Goal: Task Accomplishment & Management: Manage account settings

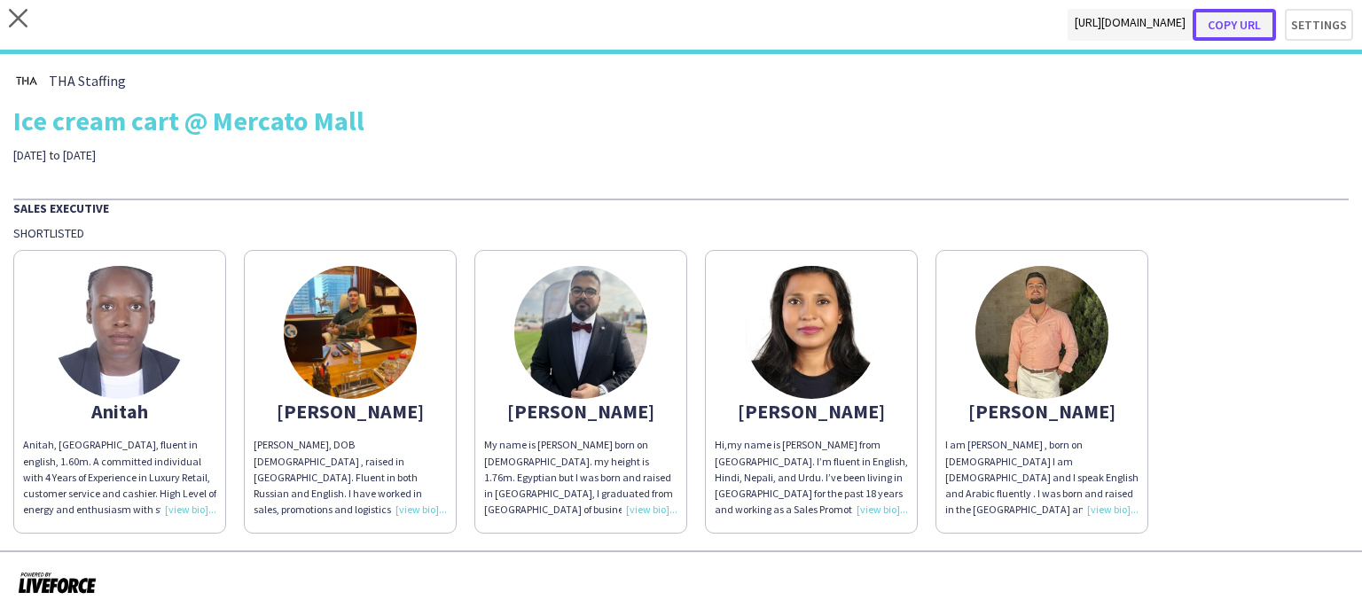
click at [1247, 22] on button "Copy url" at bounding box center [1234, 25] width 83 height 32
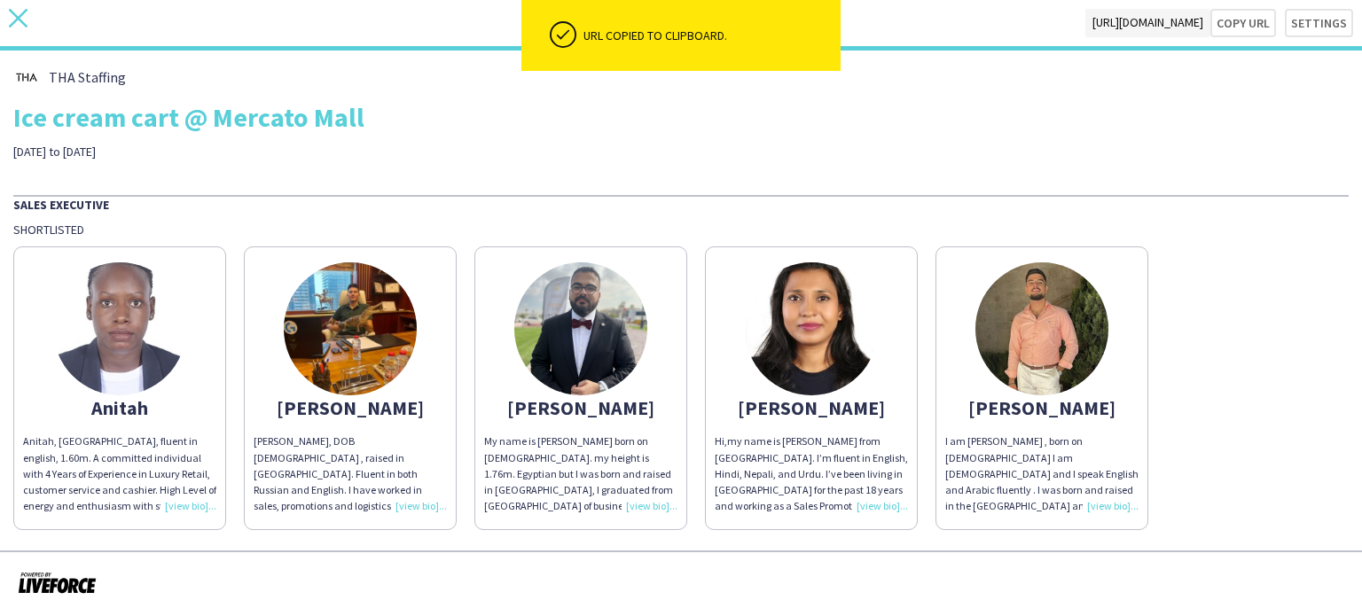
click at [24, 23] on icon at bounding box center [18, 18] width 19 height 19
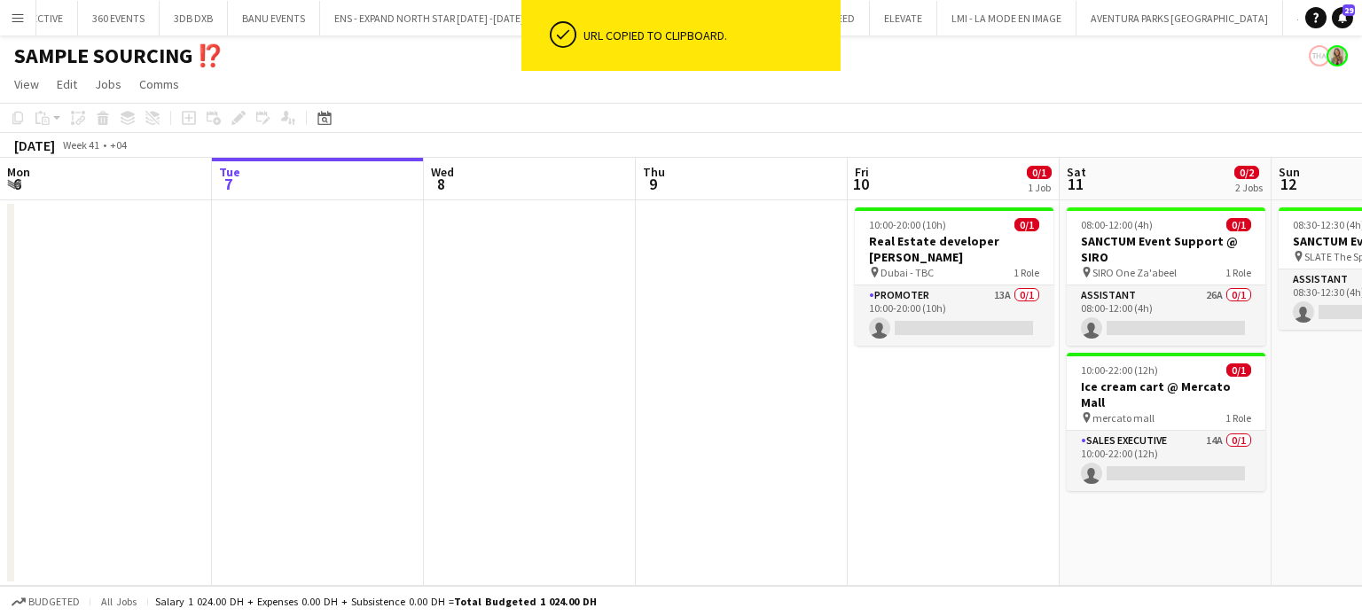
scroll to position [0, 6991]
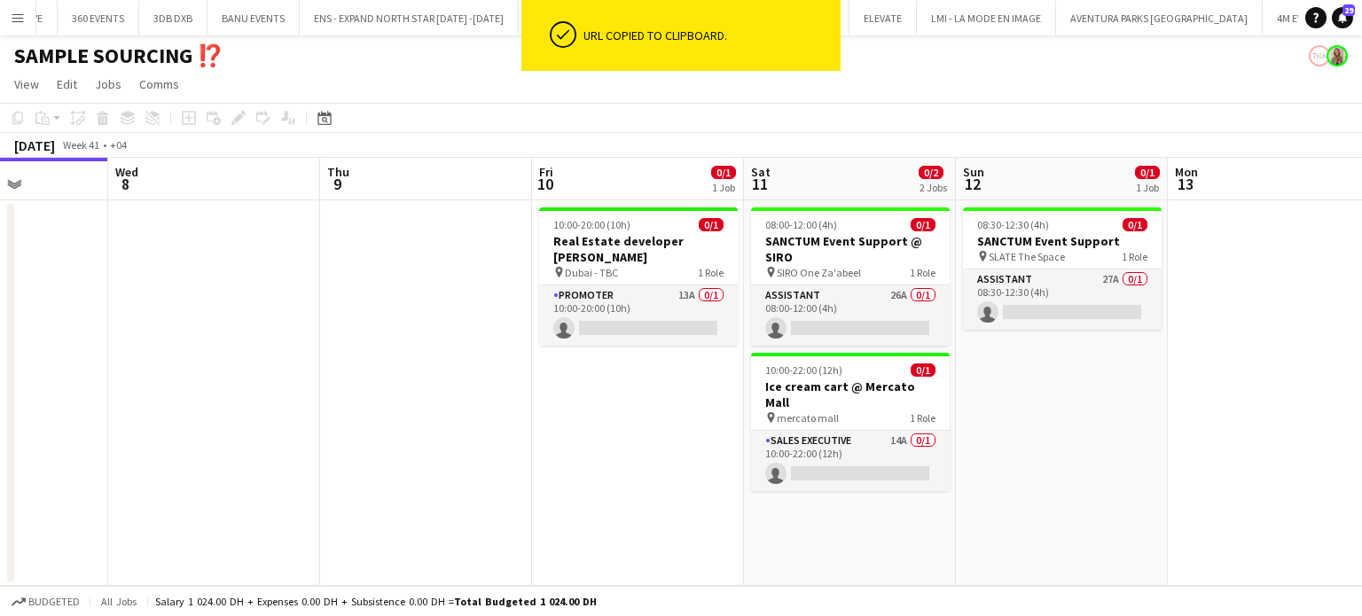
drag, startPoint x: 920, startPoint y: 426, endPoint x: 663, endPoint y: 368, distance: 262.7
click at [663, 371] on app-calendar-viewport "Sat 4 Sun 5 Mon 6 Tue 7 Wed 8 Thu 9 Fri 10 0/1 1 Job Sat 11 0/2 2 Jobs Sun 12 0…" at bounding box center [681, 372] width 1362 height 428
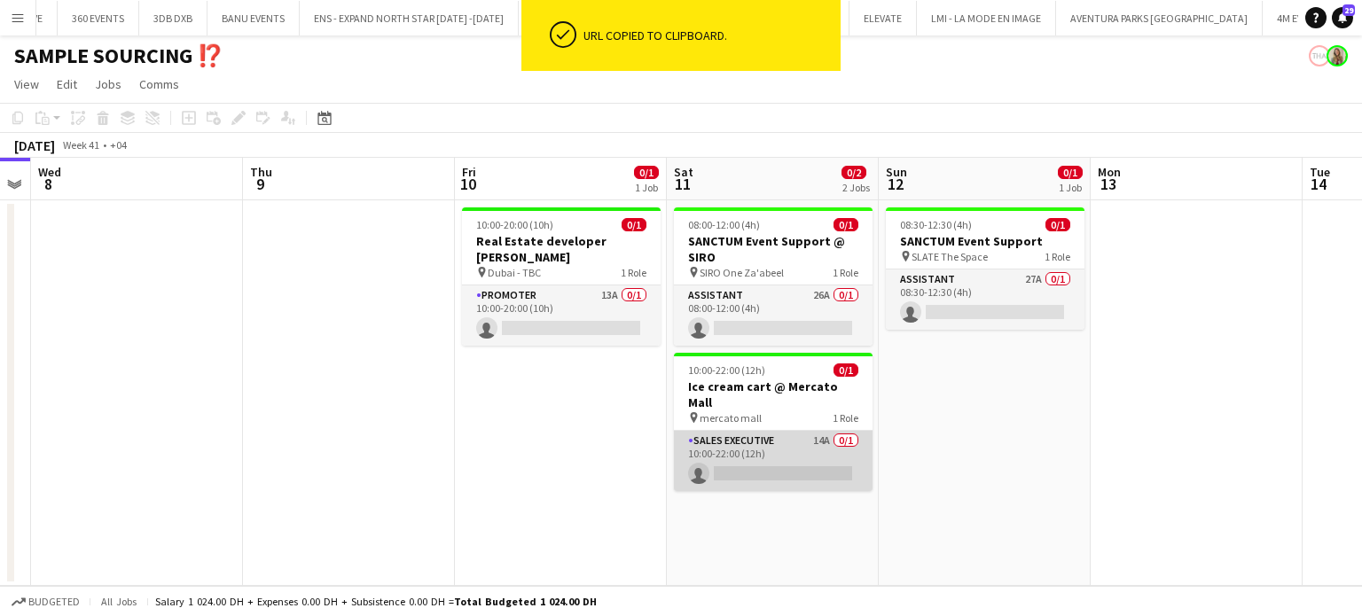
click at [795, 443] on app-card-role "Sales Executive 14A 0/1 10:00-22:00 (12h) single-neutral-actions" at bounding box center [773, 461] width 199 height 60
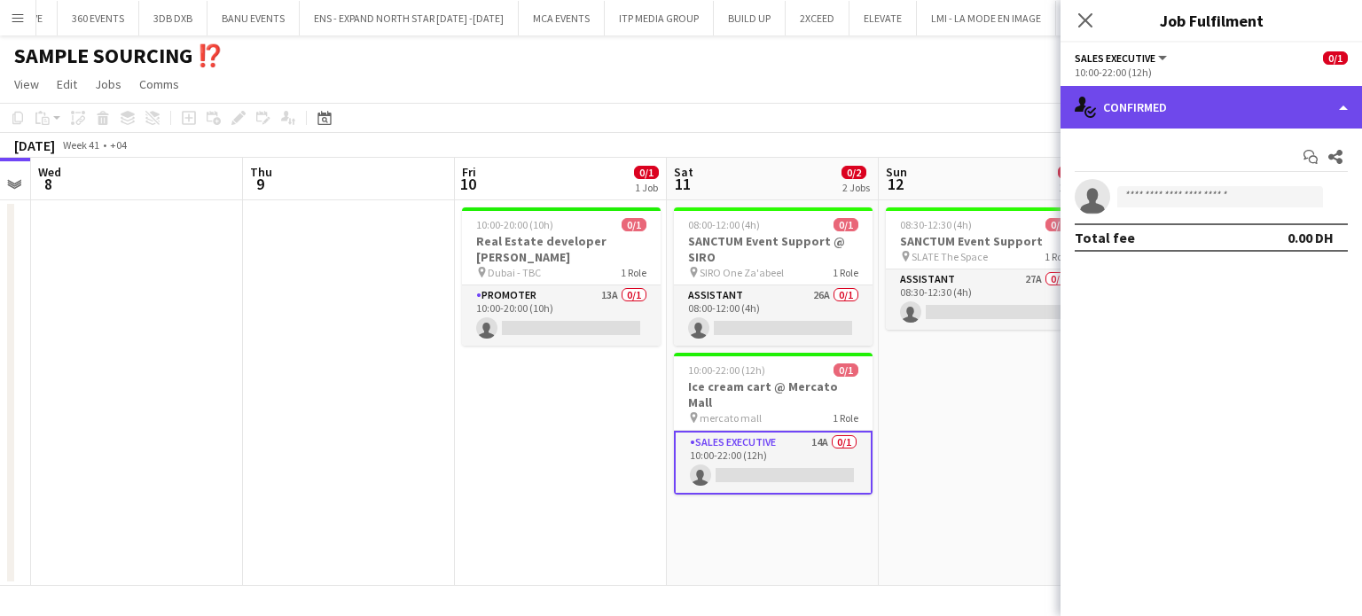
click at [1246, 112] on div "single-neutral-actions-check-2 Confirmed" at bounding box center [1212, 107] width 302 height 43
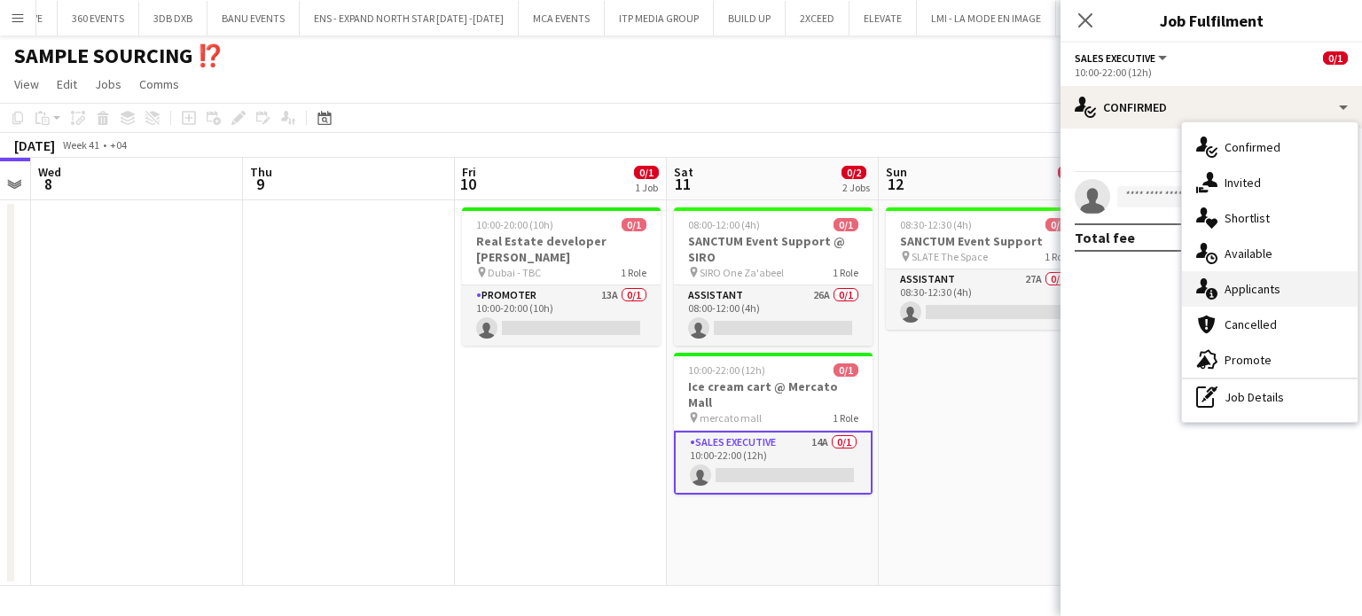
click at [1271, 287] on span "Applicants" at bounding box center [1253, 289] width 56 height 16
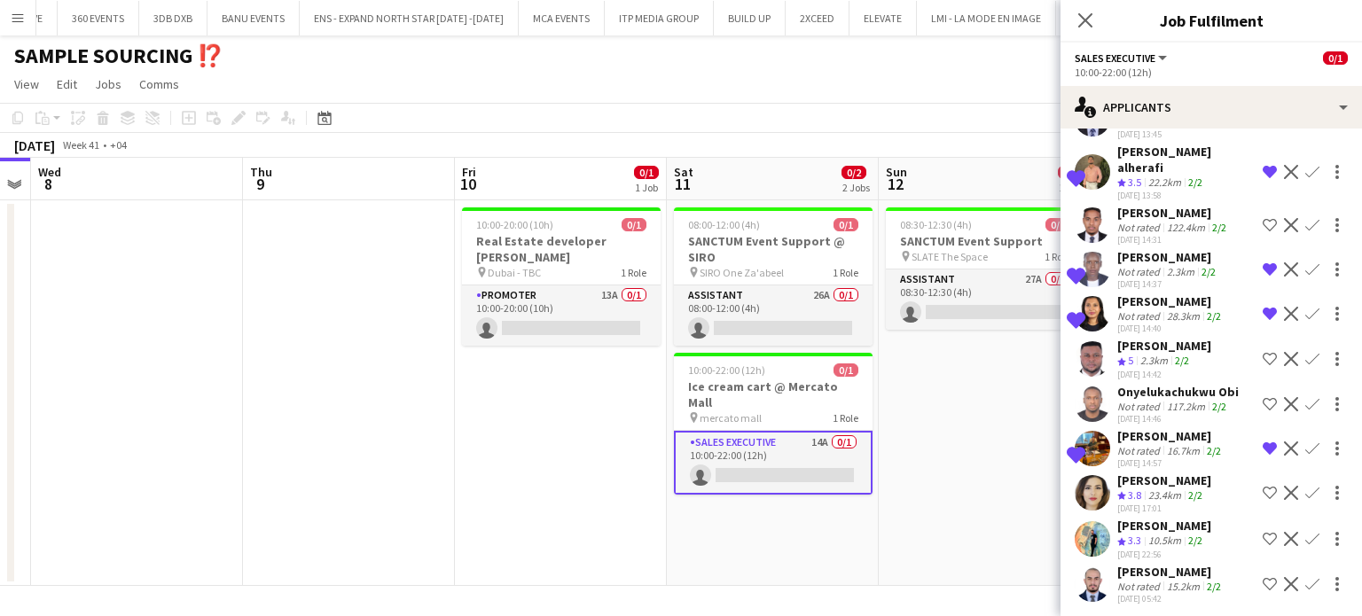
scroll to position [295, 0]
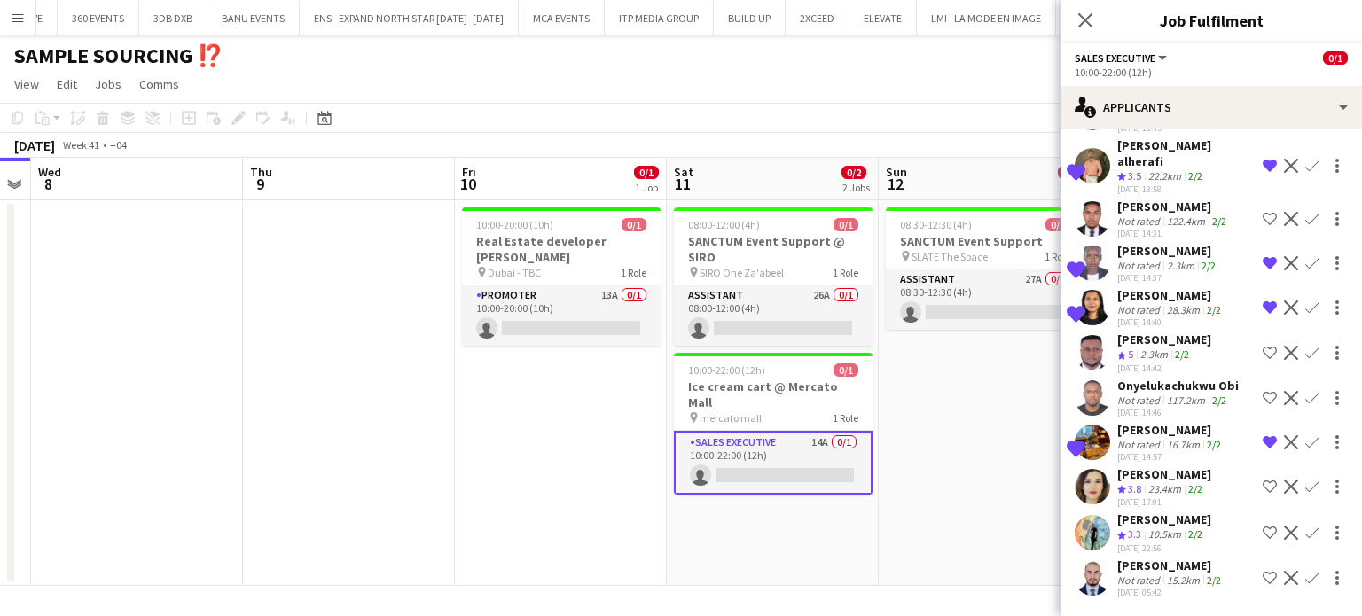
click at [1140, 482] on span "3.8" at bounding box center [1134, 488] width 13 height 13
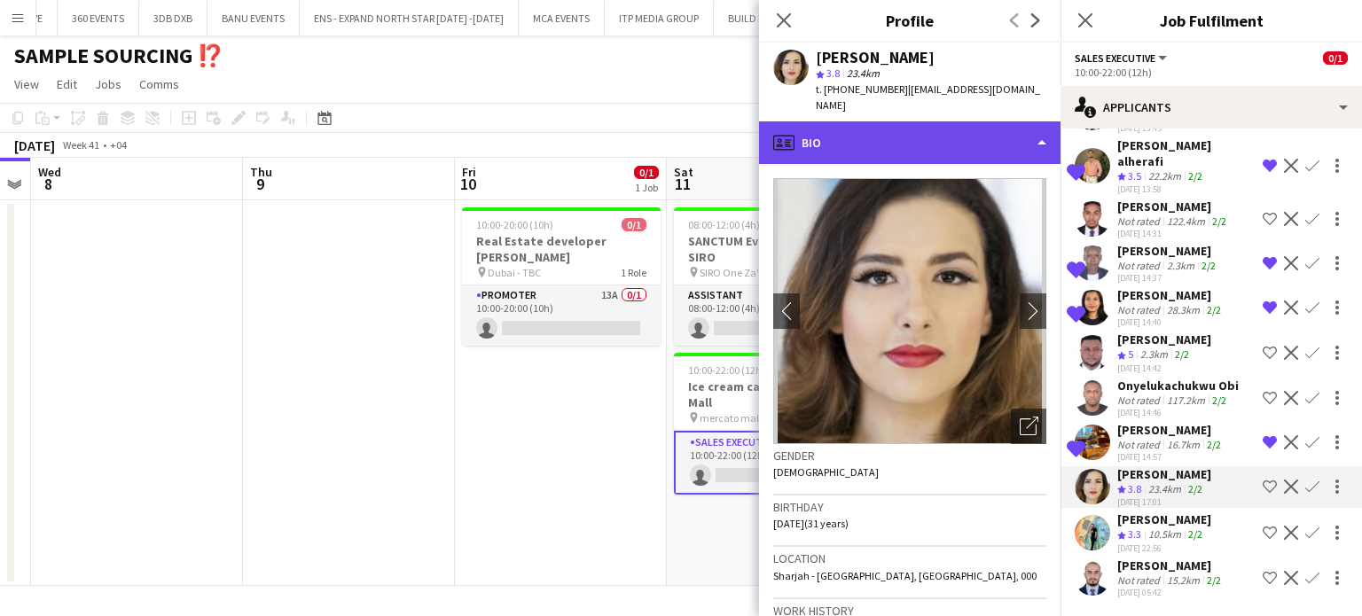
click at [1012, 123] on div "profile Bio" at bounding box center [910, 142] width 302 height 43
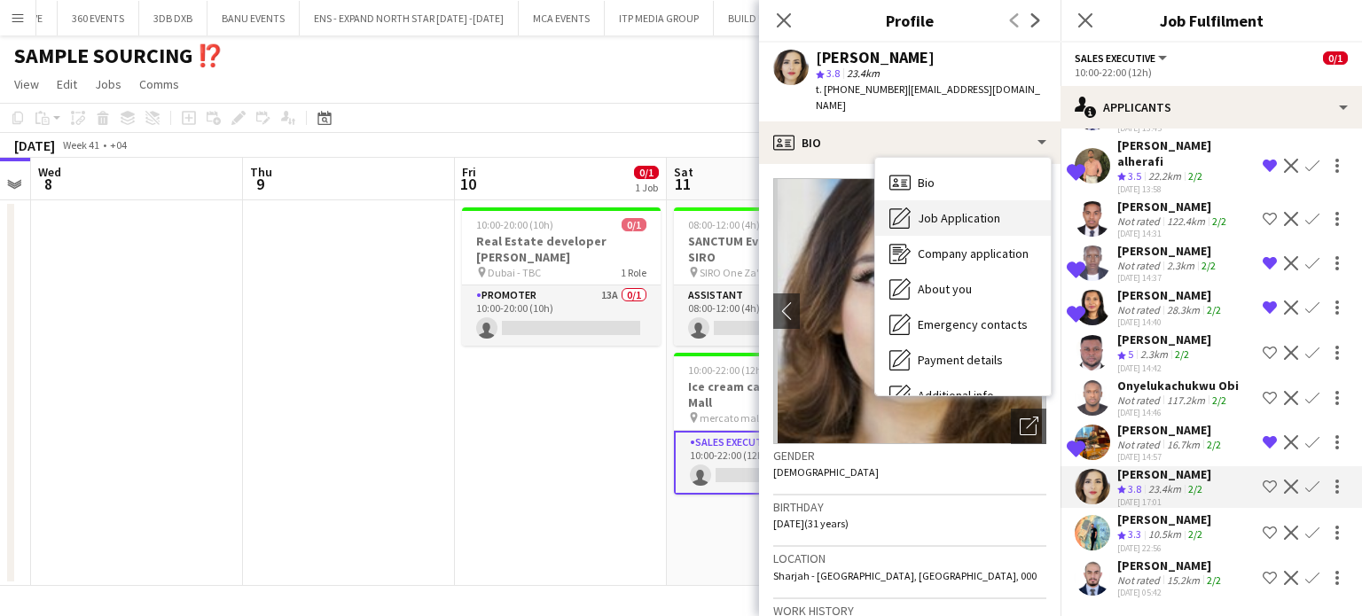
click at [979, 210] on span "Job Application" at bounding box center [959, 218] width 82 height 16
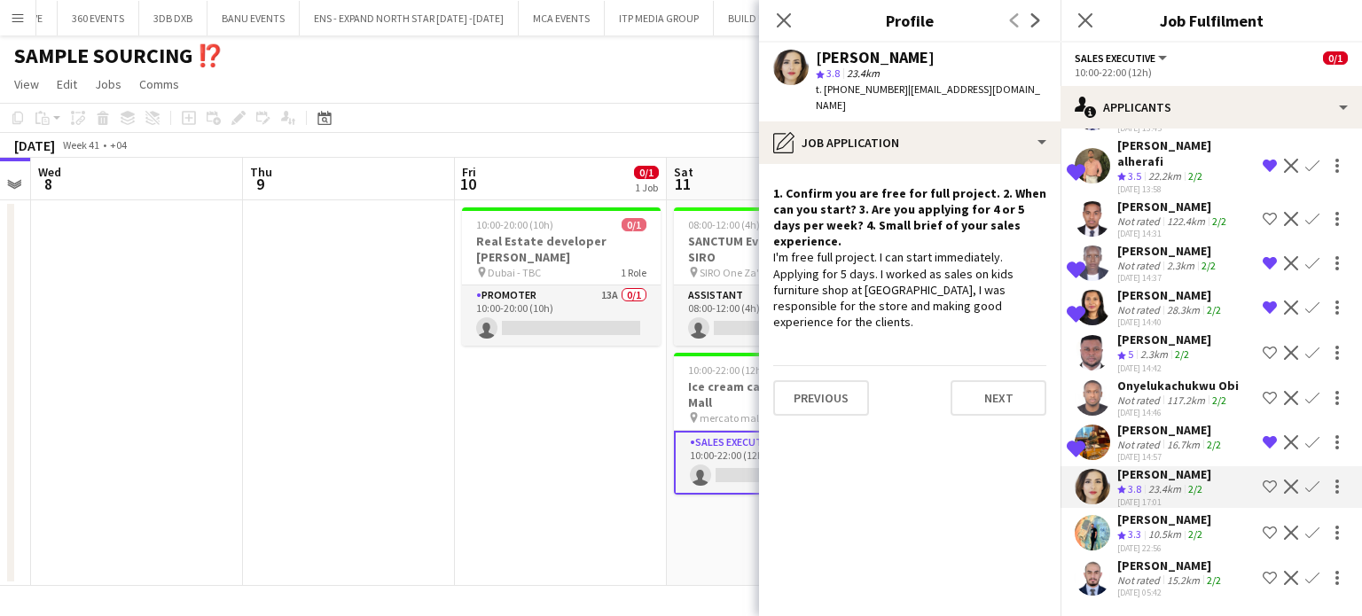
click at [1263, 480] on app-icon "Shortlist crew" at bounding box center [1270, 487] width 14 height 14
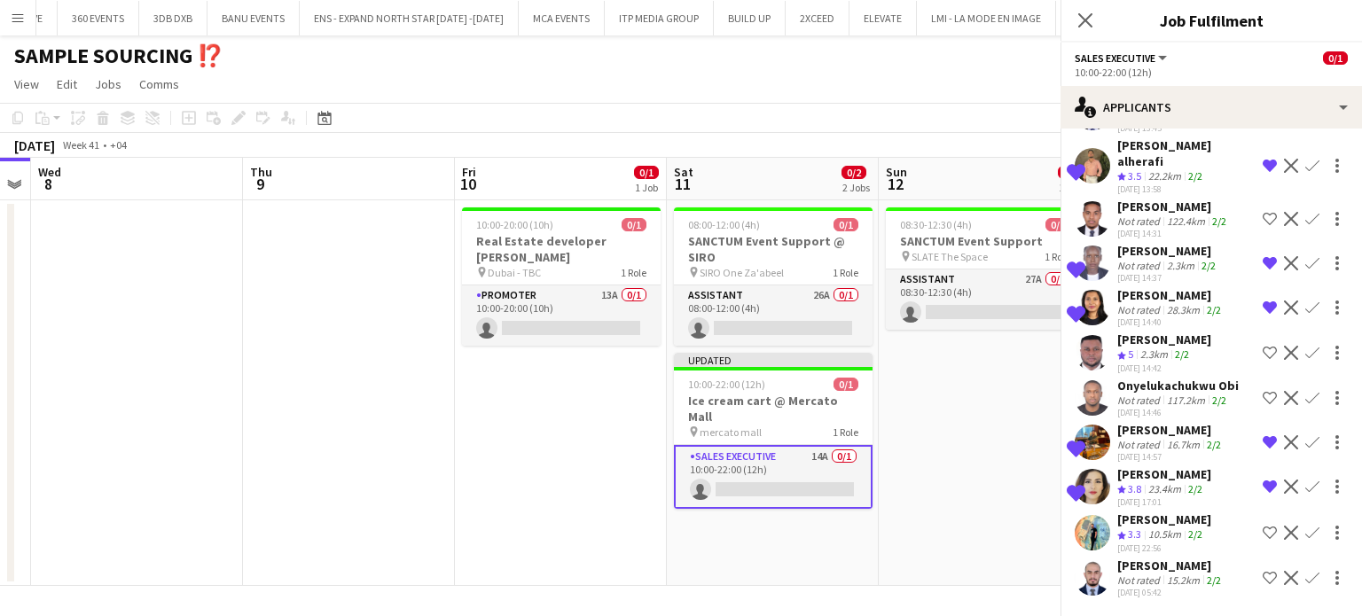
scroll to position [253, 0]
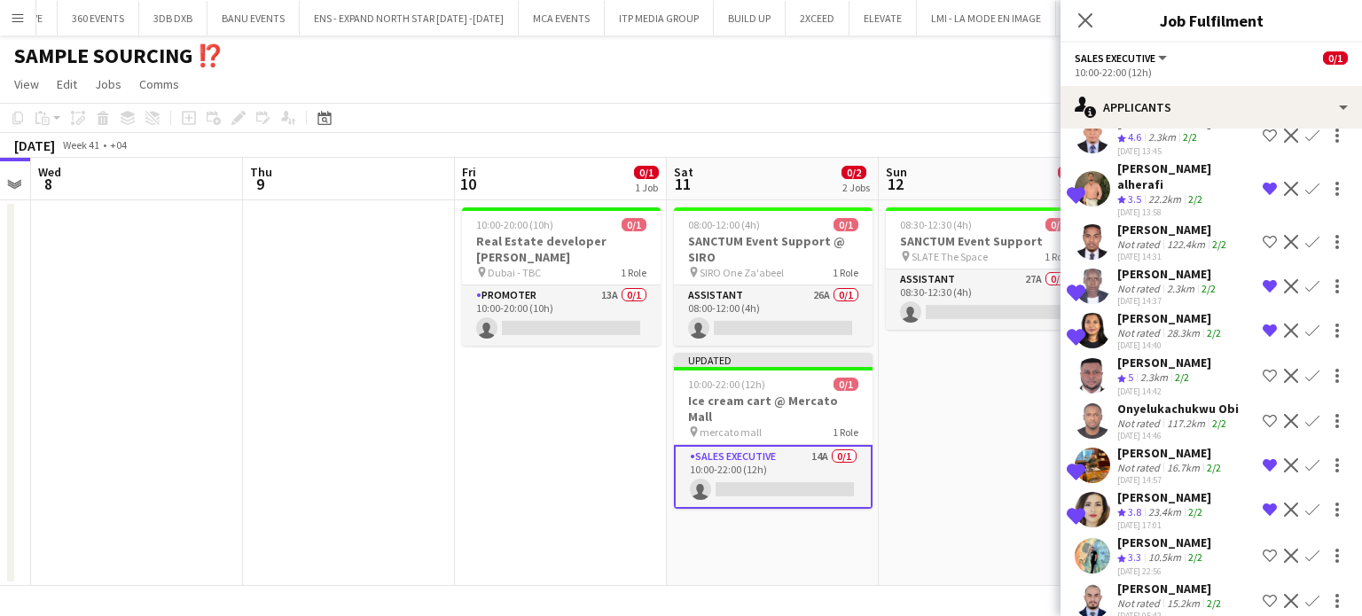
click at [1167, 551] on div "10.5km" at bounding box center [1165, 558] width 40 height 15
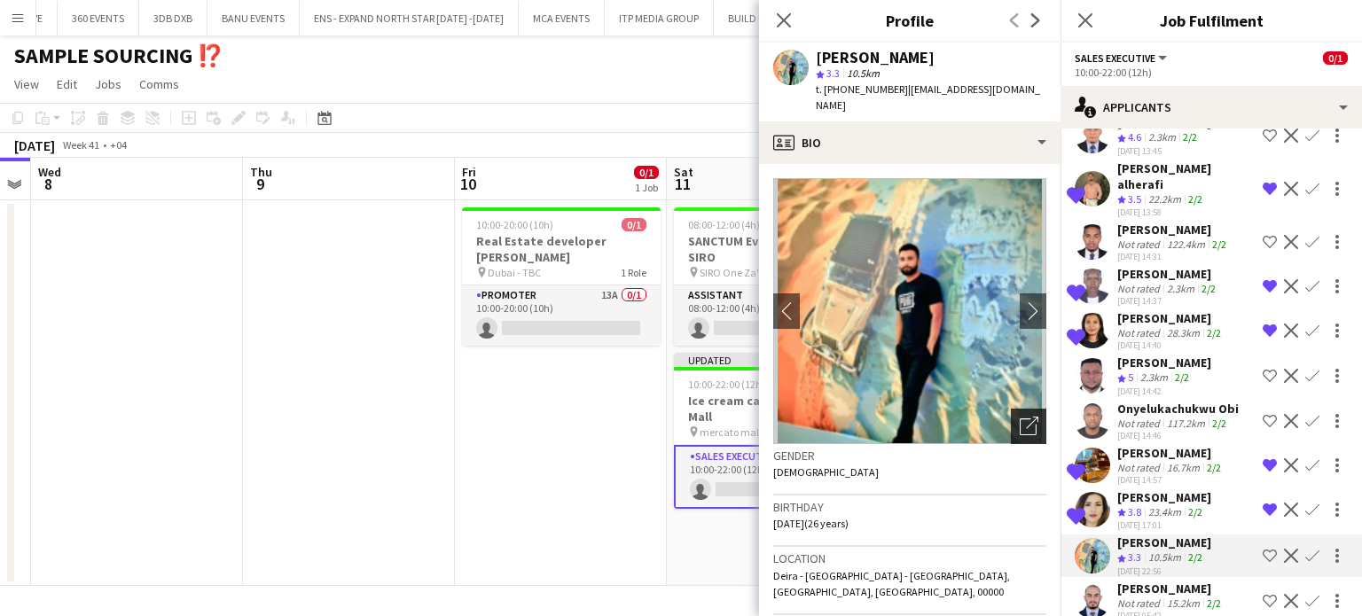
click at [1020, 417] on icon "Open photos pop-in" at bounding box center [1029, 426] width 19 height 19
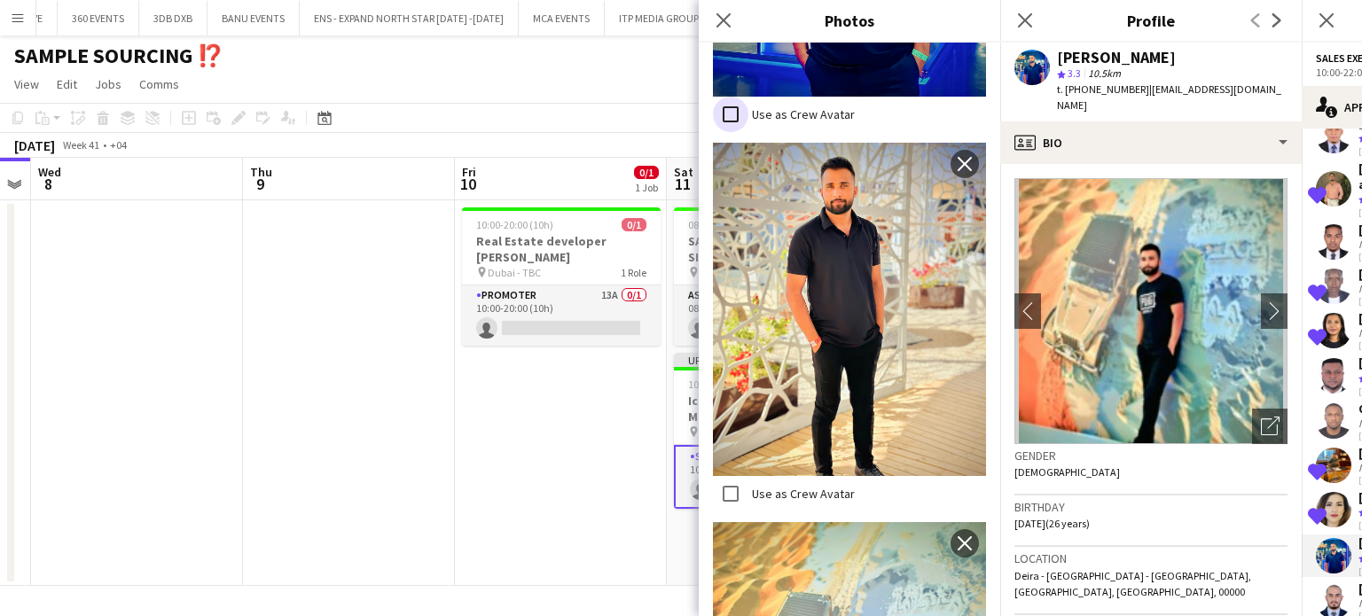
scroll to position [1544, 0]
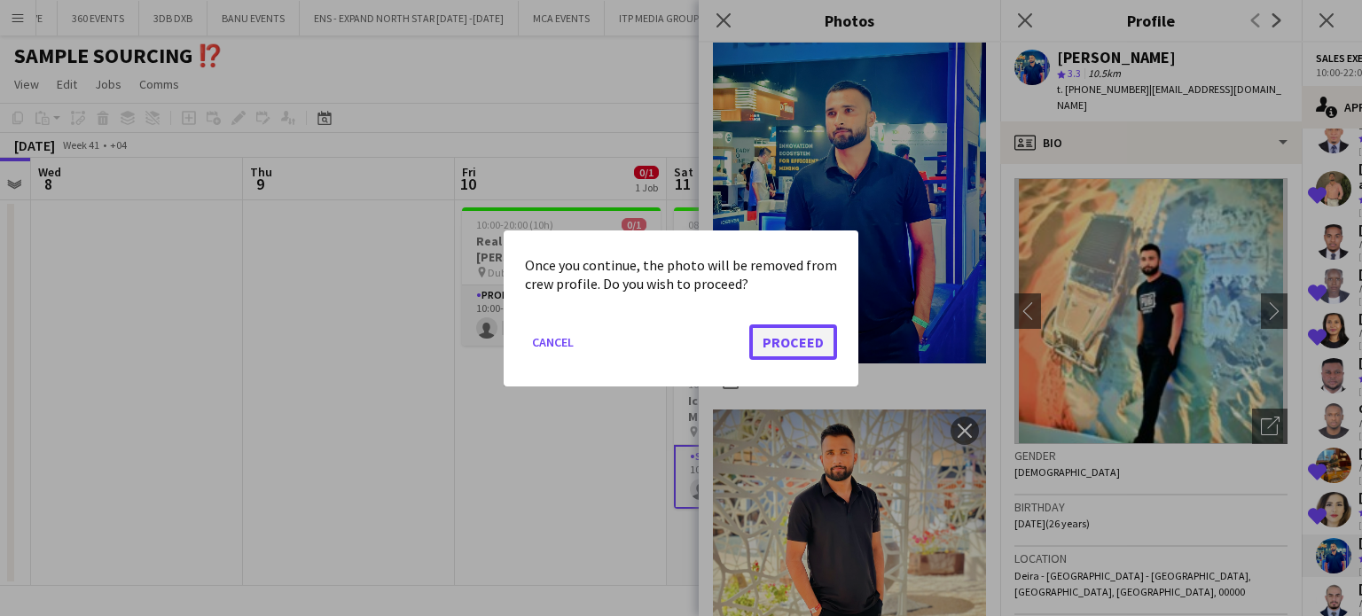
click at [809, 341] on button "Proceed" at bounding box center [793, 341] width 88 height 35
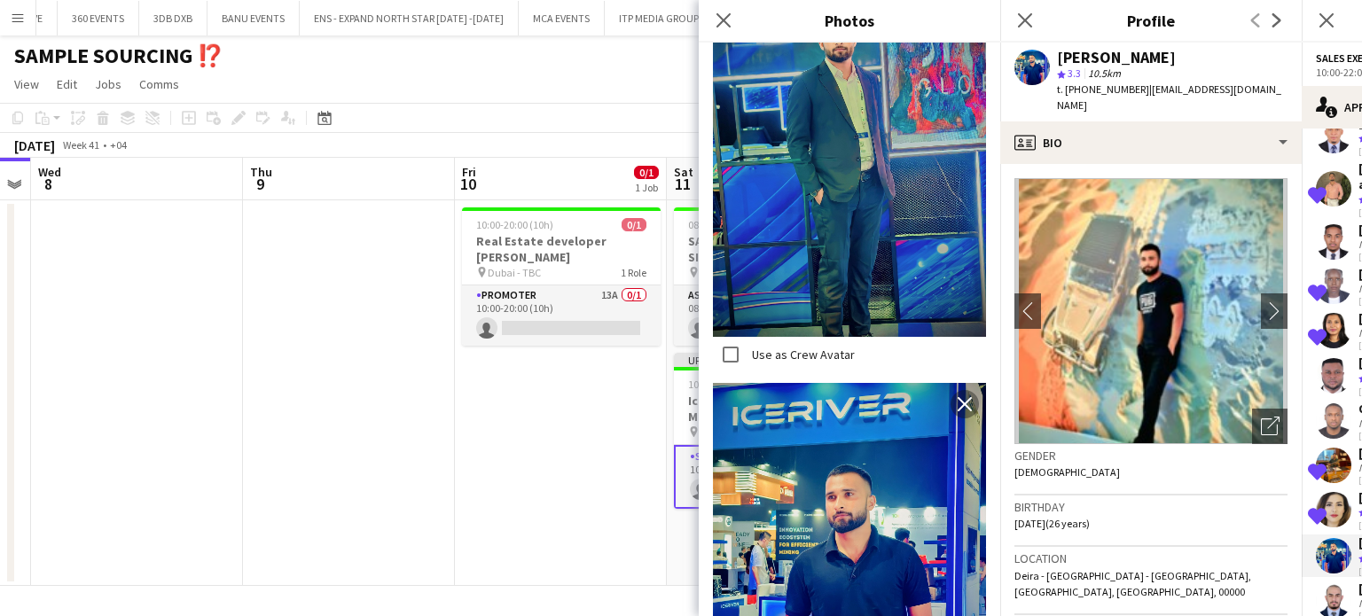
scroll to position [1101, 0]
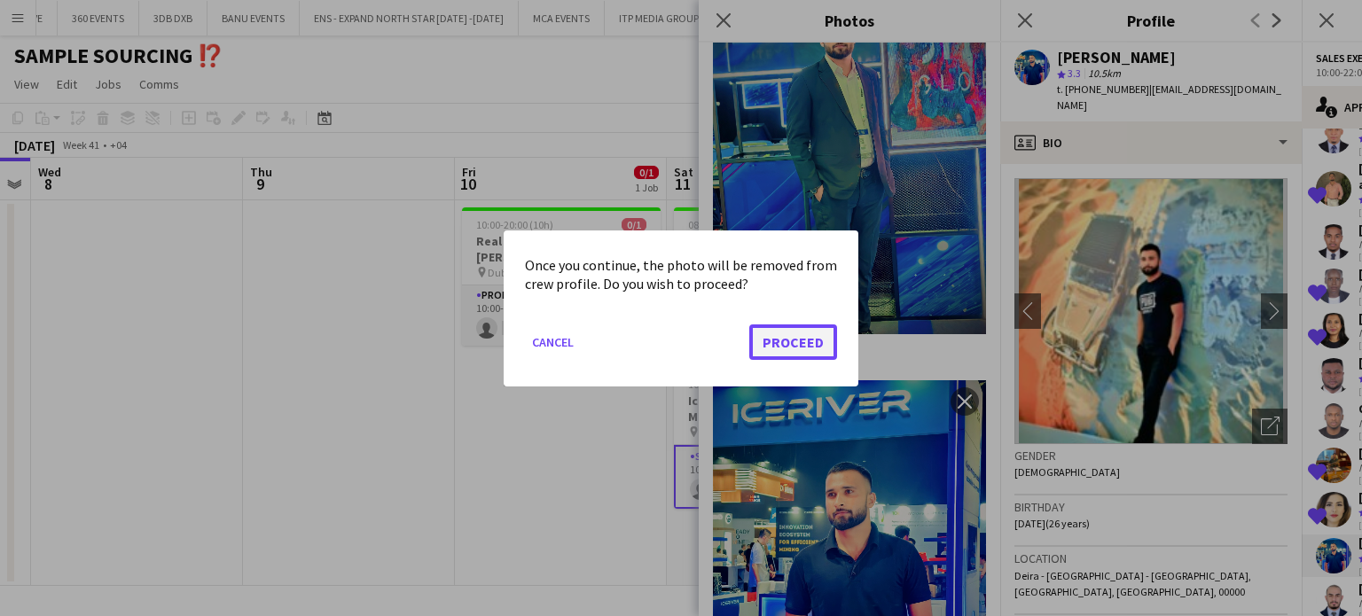
click at [816, 333] on button "Proceed" at bounding box center [793, 341] width 88 height 35
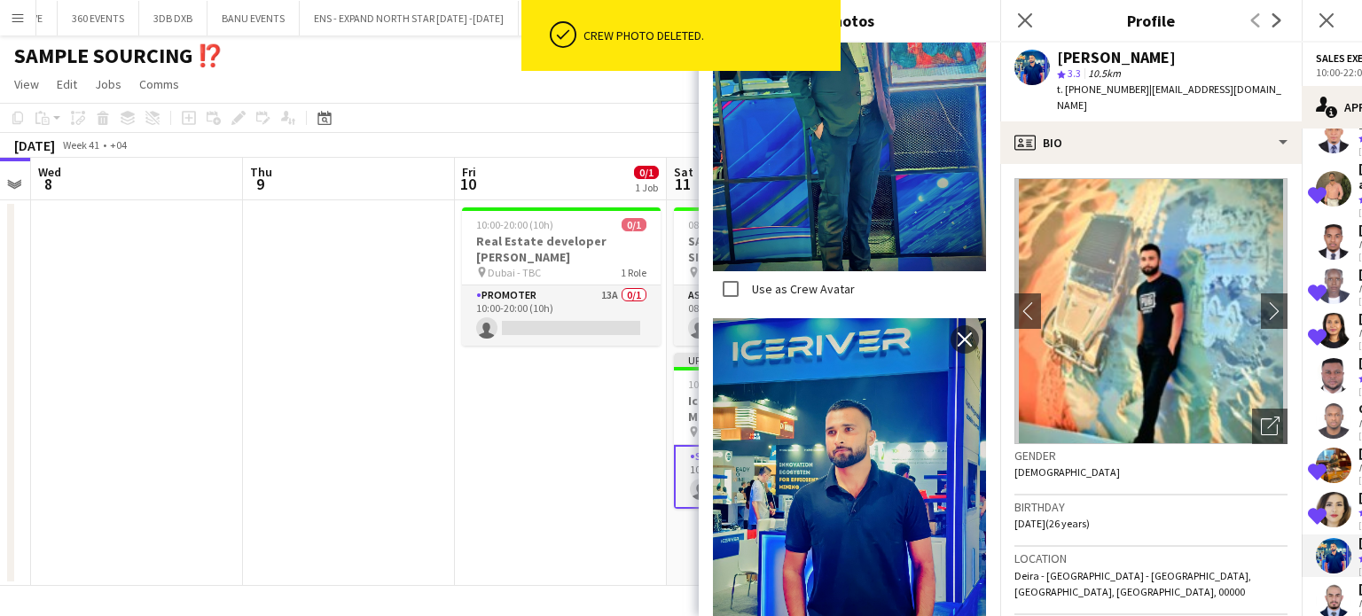
scroll to position [746, 0]
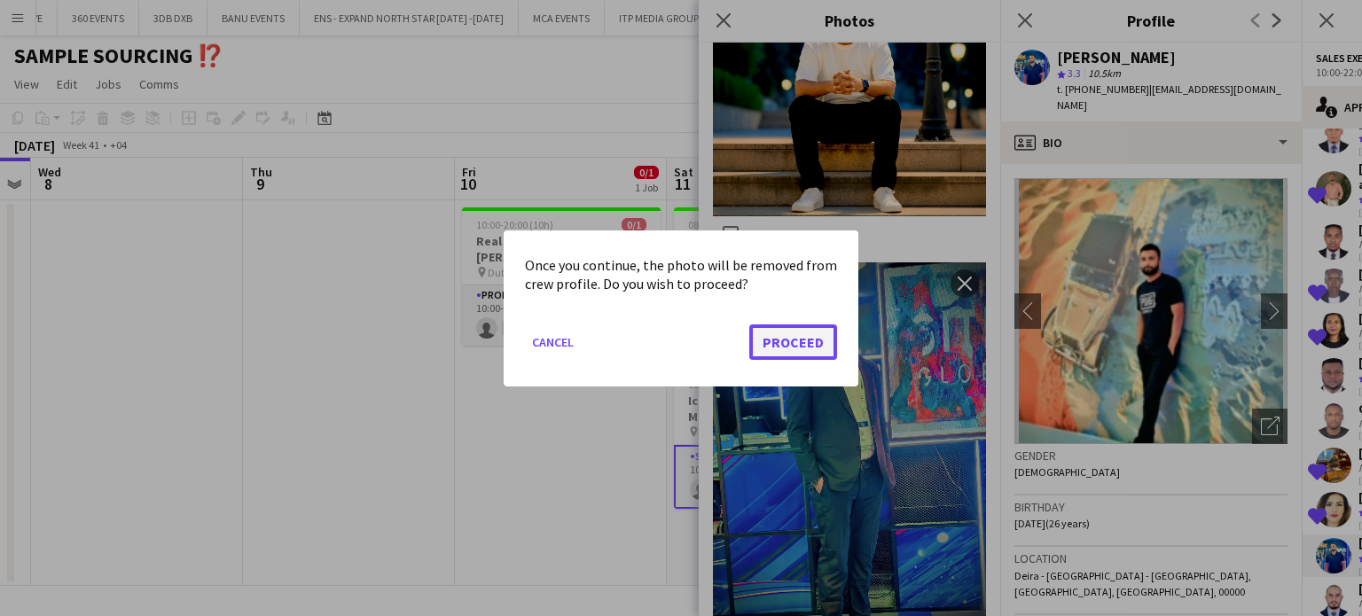
click at [820, 336] on button "Proceed" at bounding box center [793, 341] width 88 height 35
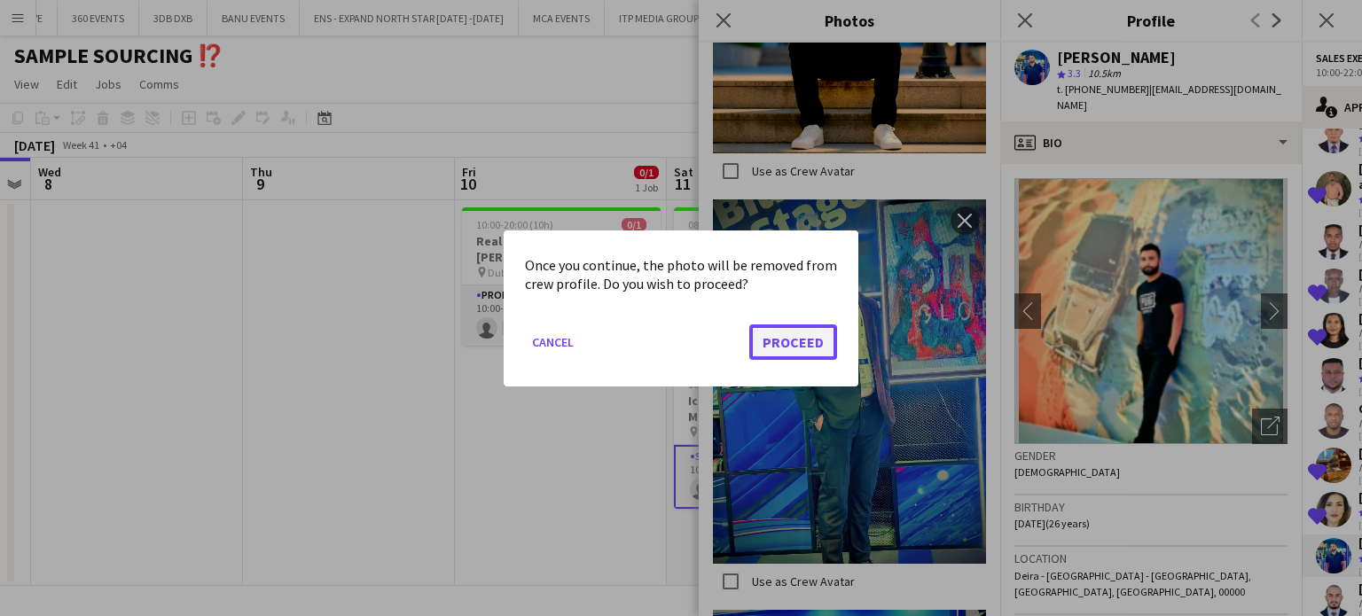
drag, startPoint x: 805, startPoint y: 350, endPoint x: 823, endPoint y: 314, distance: 40.5
click at [805, 350] on button "Proceed" at bounding box center [793, 341] width 88 height 35
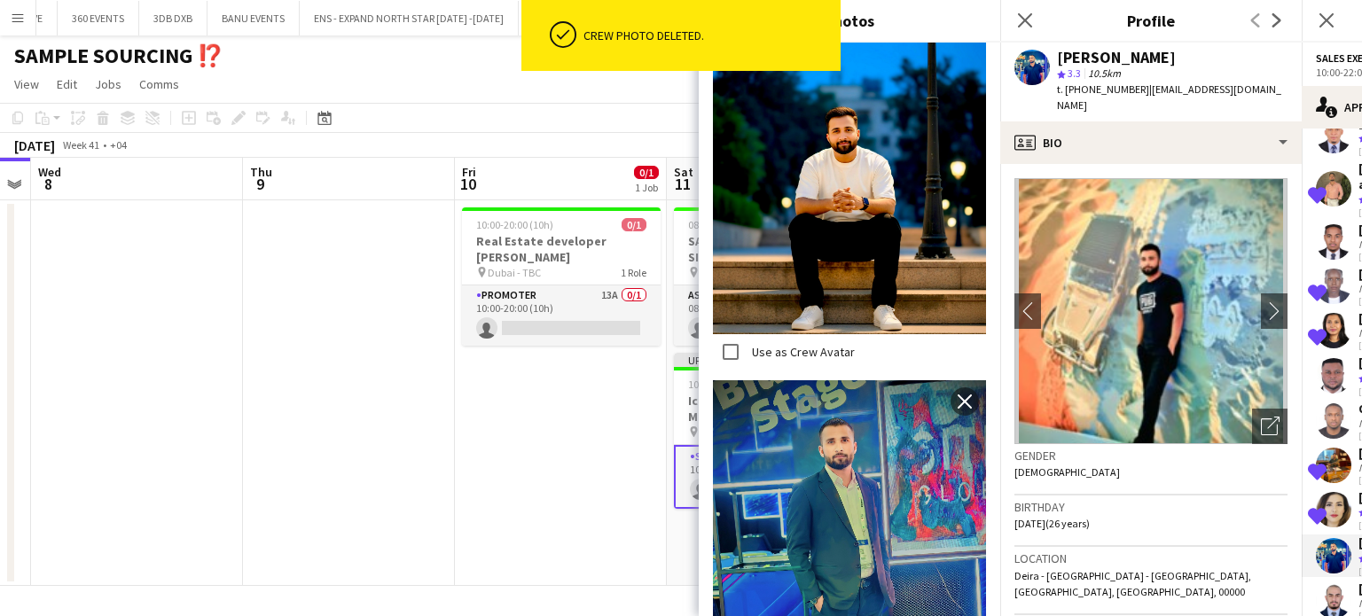
scroll to position [302, 0]
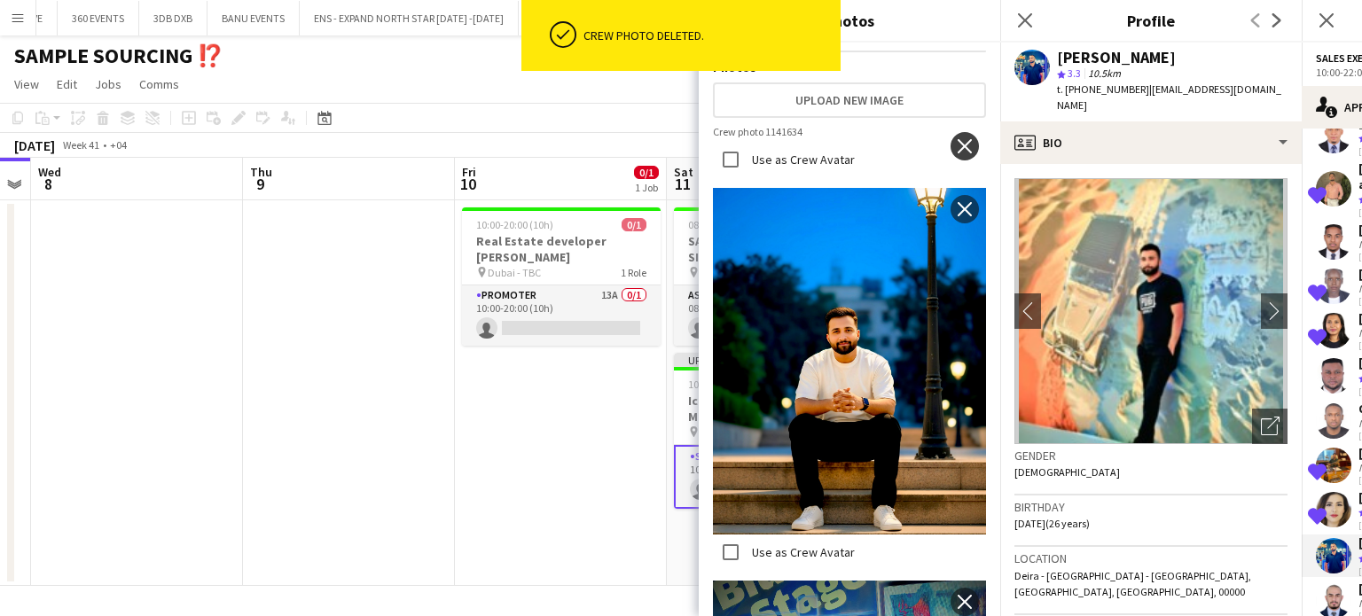
click at [956, 139] on app-icon "close" at bounding box center [965, 146] width 18 height 14
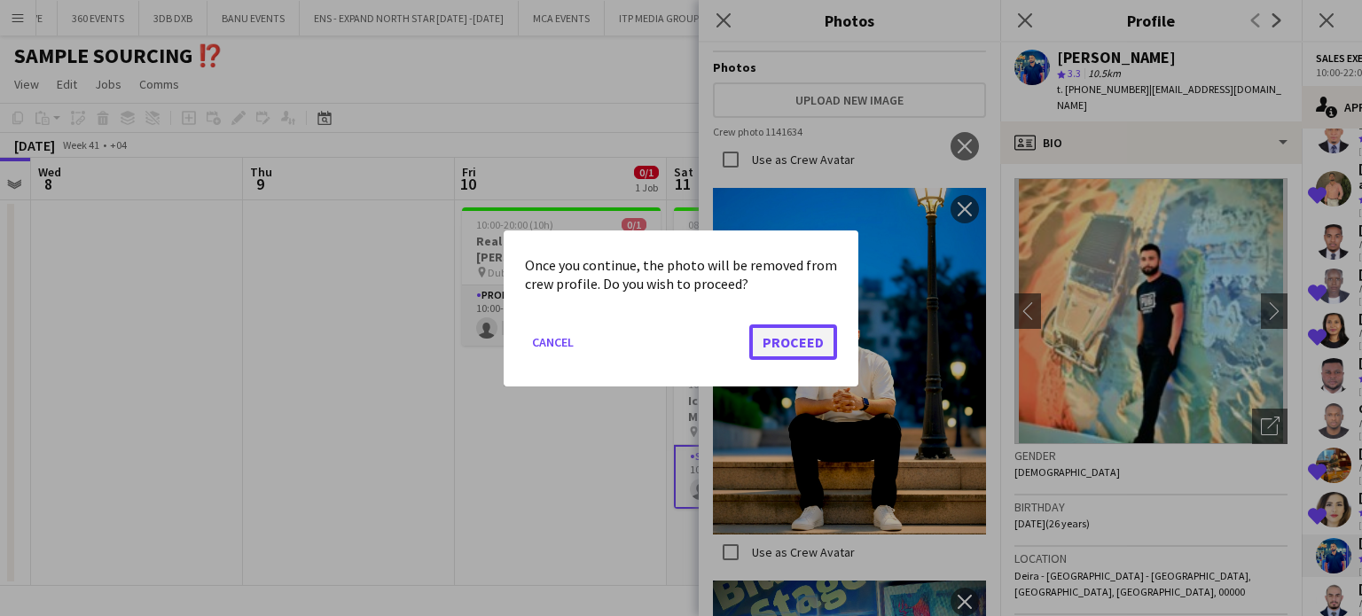
click at [794, 328] on button "Proceed" at bounding box center [793, 341] width 88 height 35
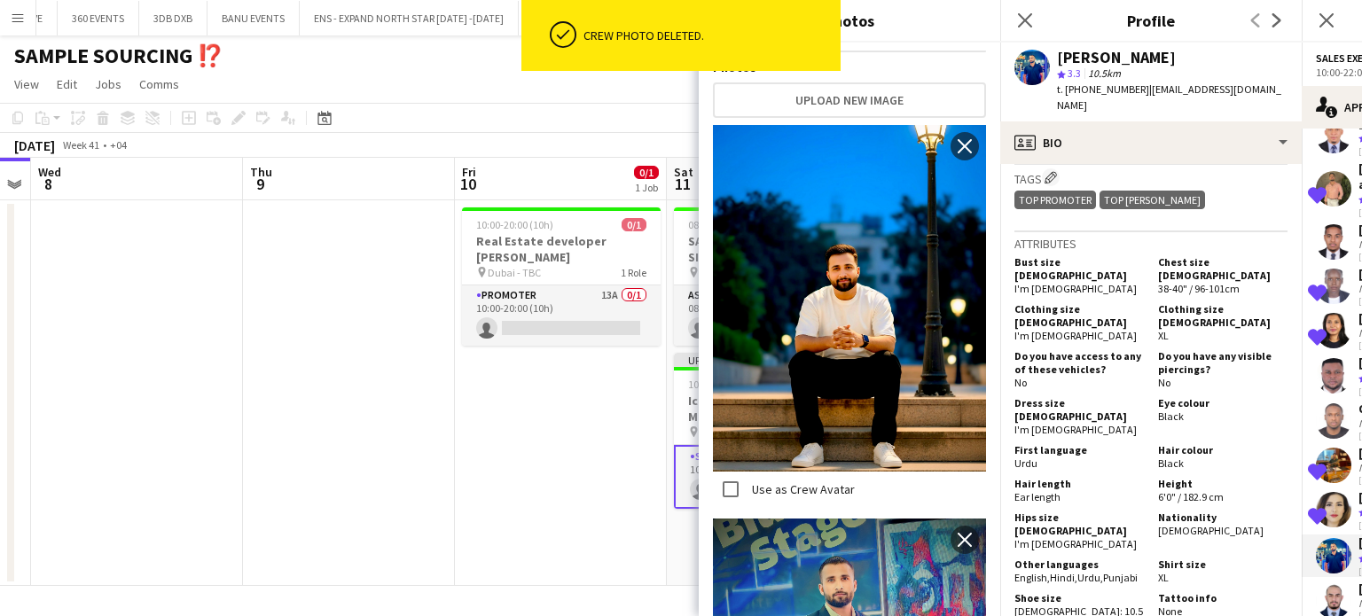
scroll to position [1242, 0]
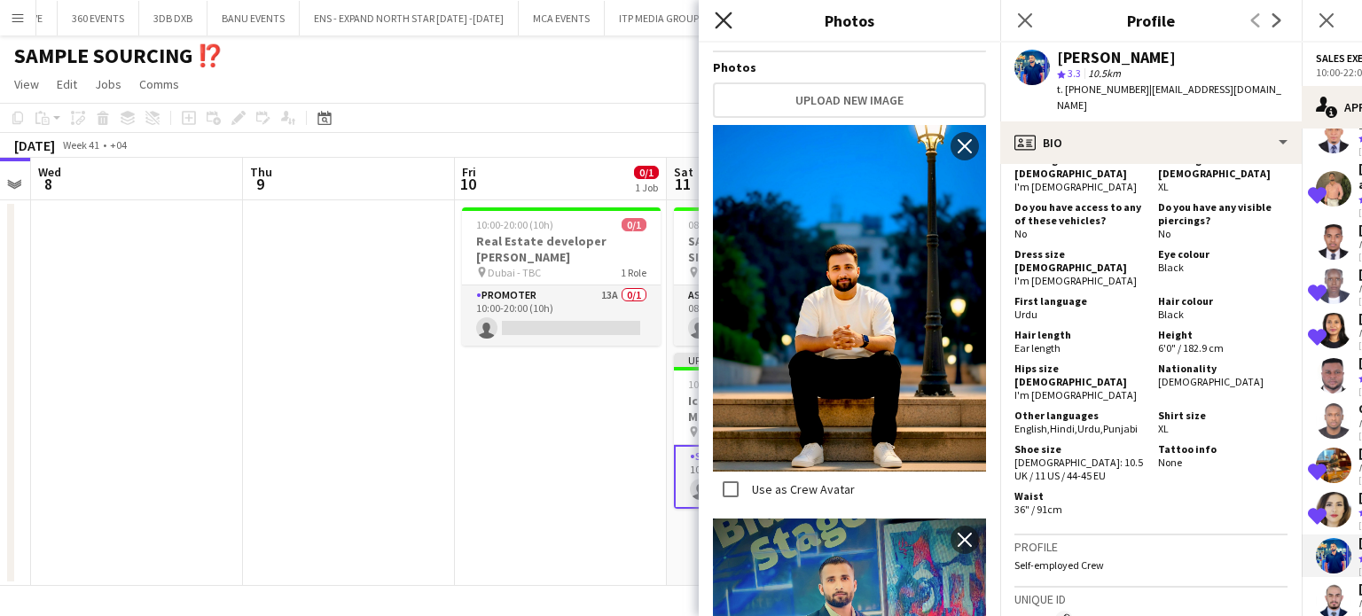
click at [724, 16] on icon "Close pop-in" at bounding box center [723, 20] width 17 height 17
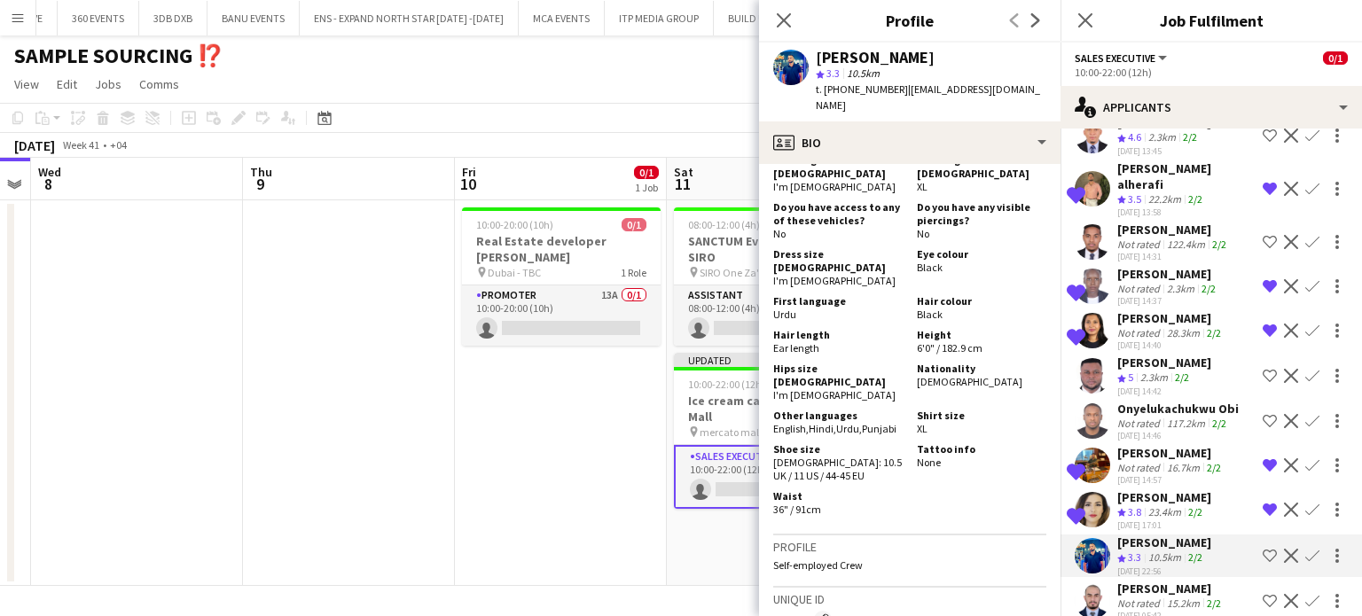
click at [1263, 549] on app-icon "Shortlist crew" at bounding box center [1270, 556] width 14 height 14
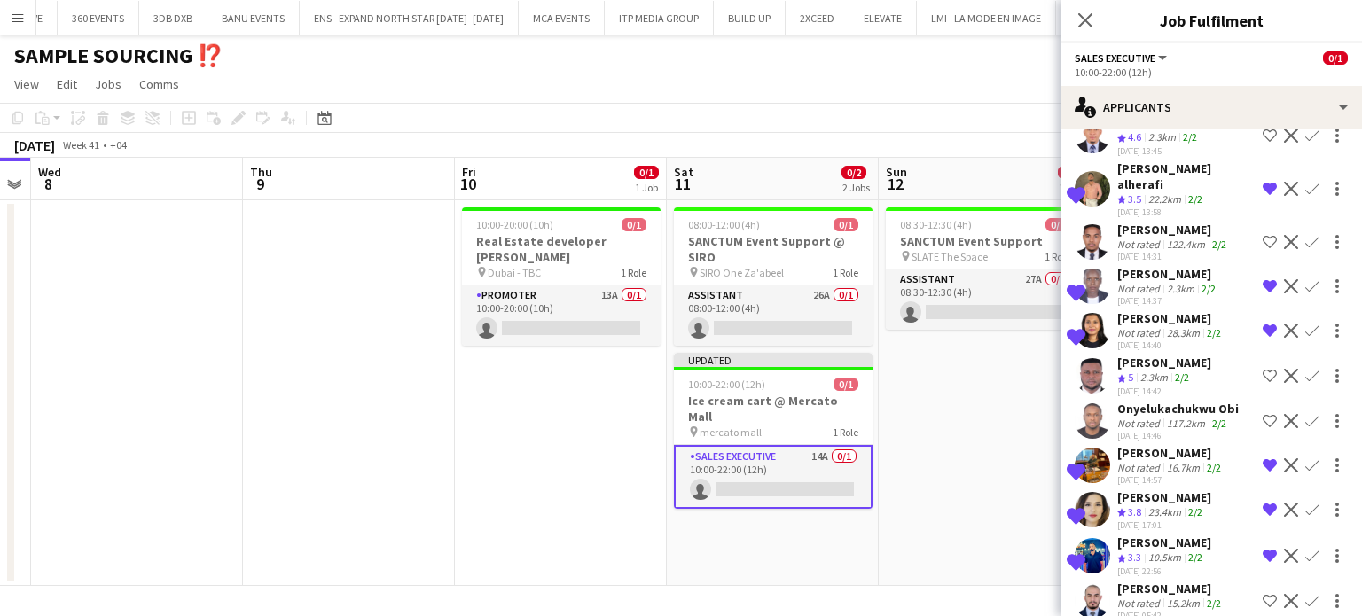
click at [1170, 597] on div "15.2km" at bounding box center [1183, 603] width 40 height 13
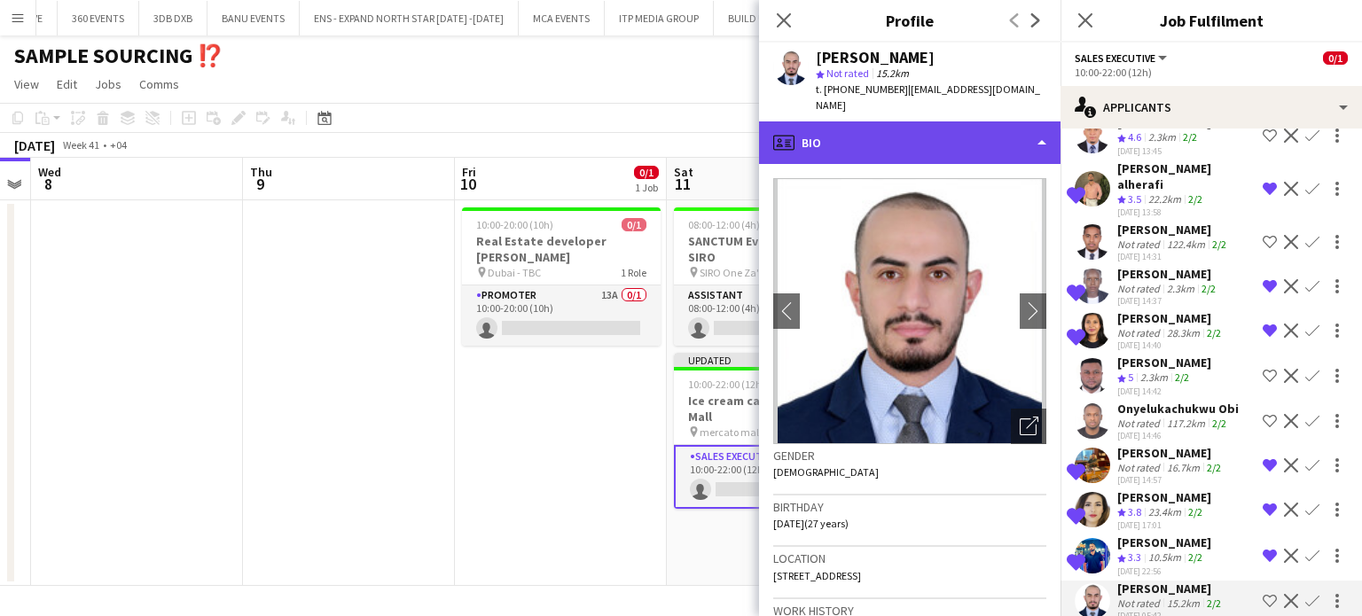
click at [1032, 121] on div "profile Bio" at bounding box center [910, 142] width 302 height 43
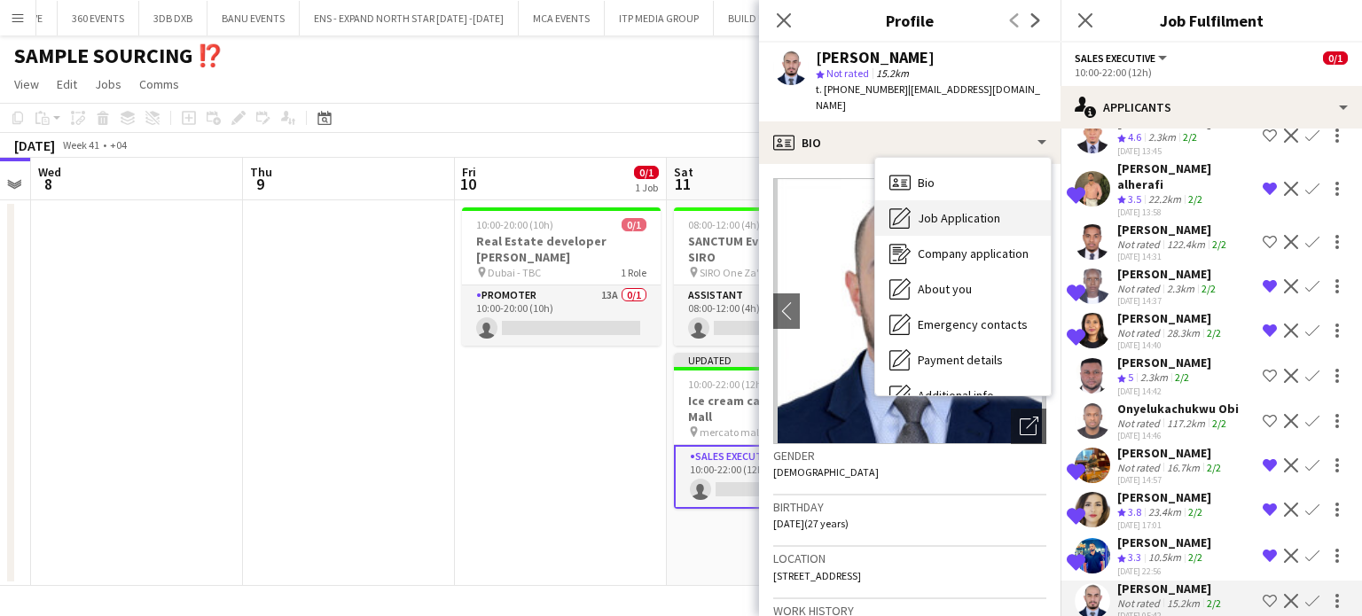
click at [970, 210] on span "Job Application" at bounding box center [959, 218] width 82 height 16
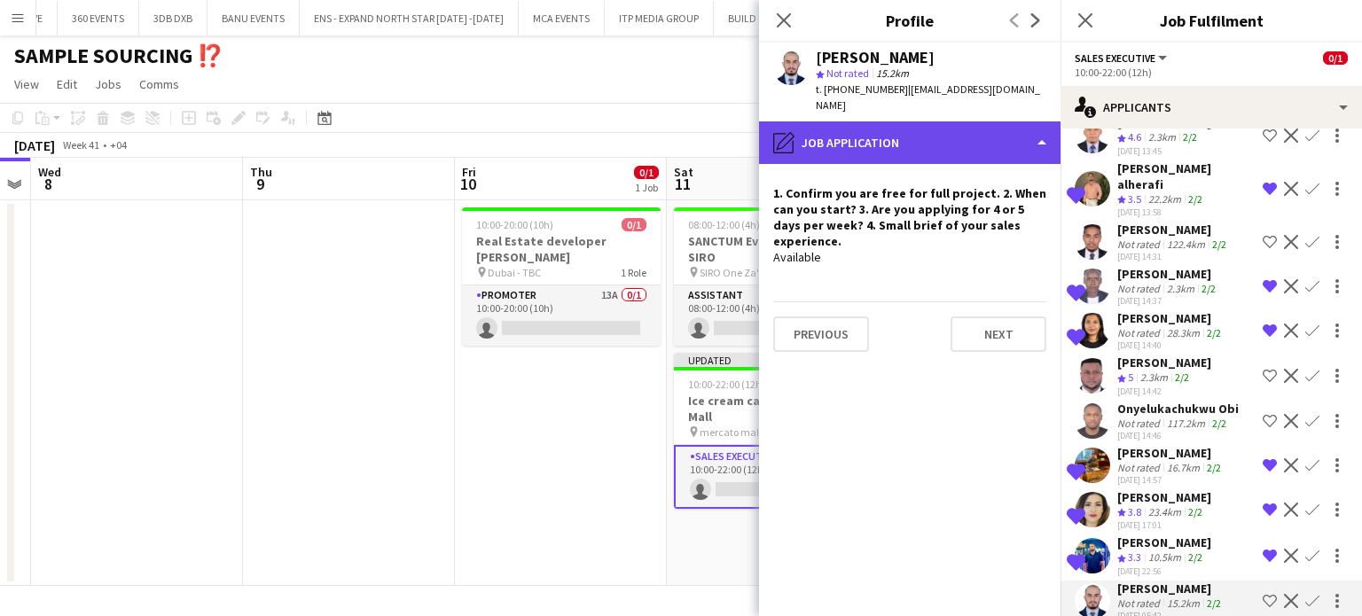
click at [1008, 121] on div "pencil4 Job Application" at bounding box center [910, 142] width 302 height 43
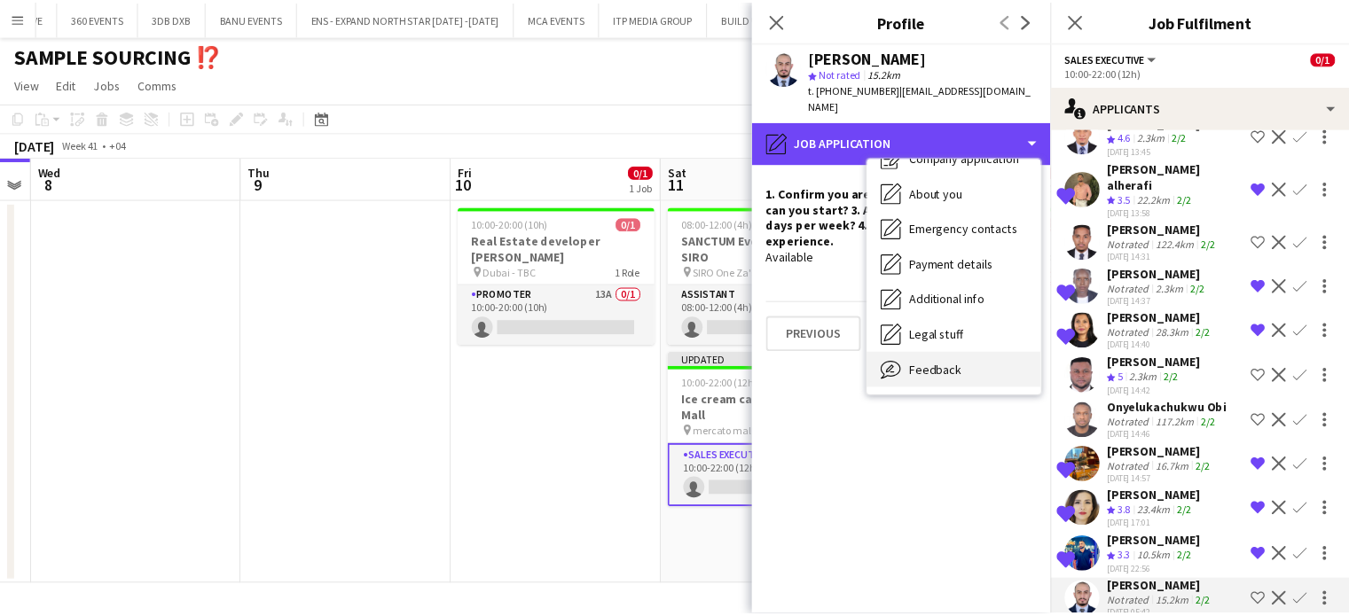
scroll to position [131, 0]
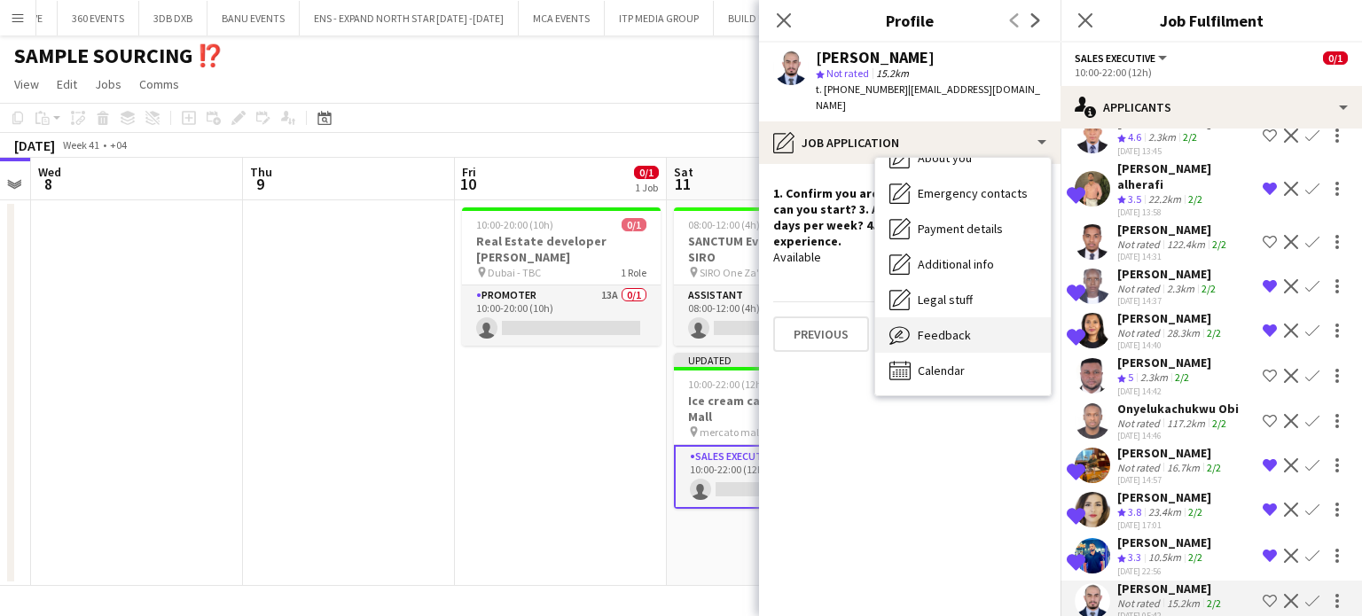
click at [965, 327] on span "Feedback" at bounding box center [944, 335] width 53 height 16
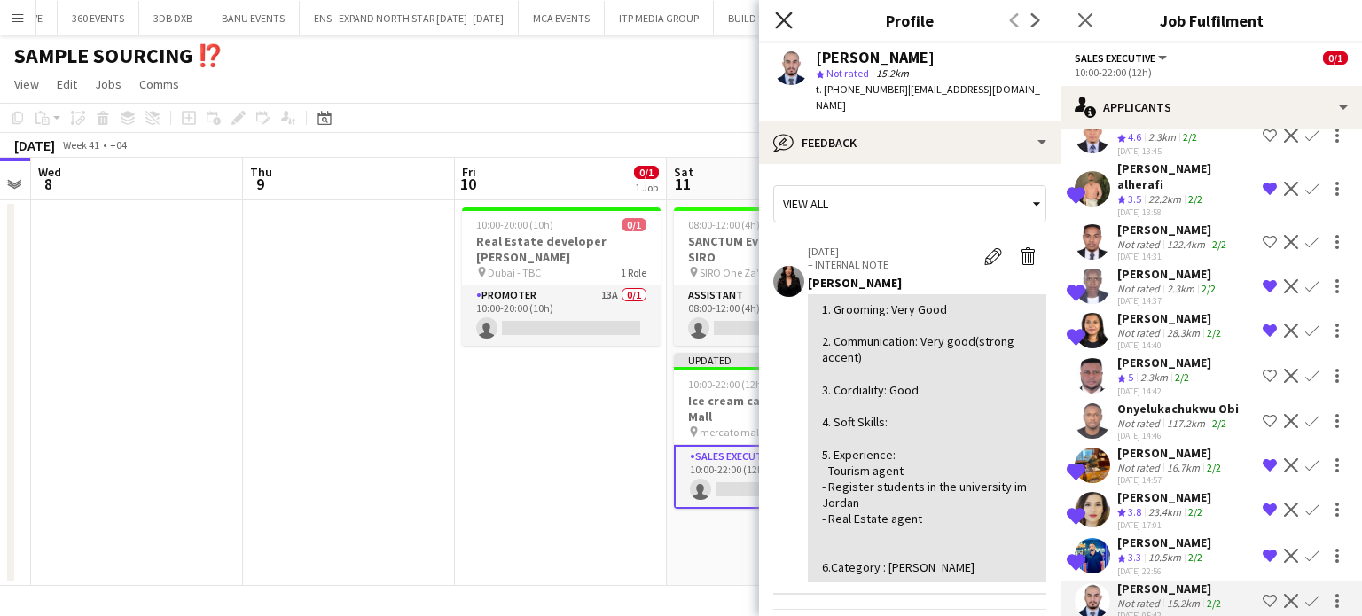
click at [787, 24] on icon at bounding box center [783, 20] width 17 height 17
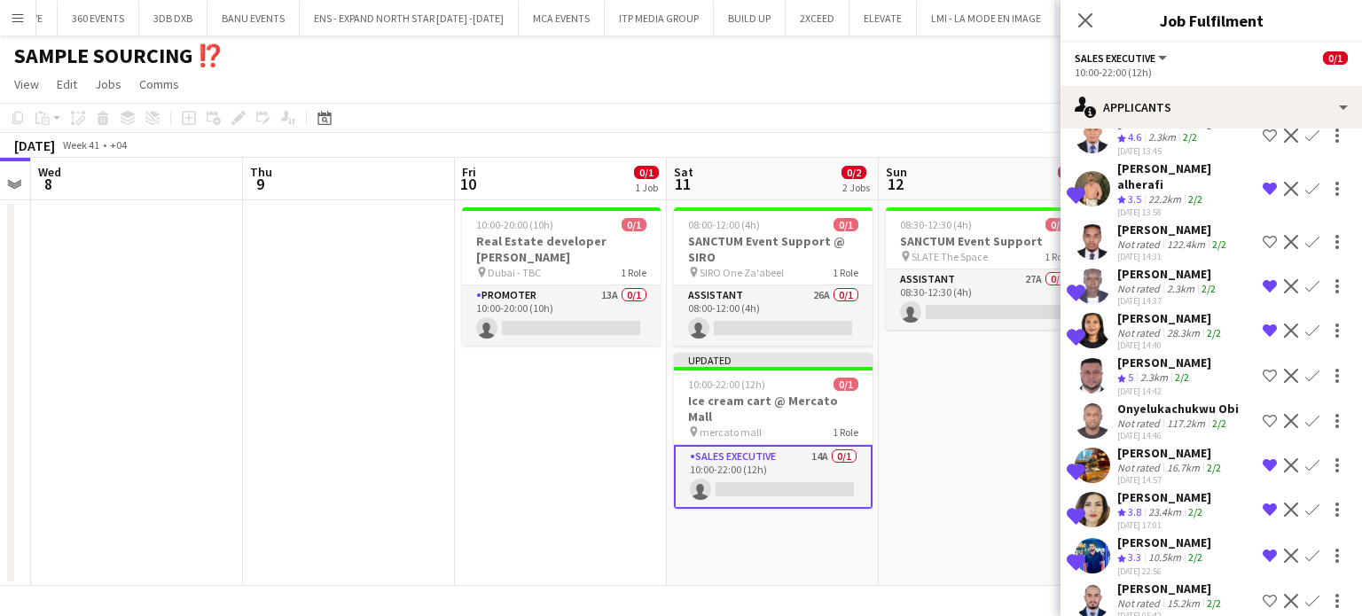
click at [925, 463] on app-date-cell "08:30-12:30 (4h) 0/1 SANCTUM Event Support pin SLATE The Space 1 Role Assistant…" at bounding box center [985, 393] width 212 height 386
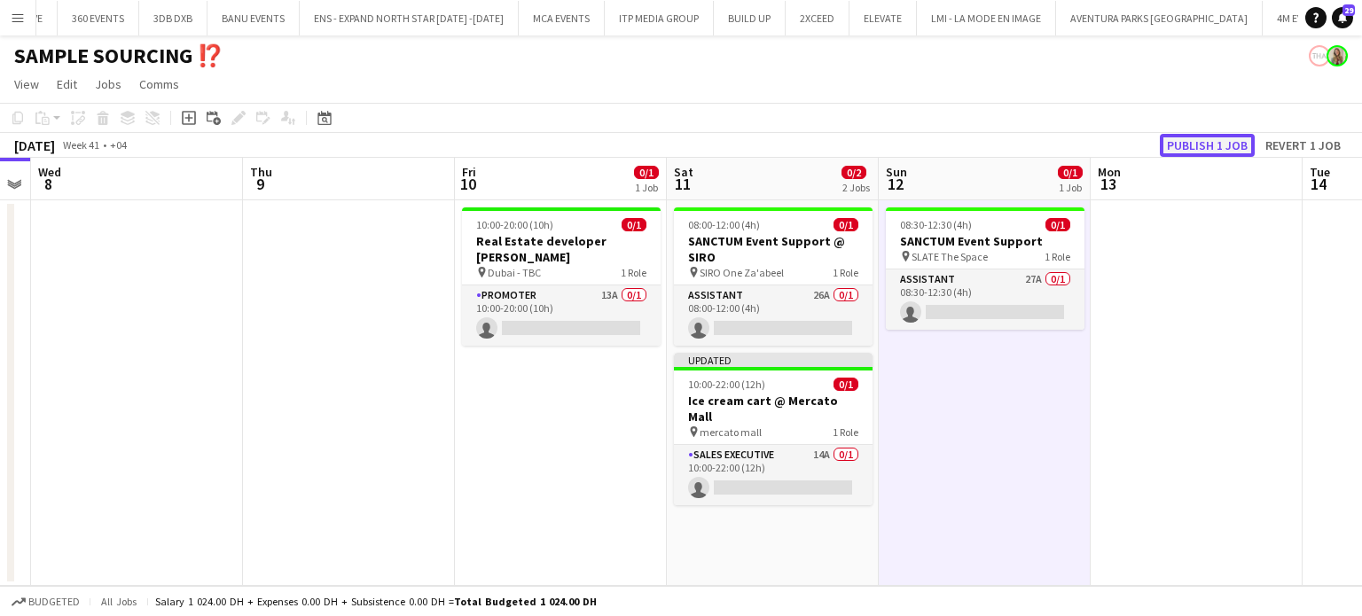
click at [1195, 140] on button "Publish 1 job" at bounding box center [1207, 145] width 95 height 23
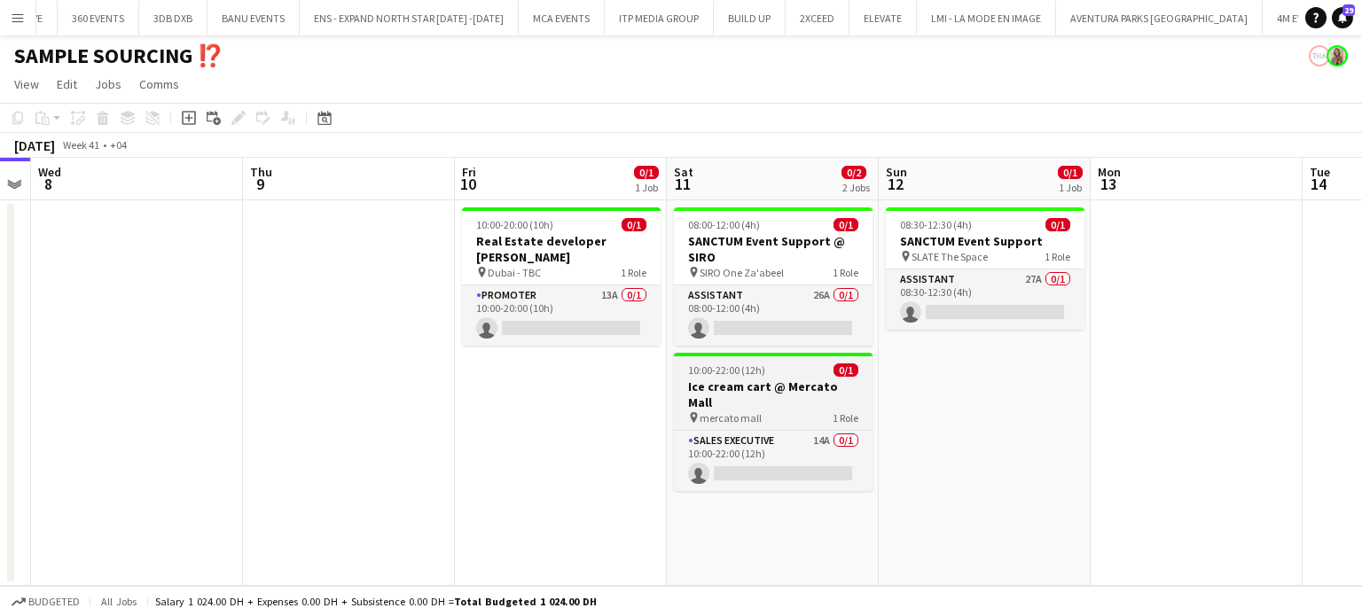
click at [781, 388] on h3 "Ice cream cart @ Mercato Mall" at bounding box center [773, 395] width 199 height 32
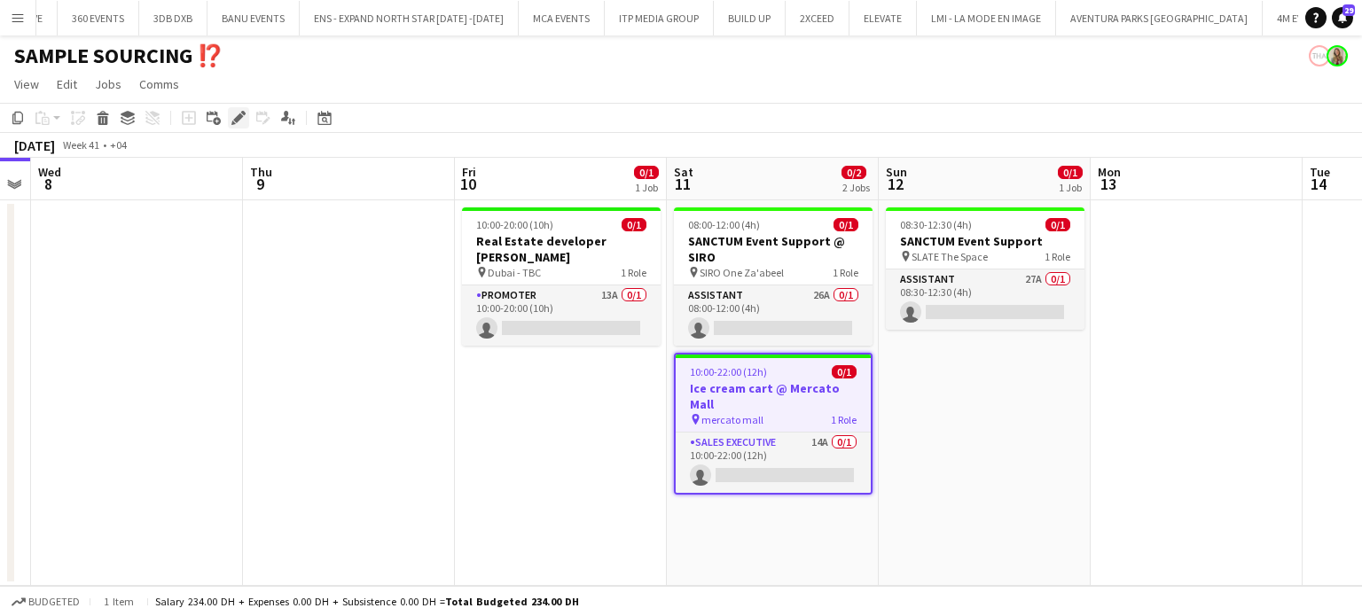
click at [247, 114] on div "Edit" at bounding box center [238, 117] width 21 height 21
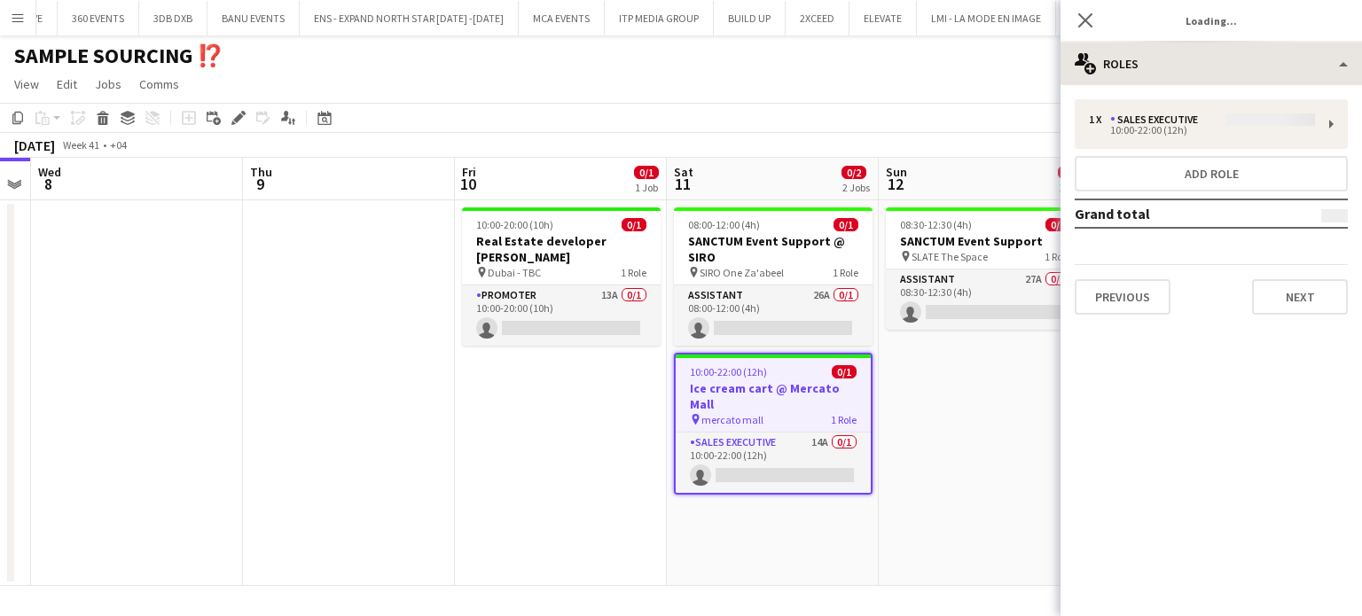
type input "**********"
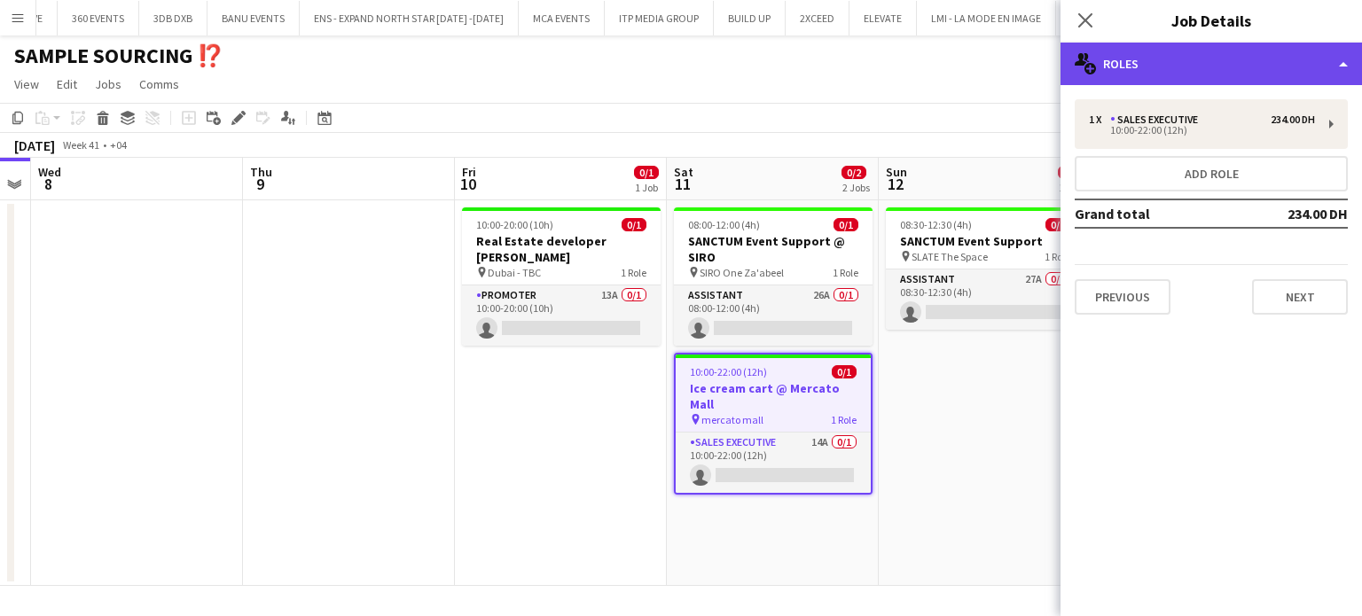
click at [1320, 59] on div "multiple-users-add Roles" at bounding box center [1212, 64] width 302 height 43
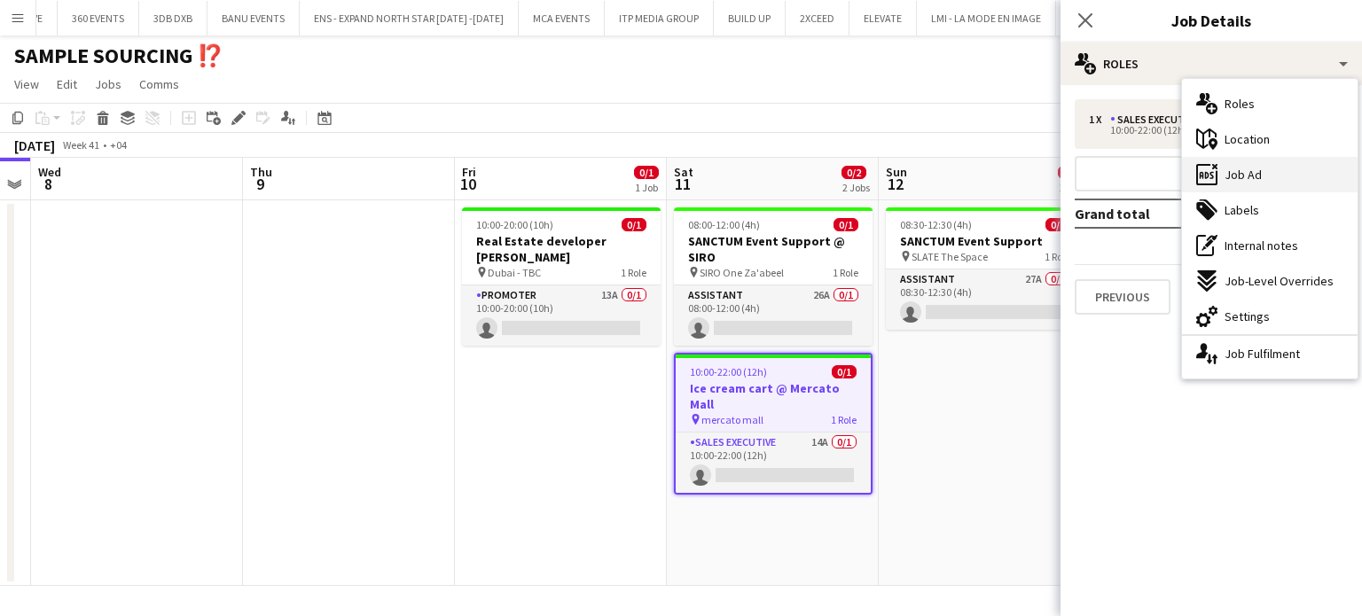
click at [1277, 169] on div "ads-window Job Ad" at bounding box center [1270, 174] width 176 height 35
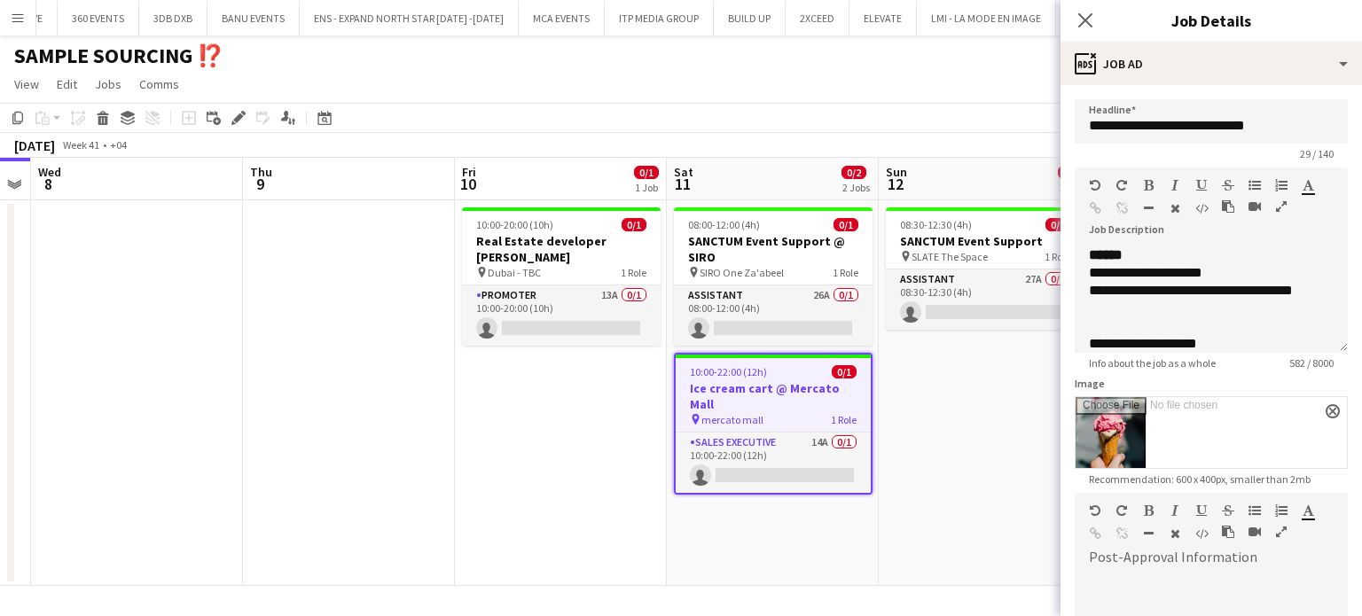
click at [1276, 213] on icon "button" at bounding box center [1281, 206] width 11 height 12
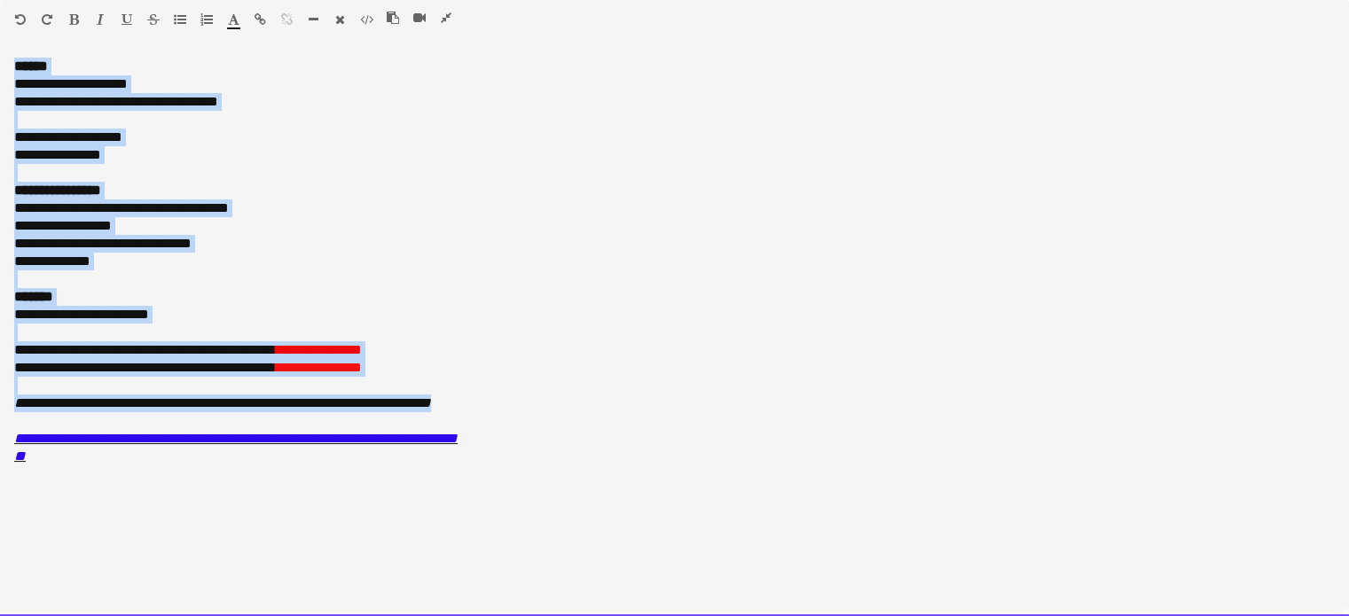
drag, startPoint x: 12, startPoint y: 70, endPoint x: 506, endPoint y: 400, distance: 594.7
click at [506, 400] on div "**********" at bounding box center [674, 337] width 1349 height 559
copy div "**********"
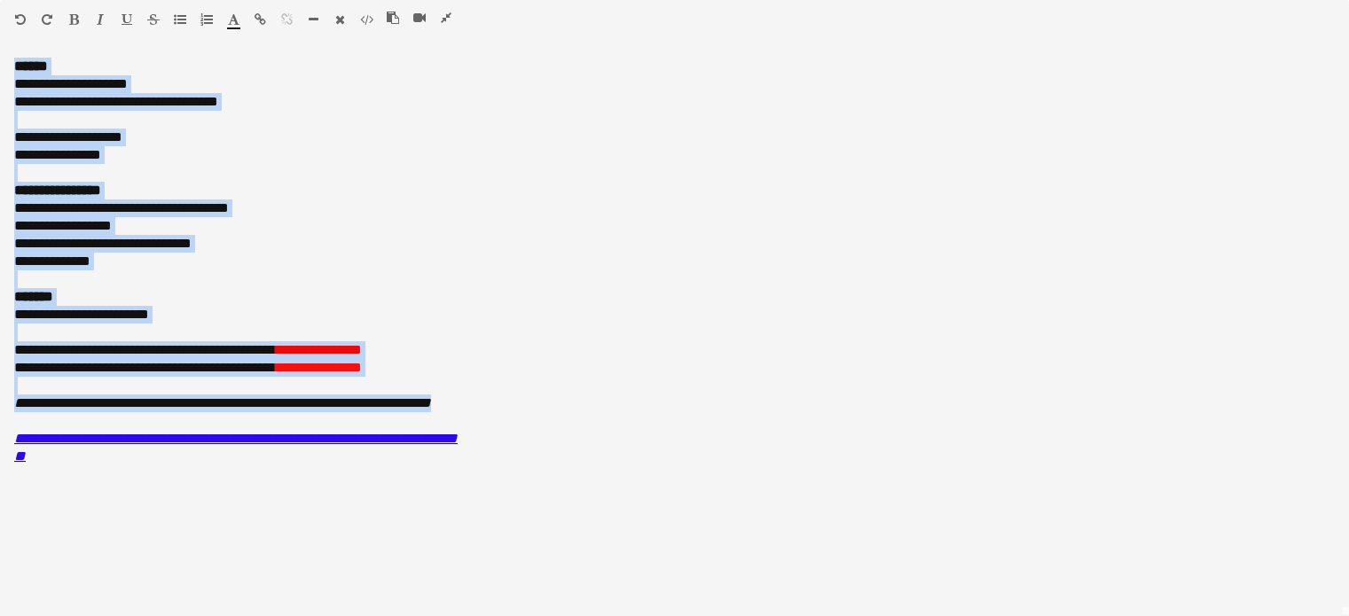
click at [445, 13] on icon "button" at bounding box center [446, 18] width 11 height 12
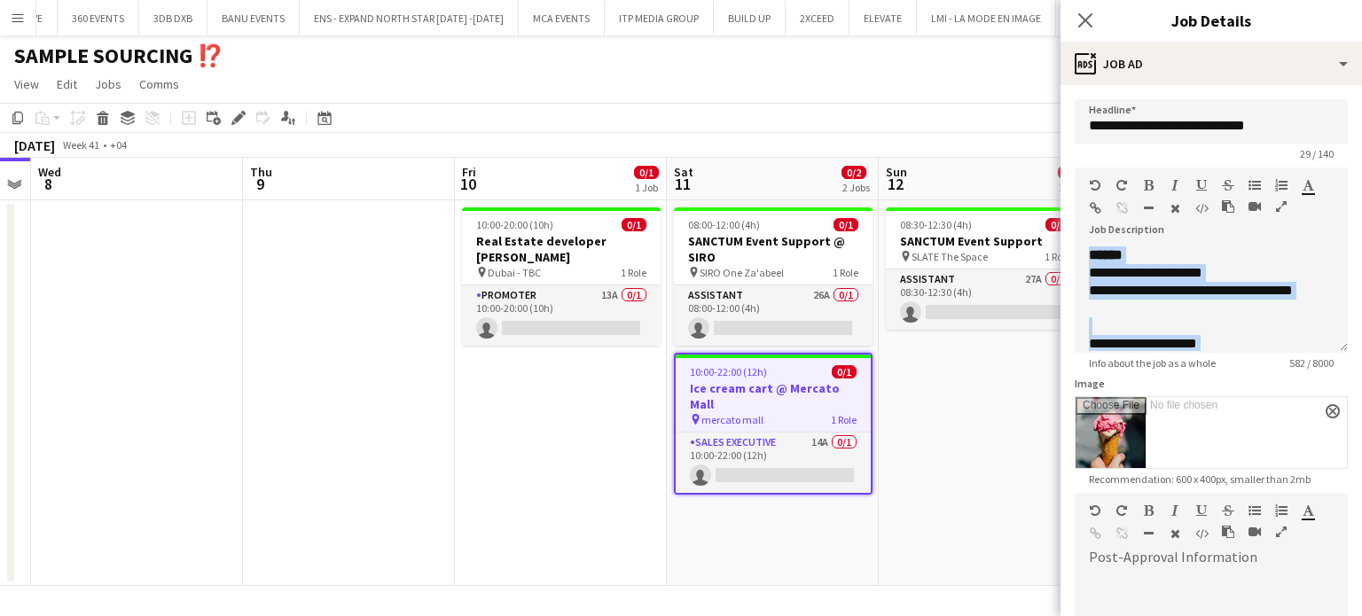
click at [962, 430] on app-date-cell "08:30-12:30 (4h) 0/1 SANCTUM Event Support pin SLATE The Space 1 Role Assistant…" at bounding box center [985, 393] width 212 height 386
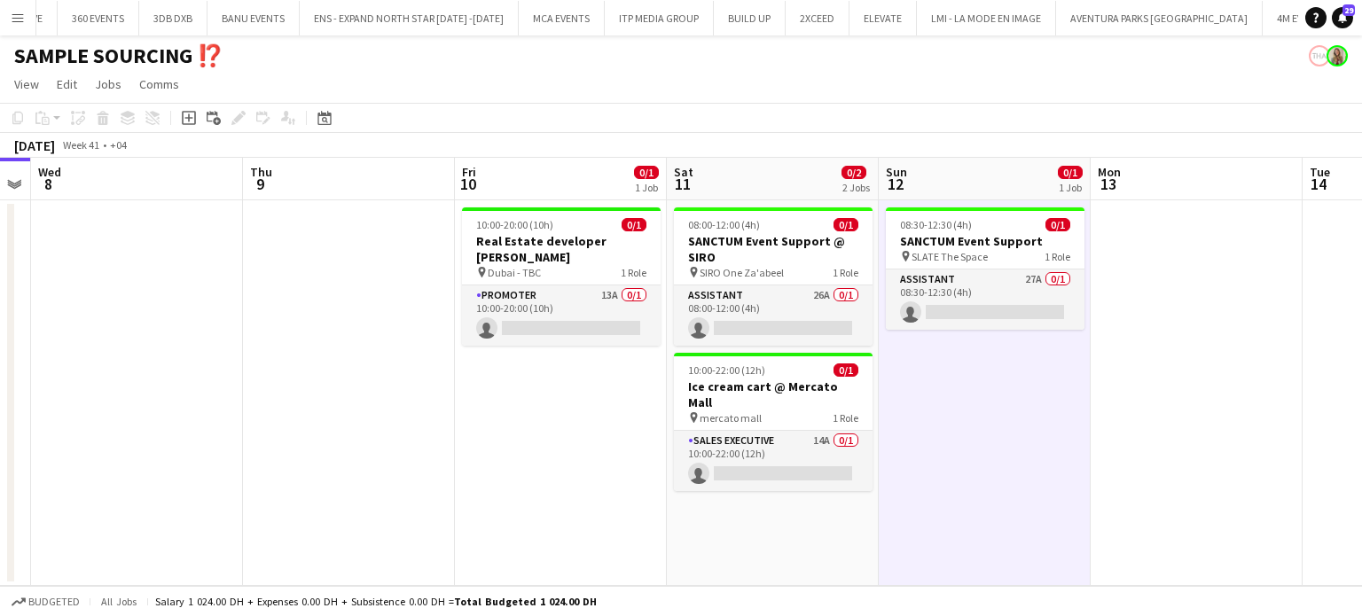
click at [18, 16] on app-icon "Menu" at bounding box center [18, 18] width 14 height 14
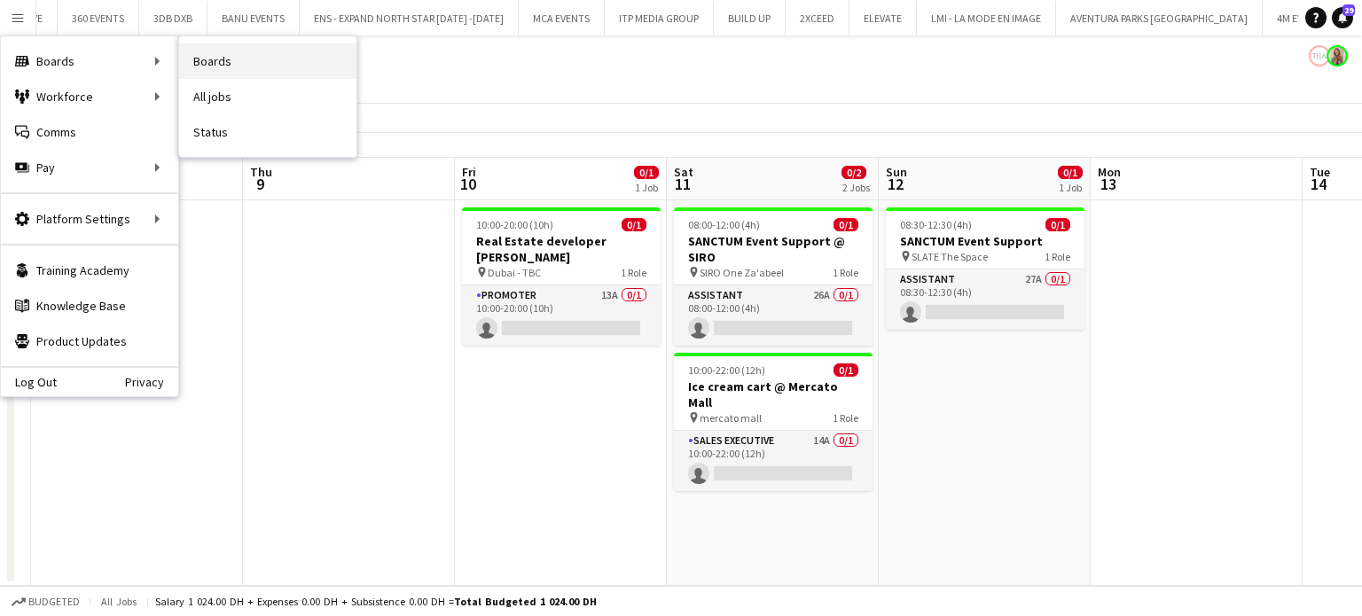
click at [230, 62] on link "Boards" at bounding box center [267, 60] width 177 height 35
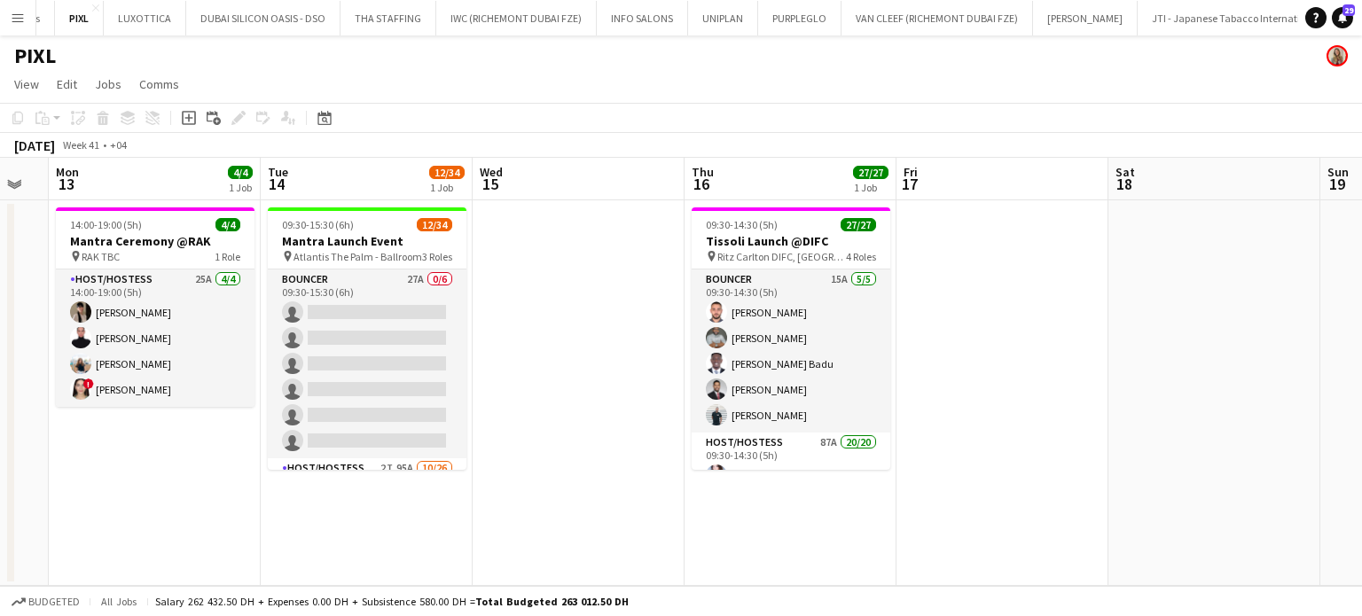
scroll to position [0, 551]
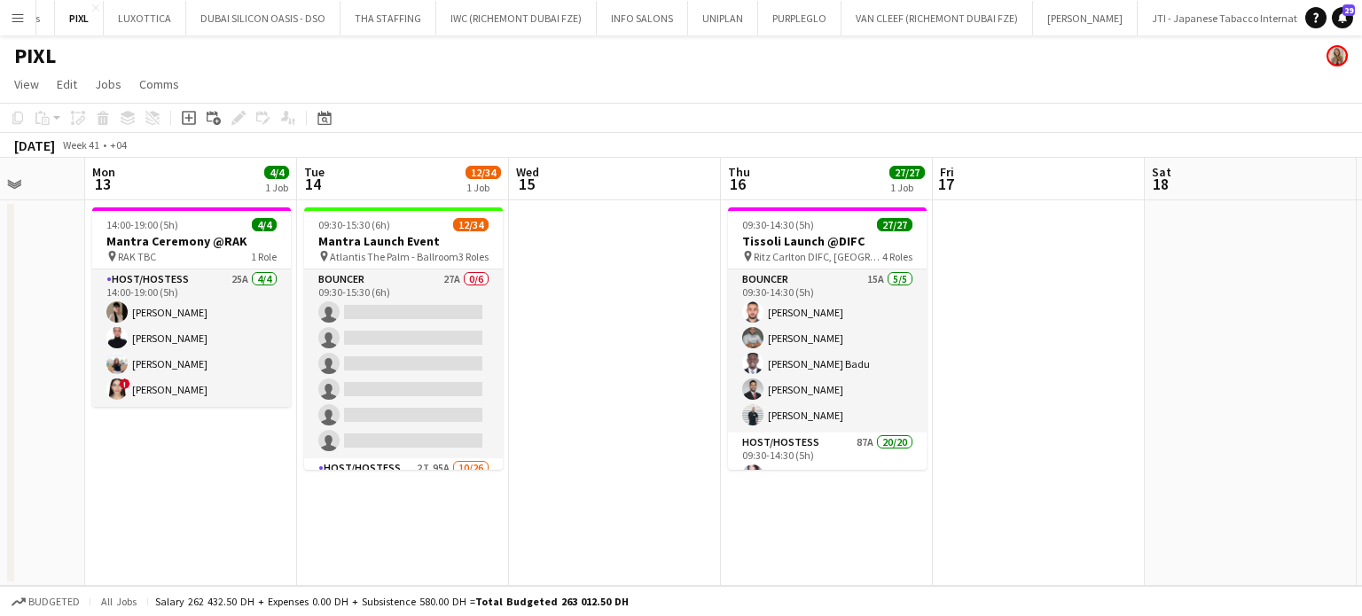
drag, startPoint x: 415, startPoint y: 323, endPoint x: 451, endPoint y: 316, distance: 37.0
click at [451, 316] on app-calendar-viewport "Fri 10 Sat 11 Sun 12 Mon 13 4/4 1 Job Tue 14 12/34 1 Job Wed 15 Thu 16 27/27 1 …" at bounding box center [681, 372] width 1362 height 428
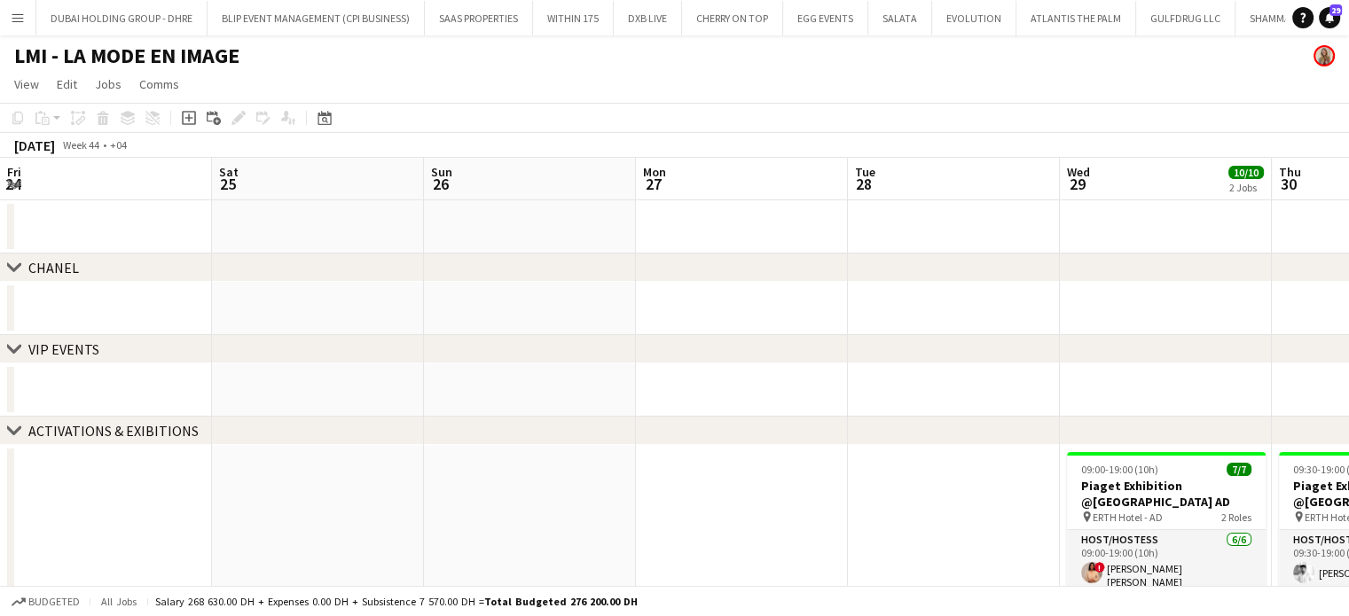
scroll to position [0, 685]
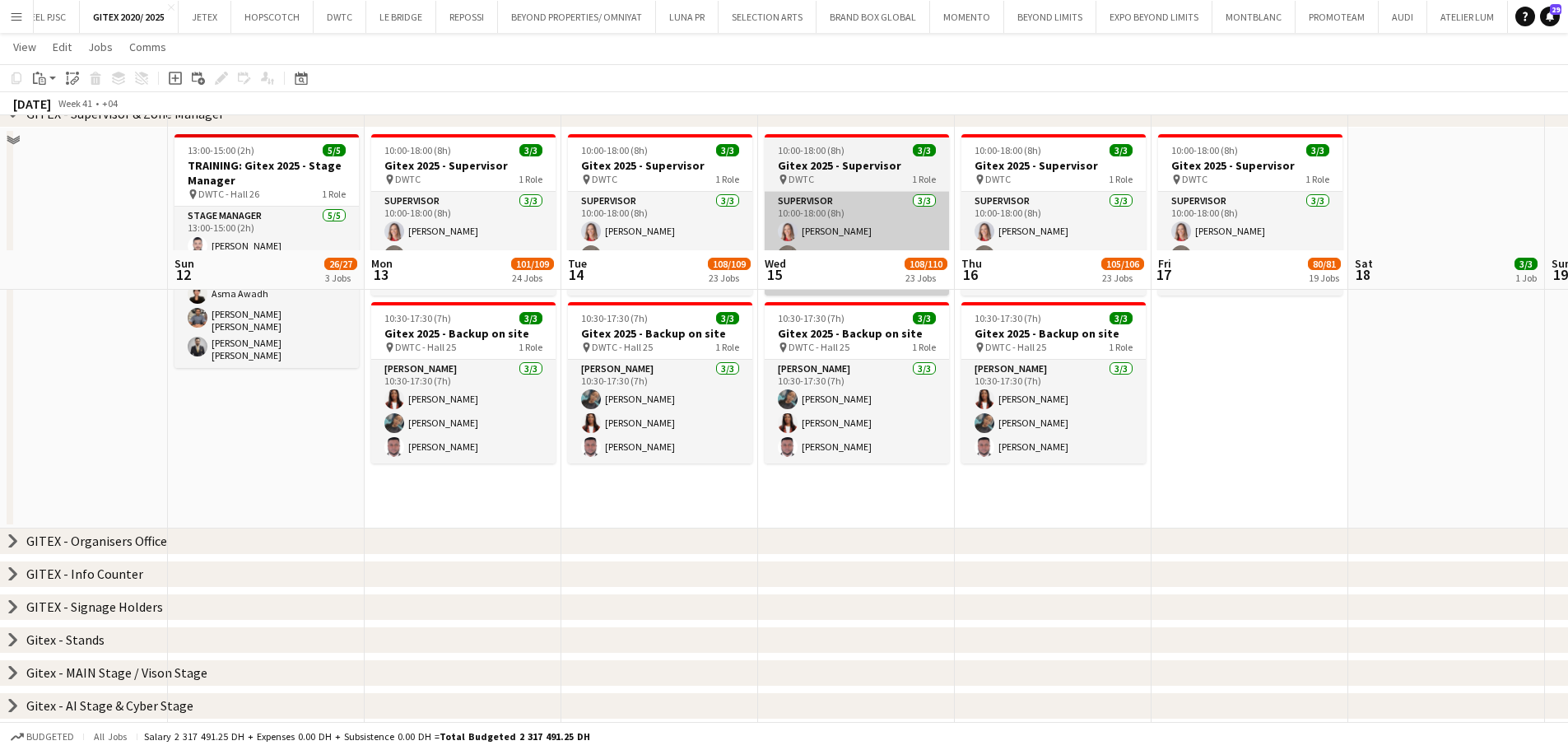
scroll to position [494, 0]
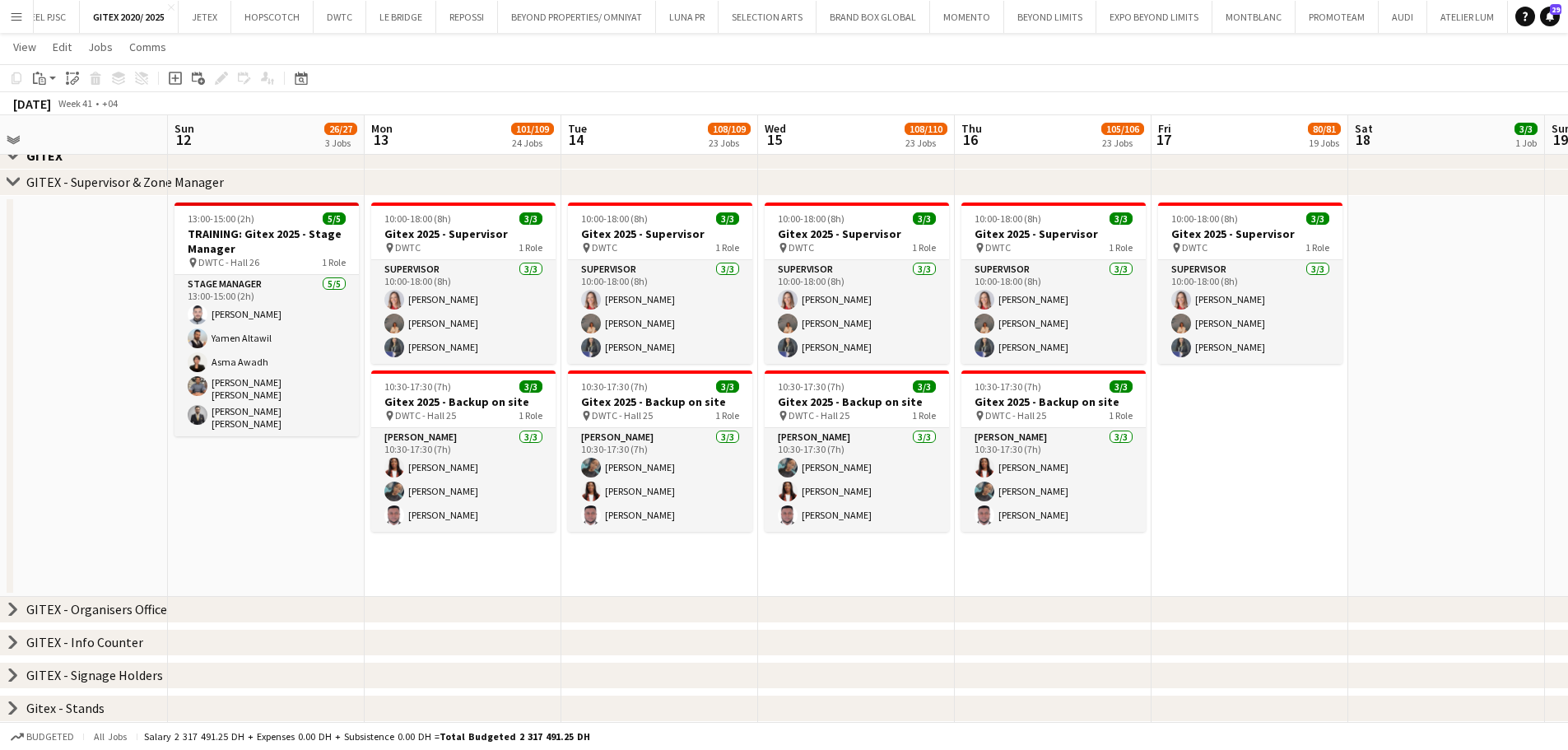
click at [8, 571] on icon "chevron-right" at bounding box center [13, 609] width 13 height 13
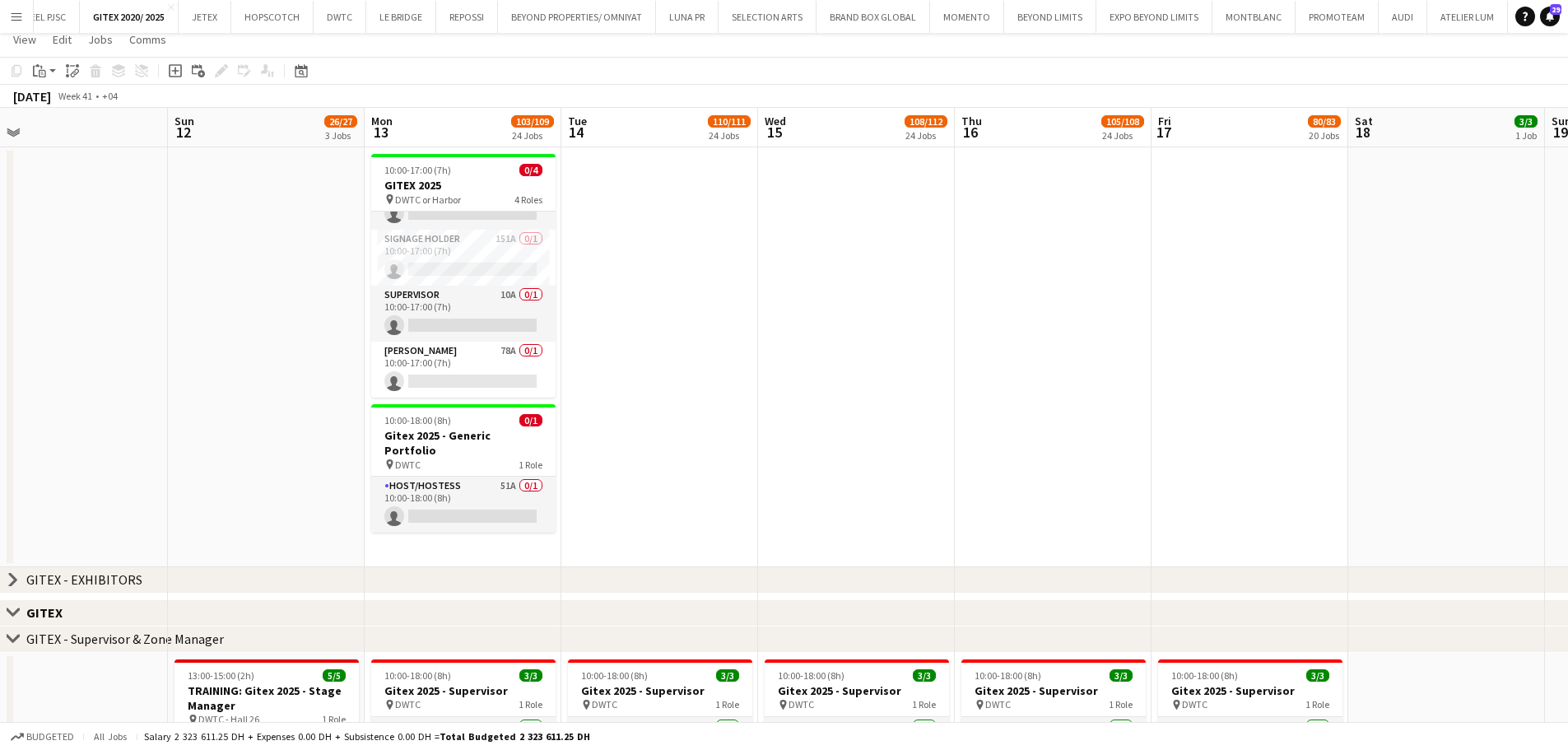
scroll to position [0, 0]
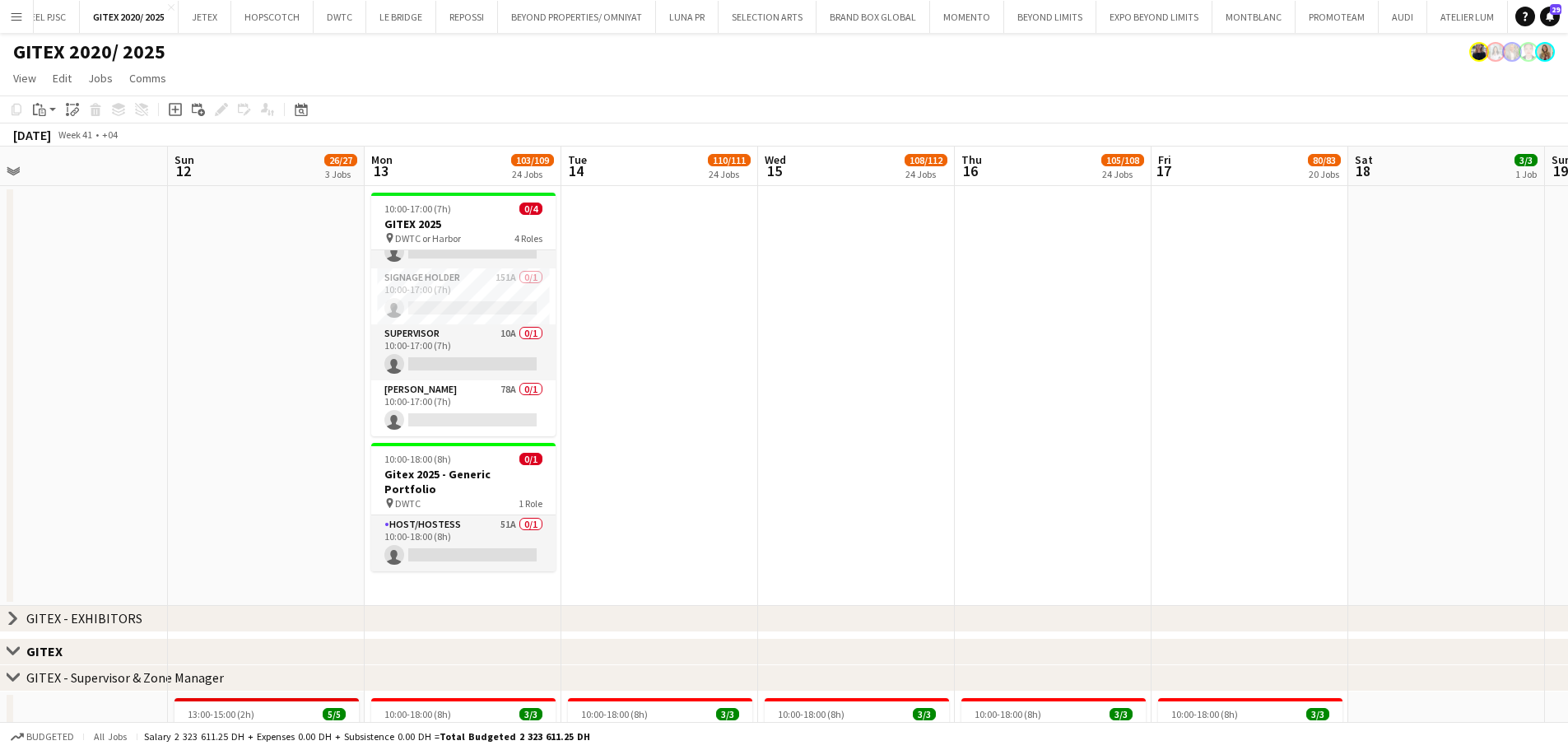
drag, startPoint x: 455, startPoint y: 521, endPoint x: 1107, endPoint y: 152, distance: 749.2
click at [455, 521] on app-card-role "Host/Hostess 51A 0/1 10:00-18:00 (8h) single-neutral-actions" at bounding box center [463, 543] width 185 height 56
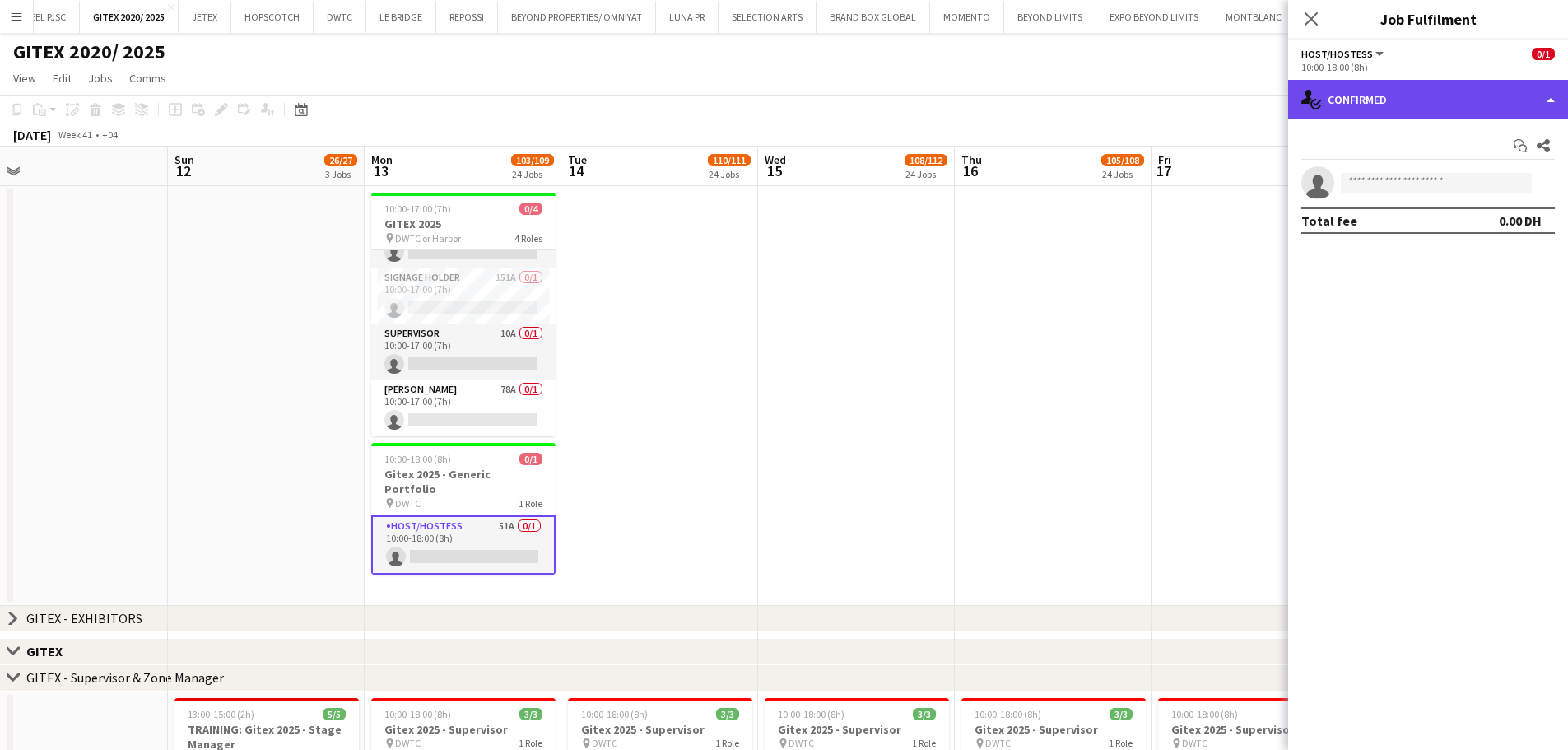
click at [1251, 93] on div "single-neutral-actions-check-2 Confirmed" at bounding box center [1429, 99] width 280 height 40
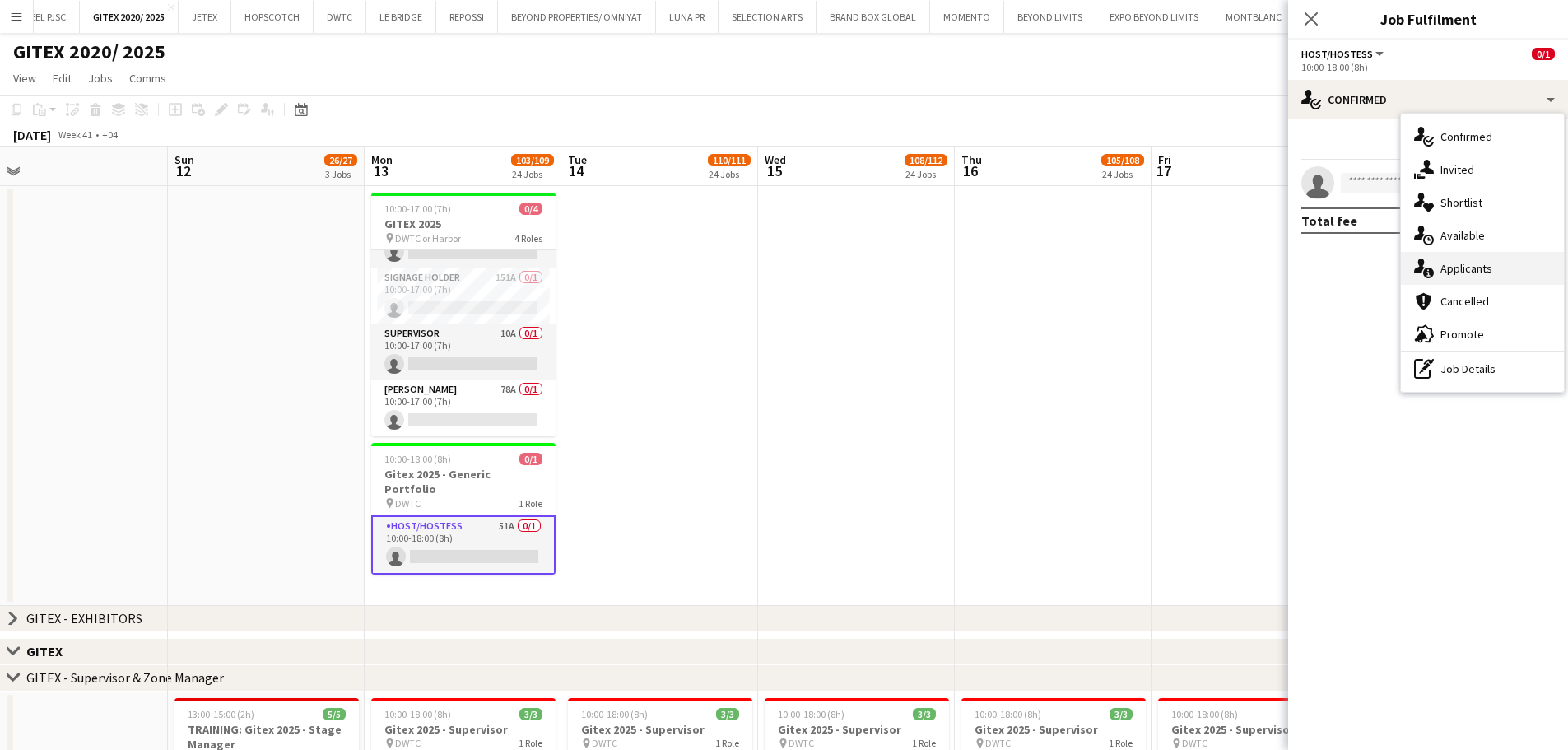
click at [1251, 269] on div "single-neutral-actions-information Applicants" at bounding box center [1483, 267] width 163 height 32
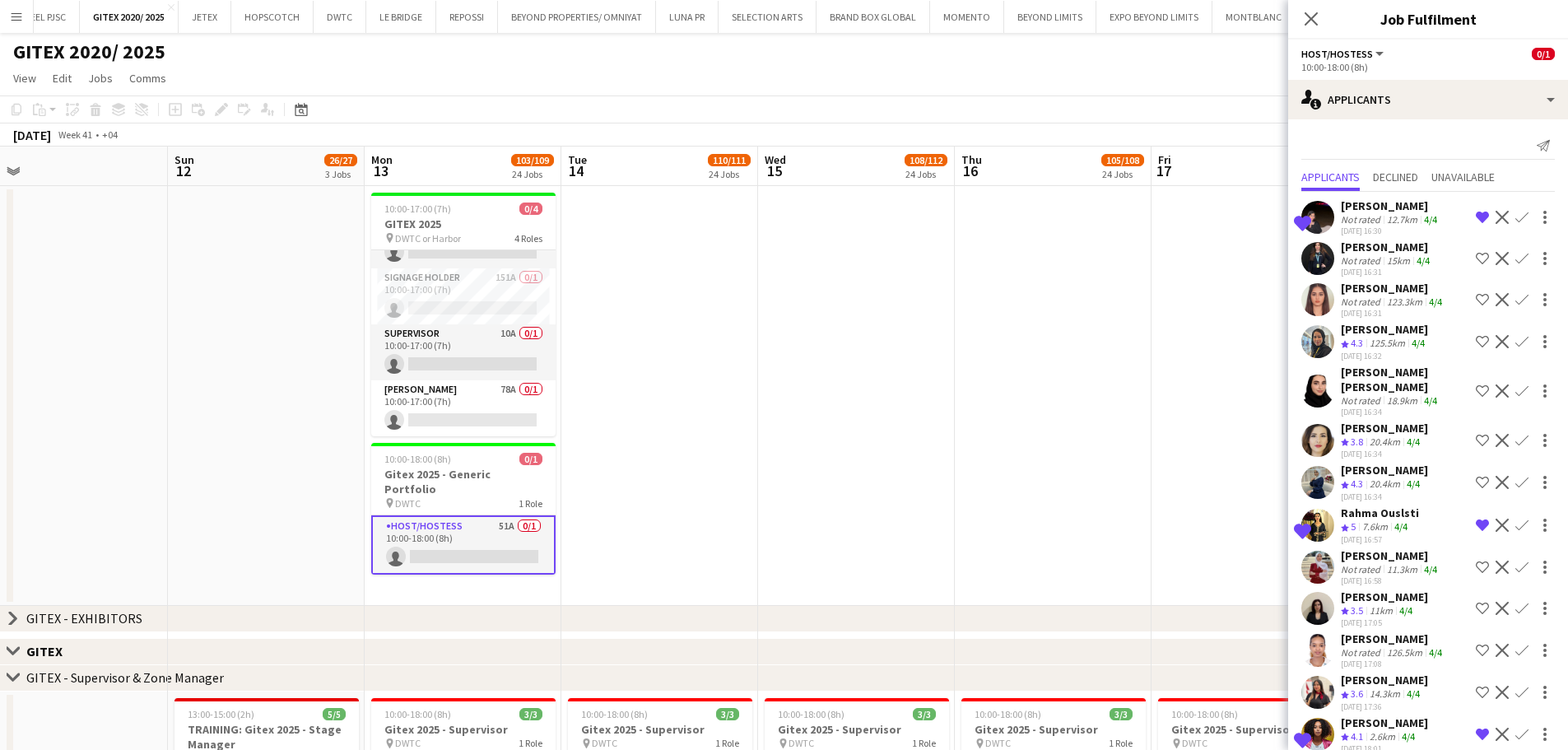
click at [1251, 220] on app-icon "Decline" at bounding box center [1502, 217] width 13 height 13
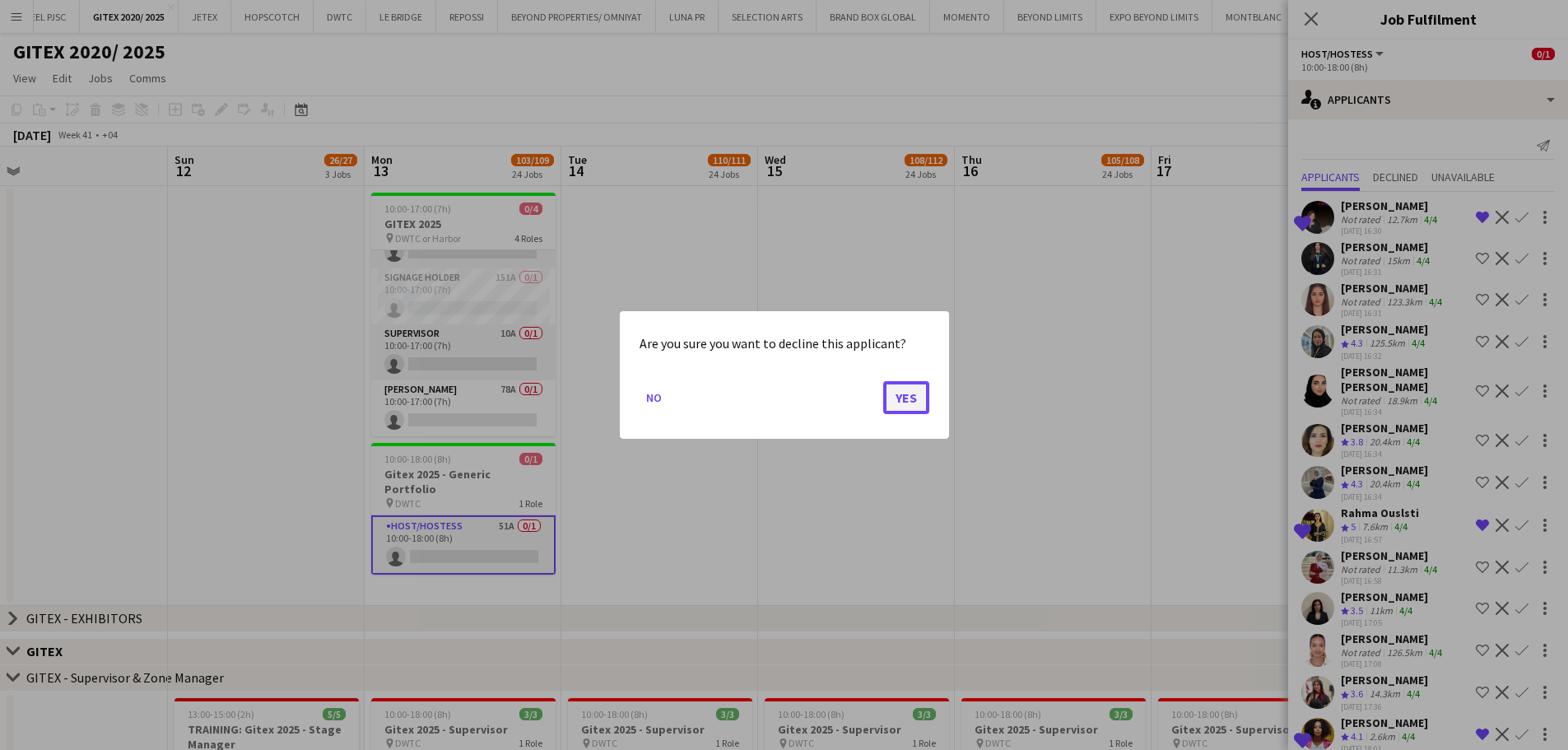
click at [904, 402] on button "Yes" at bounding box center [907, 397] width 46 height 32
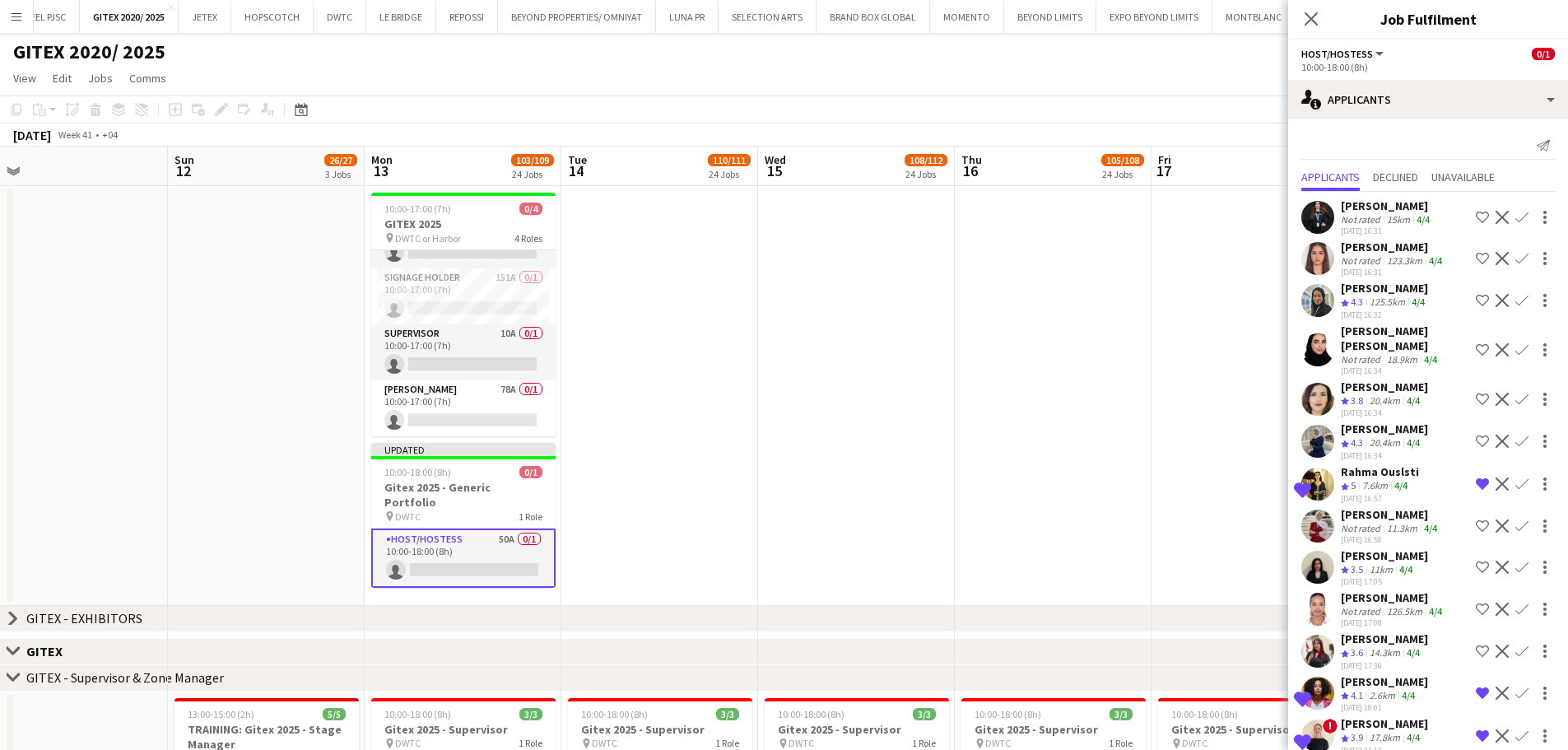
click at [1251, 393] on app-icon "Shortlist crew" at bounding box center [1483, 399] width 13 height 13
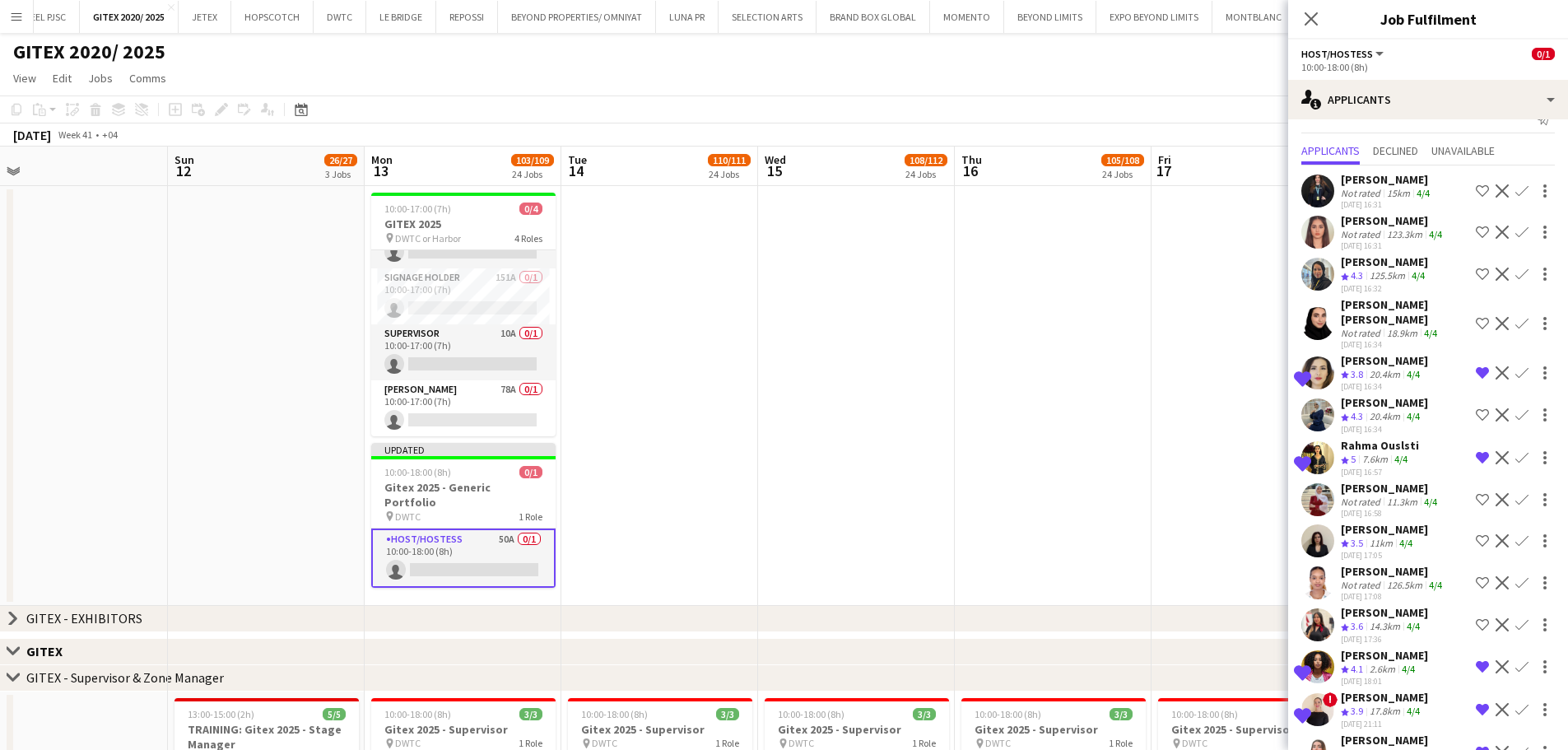
scroll to position [83, 0]
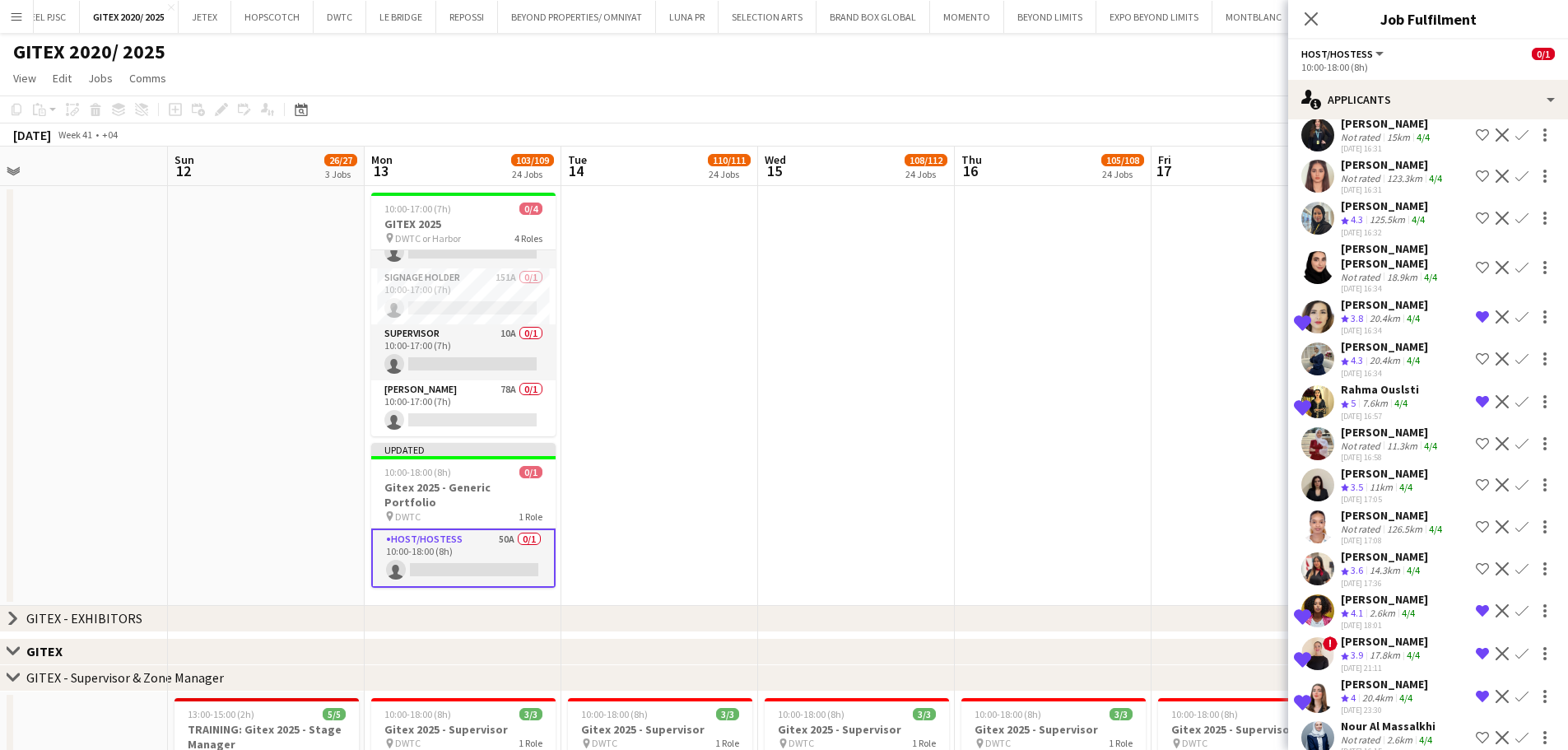
click at [1251, 353] on app-icon "Shortlist crew" at bounding box center [1483, 359] width 13 height 13
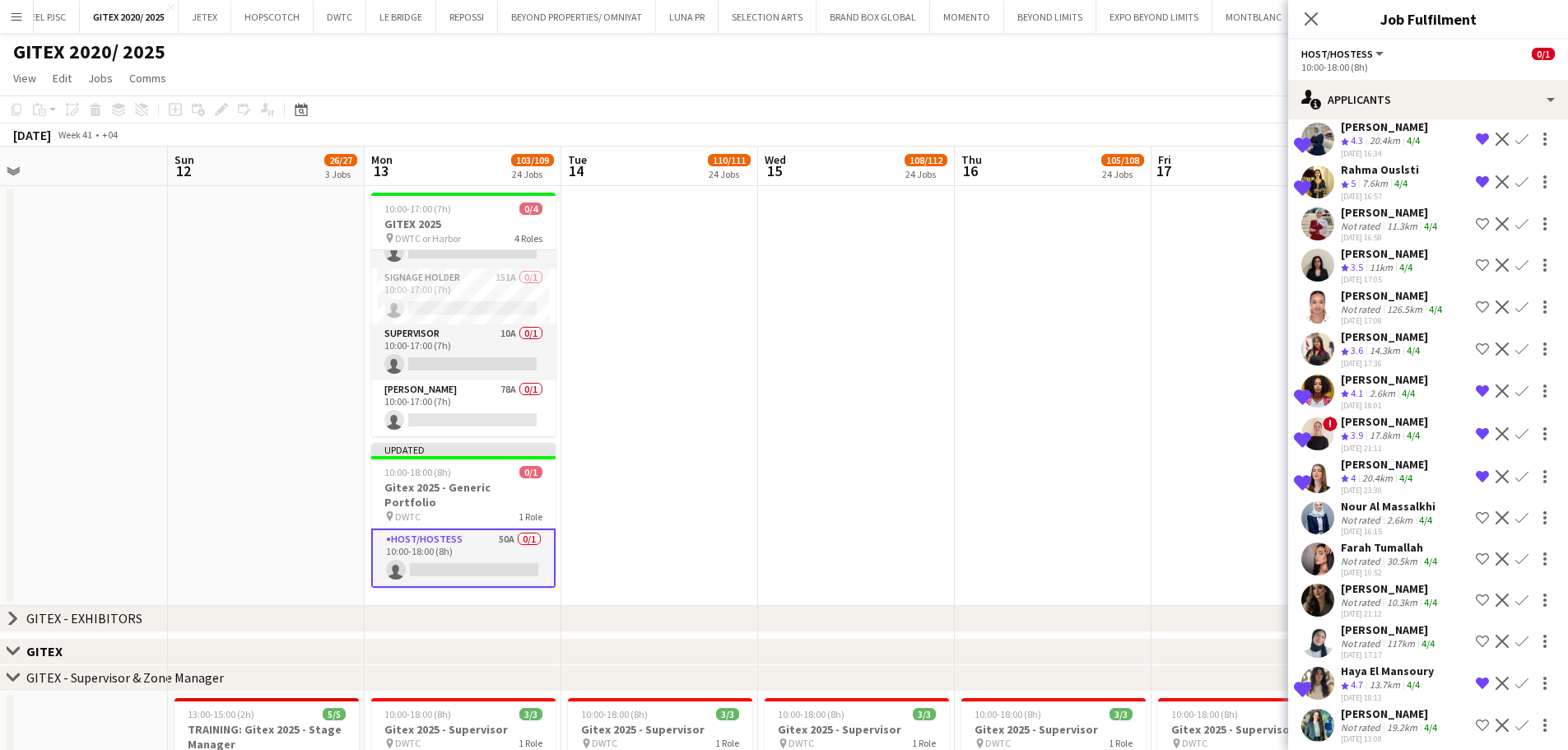
scroll to position [330, 0]
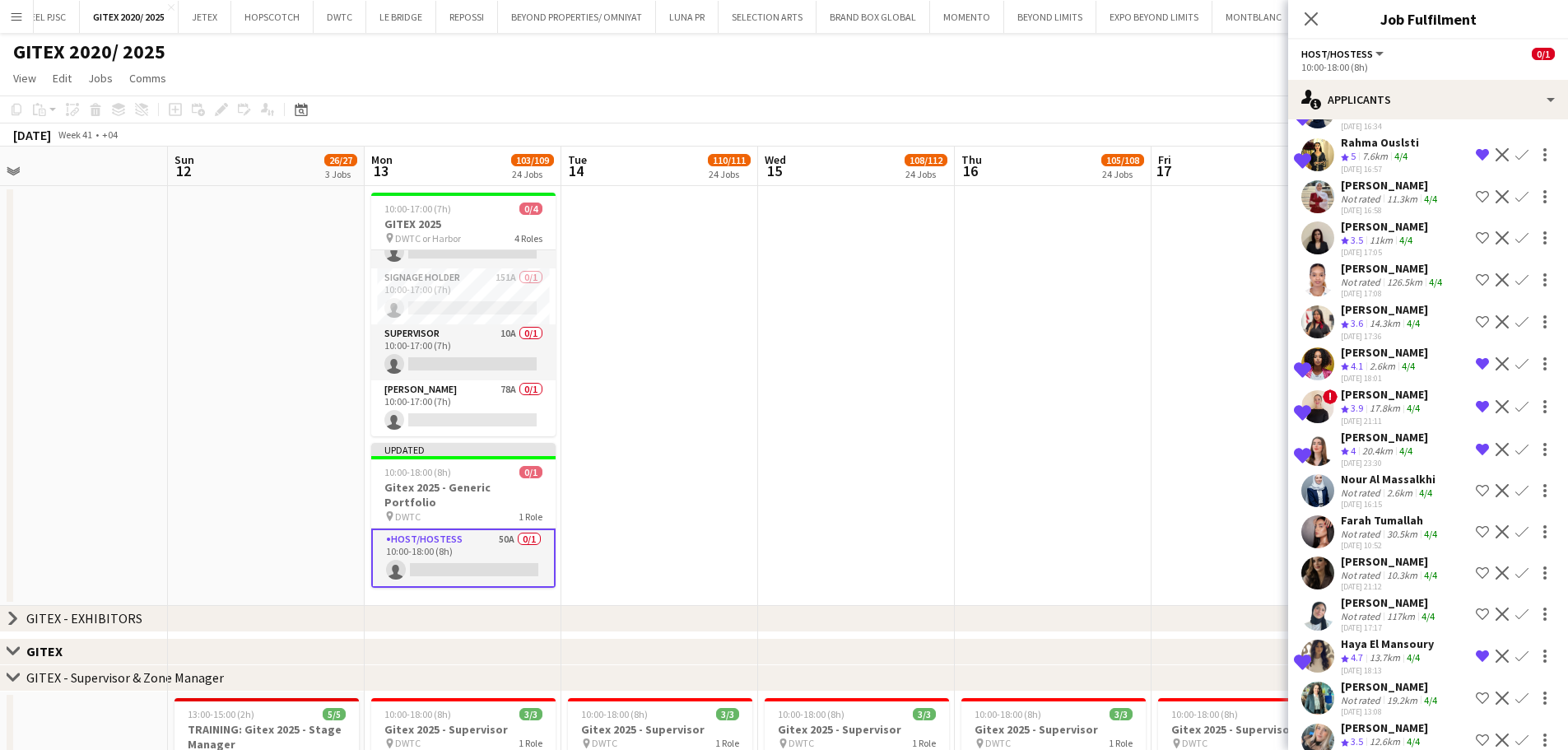
click at [1251, 357] on app-icon "Decline" at bounding box center [1502, 364] width 13 height 13
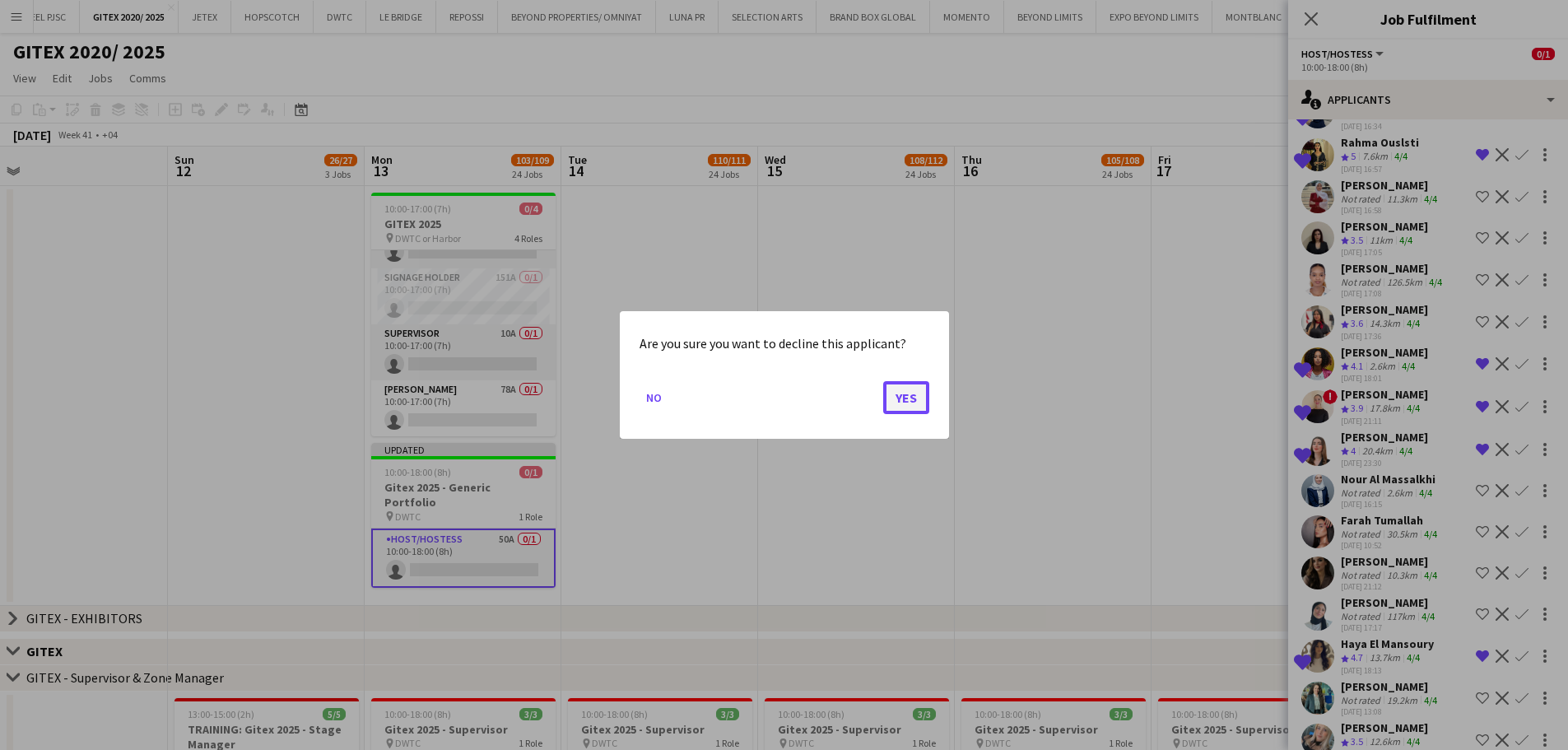
click at [918, 402] on button "Yes" at bounding box center [907, 397] width 46 height 32
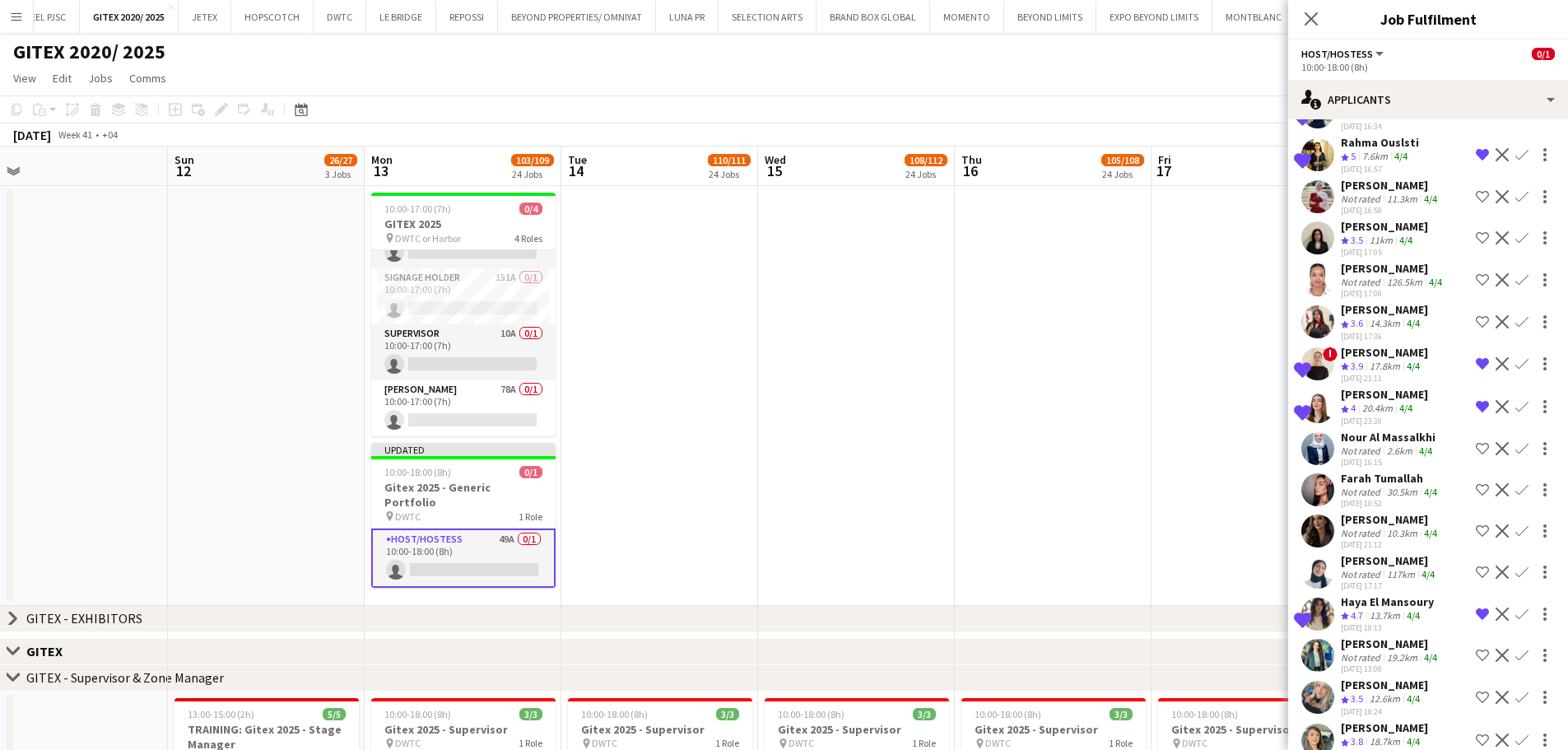
click at [1251, 357] on app-icon "Decline" at bounding box center [1502, 364] width 13 height 13
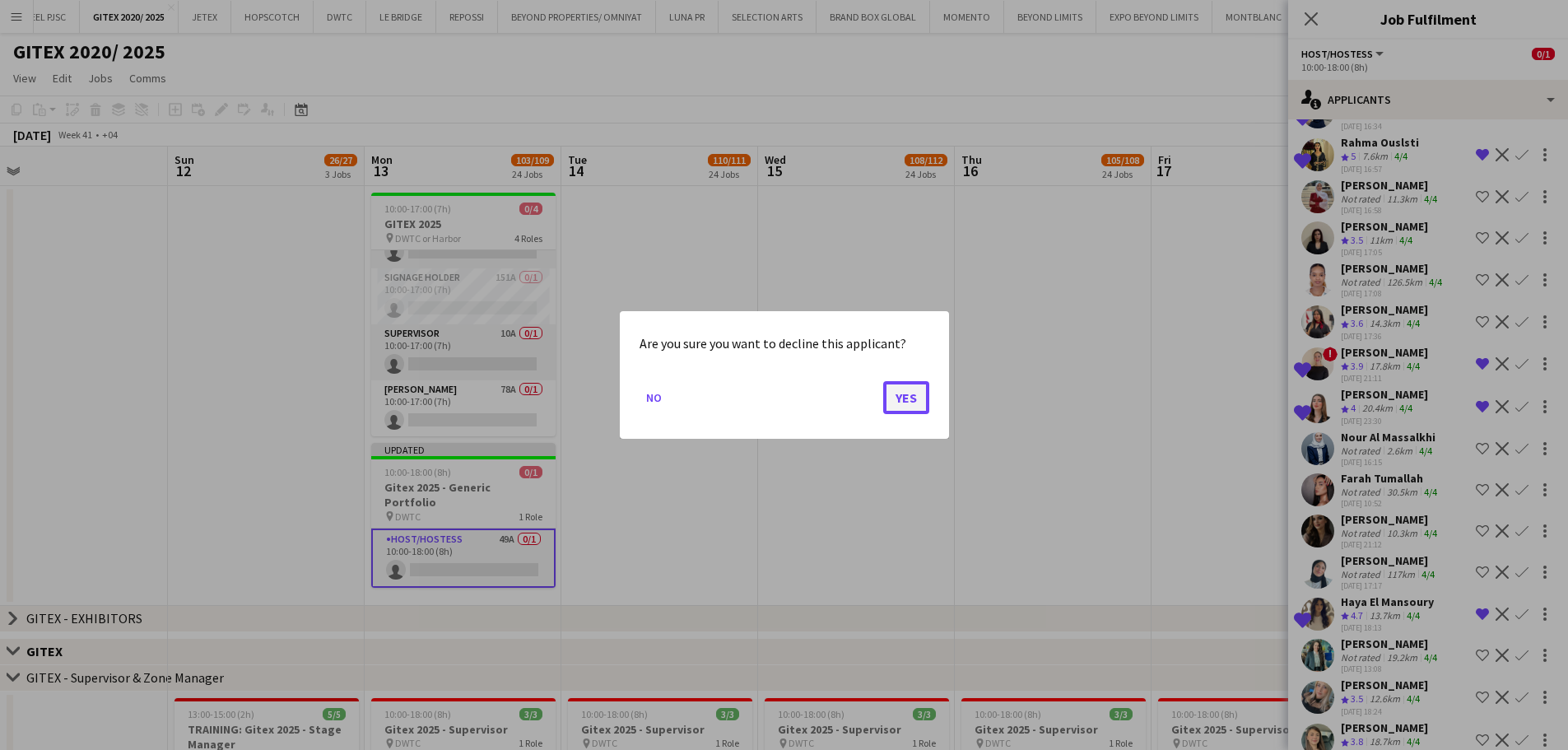
click at [912, 399] on button "Yes" at bounding box center [907, 397] width 46 height 32
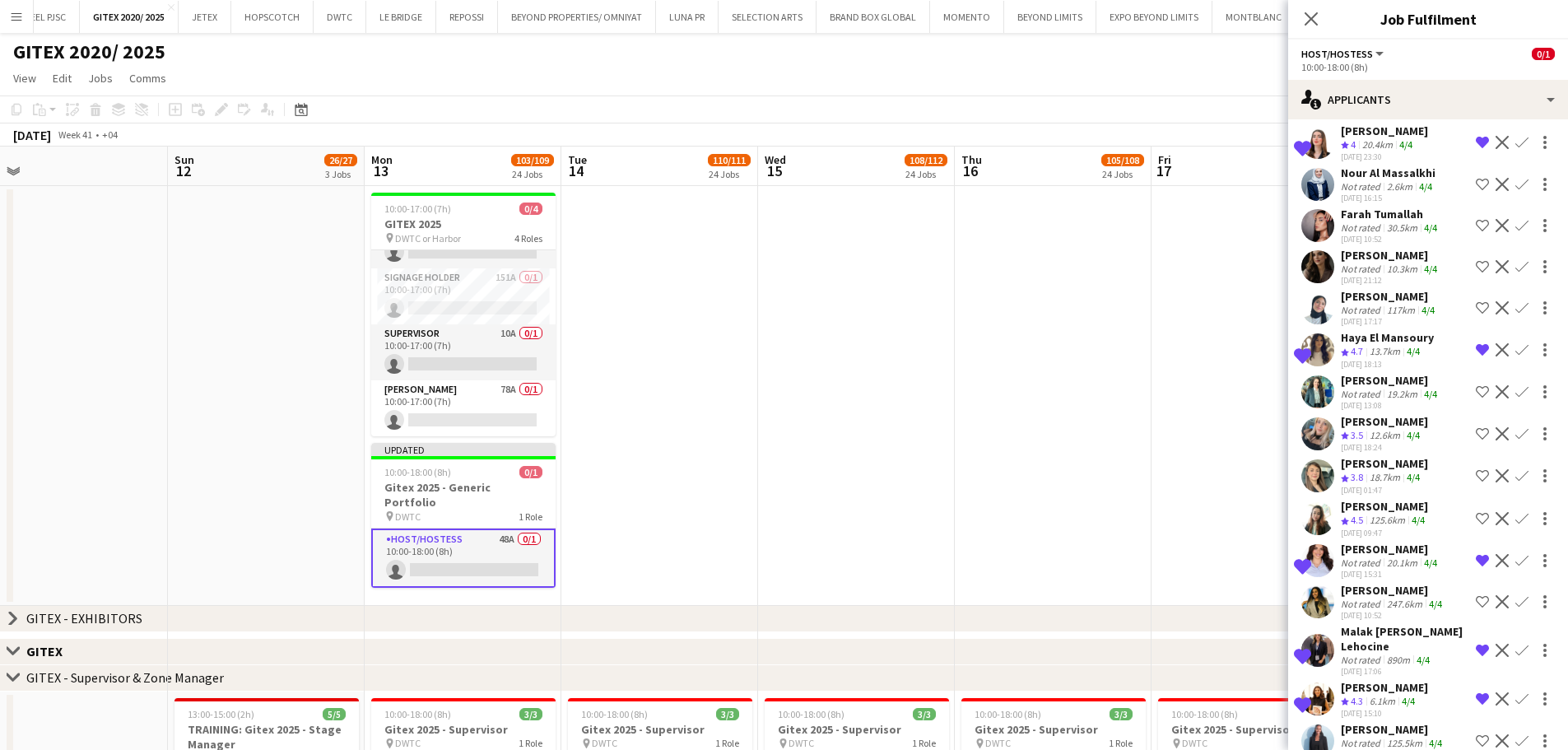
scroll to position [576, 0]
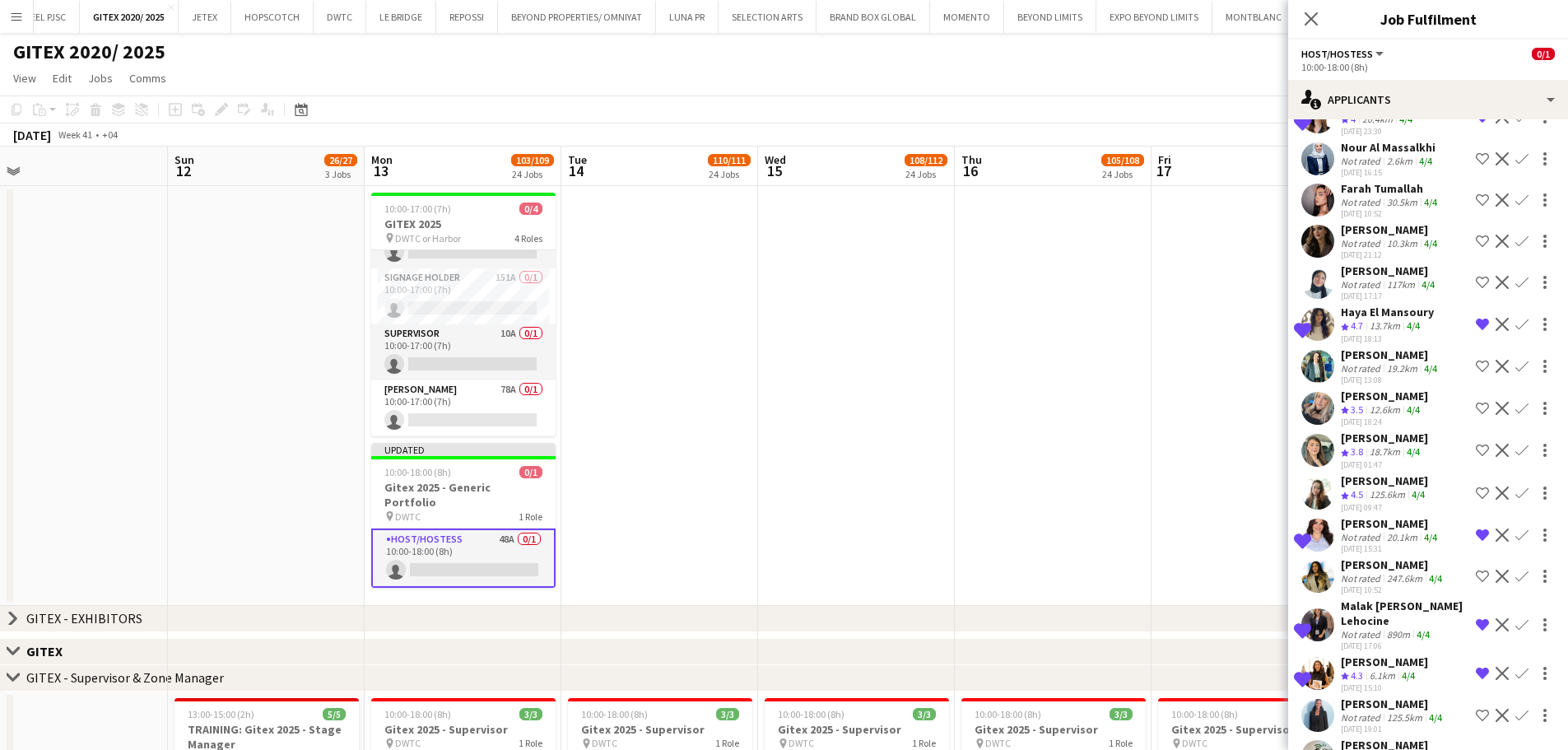
click at [1251, 444] on app-icon "Shortlist crew" at bounding box center [1483, 450] width 13 height 13
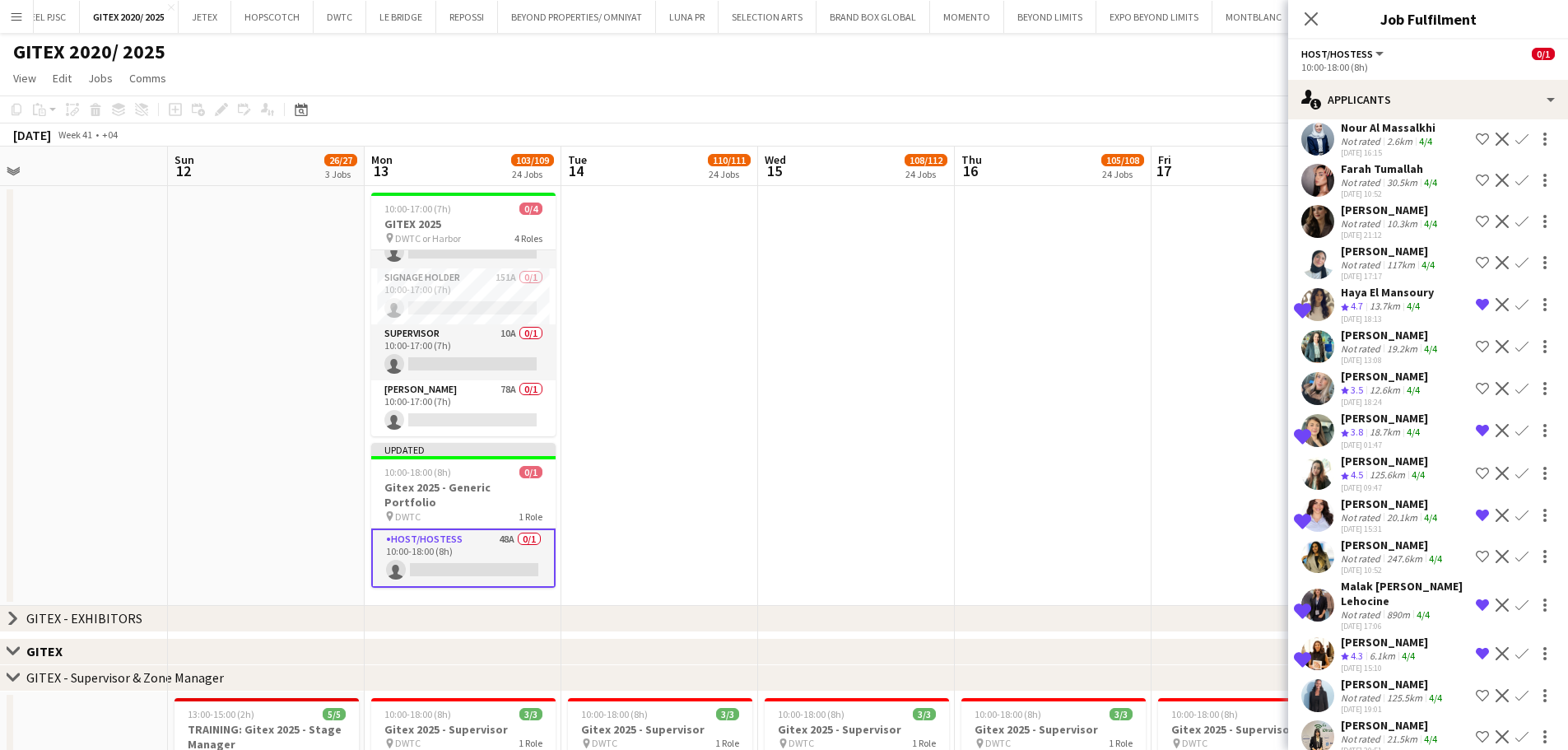
scroll to position [603, 0]
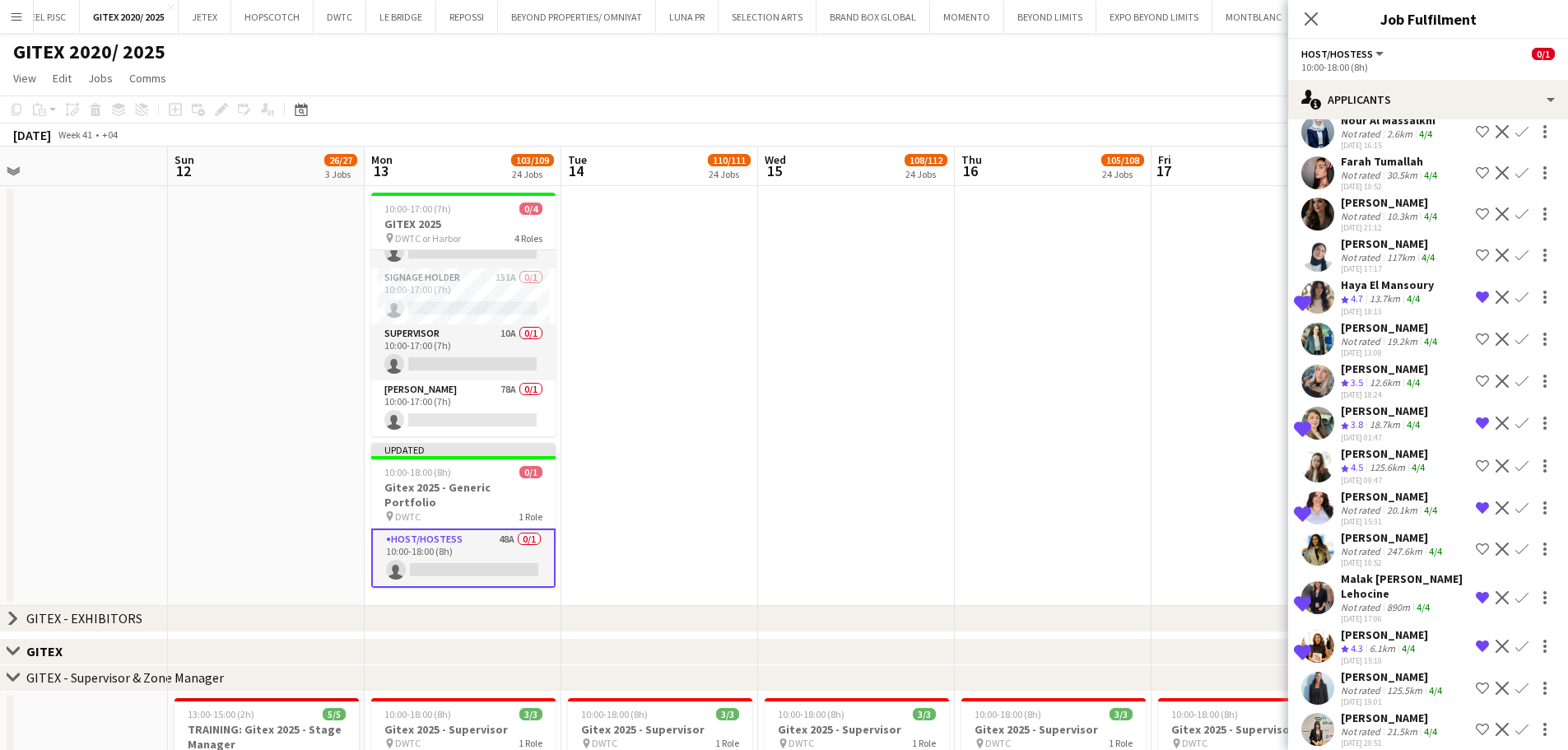
click at [1251, 571] on app-icon "Shortlist crew" at bounding box center [1483, 688] width 13 height 13
click at [1251, 571] on app-icon "Shortlist crew" at bounding box center [1483, 730] width 13 height 13
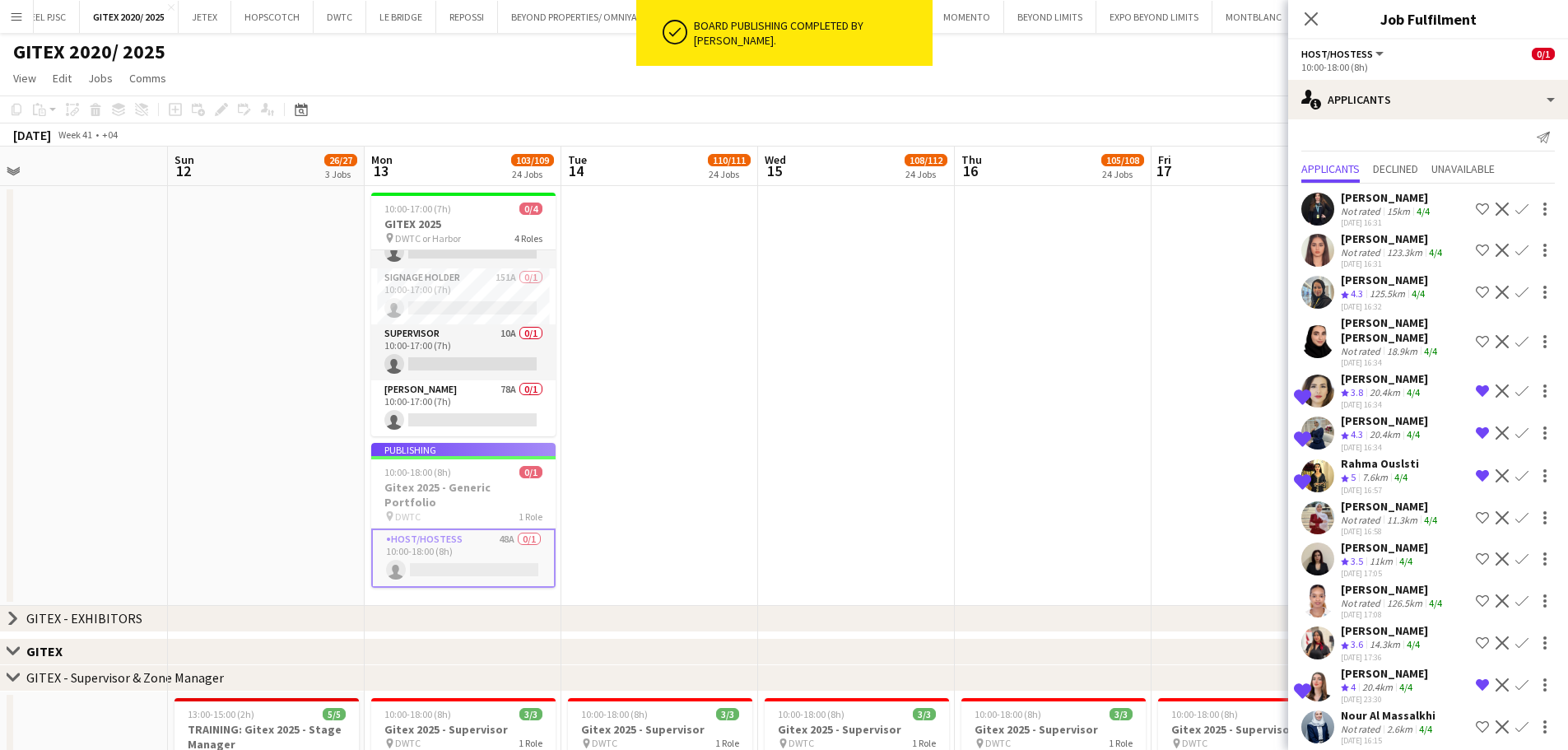
scroll to position [0, 0]
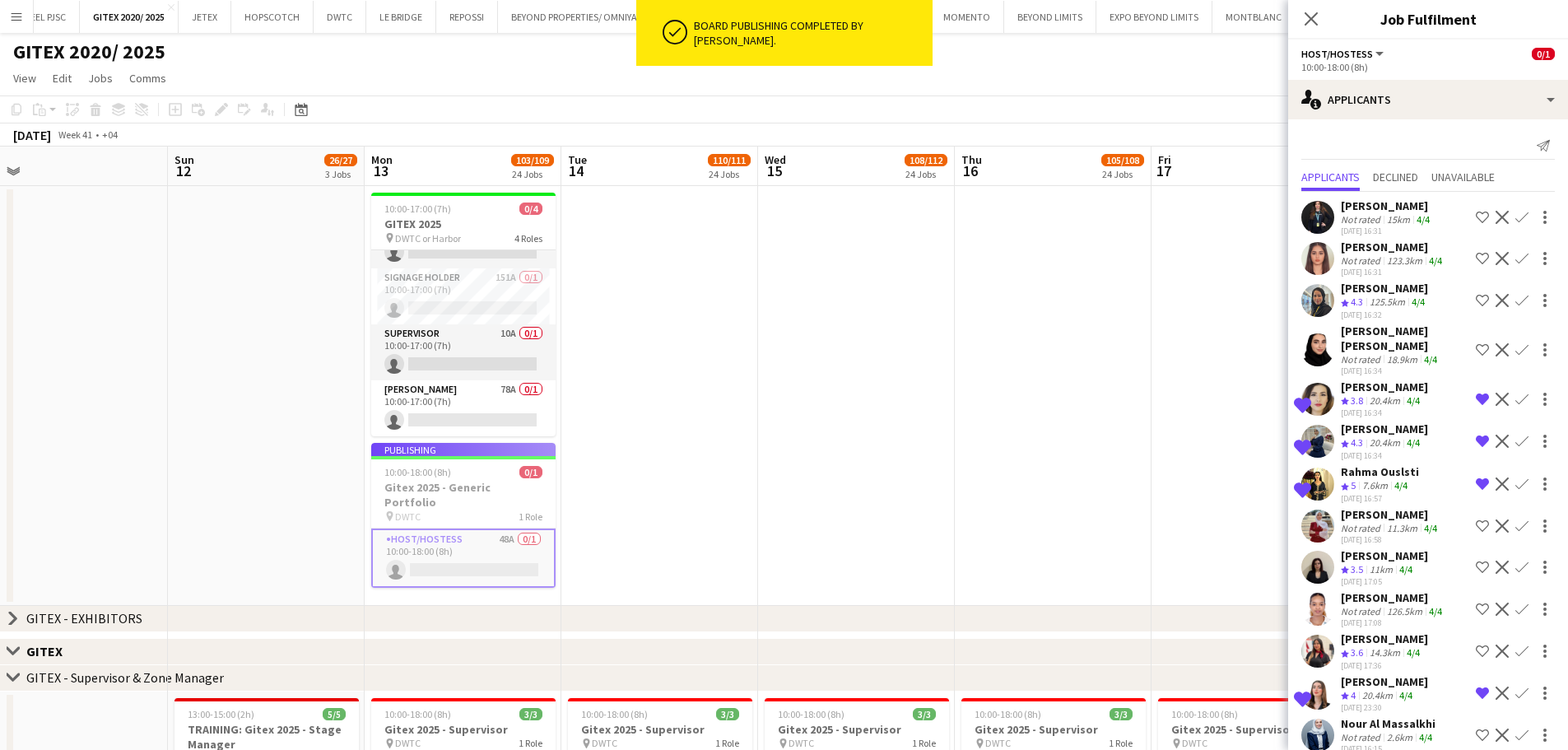
click at [1217, 303] on app-date-cell at bounding box center [1251, 395] width 197 height 420
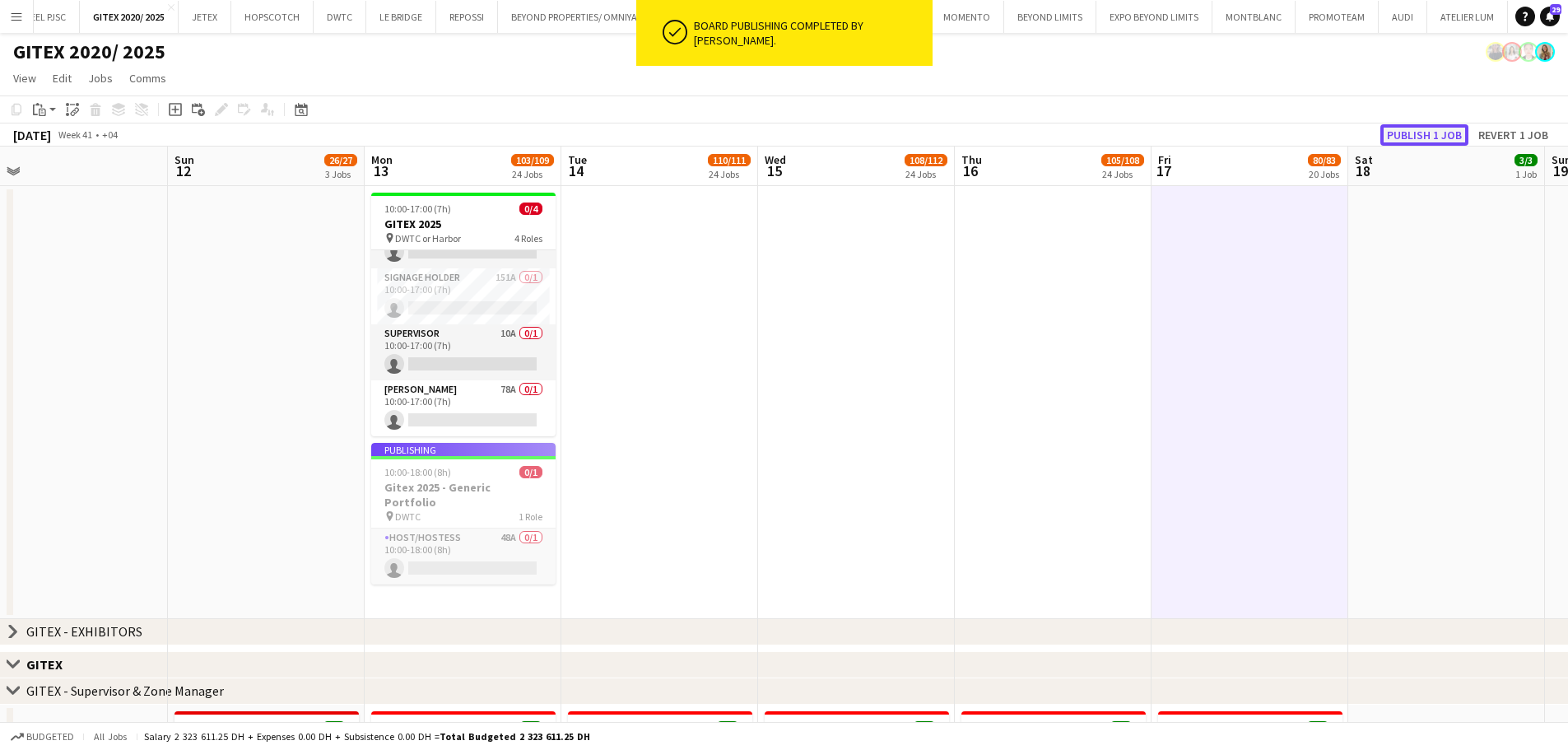
click at [1251, 136] on button "Publish 1 job" at bounding box center [1424, 135] width 88 height 21
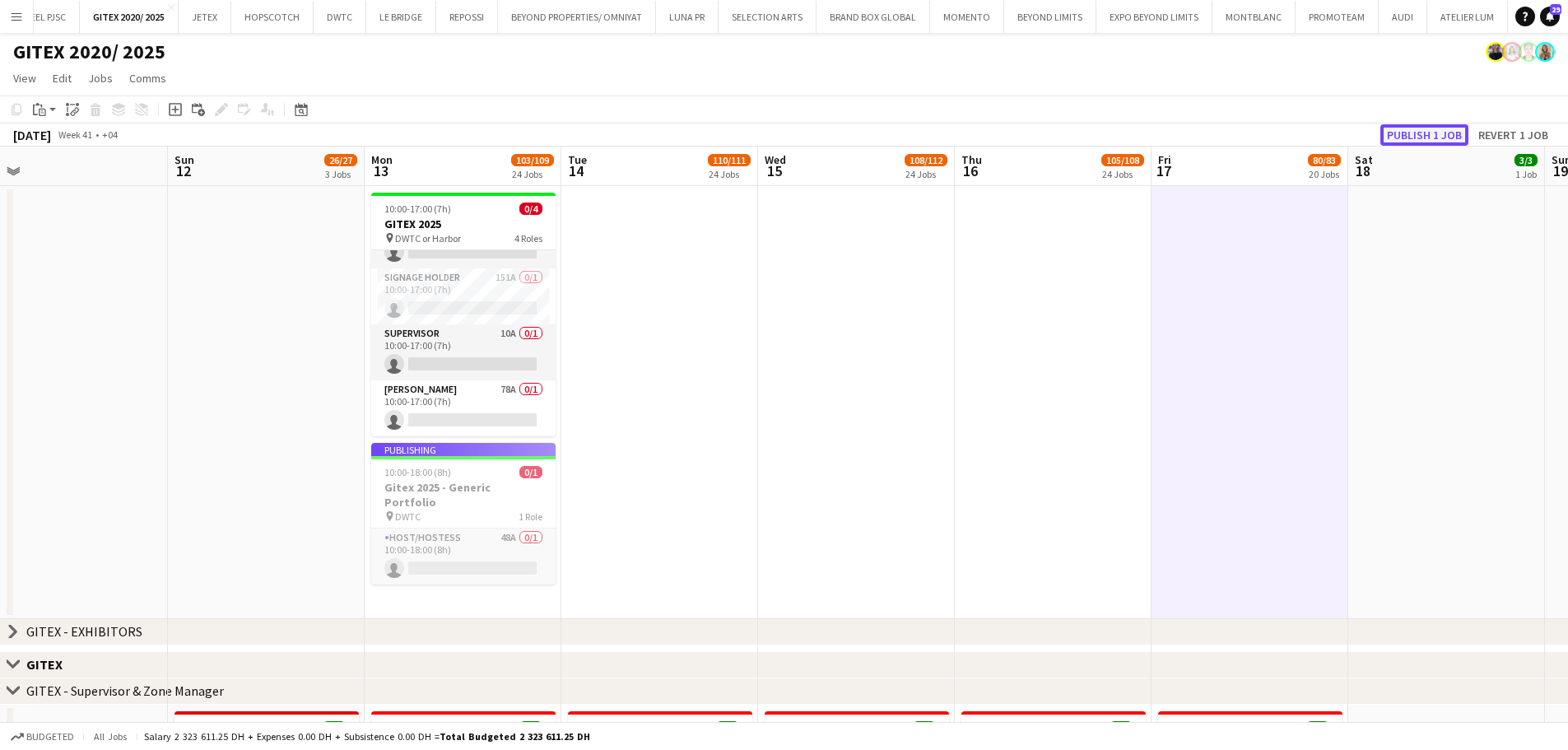
click at [1251, 129] on button "Publish 1 job" at bounding box center [1424, 135] width 88 height 21
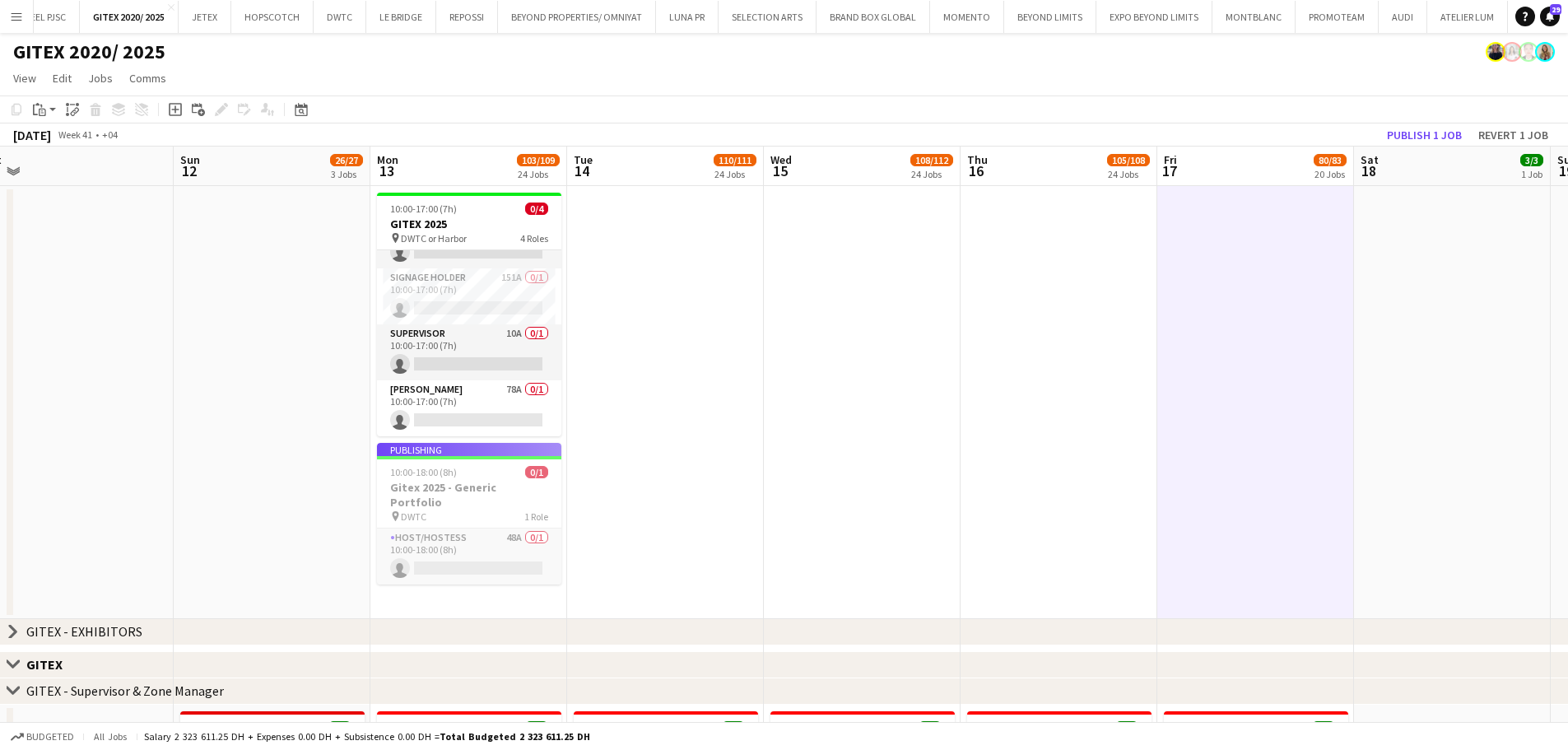
scroll to position [0, 404]
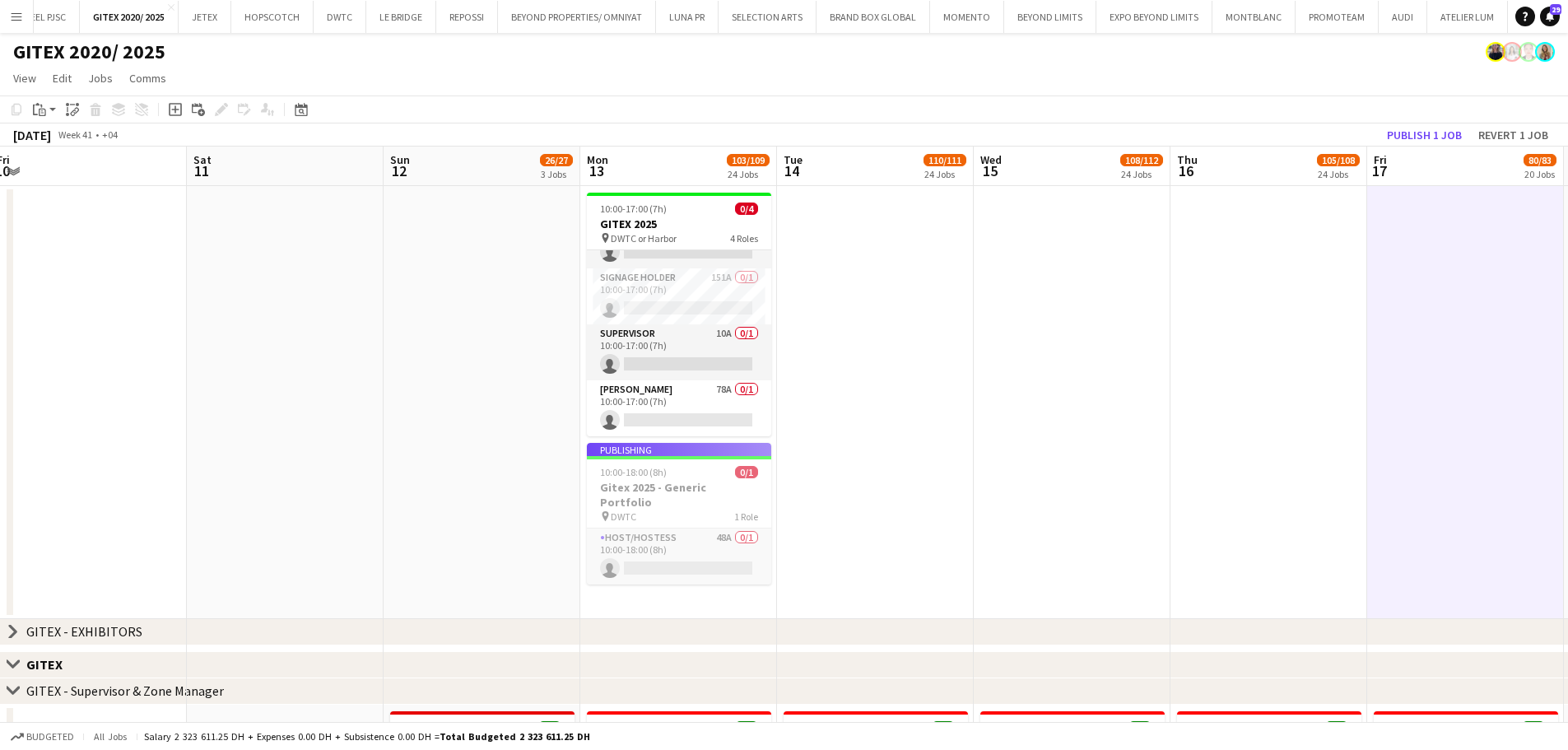
drag, startPoint x: 719, startPoint y: 374, endPoint x: 935, endPoint y: 403, distance: 217.9
click at [702, 346] on app-card-role "Supervisor 10A 0/1 10:00-17:00 (7h) single-neutral-actions" at bounding box center [679, 352] width 185 height 56
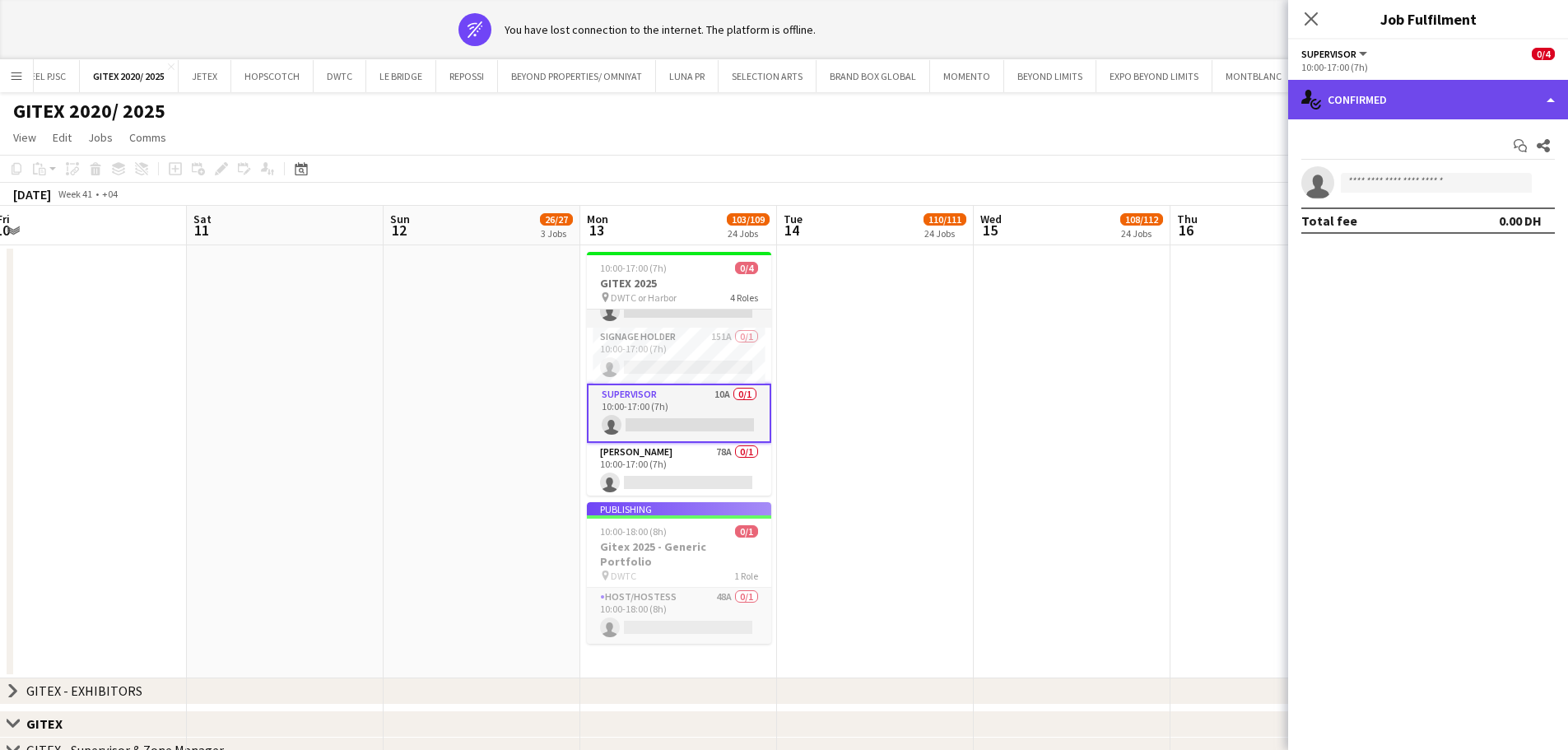
click at [1251, 99] on div "single-neutral-actions-check-2 Confirmed" at bounding box center [1429, 99] width 280 height 40
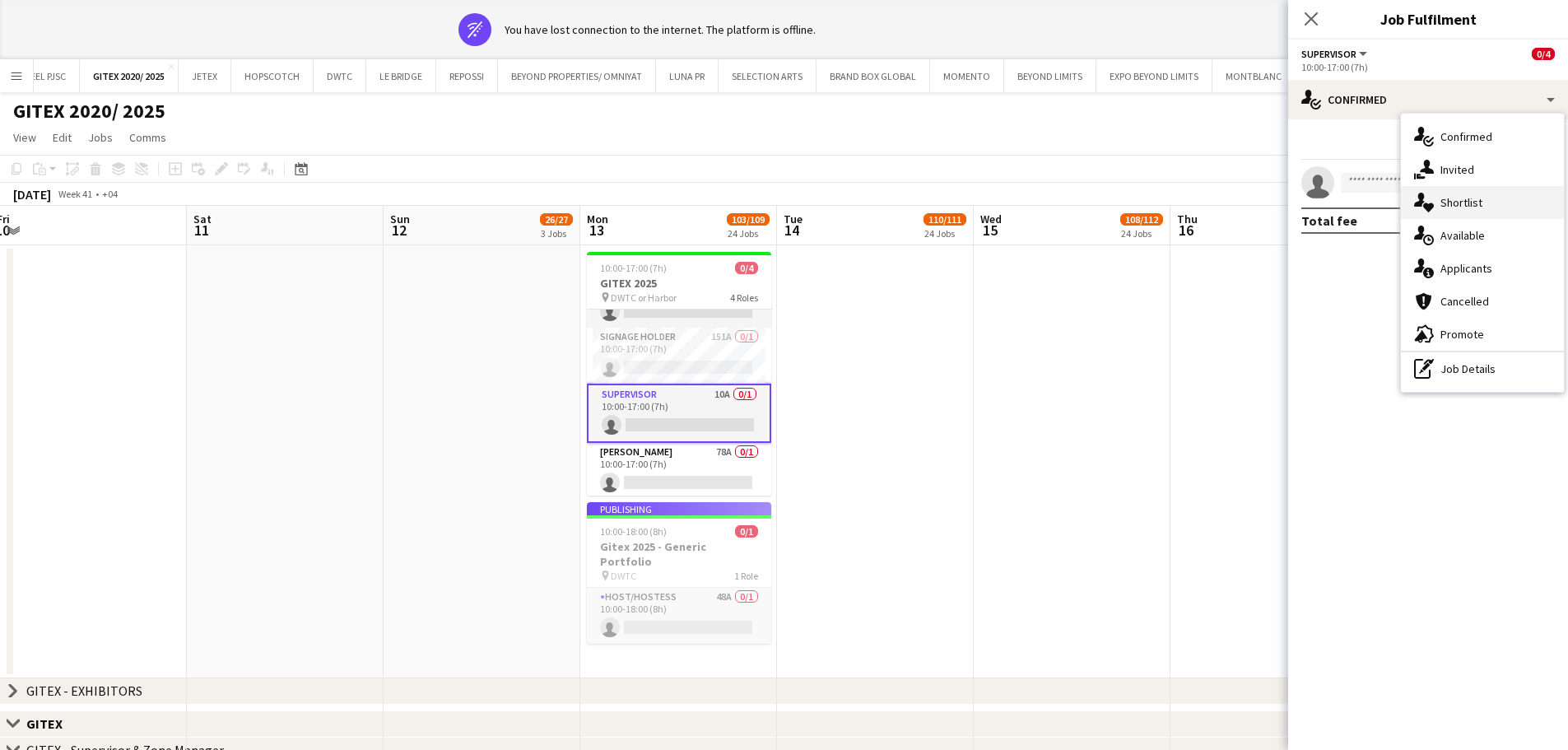
click at [1251, 209] on span "Shortlist" at bounding box center [1461, 202] width 42 height 15
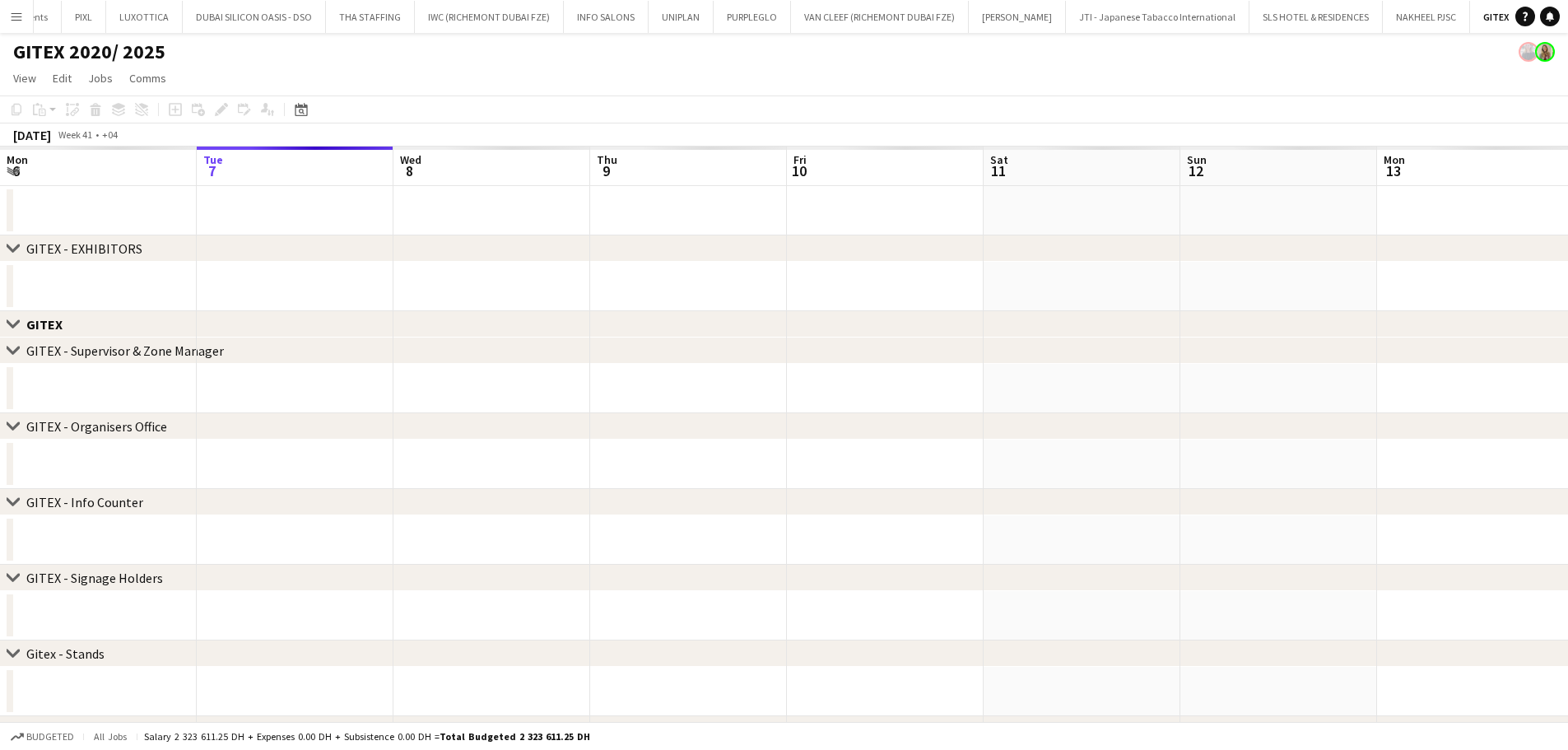
scroll to position [0, 1707]
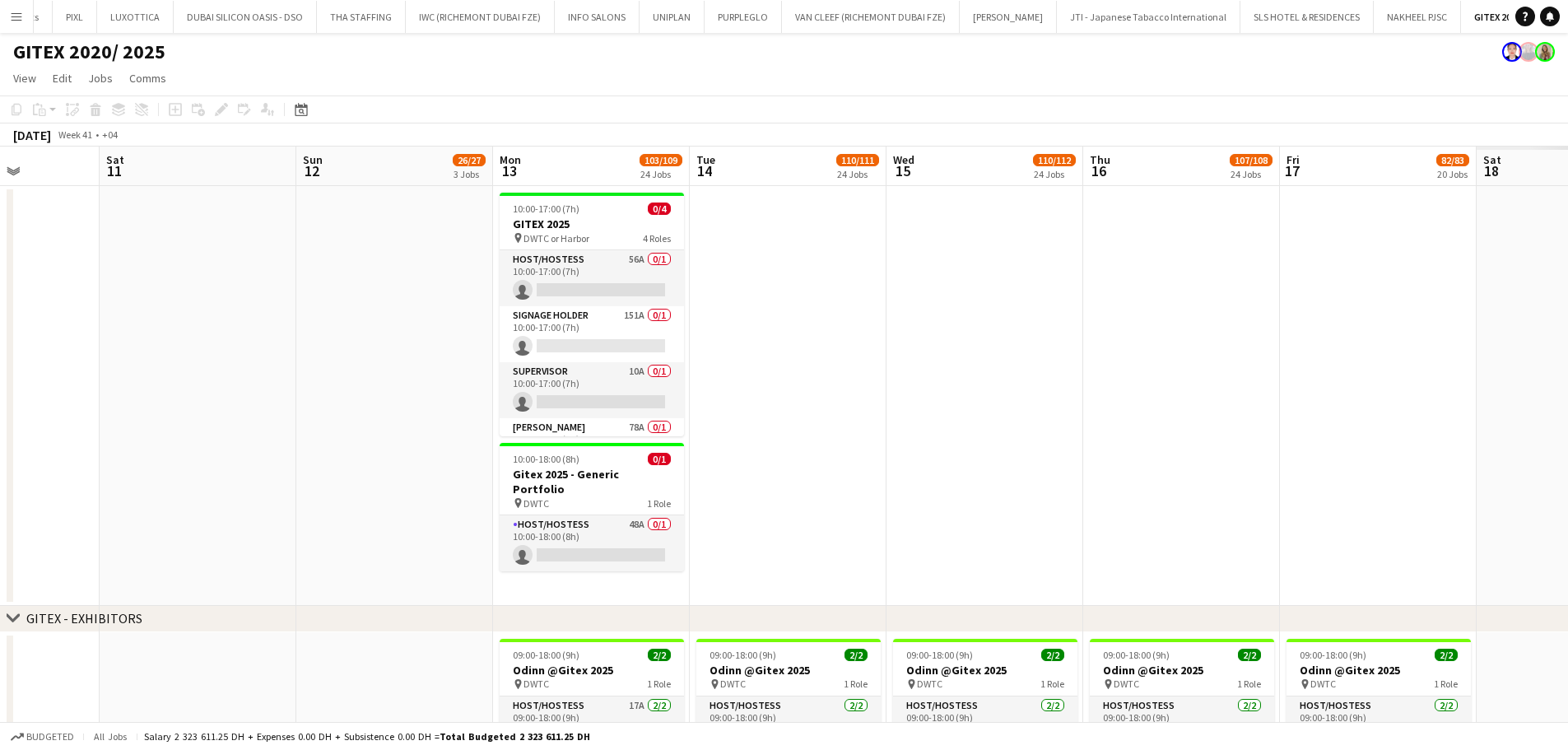
drag, startPoint x: 920, startPoint y: 392, endPoint x: 429, endPoint y: 237, distance: 514.9
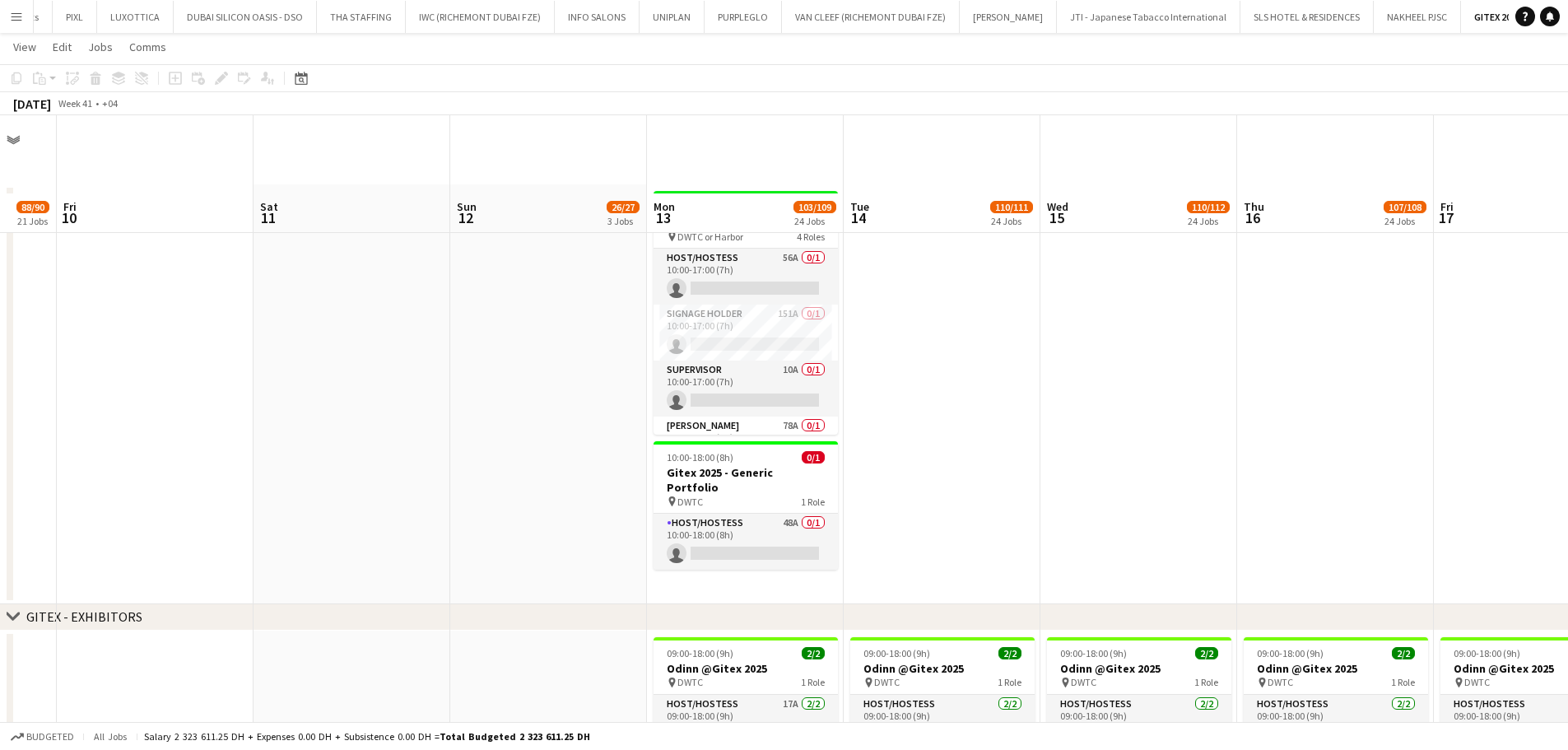
scroll to position [83, 0]
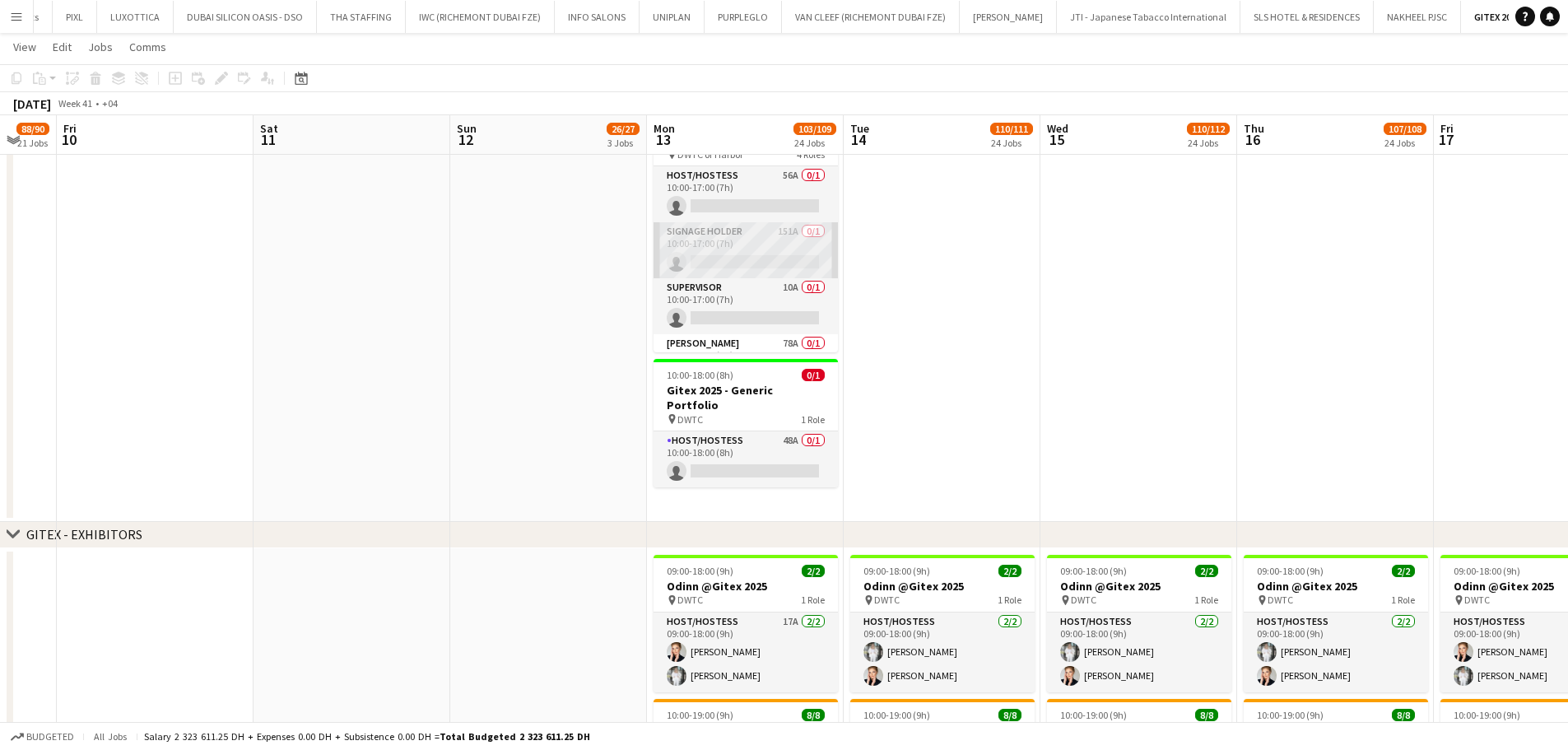
click at [771, 243] on app-card-role "Signage Holder 151A 0/1 10:00-17:00 (7h) single-neutral-actions" at bounding box center [745, 250] width 185 height 56
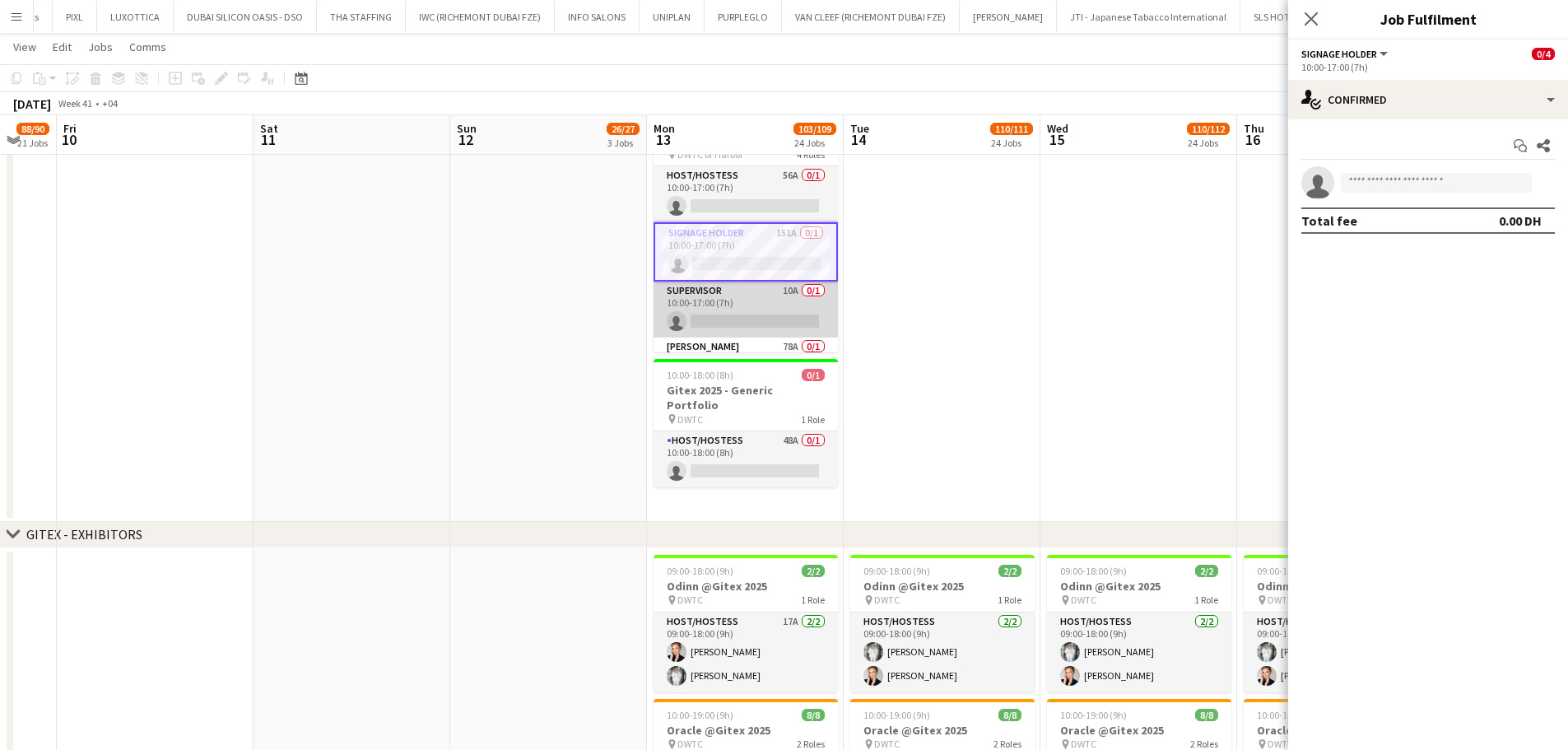
click at [753, 305] on app-card-role "Supervisor 10A 0/1 10:00-17:00 (7h) single-neutral-actions" at bounding box center [745, 309] width 185 height 56
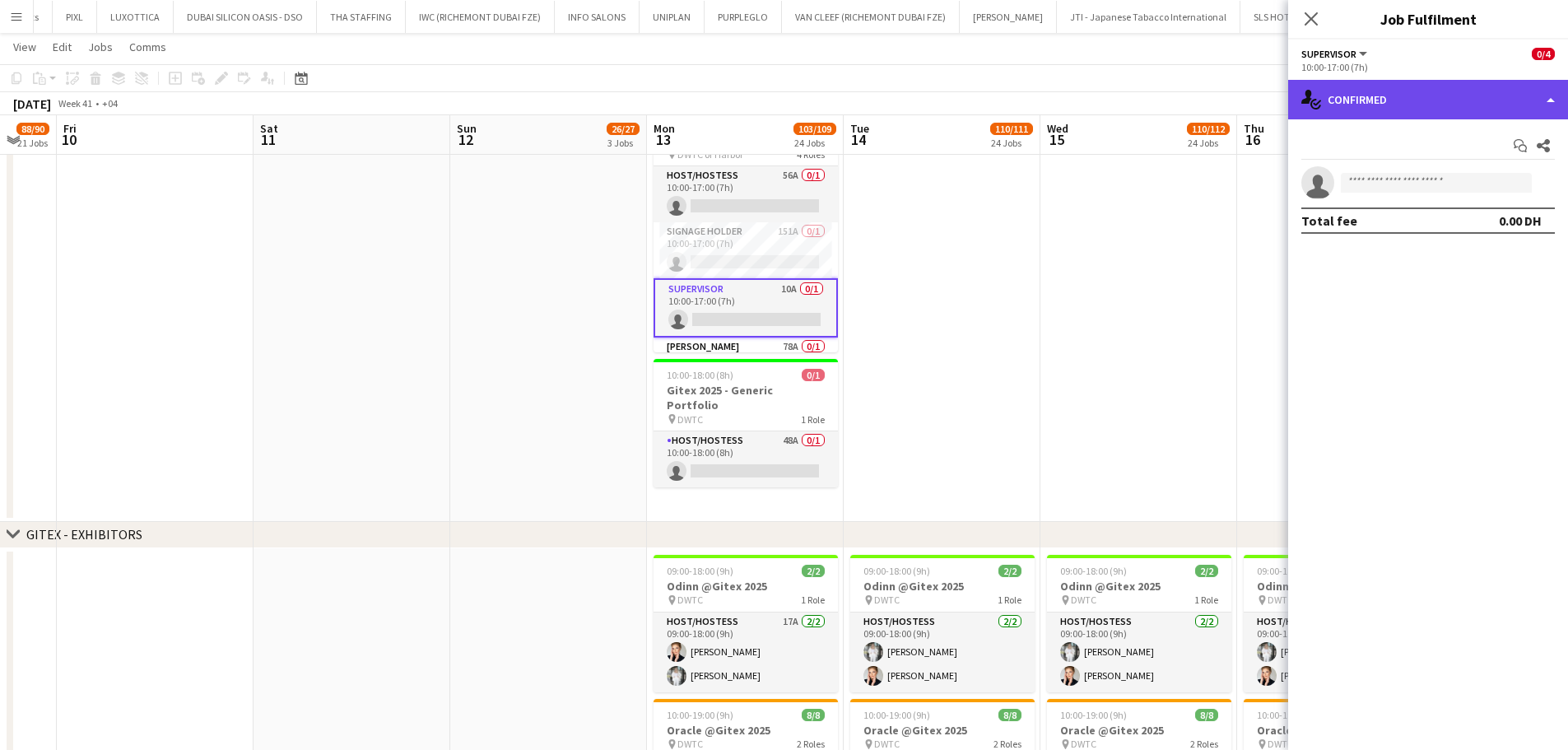
click at [1538, 98] on div "single-neutral-actions-check-2 Confirmed" at bounding box center [1429, 99] width 280 height 40
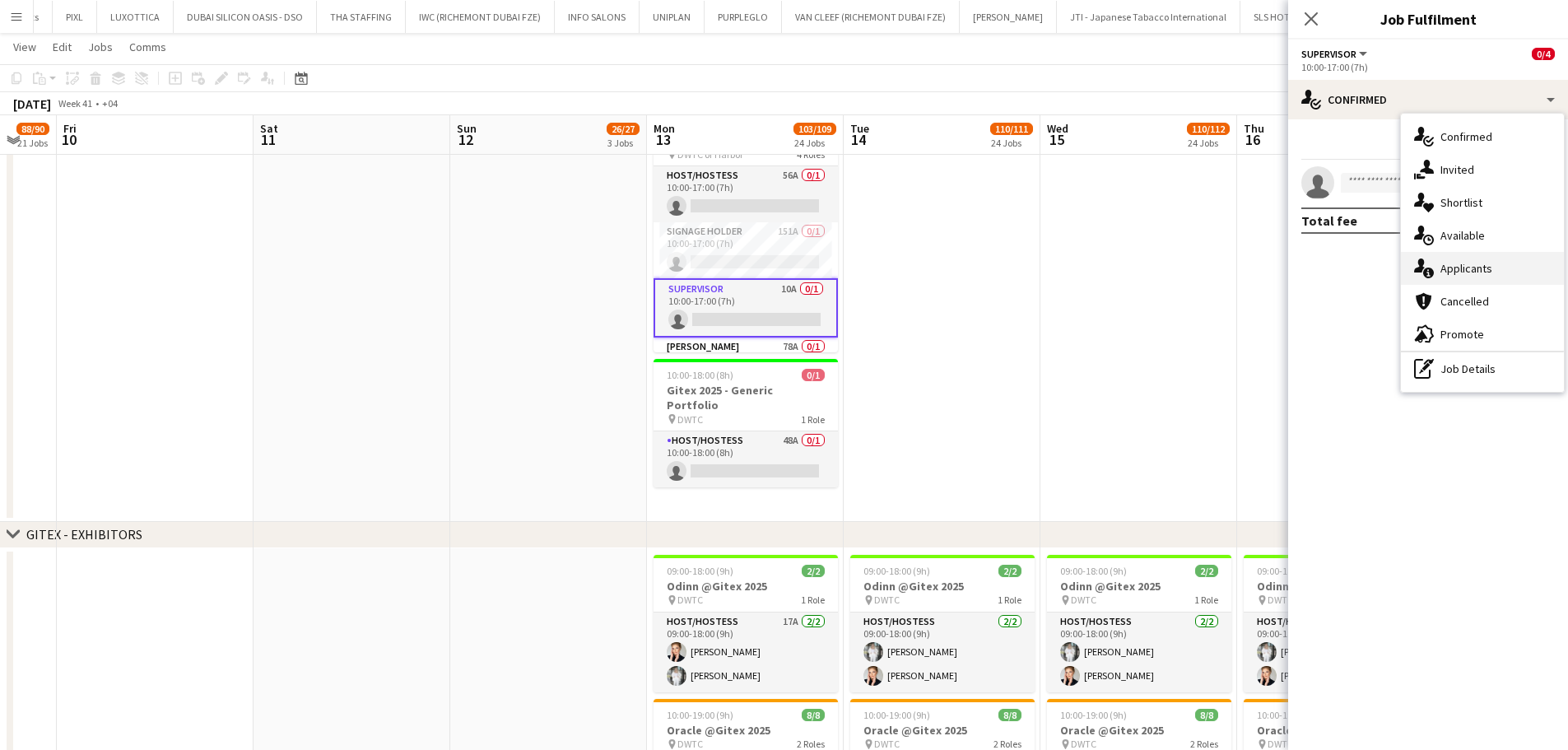
click at [1463, 261] on span "Applicants" at bounding box center [1467, 268] width 52 height 15
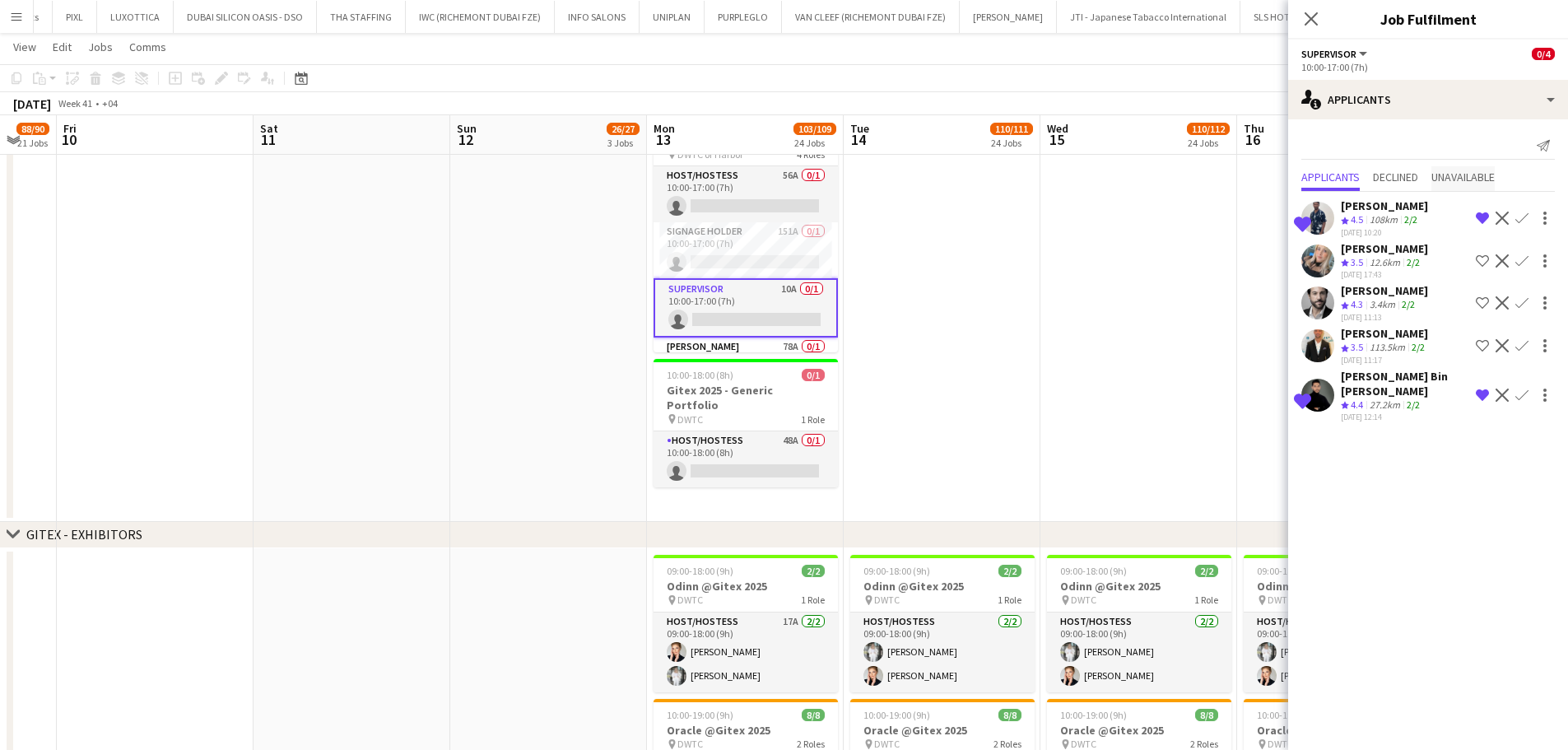
click at [1487, 177] on span "Unavailable" at bounding box center [1463, 176] width 63 height 11
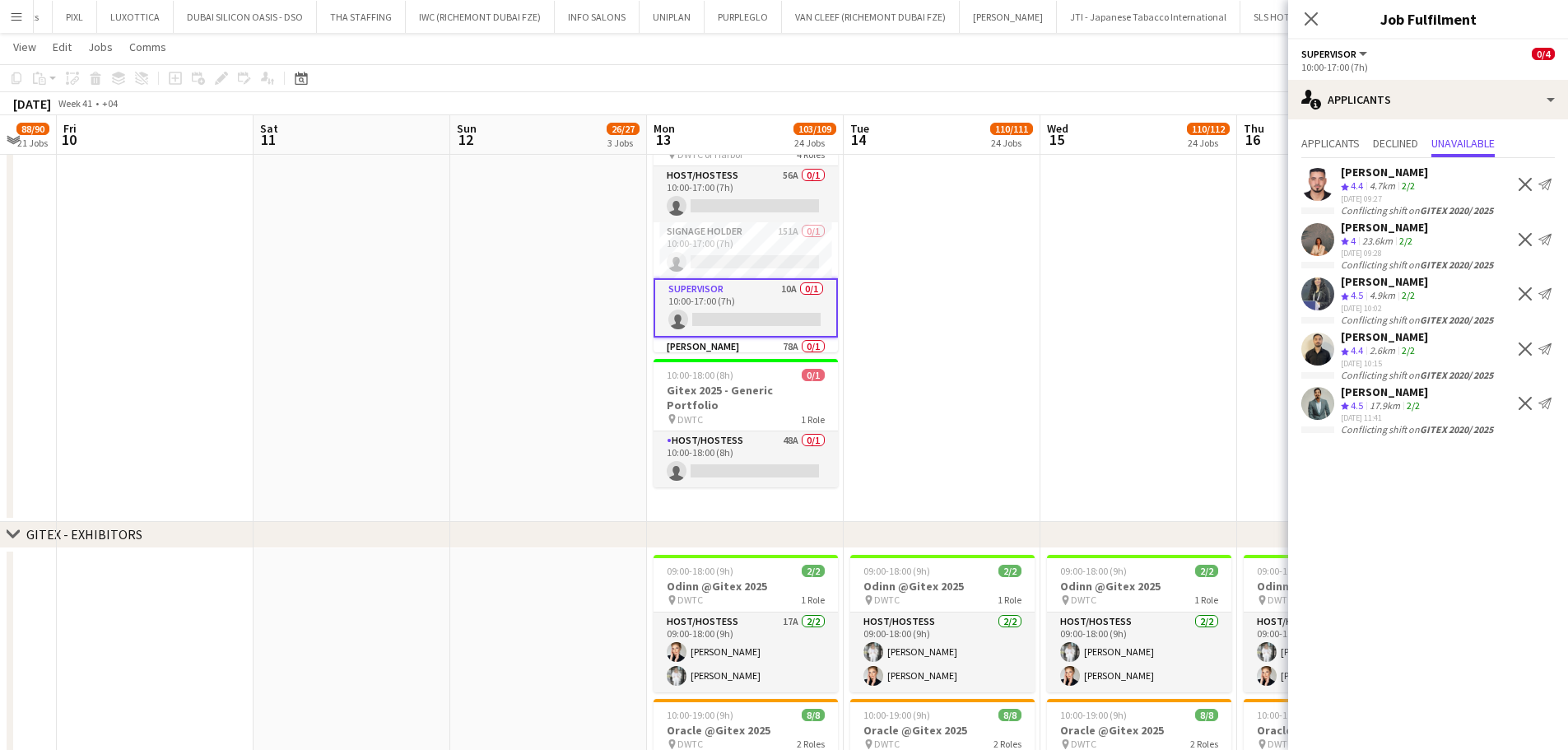
click at [1086, 320] on app-date-cell at bounding box center [1139, 312] width 197 height 420
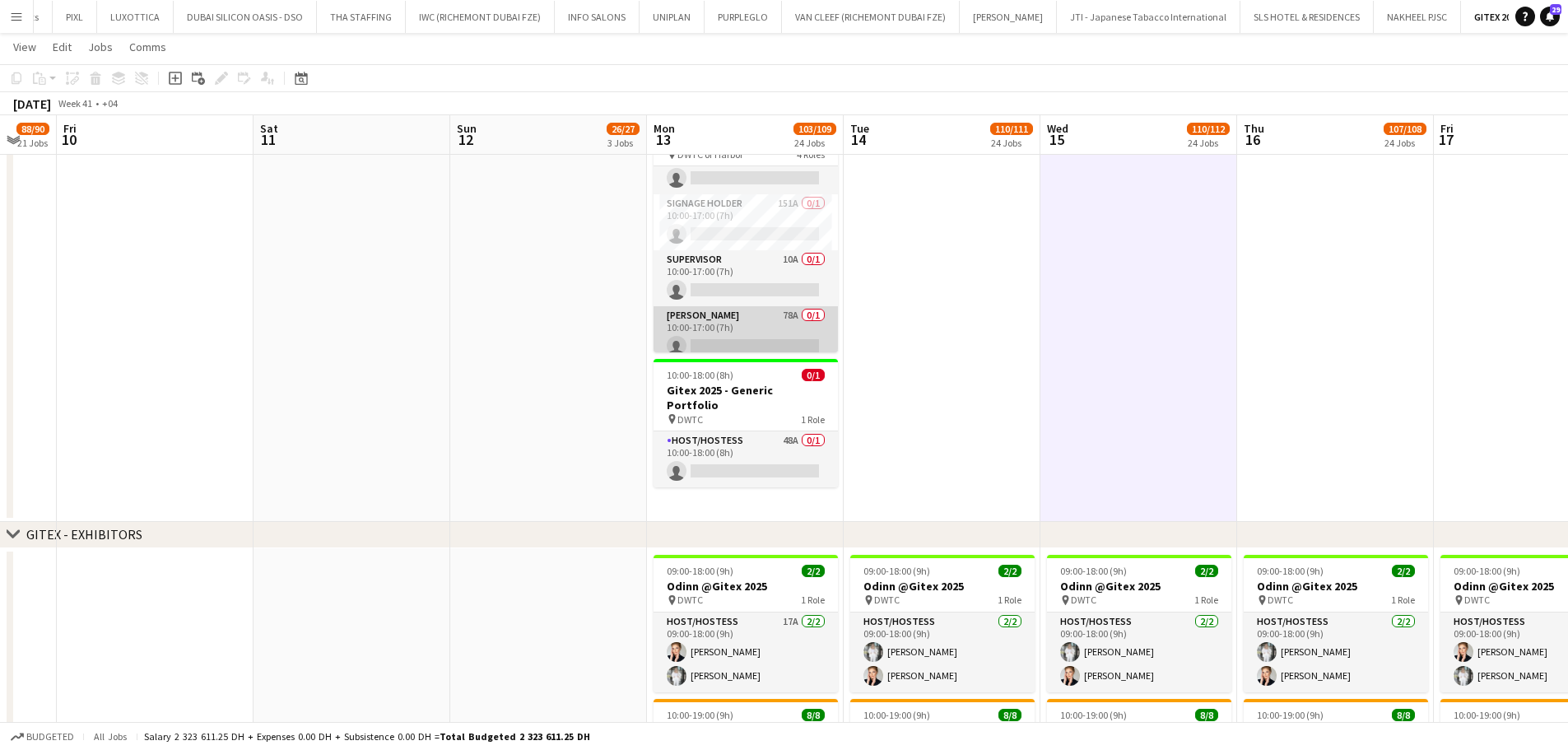
scroll to position [38, 0]
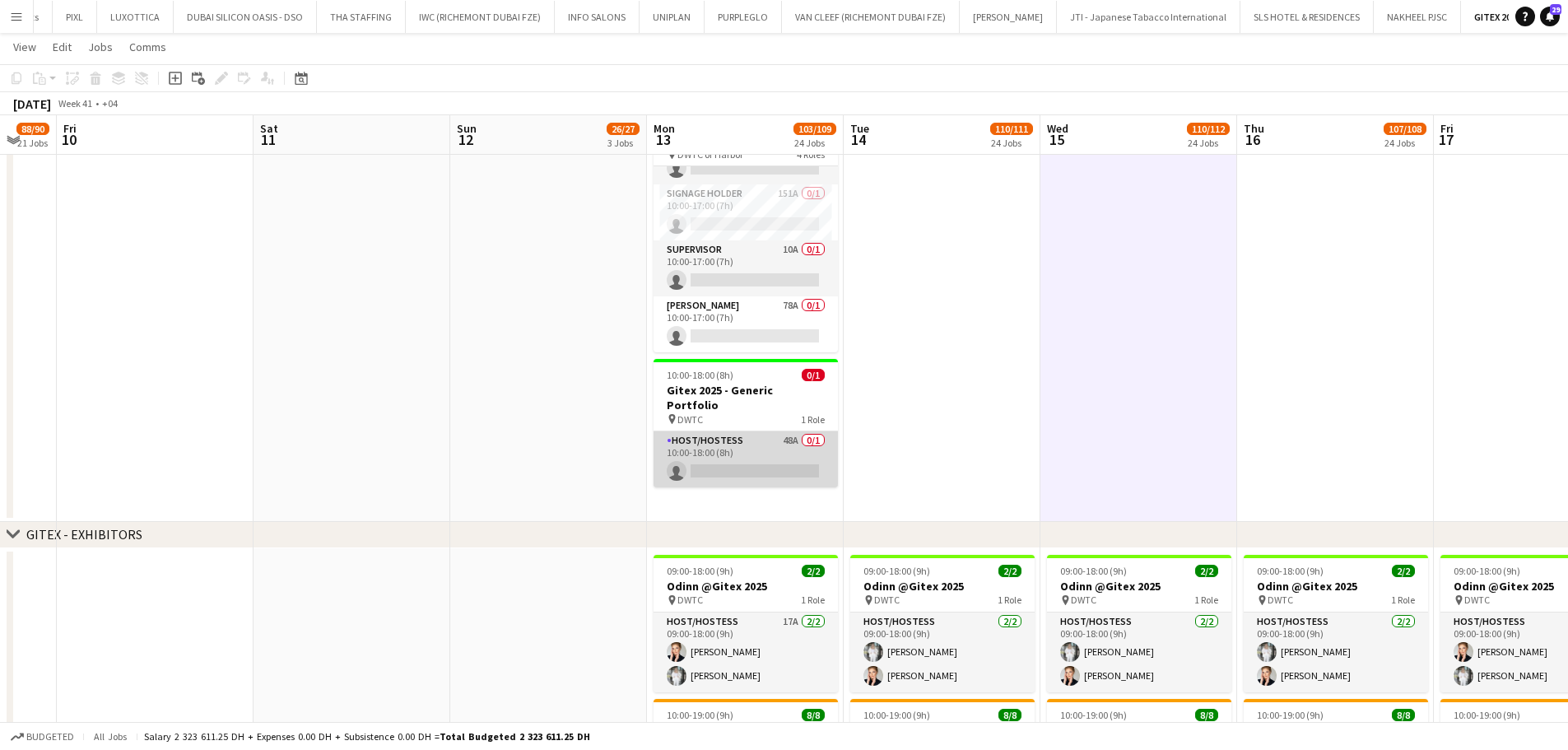
click at [739, 433] on app-card-role "Host/Hostess 48A 0/1 10:00-18:00 (8h) single-neutral-actions" at bounding box center [745, 459] width 185 height 56
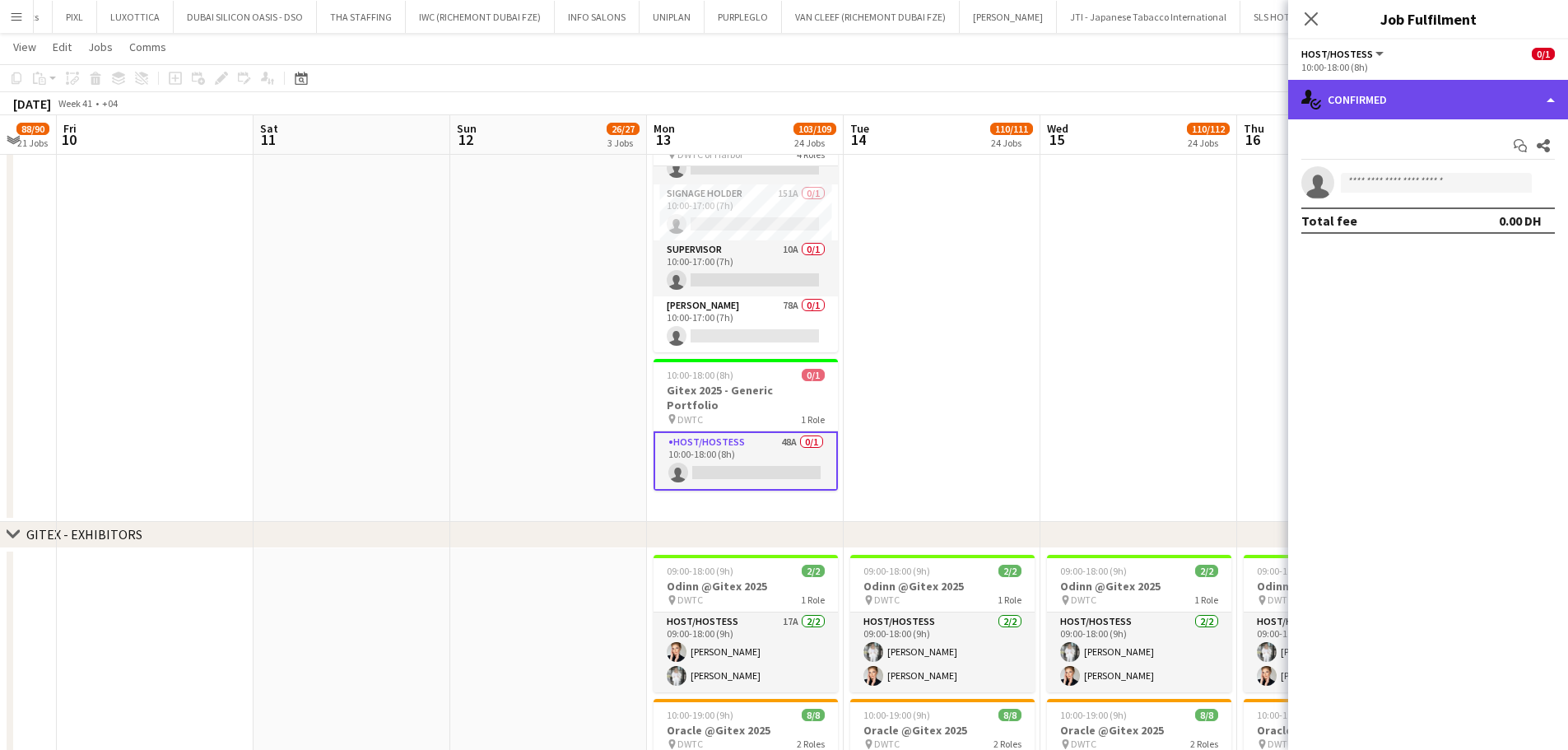
click at [1550, 89] on div "single-neutral-actions-check-2 Confirmed" at bounding box center [1429, 99] width 280 height 40
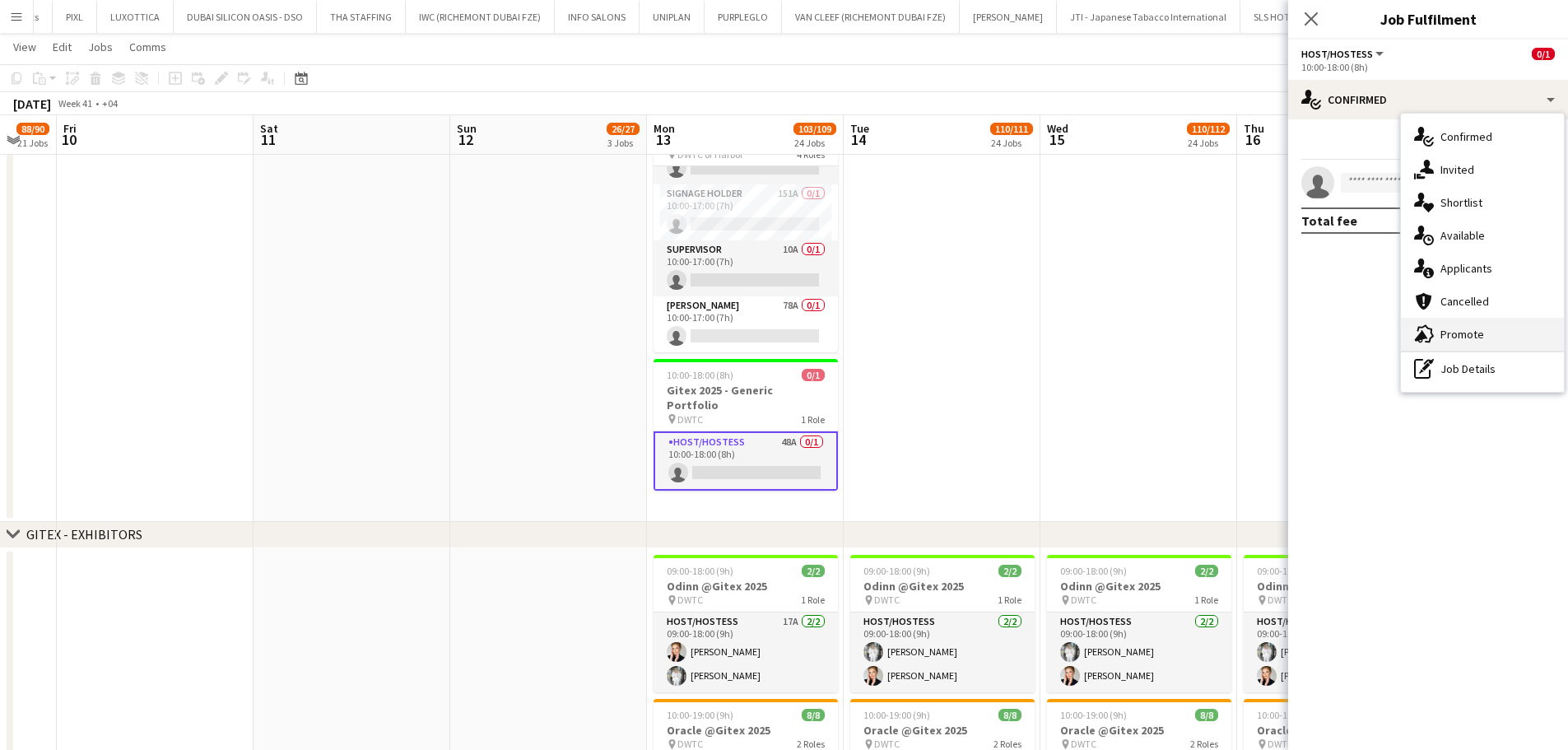
click at [1464, 338] on span "Promote" at bounding box center [1462, 334] width 44 height 15
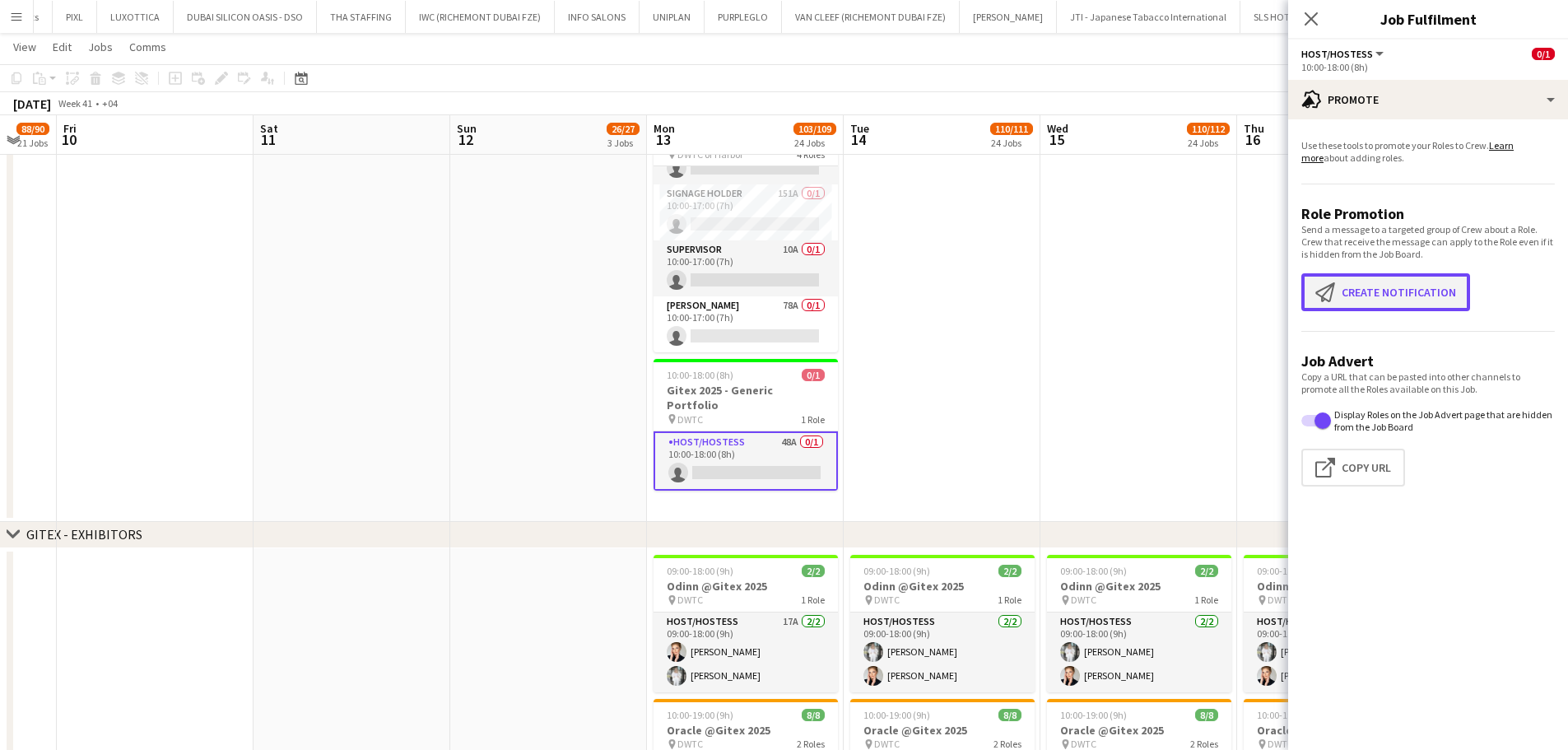
click at [1369, 293] on button "Create notification Create notification" at bounding box center [1386, 291] width 169 height 38
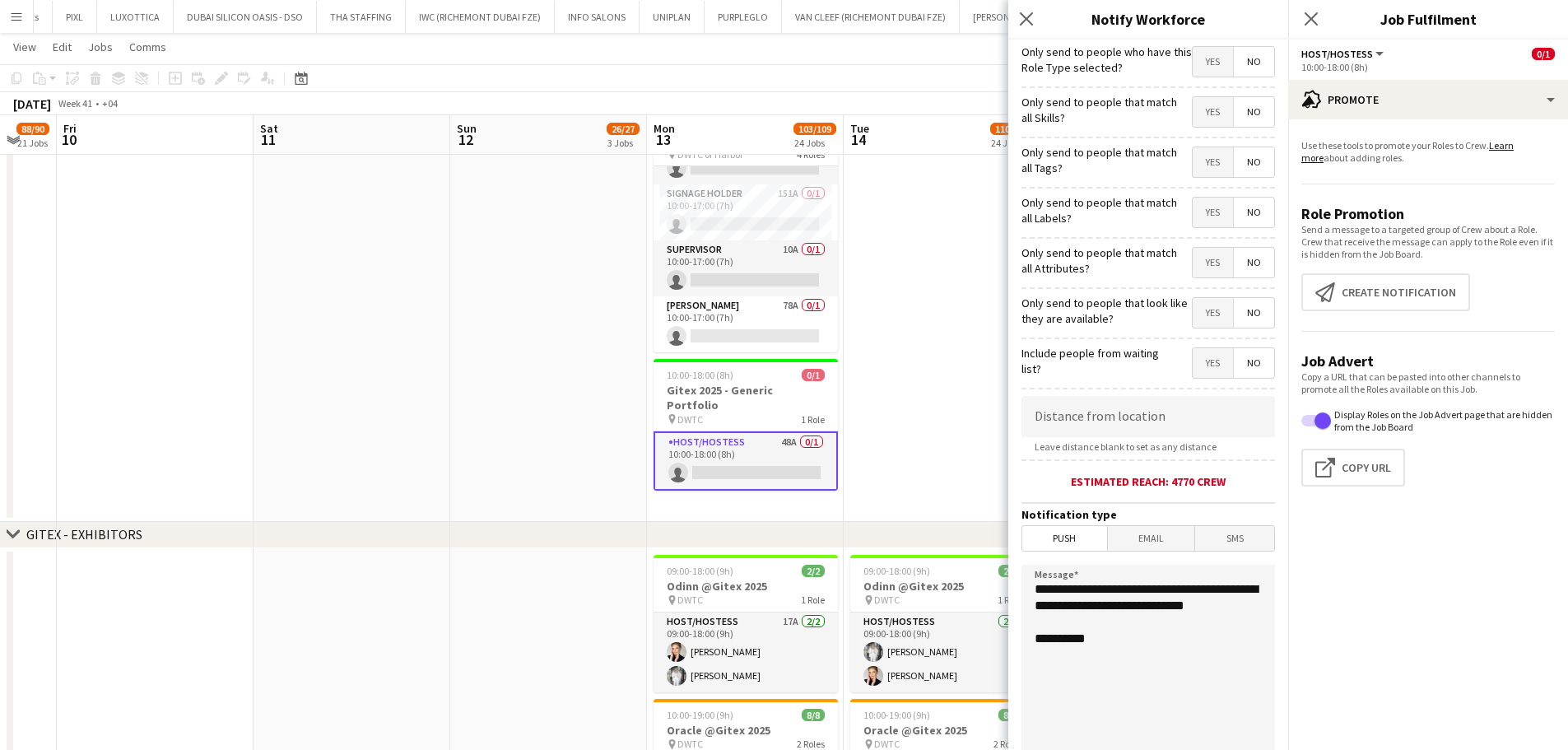
click at [1198, 110] on span "Yes" at bounding box center [1212, 112] width 40 height 30
click at [1211, 160] on span "Yes" at bounding box center [1212, 162] width 40 height 30
click at [1197, 216] on span "Yes" at bounding box center [1212, 213] width 40 height 30
click at [1203, 265] on span "Yes" at bounding box center [1212, 263] width 40 height 30
click at [1201, 310] on span "Yes" at bounding box center [1212, 313] width 40 height 30
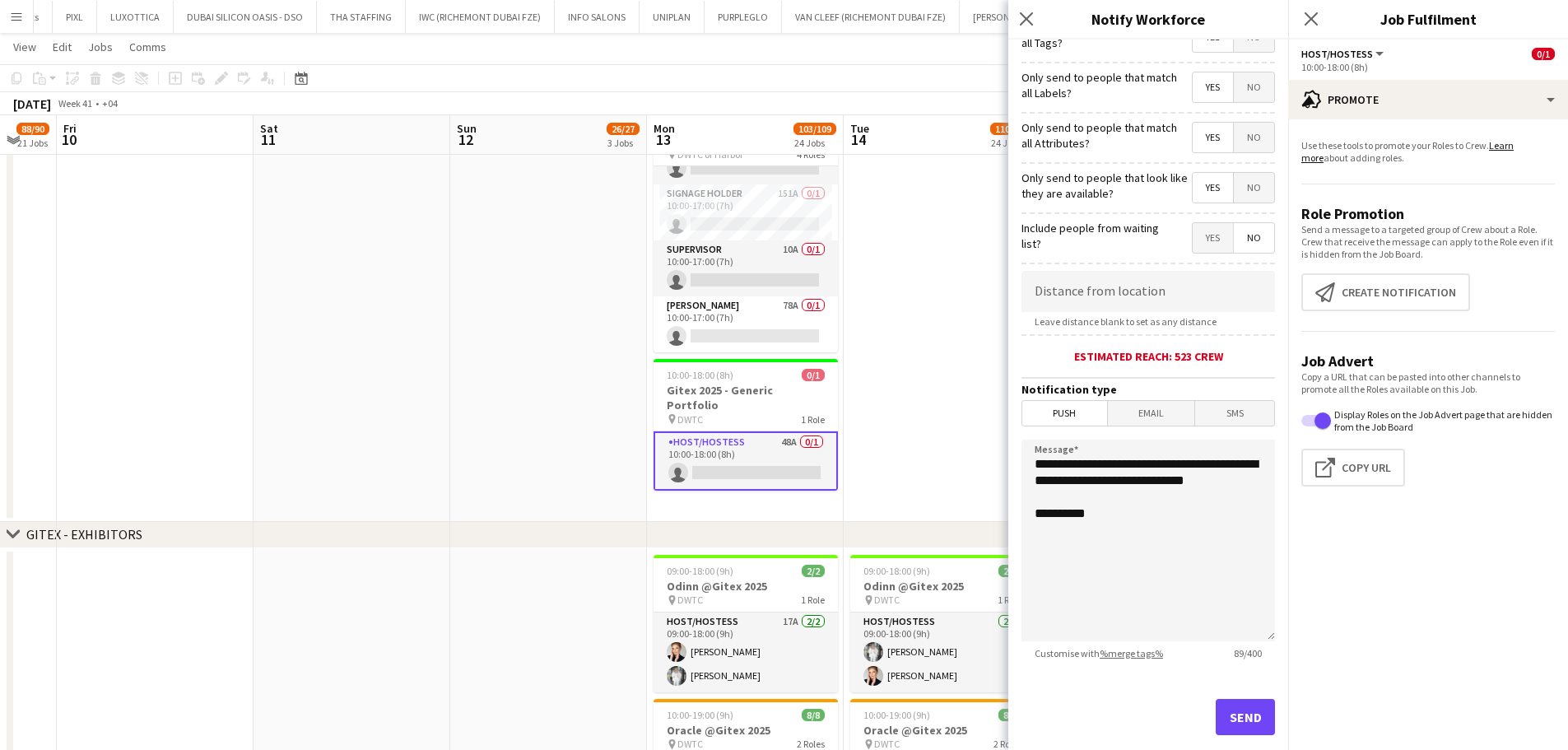
scroll to position [156, 0]
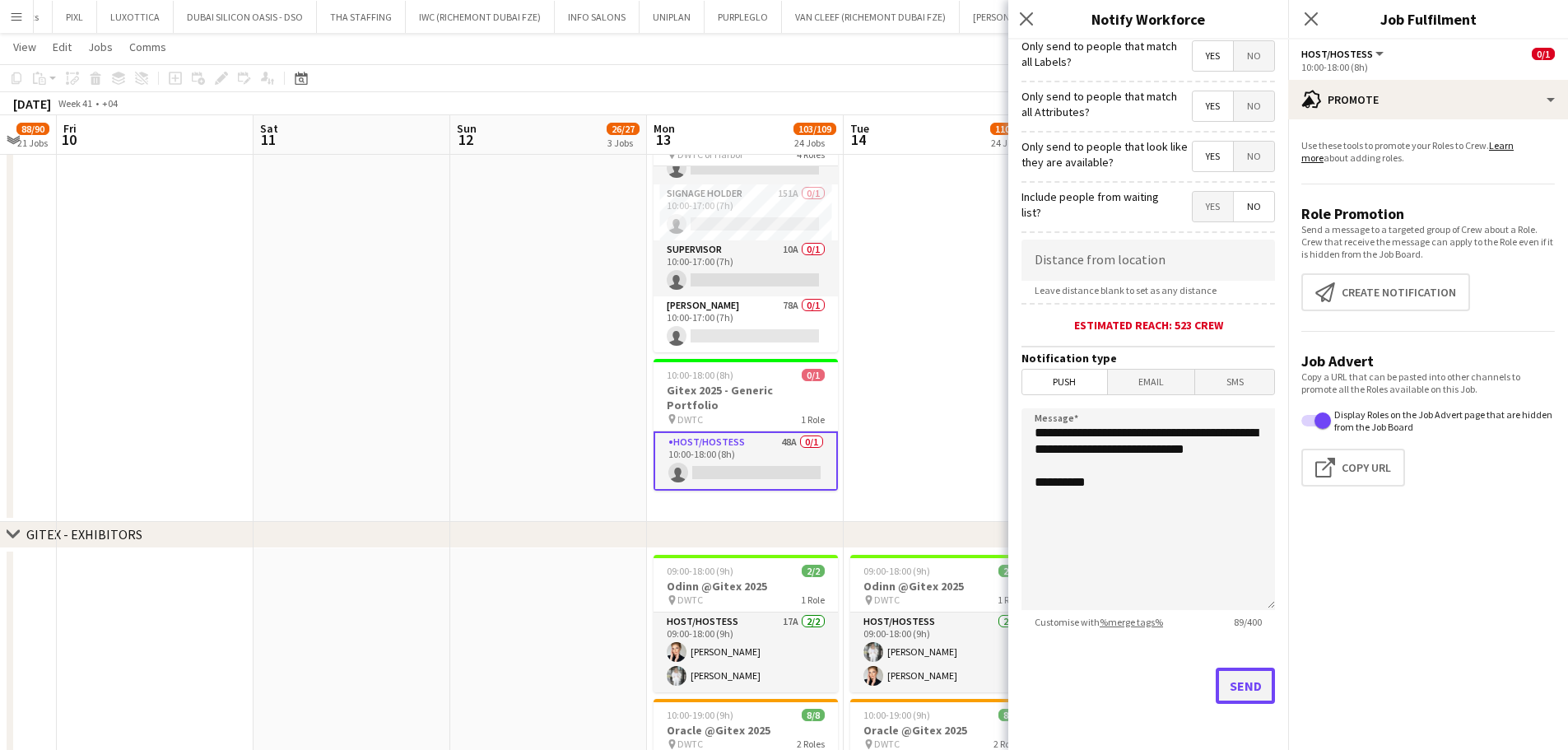
click at [1242, 690] on button "Send" at bounding box center [1246, 685] width 59 height 36
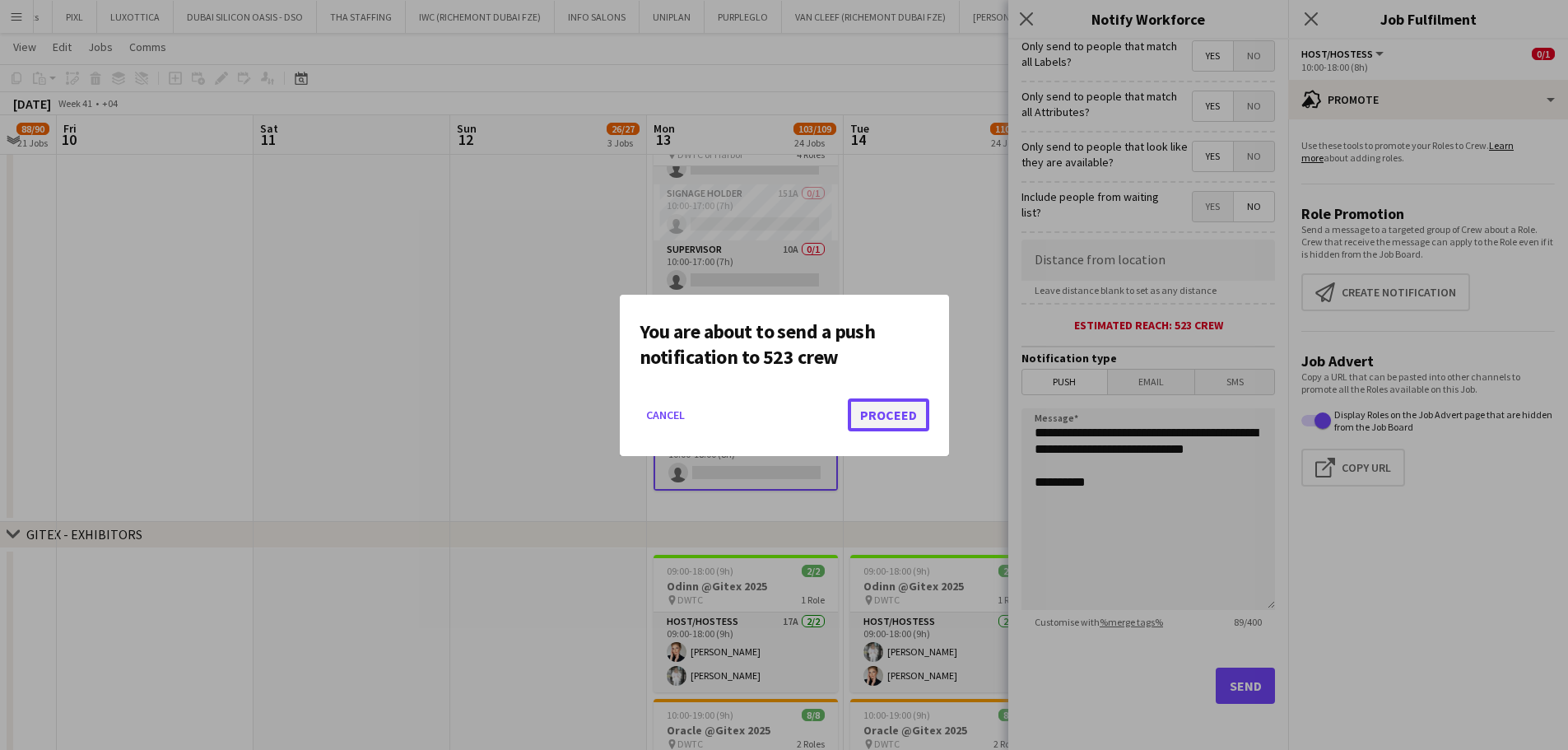
click at [894, 416] on button "Proceed" at bounding box center [888, 414] width 82 height 32
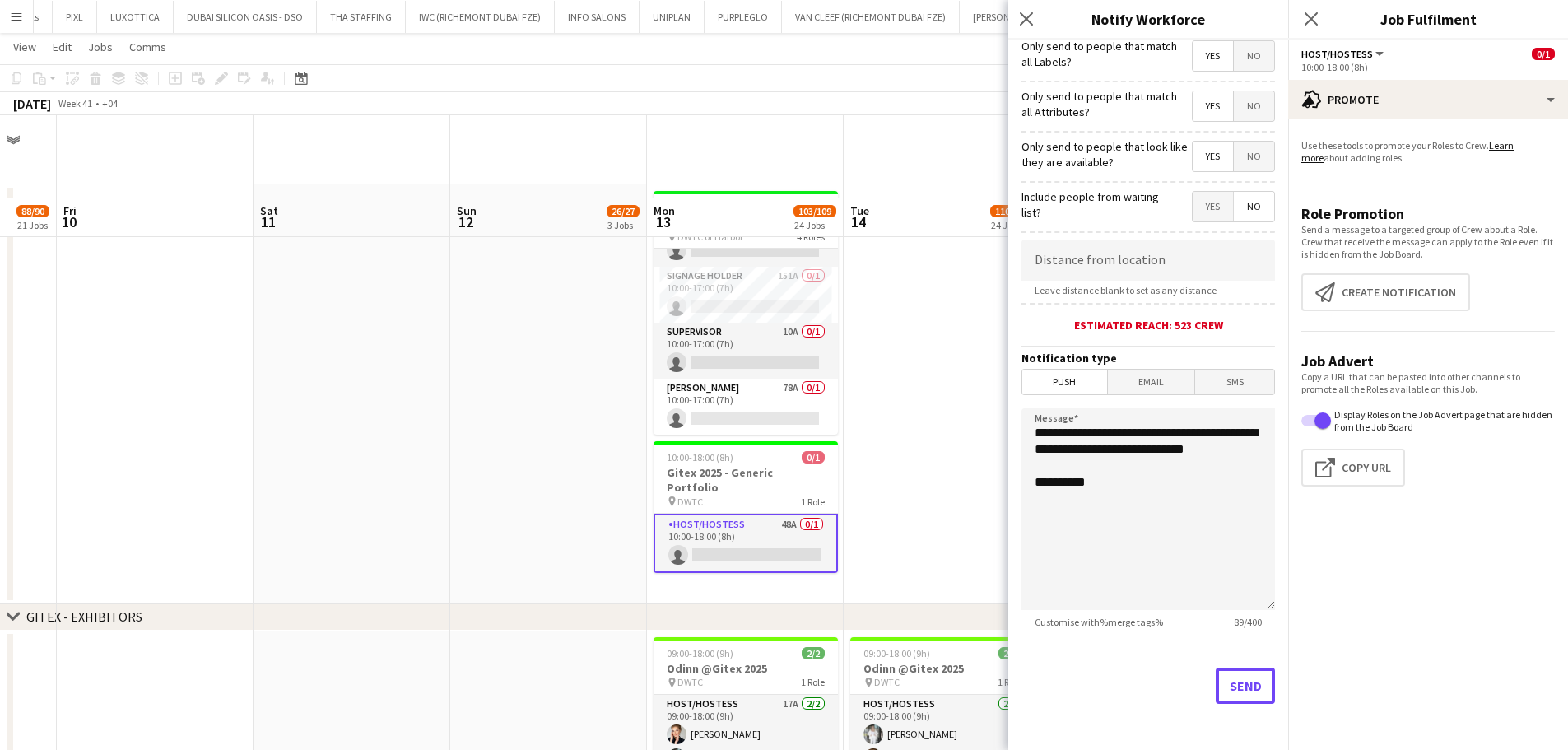
scroll to position [83, 0]
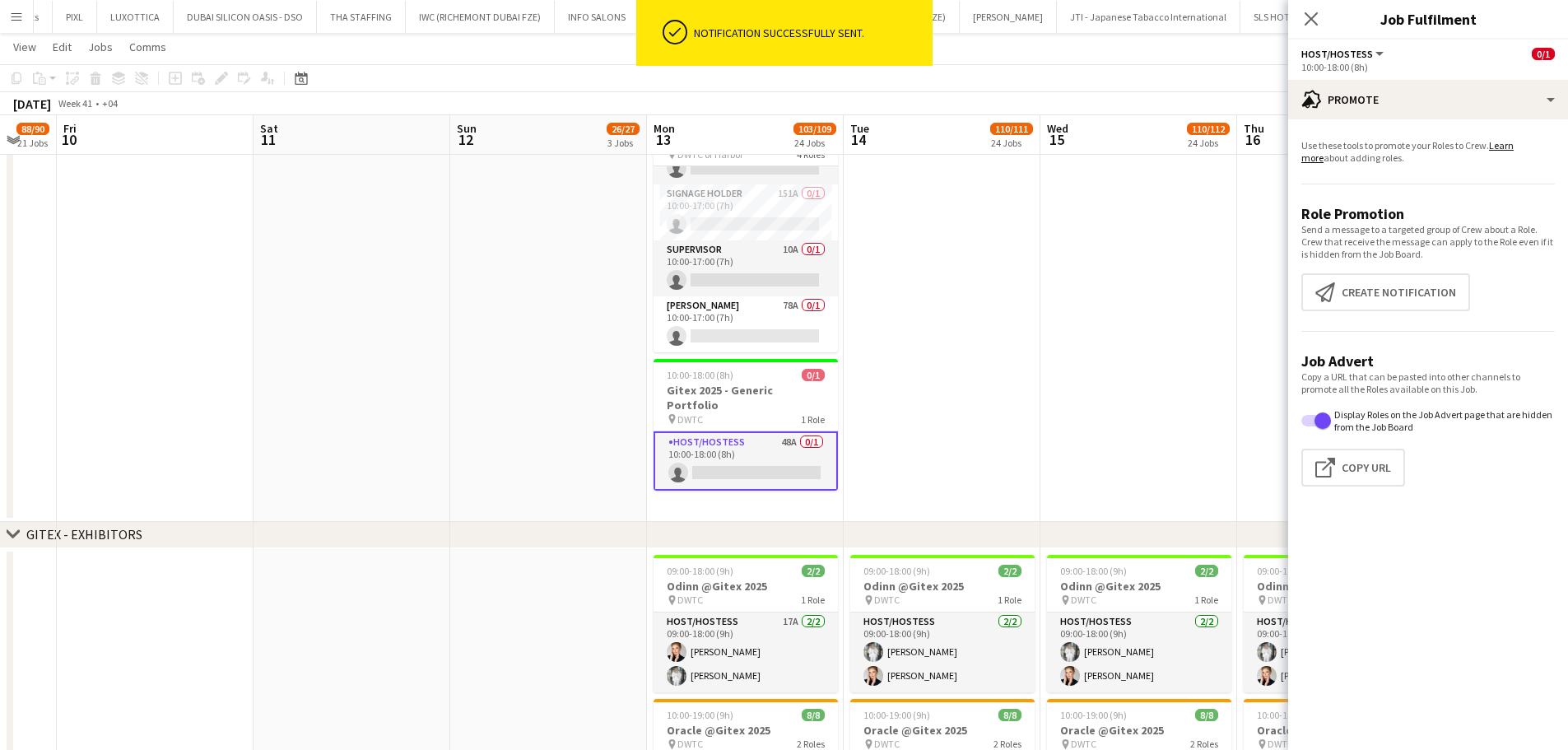
click at [764, 434] on app-card-role "Host/Hostess 48A 0/1 10:00-18:00 (8h) single-neutral-actions" at bounding box center [745, 461] width 185 height 59
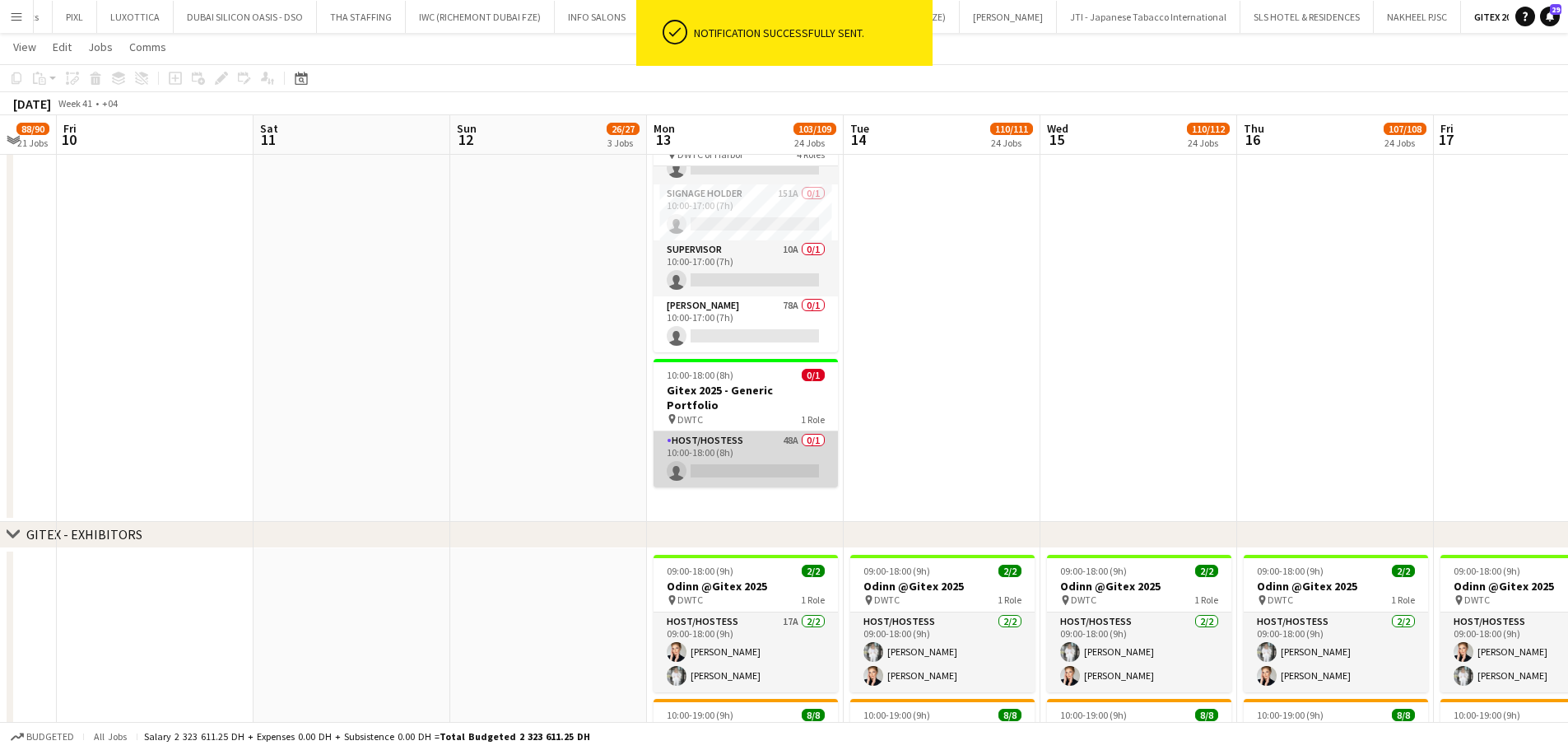
click at [731, 432] on app-card-role "Host/Hostess 48A 0/1 10:00-18:00 (8h) single-neutral-actions" at bounding box center [745, 459] width 185 height 56
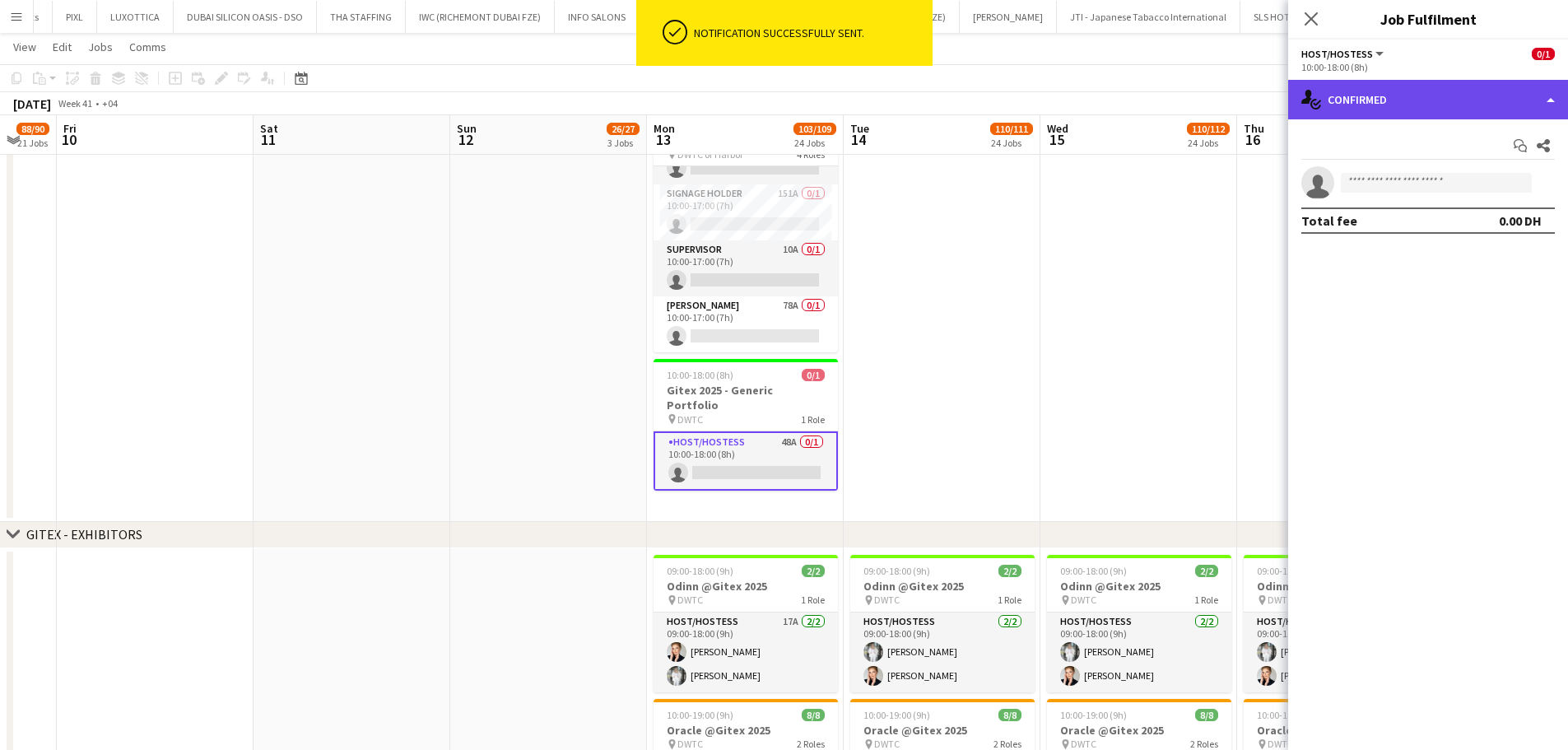
click at [1544, 91] on div "single-neutral-actions-check-2 Confirmed" at bounding box center [1429, 99] width 280 height 40
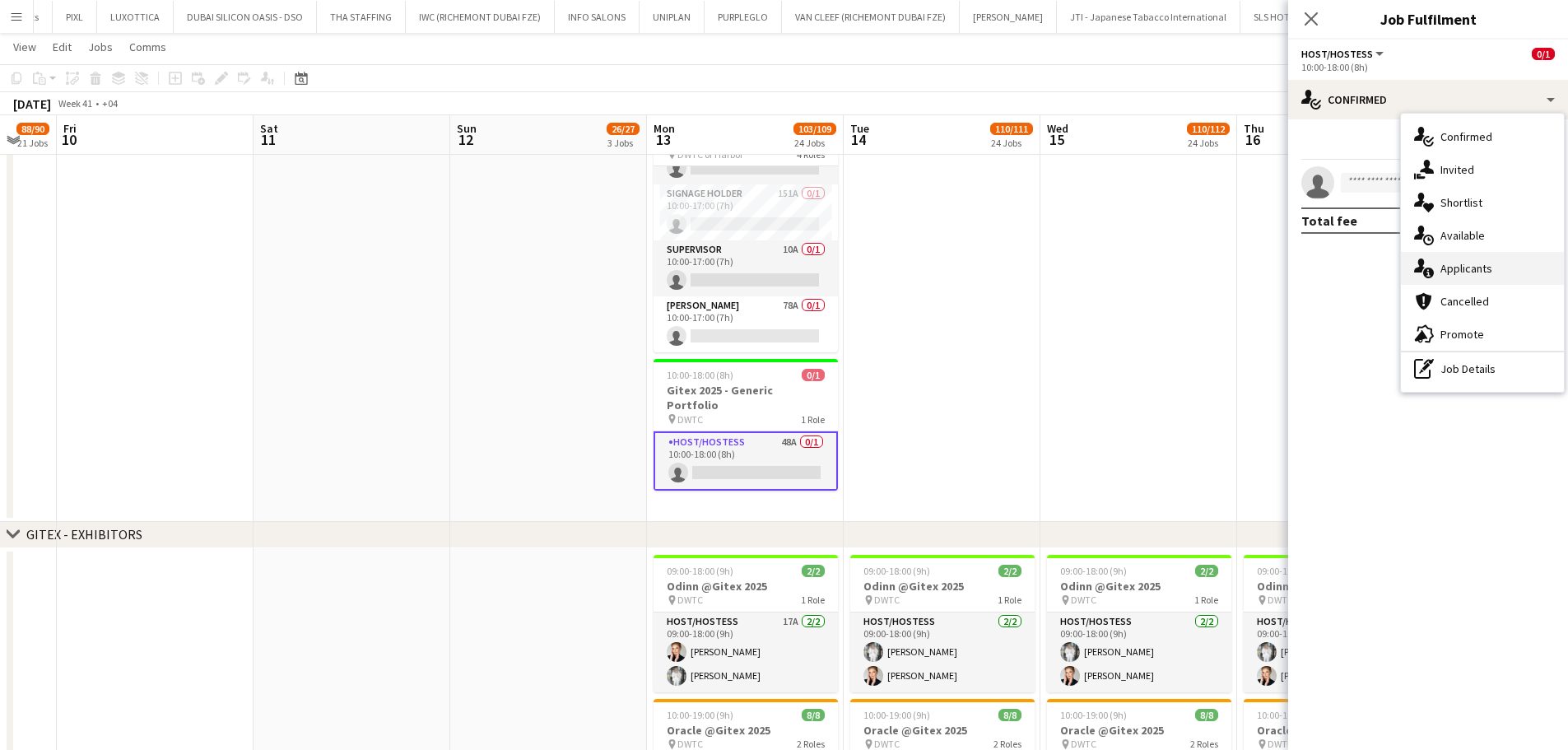
click at [1471, 267] on span "Applicants" at bounding box center [1467, 268] width 52 height 15
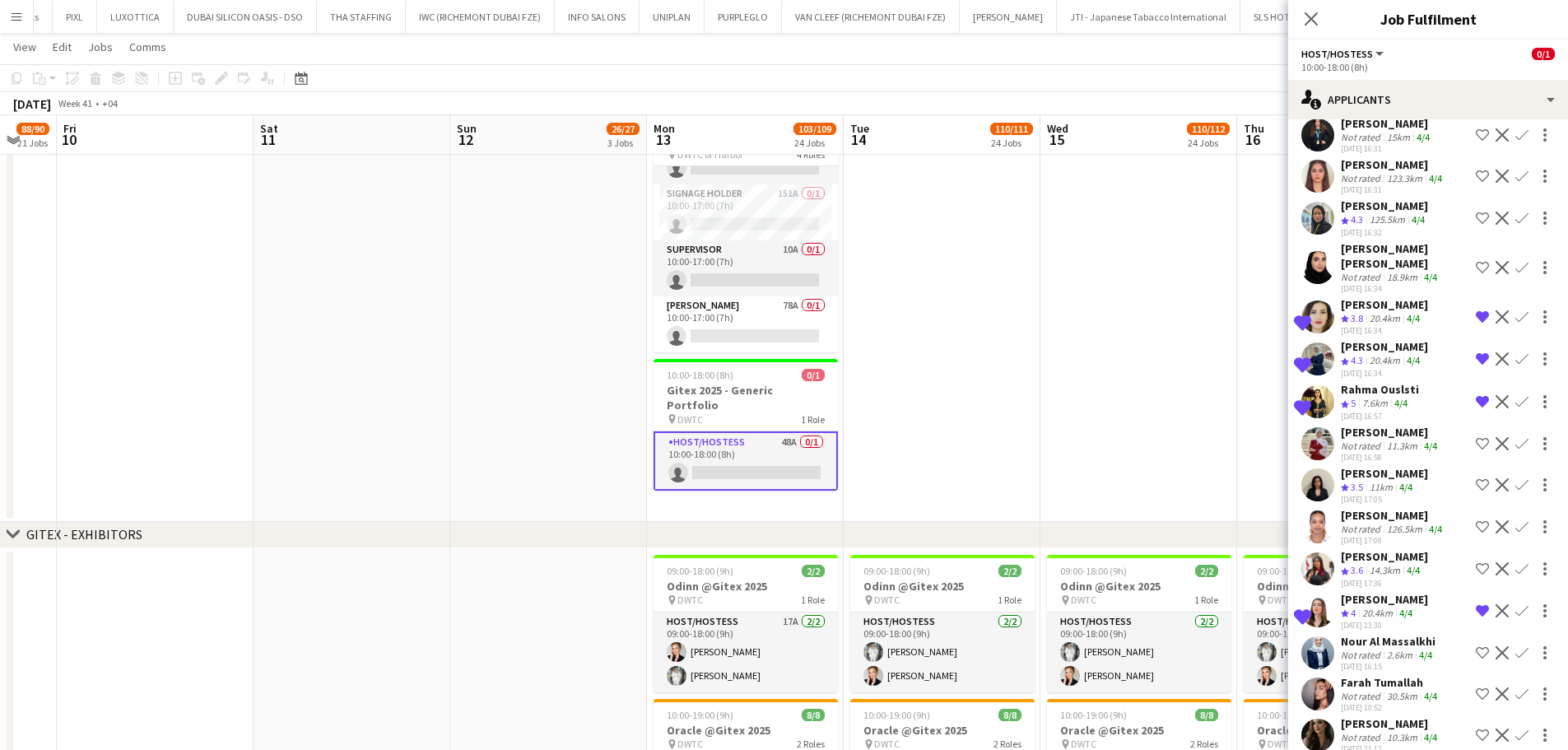
click at [1476, 437] on app-icon "Shortlist crew" at bounding box center [1483, 444] width 13 height 13
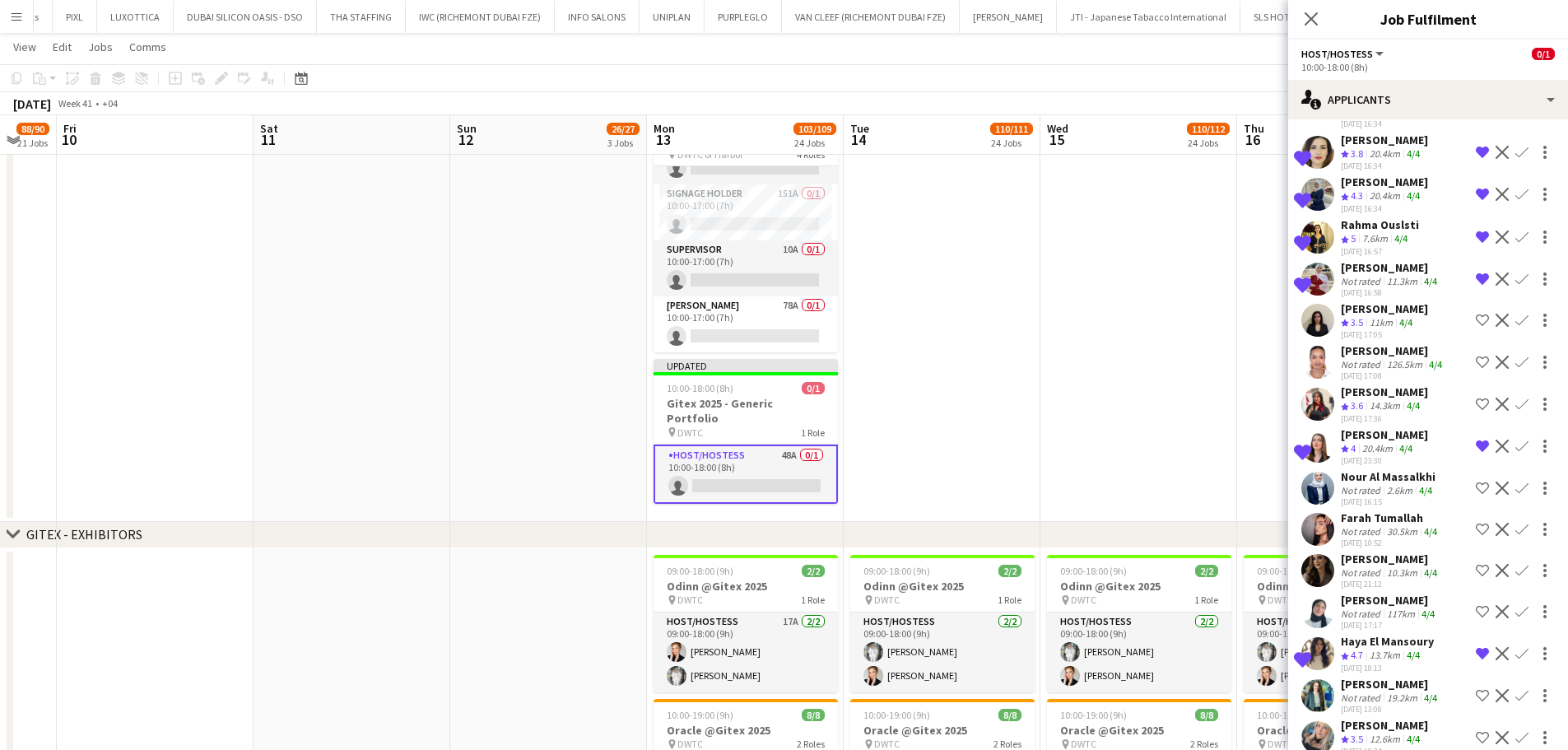
scroll to position [330, 0]
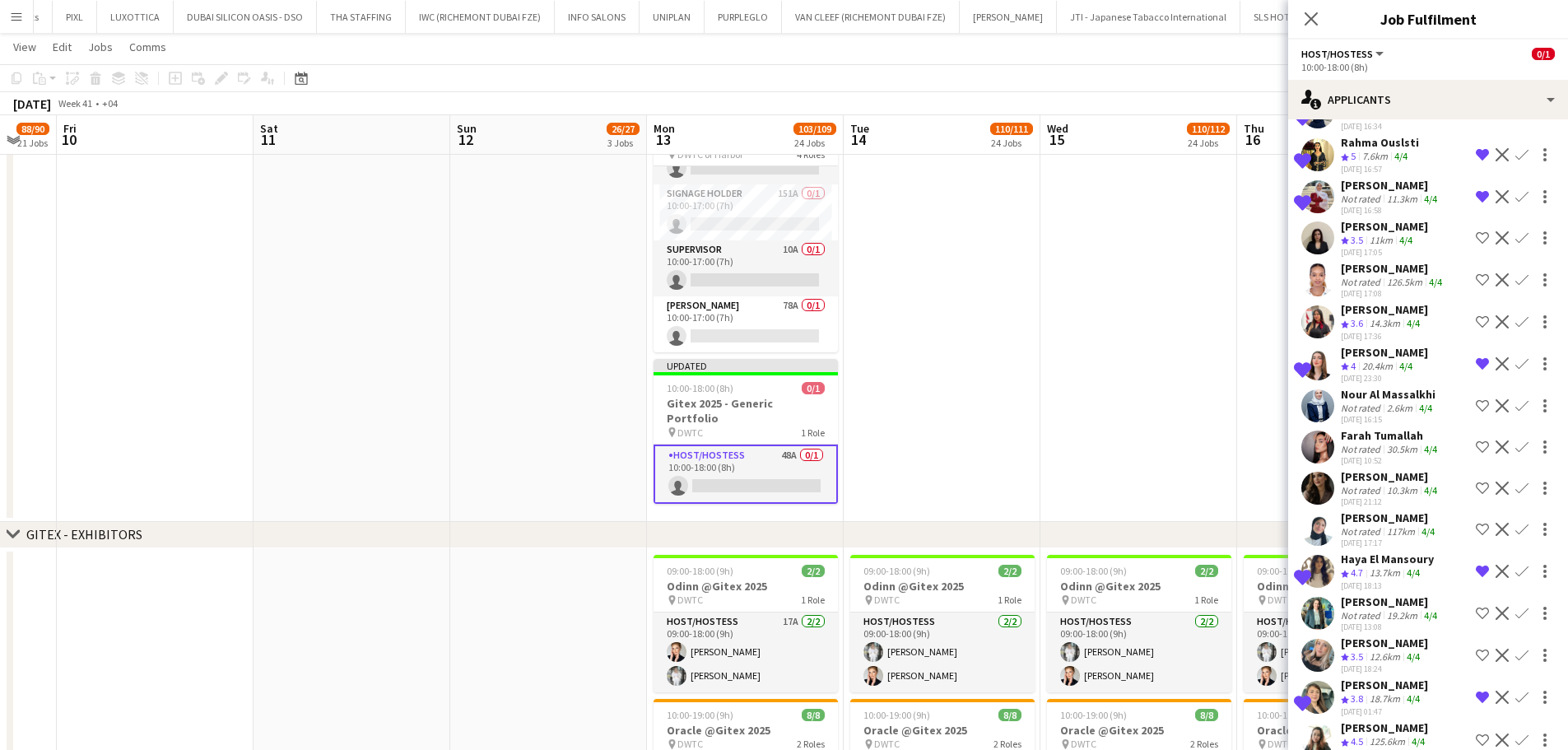
click at [1476, 440] on app-icon "Shortlist crew" at bounding box center [1483, 446] width 13 height 13
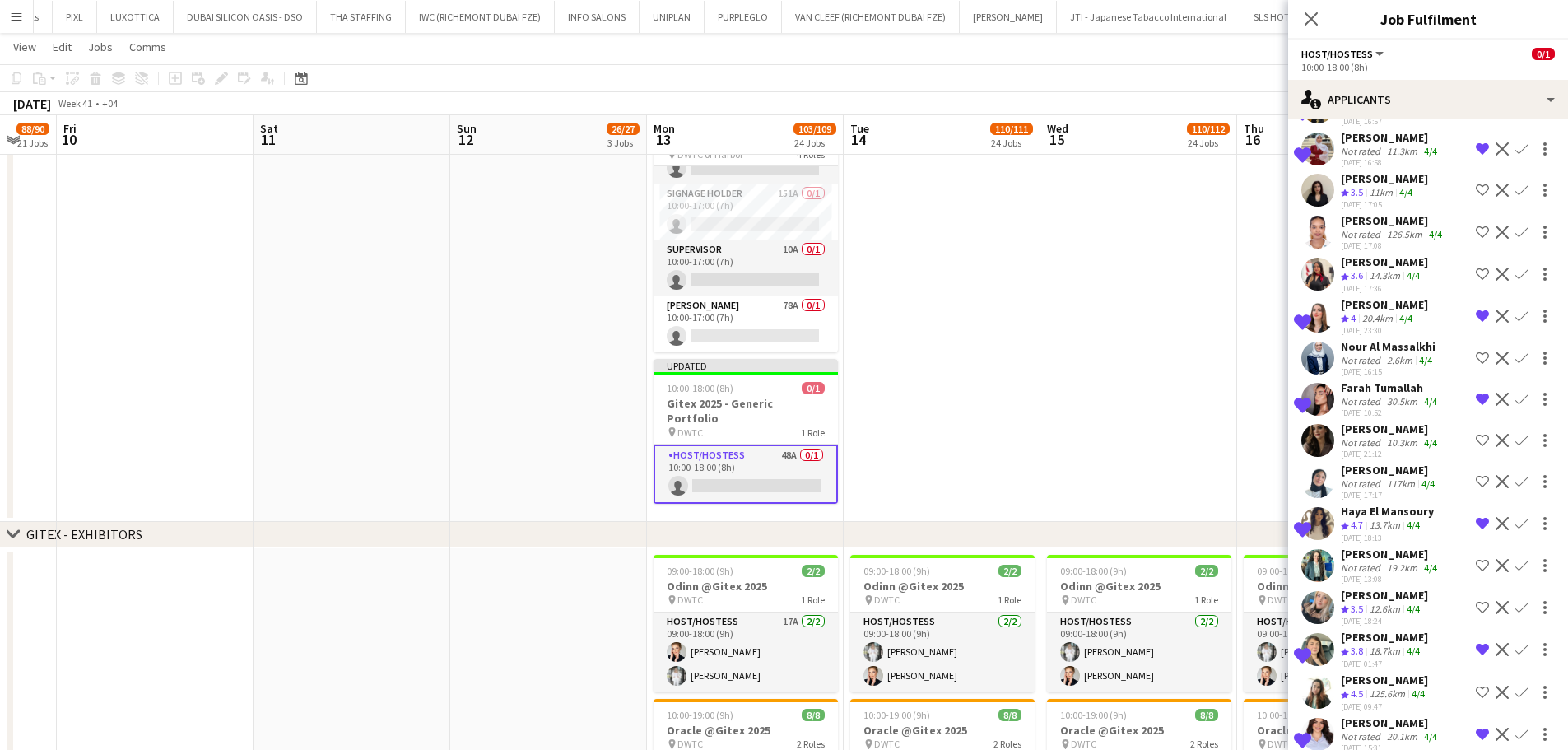
scroll to position [411, 0]
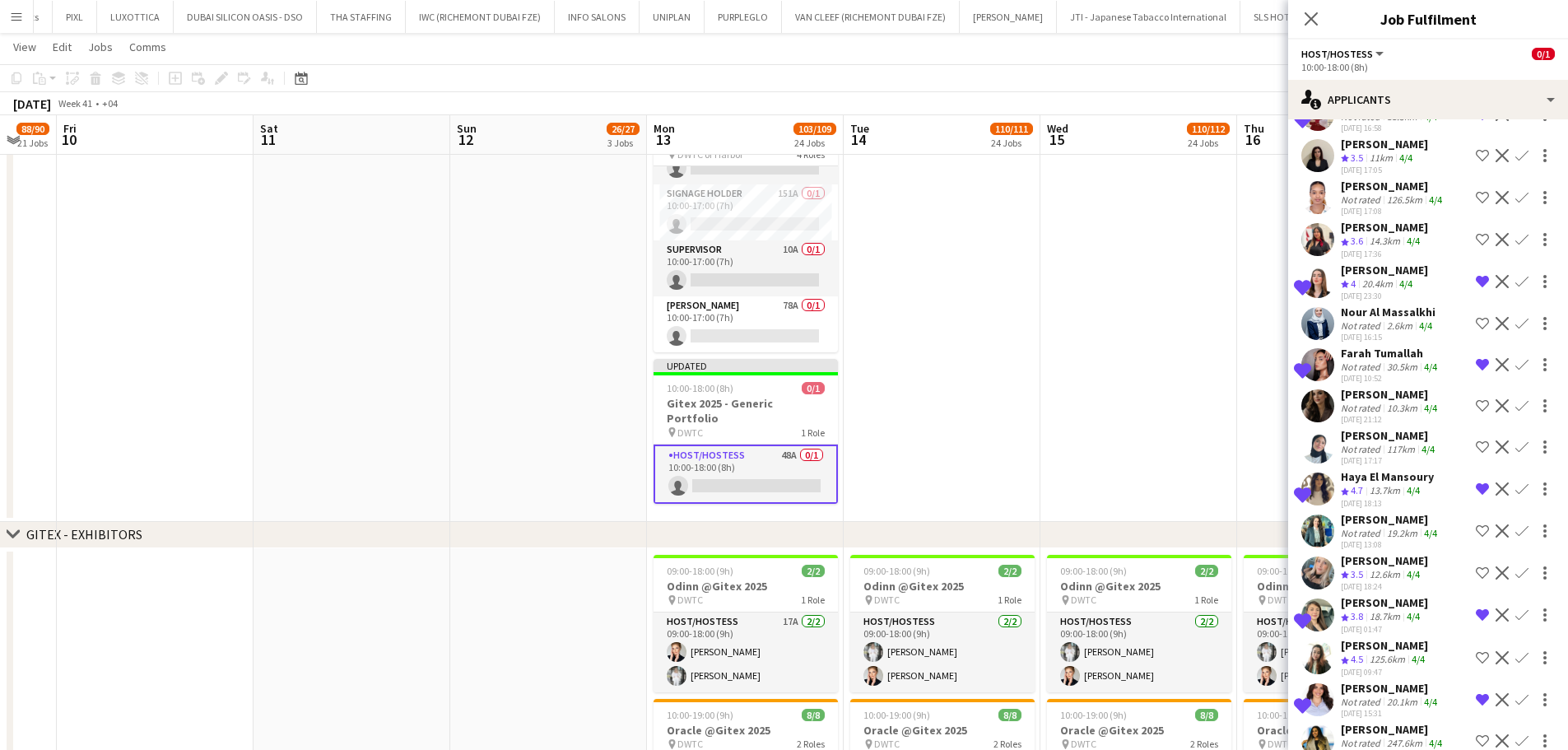
click at [1476, 566] on app-icon "Shortlist crew" at bounding box center [1483, 573] width 13 height 13
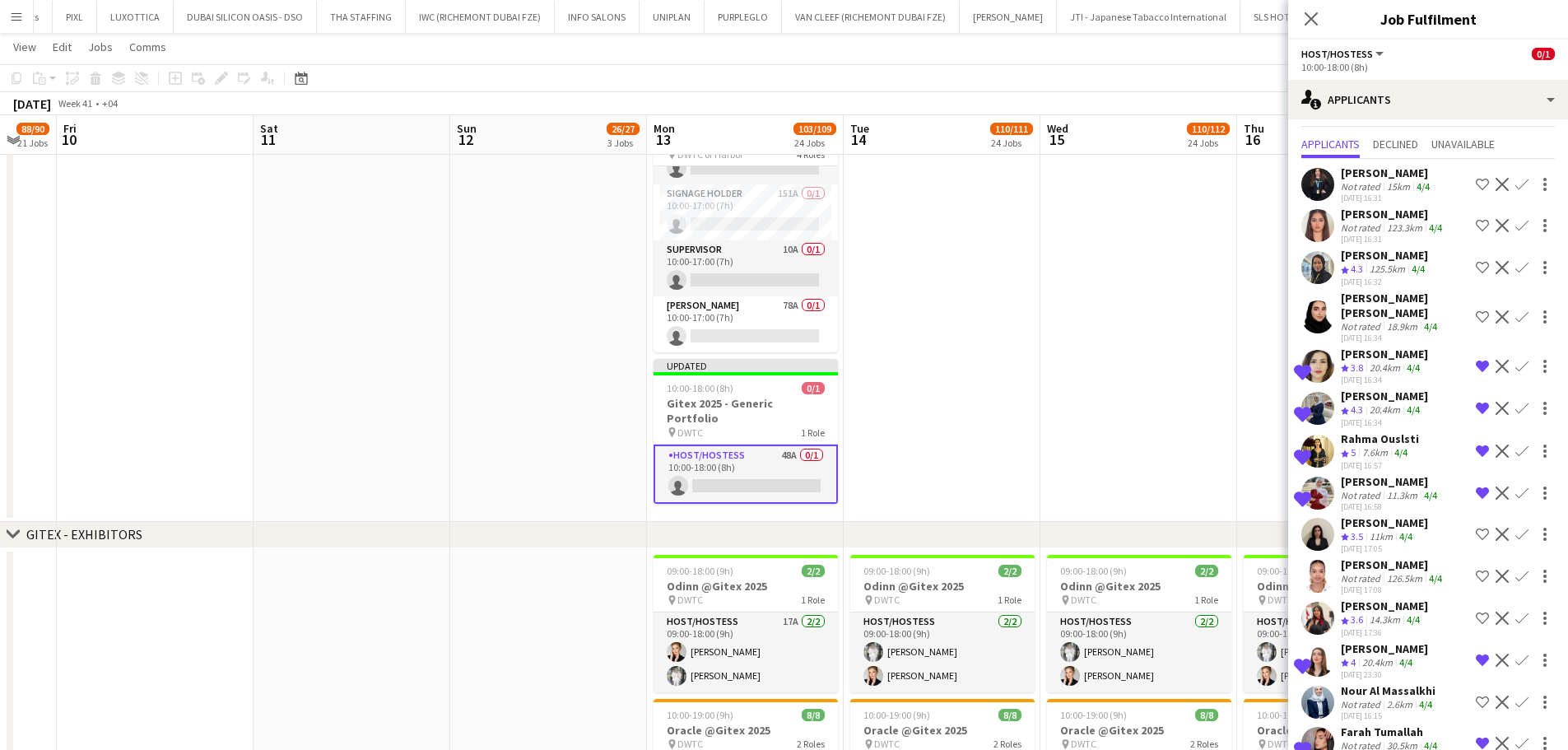
scroll to position [0, 0]
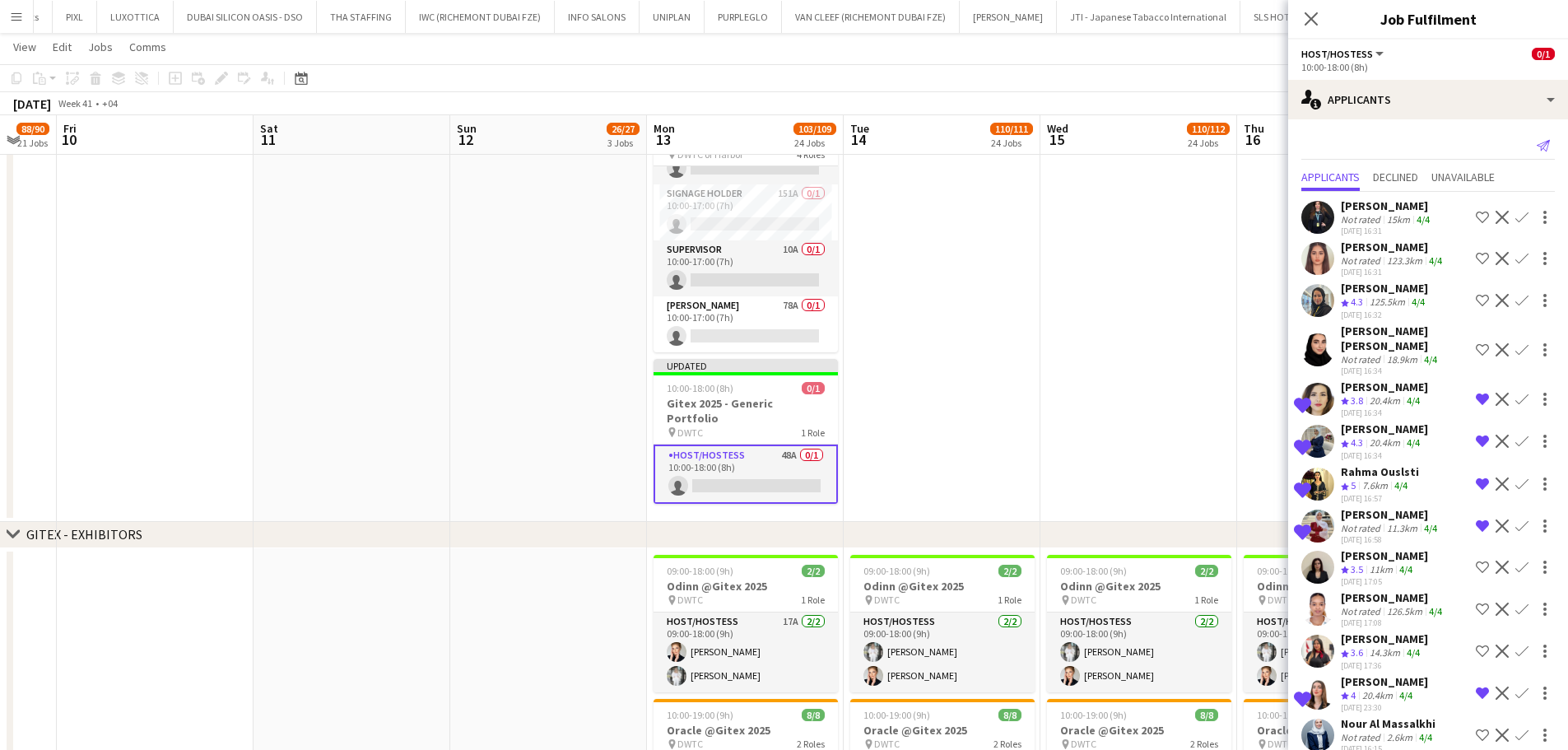
click at [1537, 142] on icon at bounding box center [1544, 146] width 13 height 11
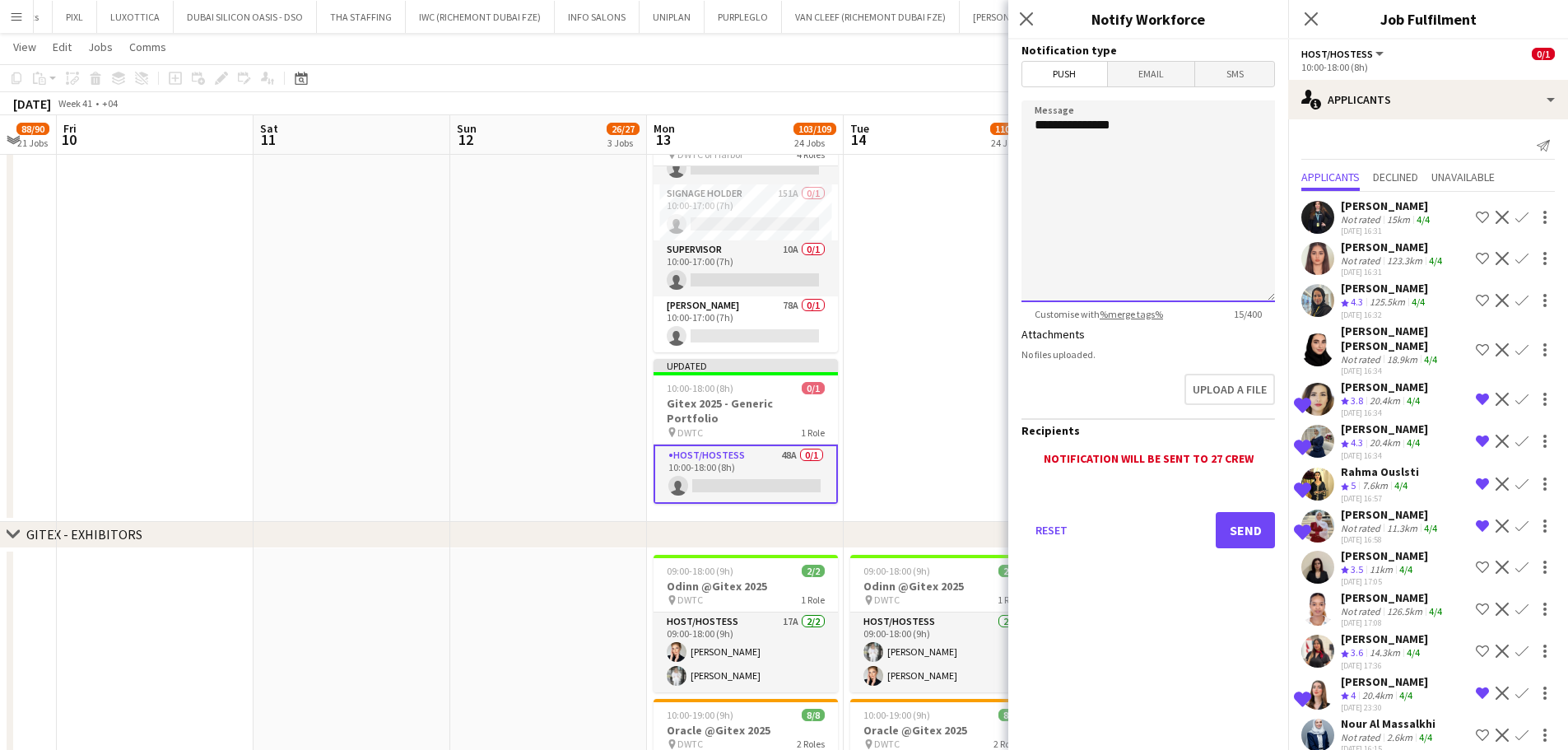
click at [1218, 131] on textarea "**********" at bounding box center [1148, 200] width 253 height 201
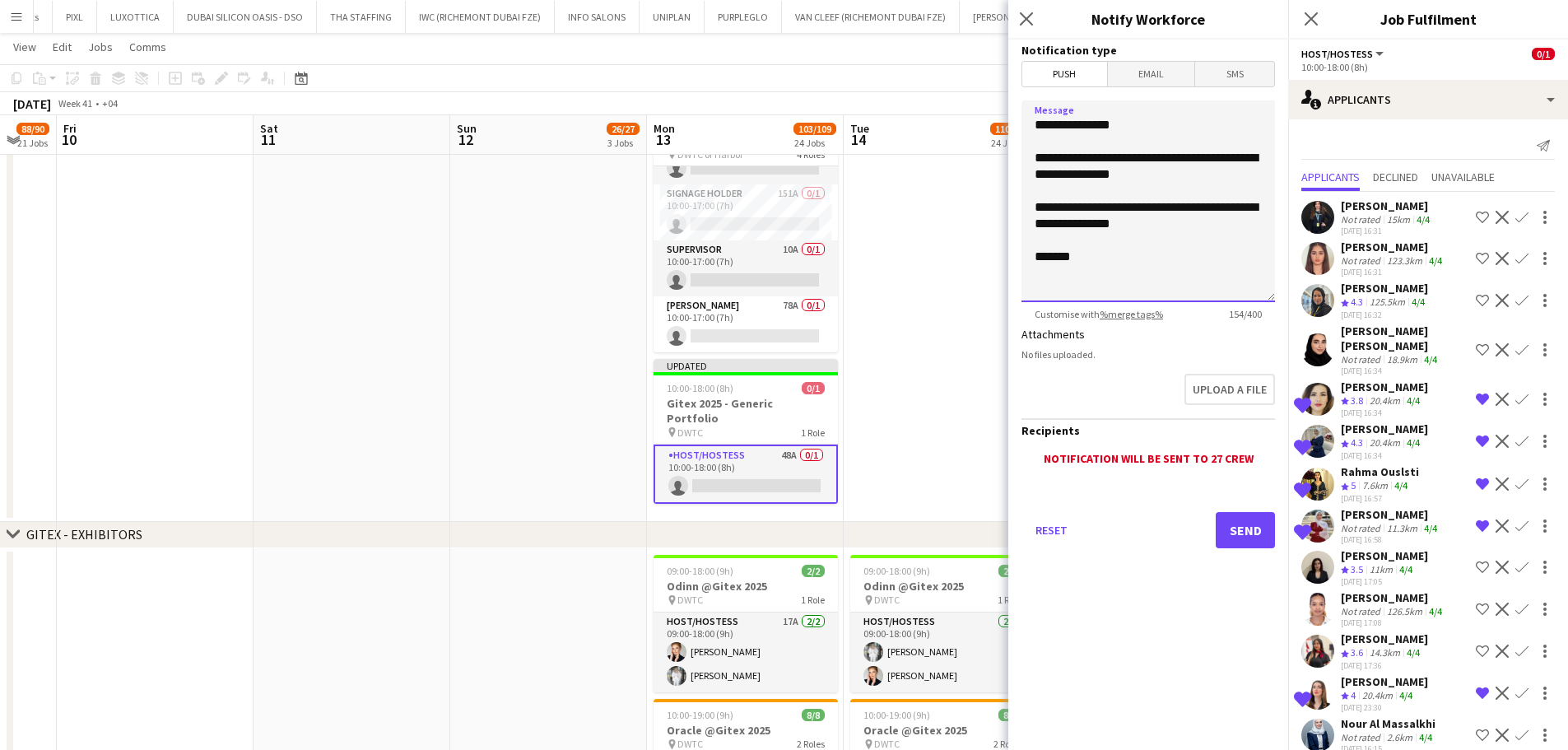
type textarea "**********"
click at [1237, 520] on button "Send" at bounding box center [1246, 530] width 59 height 36
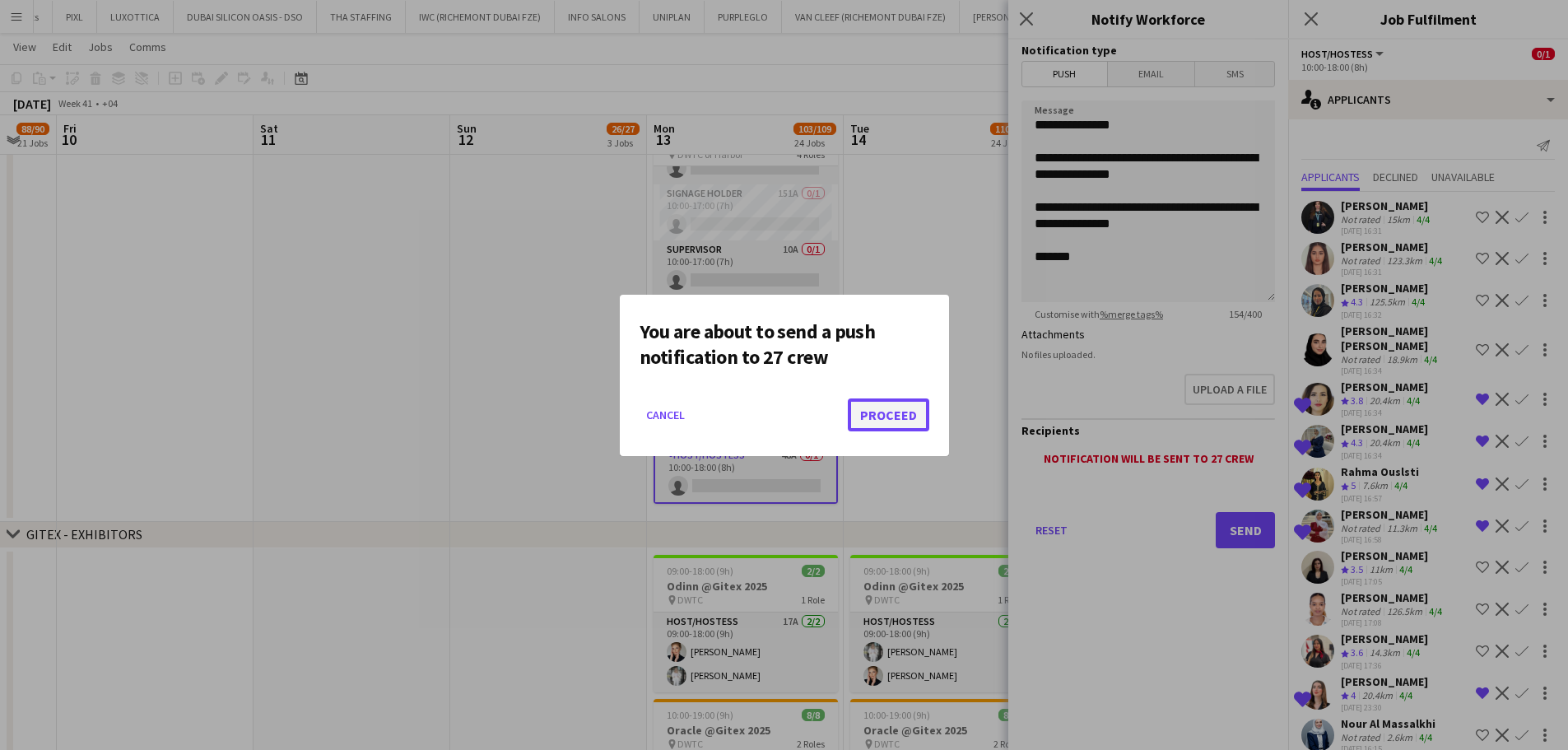
click at [895, 401] on button "Proceed" at bounding box center [888, 414] width 82 height 32
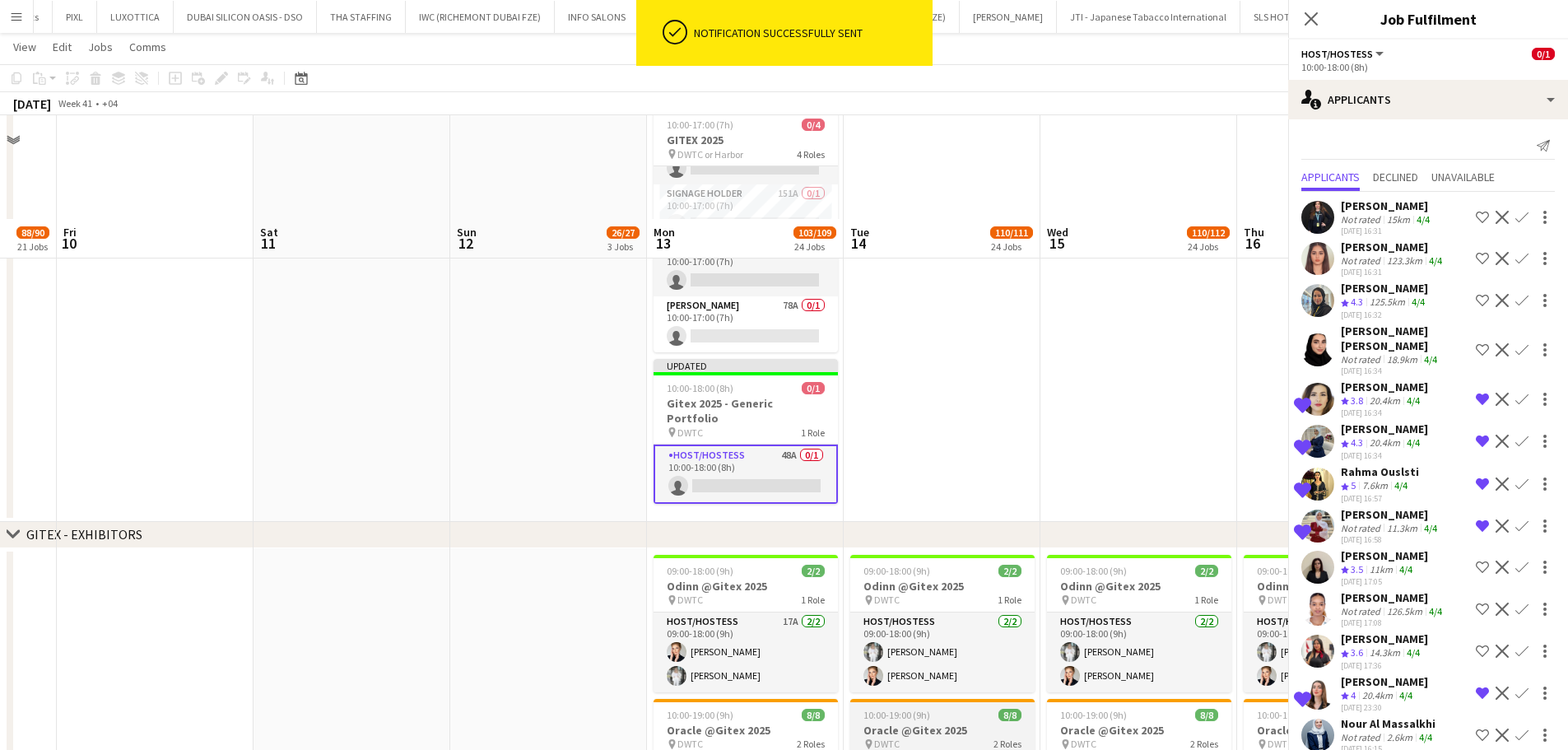
scroll to position [411, 0]
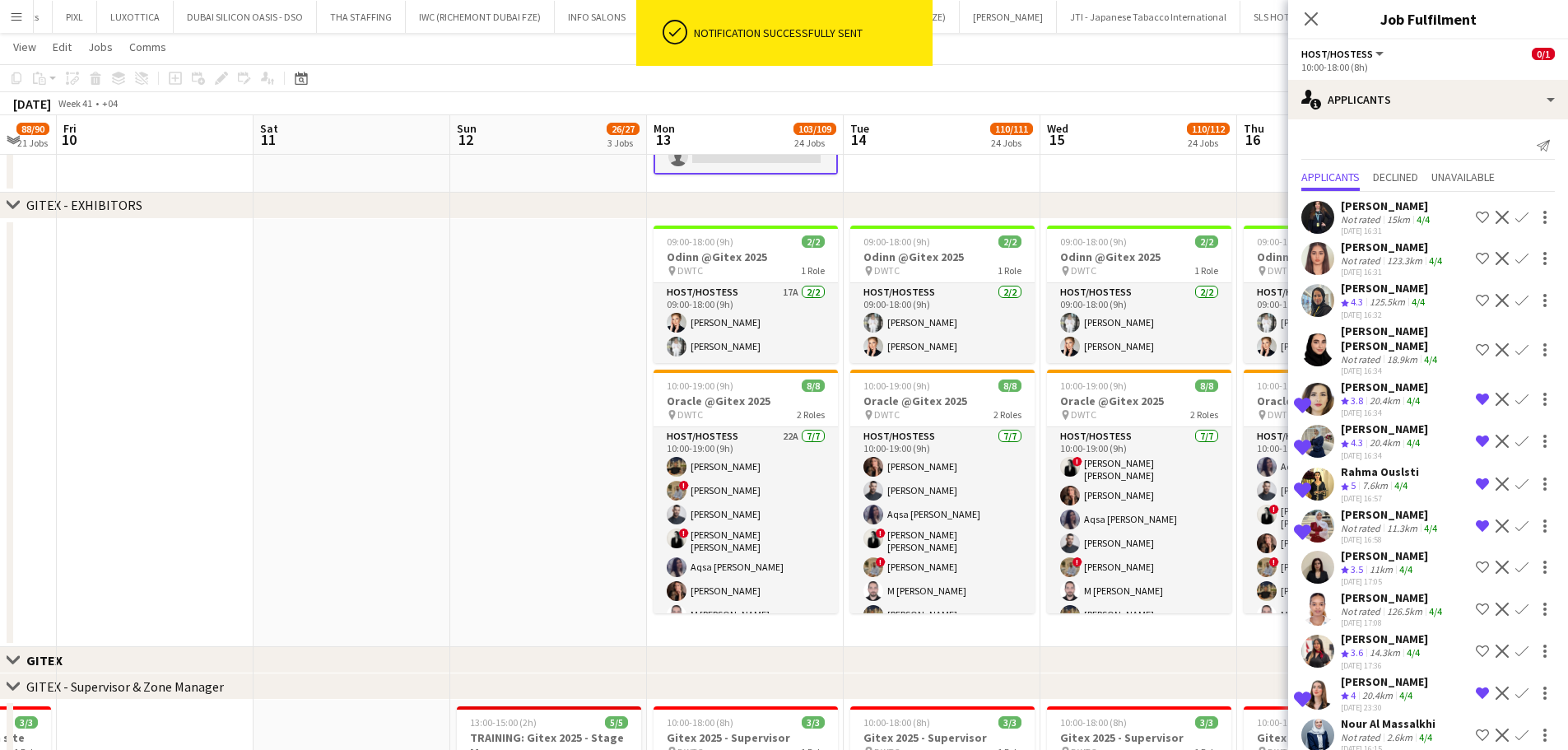
click at [564, 356] on app-date-cell at bounding box center [549, 433] width 197 height 429
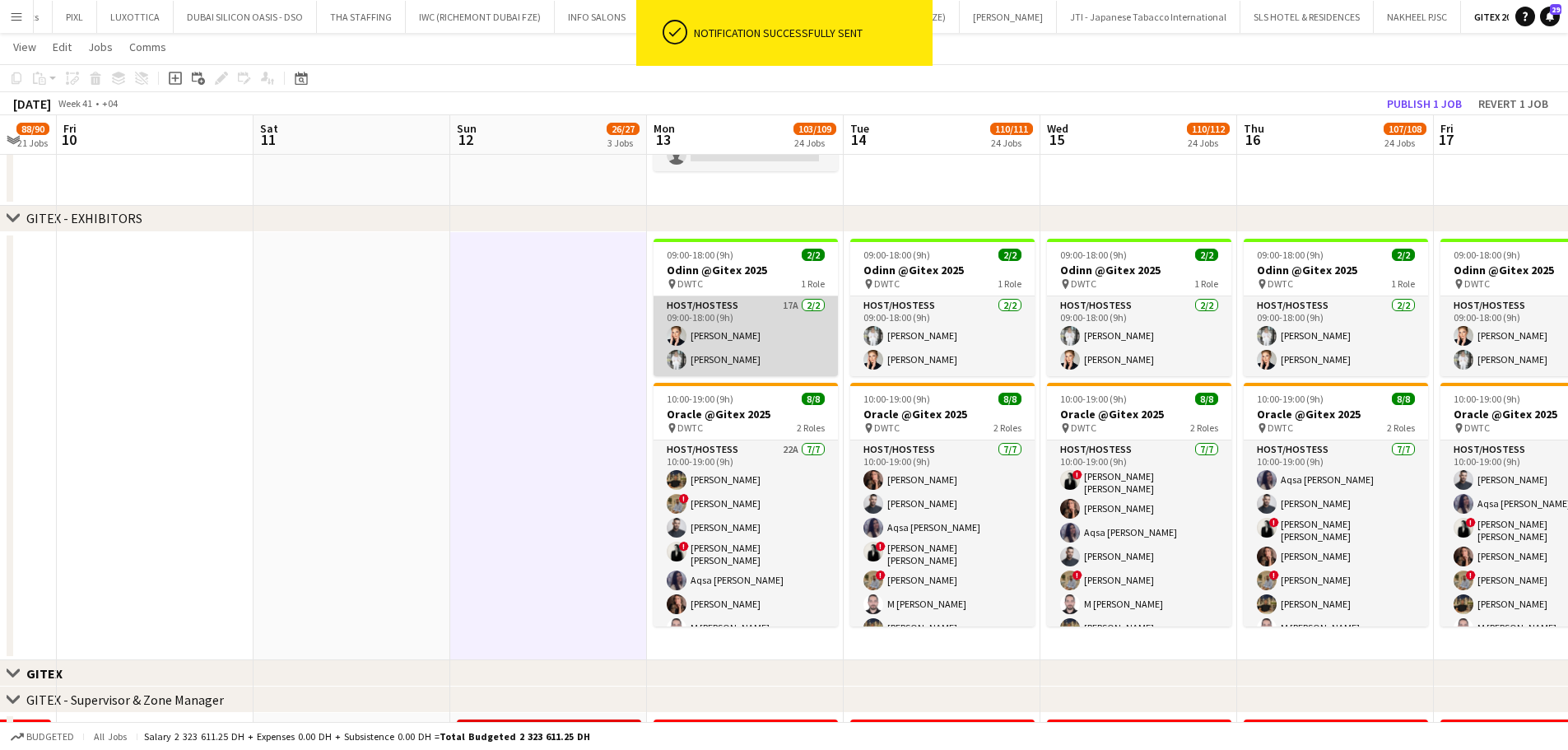
click at [793, 329] on app-card-role "Host/Hostess 17A 2/2 09:00-18:00 (9h) Tatsiana Khutskaya Anna Piatkina" at bounding box center [745, 336] width 185 height 80
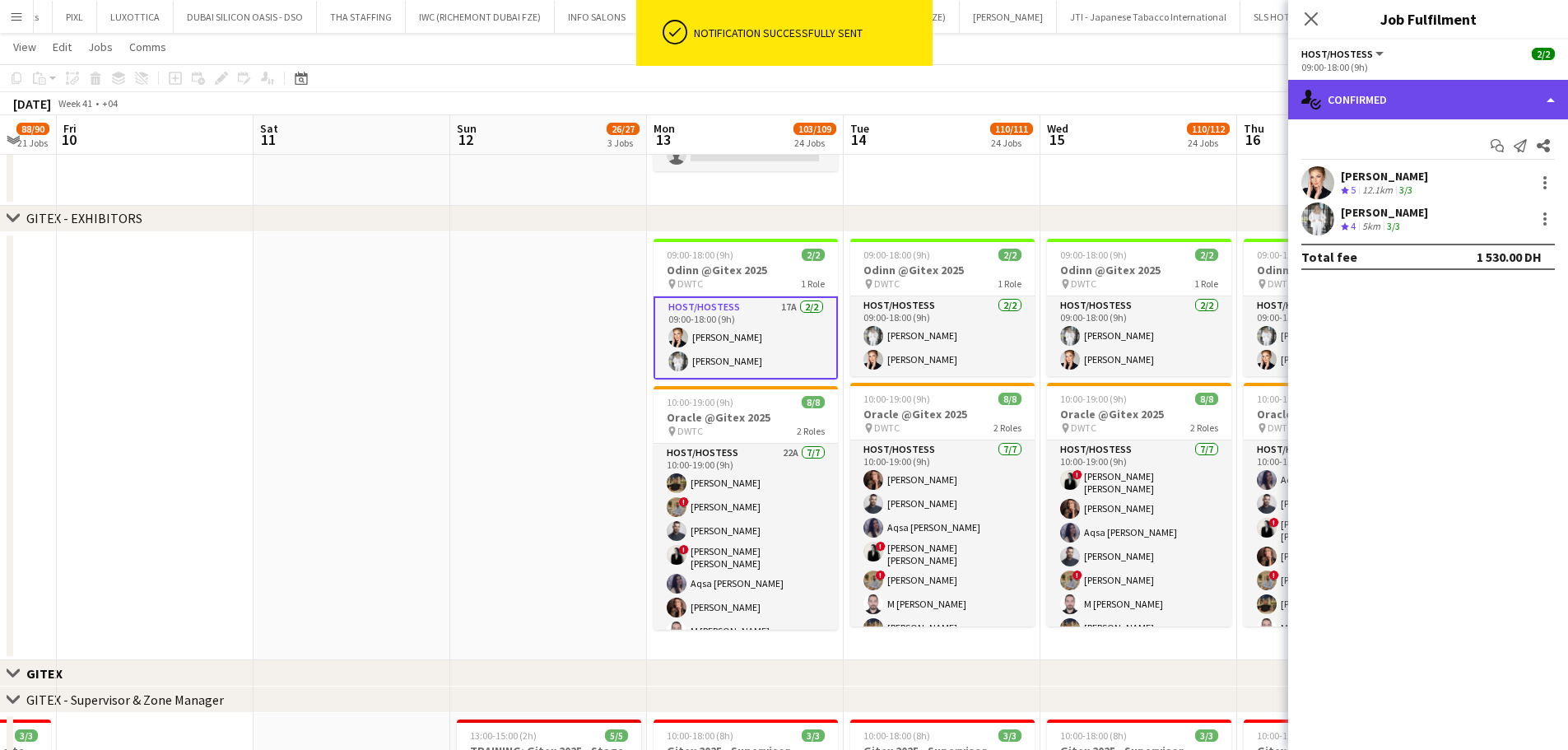
click at [1540, 97] on div "single-neutral-actions-check-2 Confirmed" at bounding box center [1429, 99] width 280 height 40
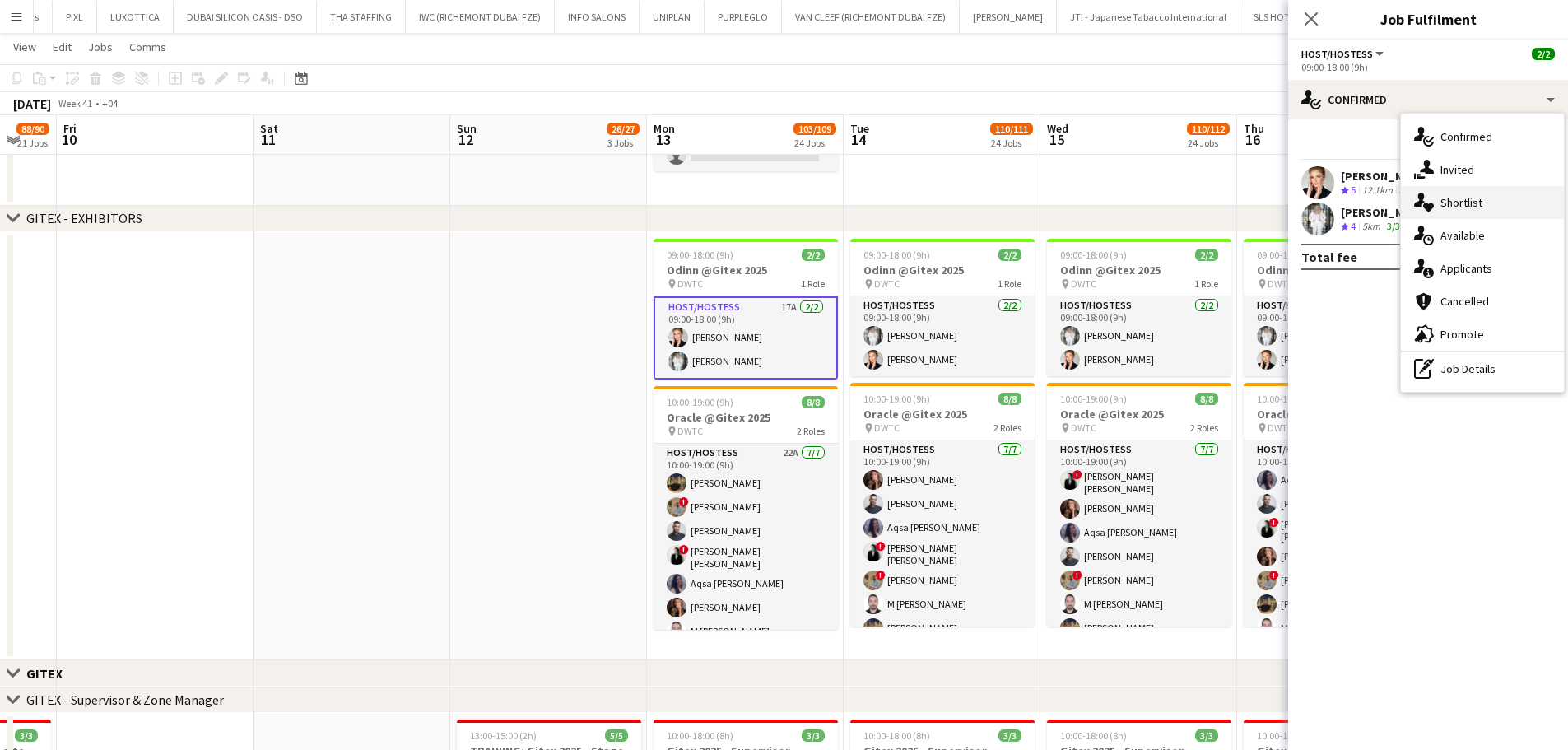
click at [1471, 202] on span "Shortlist" at bounding box center [1461, 202] width 42 height 15
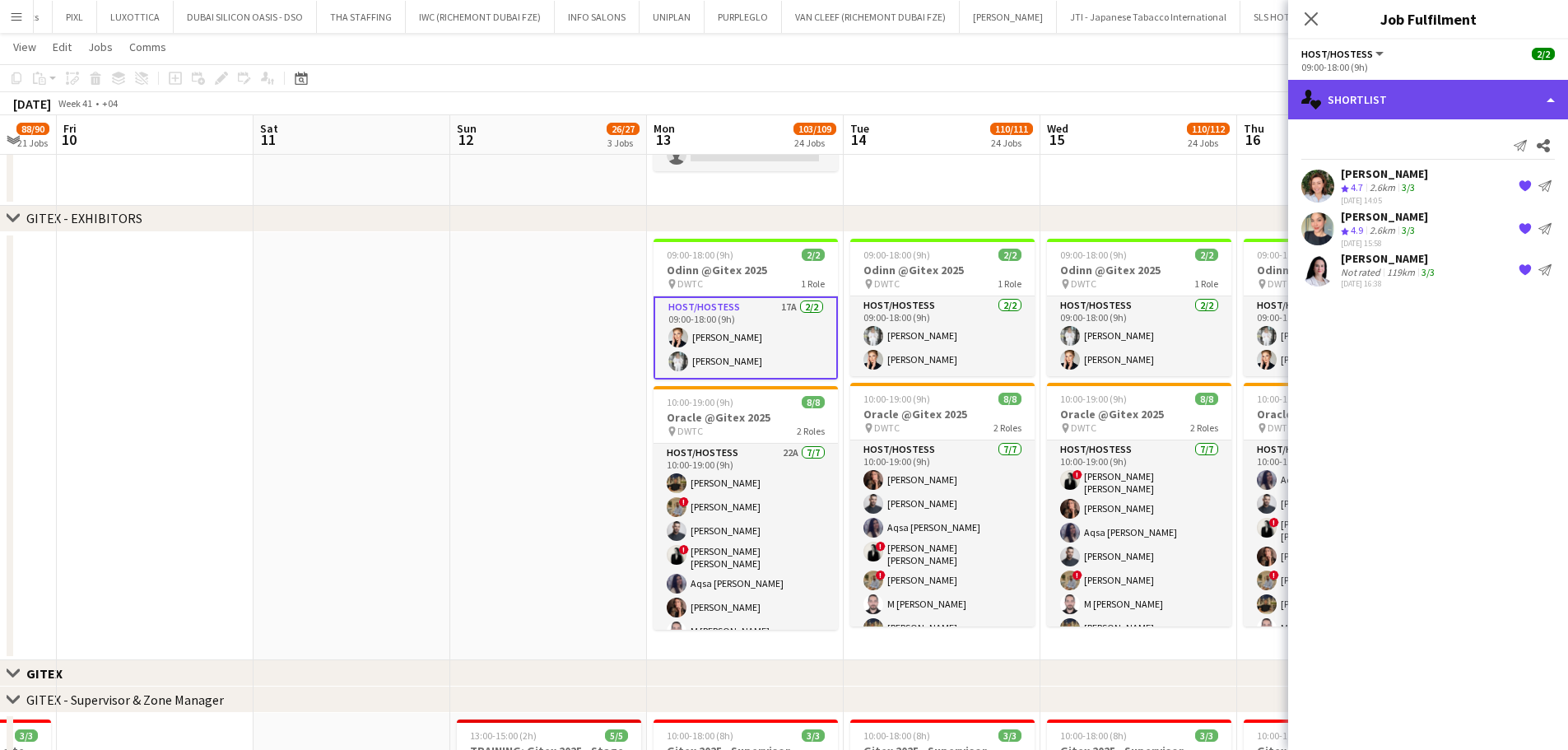
click at [1553, 99] on div "single-neutral-actions-heart Shortlist" at bounding box center [1429, 99] width 280 height 40
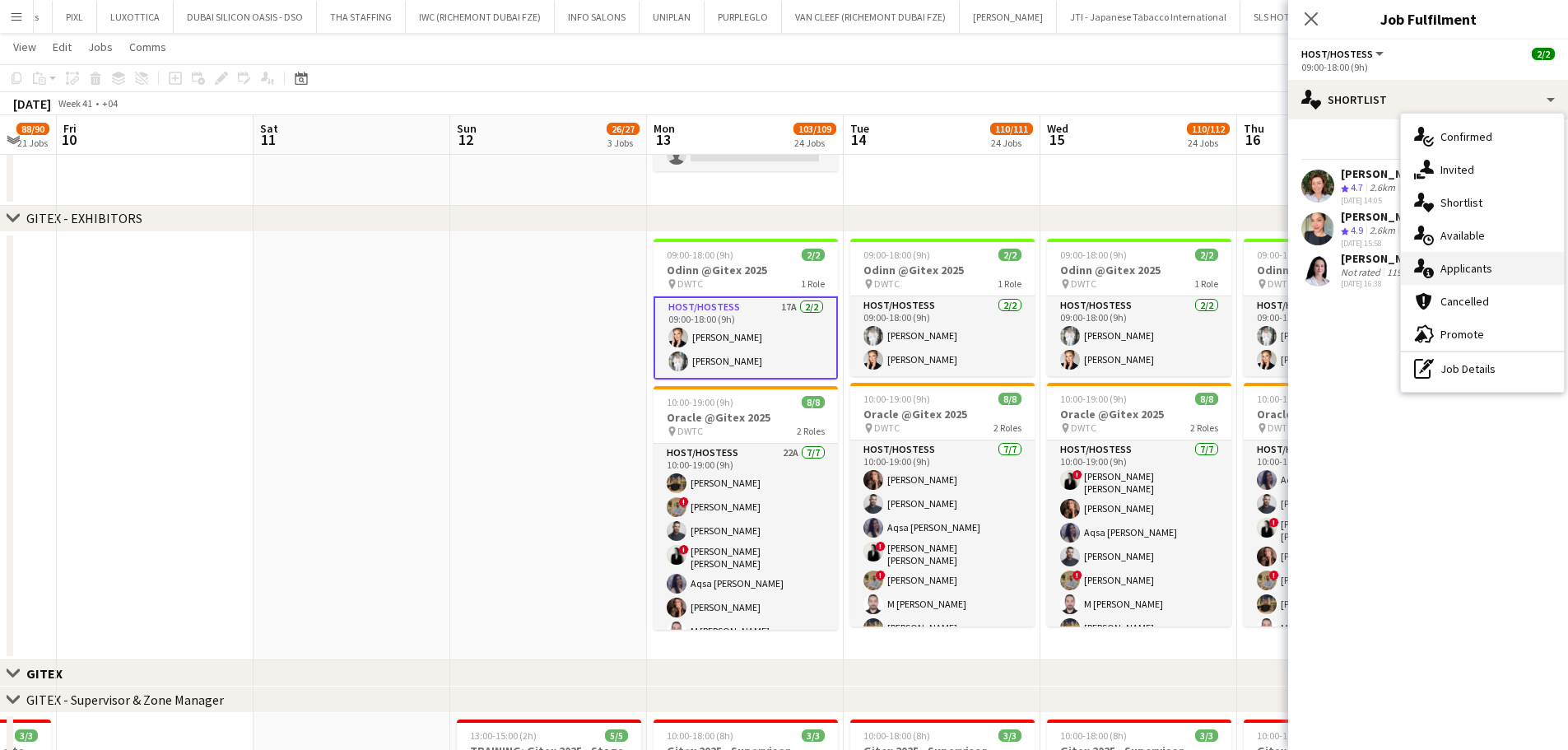
click at [1466, 268] on span "Applicants" at bounding box center [1467, 268] width 52 height 15
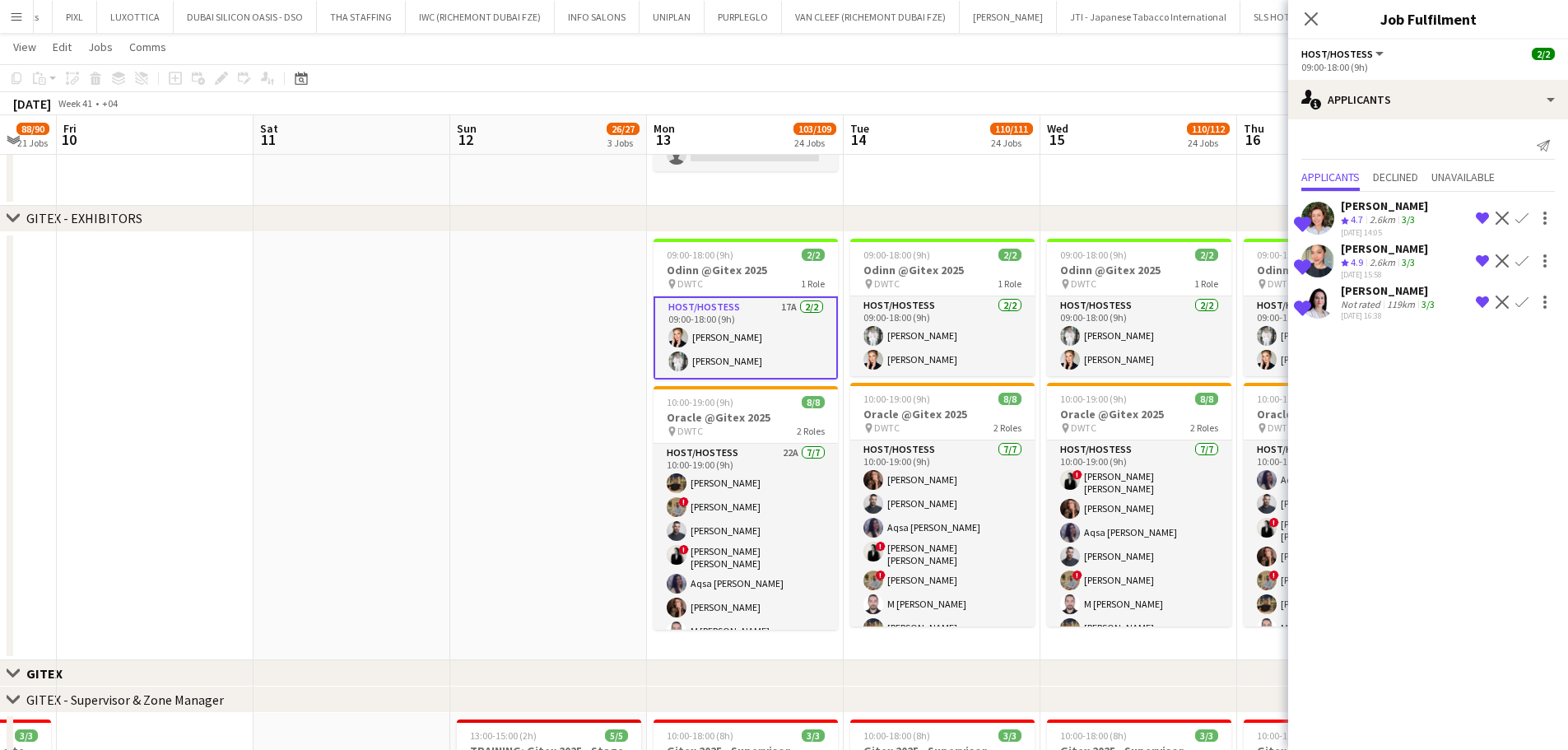
click at [1502, 260] on app-icon "Decline" at bounding box center [1502, 261] width 13 height 13
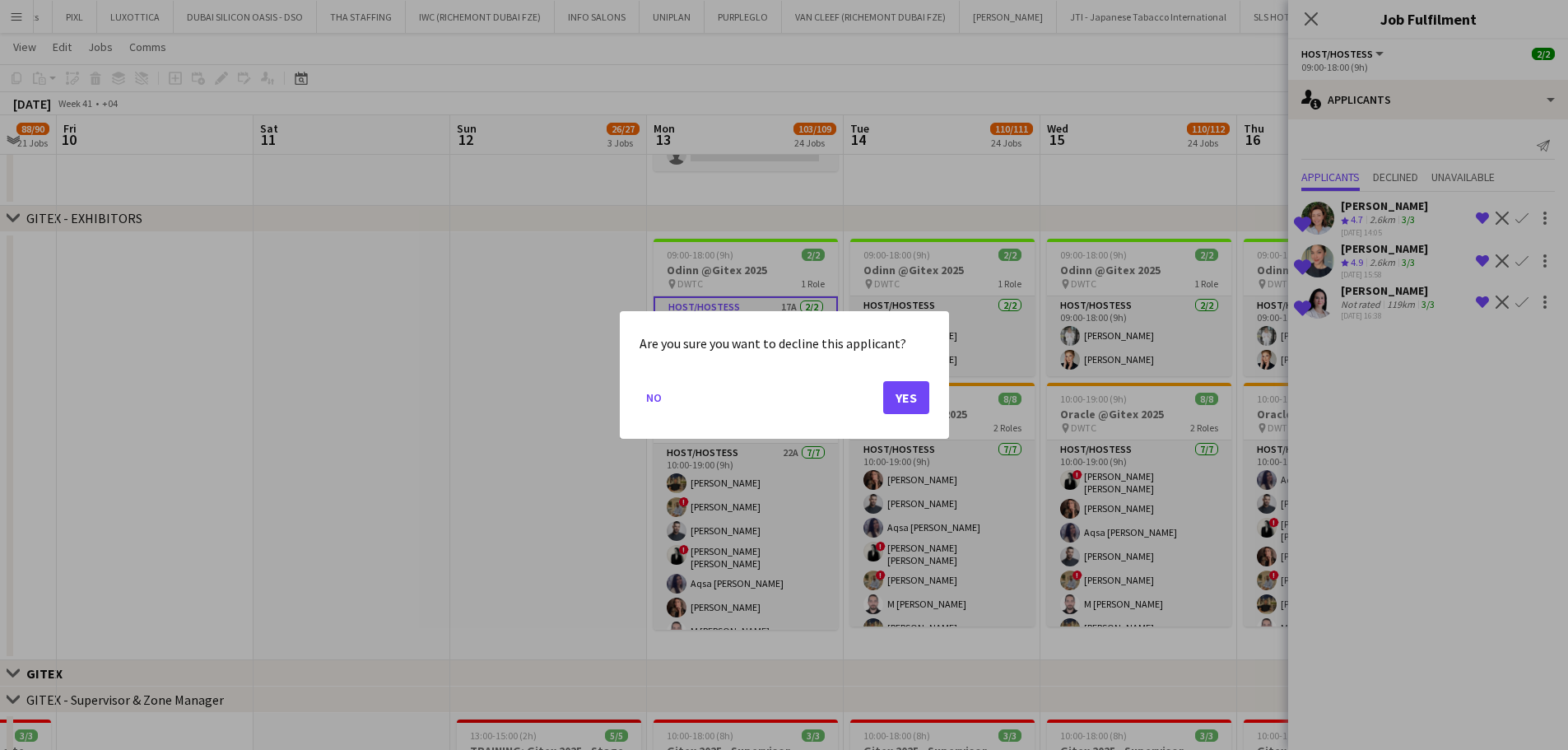
scroll to position [0, 0]
drag, startPoint x: 910, startPoint y: 409, endPoint x: 903, endPoint y: 394, distance: 16.6
click at [909, 408] on button "Yes" at bounding box center [907, 397] width 46 height 32
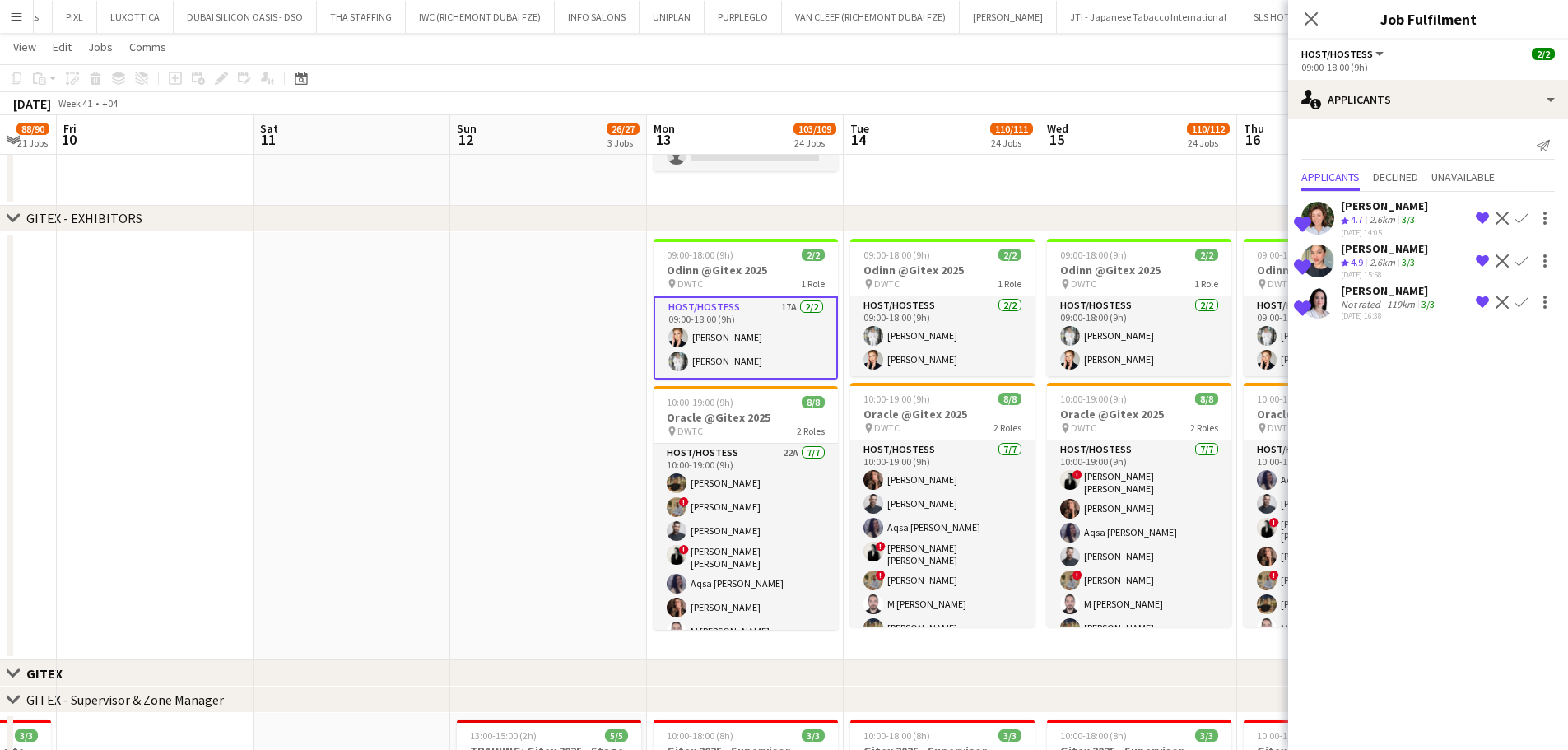
scroll to position [411, 0]
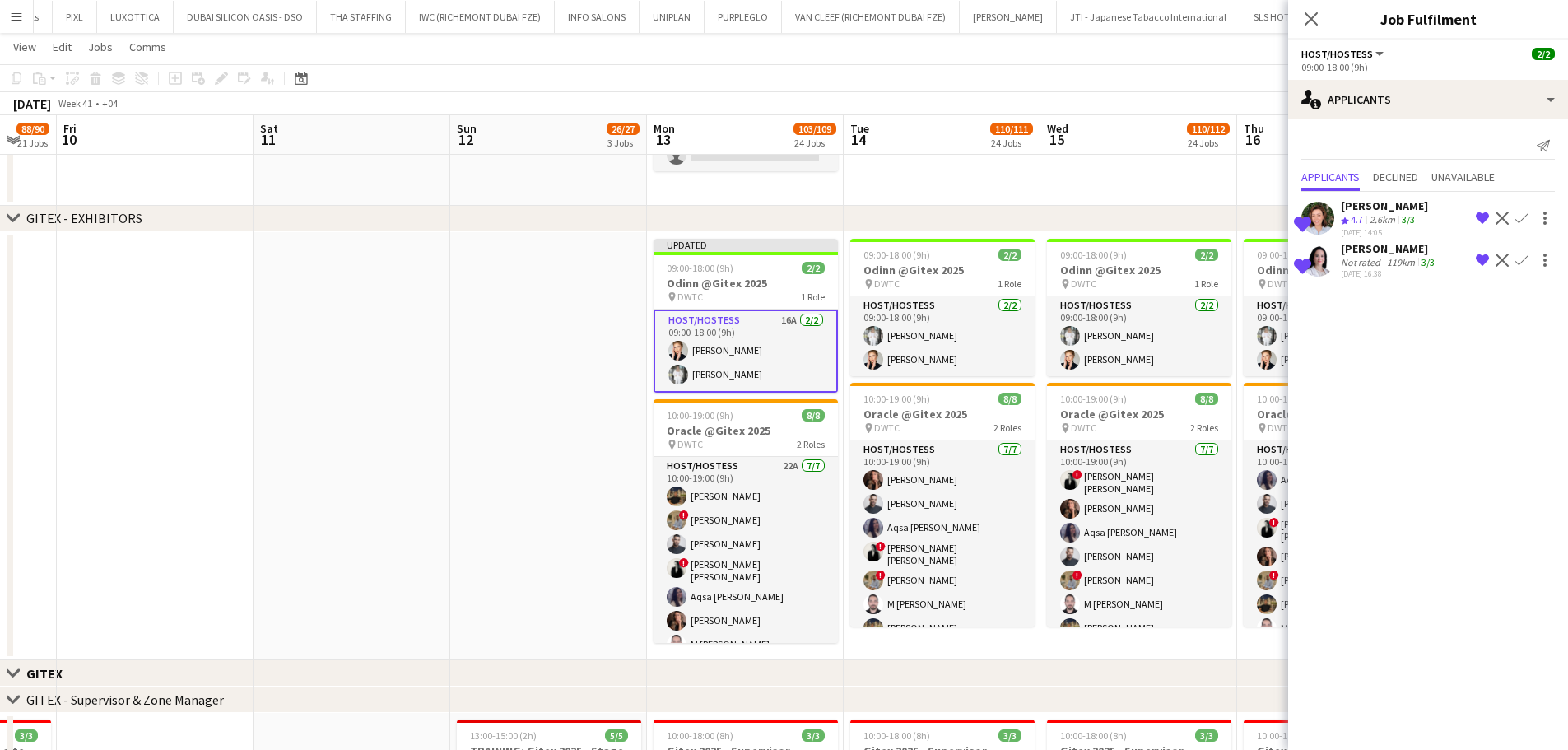
click at [478, 404] on app-date-cell at bounding box center [549, 446] width 197 height 429
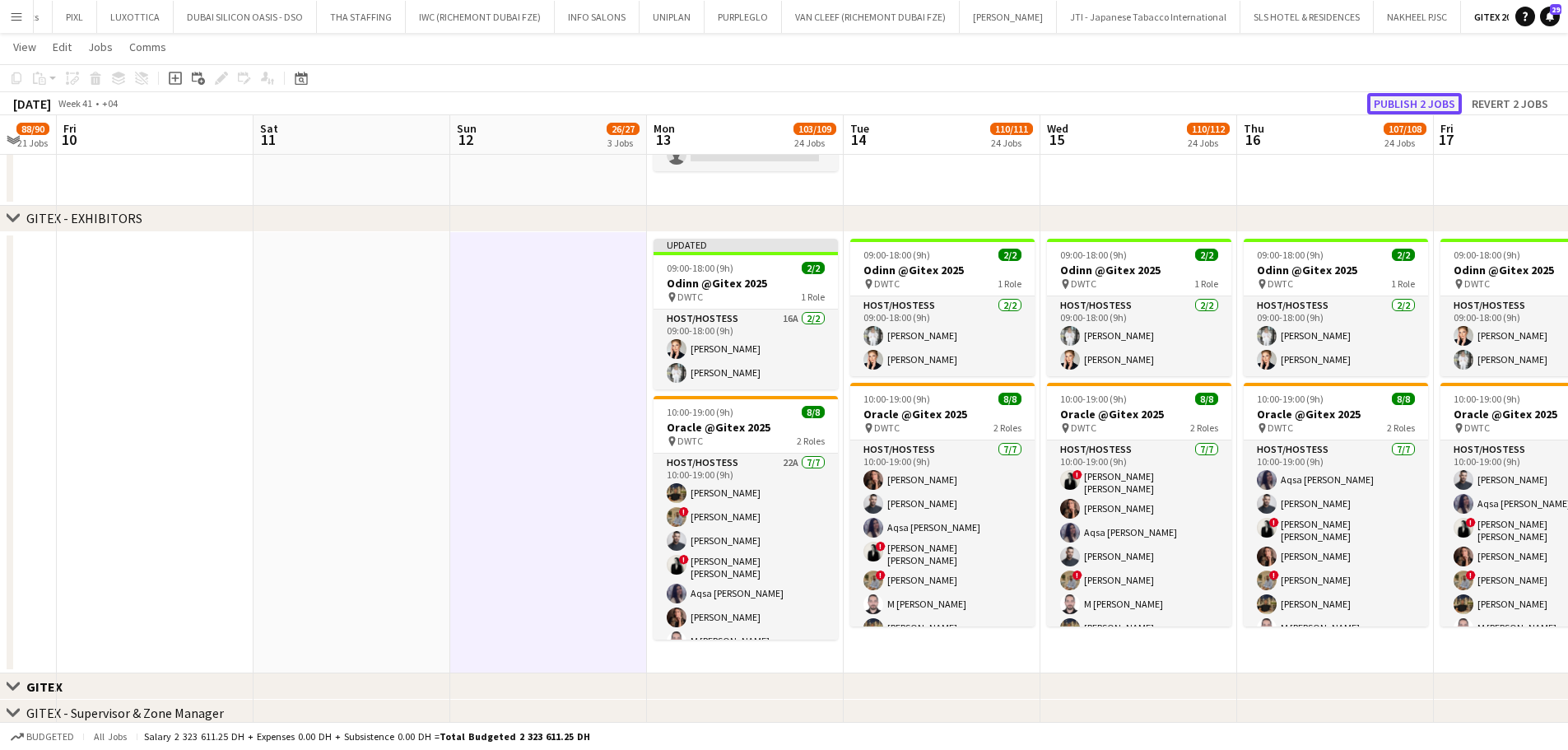
click at [1402, 104] on button "Publish 2 jobs" at bounding box center [1415, 103] width 95 height 21
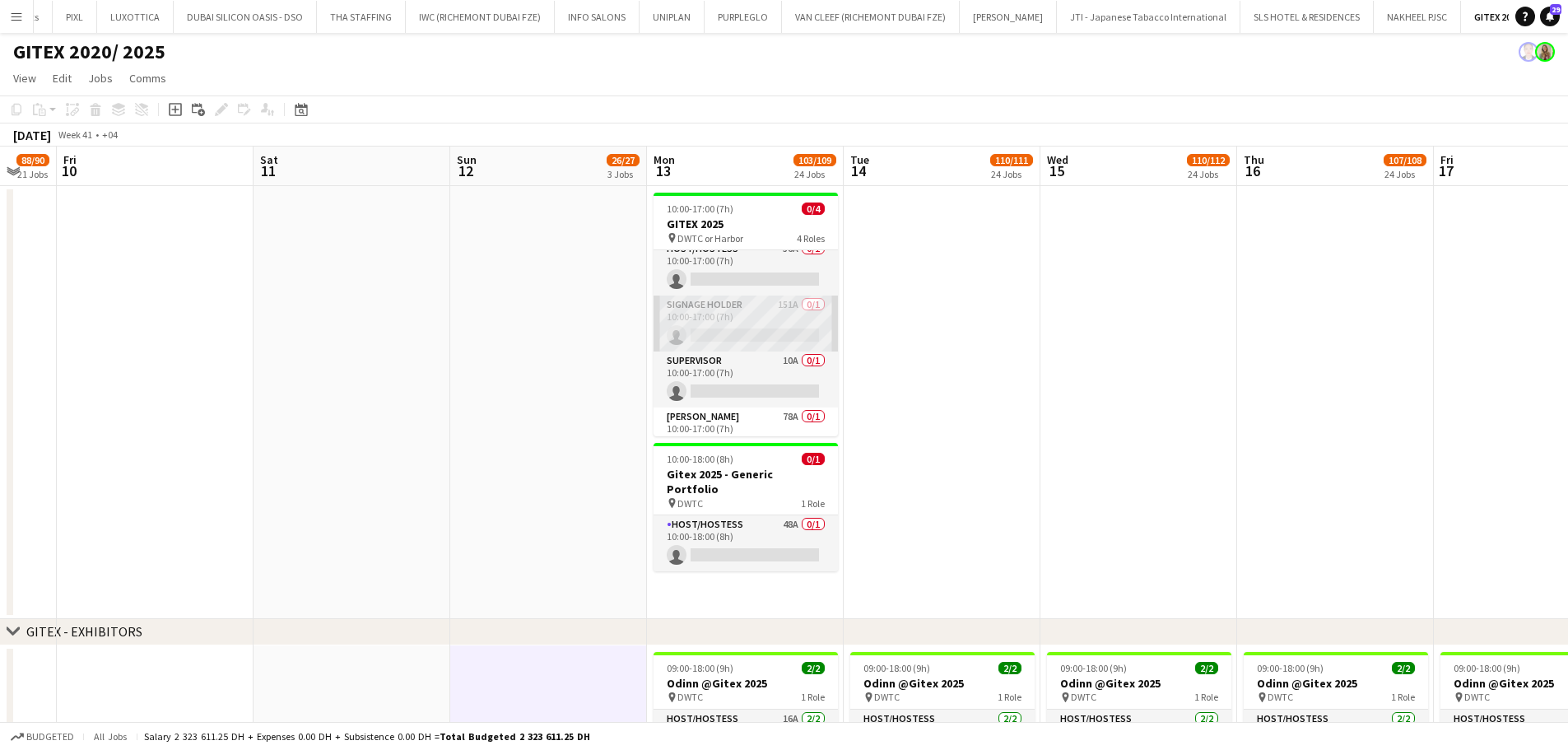
scroll to position [0, 0]
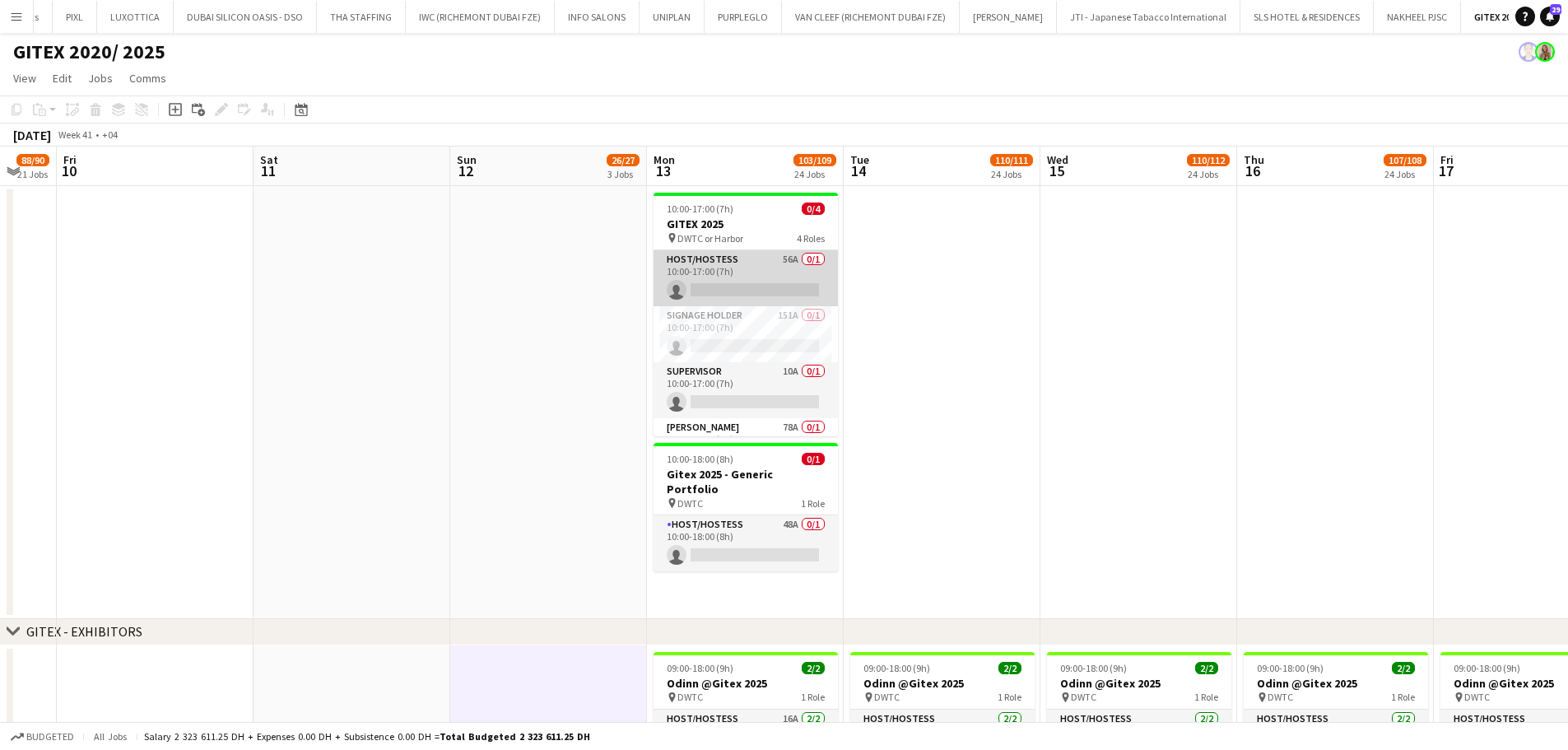
click at [742, 274] on app-card-role "Host/Hostess 56A 0/1 10:00-17:00 (7h) single-neutral-actions" at bounding box center [745, 278] width 185 height 56
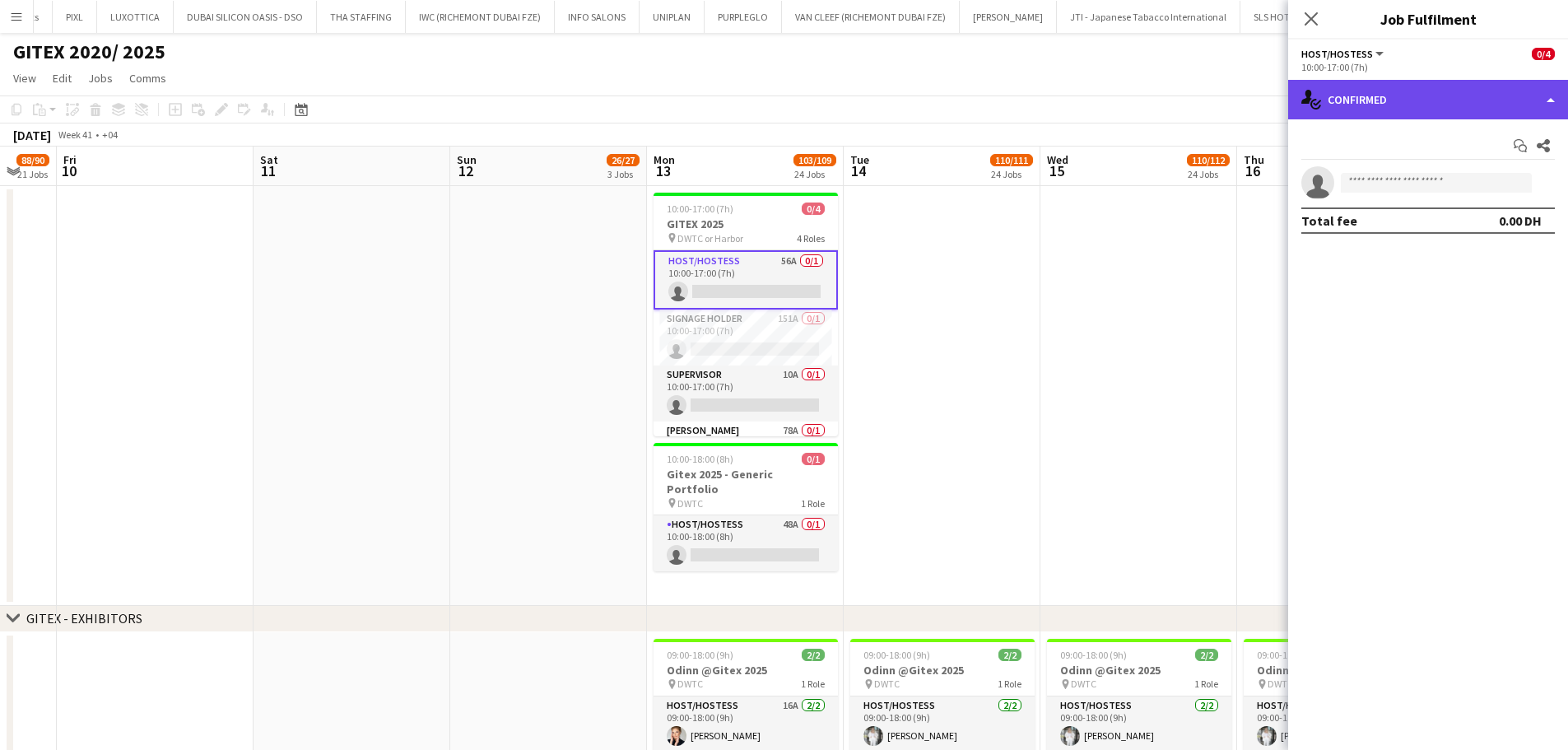
click at [1485, 105] on div "single-neutral-actions-check-2 Confirmed" at bounding box center [1429, 99] width 280 height 40
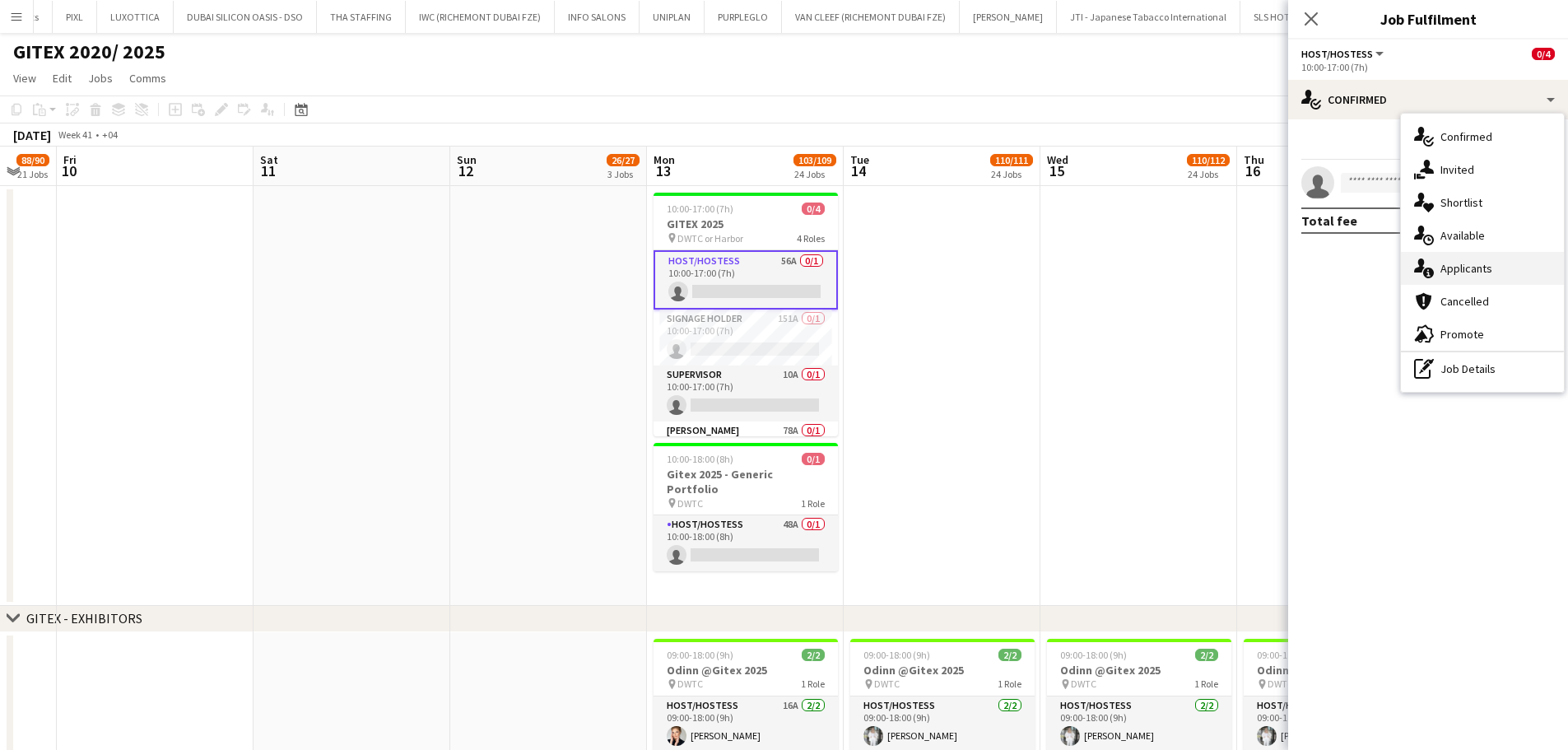
click at [1489, 278] on div "single-neutral-actions-information Applicants" at bounding box center [1483, 267] width 163 height 32
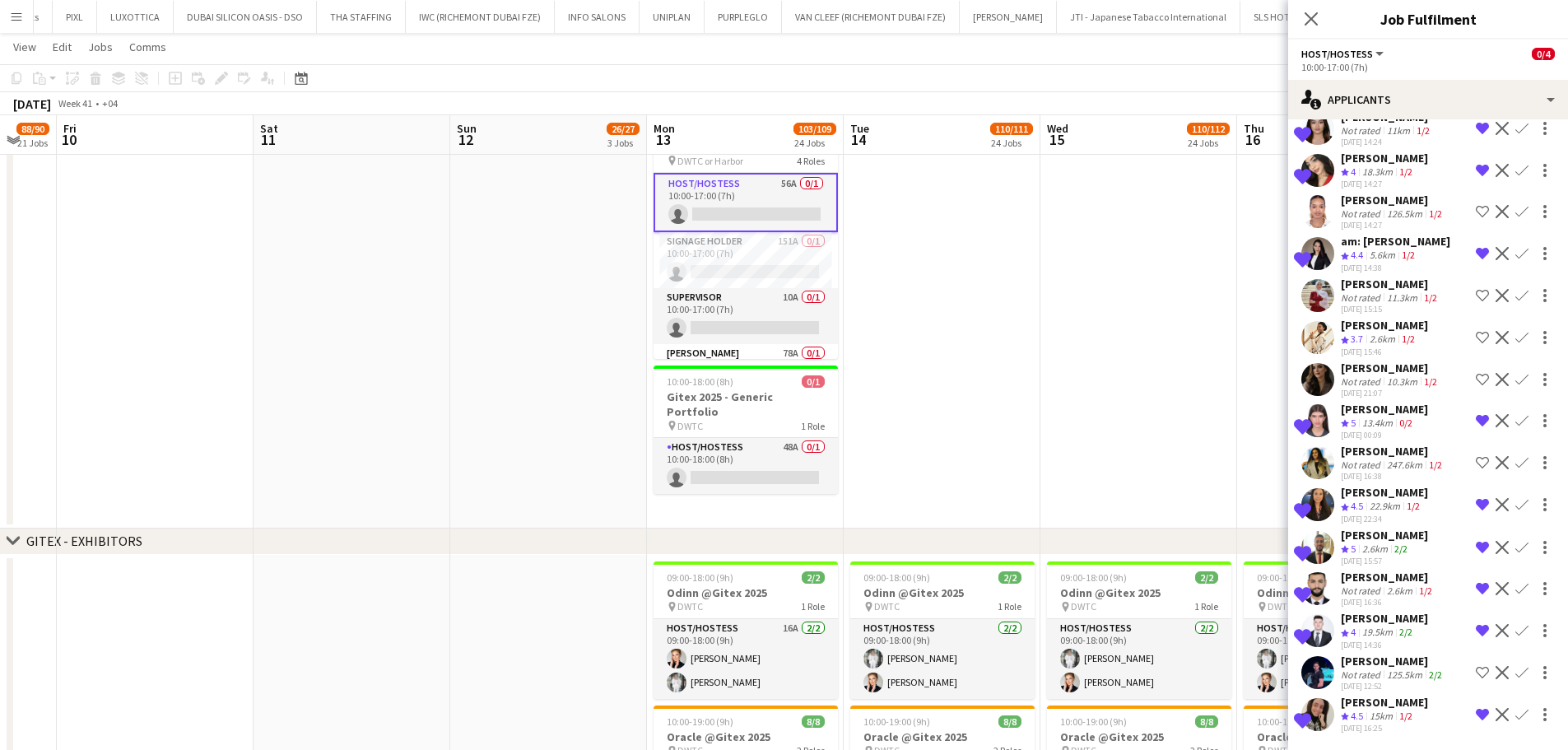
scroll to position [83, 0]
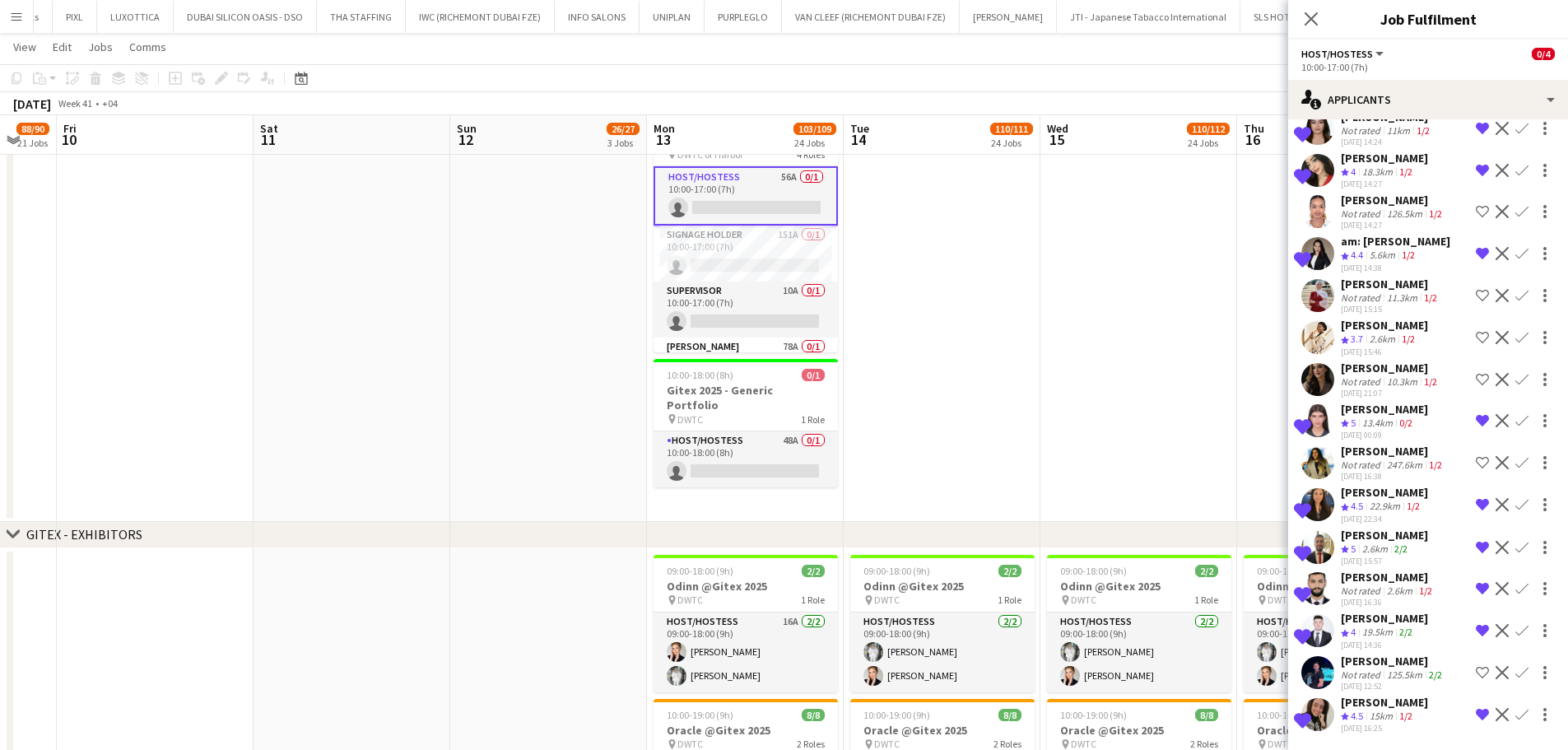
click at [1476, 670] on app-icon "Shortlist crew" at bounding box center [1483, 672] width 13 height 13
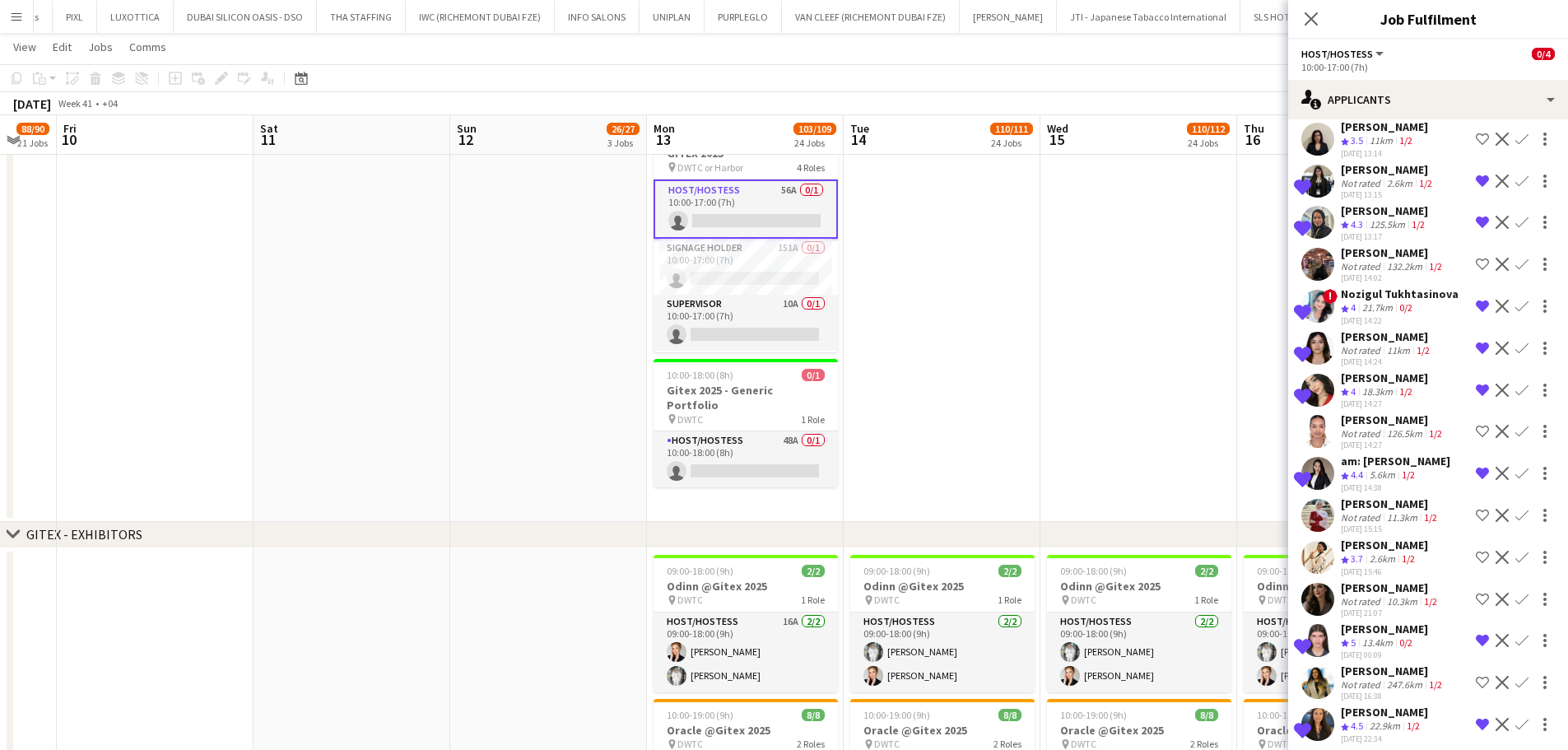
scroll to position [305, 0]
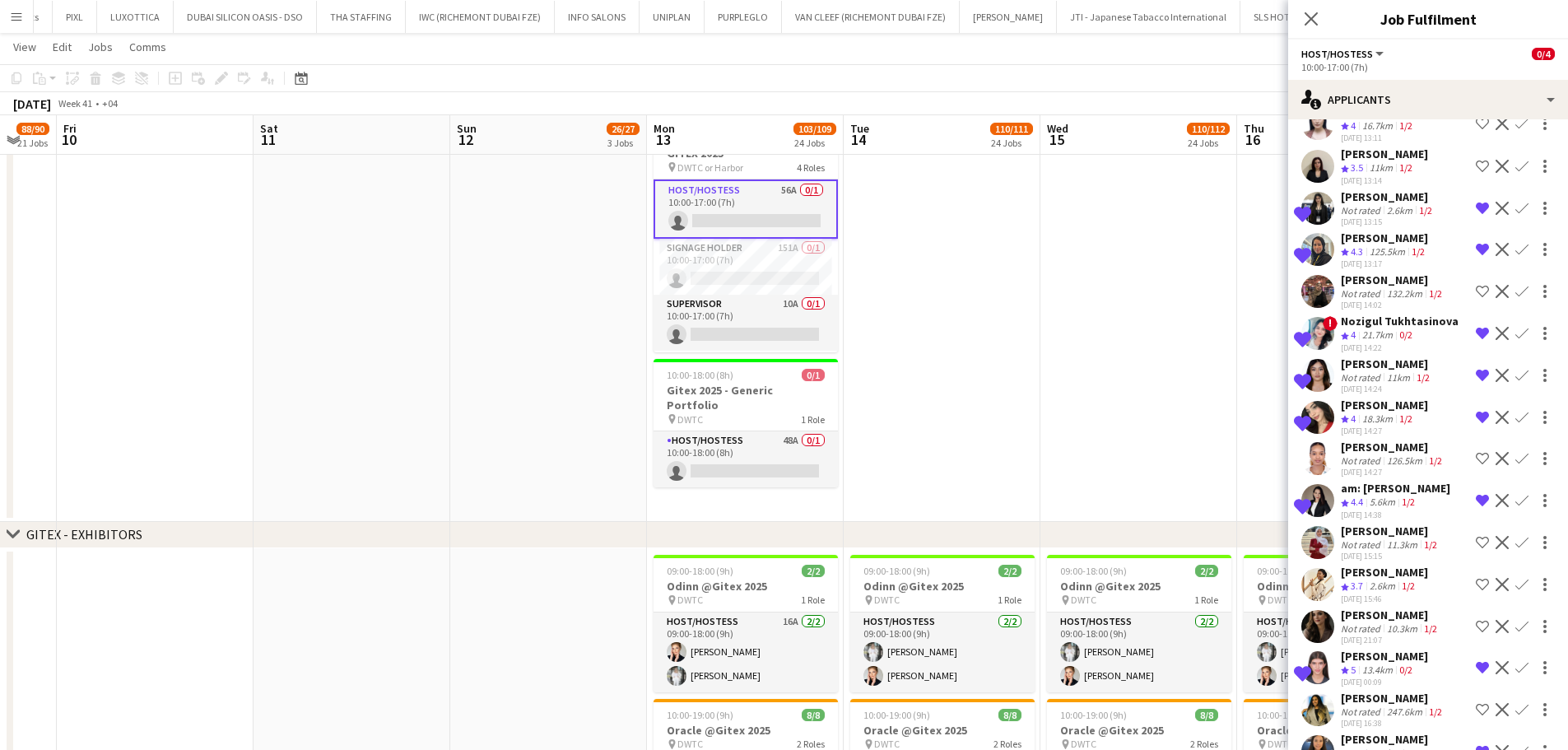
click at [1160, 369] on app-date-cell at bounding box center [1139, 312] width 197 height 420
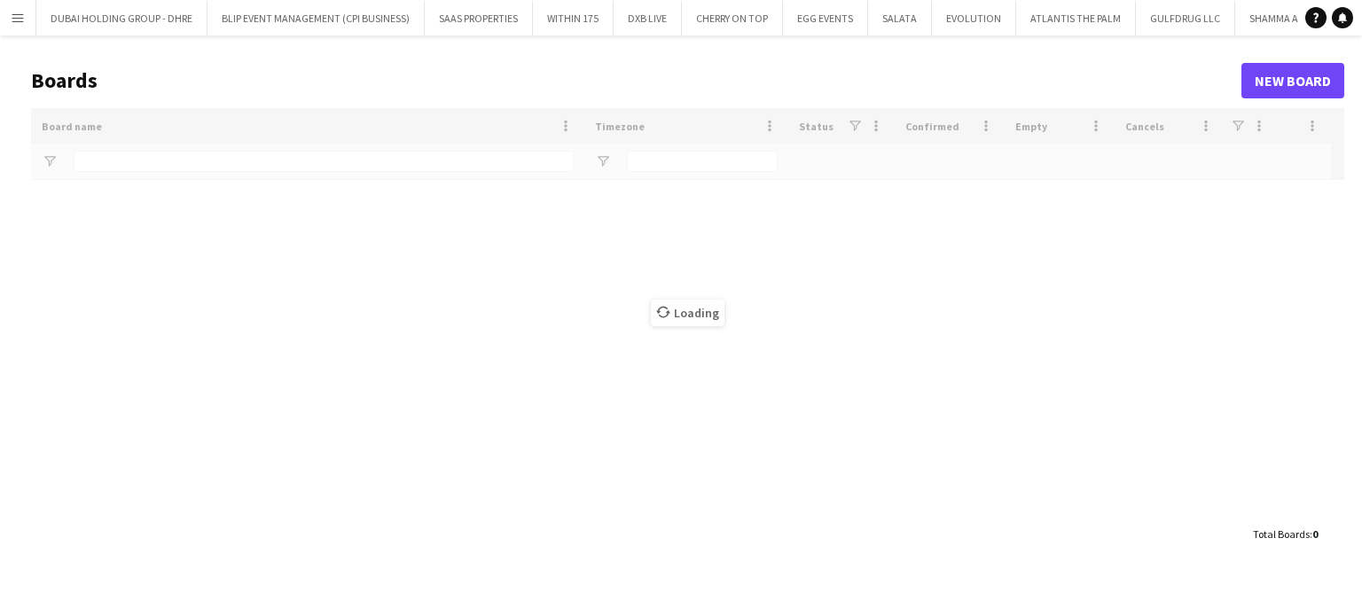
type input "***"
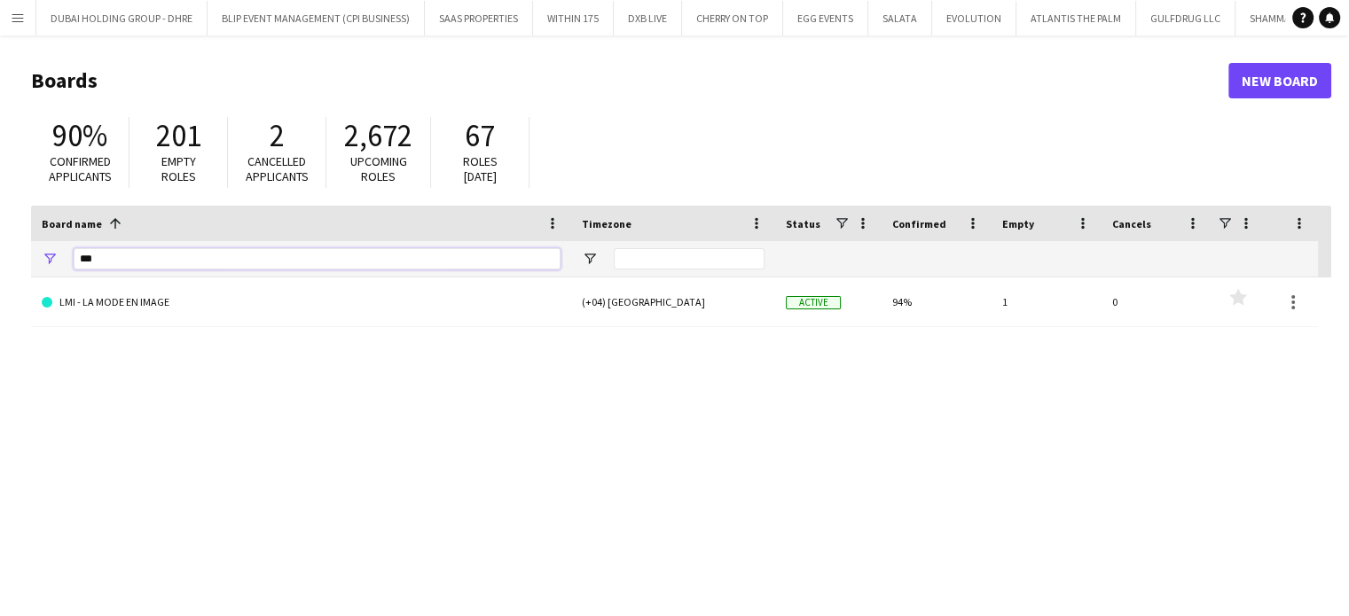
drag, startPoint x: 137, startPoint y: 260, endPoint x: 65, endPoint y: 258, distance: 72.7
click at [65, 258] on div "***" at bounding box center [301, 258] width 540 height 35
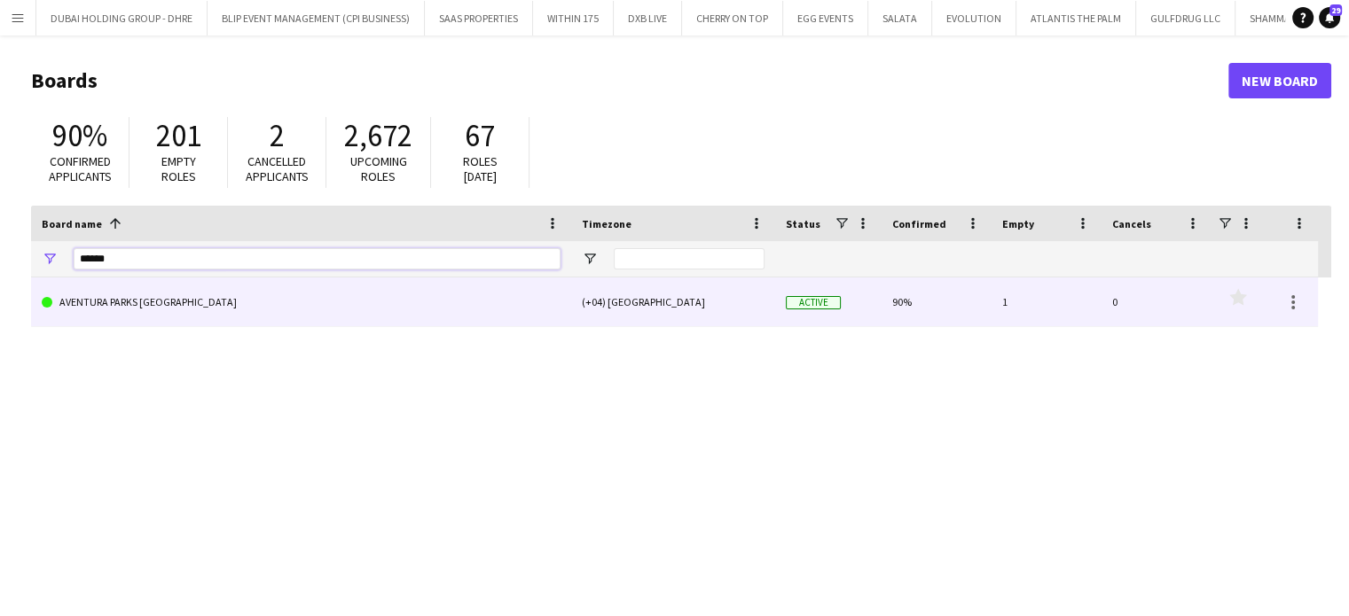
type input "******"
click at [118, 301] on link "AVENTURA PARKS [GEOGRAPHIC_DATA]" at bounding box center [301, 303] width 519 height 50
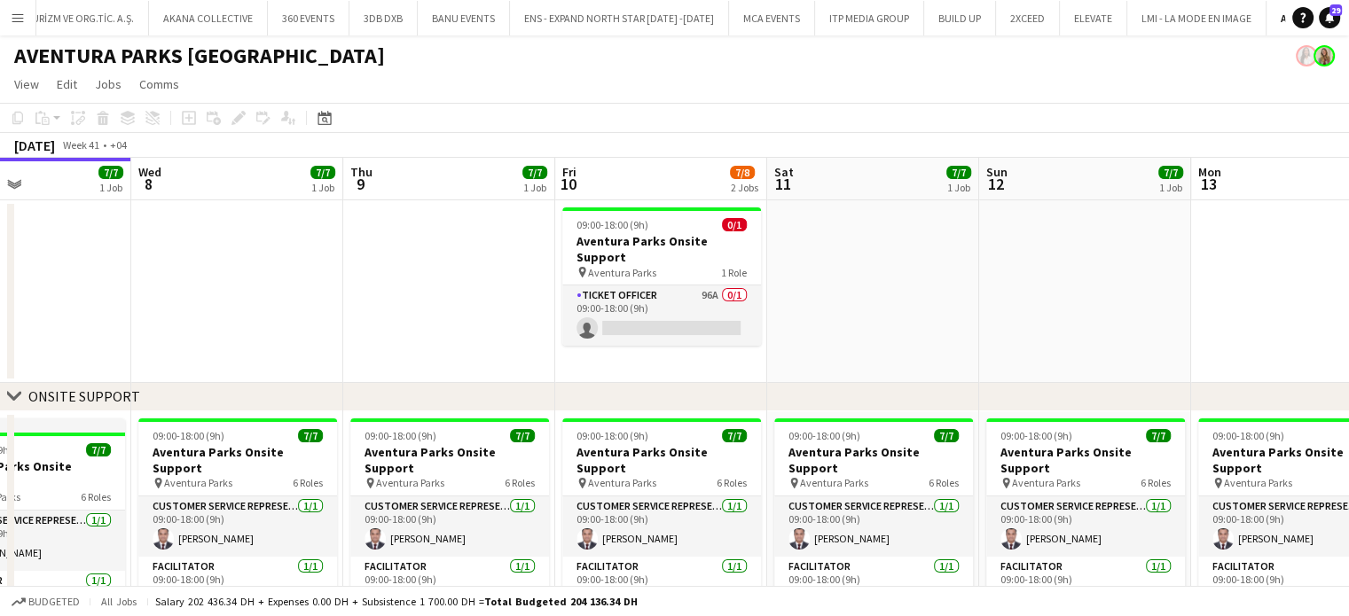
scroll to position [0, 731]
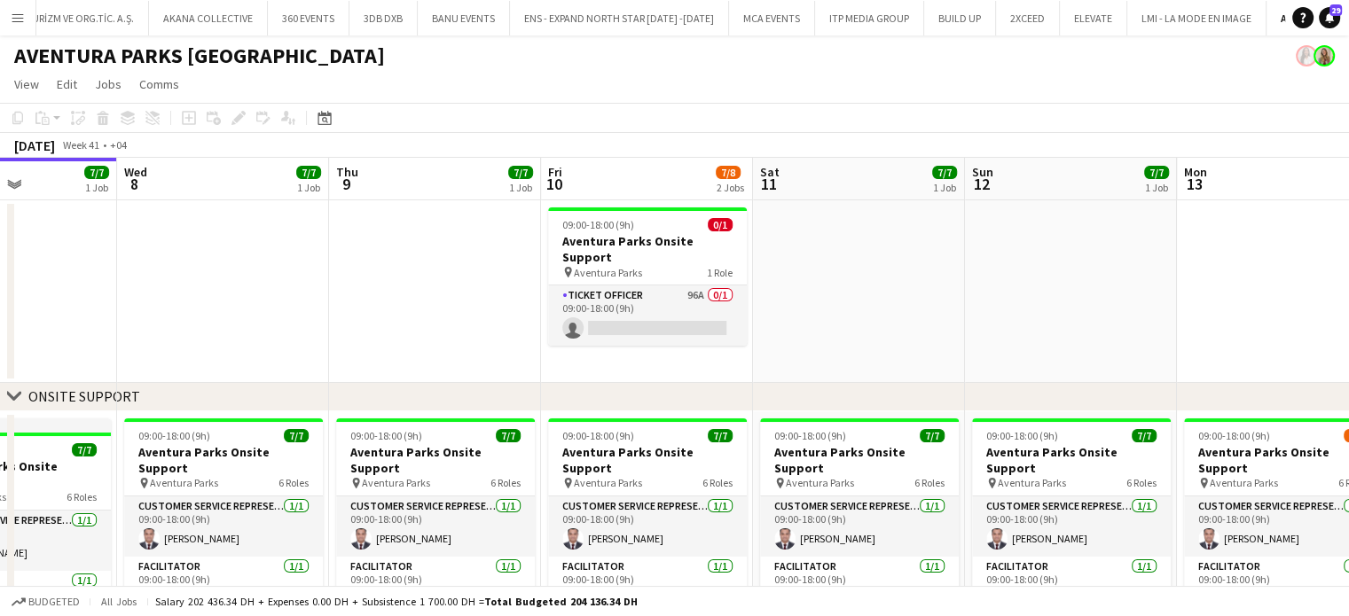
drag, startPoint x: 764, startPoint y: 297, endPoint x: 472, endPoint y: 258, distance: 294.4
click at [472, 259] on app-calendar-viewport "Sat 4 7/7 1 Job Sun 5 7/7 1 Job Mon 6 7/7 1 Job Tue 7 7/7 1 Job Wed 8 7/7 1 Job…" at bounding box center [674, 478] width 1349 height 640
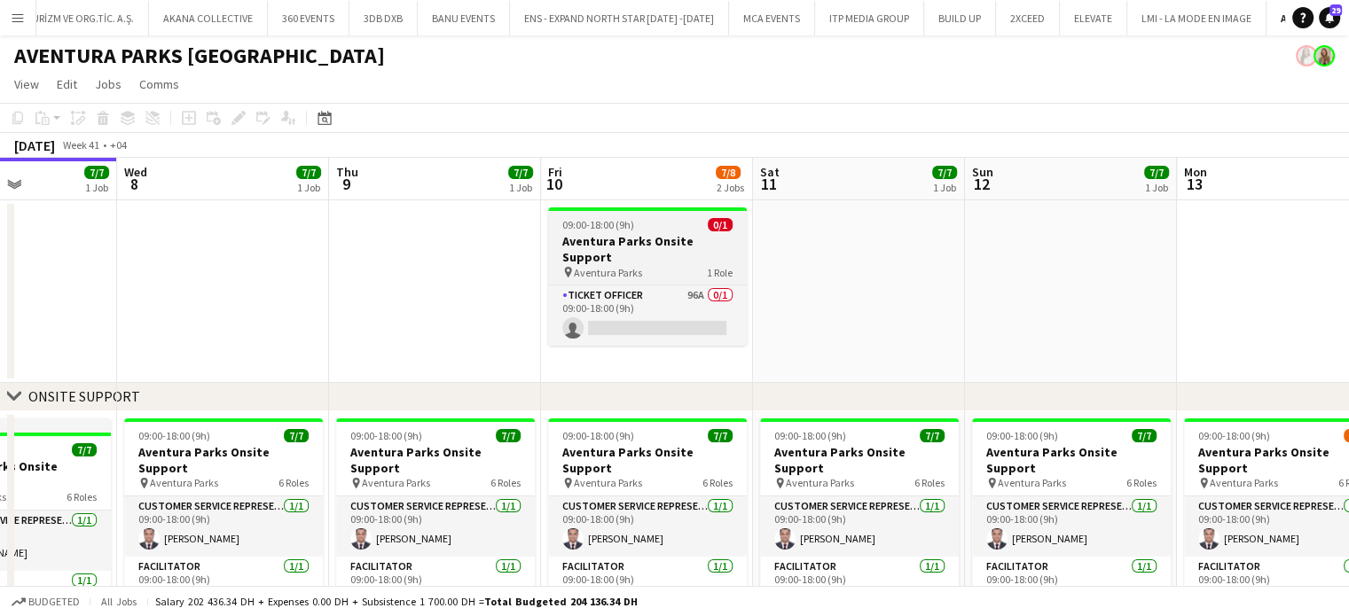
click at [674, 242] on h3 "Aventura Parks Onsite Support" at bounding box center [647, 249] width 199 height 32
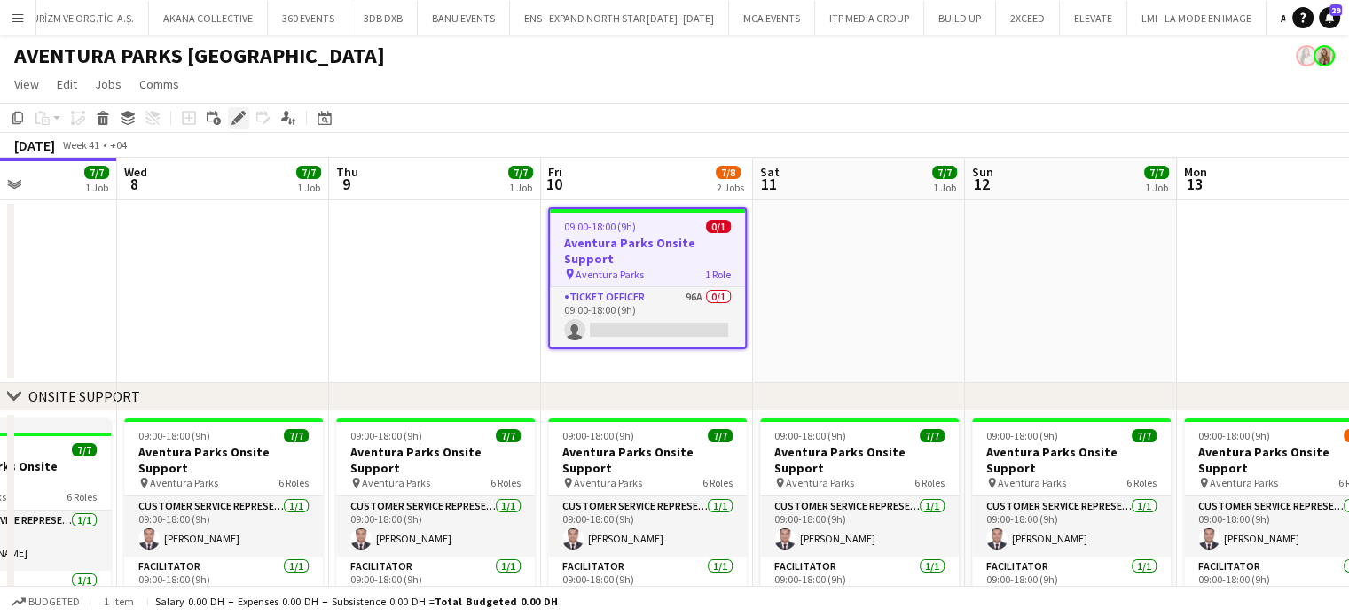
click at [241, 117] on icon at bounding box center [238, 119] width 10 height 10
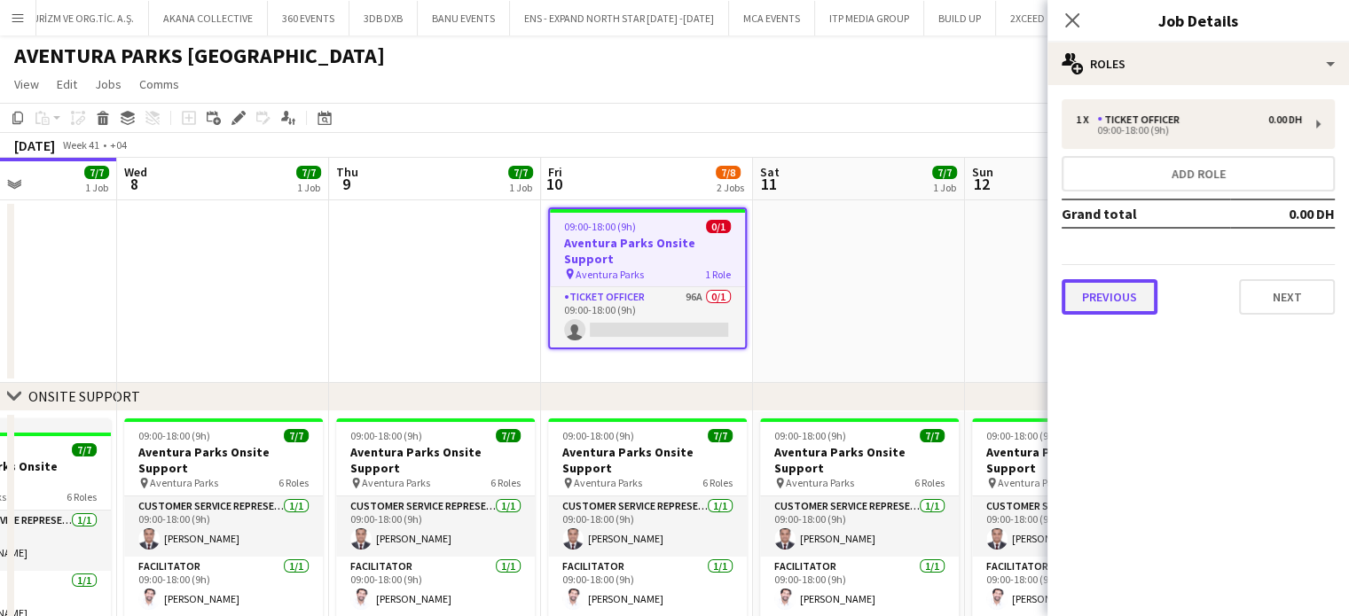
click at [1136, 299] on button "Previous" at bounding box center [1109, 296] width 96 height 35
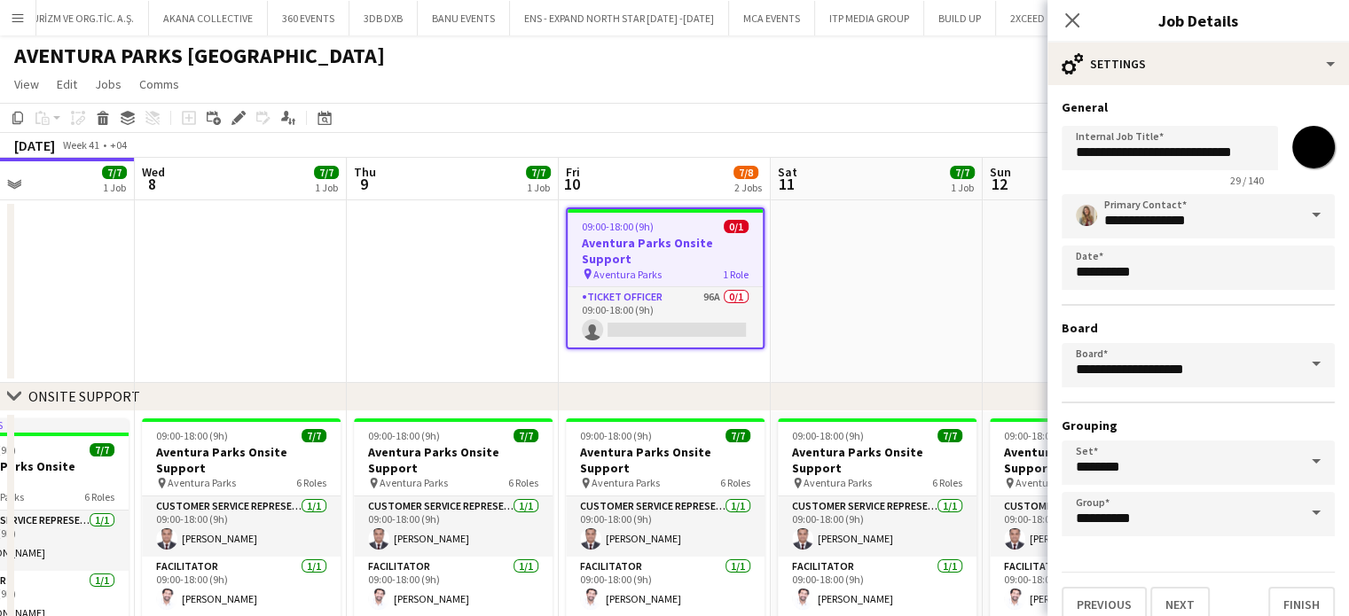
drag, startPoint x: 991, startPoint y: 302, endPoint x: 526, endPoint y: 248, distance: 468.6
click at [526, 248] on app-calendar-viewport "Sat 4 7/7 1 Job Sun 5 7/7 1 Job Mon 6 7/7 1 Job Tue 7 7/7 1 Job Wed 8 7/7 1 Job…" at bounding box center [674, 478] width 1349 height 640
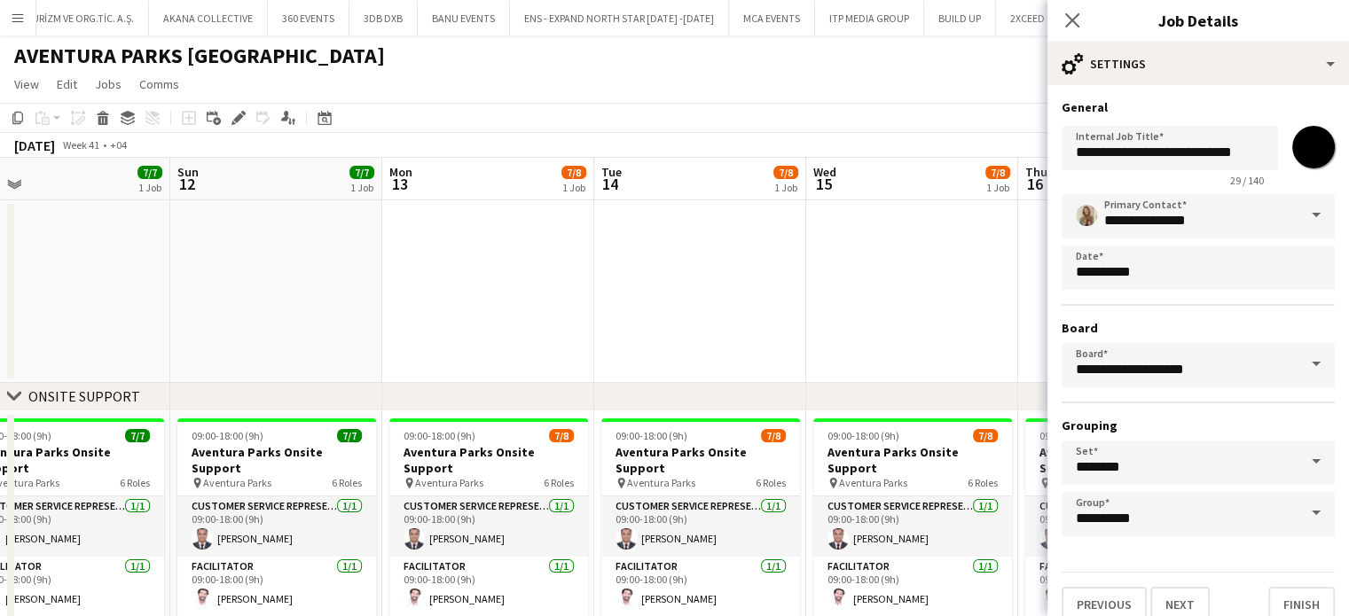
drag, startPoint x: 855, startPoint y: 257, endPoint x: 507, endPoint y: 243, distance: 347.9
click at [490, 244] on app-calendar-viewport "Wed 8 7/7 1 Job Thu 9 7/7 1 Job Fri 10 7/8 2 Jobs Sat 11 7/7 1 Job Sun 12 7/7 1…" at bounding box center [674, 478] width 1349 height 640
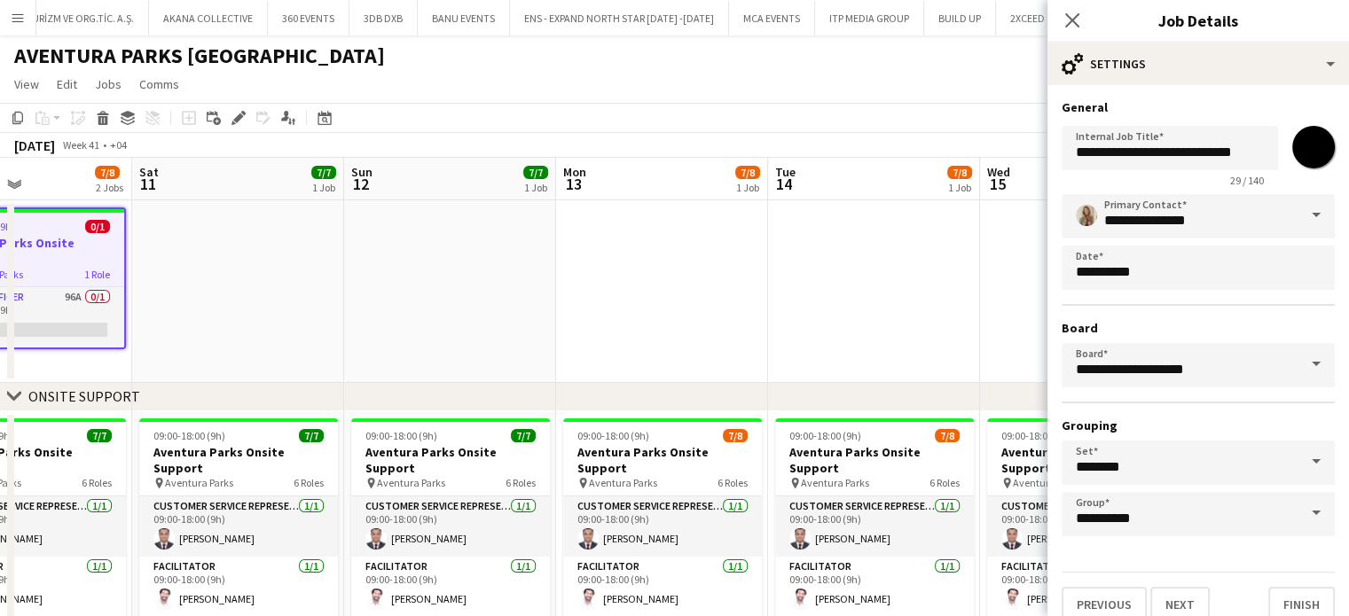
drag, startPoint x: 697, startPoint y: 255, endPoint x: 440, endPoint y: 239, distance: 257.7
click at [440, 239] on app-calendar-viewport "Wed 8 7/7 1 Job Thu 9 7/7 1 Job Fri 10 7/8 2 Jobs Sat 11 7/7 1 Job Sun 12 7/7 1…" at bounding box center [674, 478] width 1349 height 640
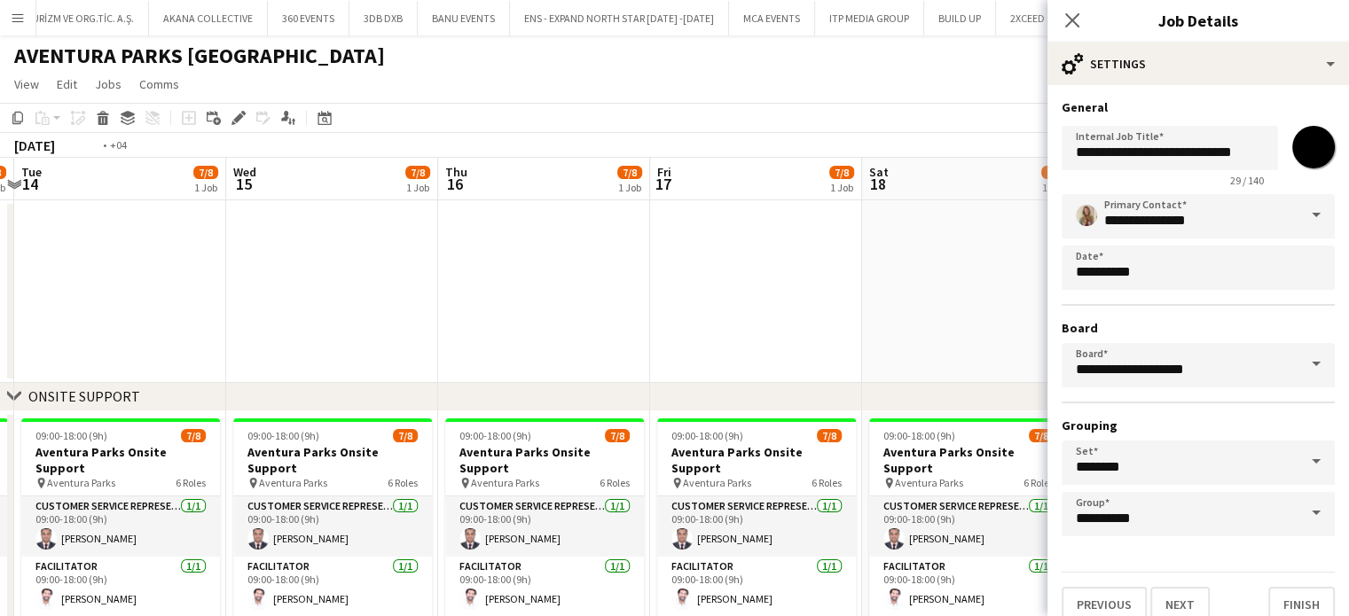
drag, startPoint x: 795, startPoint y: 251, endPoint x: 515, endPoint y: 222, distance: 281.7
click at [515, 222] on app-calendar-viewport "Fri 10 7/8 2 Jobs Sat 11 7/7 1 Job Sun 12 7/7 1 Job Mon 13 7/8 1 Job Tue 14 7/8…" at bounding box center [674, 478] width 1349 height 640
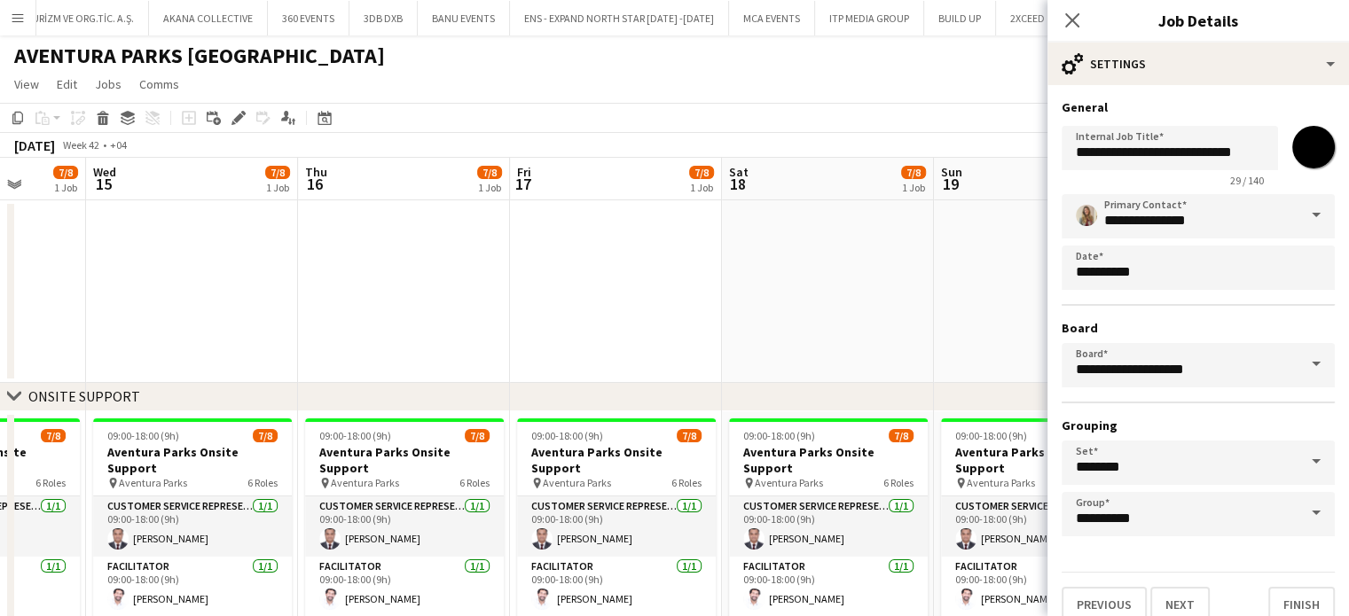
drag, startPoint x: 699, startPoint y: 266, endPoint x: 671, endPoint y: 265, distance: 27.5
click at [672, 265] on app-calendar-viewport "Sun 12 7/7 1 Job Mon 13 7/8 1 Job Tue 14 7/8 1 Job Wed 15 7/8 1 Job Thu 16 7/8 …" at bounding box center [674, 478] width 1349 height 640
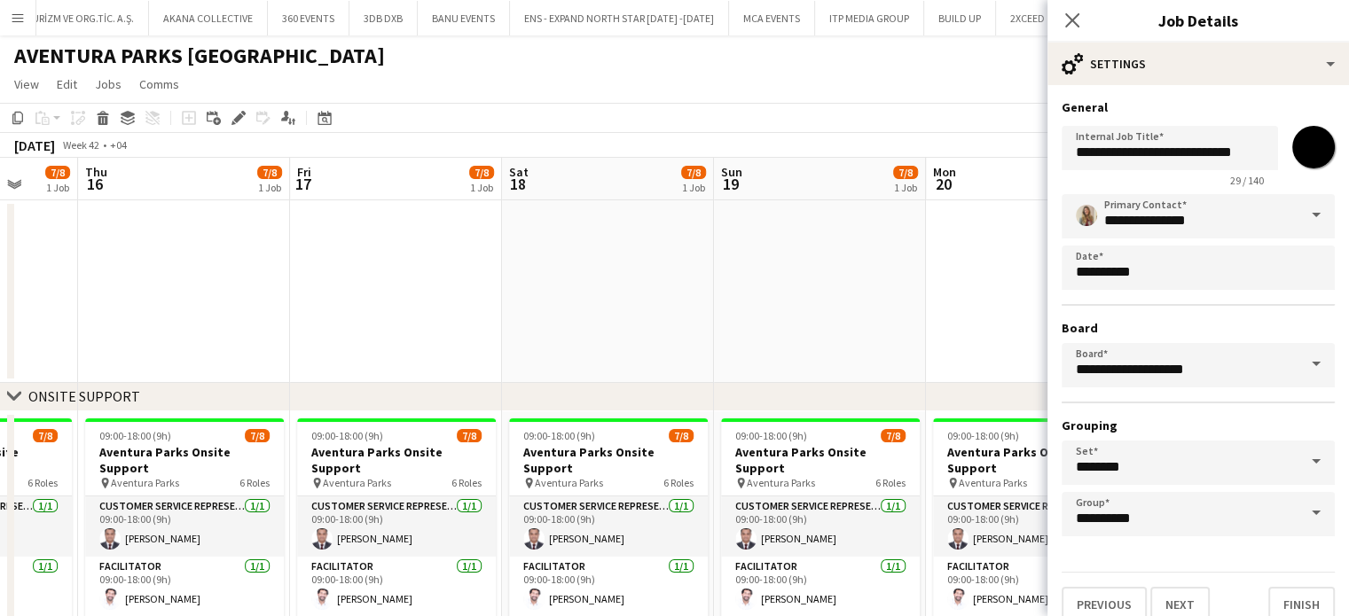
drag, startPoint x: 799, startPoint y: 266, endPoint x: 641, endPoint y: 245, distance: 159.3
click at [641, 245] on app-calendar-viewport "Sun 12 7/7 1 Job Mon 13 7/8 1 Job Tue 14 7/8 1 Job Wed 15 7/8 1 Job Thu 16 7/8 …" at bounding box center [674, 478] width 1349 height 640
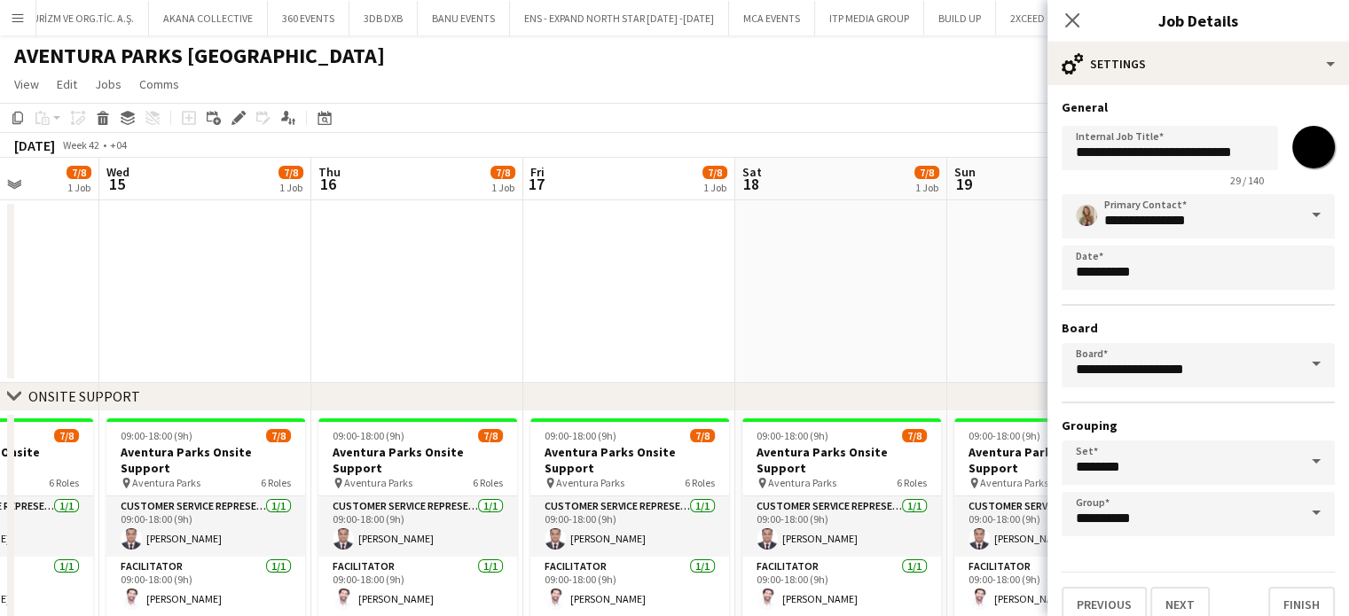
drag, startPoint x: 954, startPoint y: 255, endPoint x: 764, endPoint y: 237, distance: 191.5
click at [764, 237] on app-calendar-viewport "Sun 12 7/7 1 Job Mon 13 7/8 1 Job Tue 14 7/8 1 Job Wed 15 7/8 1 Job Thu 16 7/8 …" at bounding box center [674, 478] width 1349 height 640
click at [1125, 276] on body "Menu Boards Boards Boards All jobs Status Workforce Workforce My Workforce Recr…" at bounding box center [674, 414] width 1349 height 828
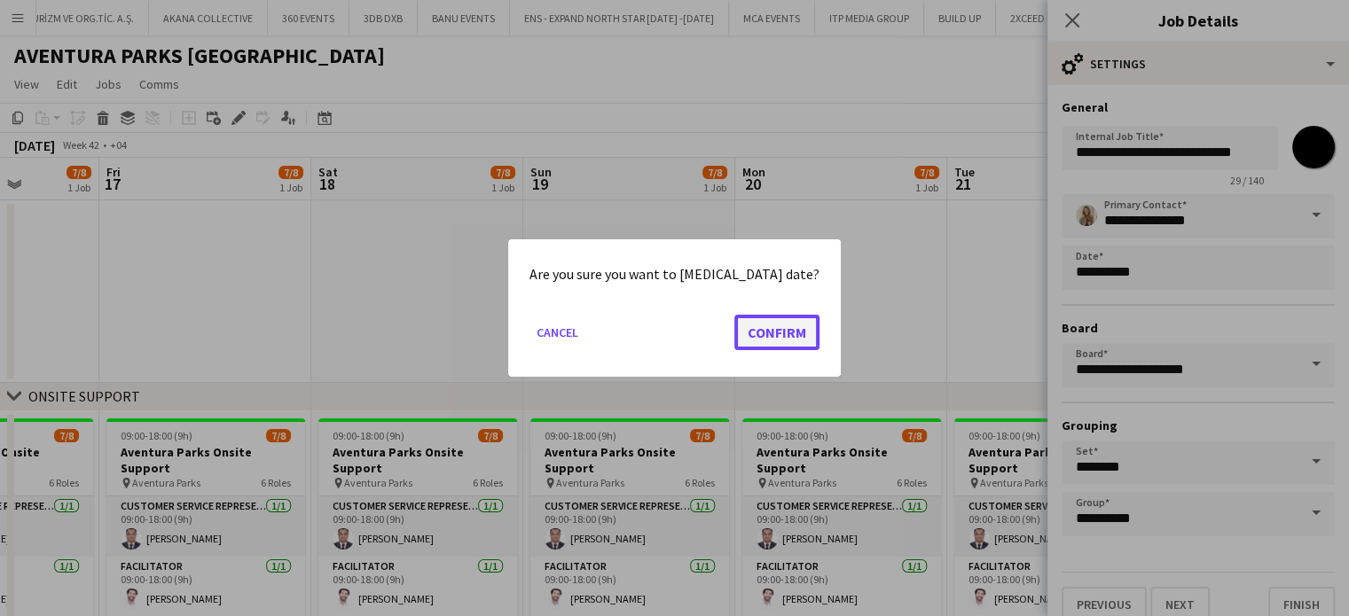
click at [780, 325] on button "Confirm" at bounding box center [776, 332] width 85 height 35
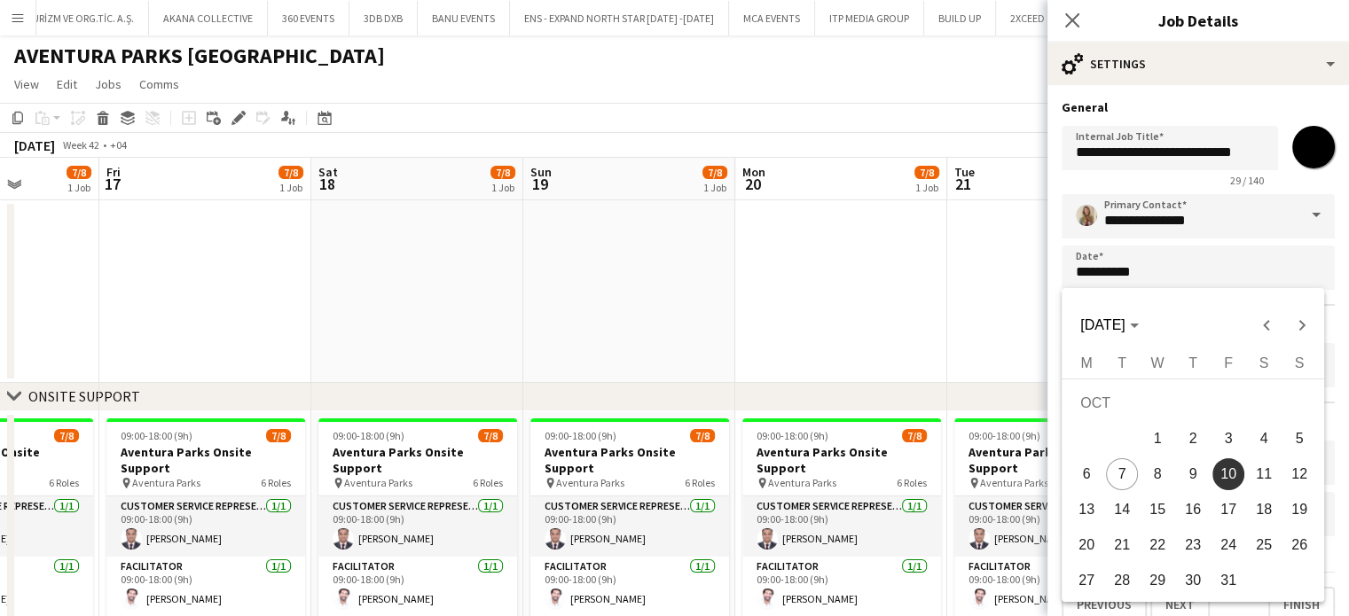
click at [1089, 546] on span "20" at bounding box center [1086, 545] width 32 height 32
type input "**********"
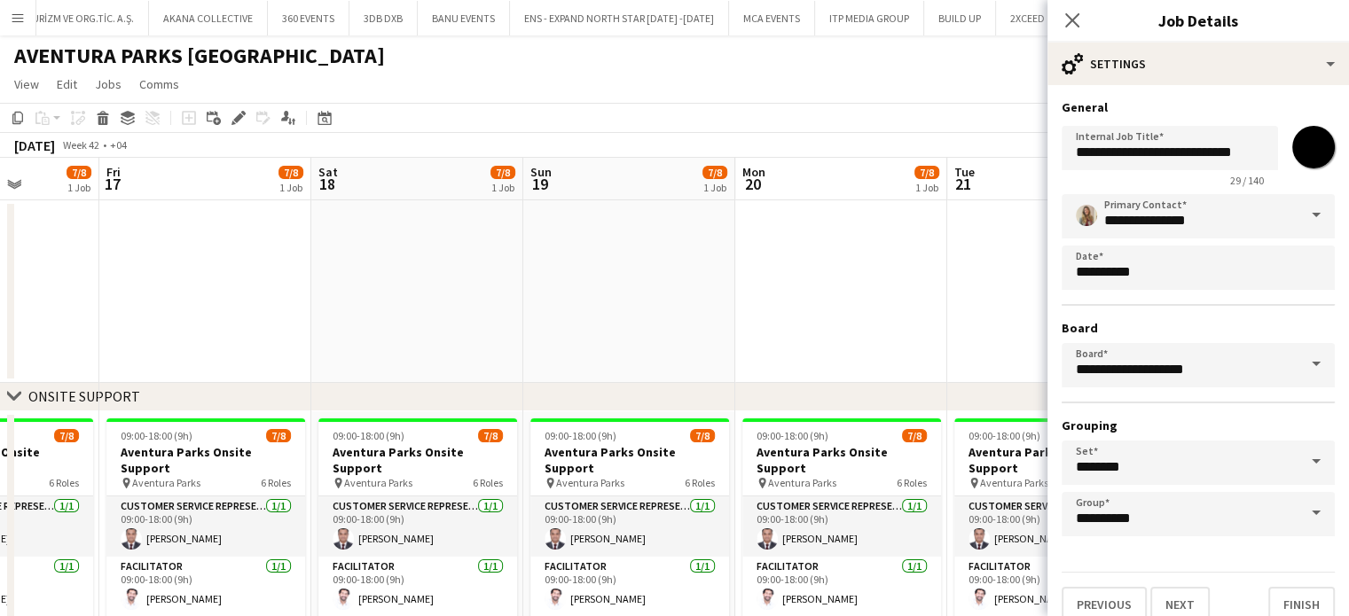
click at [1018, 334] on app-date-cell at bounding box center [1053, 291] width 212 height 183
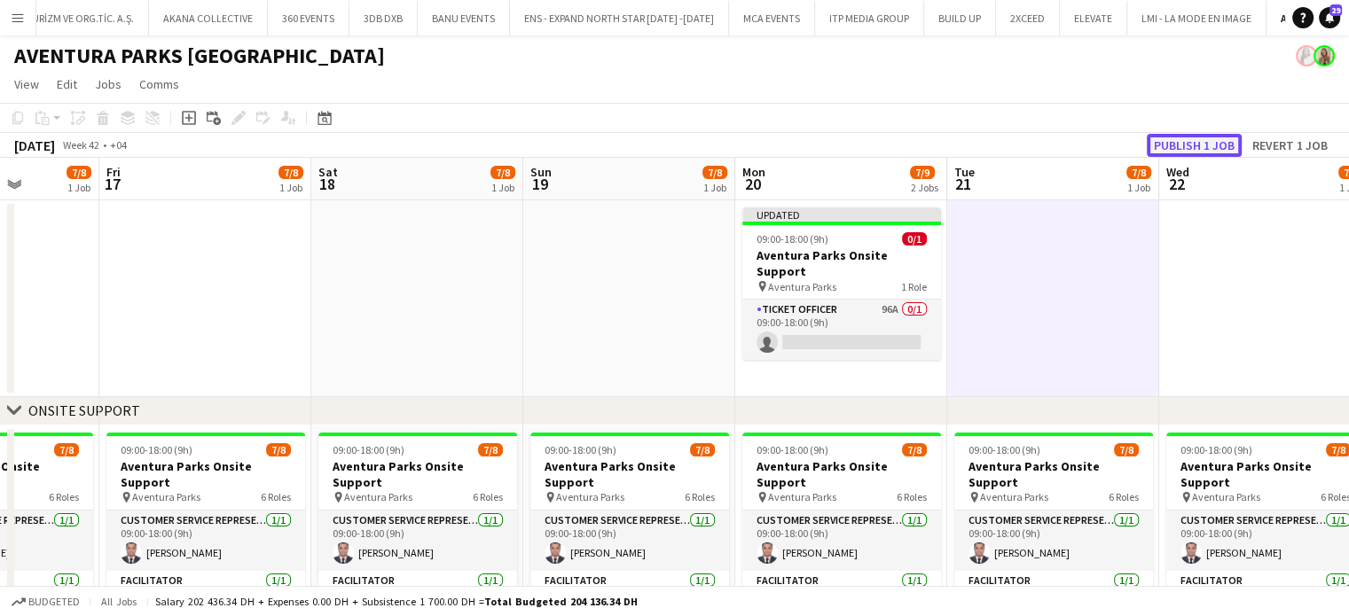
click at [1203, 144] on button "Publish 1 job" at bounding box center [1194, 145] width 95 height 23
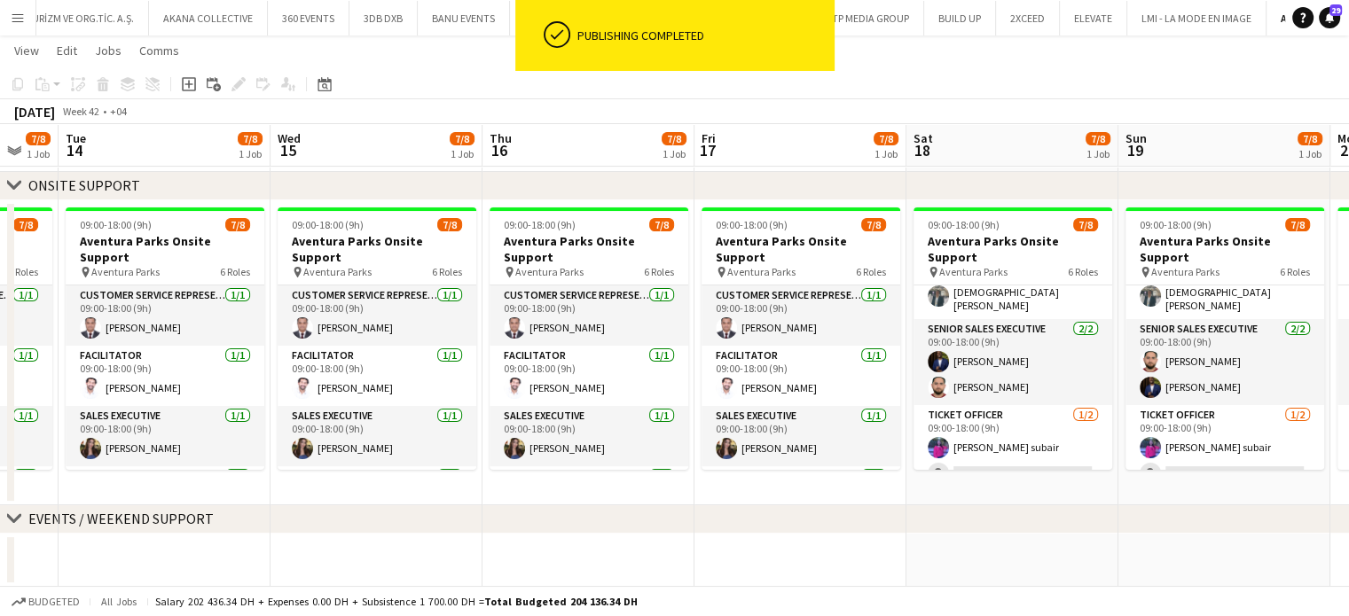
scroll to position [0, 514]
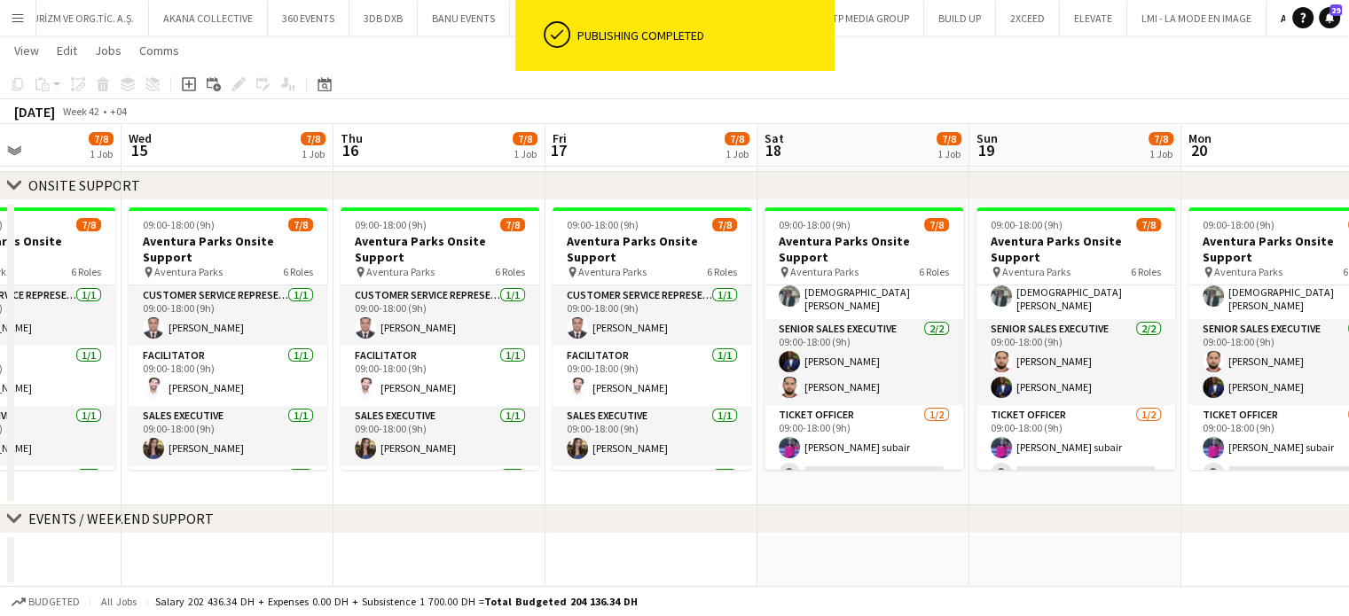
drag, startPoint x: 536, startPoint y: 377, endPoint x: 842, endPoint y: 389, distance: 307.1
click at [842, 389] on app-calendar-viewport "Sun 12 7/7 1 Job Mon 13 7/8 1 Job Tue 14 7/8 1 Job Wed 15 7/8 1 Job Thu 16 7/8 …" at bounding box center [674, 216] width 1349 height 741
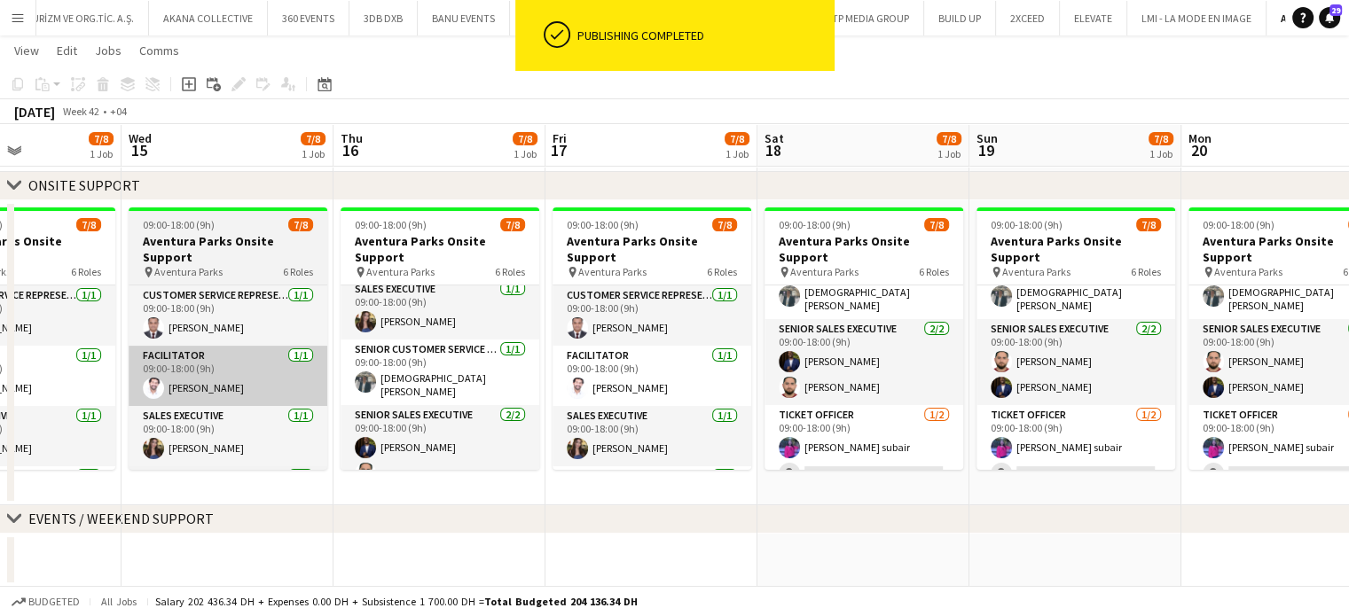
scroll to position [213, 0]
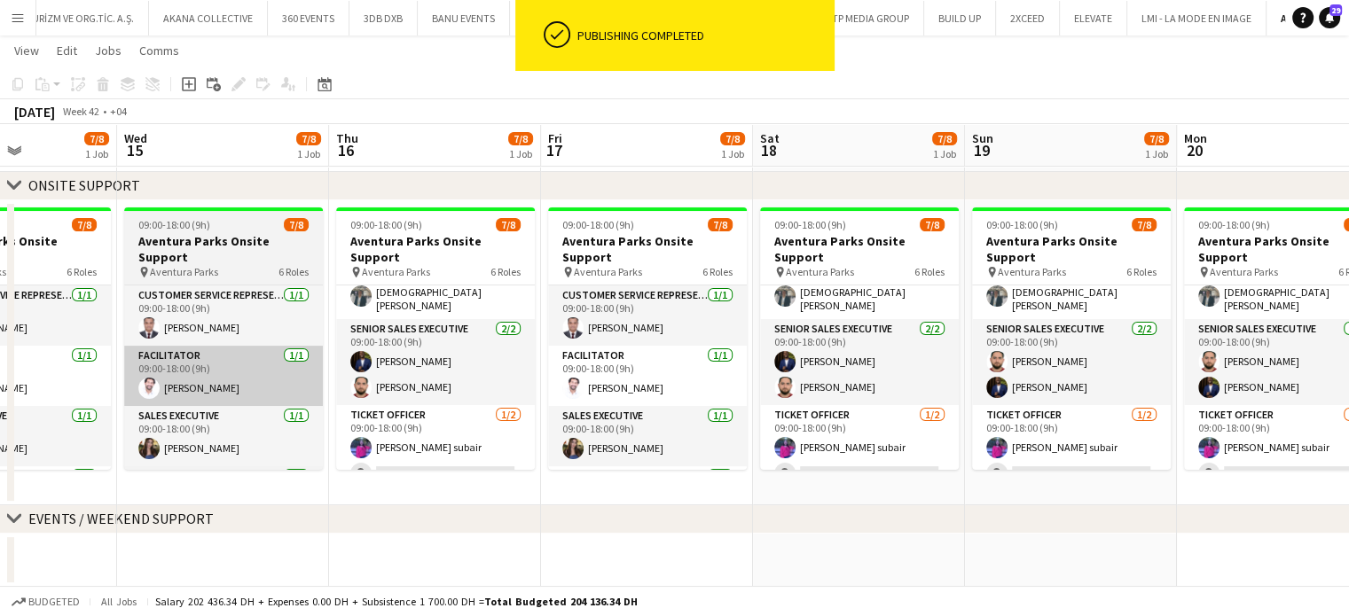
drag, startPoint x: 418, startPoint y: 356, endPoint x: 923, endPoint y: 375, distance: 505.8
click at [925, 375] on app-calendar-viewport "Sun 12 7/7 1 Job Mon 13 7/8 1 Job Tue 14 7/8 1 Job Wed 15 7/8 1 Job Thu 16 7/8 …" at bounding box center [674, 216] width 1349 height 741
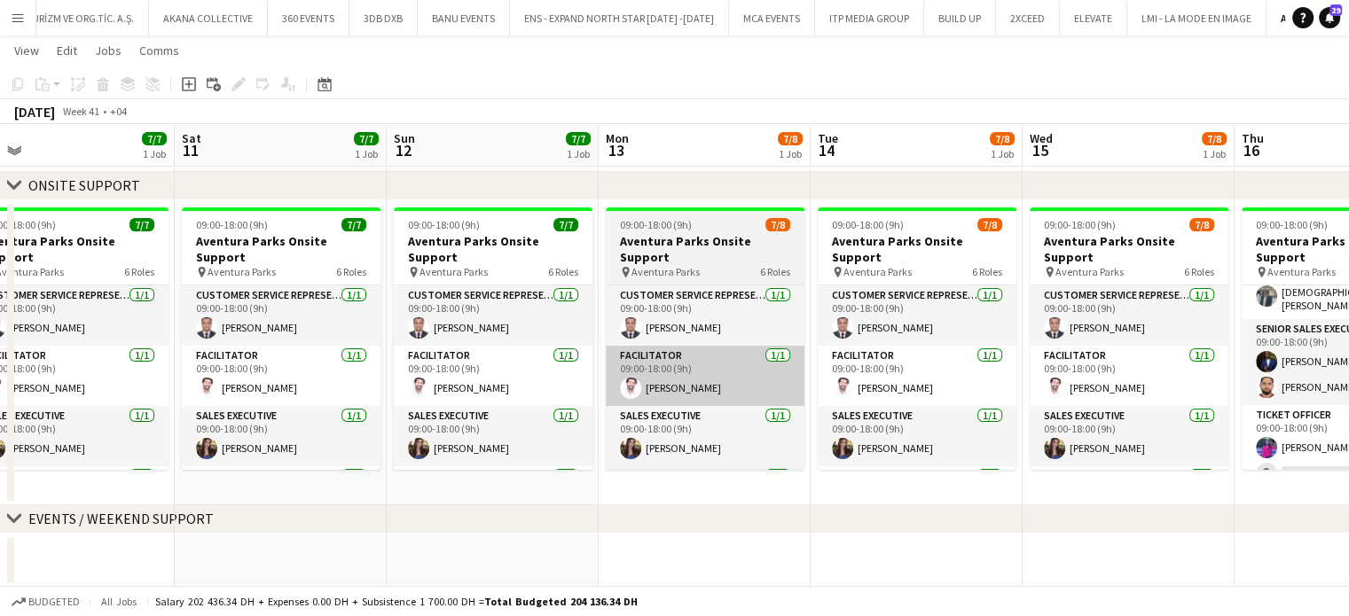
drag, startPoint x: 842, startPoint y: 372, endPoint x: 657, endPoint y: 382, distance: 184.7
click at [889, 374] on app-calendar-viewport "Wed 8 7/7 1 Job Thu 9 7/7 1 Job Fri 10 7/7 1 Job Sat 11 7/7 1 Job Sun 12 7/7 1 …" at bounding box center [674, 216] width 1349 height 741
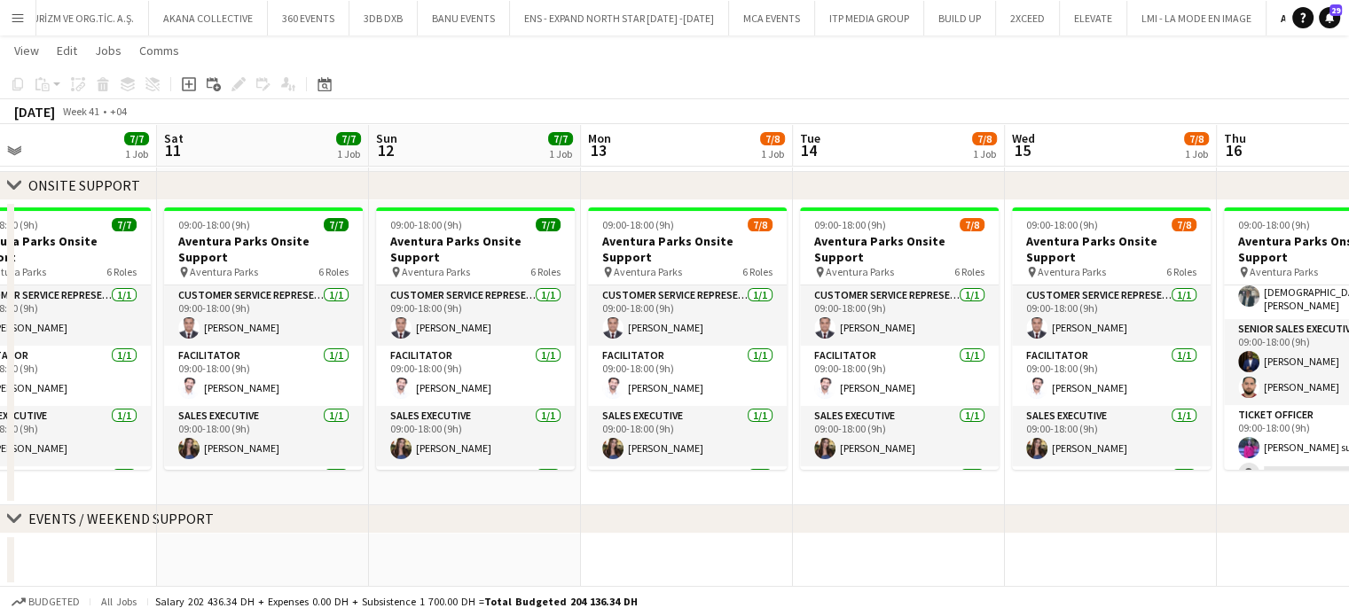
drag, startPoint x: 700, startPoint y: 364, endPoint x: 810, endPoint y: 365, distance: 110.0
click at [810, 365] on app-calendar-viewport "Wed 8 7/7 1 Job Thu 9 7/7 1 Job Fri 10 7/7 1 Job Sat 11 7/7 1 Job Sun 12 7/7 1 …" at bounding box center [674, 216] width 1349 height 741
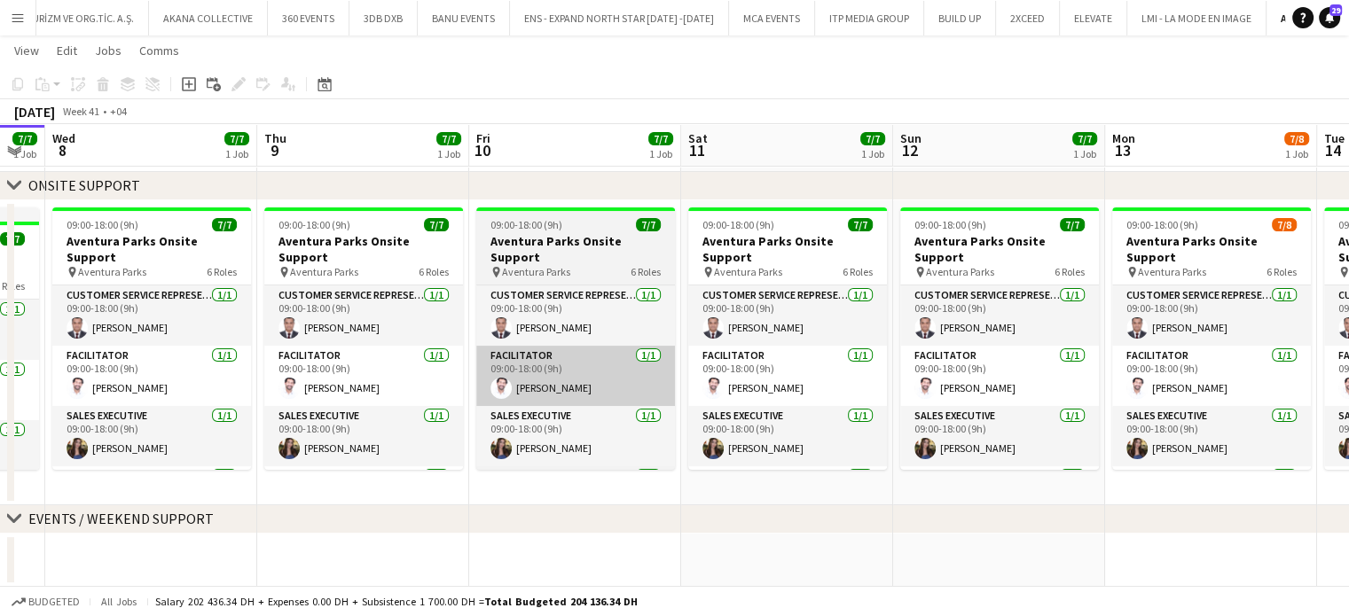
drag, startPoint x: 586, startPoint y: 365, endPoint x: 914, endPoint y: 376, distance: 328.3
click at [919, 372] on app-calendar-viewport "Mon 6 7/7 1 Job Tue 7 7/7 1 Job Wed 8 7/7 1 Job Thu 9 7/7 1 Job Fri 10 7/7 1 Jo…" at bounding box center [674, 216] width 1349 height 741
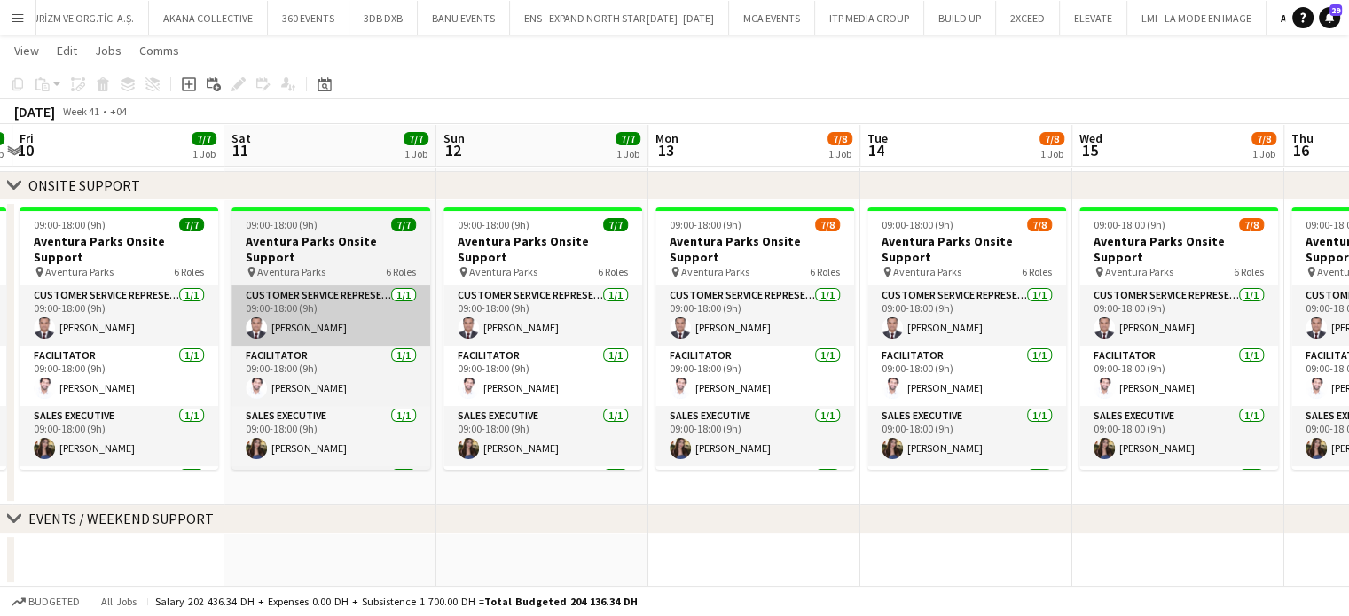
drag, startPoint x: 404, startPoint y: 336, endPoint x: 241, endPoint y: 302, distance: 166.6
click at [241, 302] on app-calendar-viewport "Mon 6 7/7 1 Job Tue 7 7/7 1 Job Wed 8 7/7 1 Job Thu 9 7/7 1 Job Fri 10 7/7 1 Jo…" at bounding box center [674, 216] width 1349 height 741
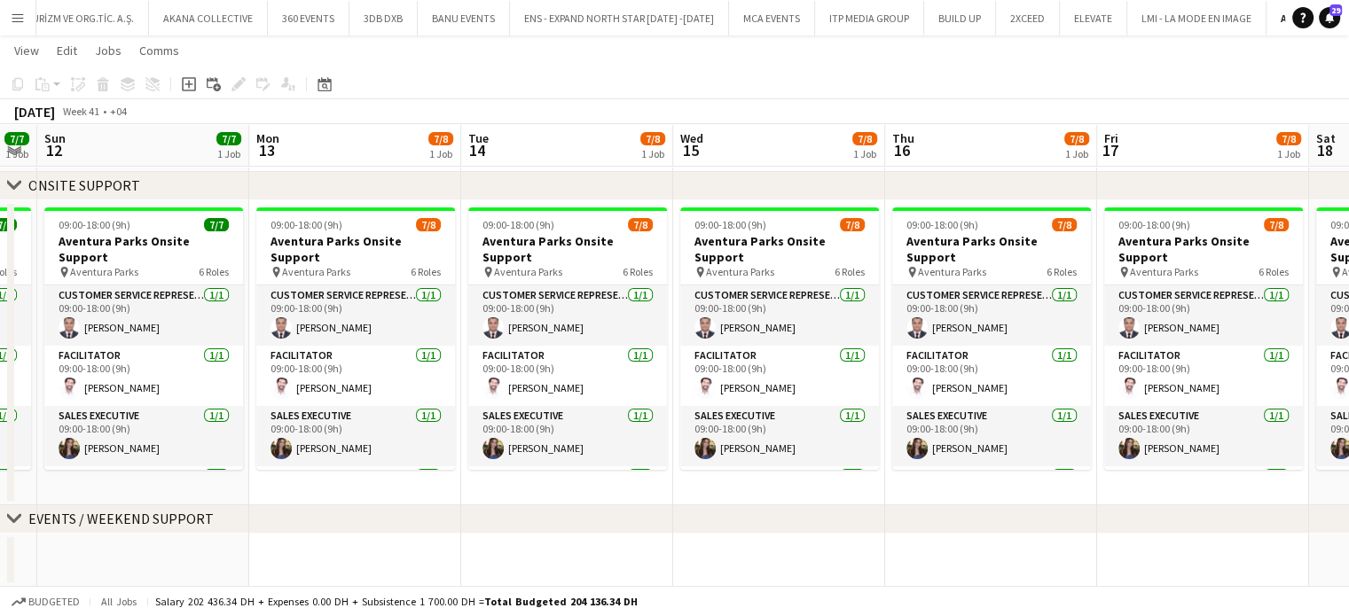
drag, startPoint x: 573, startPoint y: 354, endPoint x: 376, endPoint y: 343, distance: 197.2
click at [376, 343] on app-calendar-viewport "Thu 9 7/7 1 Job Fri 10 7/7 1 Job Sat 11 7/7 1 Job Sun 12 7/7 1 Job Mon 13 7/8 1…" at bounding box center [674, 216] width 1349 height 741
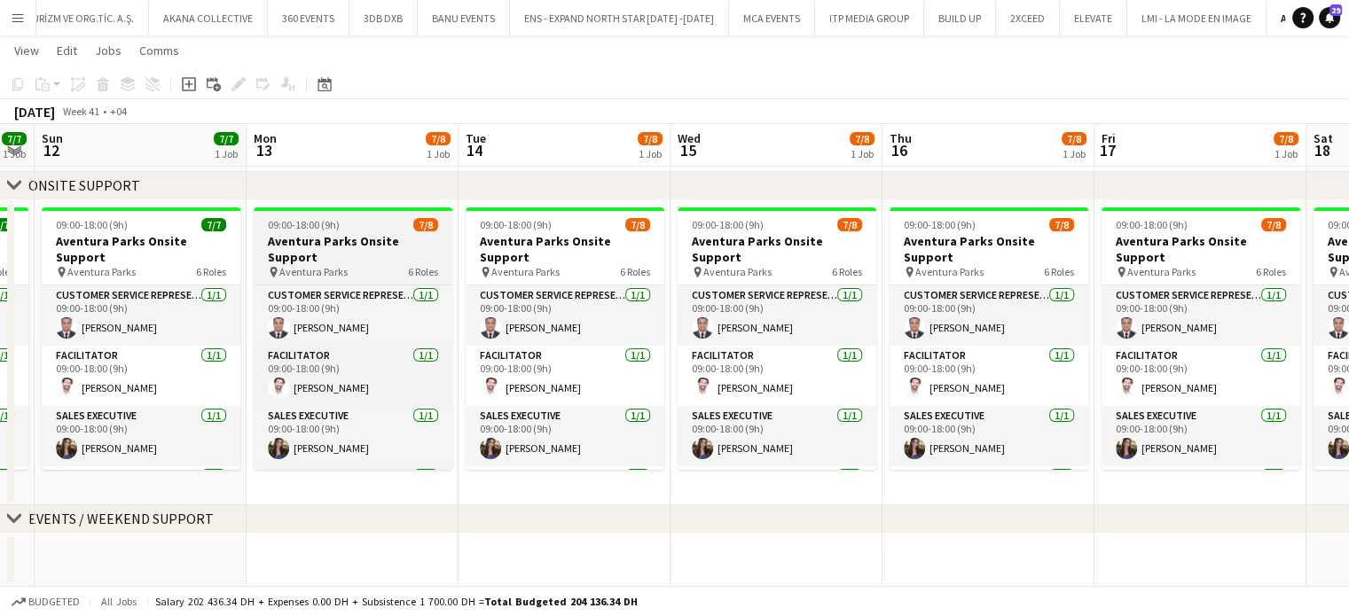
click at [377, 237] on h3 "Aventura Parks Onsite Support" at bounding box center [353, 249] width 199 height 32
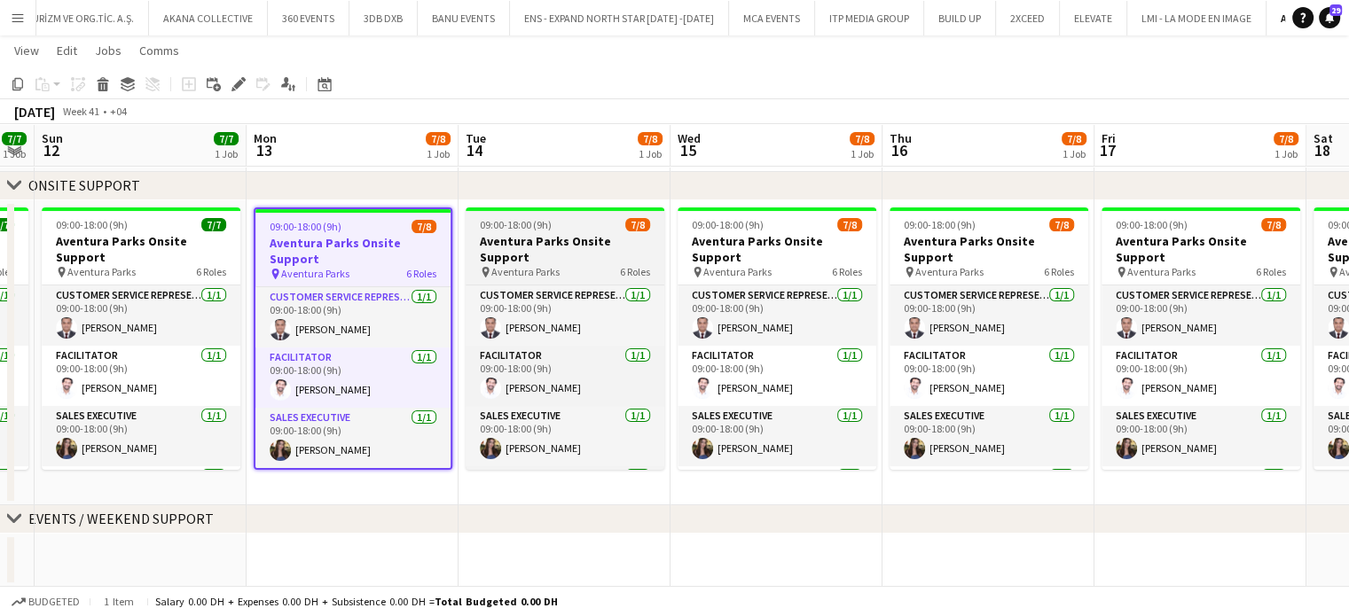
click at [560, 231] on div "09:00-18:00 (9h) 7/8" at bounding box center [565, 224] width 199 height 13
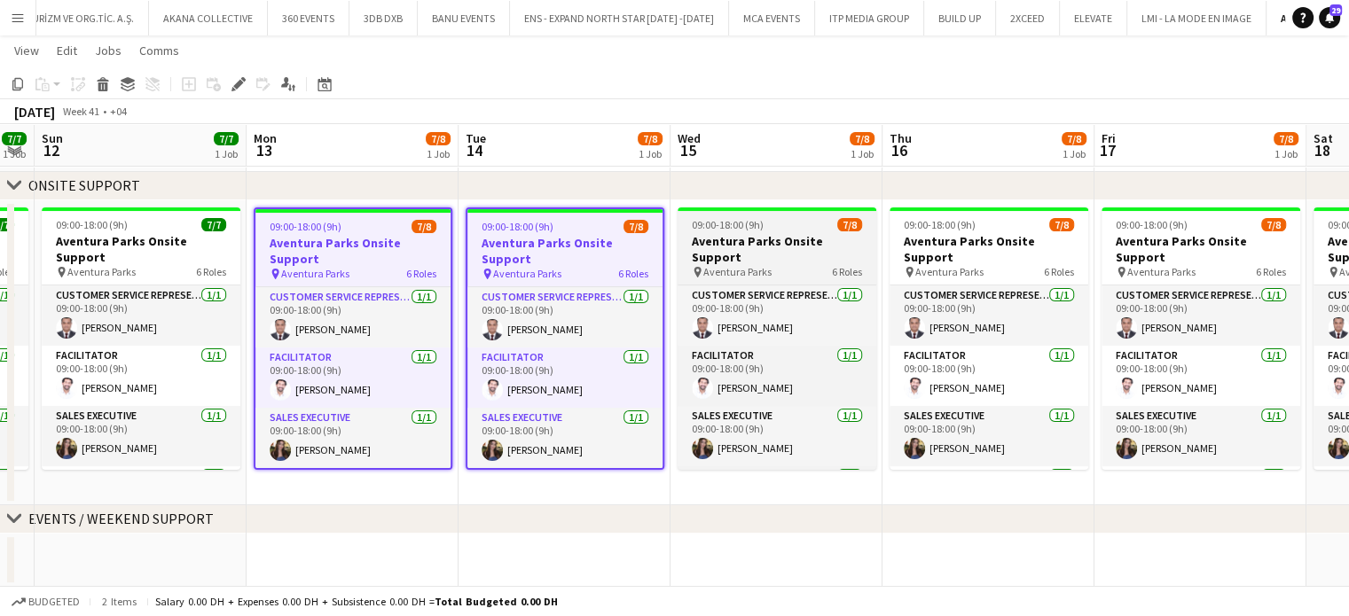
click at [764, 237] on h3 "Aventura Parks Onsite Support" at bounding box center [777, 249] width 199 height 32
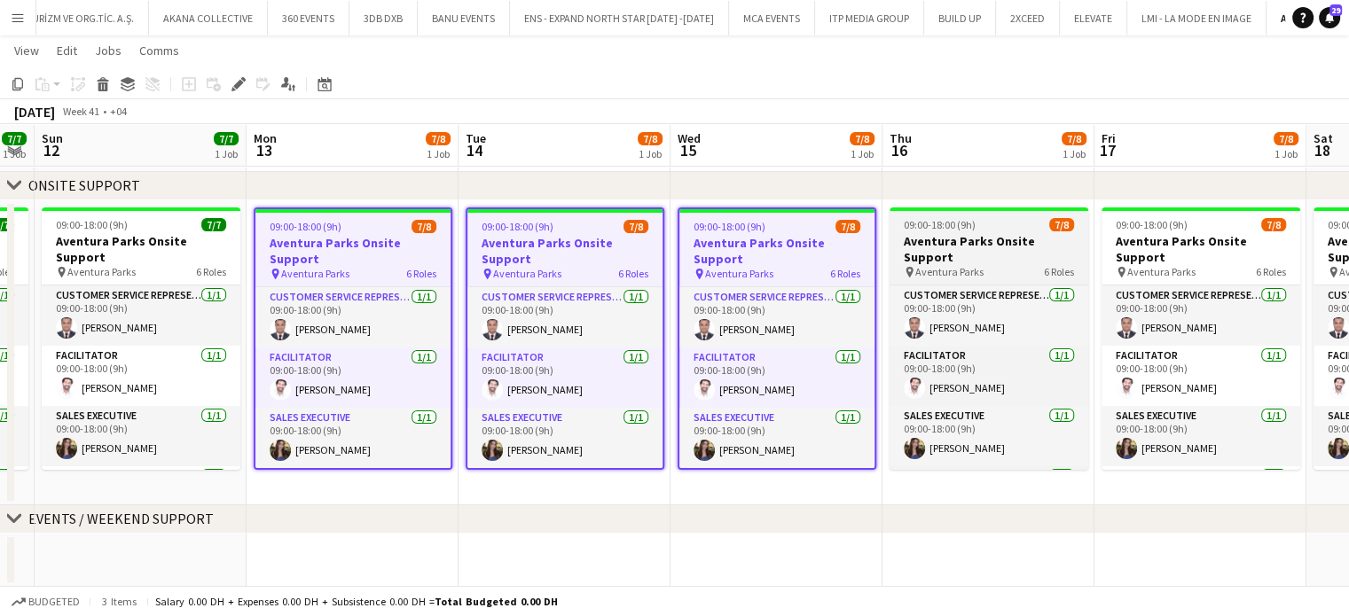
click at [933, 231] on app-job-card "09:00-18:00 (9h) 7/8 Aventura Parks Onsite Support pin Aventura Parks 6 Roles C…" at bounding box center [988, 339] width 199 height 262
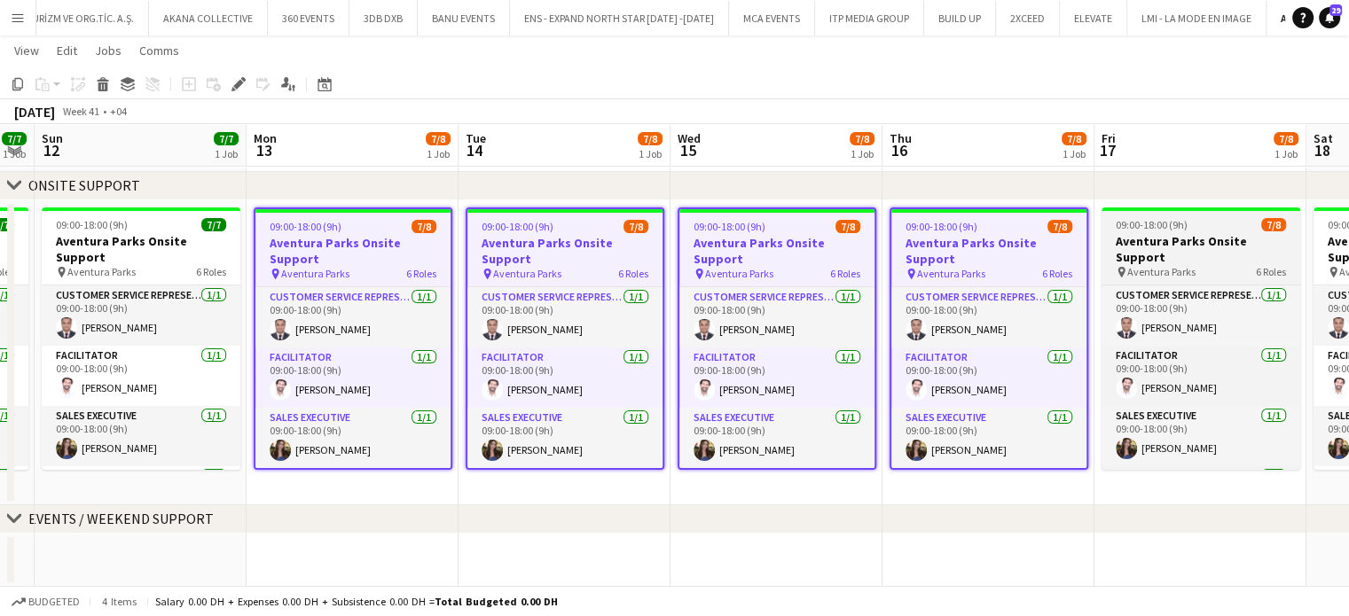
click at [1119, 230] on span "09:00-18:00 (9h)" at bounding box center [1152, 224] width 72 height 13
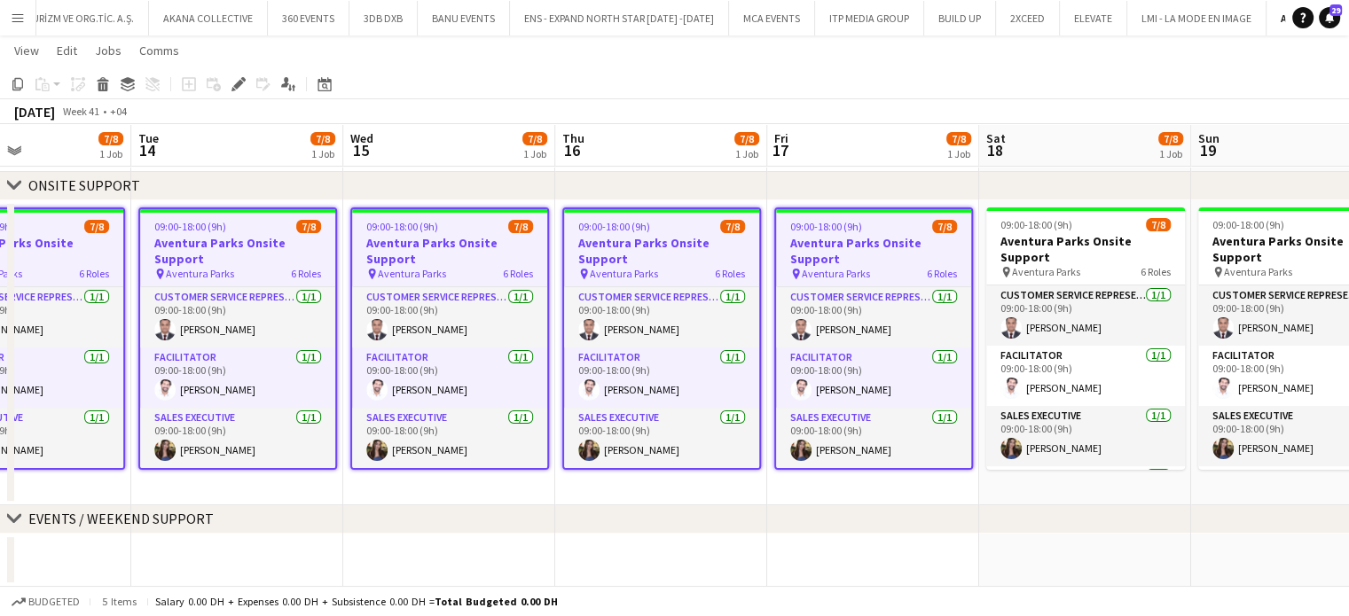
drag, startPoint x: 1118, startPoint y: 244, endPoint x: 771, endPoint y: 236, distance: 347.7
click at [726, 240] on app-calendar-viewport "Fri 10 7/7 1 Job Sat 11 7/7 1 Job Sun 12 7/7 1 Job Mon 13 7/8 1 Job Tue 14 7/8 …" at bounding box center [674, 216] width 1349 height 741
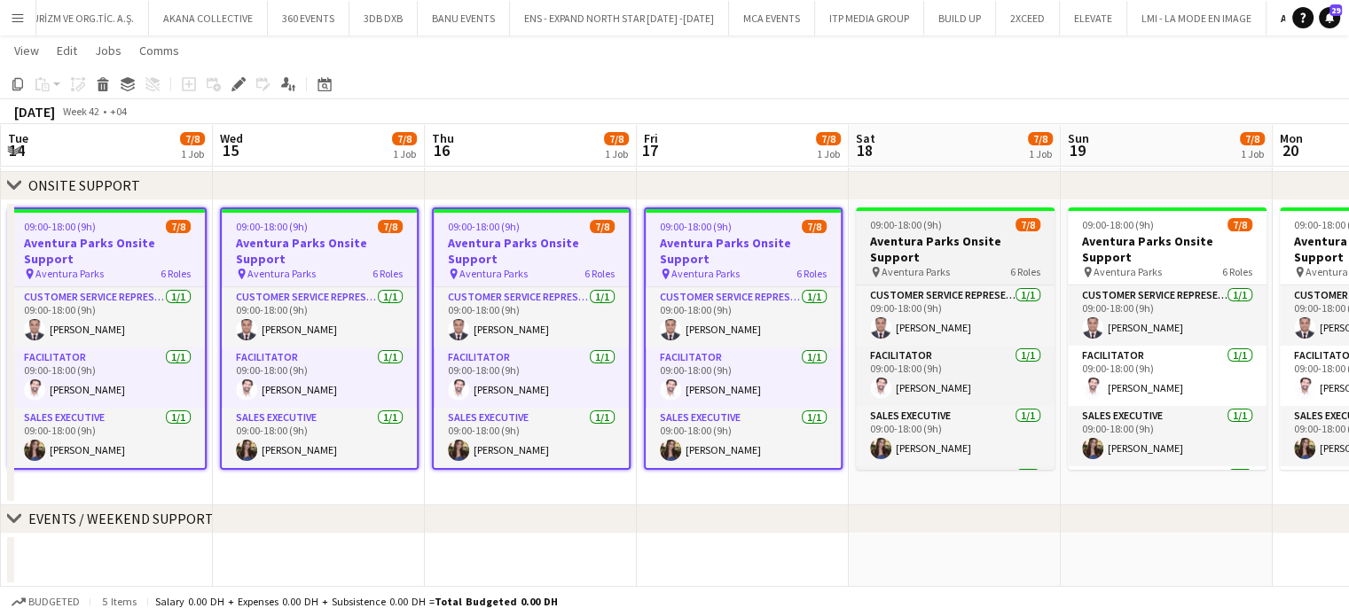
click at [962, 239] on h3 "Aventura Parks Onsite Support" at bounding box center [955, 249] width 199 height 32
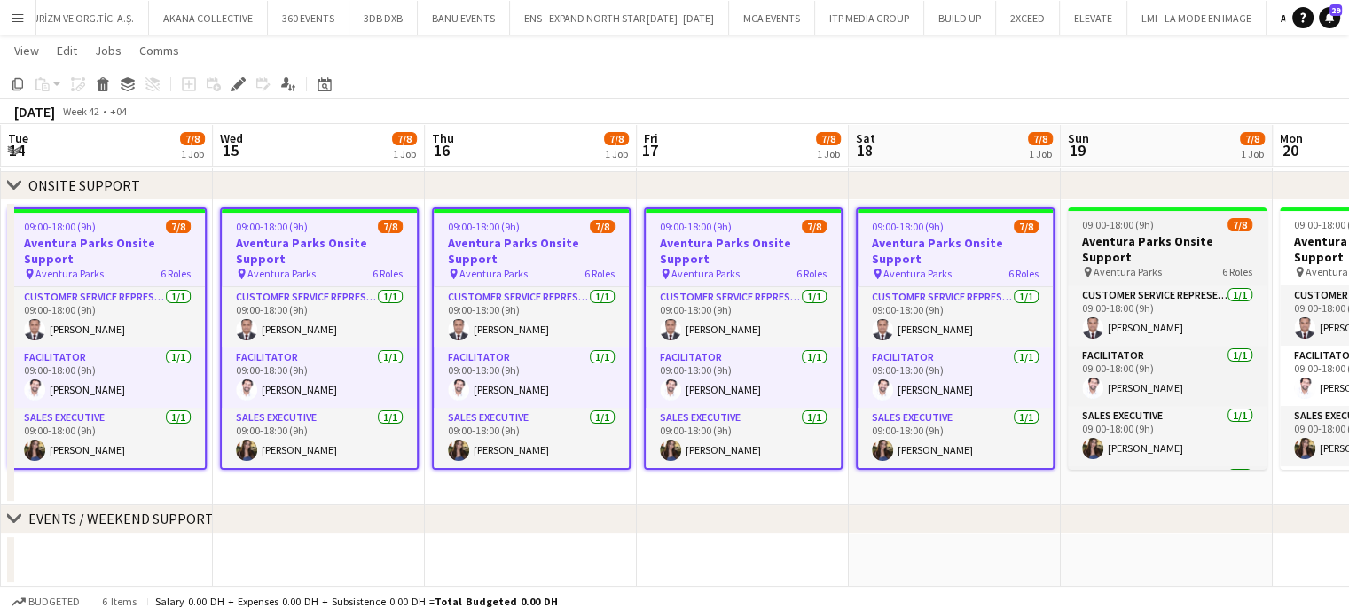
click at [1110, 222] on span "09:00-18:00 (9h)" at bounding box center [1118, 224] width 72 height 13
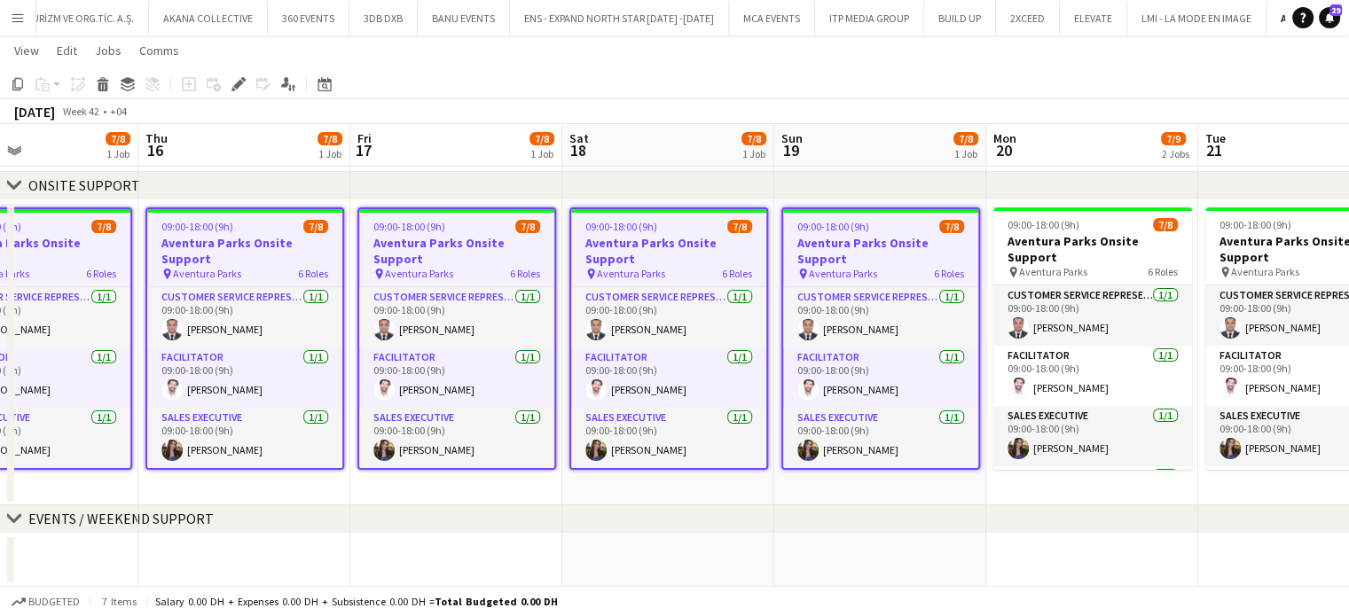
drag, startPoint x: 1163, startPoint y: 238, endPoint x: 876, endPoint y: 239, distance: 286.4
click at [876, 239] on app-calendar-viewport "Sun 12 7/7 1 Job Mon 13 7/8 1 Job Tue 14 7/8 1 Job Wed 15 7/8 1 Job Thu 16 7/8 …" at bounding box center [674, 216] width 1349 height 741
click at [235, 86] on icon at bounding box center [238, 85] width 10 height 10
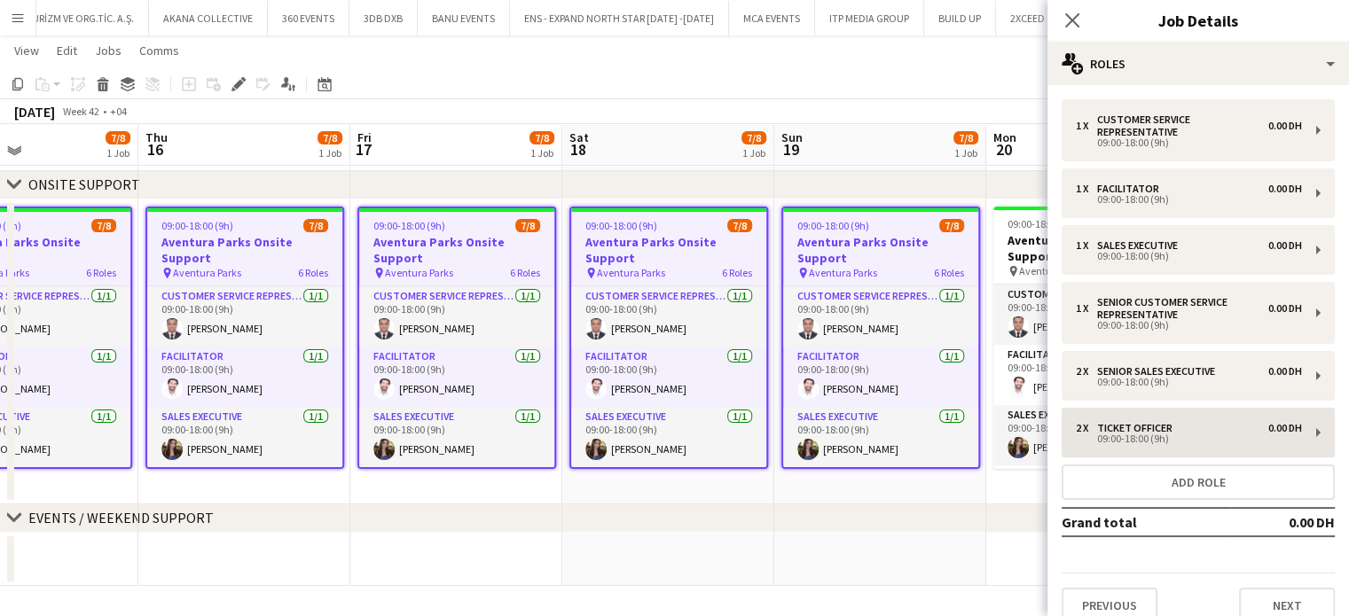
scroll to position [209, 0]
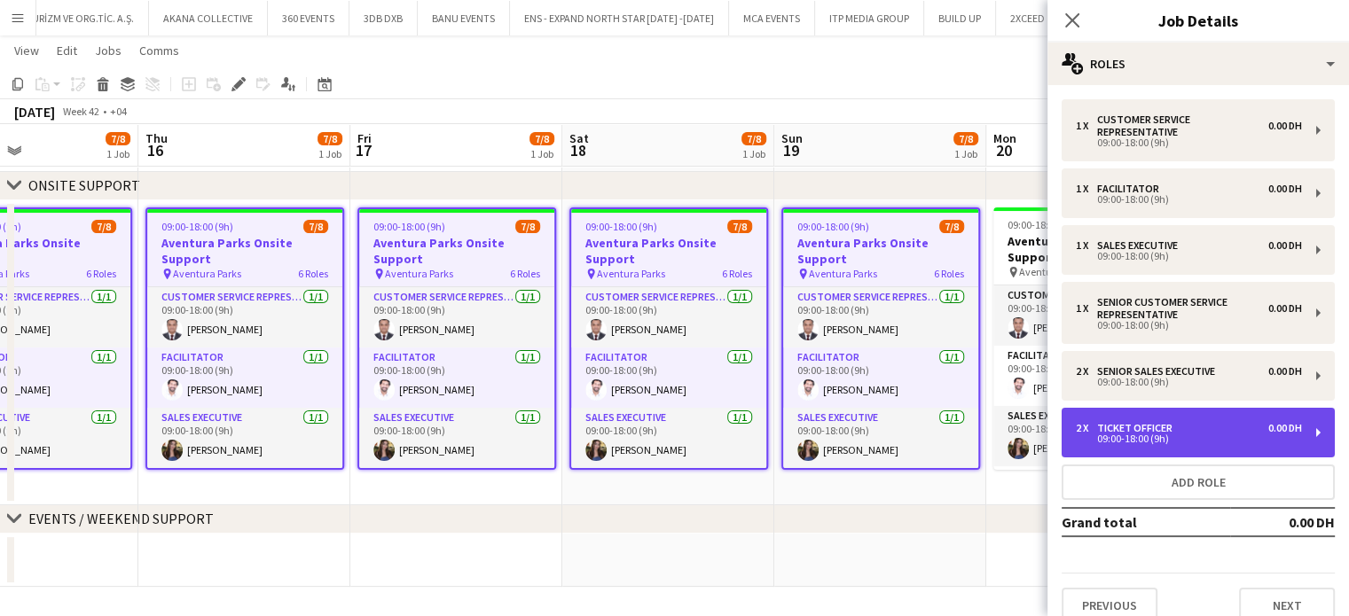
click at [1132, 437] on div "09:00-18:00 (9h)" at bounding box center [1189, 439] width 226 height 9
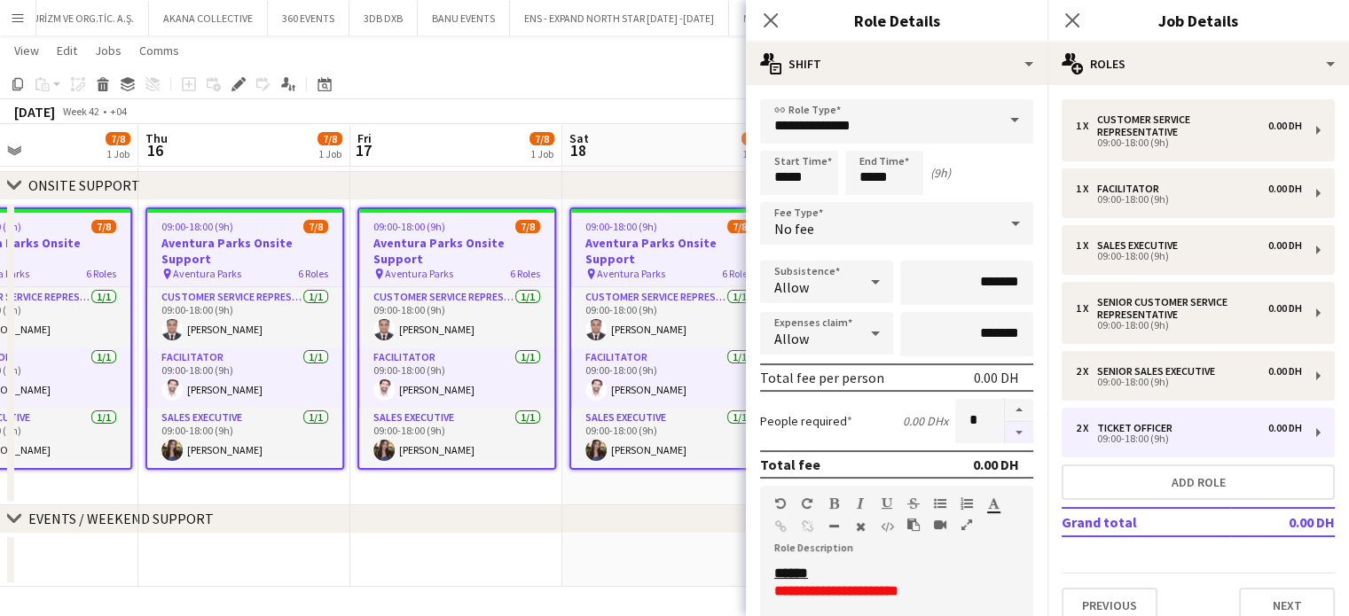
click at [1005, 432] on button "button" at bounding box center [1019, 433] width 28 height 22
type input "*"
click at [594, 564] on app-date-cell at bounding box center [668, 560] width 212 height 53
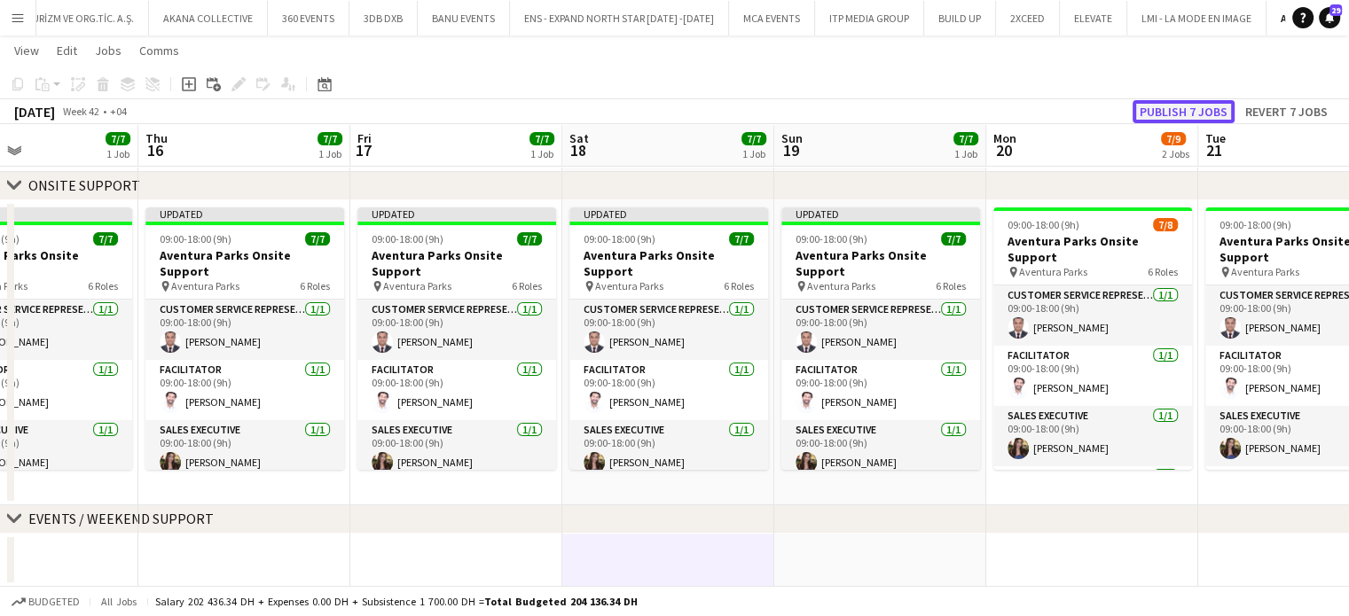
click at [1171, 109] on button "Publish 7 jobs" at bounding box center [1183, 111] width 102 height 23
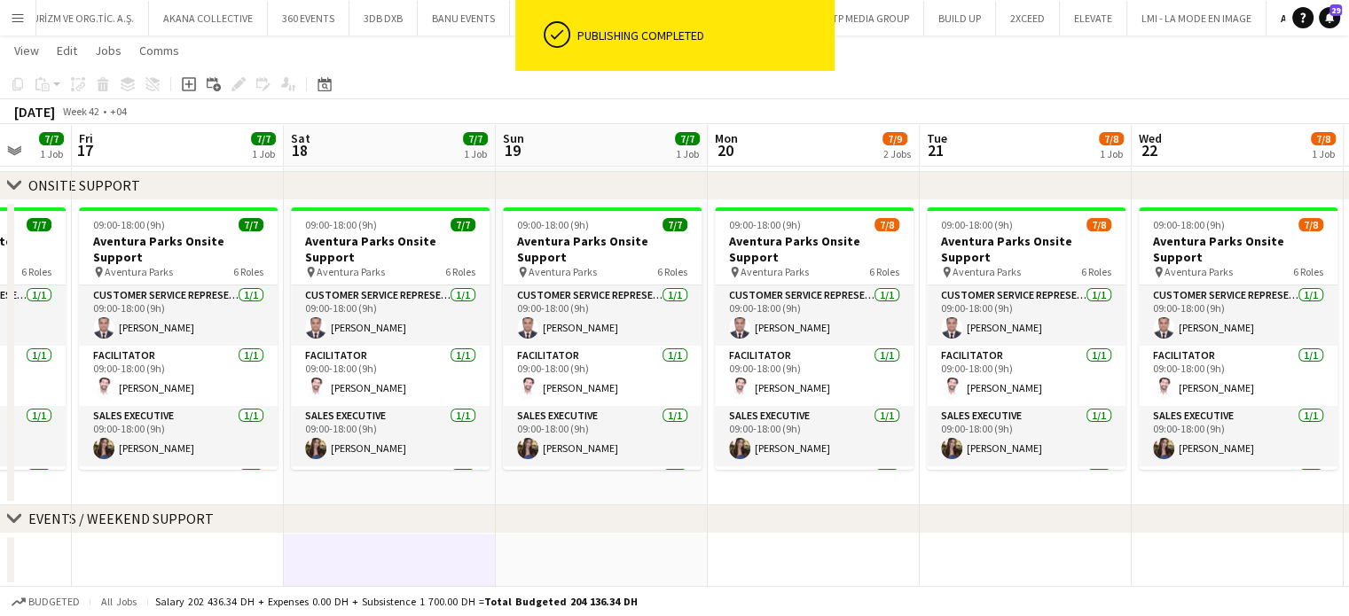
scroll to position [0, 791]
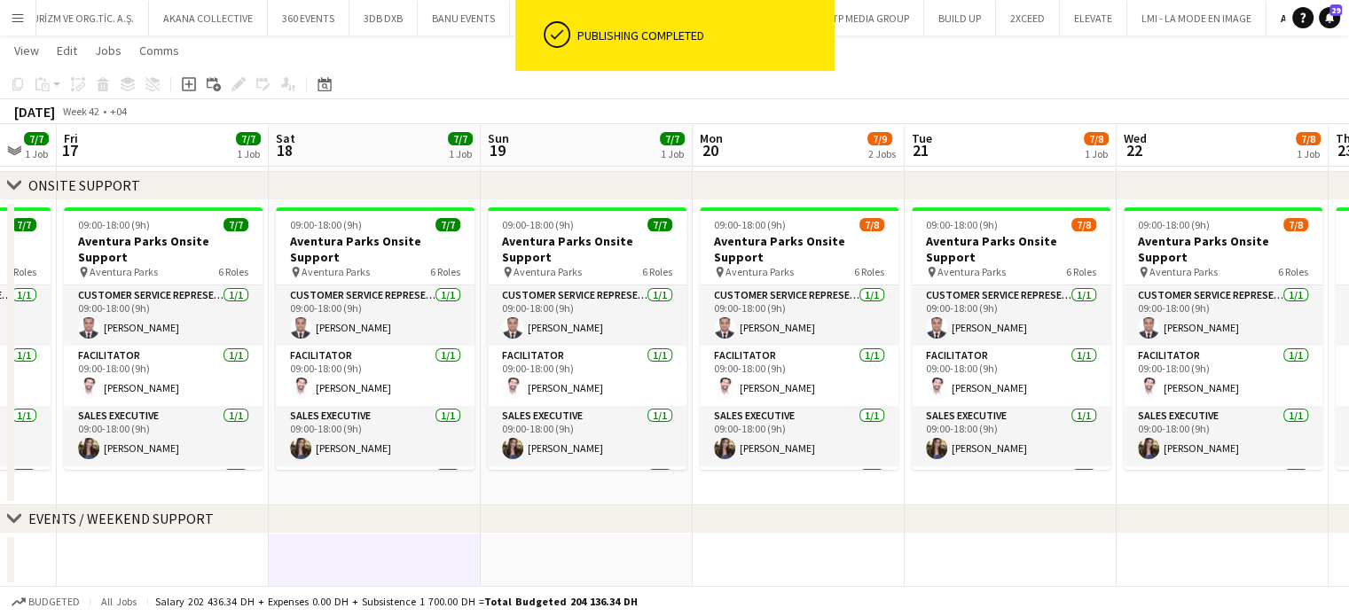
drag, startPoint x: 1054, startPoint y: 241, endPoint x: 760, endPoint y: 242, distance: 293.5
click at [760, 242] on app-calendar-viewport "Mon 13 7/7 1 Job Tue 14 7/7 1 Job Wed 15 7/7 1 Job Thu 16 7/7 1 Job Fri 17 7/7 …" at bounding box center [674, 223] width 1349 height 727
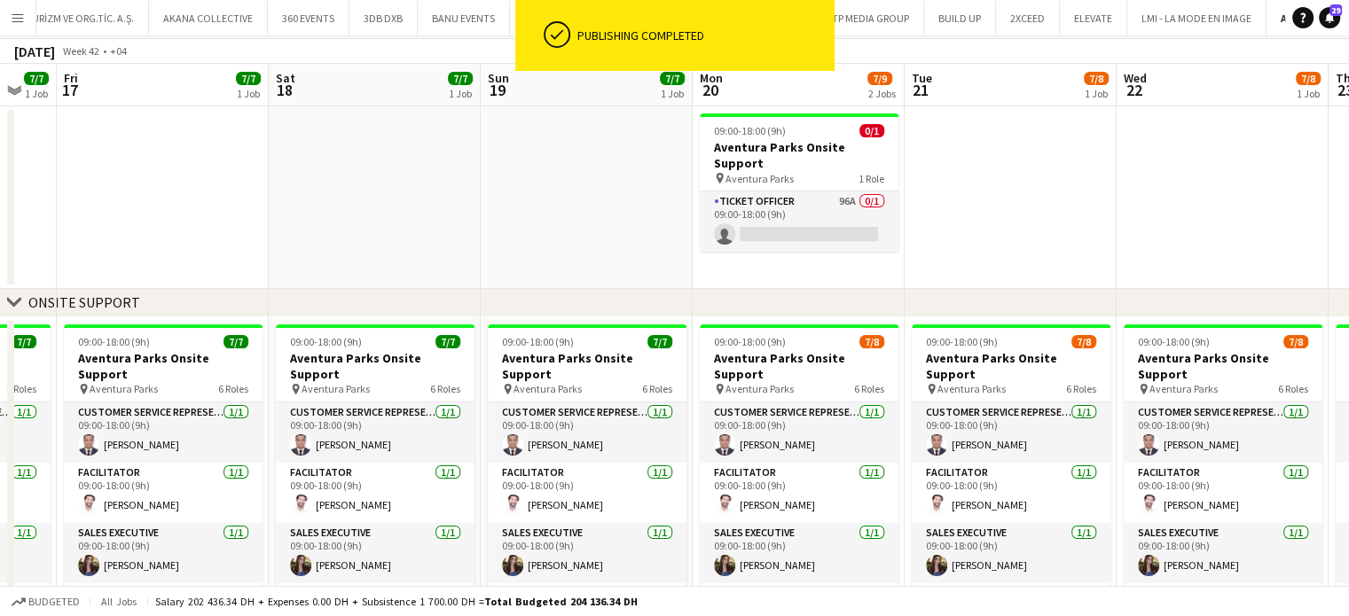
scroll to position [0, 0]
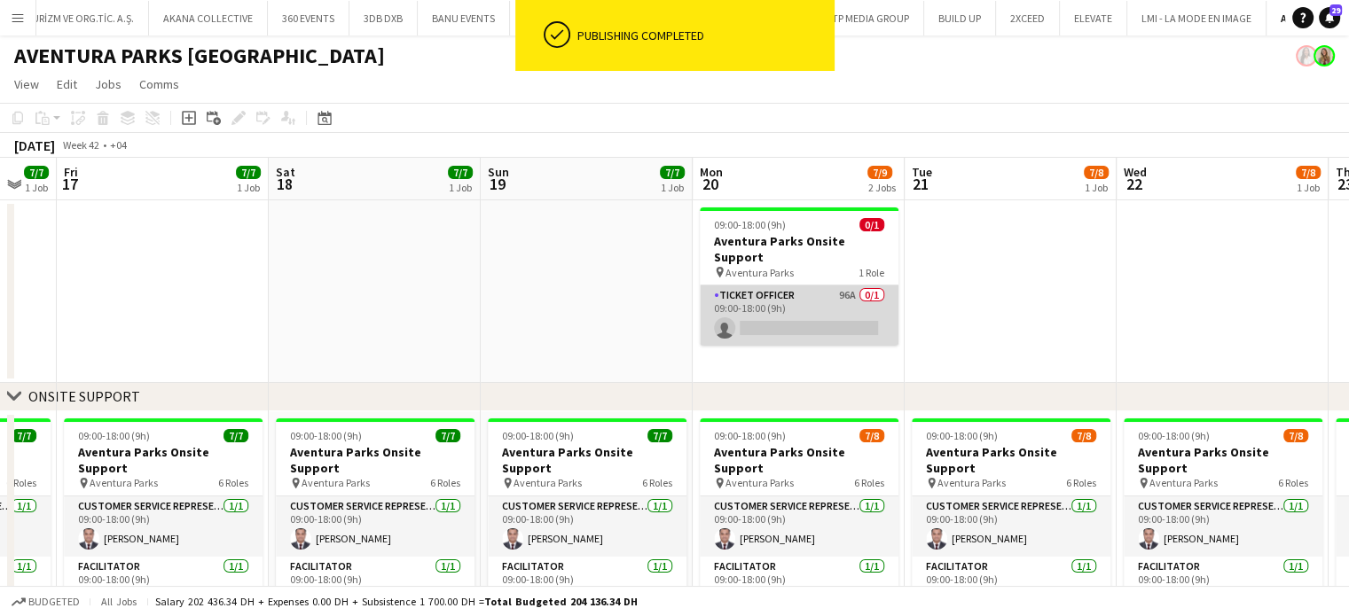
click at [812, 286] on app-card-role "Ticket Officer 96A 0/1 09:00-18:00 (9h) single-neutral-actions" at bounding box center [799, 316] width 199 height 60
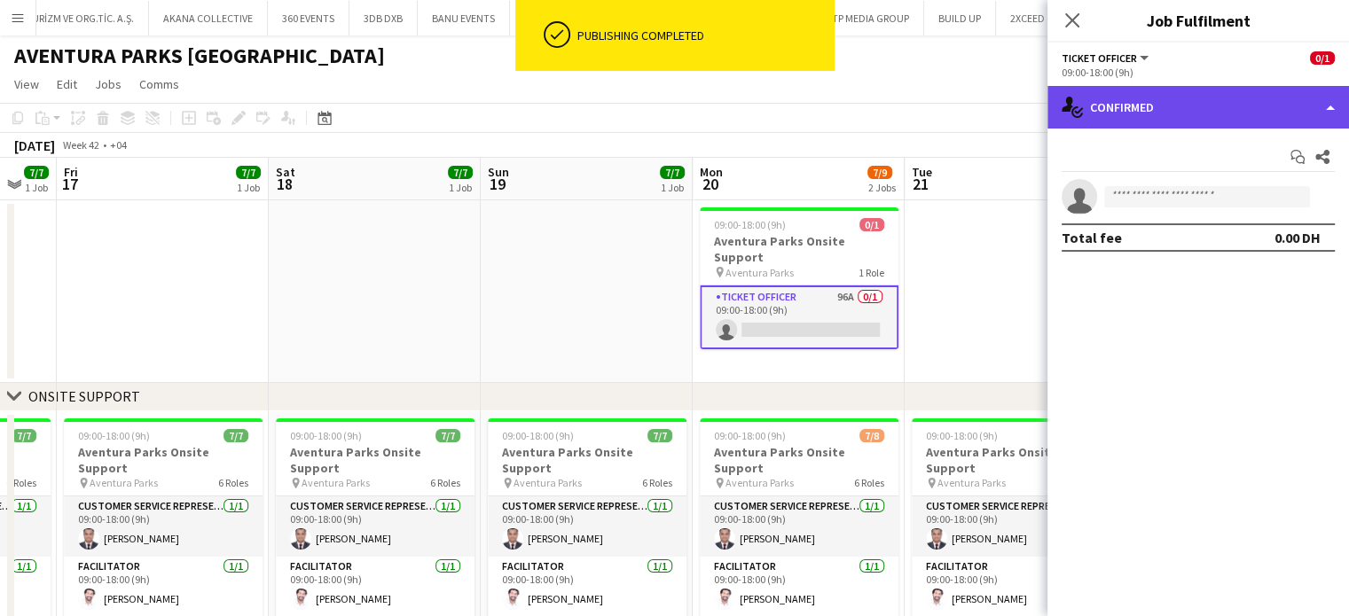
click at [1324, 109] on div "single-neutral-actions-check-2 Confirmed" at bounding box center [1198, 107] width 302 height 43
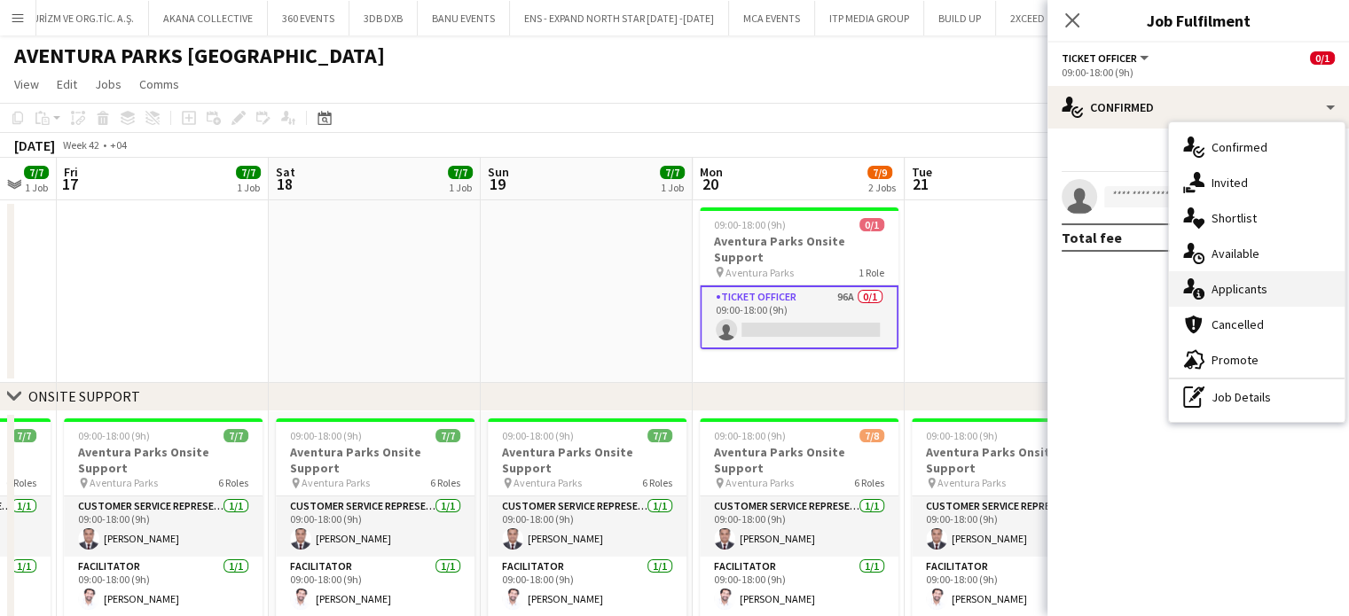
click at [1278, 291] on div "single-neutral-actions-information Applicants" at bounding box center [1257, 288] width 176 height 35
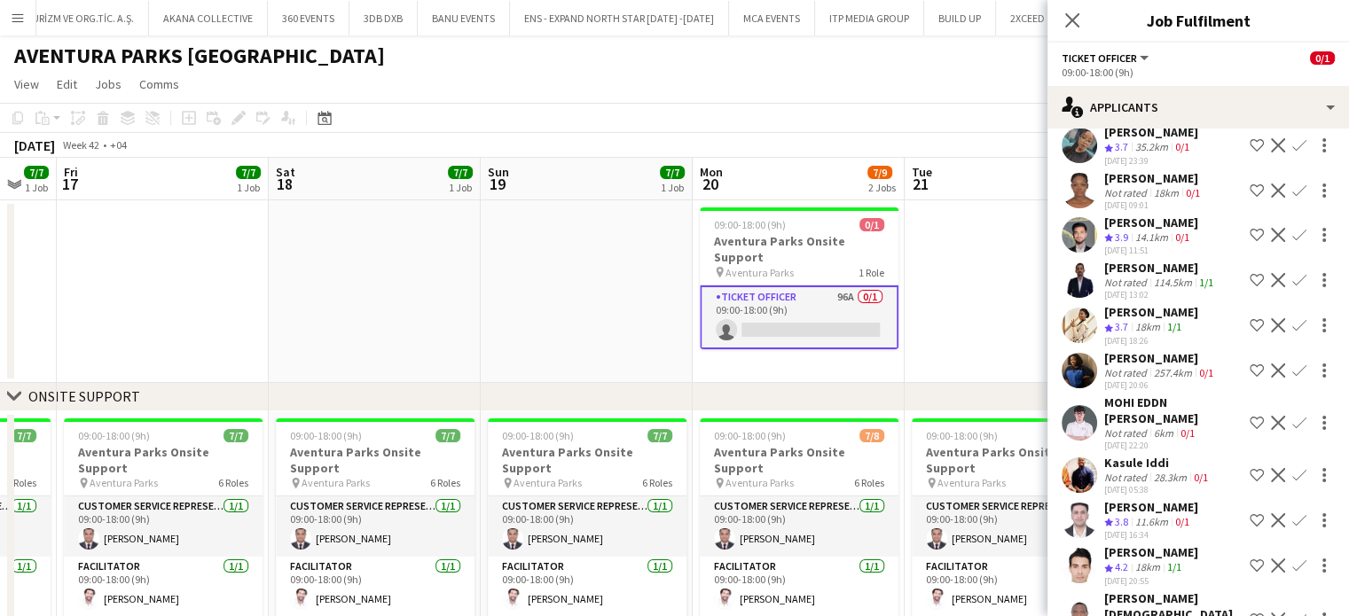
scroll to position [3945, 0]
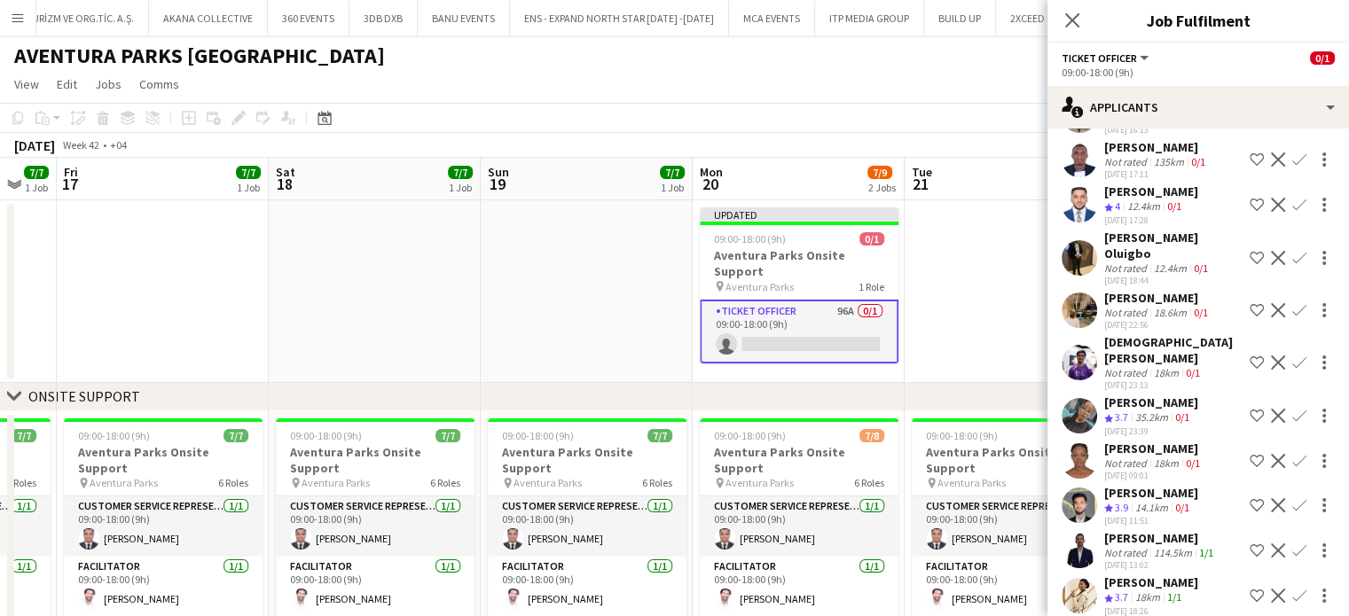
scroll to position [3591, 0]
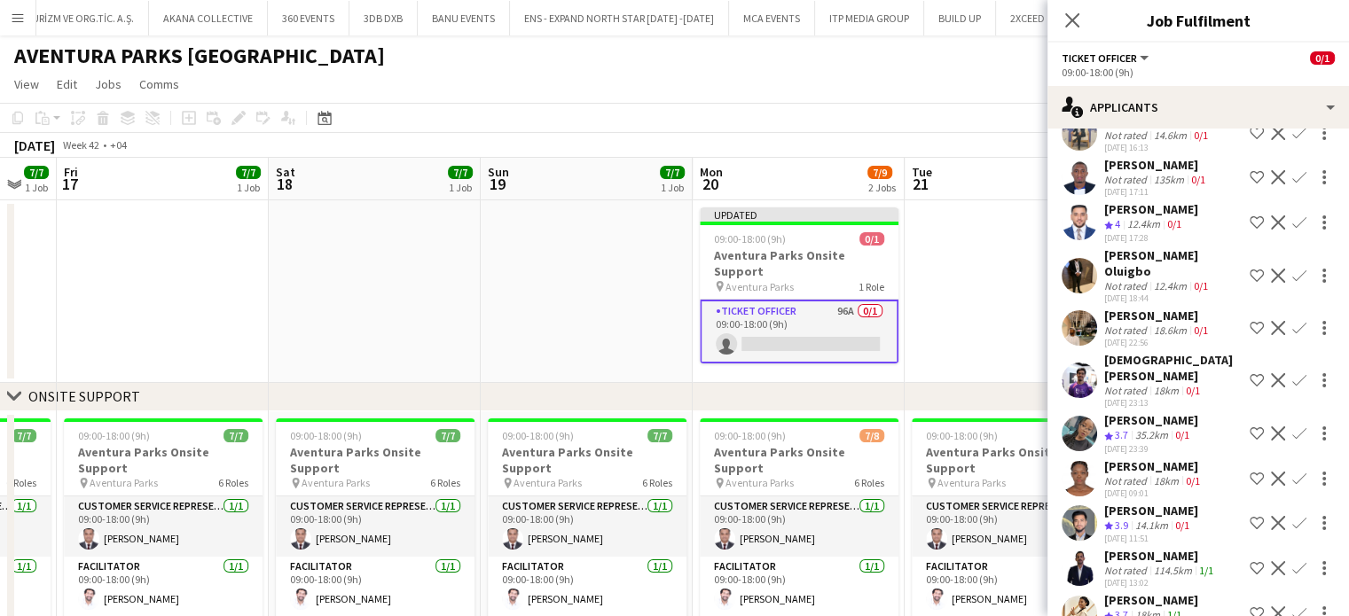
click at [1146, 564] on div "Not rated" at bounding box center [1127, 570] width 46 height 13
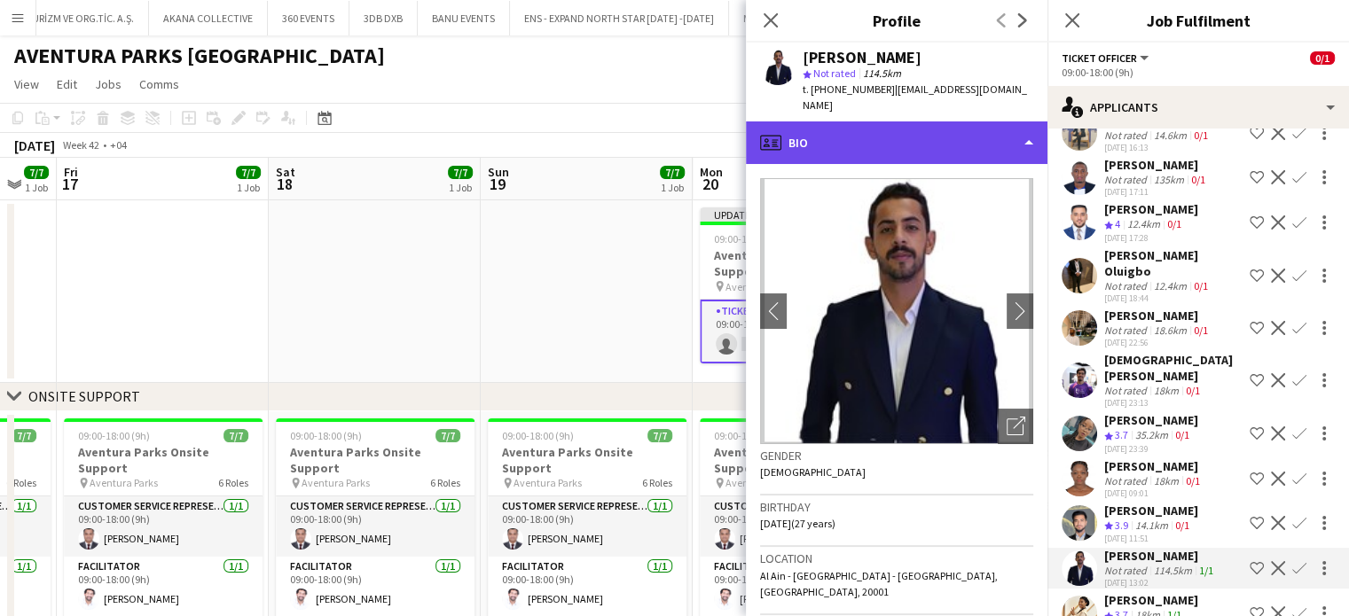
click at [975, 122] on div "profile Bio" at bounding box center [897, 142] width 302 height 43
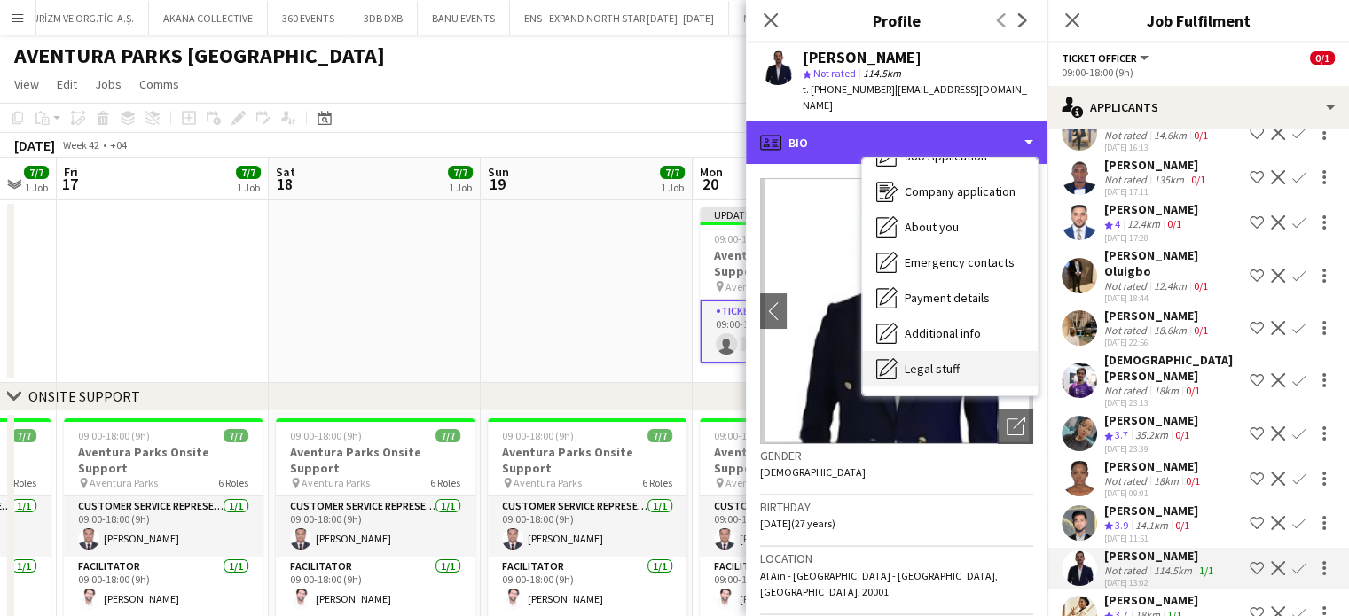
scroll to position [131, 0]
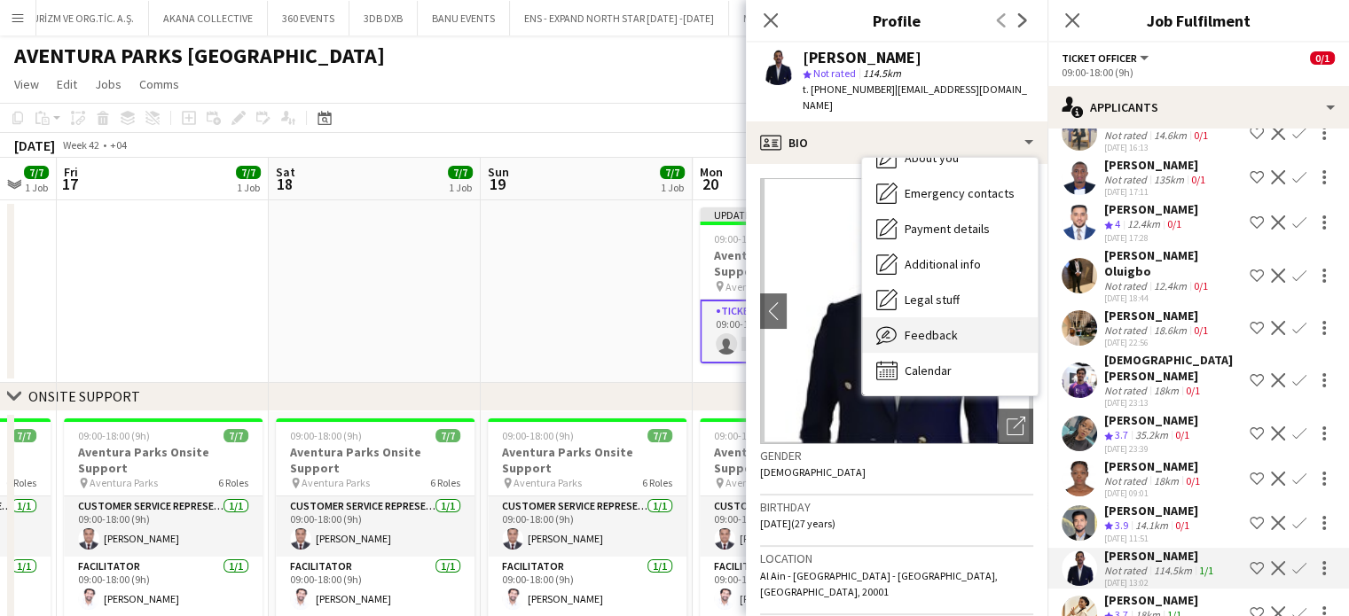
click at [929, 327] on span "Feedback" at bounding box center [931, 335] width 53 height 16
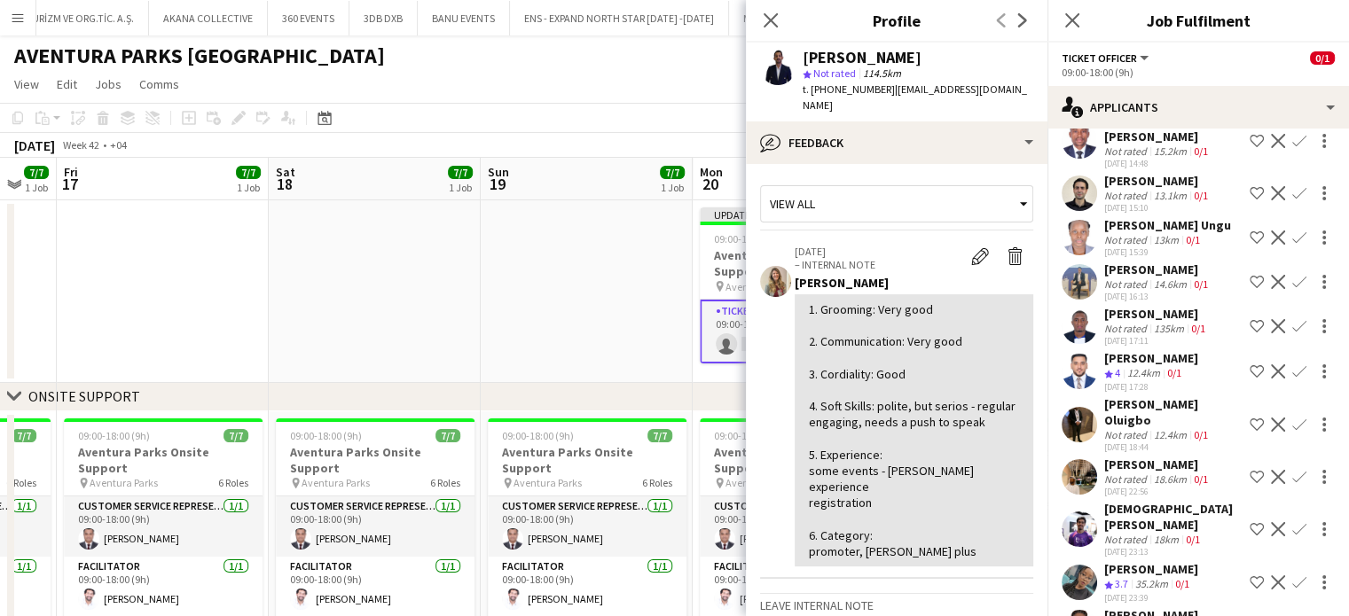
scroll to position [3413, 0]
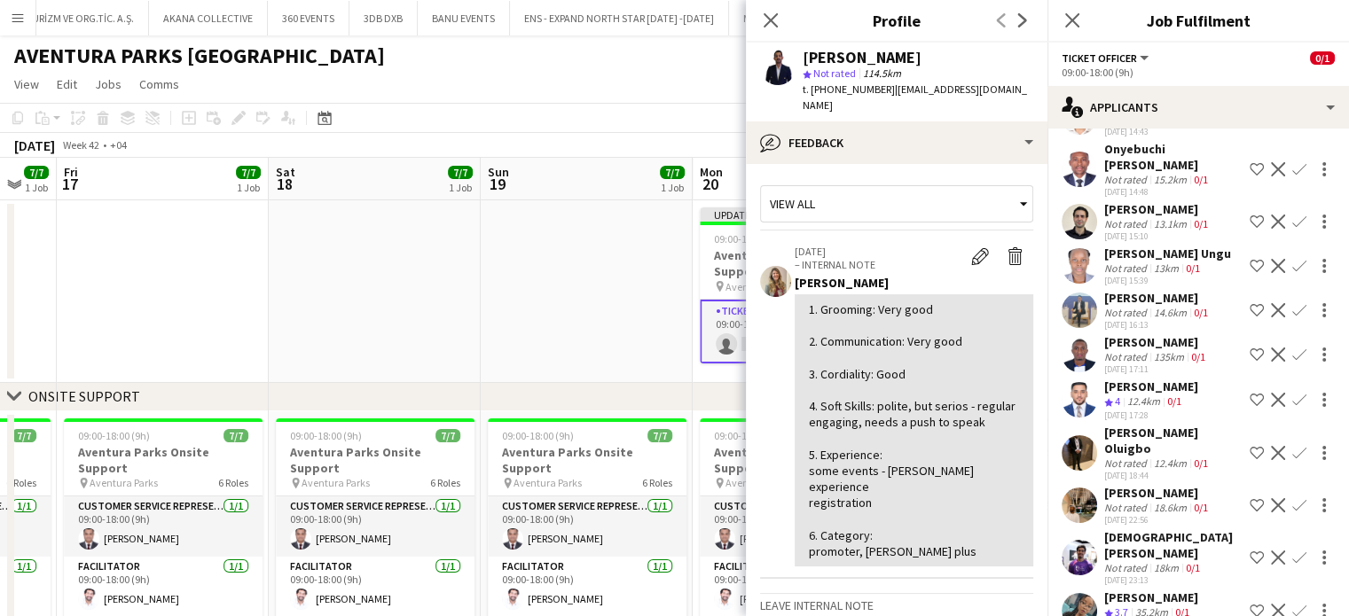
click at [1145, 395] on div "12.4km" at bounding box center [1144, 402] width 40 height 15
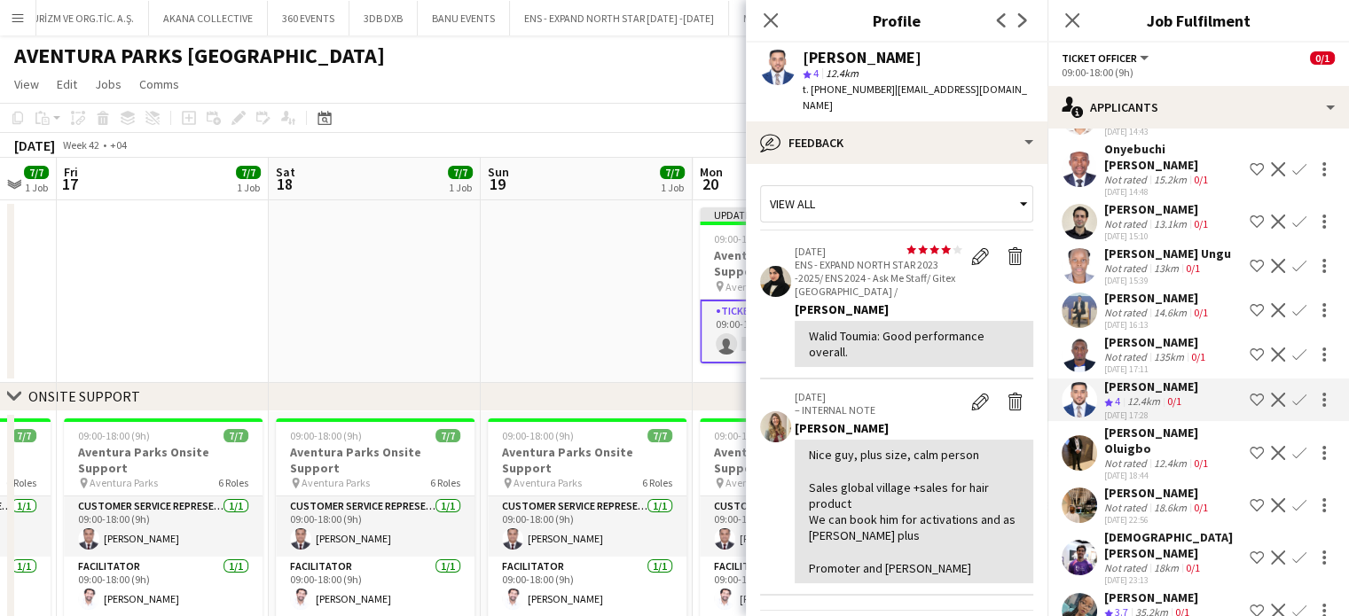
click at [1249, 393] on app-icon "Shortlist crew" at bounding box center [1256, 400] width 14 height 14
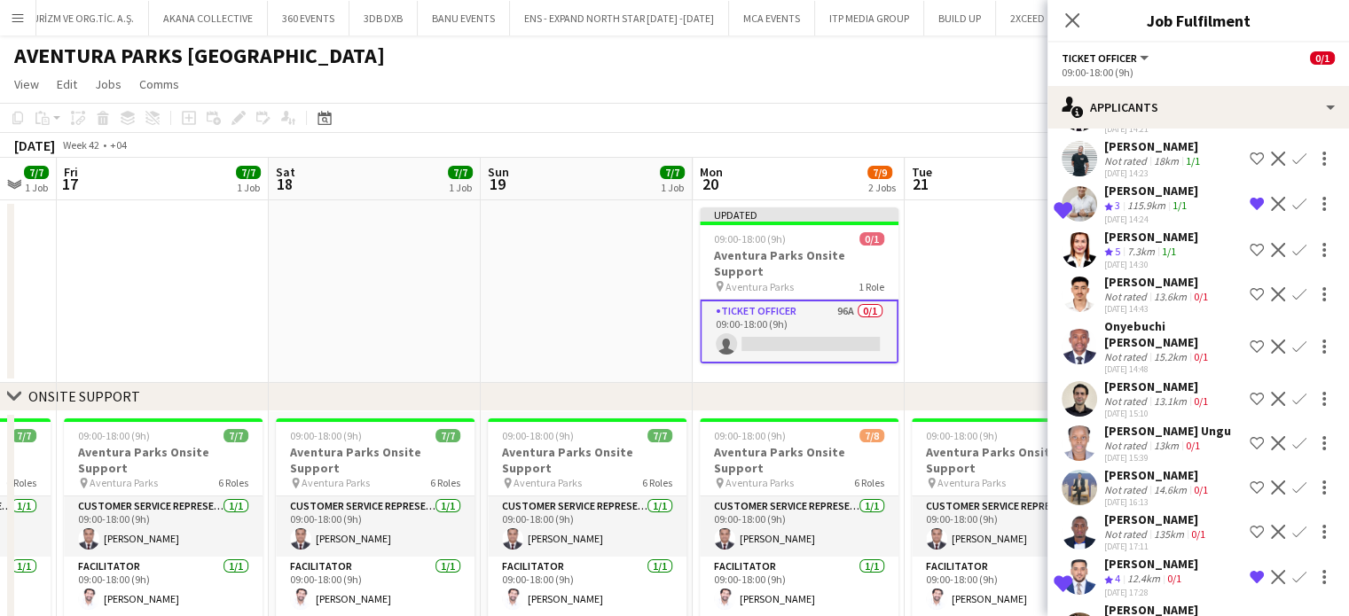
scroll to position [3147, 0]
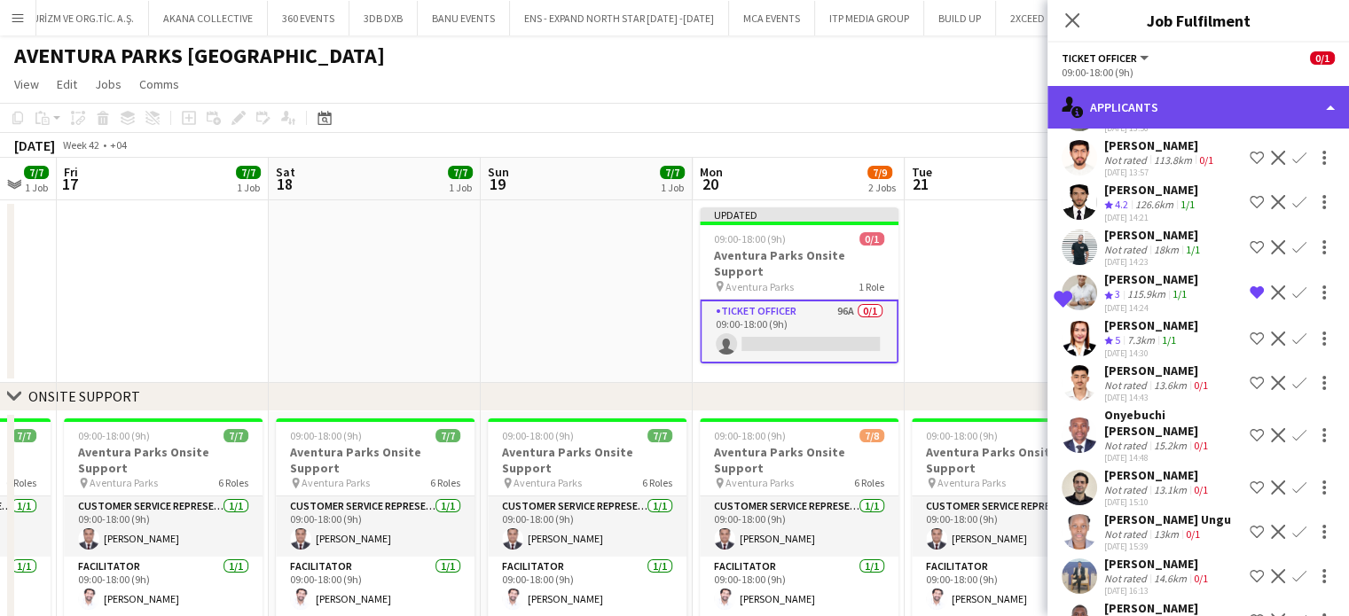
click at [1316, 111] on div "single-neutral-actions-information Applicants" at bounding box center [1198, 107] width 302 height 43
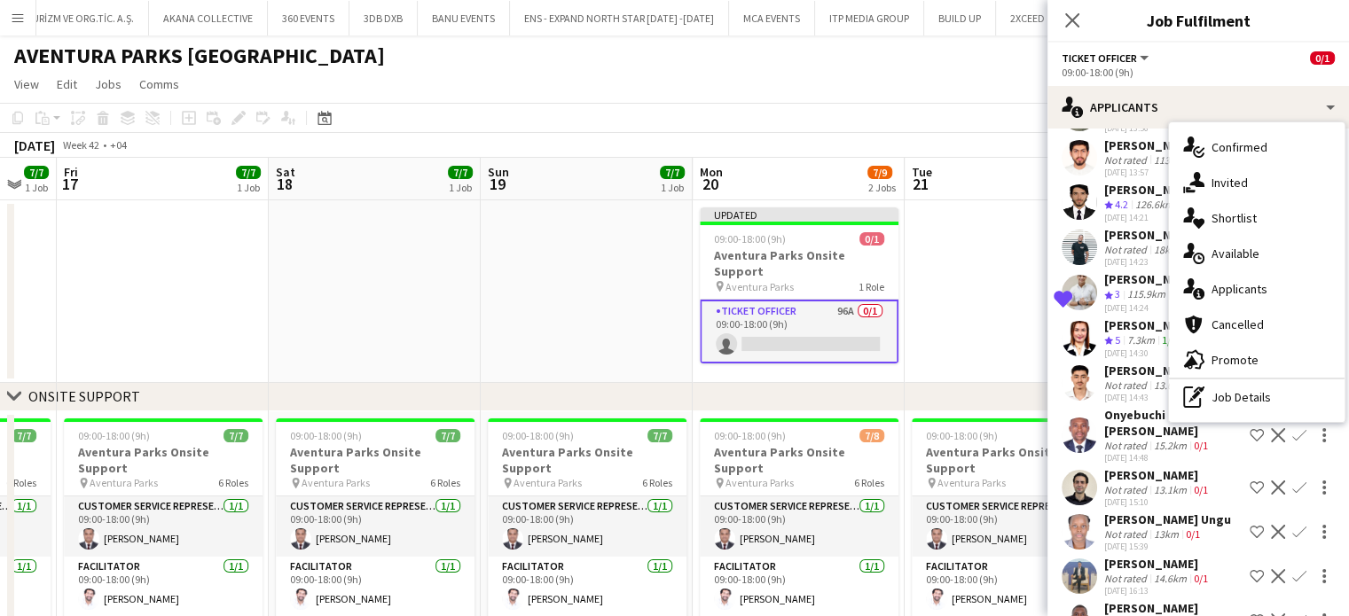
click at [1253, 215] on span "Shortlist" at bounding box center [1233, 218] width 45 height 16
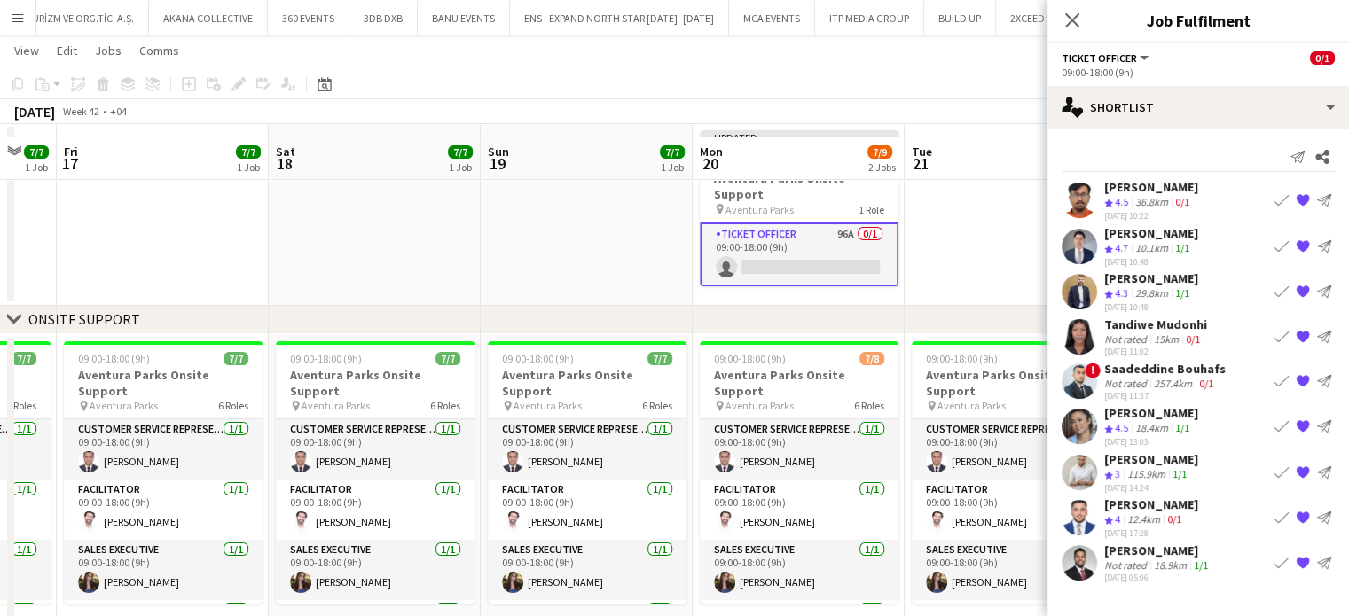
scroll to position [89, 0]
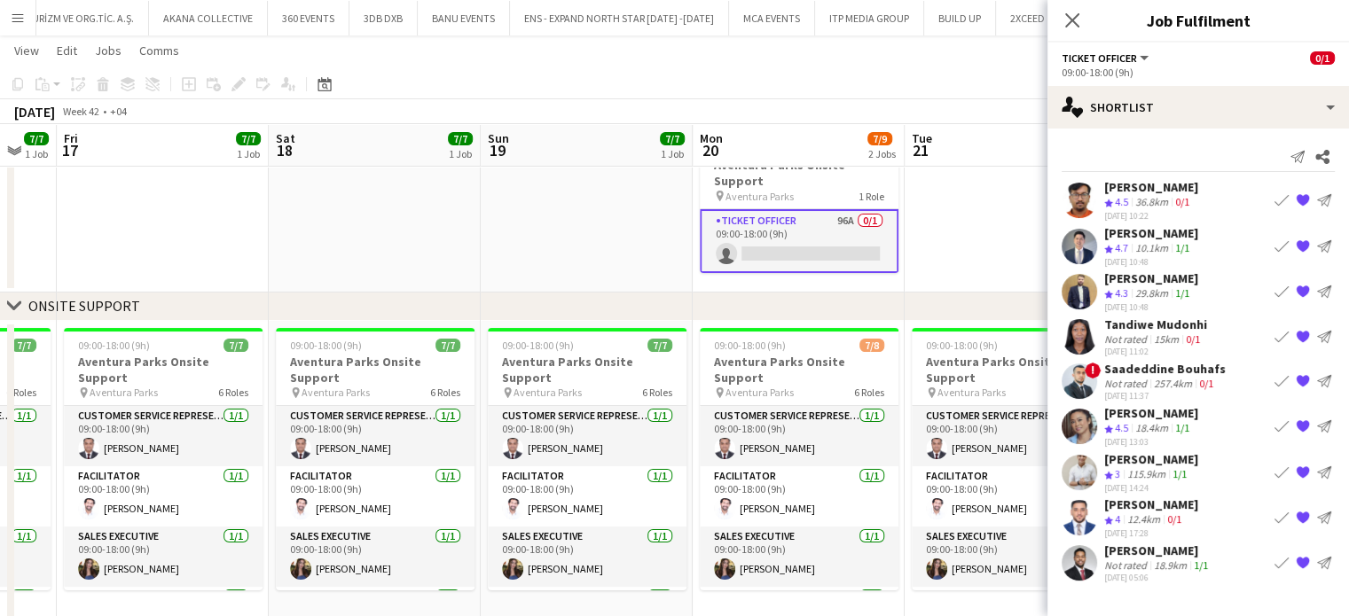
click at [950, 247] on app-date-cell at bounding box center [1011, 201] width 212 height 183
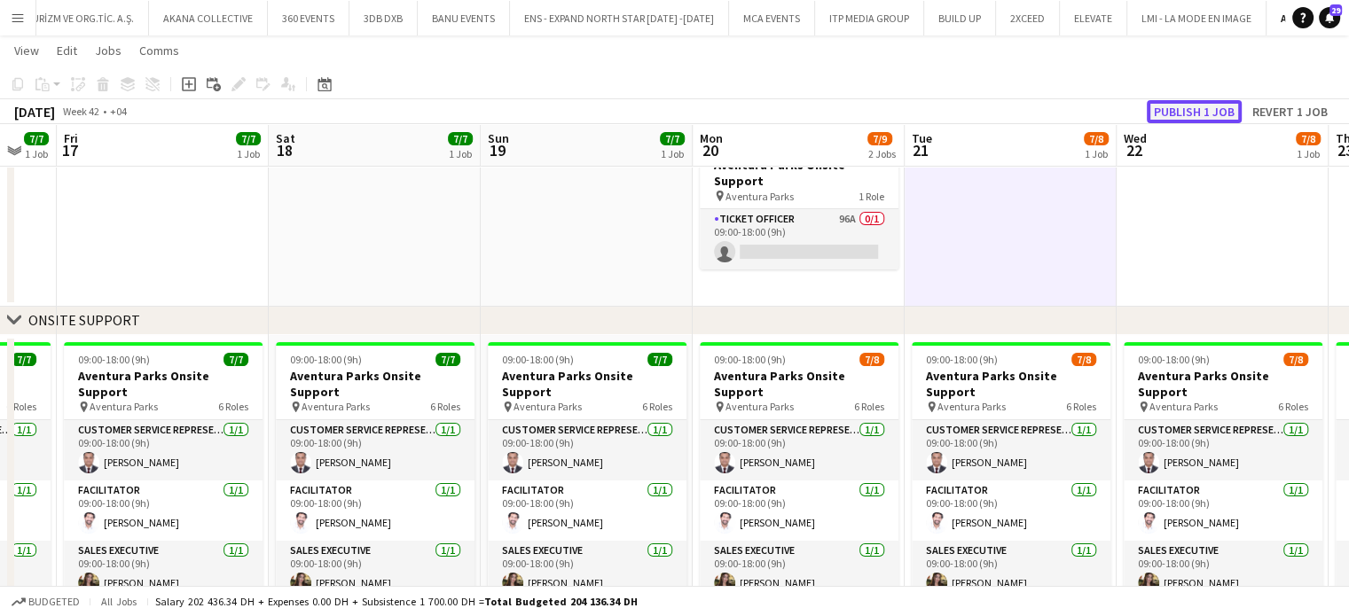
click at [1221, 110] on button "Publish 1 job" at bounding box center [1194, 111] width 95 height 23
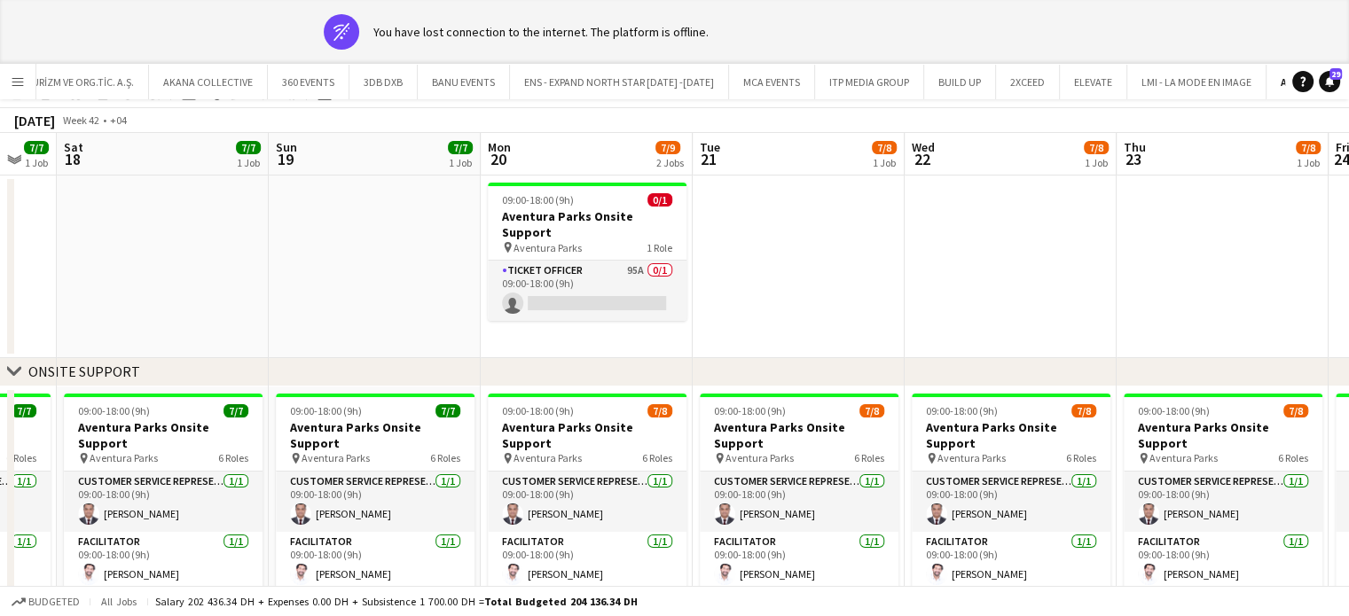
scroll to position [0, 0]
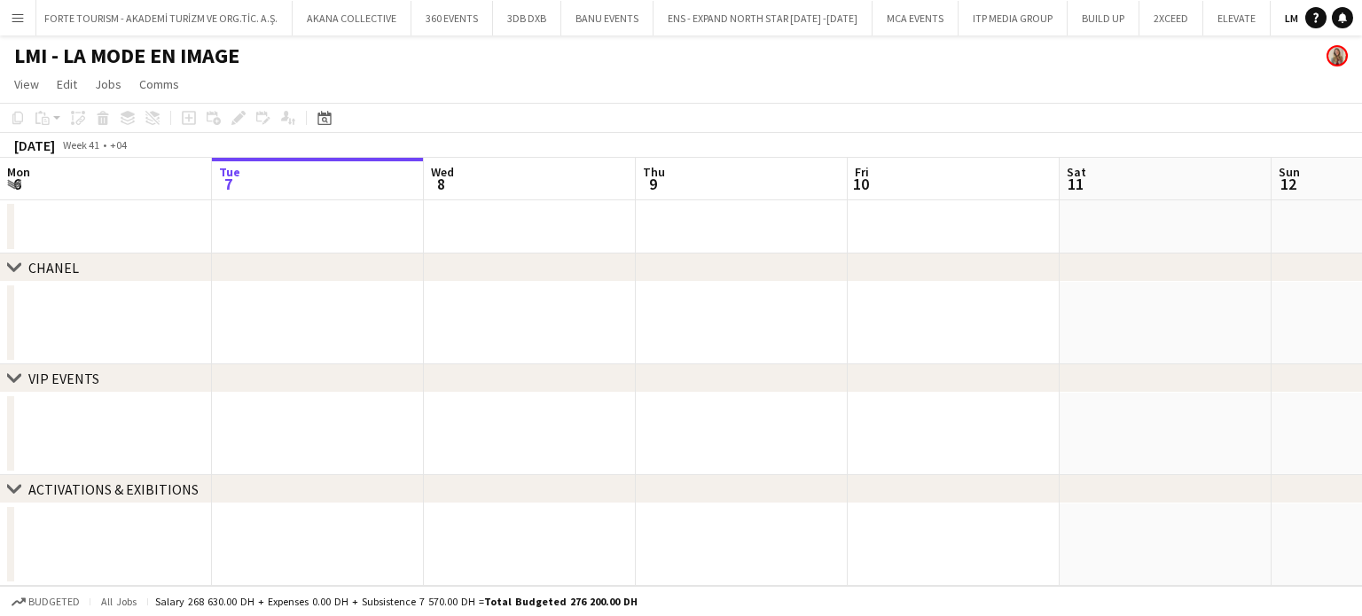
scroll to position [0, 6641]
click at [3, 6] on button "Menu" at bounding box center [17, 17] width 35 height 35
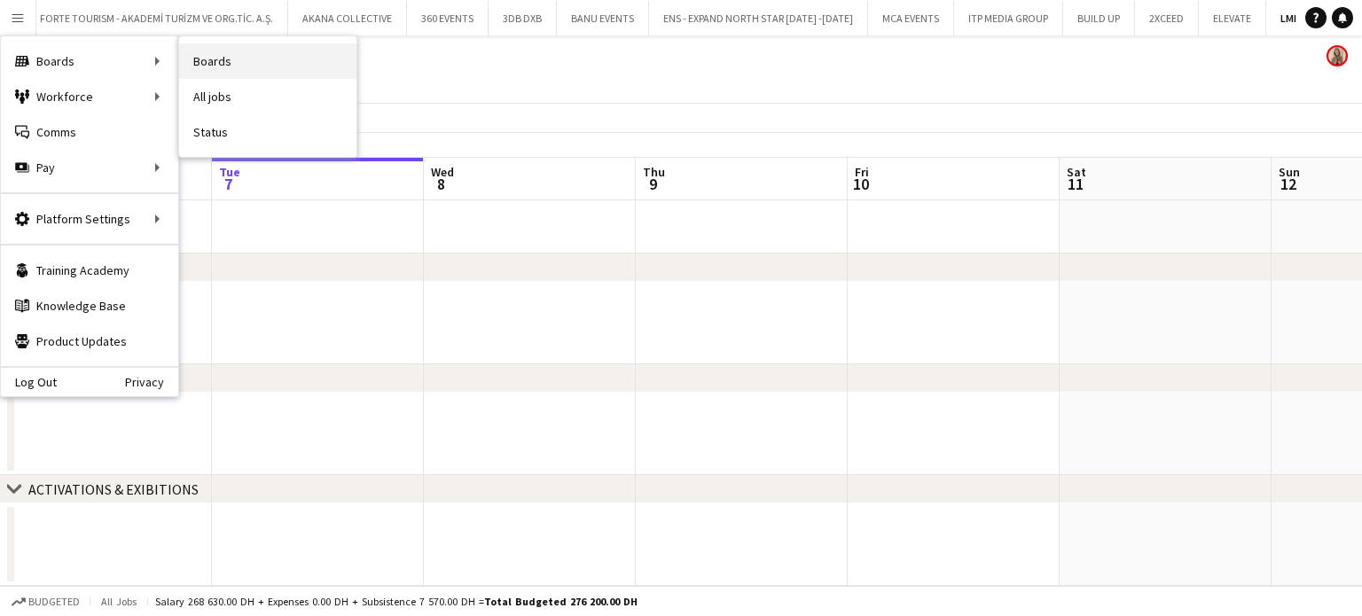
click at [216, 62] on link "Boards" at bounding box center [267, 60] width 177 height 35
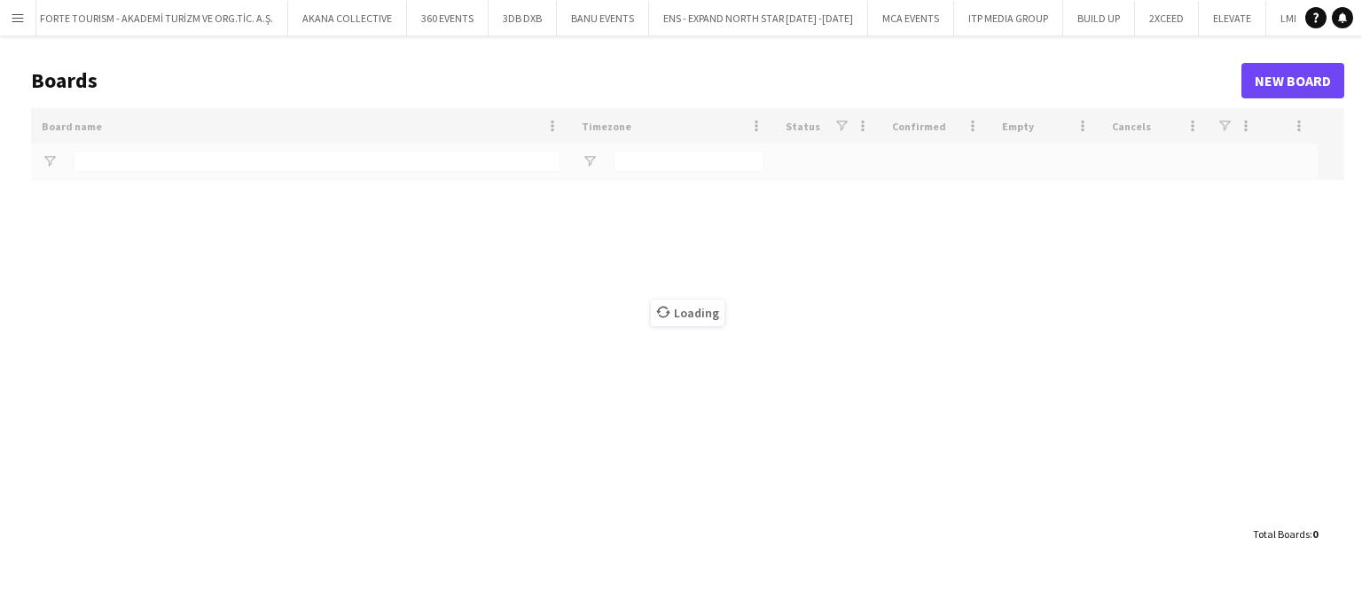
type input "******"
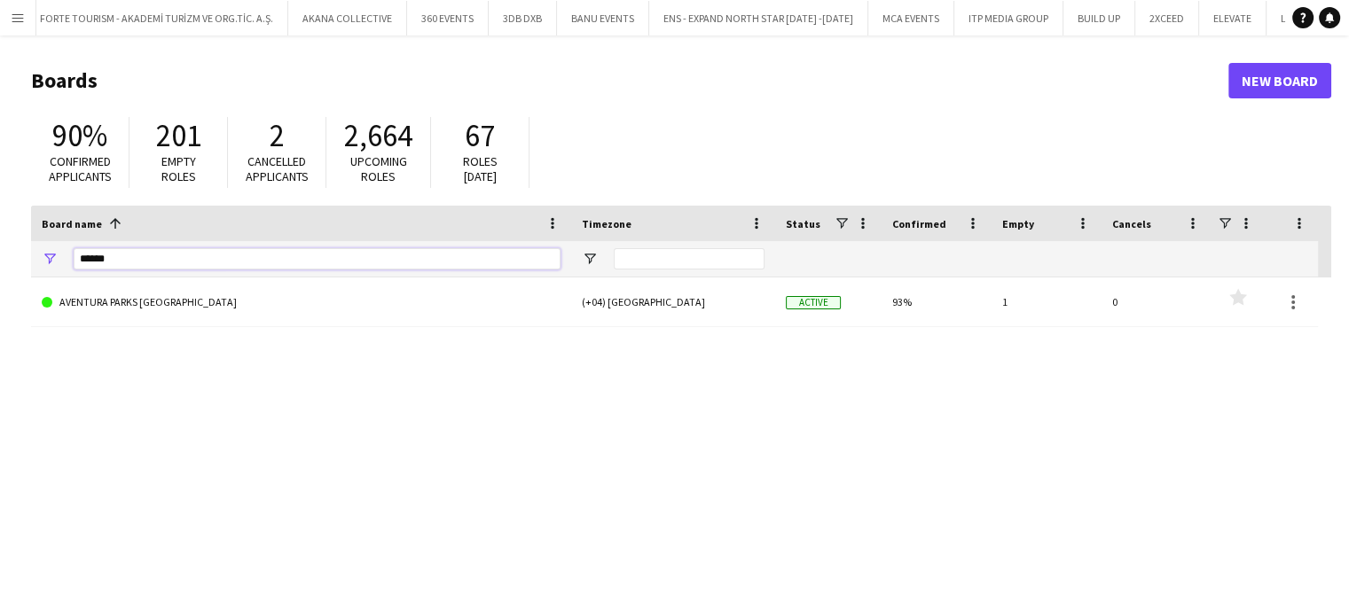
drag, startPoint x: 177, startPoint y: 260, endPoint x: 5, endPoint y: 263, distance: 172.1
click at [6, 267] on main "Boards New Board 90% Confirmed applicants 201 Empty roles 2 Cancelled applicant…" at bounding box center [674, 355] width 1349 height 640
type input "*"
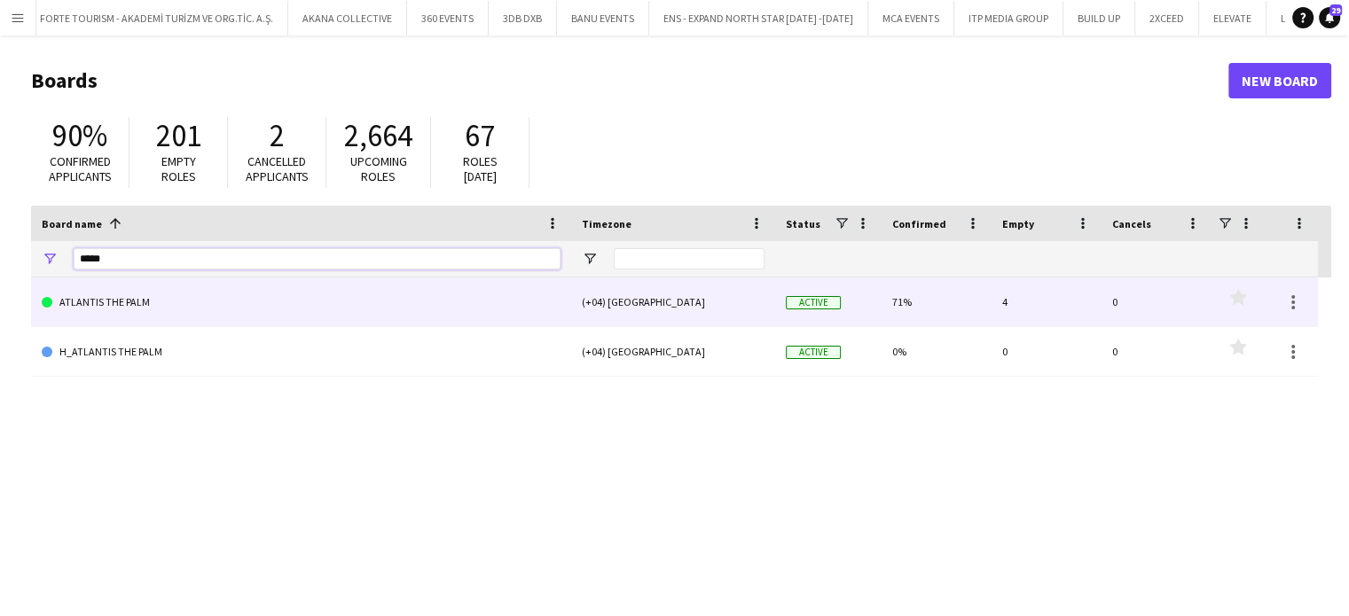
type input "*****"
click at [90, 297] on link "ATLANTIS THE PALM" at bounding box center [301, 303] width 519 height 50
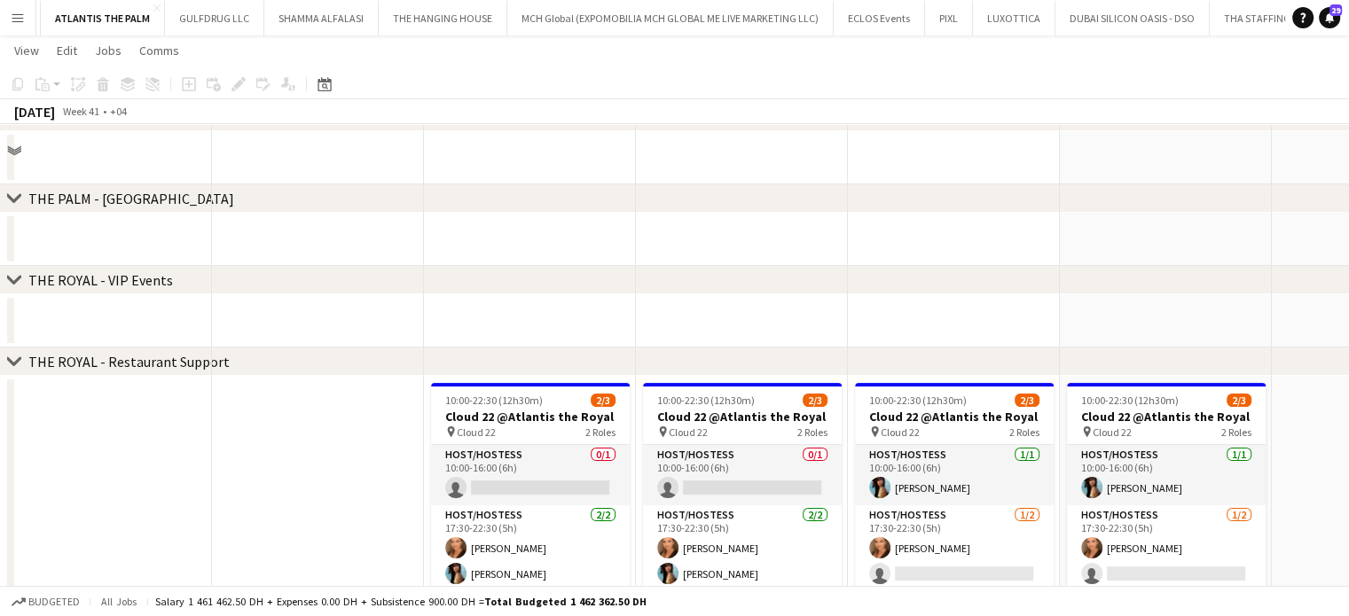
scroll to position [355, 0]
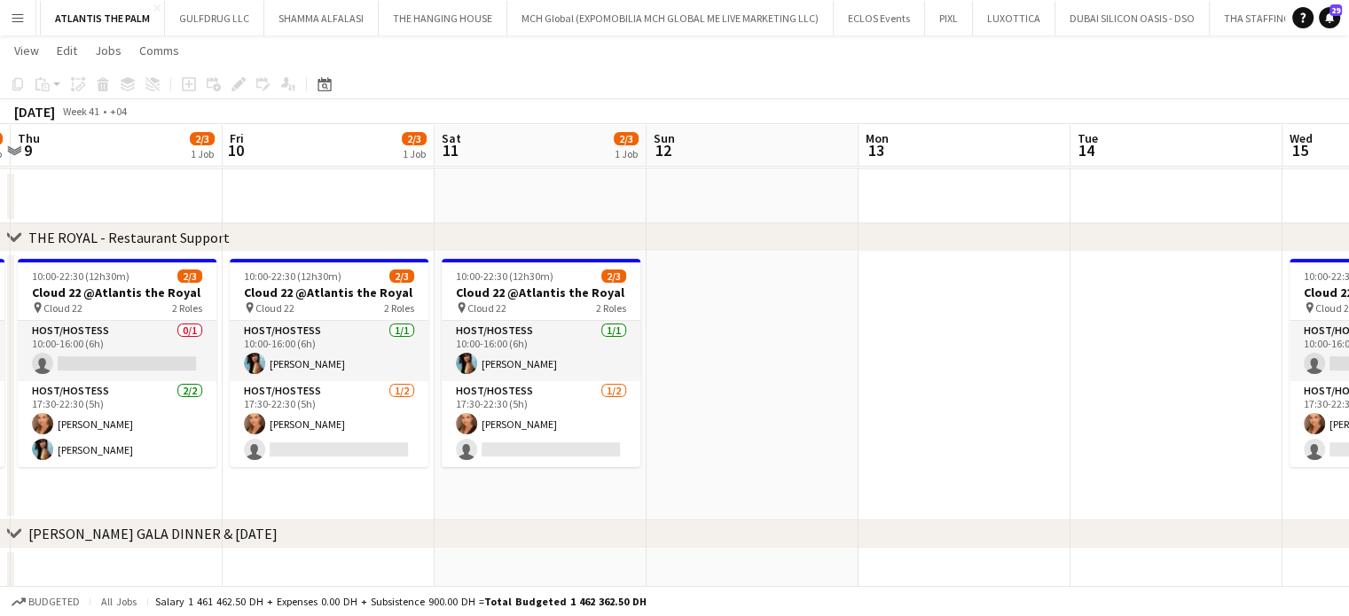
drag, startPoint x: 1253, startPoint y: 409, endPoint x: 662, endPoint y: 388, distance: 591.0
click at [618, 399] on app-calendar-viewport "Mon 6 Tue 7 Wed 8 2/3 1 Job Thu 9 2/3 1 Job Fri 10 2/3 1 Job Sat 11 2/3 1 Job S…" at bounding box center [674, 158] width 1349 height 888
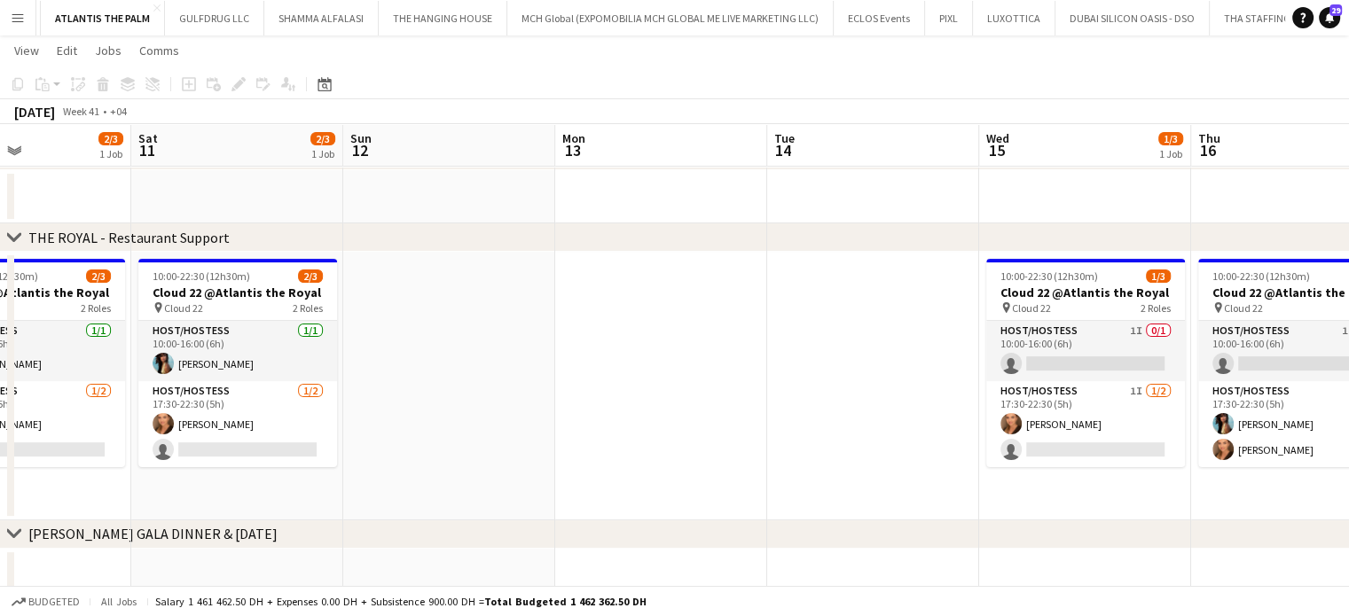
scroll to position [0, 514]
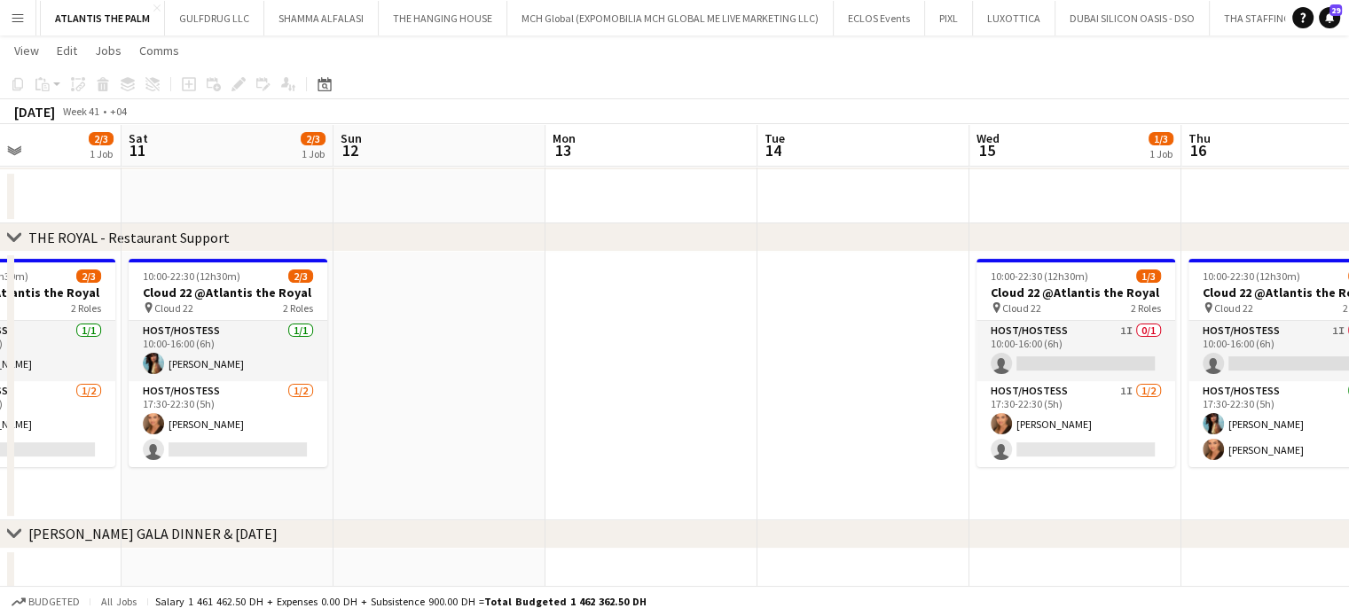
drag, startPoint x: 1033, startPoint y: 393, endPoint x: 307, endPoint y: 375, distance: 726.5
click at [307, 375] on app-calendar-viewport "Wed 8 2/3 1 Job Thu 9 2/3 1 Job Fri 10 2/3 1 Job Sat 11 2/3 1 Job Sun 12 Mon 13…" at bounding box center [674, 158] width 1349 height 888
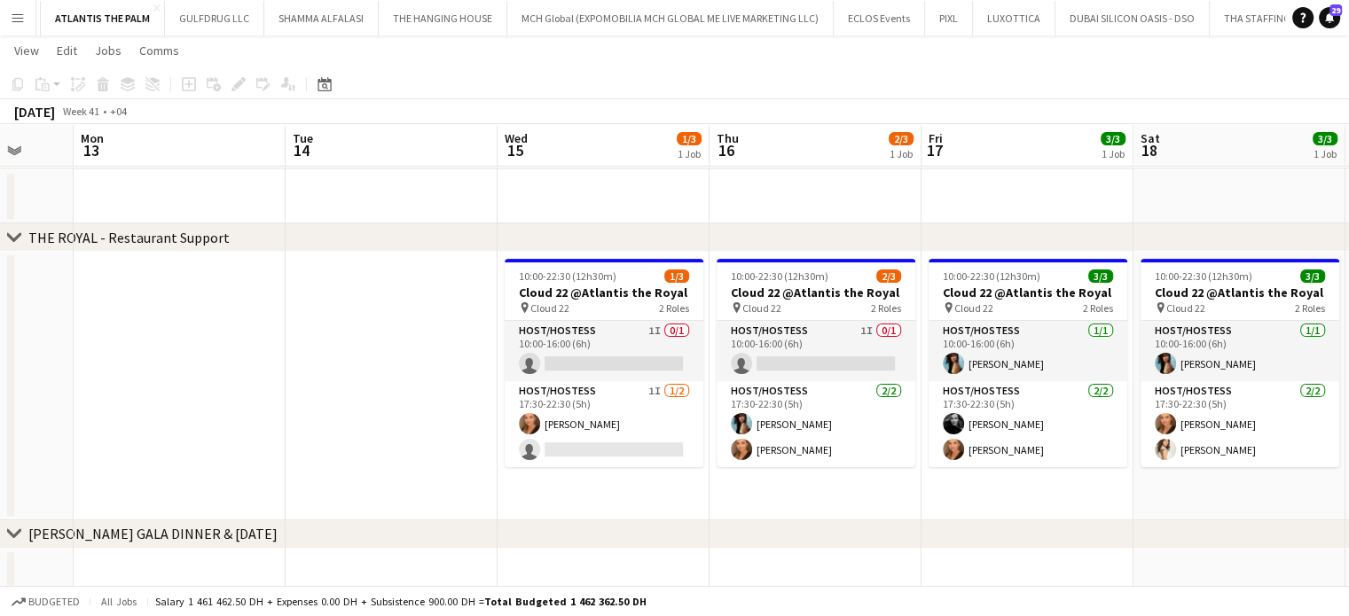
drag, startPoint x: 1137, startPoint y: 412, endPoint x: 1073, endPoint y: 423, distance: 64.7
click at [1073, 423] on app-calendar-viewport "Fri 10 2/3 1 Job Sat 11 2/3 1 Job Sun 12 Mon 13 Tue 14 Wed 15 1/3 1 Job Thu 16 …" at bounding box center [674, 158] width 1349 height 888
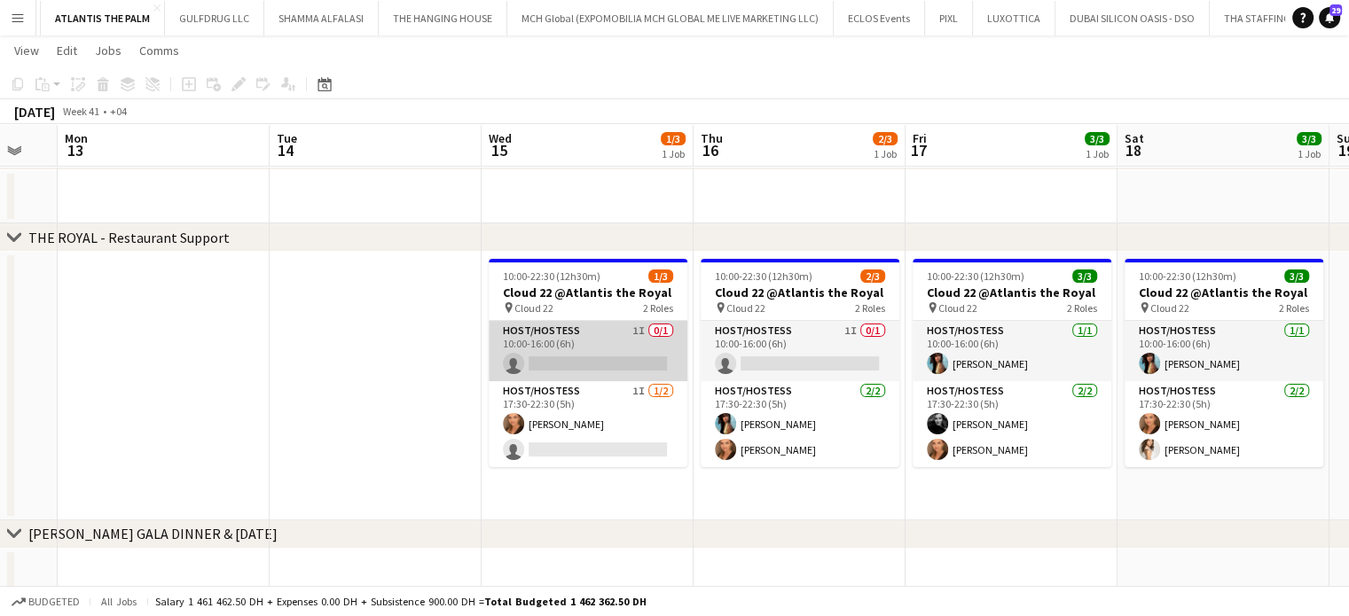
click at [633, 354] on app-card-role "Host/Hostess 1I 0/1 10:00-16:00 (6h) single-neutral-actions" at bounding box center [588, 351] width 199 height 60
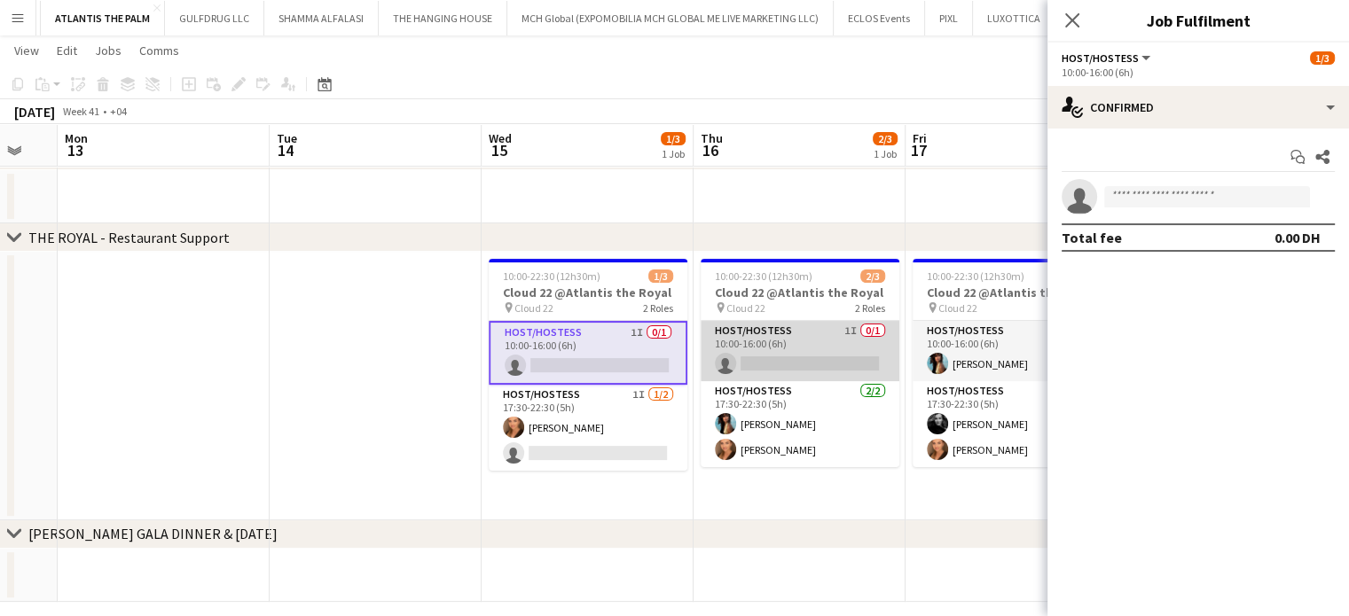
click at [793, 339] on app-card-role "Host/Hostess 1I 0/1 10:00-16:00 (6h) single-neutral-actions" at bounding box center [800, 351] width 199 height 60
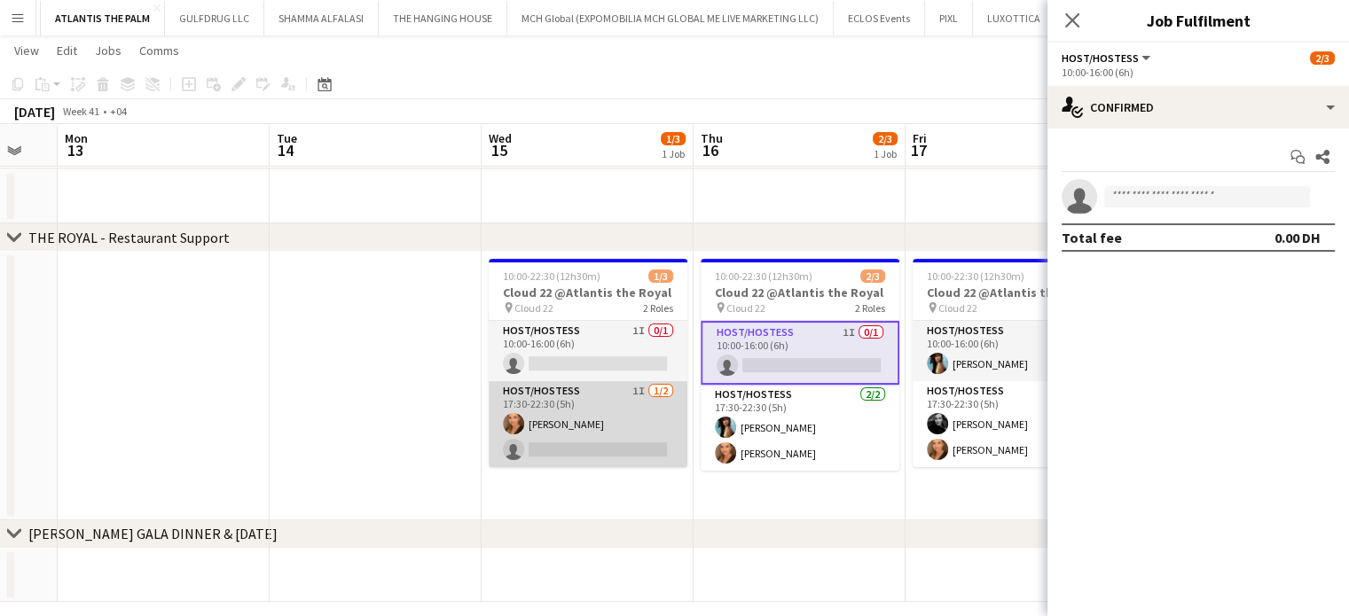
click at [627, 432] on app-card-role "Host/Hostess 1I 1/2 17:30-22:30 (5h) Maryna Demchenko single-neutral-actions" at bounding box center [588, 424] width 199 height 86
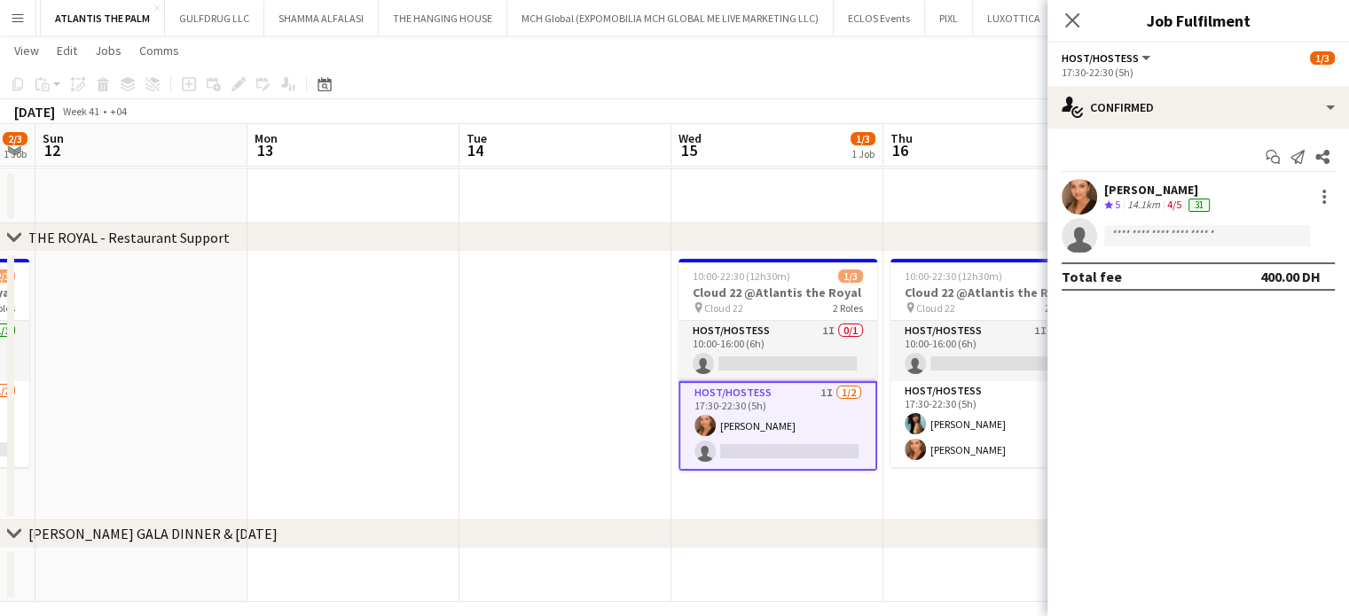
drag, startPoint x: 619, startPoint y: 314, endPoint x: 777, endPoint y: 318, distance: 157.9
click at [908, 316] on app-calendar-viewport "Fri 10 2/3 1 Job Sat 11 2/3 1 Job Sun 12 Mon 13 Tue 14 Wed 15 1/3 1 Job Thu 16 …" at bounding box center [674, 158] width 1349 height 888
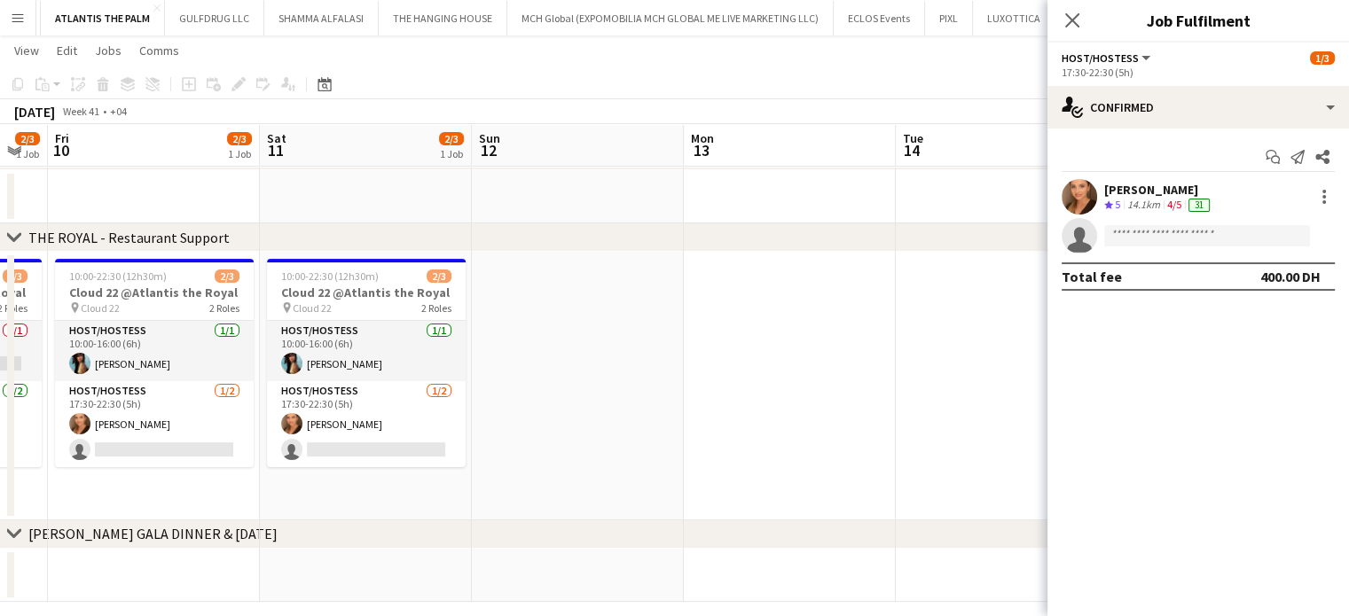
drag, startPoint x: 607, startPoint y: 320, endPoint x: 749, endPoint y: 332, distance: 142.4
click at [749, 332] on app-calendar-viewport "Wed 8 2/3 1 Job Thu 9 2/3 1 Job Fri 10 2/3 1 Job Sat 11 2/3 1 Job Sun 12 Mon 13…" at bounding box center [674, 158] width 1349 height 888
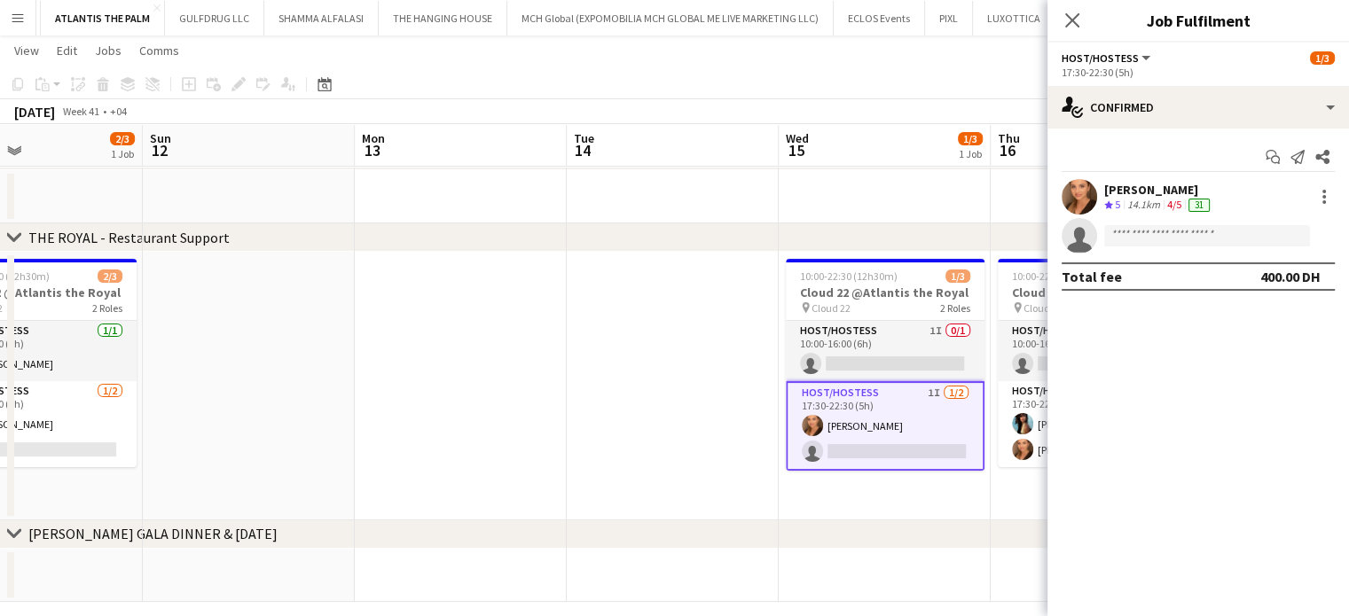
drag, startPoint x: 787, startPoint y: 369, endPoint x: 514, endPoint y: 350, distance: 273.8
click at [521, 350] on app-calendar-viewport "Wed 8 2/3 1 Job Thu 9 2/3 1 Job Fri 10 2/3 1 Job Sat 11 2/3 1 Job Sun 12 Mon 13…" at bounding box center [674, 158] width 1349 height 888
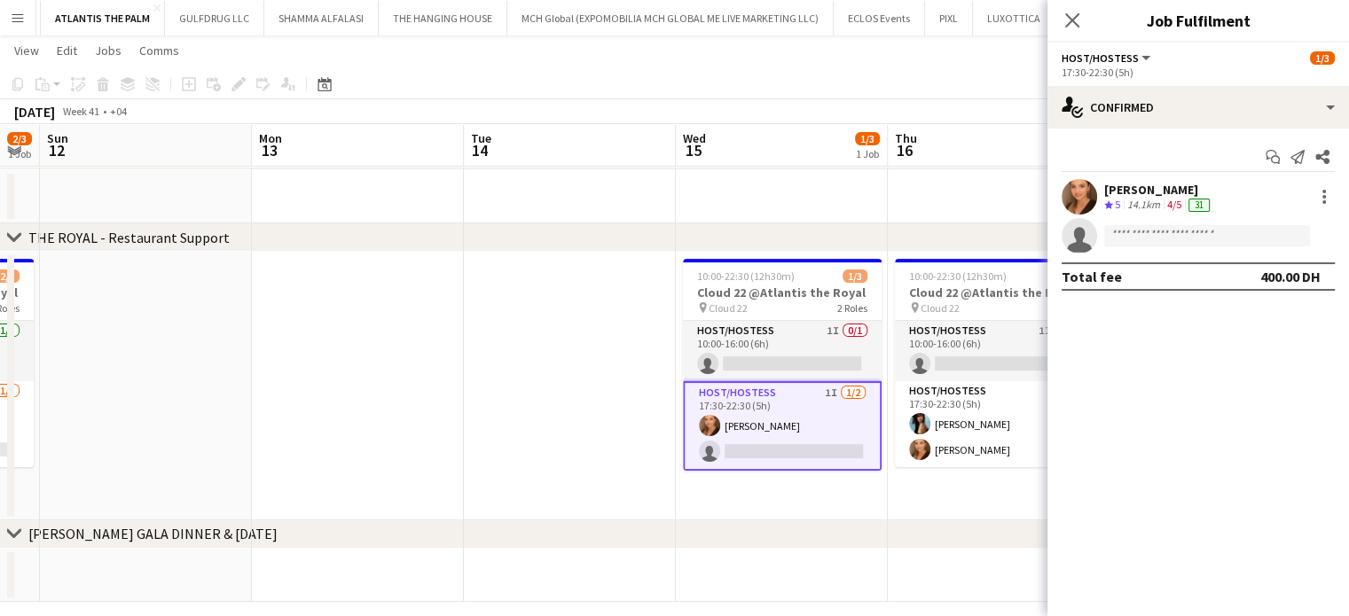
drag, startPoint x: 773, startPoint y: 446, endPoint x: 778, endPoint y: 438, distance: 9.1
click at [773, 446] on app-card-role "Host/Hostess 1I 1/2 17:30-22:30 (5h) Maryna Demchenko single-neutral-actions" at bounding box center [782, 426] width 199 height 90
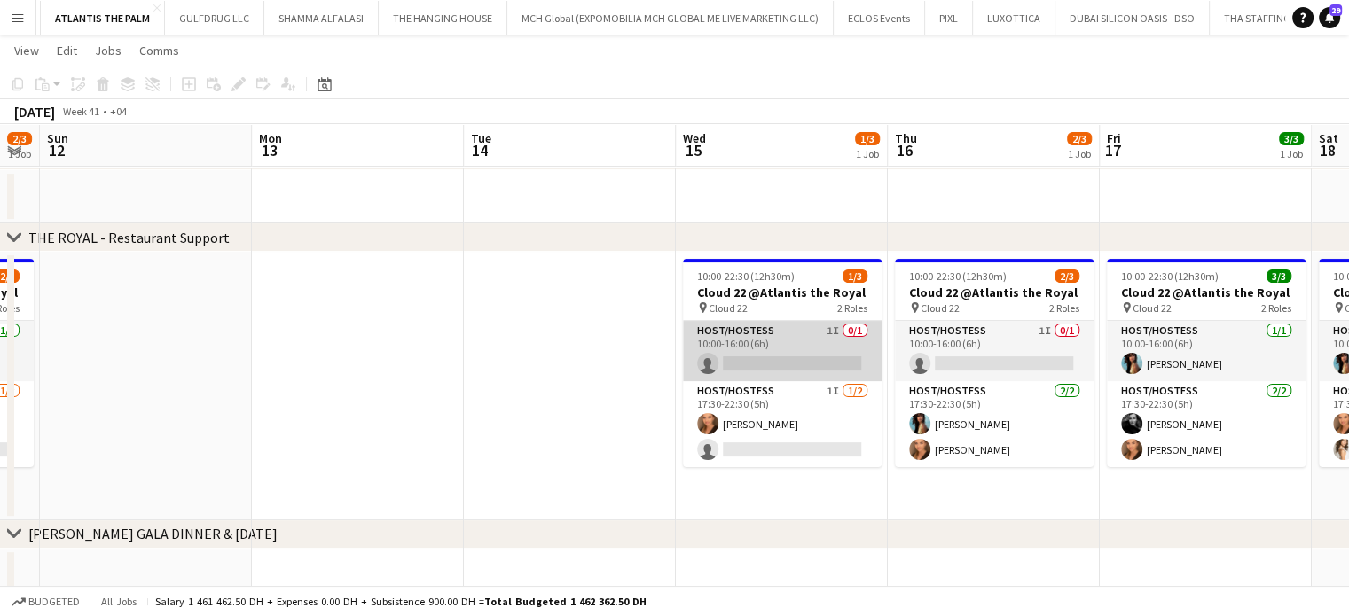
click at [797, 353] on app-card-role "Host/Hostess 1I 0/1 10:00-16:00 (6h) single-neutral-actions" at bounding box center [782, 351] width 199 height 60
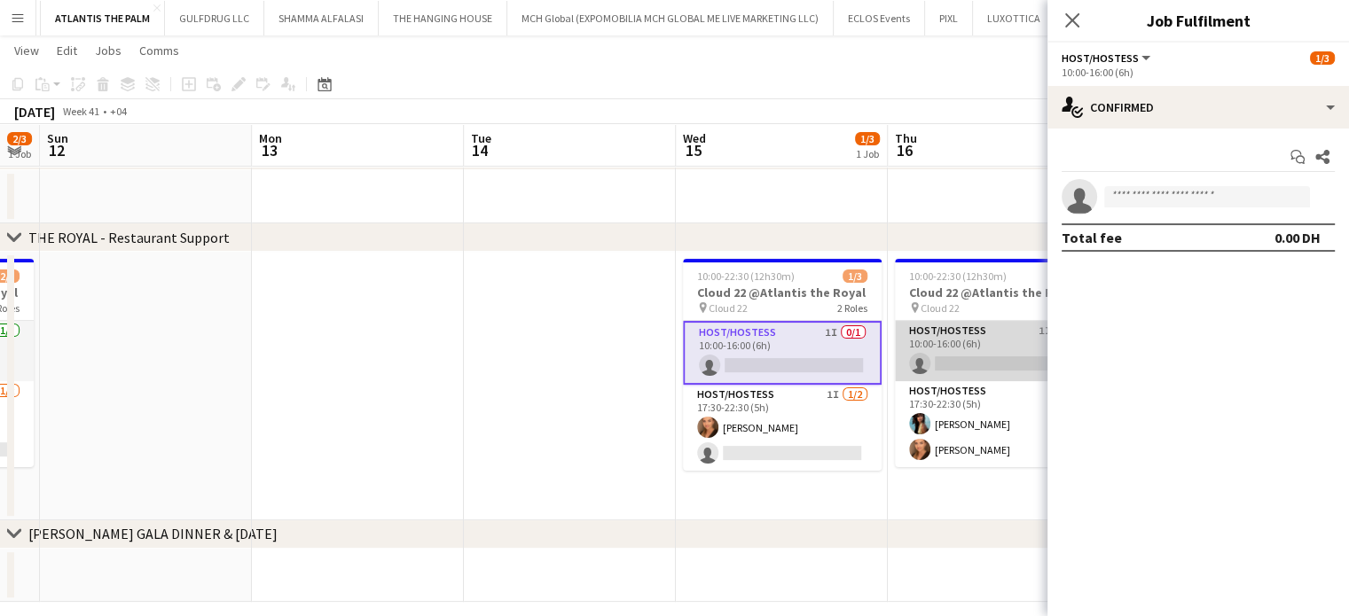
click at [1033, 349] on app-card-role "Host/Hostess 1I 0/1 10:00-16:00 (6h) single-neutral-actions" at bounding box center [994, 351] width 199 height 60
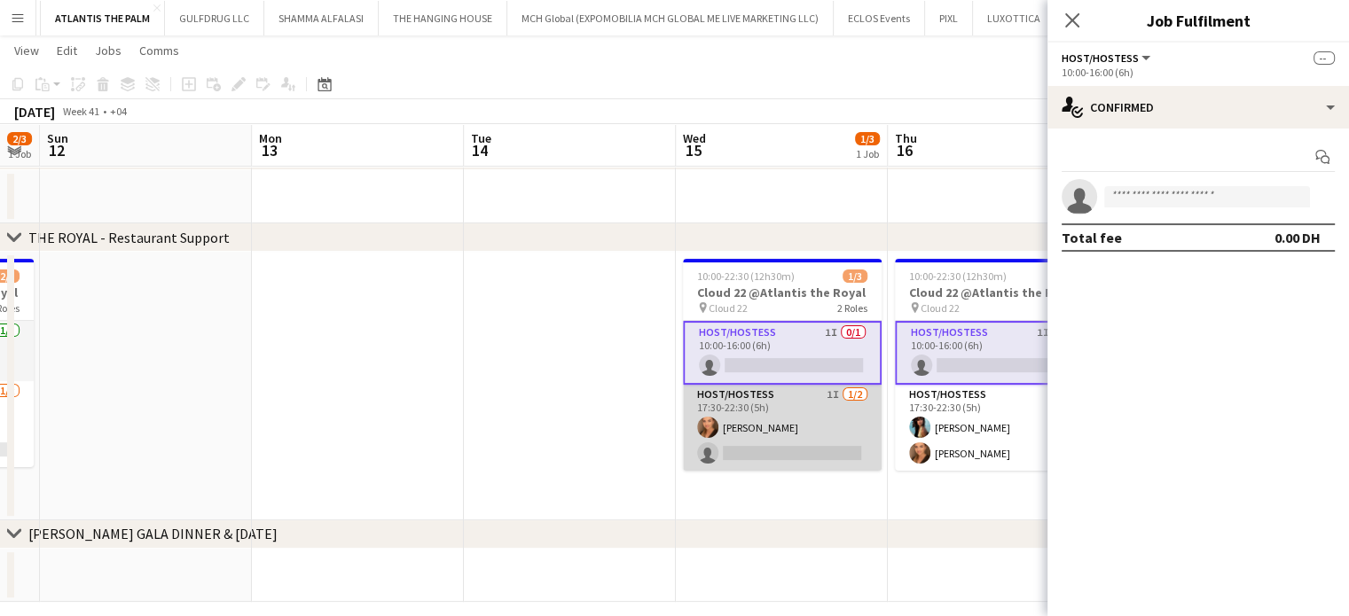
click at [825, 439] on app-card-role "Host/Hostess 1I 1/2 17:30-22:30 (5h) Maryna Demchenko single-neutral-actions" at bounding box center [782, 428] width 199 height 86
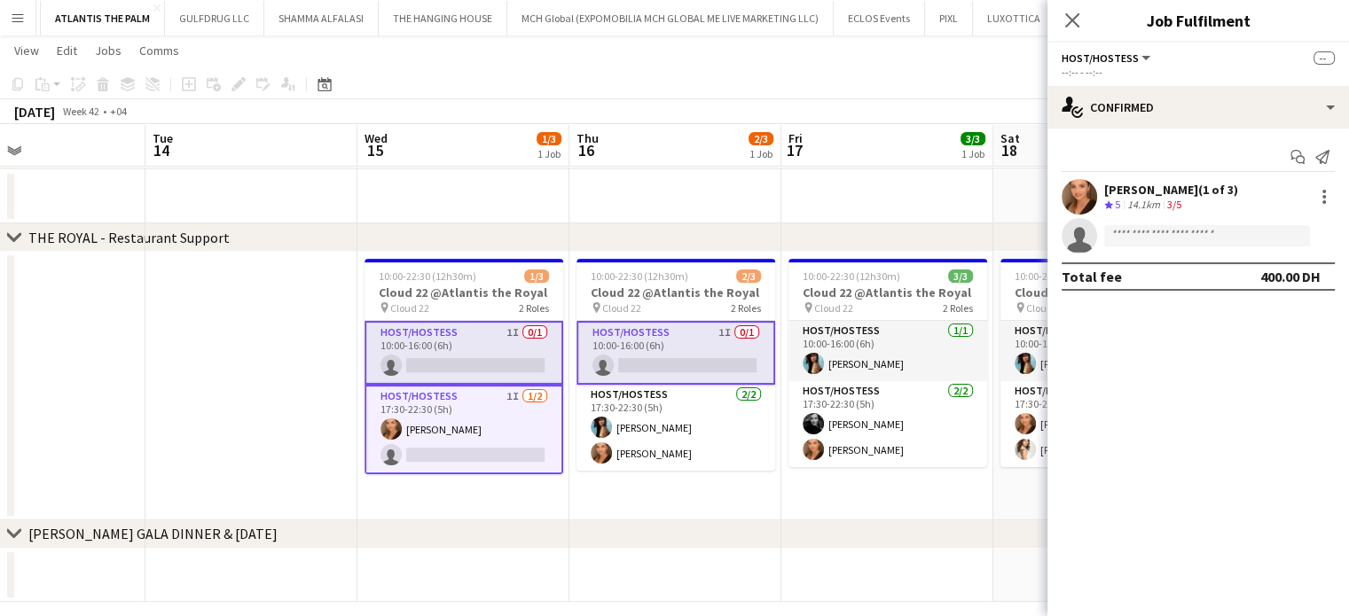
scroll to position [0, 507]
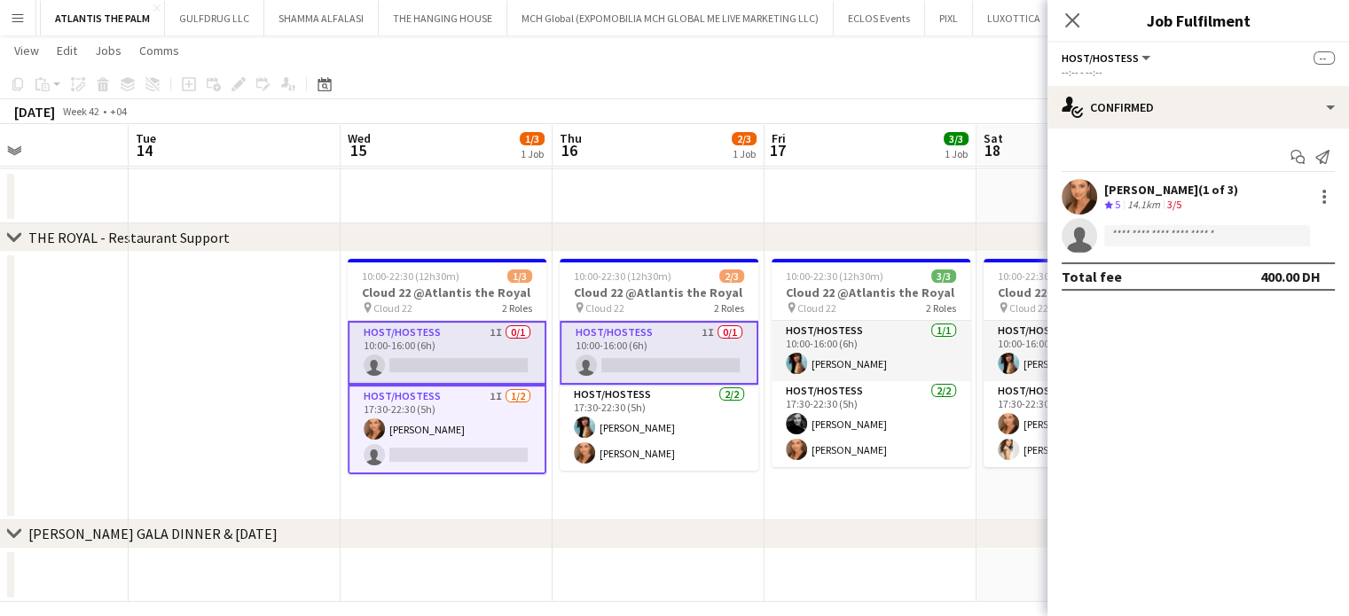
drag, startPoint x: 942, startPoint y: 388, endPoint x: 607, endPoint y: 368, distance: 335.8
click at [607, 368] on app-calendar-viewport "Sat 11 2/3 1 Job Sun 12 Mon 13 Tue 14 Wed 15 1/3 1 Job Thu 16 2/3 1 Job Fri 17 …" at bounding box center [674, 158] width 1349 height 888
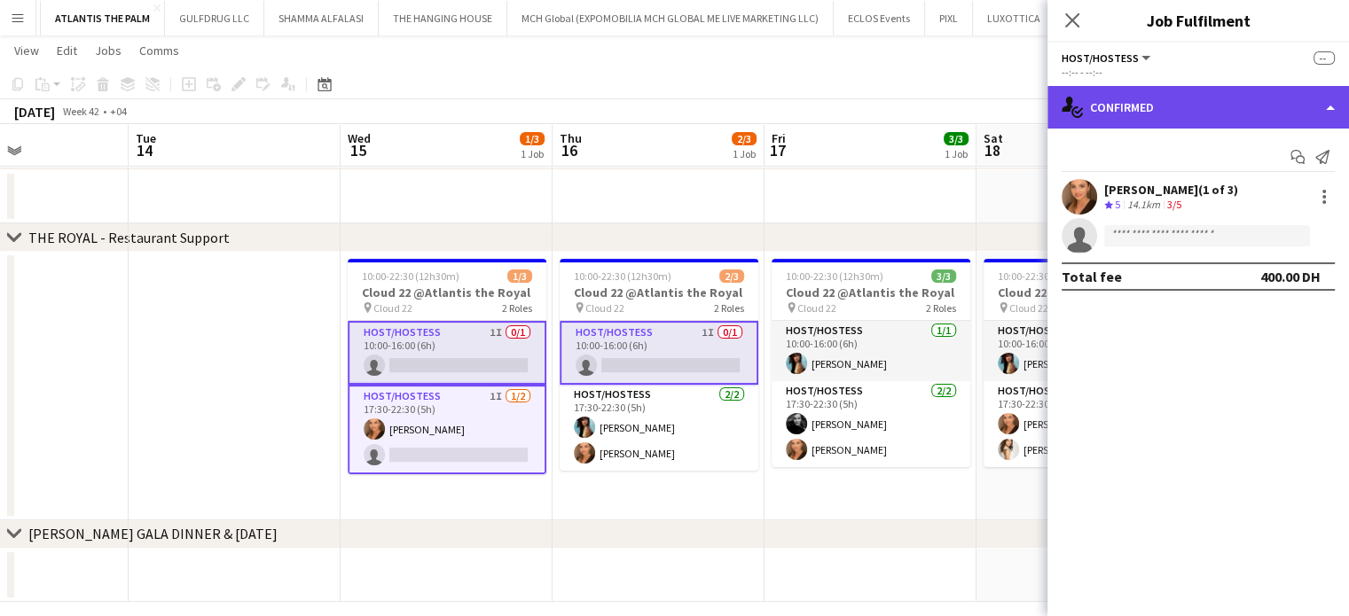
click at [1305, 102] on div "single-neutral-actions-check-2 Confirmed" at bounding box center [1198, 107] width 302 height 43
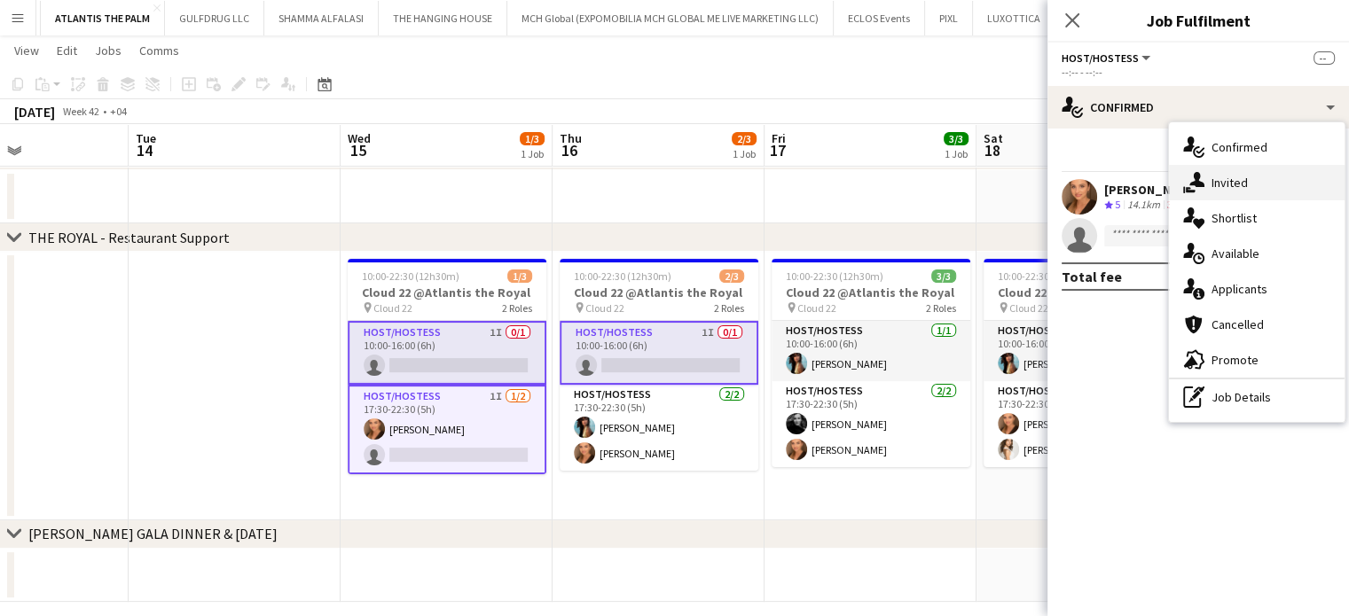
click at [1255, 191] on div "single-neutral-actions-share-1 Invited" at bounding box center [1257, 182] width 176 height 35
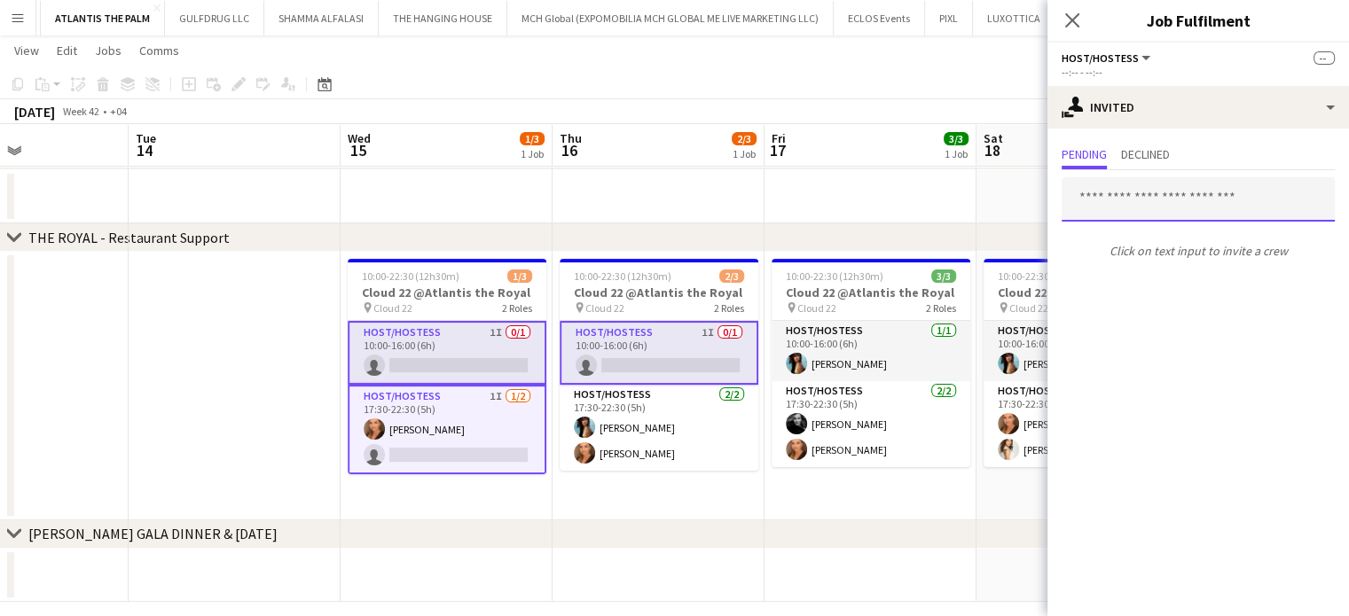
click at [1125, 195] on input "text" at bounding box center [1197, 199] width 273 height 44
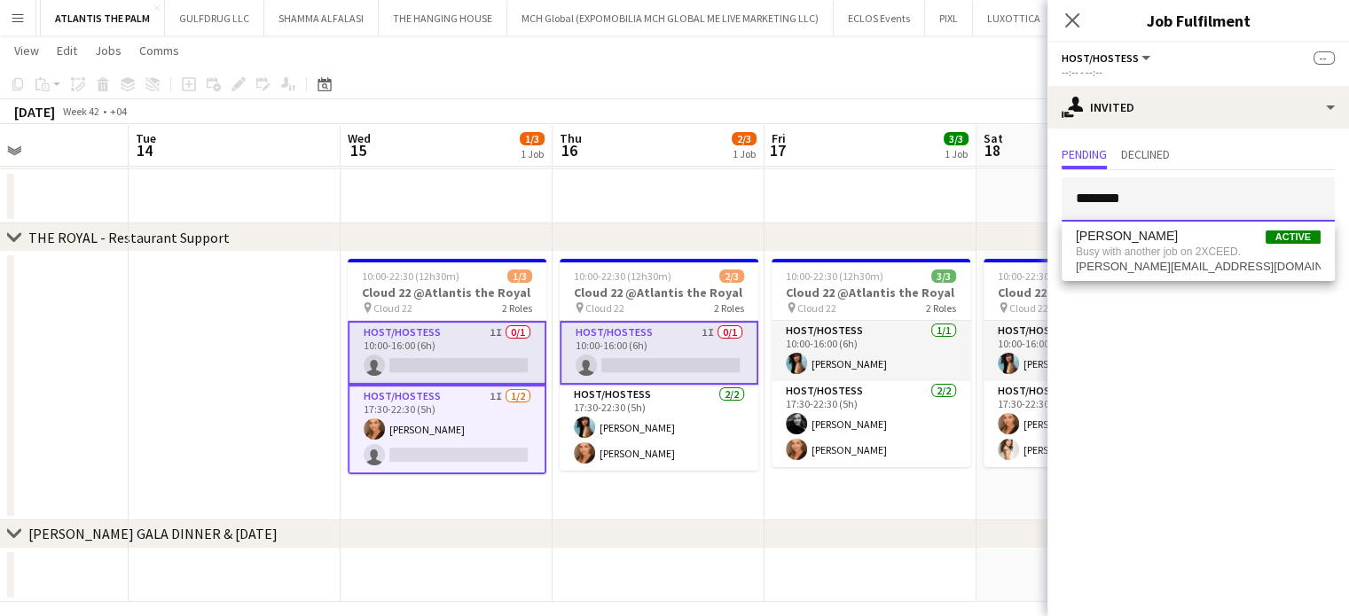
type input "********"
click at [156, 343] on app-date-cell at bounding box center [235, 386] width 212 height 269
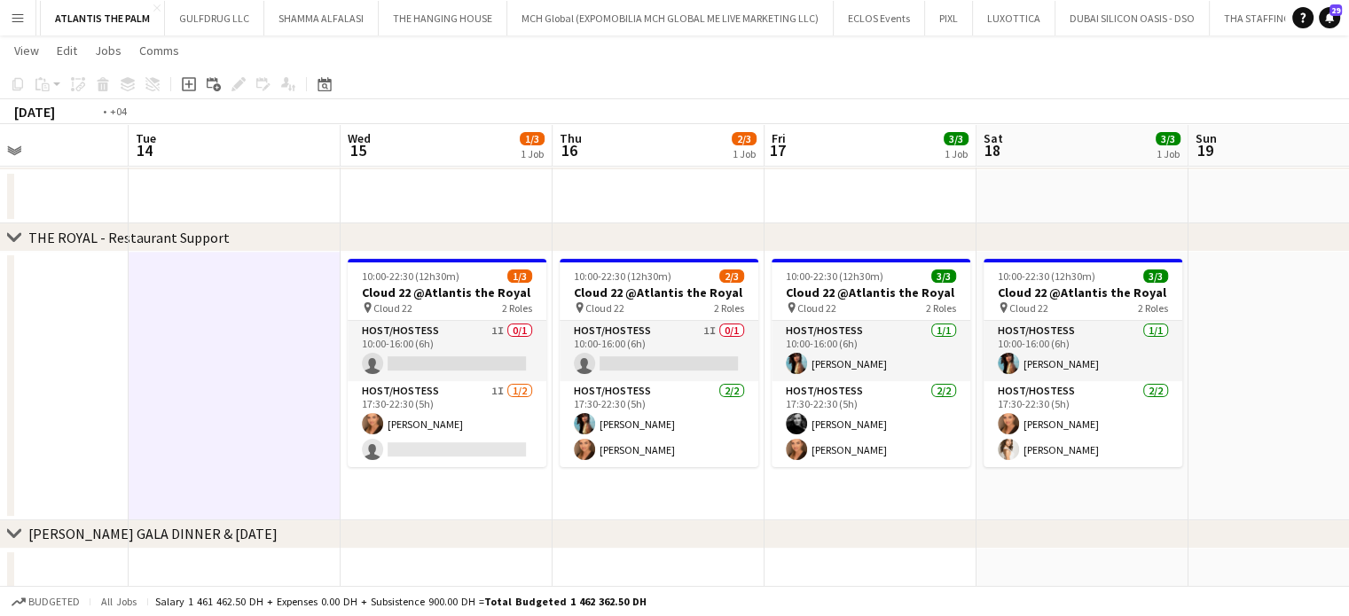
click at [763, 403] on app-calendar-viewport "Sat 11 2/3 1 Job Sun 12 Mon 13 Tue 14 Wed 15 1/3 1 Job Thu 16 2/3 1 Job Fri 17 …" at bounding box center [674, 158] width 1349 height 888
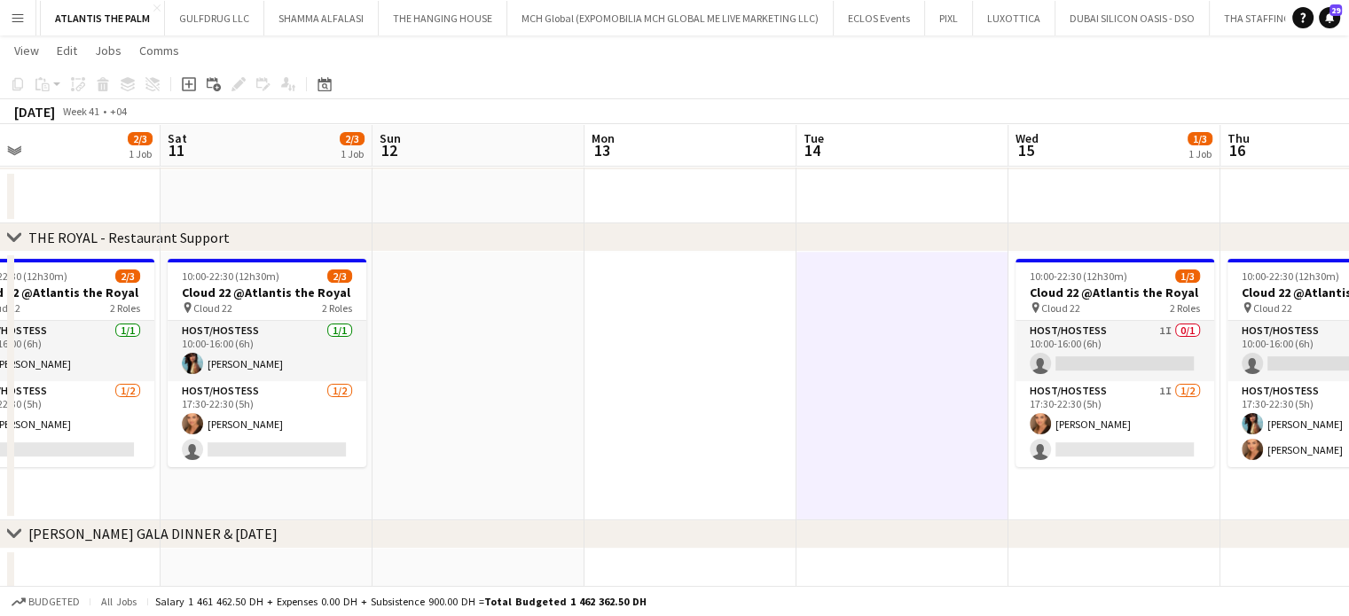
drag, startPoint x: 646, startPoint y: 380, endPoint x: 750, endPoint y: 390, distance: 105.1
click at [750, 390] on app-calendar-viewport "Wed 8 2/3 1 Job Thu 9 2/3 1 Job Fri 10 2/3 1 Job Sat 11 2/3 1 Job Sun 12 Mon 13…" at bounding box center [674, 158] width 1349 height 888
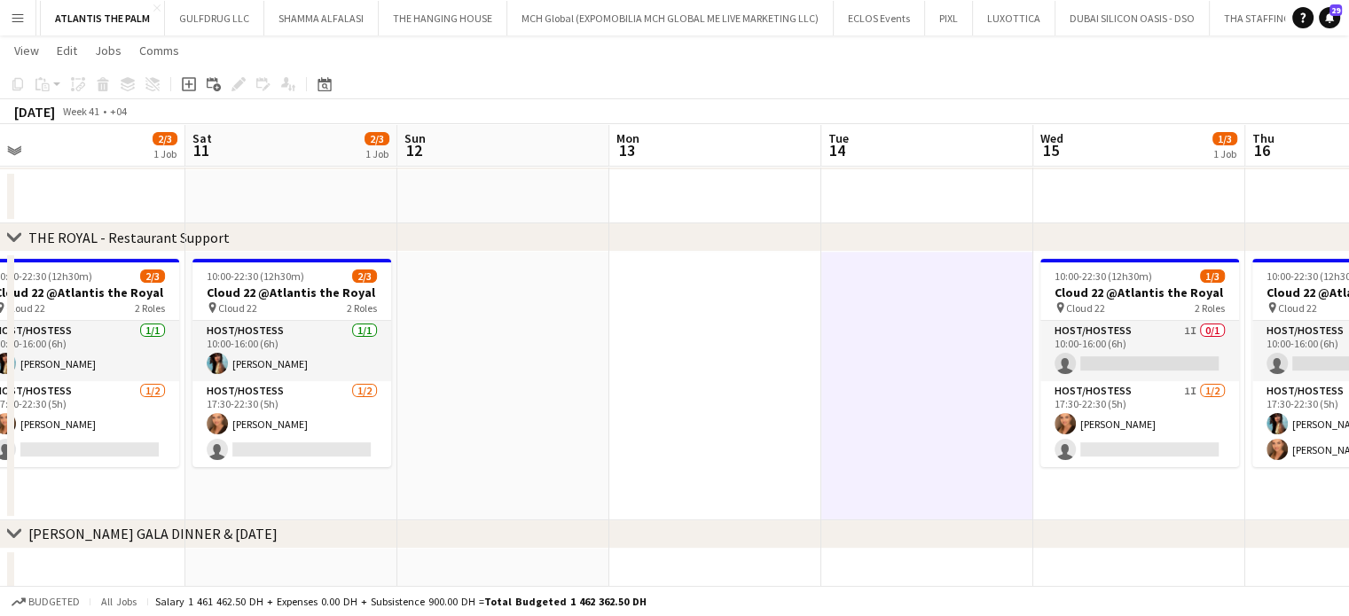
drag, startPoint x: 596, startPoint y: 395, endPoint x: 904, endPoint y: 413, distance: 308.3
click at [942, 403] on app-calendar-viewport "Wed 8 2/3 1 Job Thu 9 2/3 1 Job Fri 10 2/3 1 Job Sat 11 2/3 1 Job Sun 12 Mon 13…" at bounding box center [674, 158] width 1349 height 888
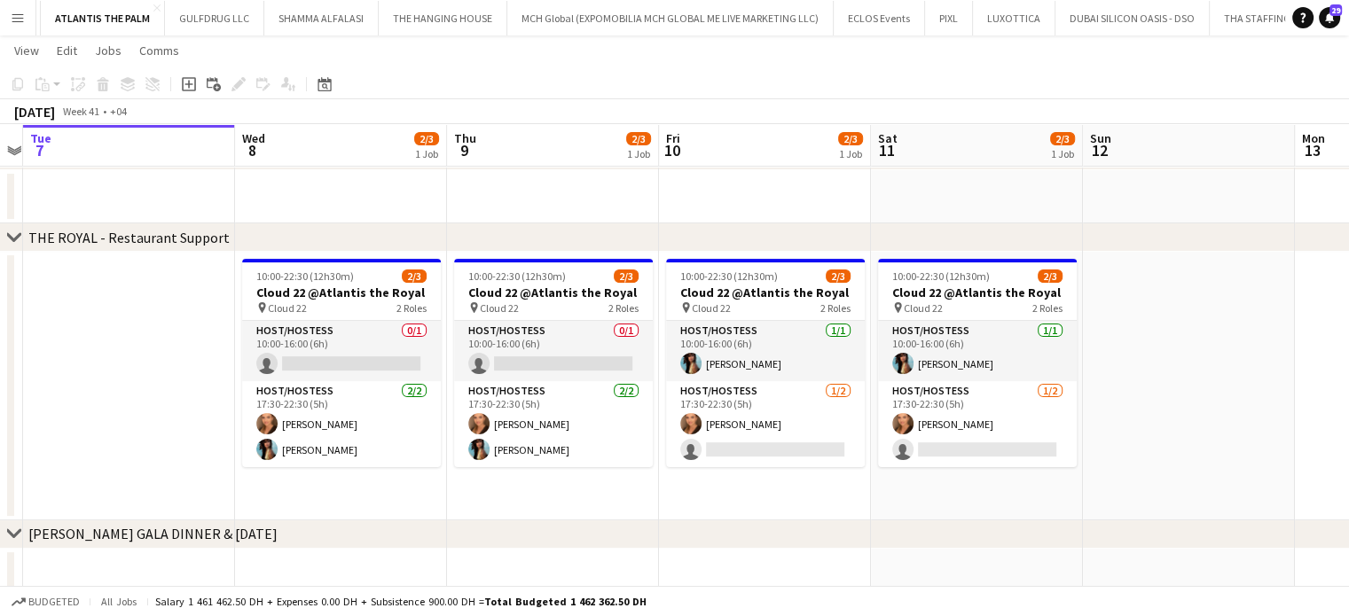
drag, startPoint x: 914, startPoint y: 411, endPoint x: 1018, endPoint y: 413, distance: 103.8
click at [1018, 413] on app-calendar-viewport "Sun 5 Mon 6 Tue 7 Wed 8 2/3 1 Job Thu 9 2/3 1 Job Fri 10 2/3 1 Job Sat 11 2/3 1…" at bounding box center [674, 158] width 1349 height 888
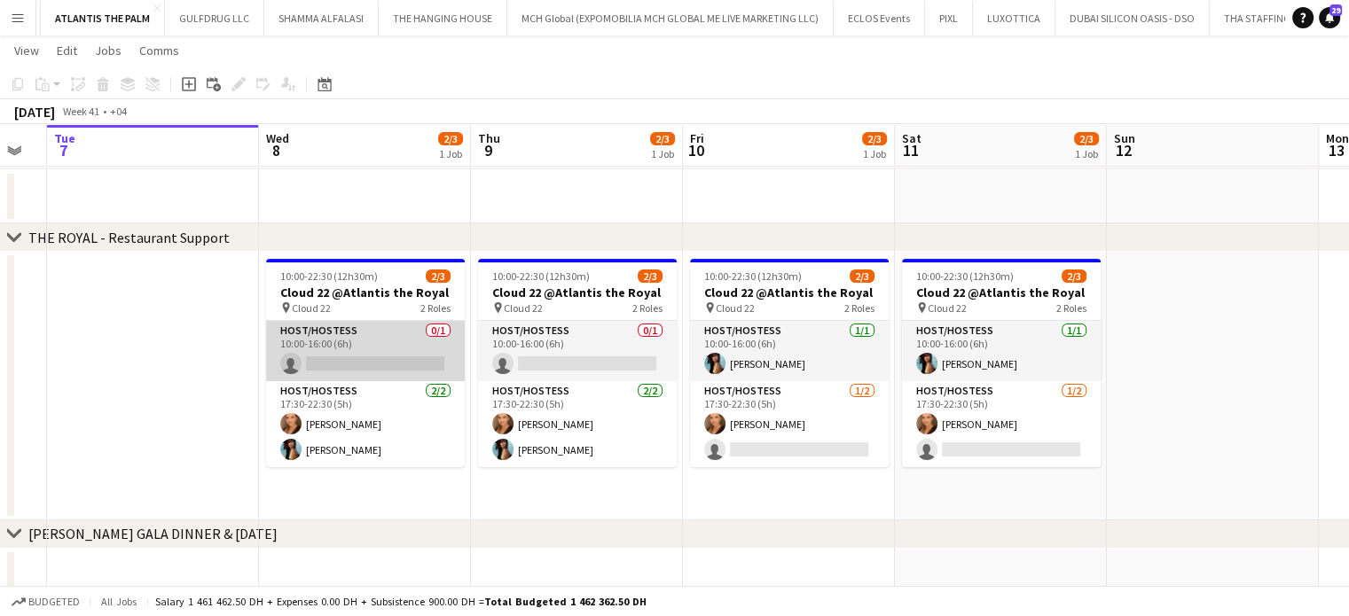
click at [388, 344] on app-card-role "Host/Hostess 0/1 10:00-16:00 (6h) single-neutral-actions" at bounding box center [365, 351] width 199 height 60
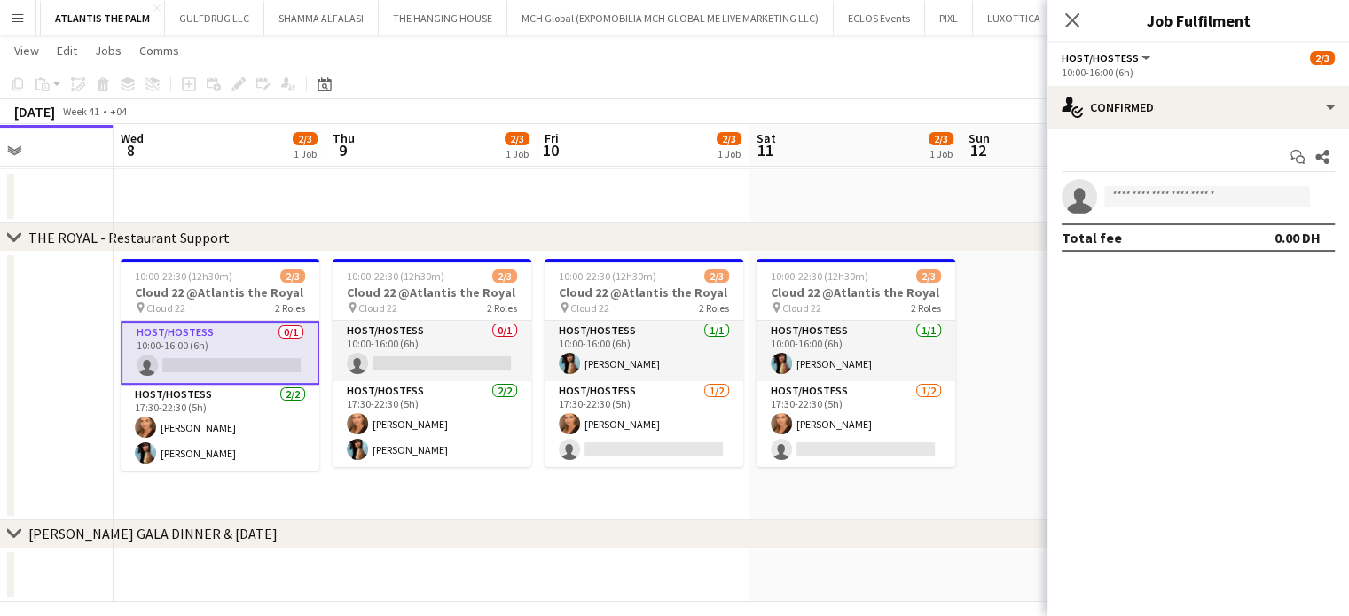
scroll to position [0, 518]
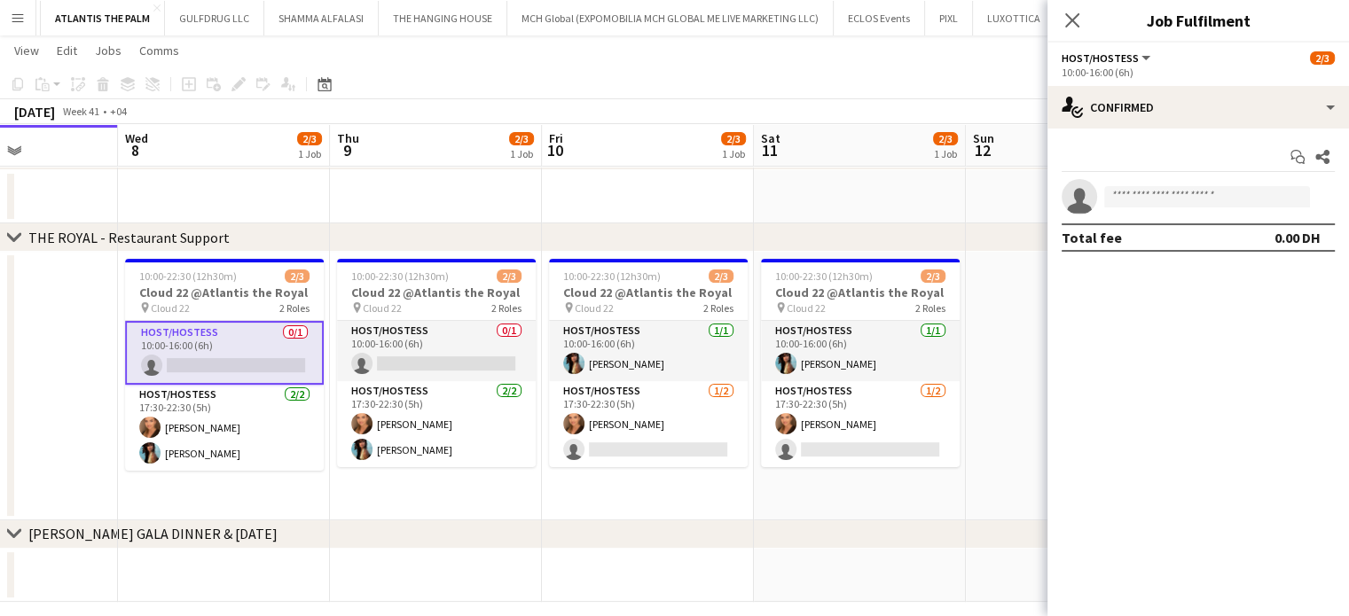
drag, startPoint x: 188, startPoint y: 359, endPoint x: 259, endPoint y: 360, distance: 70.9
click at [259, 360] on app-calendar-viewport "Sun 5 Mon 6 Tue 7 Wed 8 2/3 1 Job Thu 9 2/3 1 Job Fri 10 2/3 1 Job Sat 11 2/3 1…" at bounding box center [674, 158] width 1349 height 888
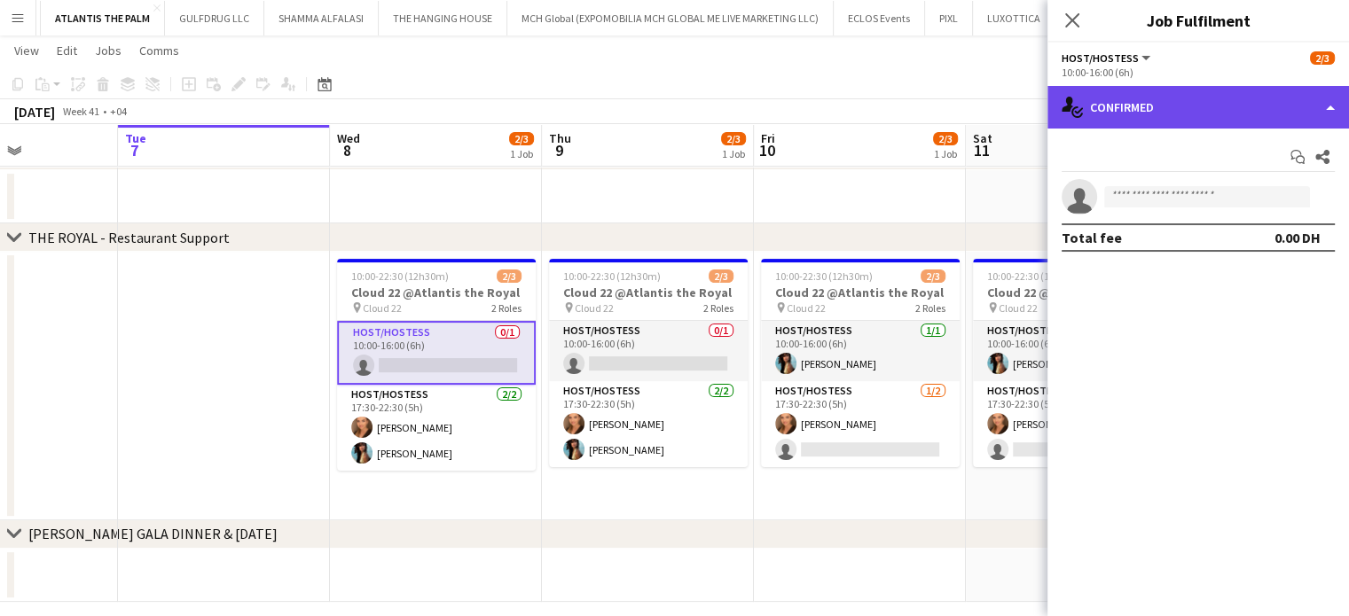
click at [1303, 90] on div "single-neutral-actions-check-2 Confirmed" at bounding box center [1198, 107] width 302 height 43
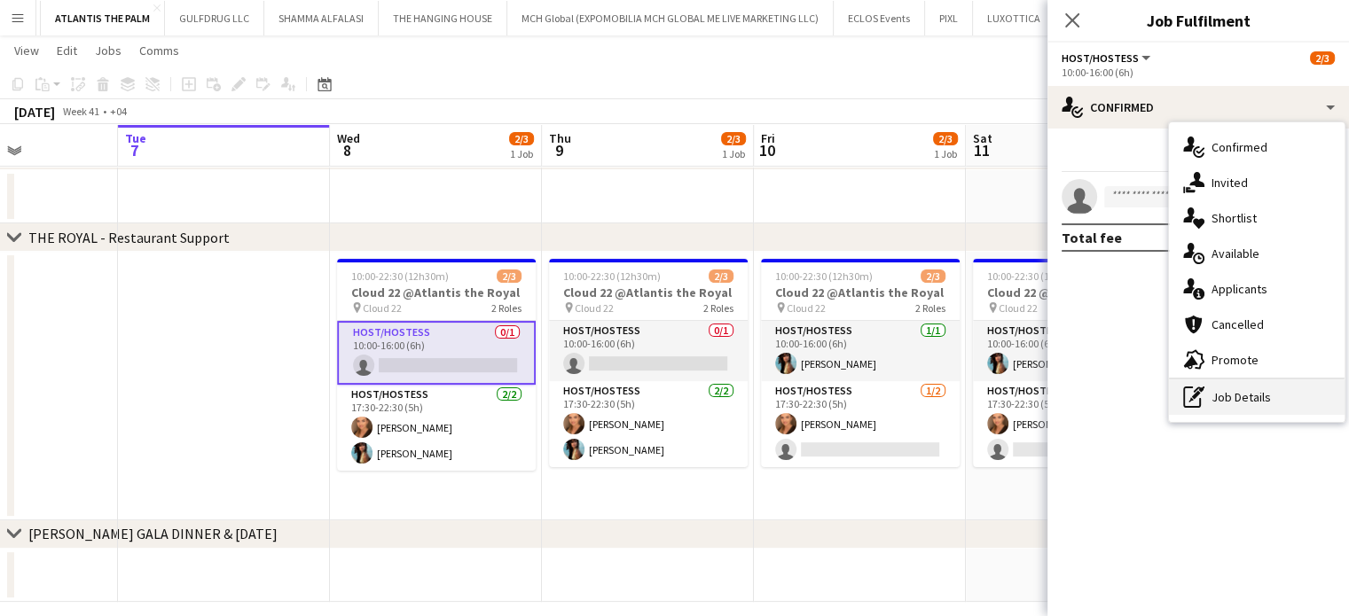
click at [1251, 403] on div "pen-write Job Details" at bounding box center [1257, 397] width 176 height 35
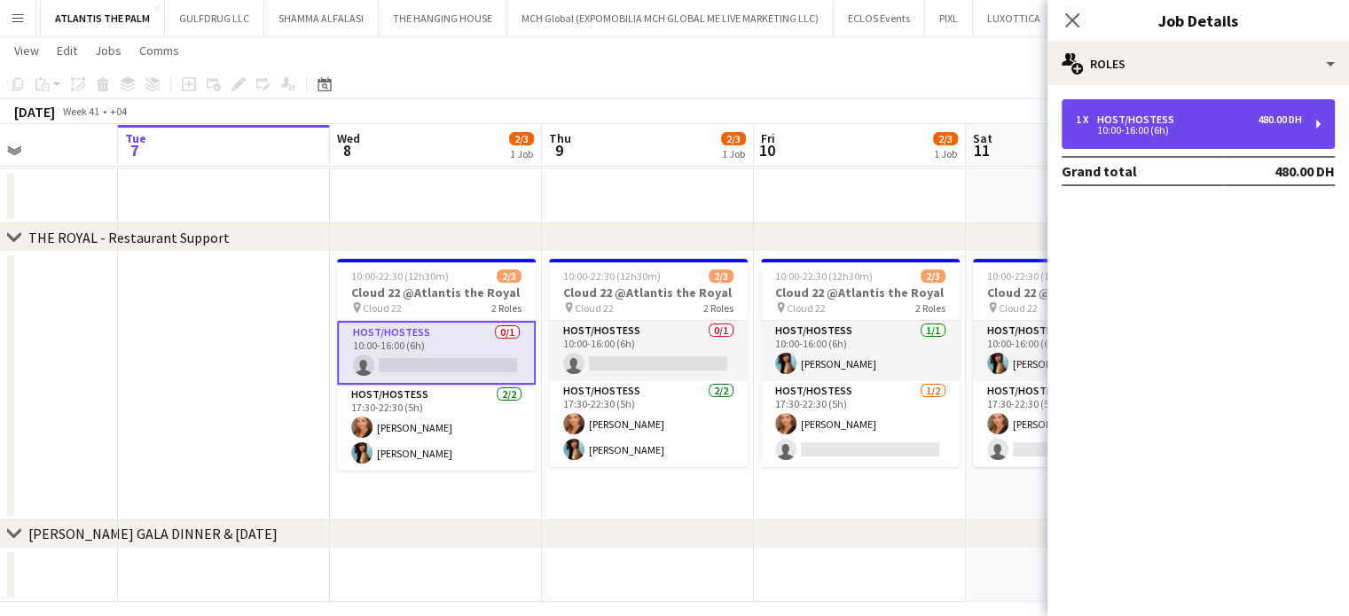
click at [1189, 130] on div "10:00-16:00 (6h)" at bounding box center [1189, 130] width 226 height 9
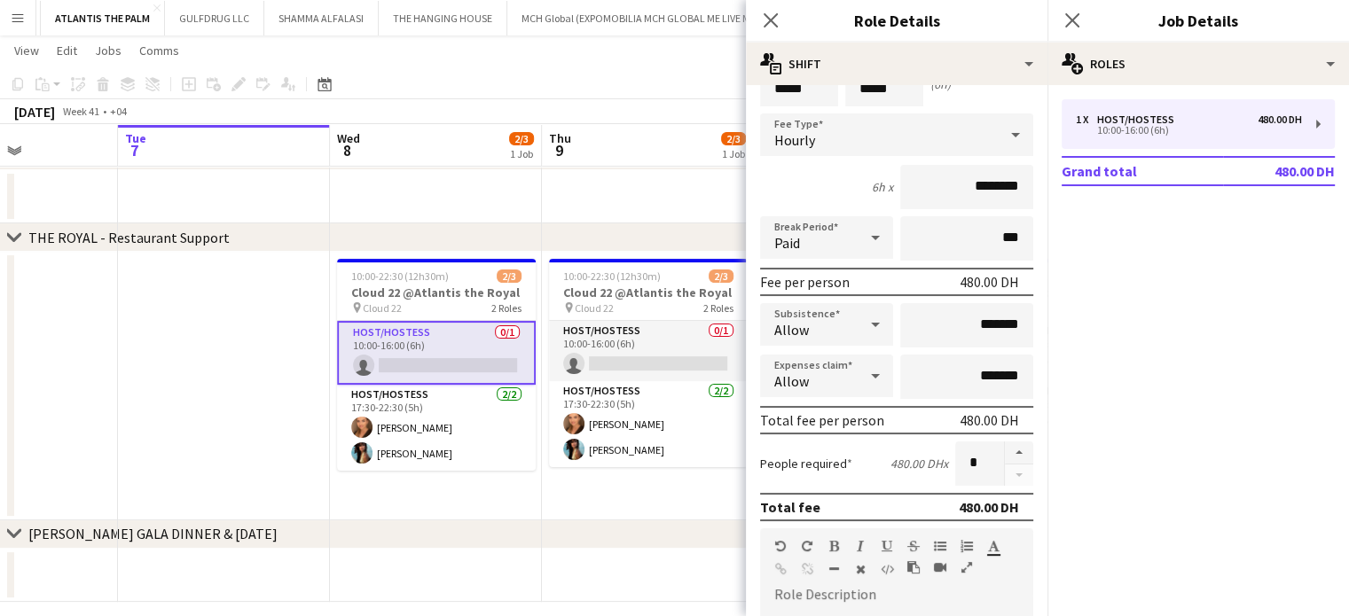
scroll to position [0, 519]
drag, startPoint x: 270, startPoint y: 362, endPoint x: 282, endPoint y: 350, distance: 16.3
click at [270, 361] on app-date-cell at bounding box center [223, 386] width 212 height 269
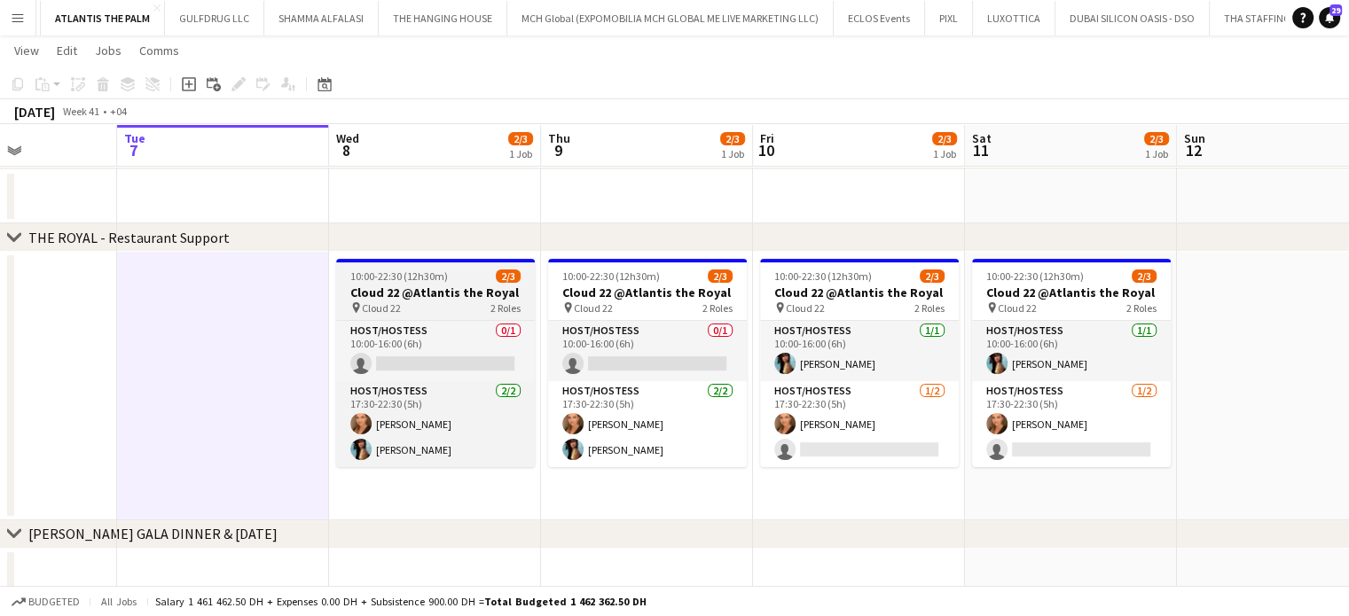
click at [380, 302] on span "Cloud 22" at bounding box center [381, 308] width 39 height 13
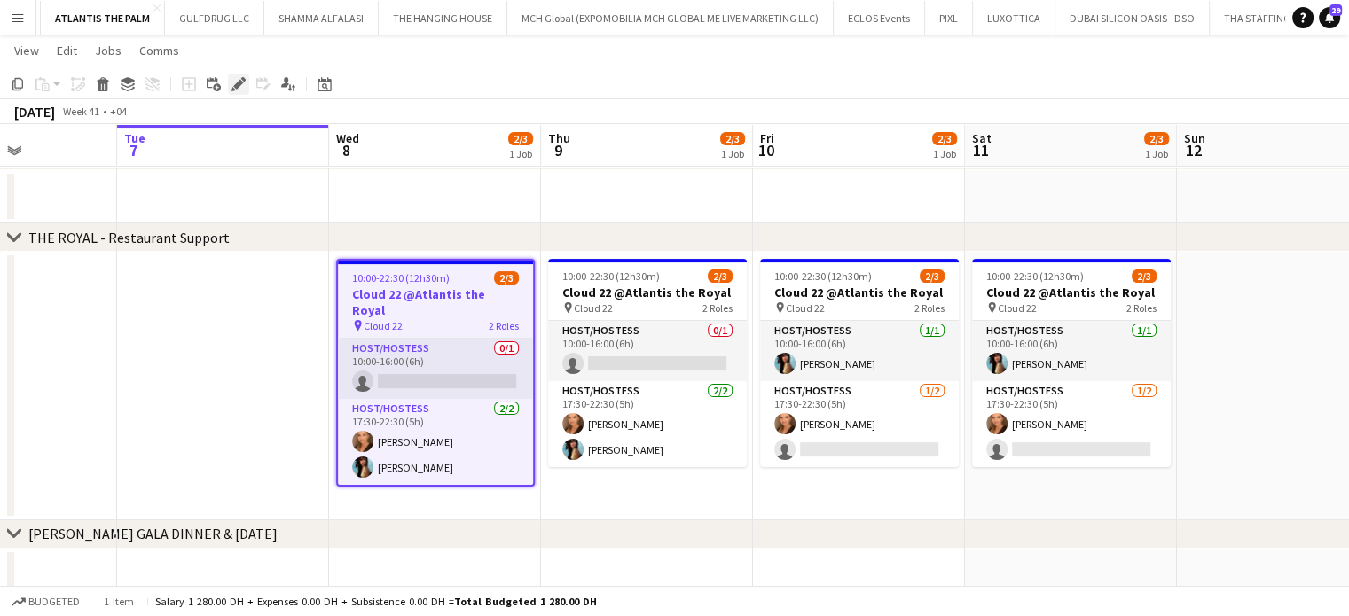
click at [240, 84] on icon "Edit" at bounding box center [238, 84] width 14 height 14
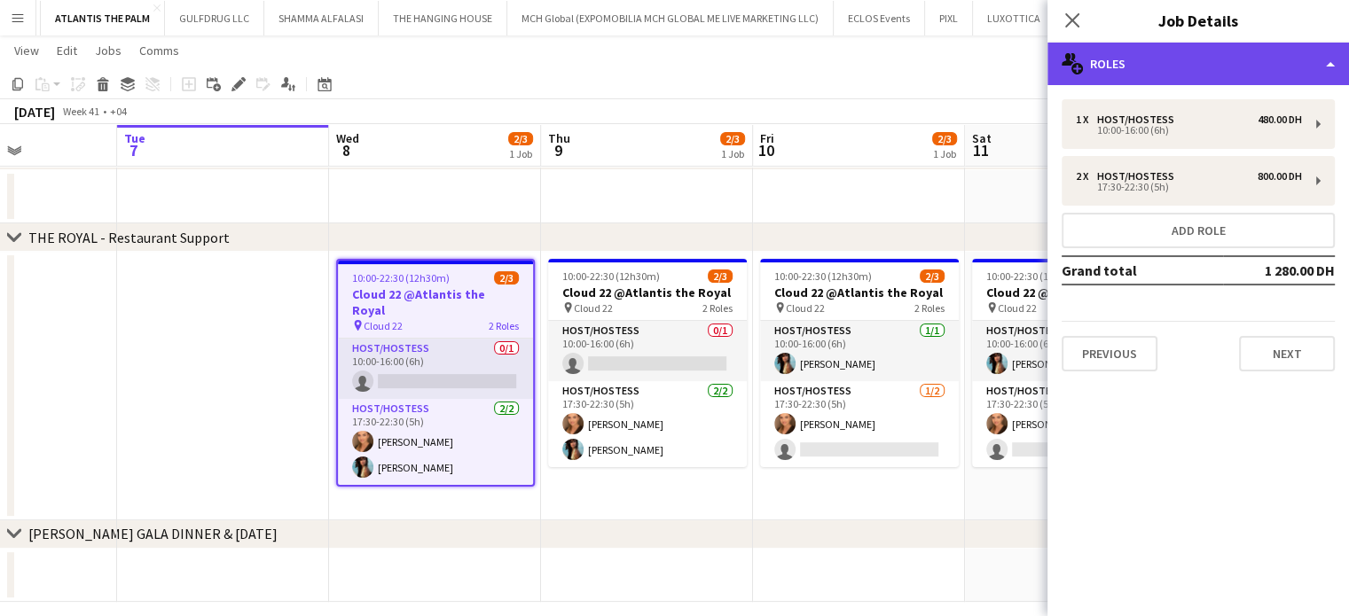
click at [1314, 60] on div "multiple-users-add Roles" at bounding box center [1198, 64] width 302 height 43
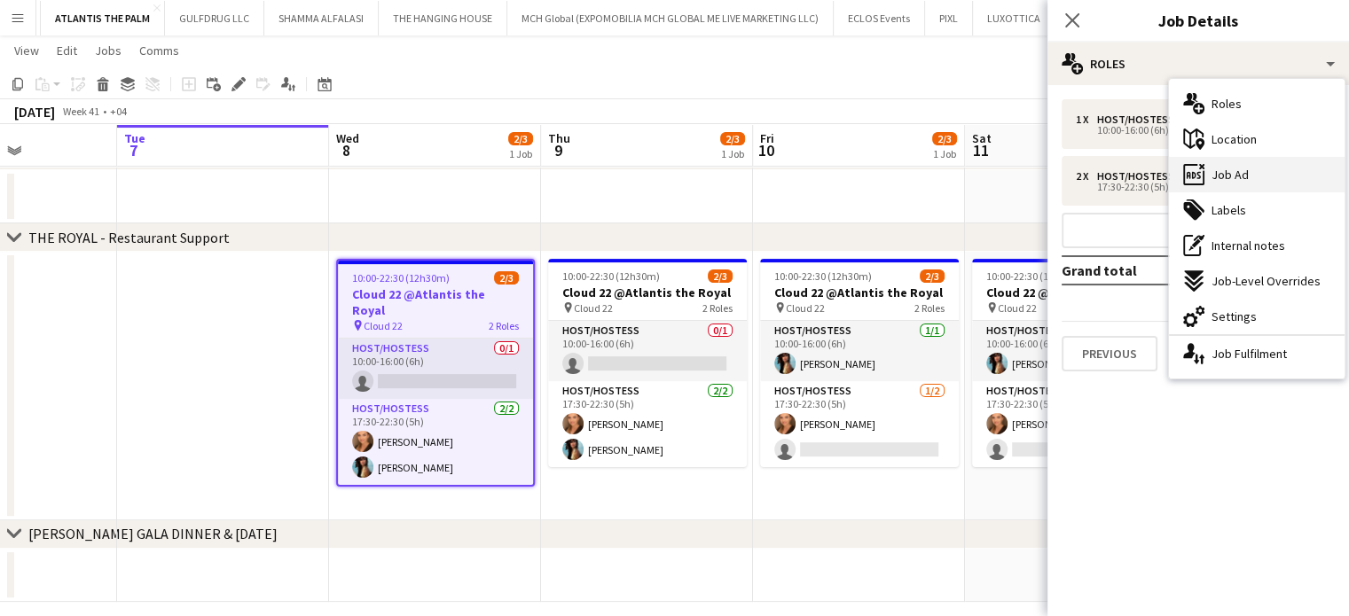
click at [1265, 177] on div "ads-window Job Ad" at bounding box center [1257, 174] width 176 height 35
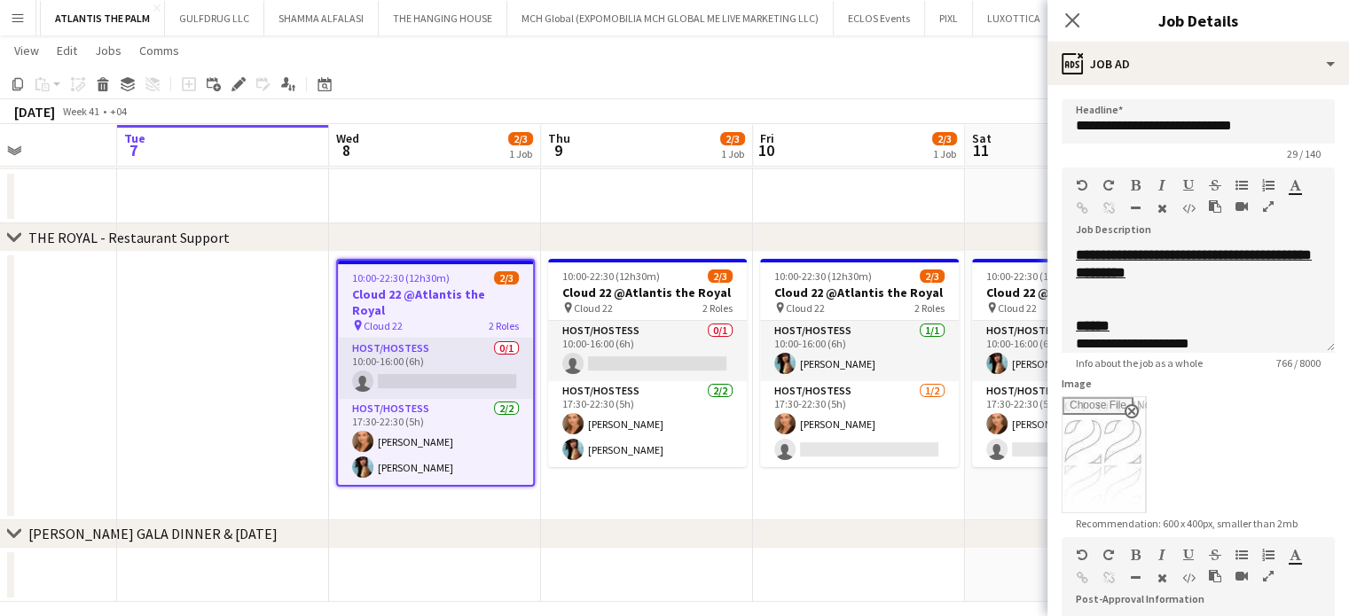
scroll to position [89, 0]
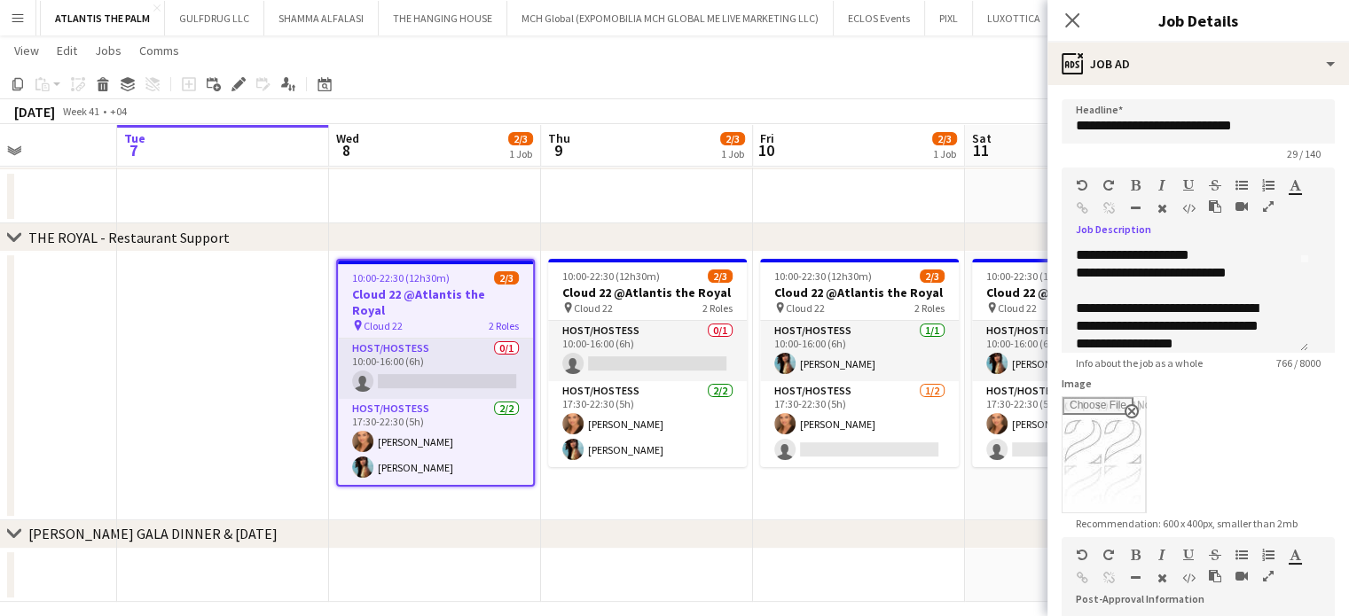
click at [1263, 213] on icon "button" at bounding box center [1268, 206] width 11 height 12
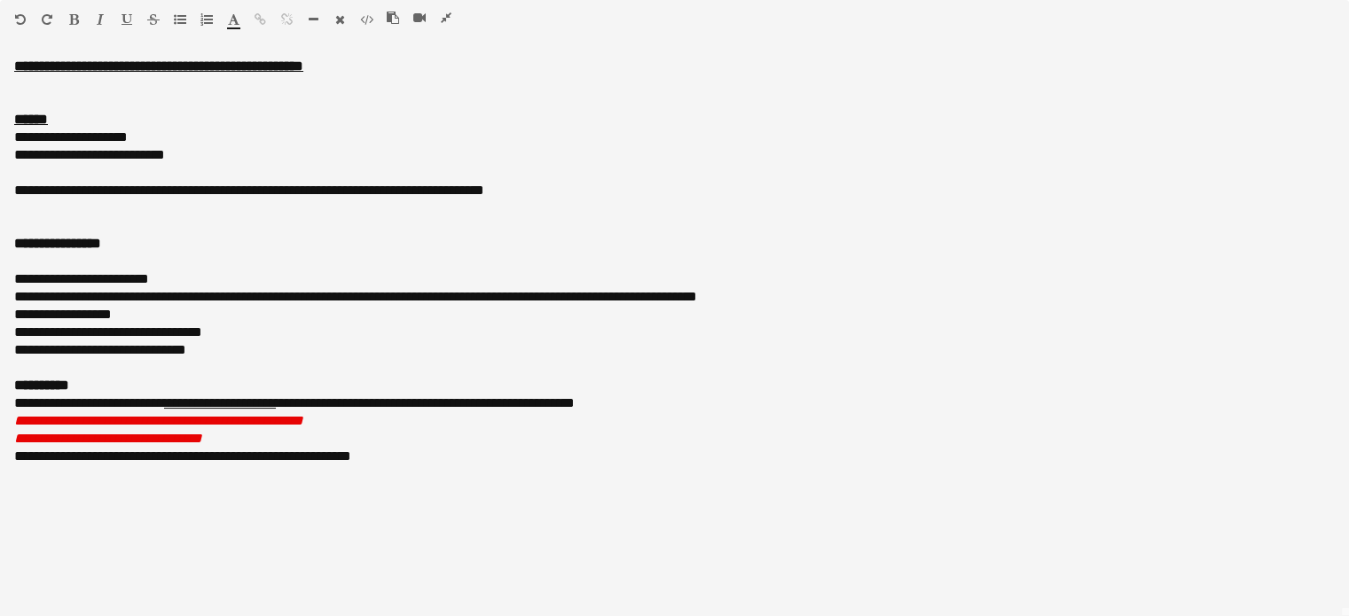
click at [442, 20] on icon "button" at bounding box center [446, 18] width 11 height 12
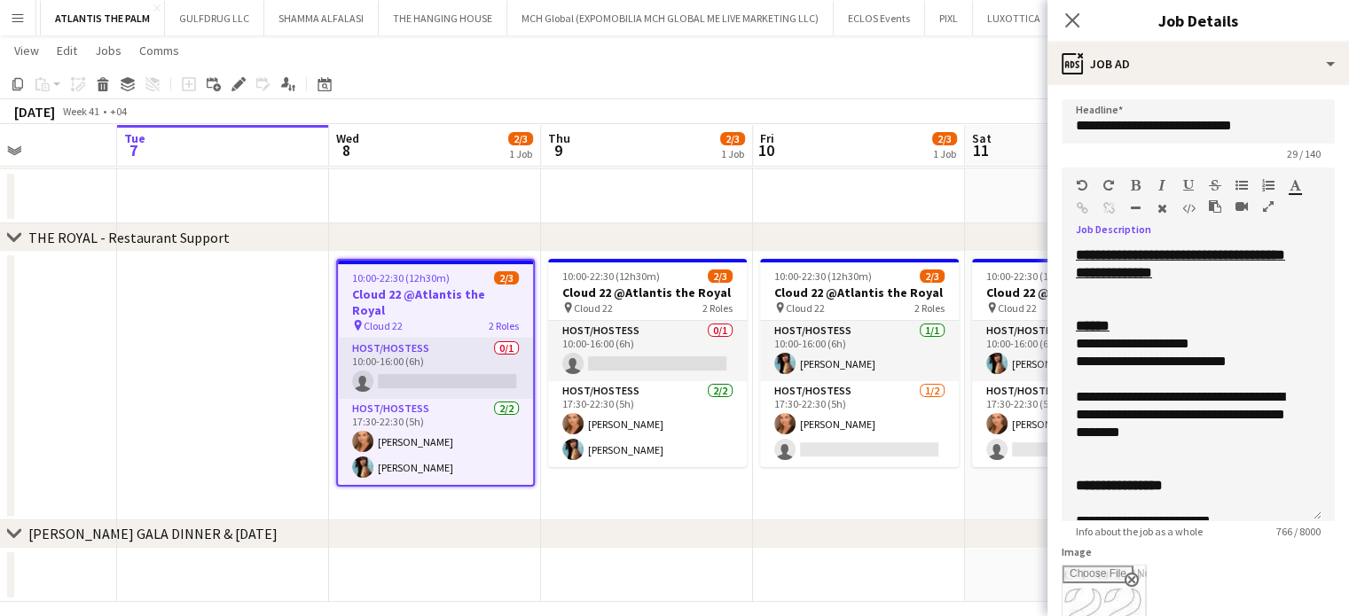
drag, startPoint x: 1312, startPoint y: 344, endPoint x: 1257, endPoint y: 468, distance: 135.8
click at [1320, 512] on form "**********" at bounding box center [1198, 622] width 302 height 1046
click at [1070, 342] on div "**********" at bounding box center [1191, 383] width 260 height 273
drag, startPoint x: 1116, startPoint y: 347, endPoint x: 1066, endPoint y: 347, distance: 49.7
click at [1066, 347] on div "**********" at bounding box center [1191, 383] width 260 height 273
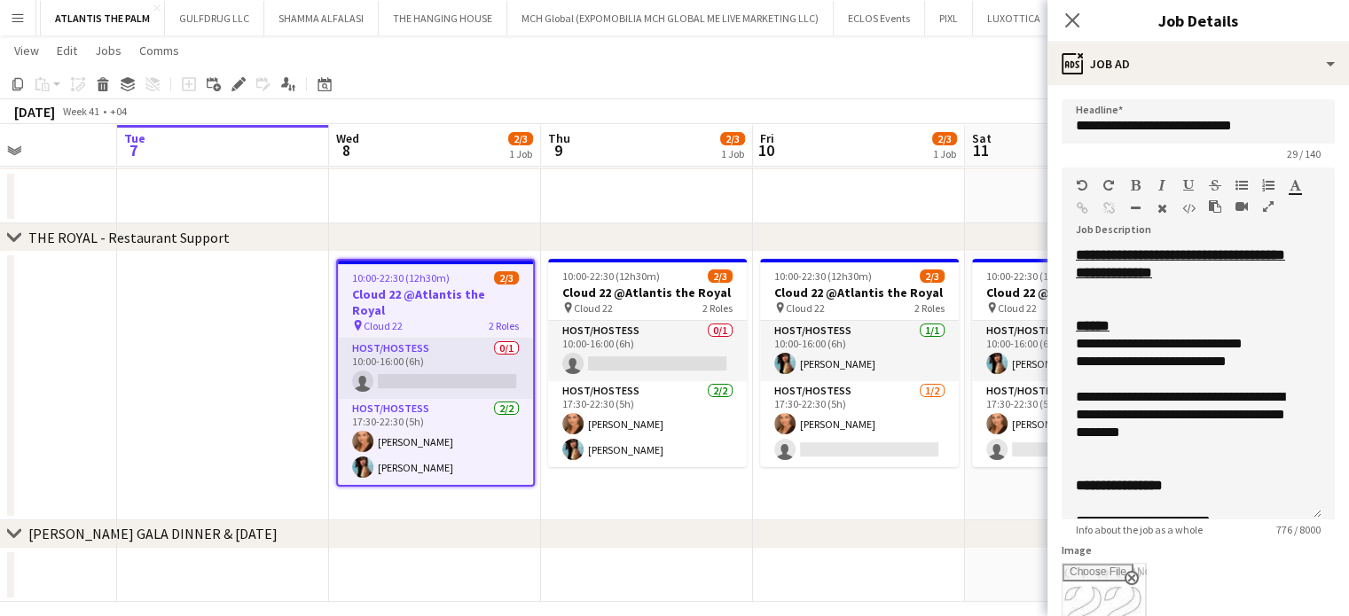
scroll to position [0, 623]
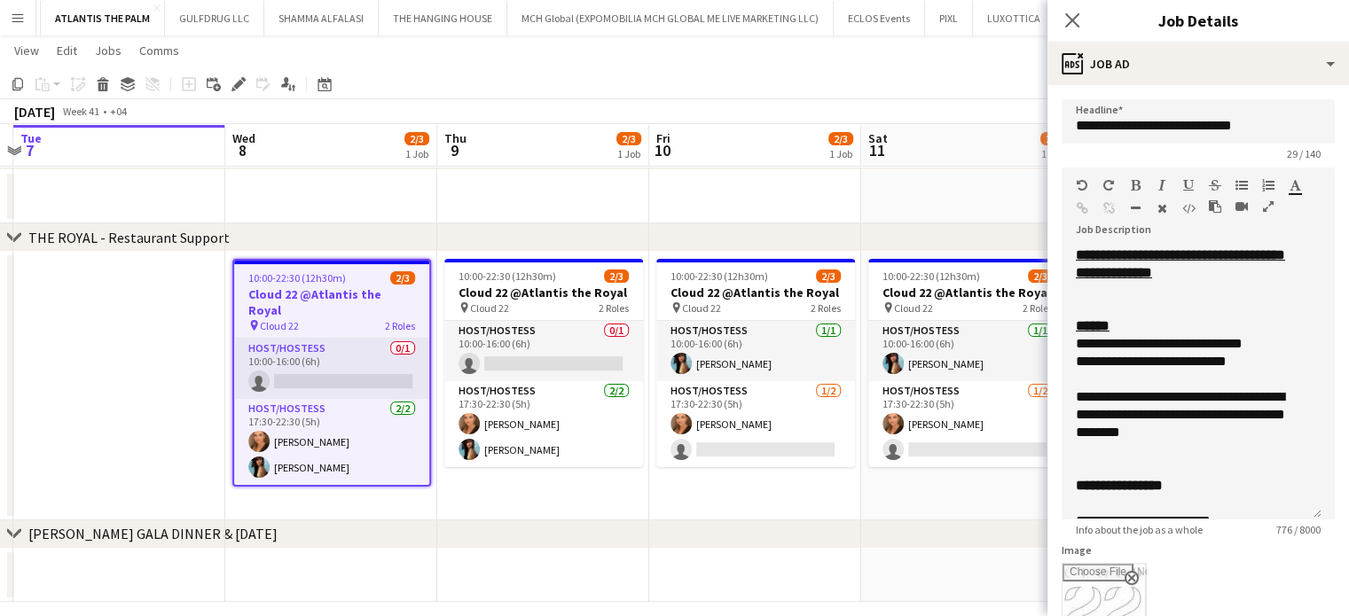
drag, startPoint x: 919, startPoint y: 393, endPoint x: 815, endPoint y: 393, distance: 103.8
click at [815, 393] on app-calendar-viewport "Sat 4 3/3 1 Job Sun 5 Mon 6 Tue 7 Wed 8 2/3 1 Job Thu 9 2/3 1 Job Fri 10 2/3 1 …" at bounding box center [674, 158] width 1349 height 888
drag, startPoint x: 1105, startPoint y: 364, endPoint x: 1075, endPoint y: 364, distance: 30.2
click at [1075, 364] on div "**********" at bounding box center [1191, 383] width 260 height 273
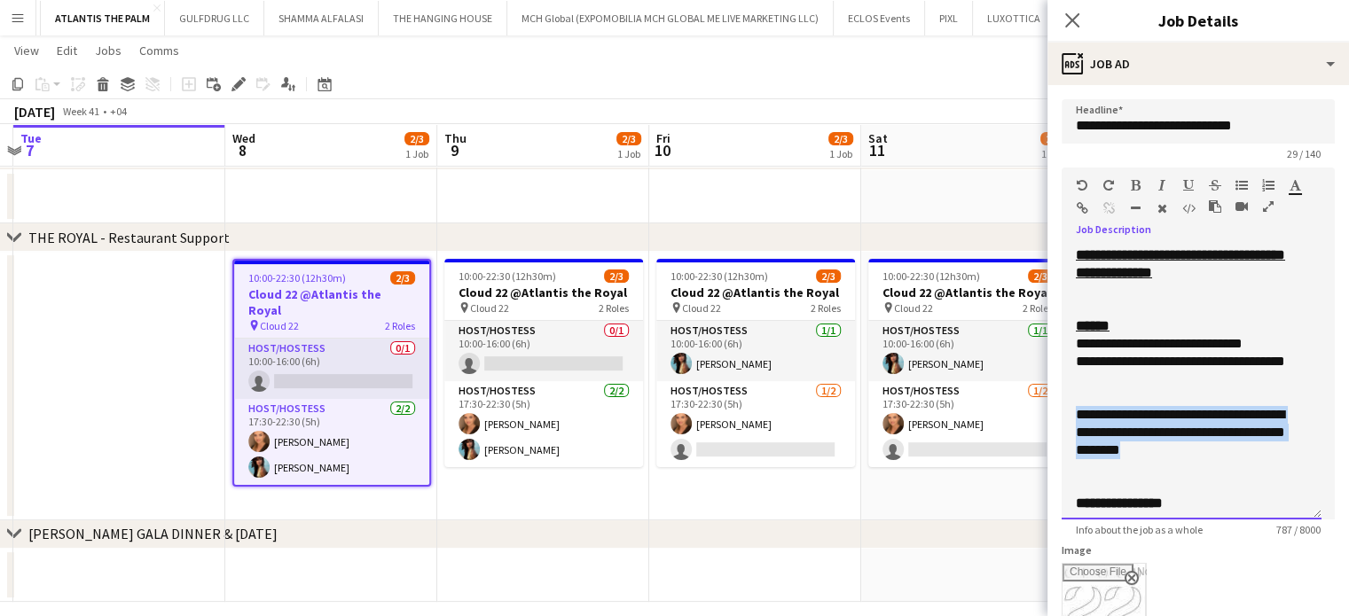
drag, startPoint x: 1254, startPoint y: 451, endPoint x: 1064, endPoint y: 415, distance: 193.2
click at [1064, 415] on div "**********" at bounding box center [1191, 383] width 260 height 273
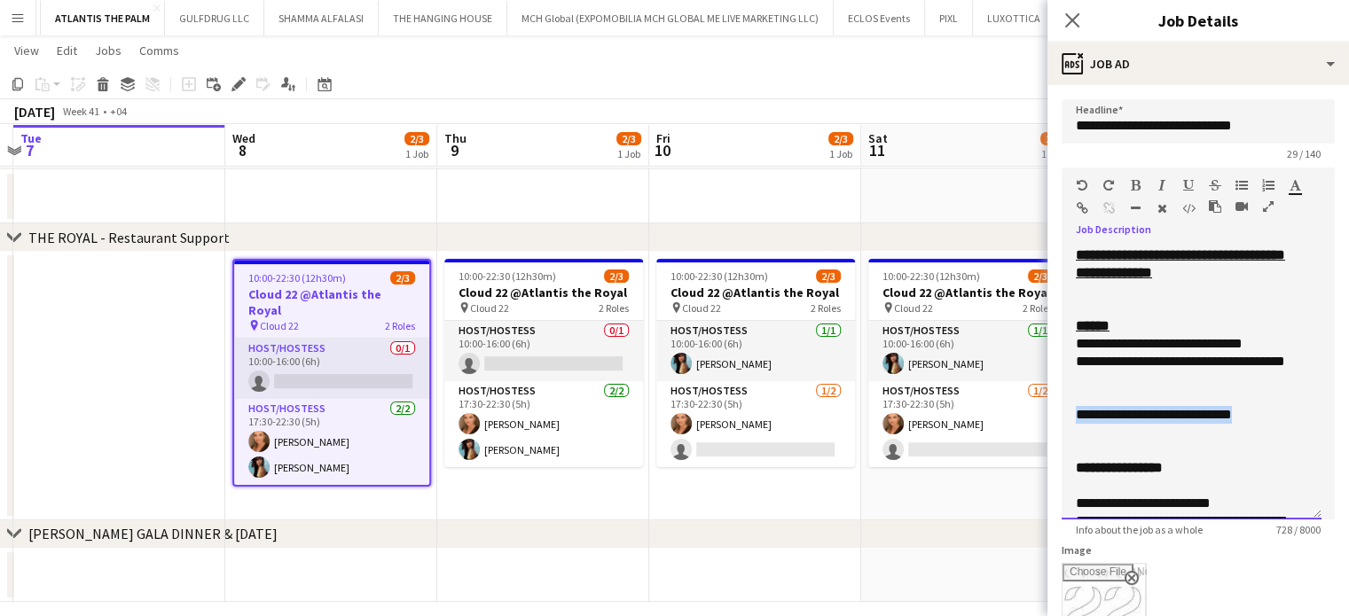
drag, startPoint x: 1281, startPoint y: 411, endPoint x: 1054, endPoint y: 380, distance: 228.3
click at [1054, 415] on form "**********" at bounding box center [1198, 621] width 302 height 1045
click at [1132, 186] on icon "button" at bounding box center [1136, 185] width 10 height 12
click at [1298, 191] on icon "button" at bounding box center [1295, 185] width 12 height 12
type input "*******"
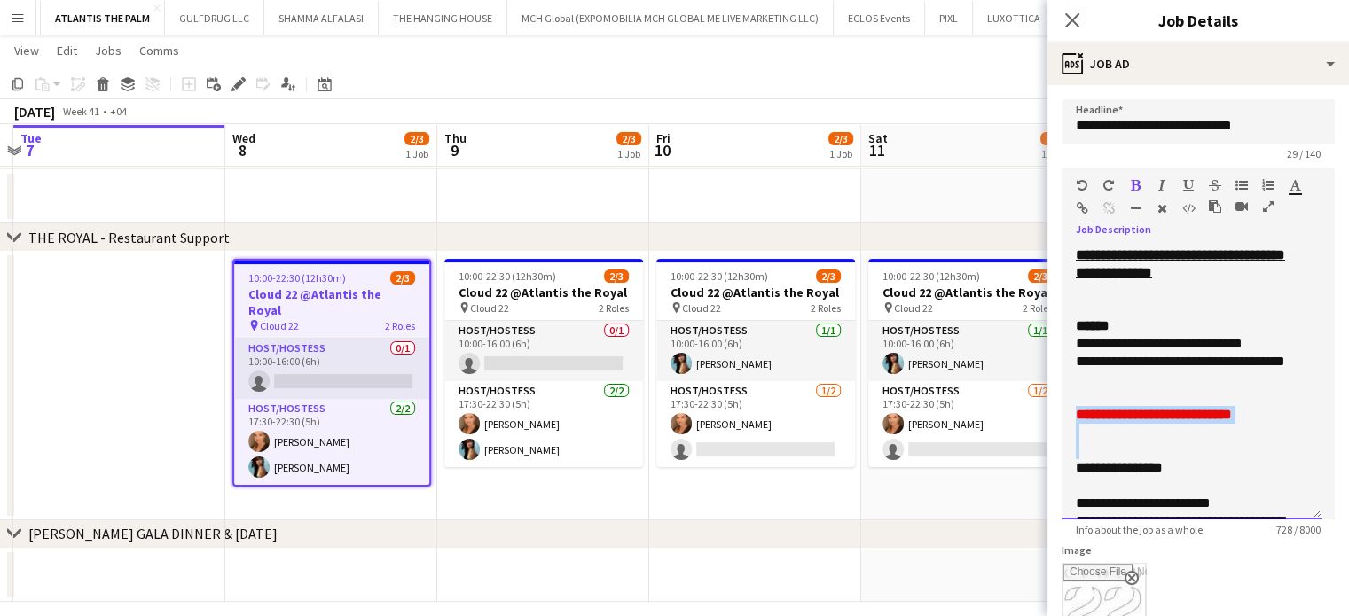
click at [1234, 447] on div at bounding box center [1191, 451] width 231 height 18
click at [1224, 389] on div at bounding box center [1191, 397] width 231 height 18
click at [163, 368] on app-date-cell at bounding box center [119, 386] width 212 height 269
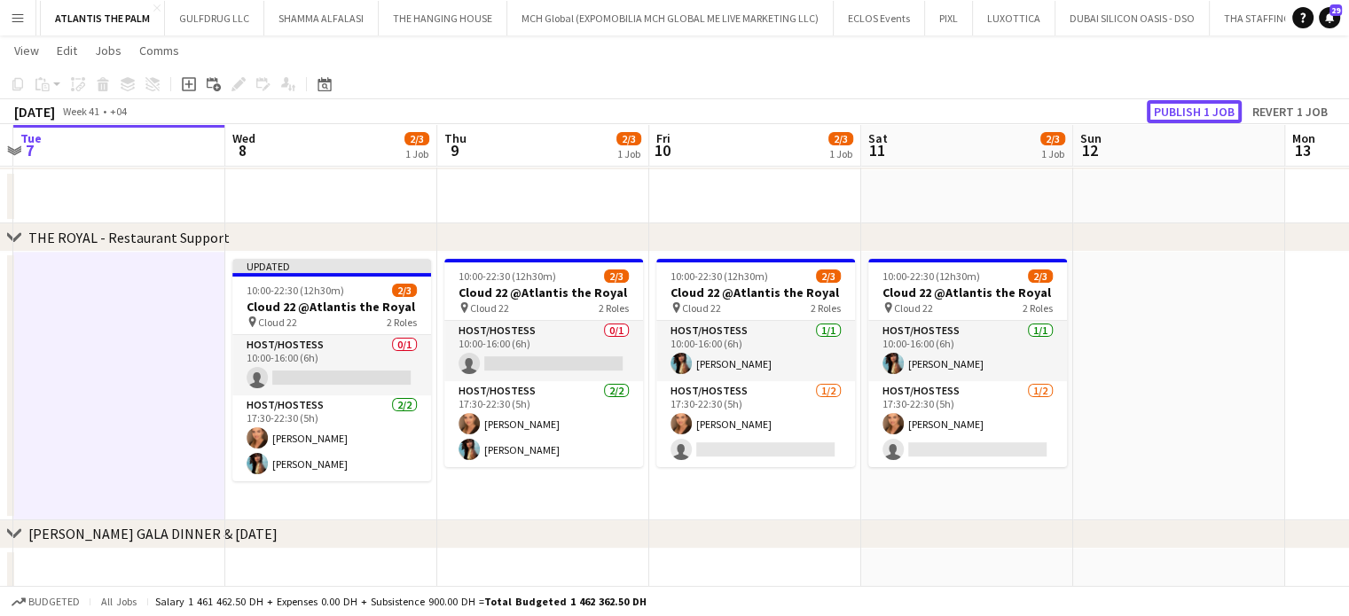
click at [1218, 113] on button "Publish 1 job" at bounding box center [1194, 111] width 95 height 23
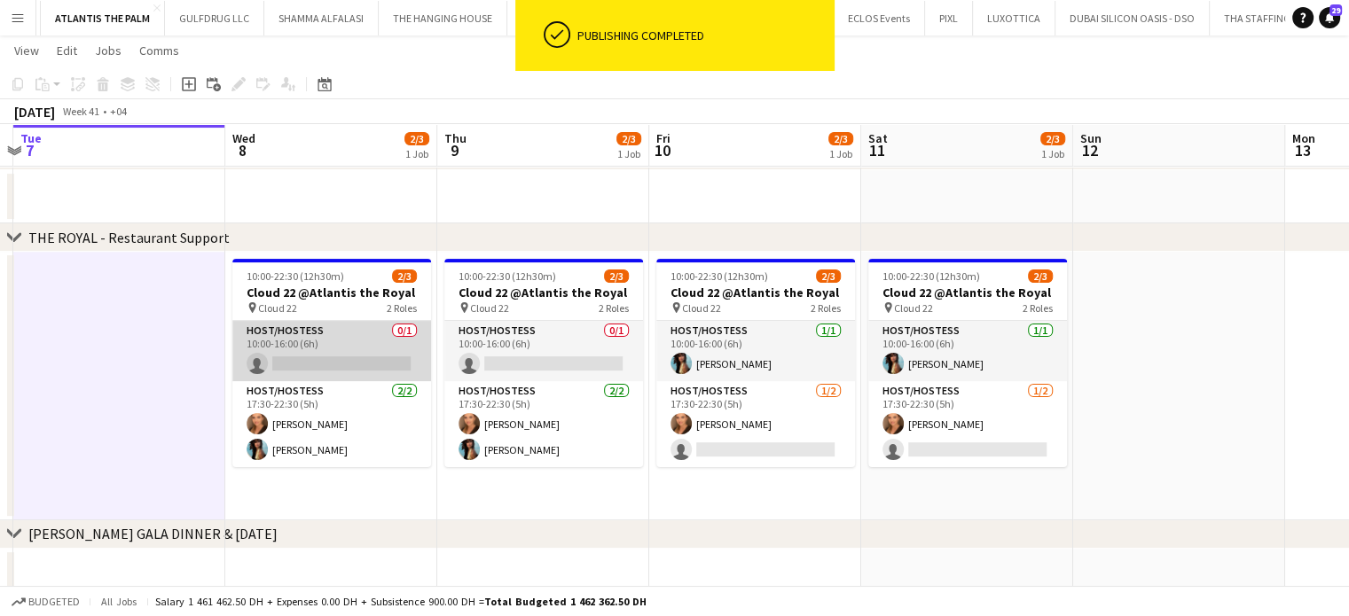
click at [320, 335] on app-card-role "Host/Hostess 0/1 10:00-16:00 (6h) single-neutral-actions" at bounding box center [331, 351] width 199 height 60
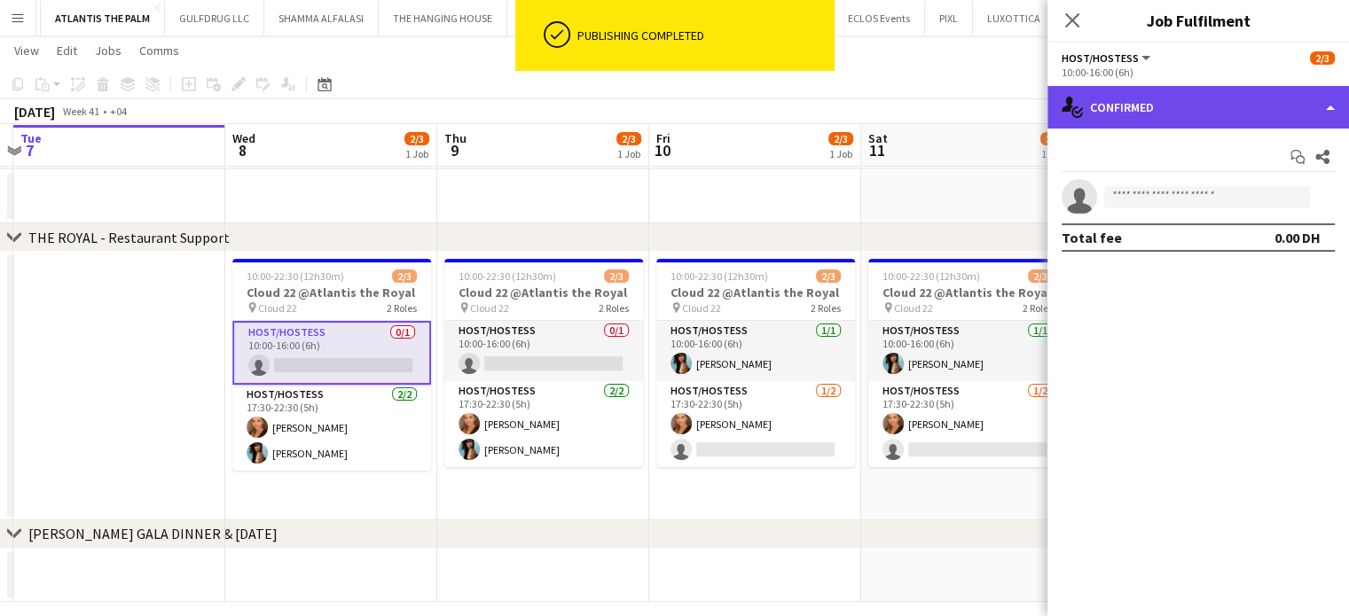
click at [1315, 95] on div "single-neutral-actions-check-2 Confirmed" at bounding box center [1198, 107] width 302 height 43
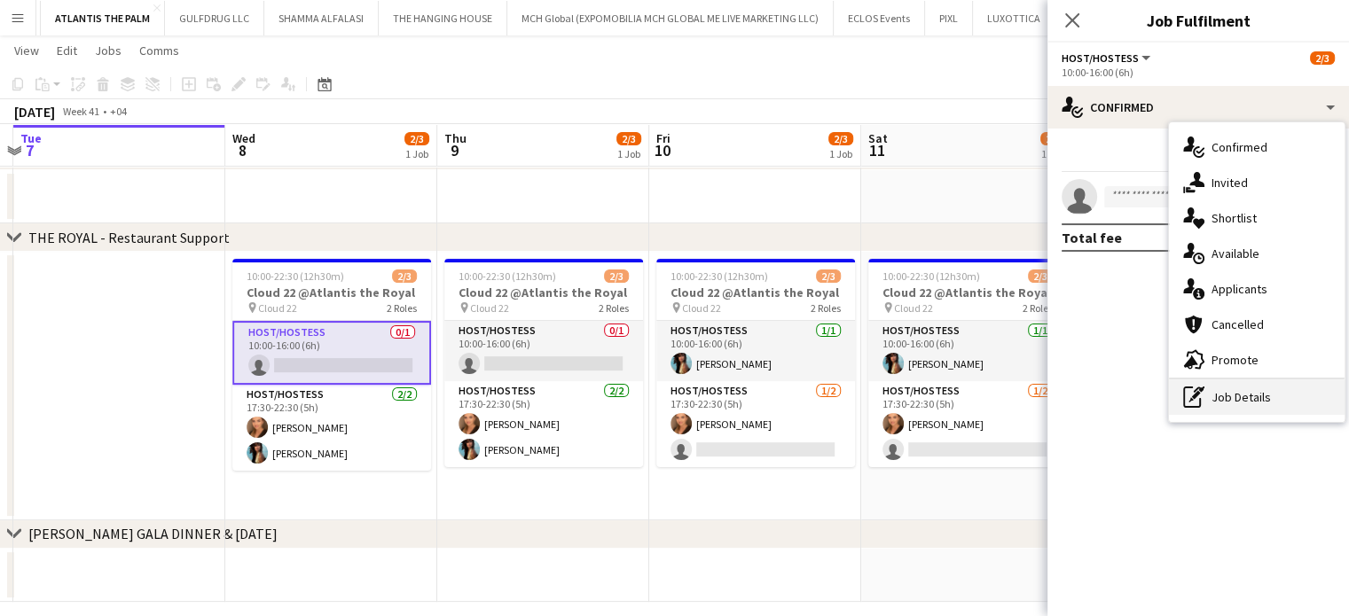
click at [1257, 395] on div "pen-write Job Details" at bounding box center [1257, 397] width 176 height 35
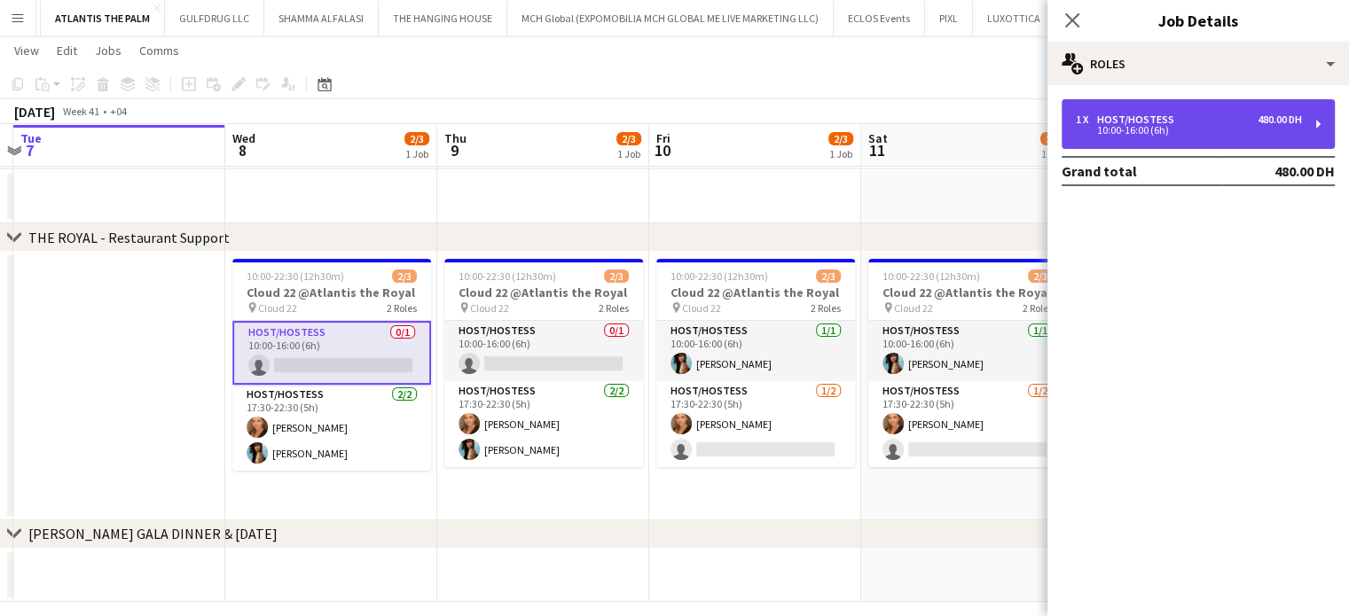
click at [1214, 128] on div "10:00-16:00 (6h)" at bounding box center [1189, 130] width 226 height 9
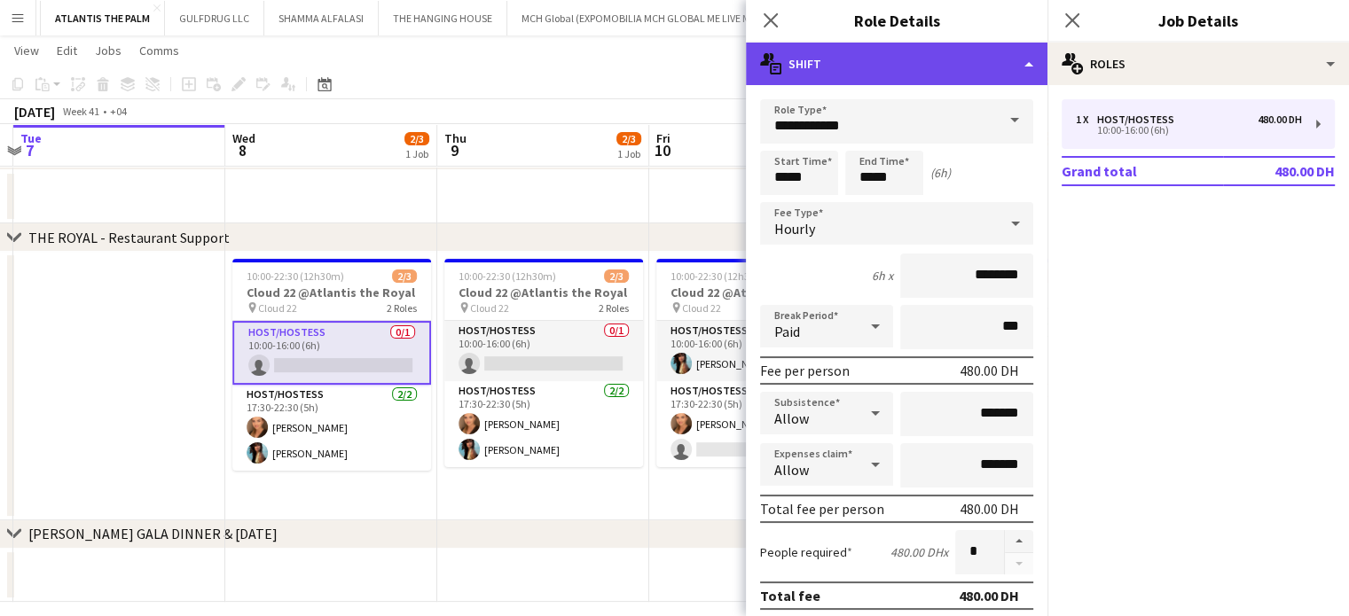
click at [1004, 53] on div "multiple-actions-text Shift" at bounding box center [897, 64] width 302 height 43
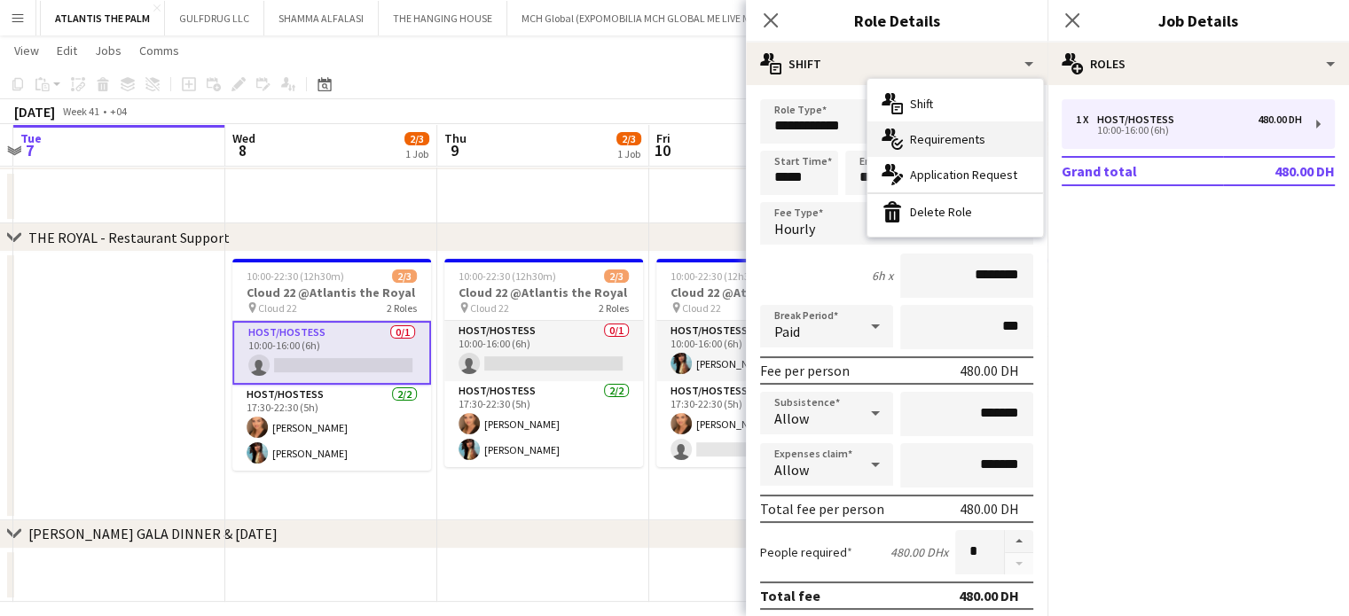
click at [952, 146] on span "Requirements" at bounding box center [947, 139] width 75 height 16
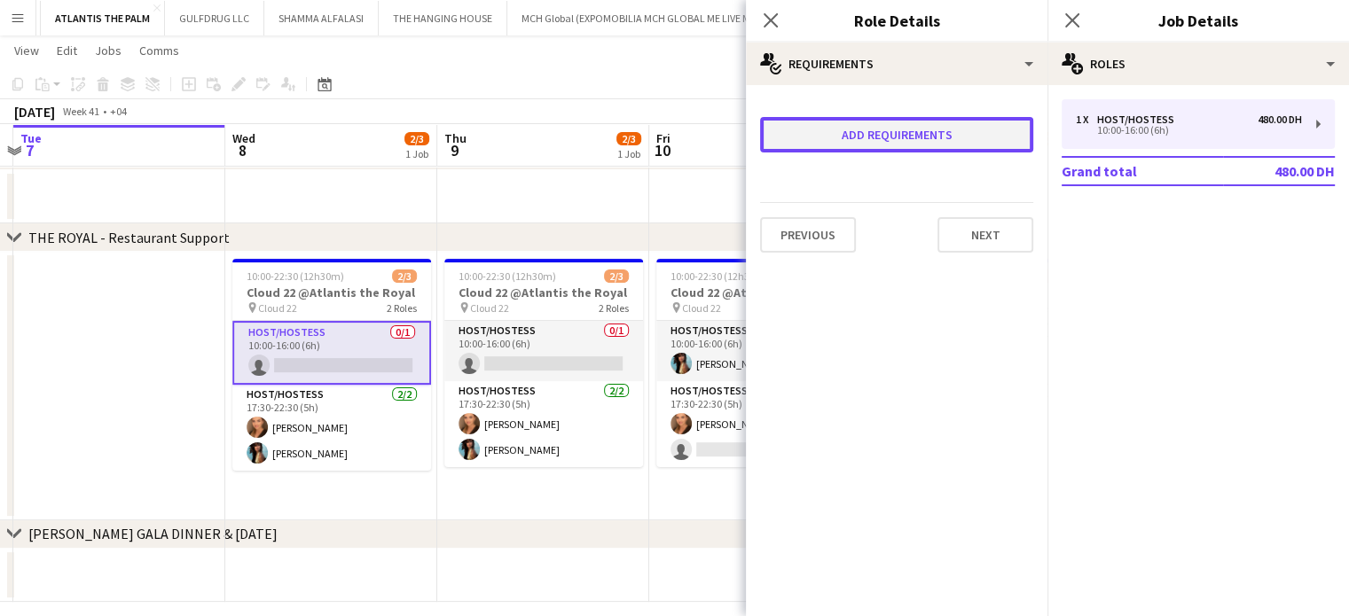
click at [889, 130] on button "Add requirements" at bounding box center [896, 134] width 273 height 35
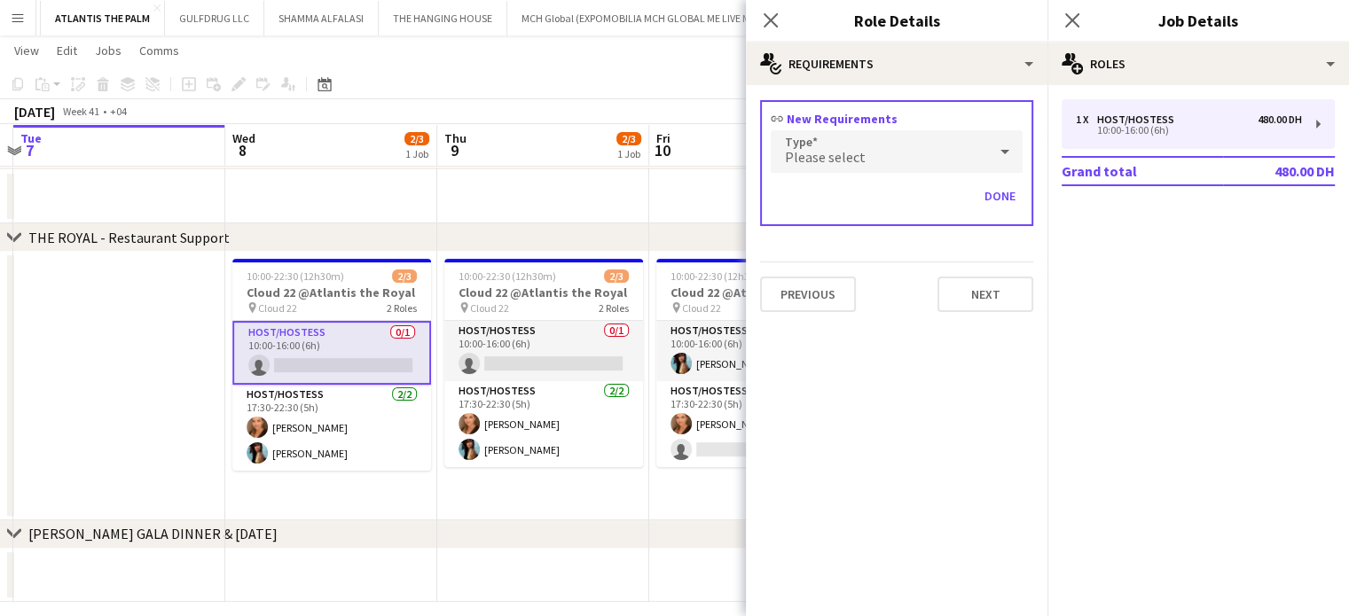
click at [864, 152] on div "Please select" at bounding box center [879, 151] width 216 height 43
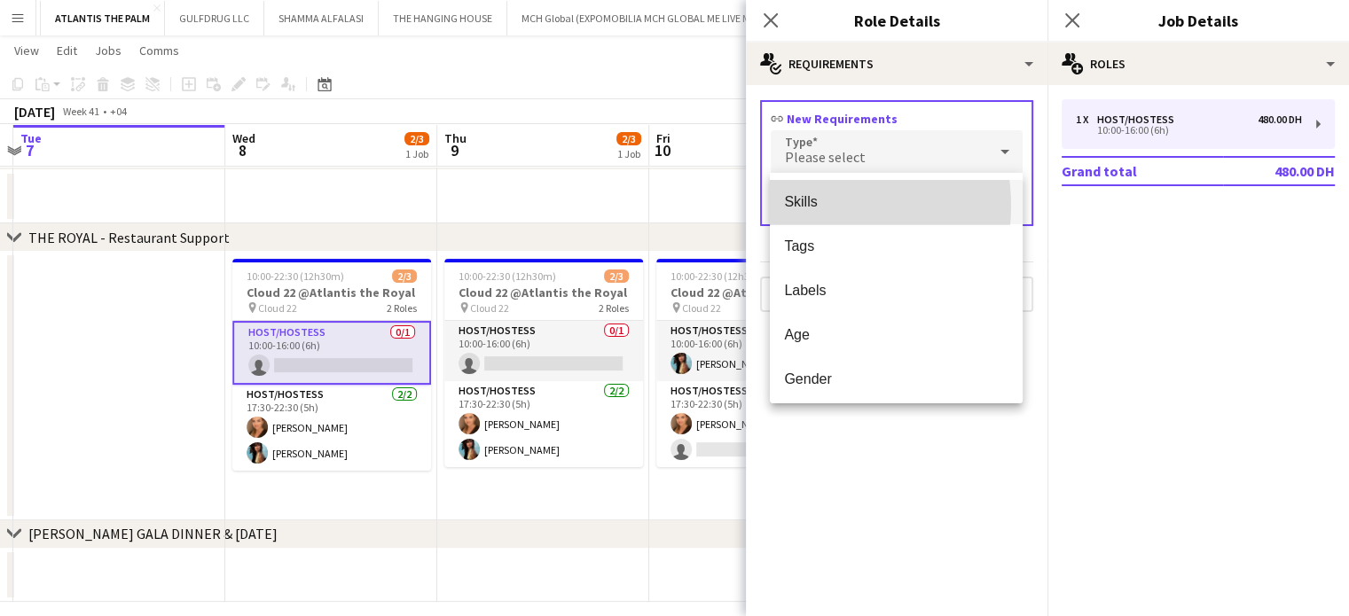
click at [805, 206] on span "Skills" at bounding box center [896, 201] width 224 height 17
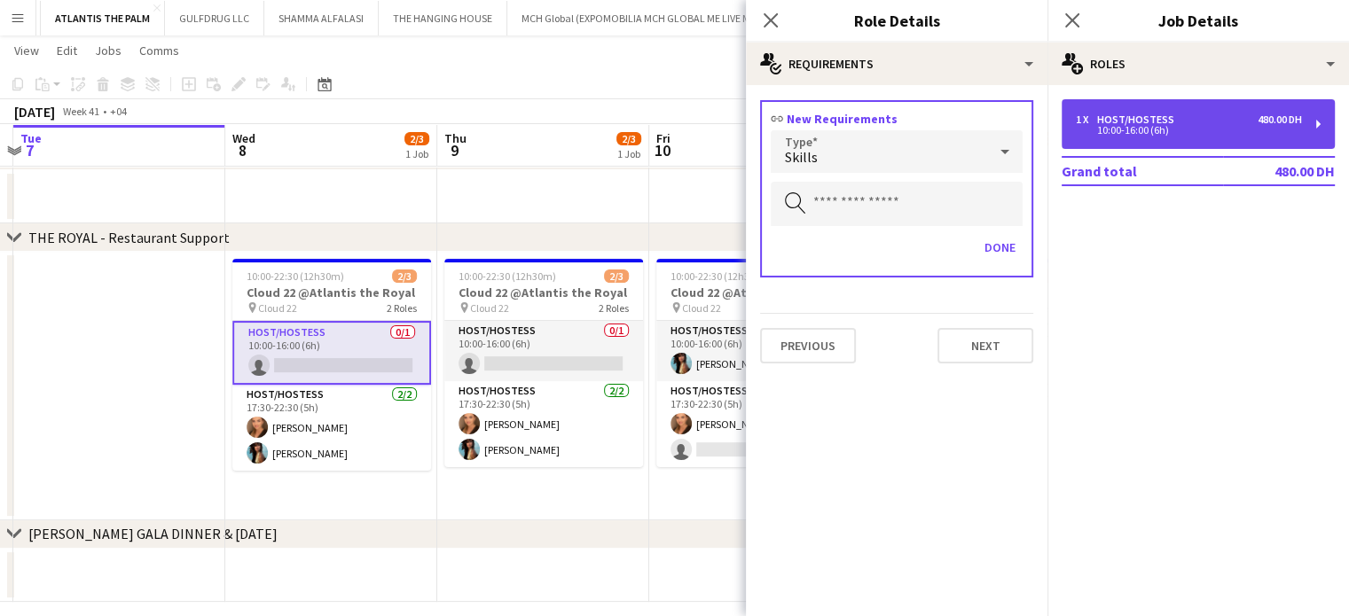
click at [1136, 129] on div "10:00-16:00 (6h)" at bounding box center [1189, 130] width 226 height 9
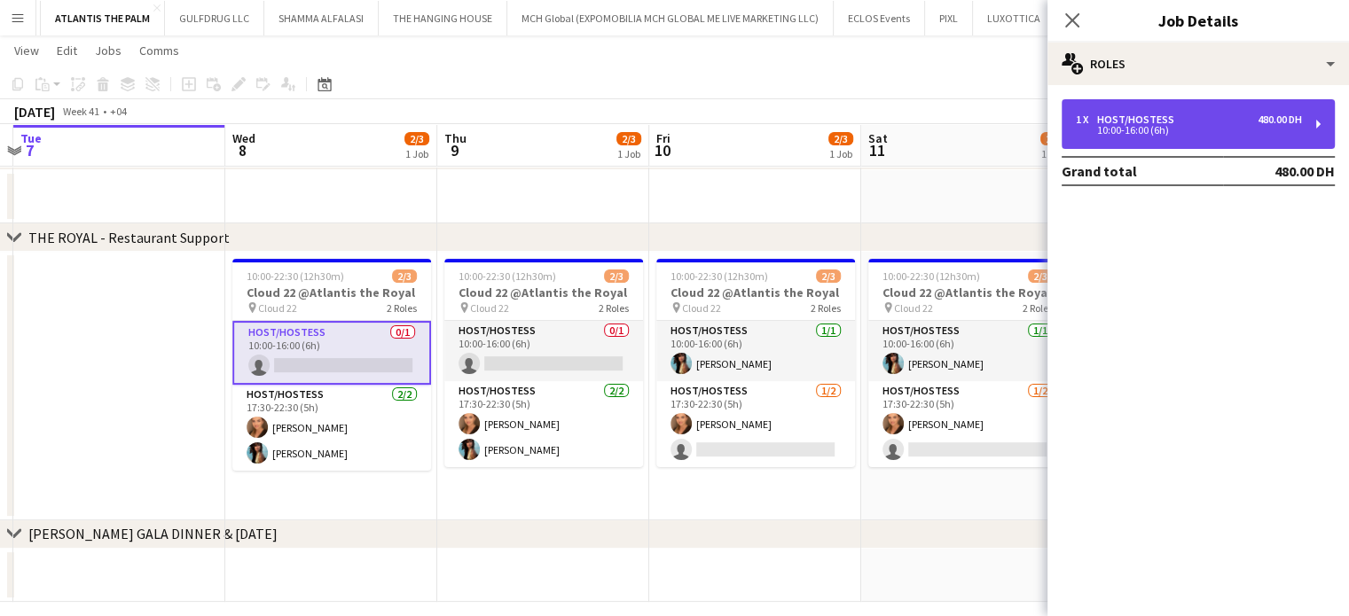
click at [1110, 127] on div "10:00-16:00 (6h)" at bounding box center [1189, 130] width 226 height 9
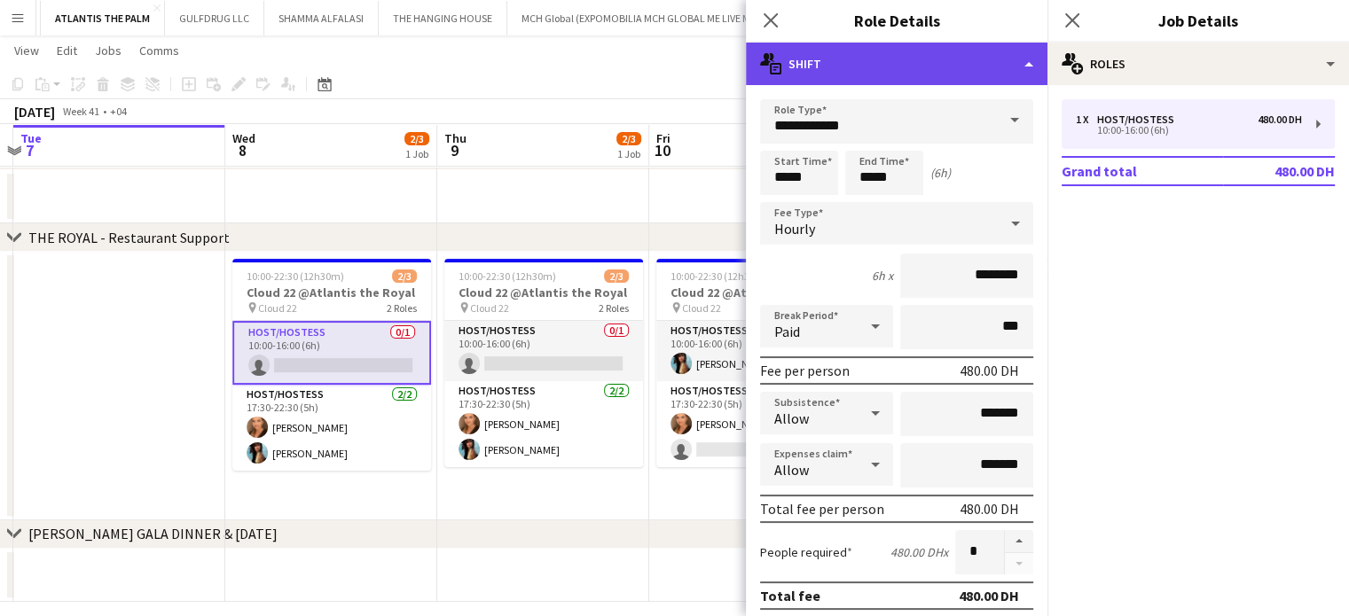
click at [1030, 61] on div "multiple-actions-text Shift" at bounding box center [897, 64] width 302 height 43
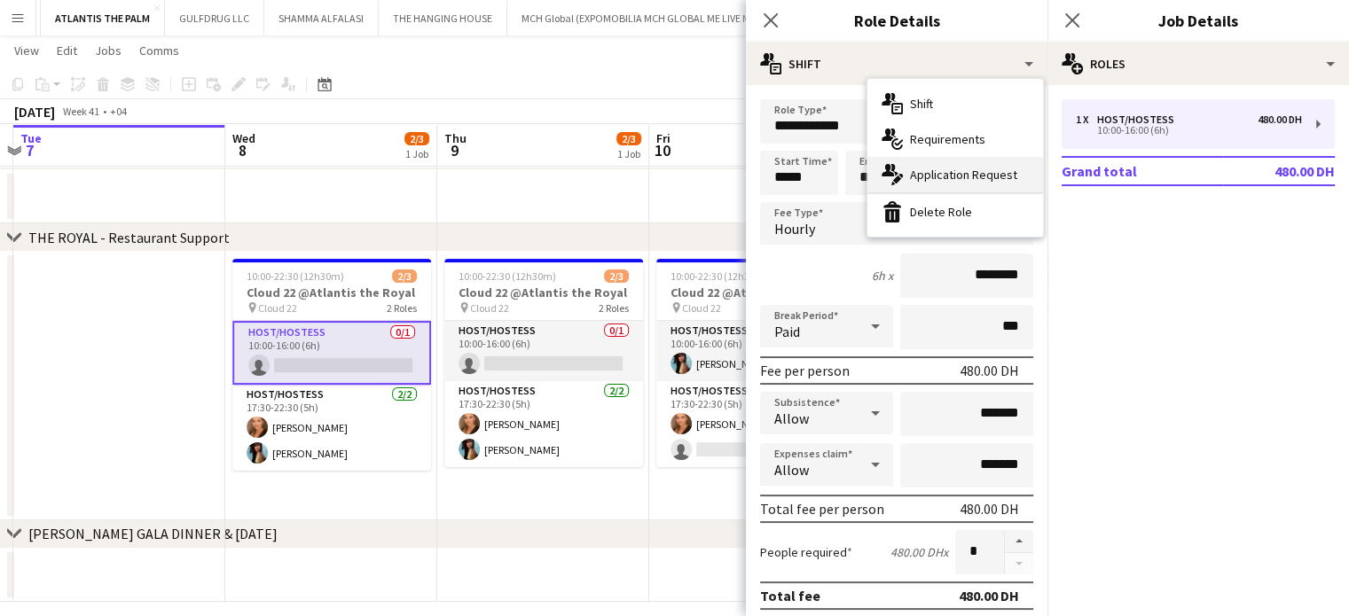
click at [952, 186] on div "multiple-actions-edit-1 Application Request" at bounding box center [955, 174] width 176 height 35
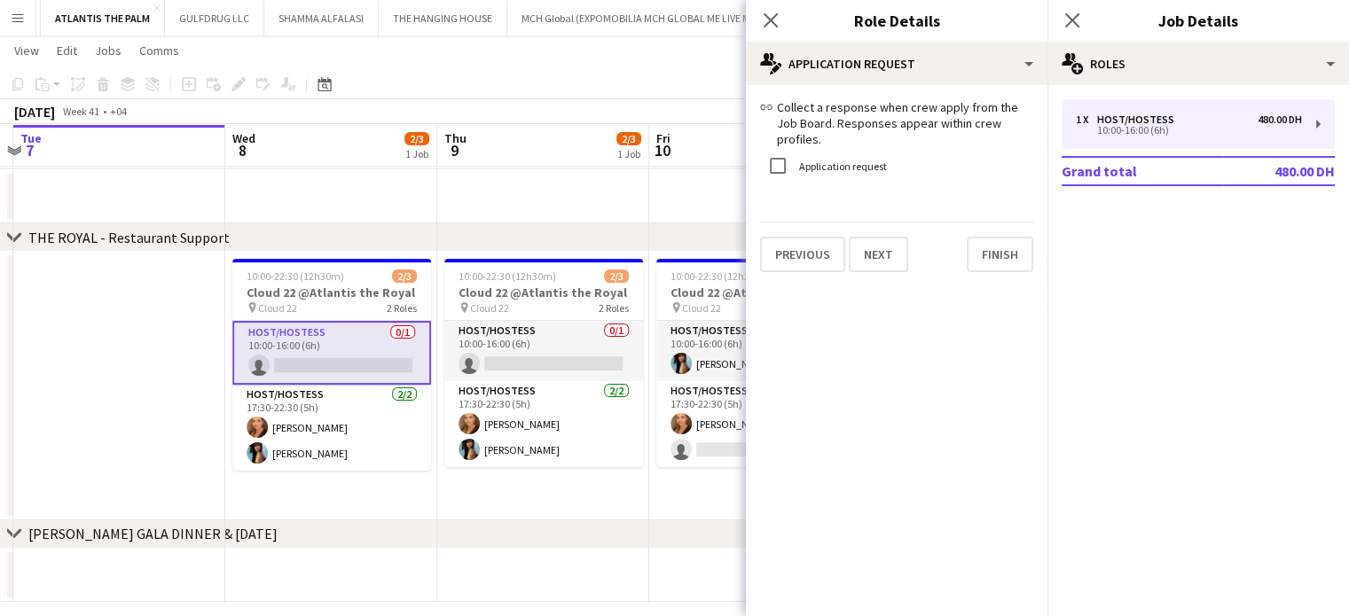
click at [168, 396] on app-date-cell at bounding box center [119, 386] width 212 height 269
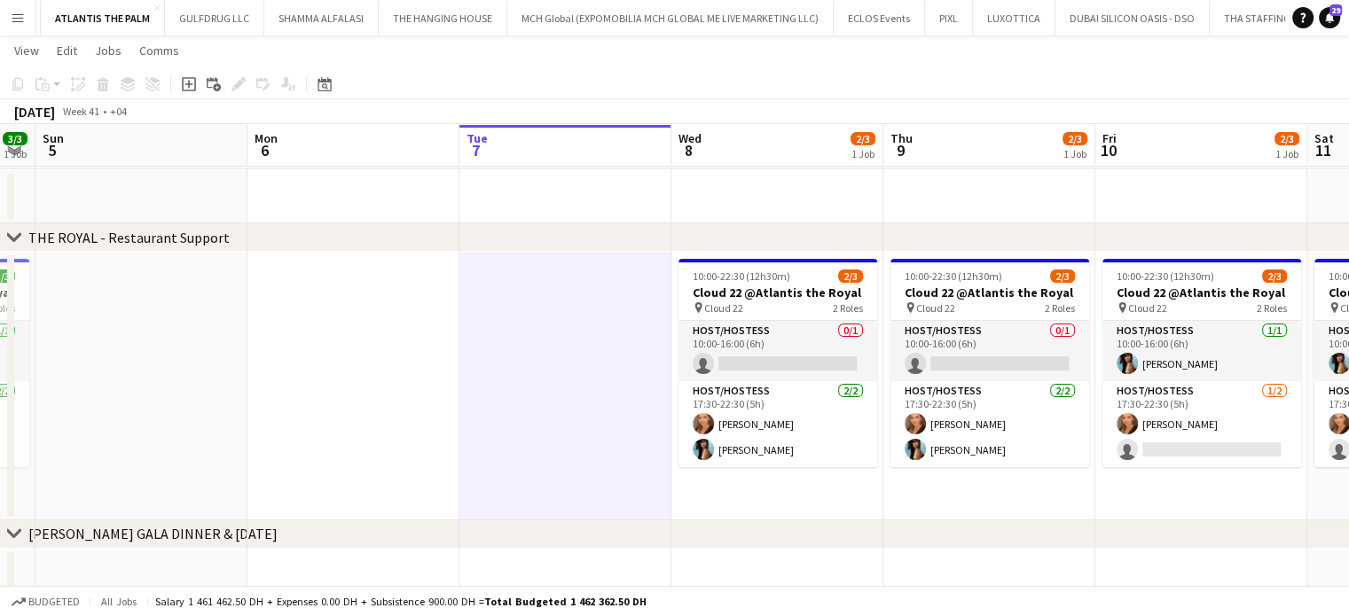
drag, startPoint x: 149, startPoint y: 354, endPoint x: 537, endPoint y: 356, distance: 387.5
click at [557, 354] on app-calendar-viewport "Fri 3 Sat 4 3/3 1 Job Sun 5 Mon 6 Tue 7 Wed 8 2/3 1 Job Thu 9 2/3 1 Job Fri 10 …" at bounding box center [674, 158] width 1349 height 888
drag, startPoint x: 142, startPoint y: 381, endPoint x: 616, endPoint y: 349, distance: 475.6
click at [625, 348] on app-calendar-viewport "Fri 3 3/3 1 Job Sat 4 3/3 1 Job Sun 5 Mon 6 Tue 7 Wed 8 2/3 1 Job Thu 9 2/3 1 J…" at bounding box center [674, 158] width 1349 height 888
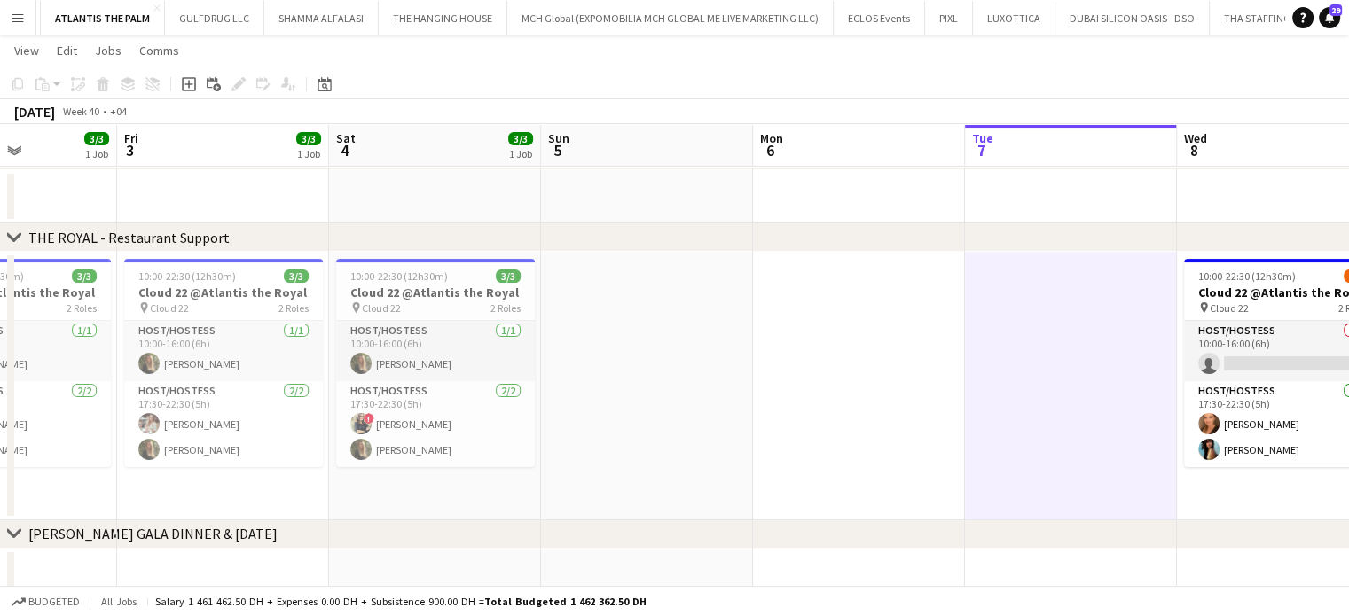
drag, startPoint x: 465, startPoint y: 349, endPoint x: 595, endPoint y: 346, distance: 130.4
click at [595, 347] on app-calendar-viewport "Tue 30 Wed 1 3/3 1 Job Thu 2 3/3 1 Job Fri 3 3/3 1 Job Sat 4 3/3 1 Job Sun 5 Mo…" at bounding box center [674, 158] width 1349 height 888
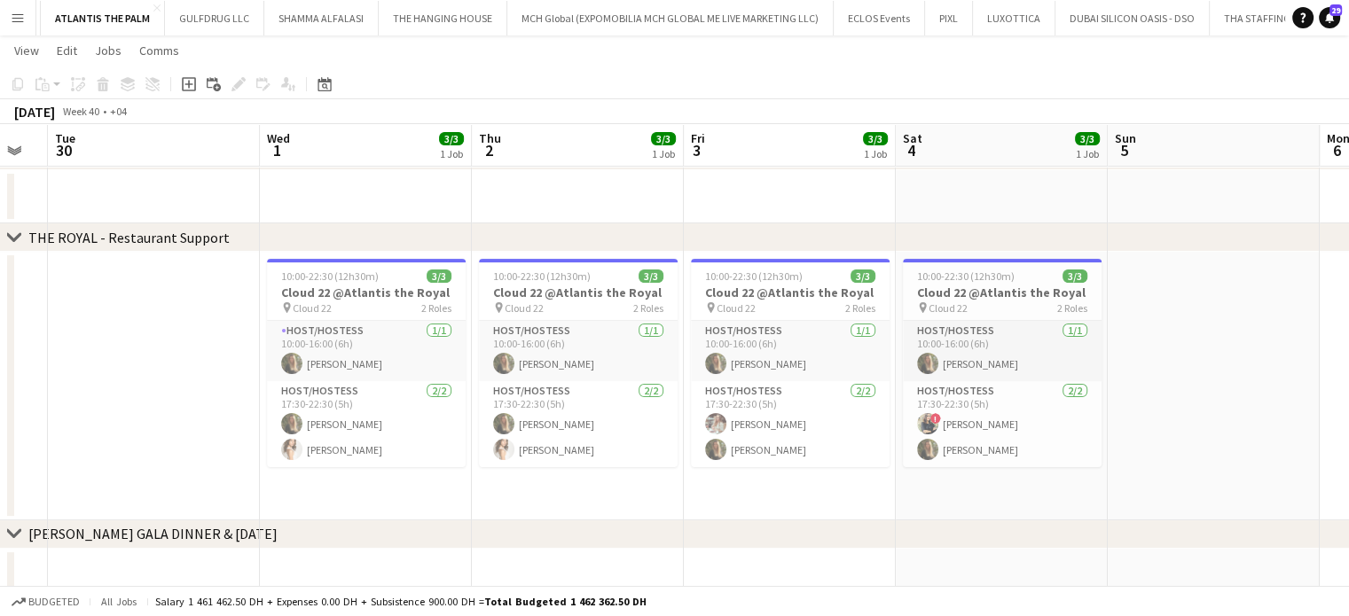
drag, startPoint x: 408, startPoint y: 364, endPoint x: 753, endPoint y: 364, distance: 345.0
click at [753, 364] on app-calendar-viewport "Sun 28 Mon 29 Tue 30 Wed 1 3/3 1 Job Thu 2 3/3 1 Job Fri 3 3/3 1 Job Sat 4 3/3 …" at bounding box center [674, 158] width 1349 height 888
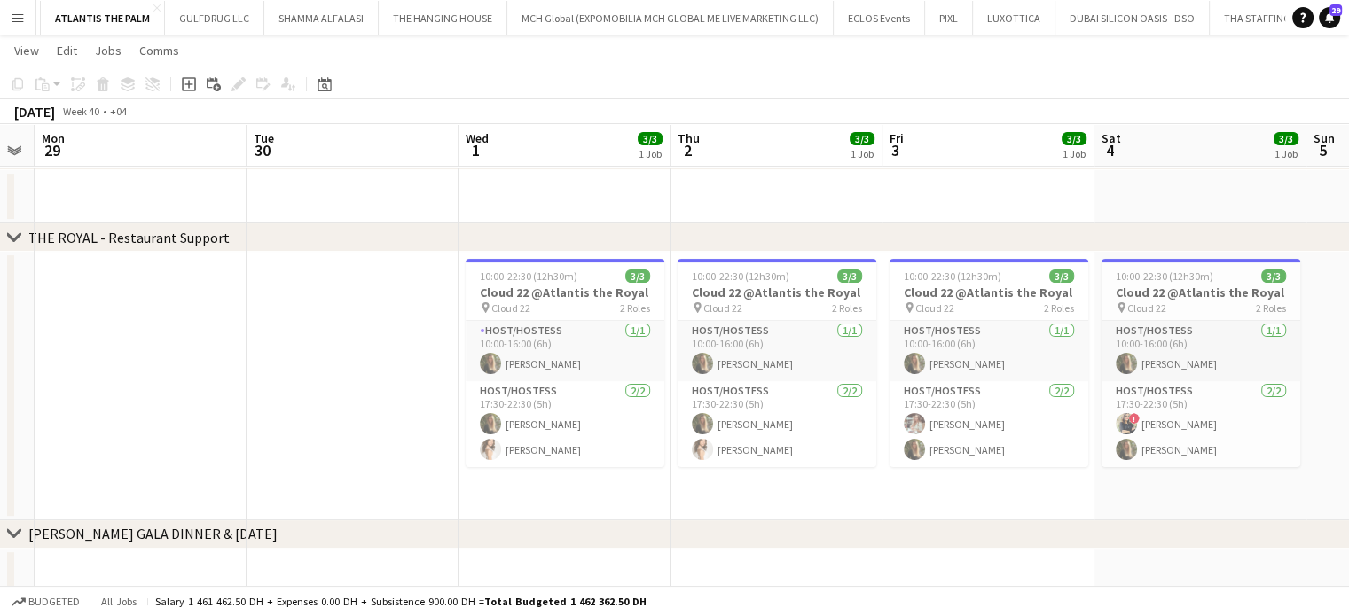
drag, startPoint x: 473, startPoint y: 367, endPoint x: 644, endPoint y: 367, distance: 171.2
click at [644, 367] on app-calendar-viewport "Sat 27 3/3 1 Job Sun 28 Mon 29 Tue 30 Wed 1 3/3 1 Job Thu 2 3/3 1 Job Fri 3 3/3…" at bounding box center [674, 158] width 1349 height 888
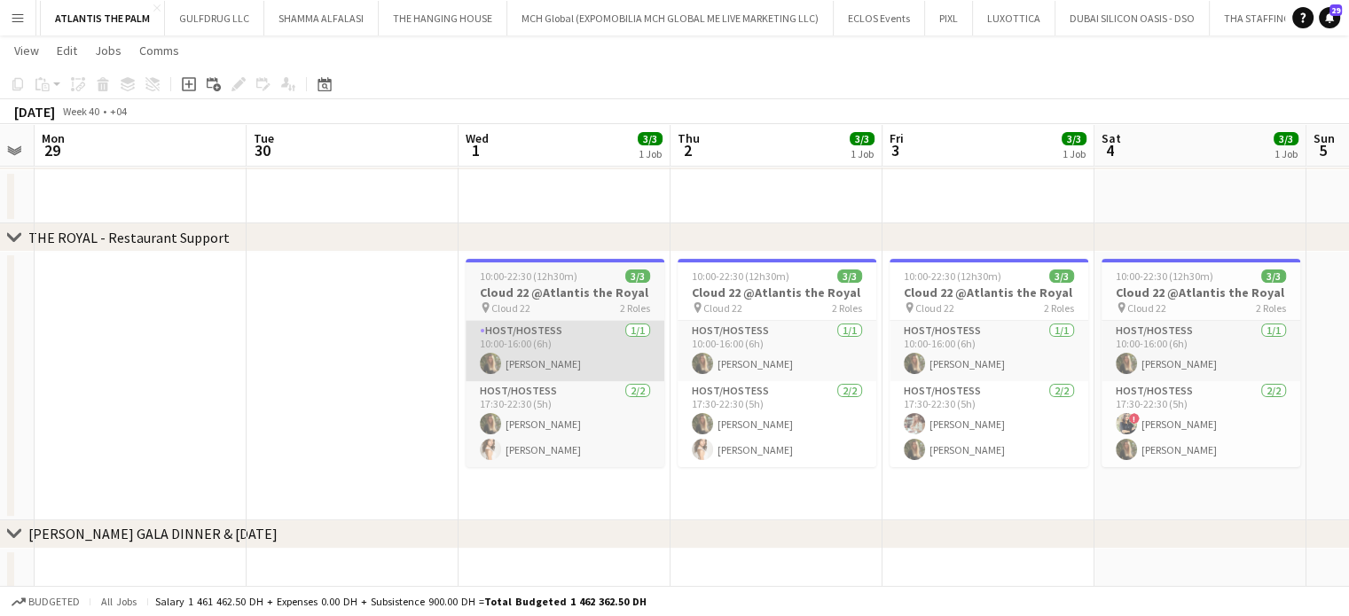
scroll to position [0, 373]
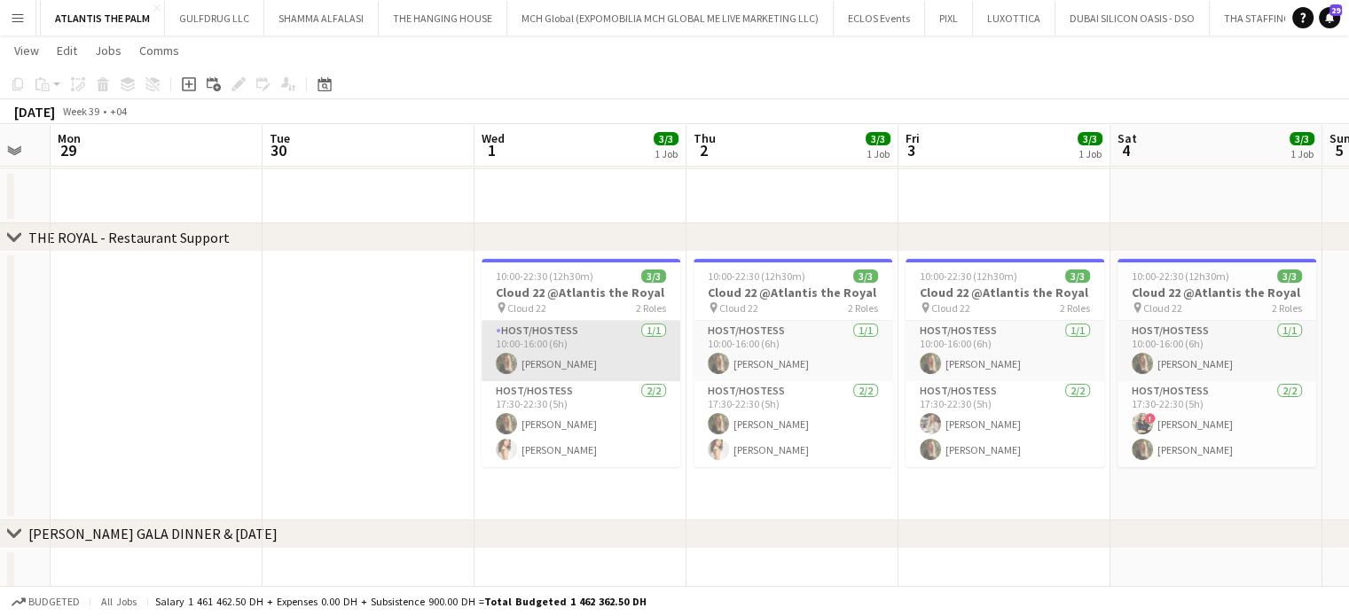
click at [568, 367] on app-card-role "Host/Hostess 1/1 10:00-16:00 (6h) Georgina Gemmell" at bounding box center [581, 351] width 199 height 60
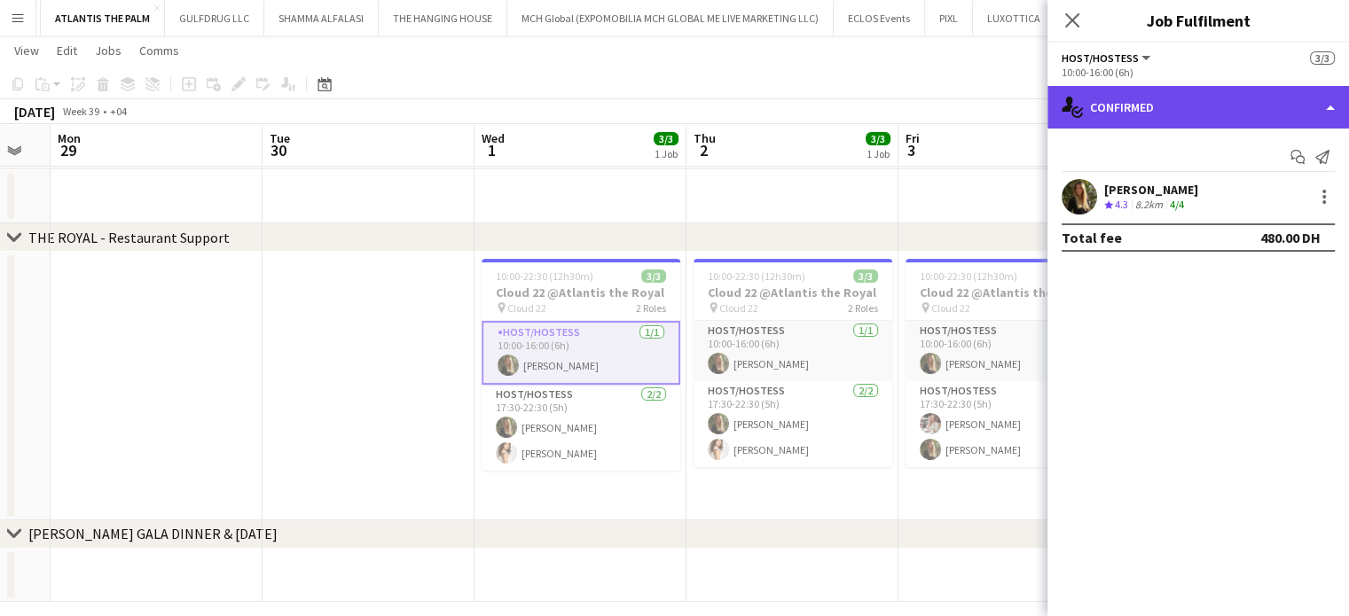
click at [1306, 107] on div "single-neutral-actions-check-2 Confirmed" at bounding box center [1198, 107] width 302 height 43
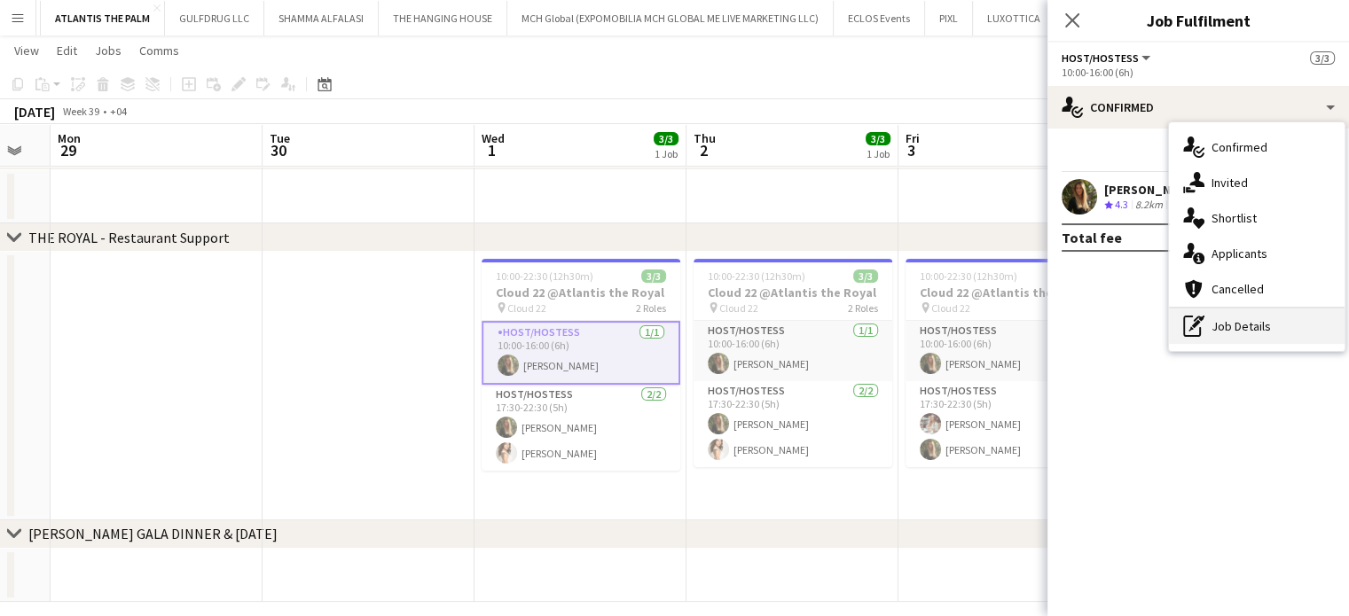
drag, startPoint x: 1231, startPoint y: 334, endPoint x: 1196, endPoint y: 176, distance: 161.6
click at [1230, 334] on div "pen-write Job Details" at bounding box center [1257, 326] width 176 height 35
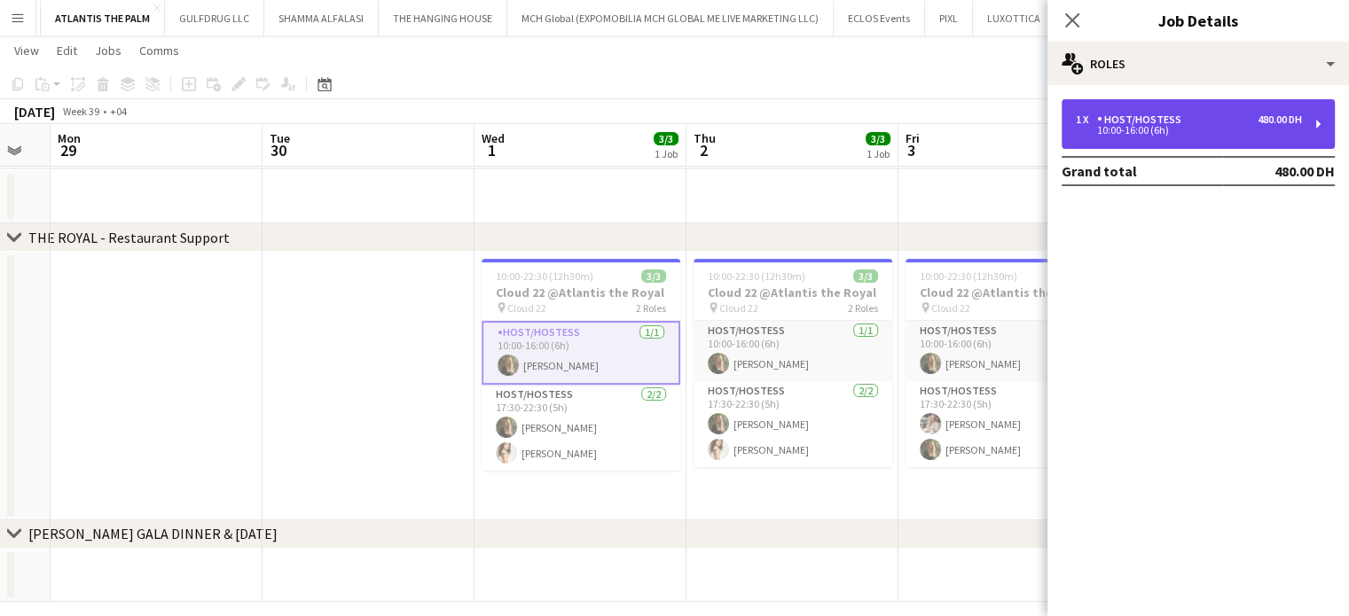
click at [1202, 119] on div "1 x Host/Hostess 480.00 DH" at bounding box center [1189, 120] width 226 height 12
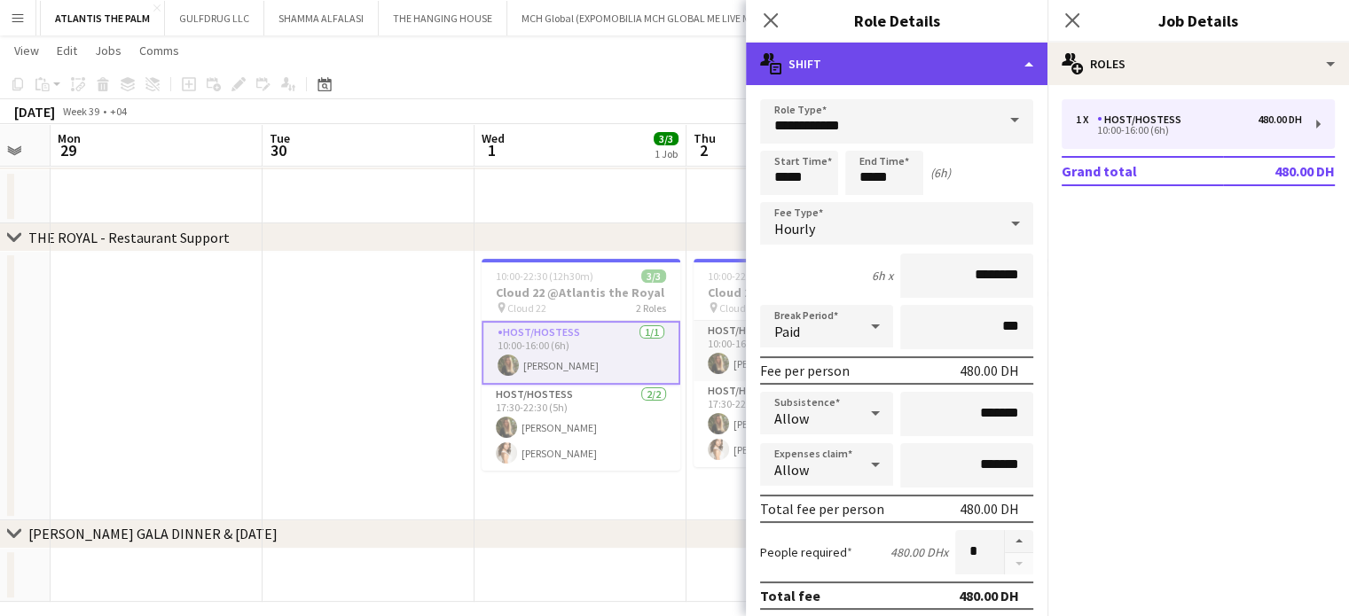
click at [1004, 74] on div "multiple-actions-text Shift" at bounding box center [897, 64] width 302 height 43
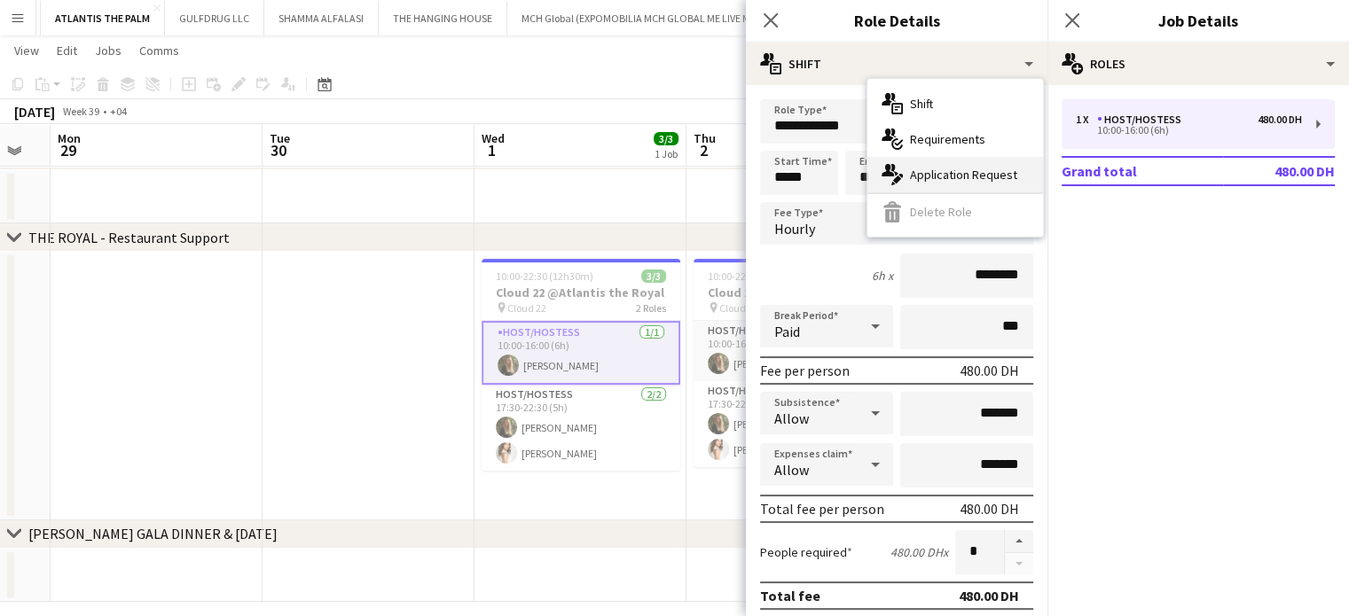
click at [972, 178] on span "Application Request" at bounding box center [963, 175] width 107 height 16
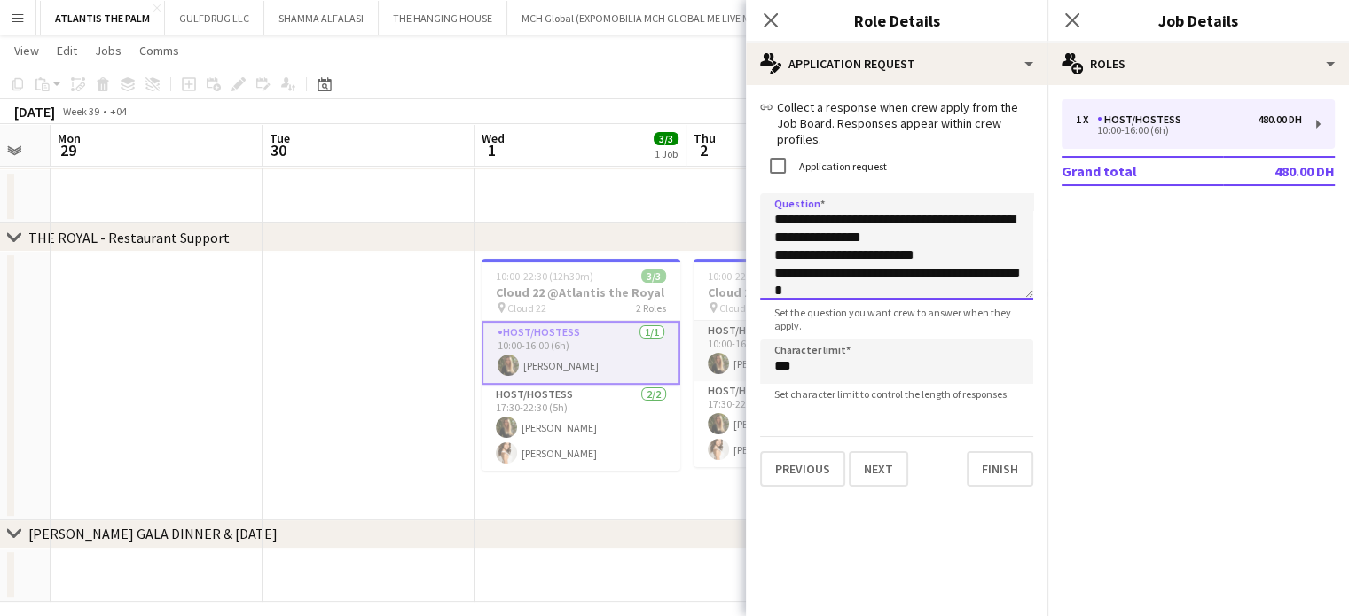
scroll to position [8, 0]
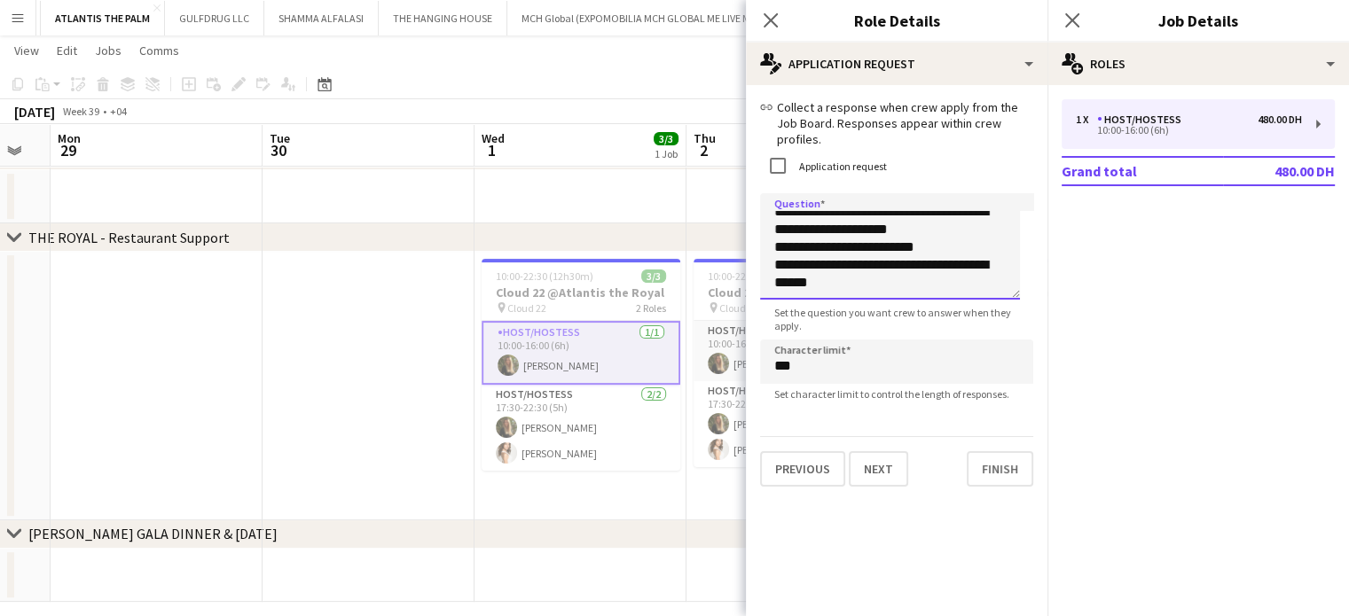
drag, startPoint x: 770, startPoint y: 216, endPoint x: 927, endPoint y: 364, distance: 215.8
click at [927, 364] on form "**********" at bounding box center [897, 293] width 302 height 388
click at [342, 357] on app-date-cell at bounding box center [368, 386] width 212 height 269
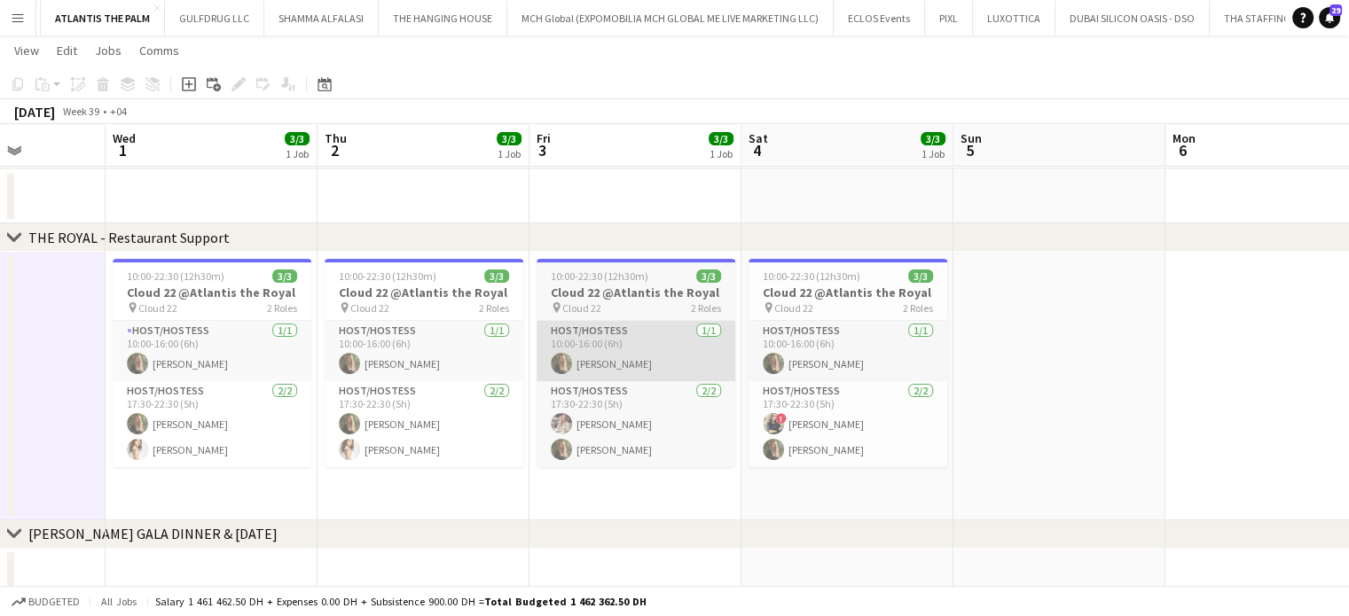
drag, startPoint x: 892, startPoint y: 355, endPoint x: 513, endPoint y: 349, distance: 378.7
click at [513, 350] on app-calendar-viewport "Sat 27 3/3 1 Job Sun 28 Mon 29 Tue 30 Wed 1 3/3 1 Job Thu 2 3/3 1 Job Fri 3 3/3…" at bounding box center [674, 158] width 1349 height 888
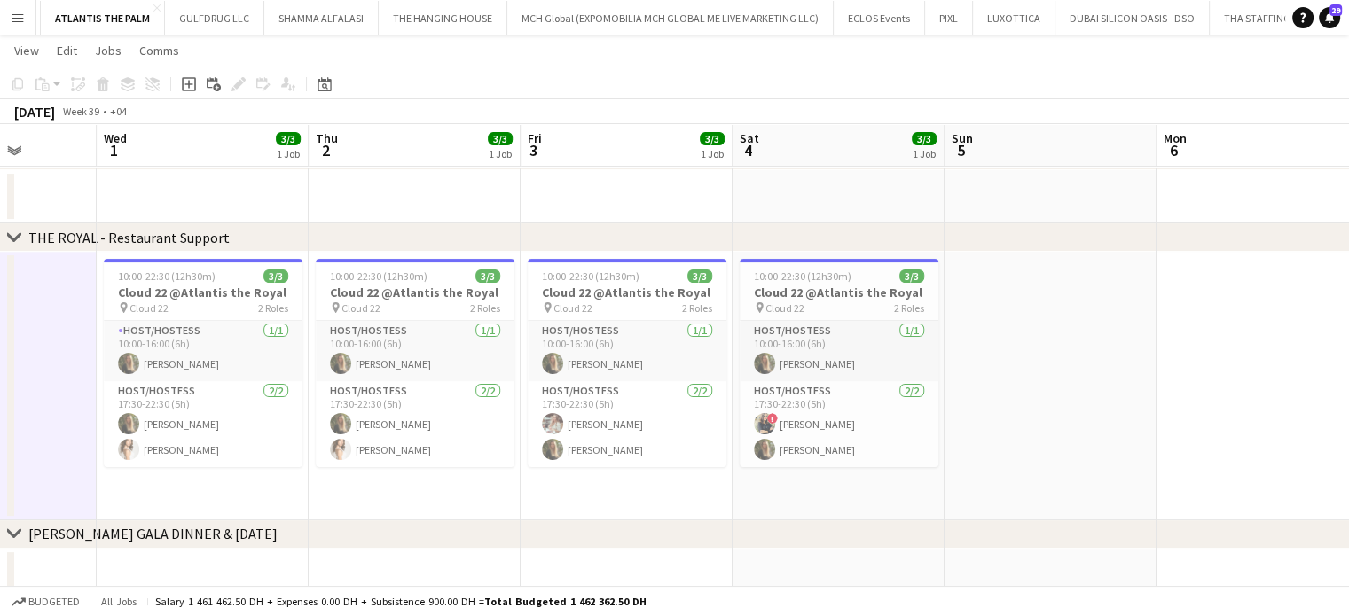
drag, startPoint x: 606, startPoint y: 356, endPoint x: 553, endPoint y: 355, distance: 52.4
click at [552, 356] on app-calendar-viewport "Sat 27 3/3 1 Job Sun 28 Mon 29 Tue 30 Wed 1 3/3 1 Job Thu 2 3/3 1 Job Fri 3 3/3…" at bounding box center [674, 158] width 1349 height 888
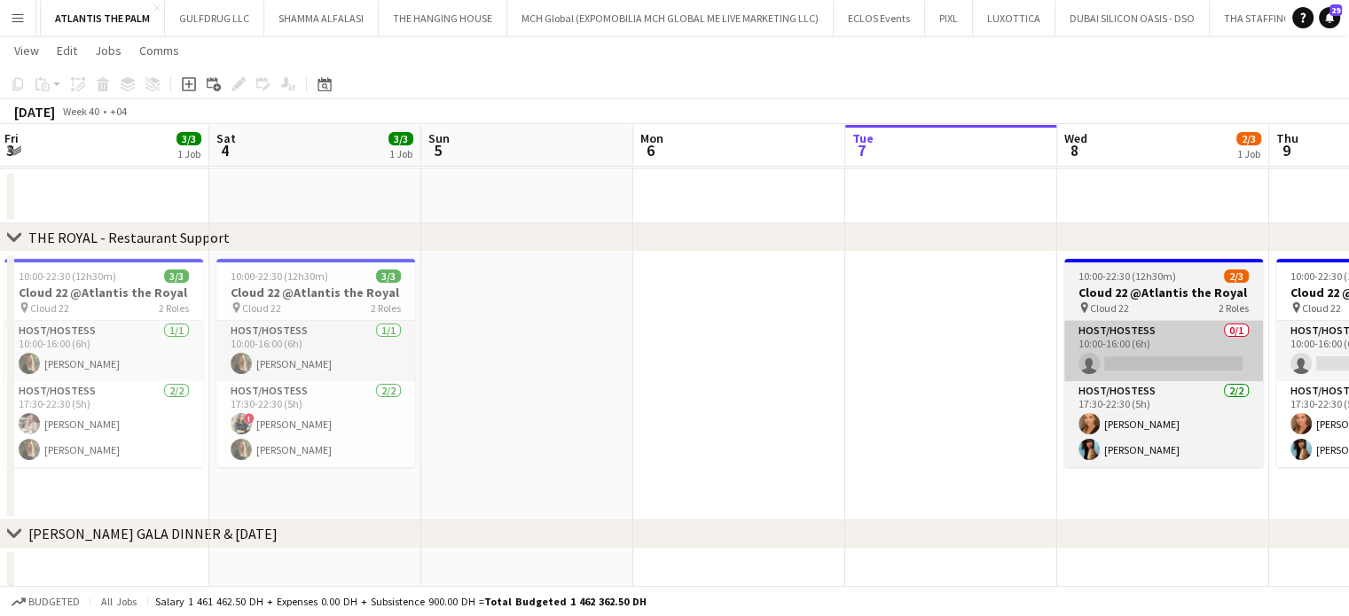
scroll to position [0, 746]
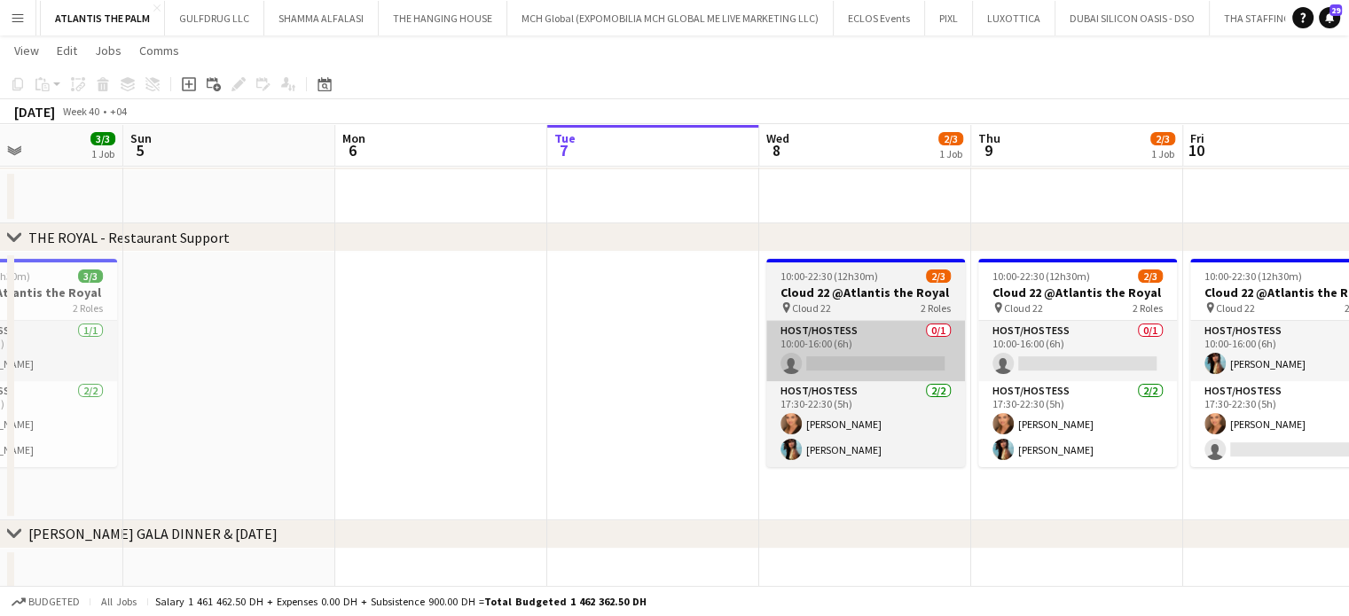
drag, startPoint x: 844, startPoint y: 375, endPoint x: 759, endPoint y: 367, distance: 85.5
click at [763, 372] on app-calendar-viewport "Wed 1 3/3 1 Job Thu 2 3/3 1 Job Fri 3 3/3 1 Job Sat 4 3/3 1 Job Sun 5 Mon 6 Tue…" at bounding box center [674, 158] width 1349 height 888
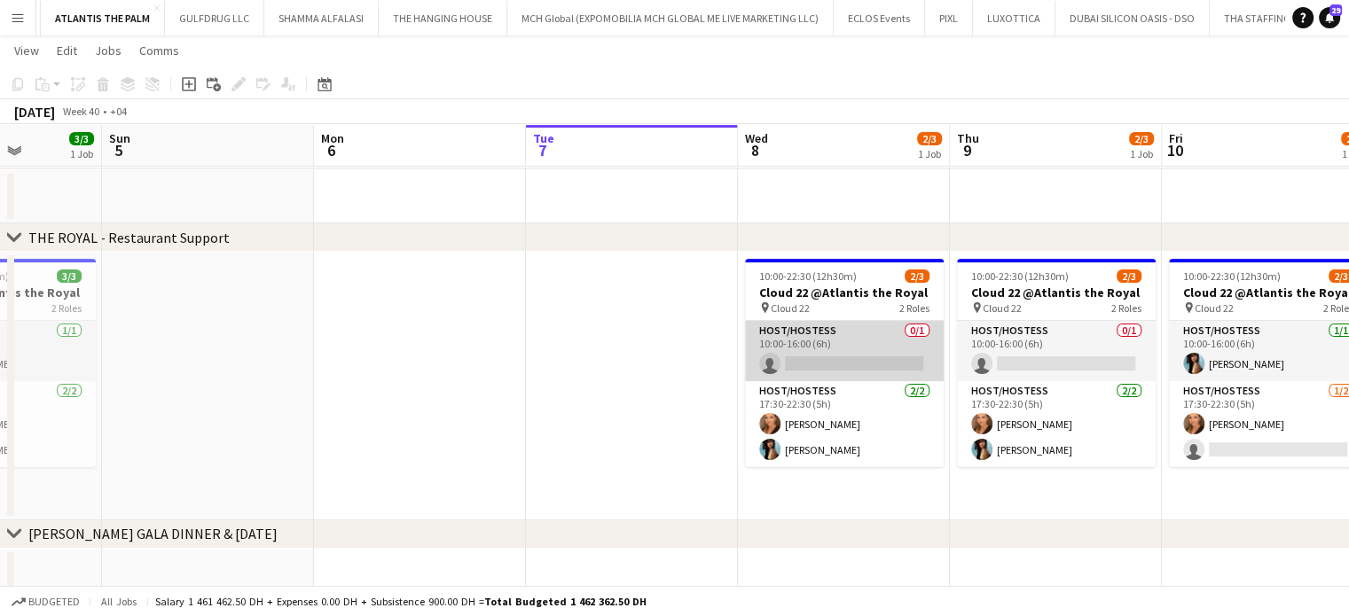
click at [911, 363] on app-card-role "Host/Hostess 0/1 10:00-16:00 (6h) single-neutral-actions" at bounding box center [844, 351] width 199 height 60
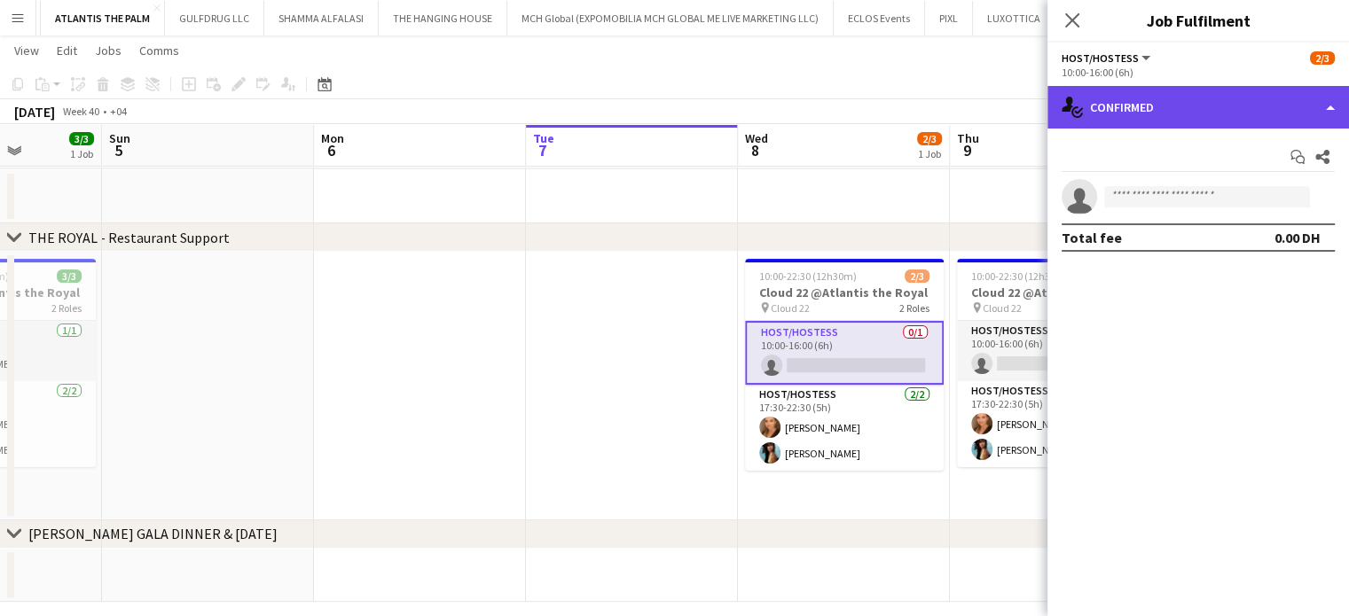
click at [1327, 91] on div "single-neutral-actions-check-2 Confirmed" at bounding box center [1198, 107] width 302 height 43
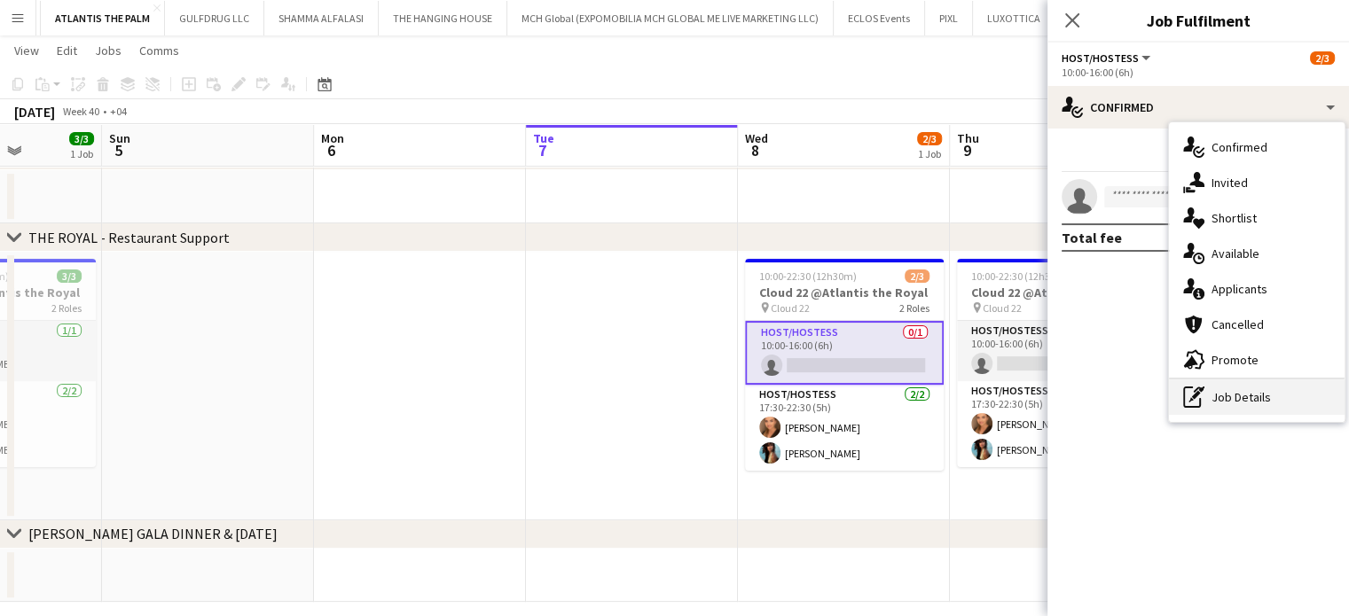
click at [1238, 407] on div "pen-write Job Details" at bounding box center [1257, 397] width 176 height 35
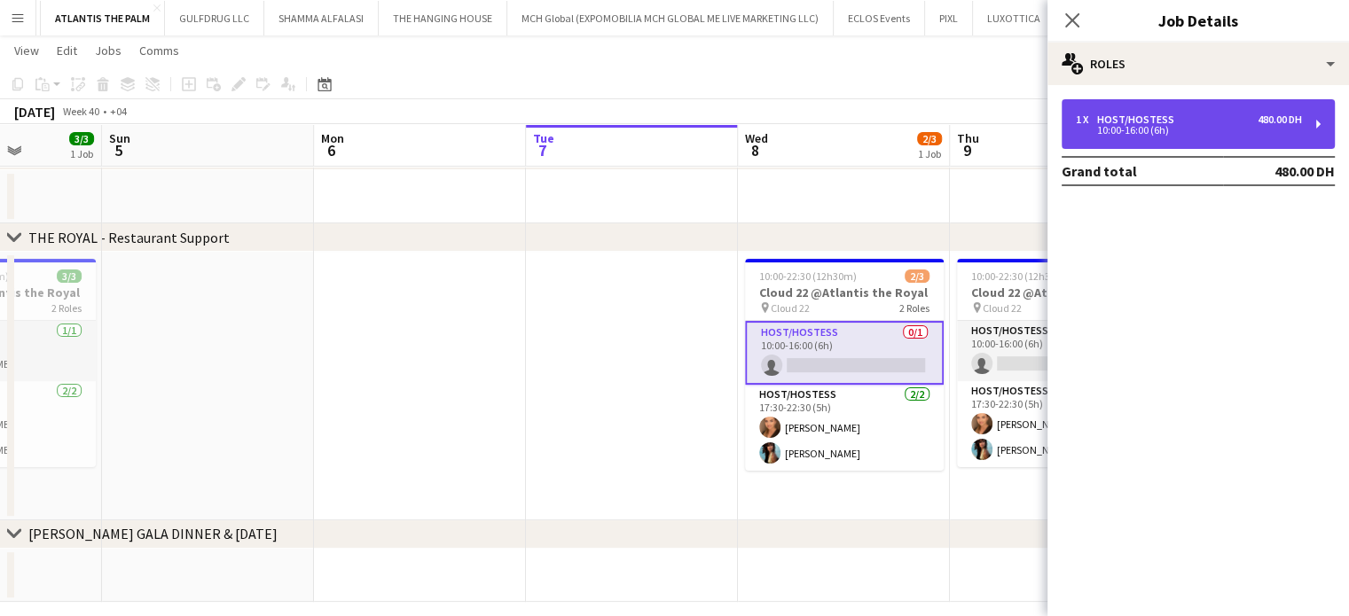
click at [1124, 110] on div "1 x Host/Hostess 480.00 DH 10:00-16:00 (6h)" at bounding box center [1197, 124] width 273 height 50
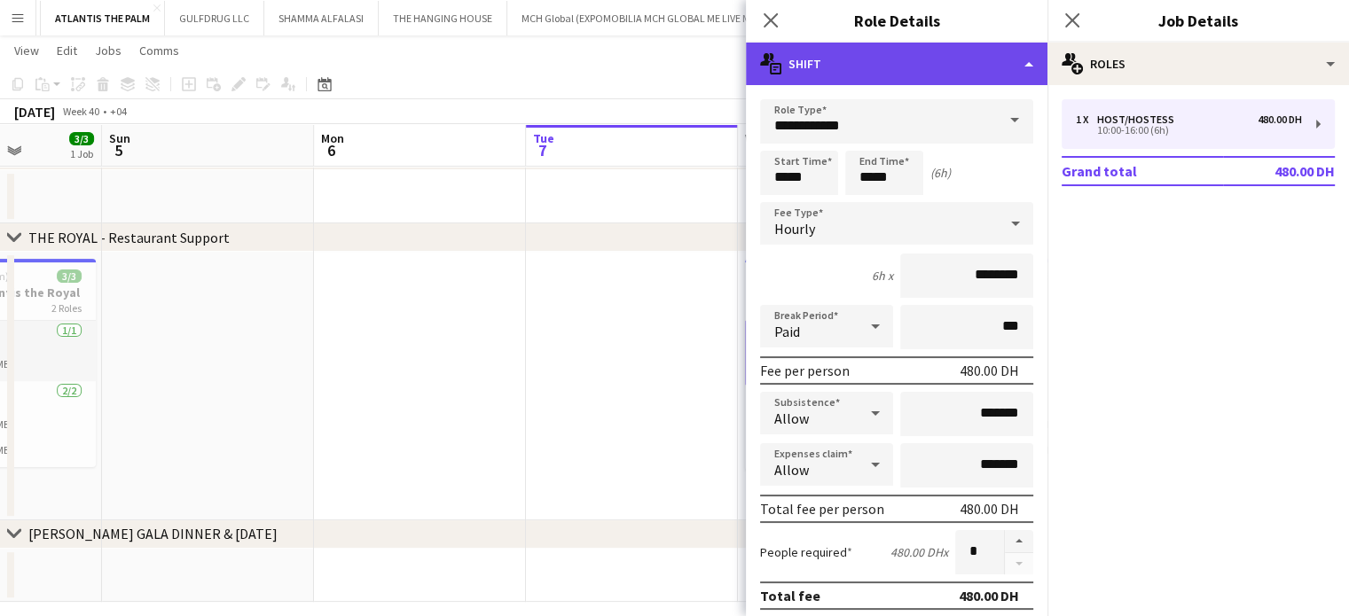
click at [988, 45] on div "multiple-actions-text Shift" at bounding box center [897, 64] width 302 height 43
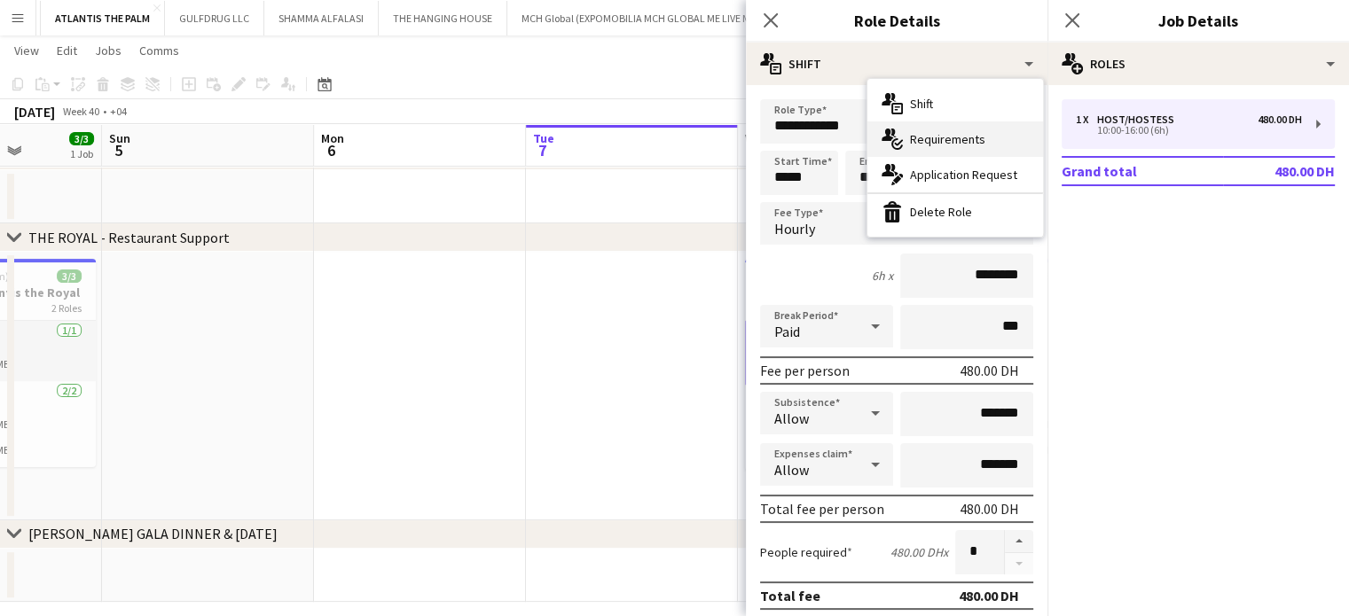
click at [933, 135] on span "Requirements" at bounding box center [947, 139] width 75 height 16
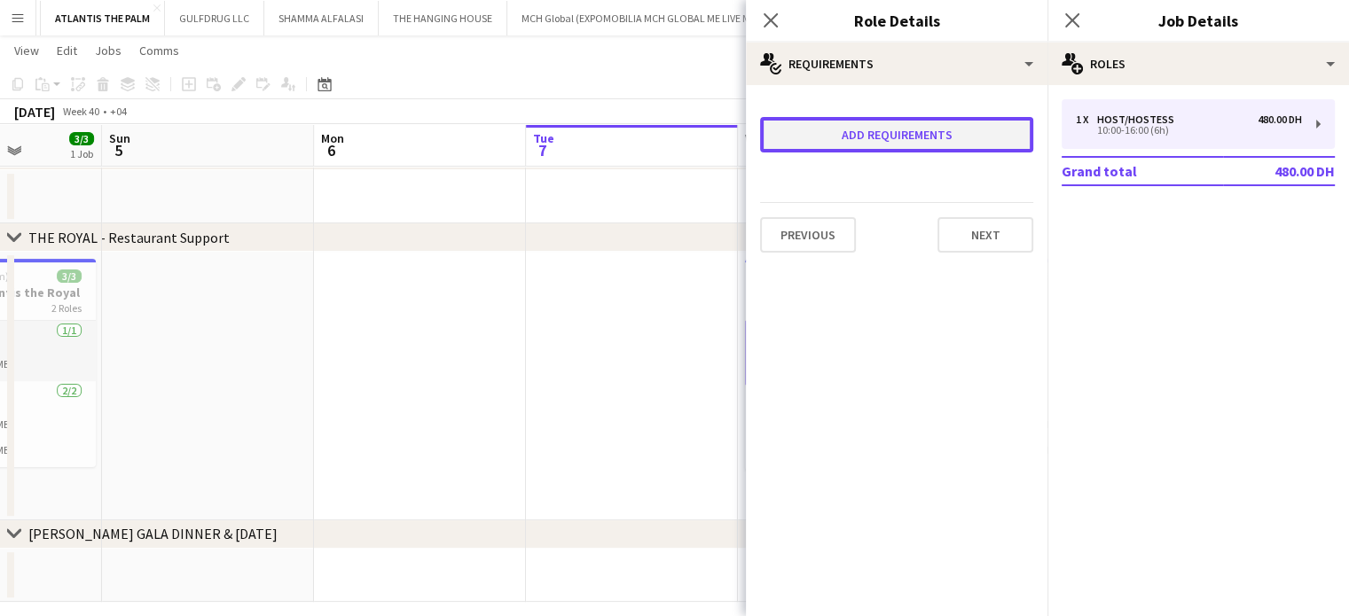
click at [923, 137] on button "Add requirements" at bounding box center [896, 134] width 273 height 35
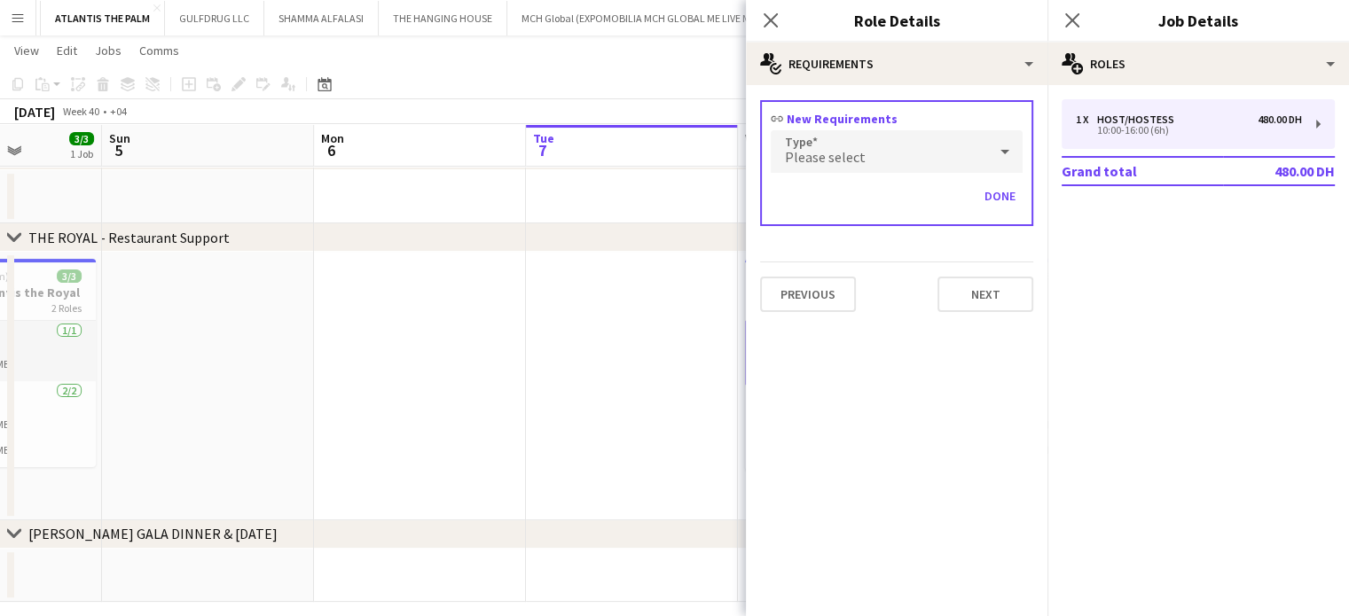
click at [835, 163] on span "Please select" at bounding box center [825, 157] width 81 height 18
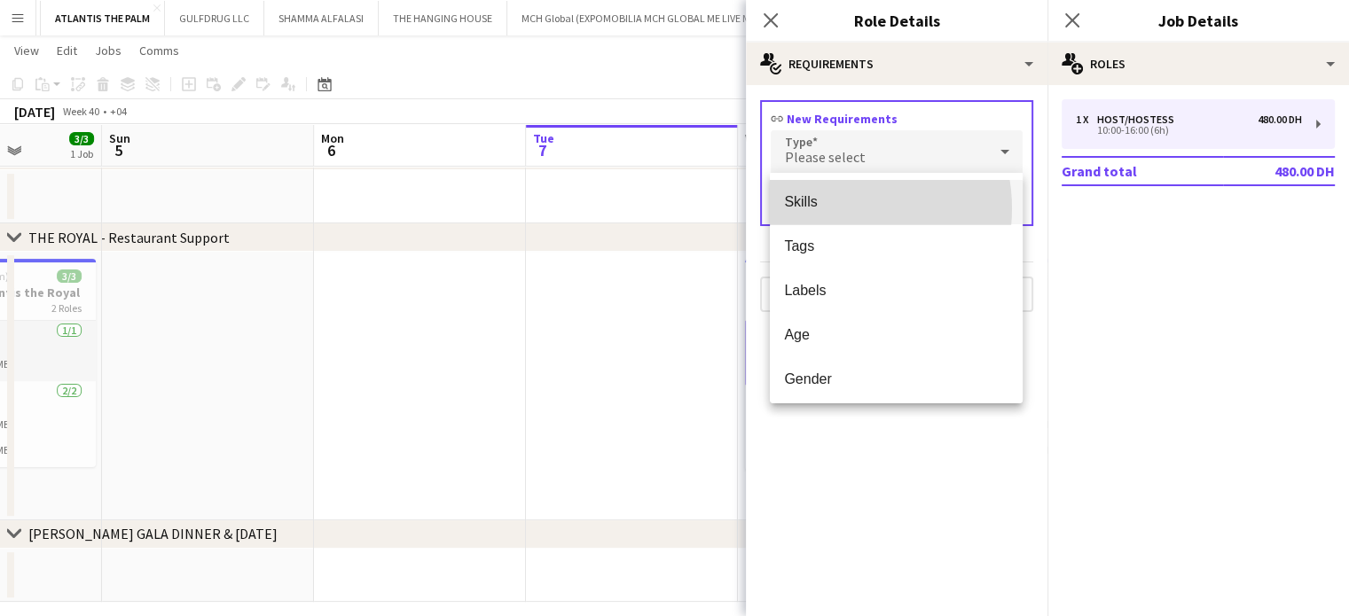
click at [836, 208] on span "Skills" at bounding box center [896, 201] width 224 height 17
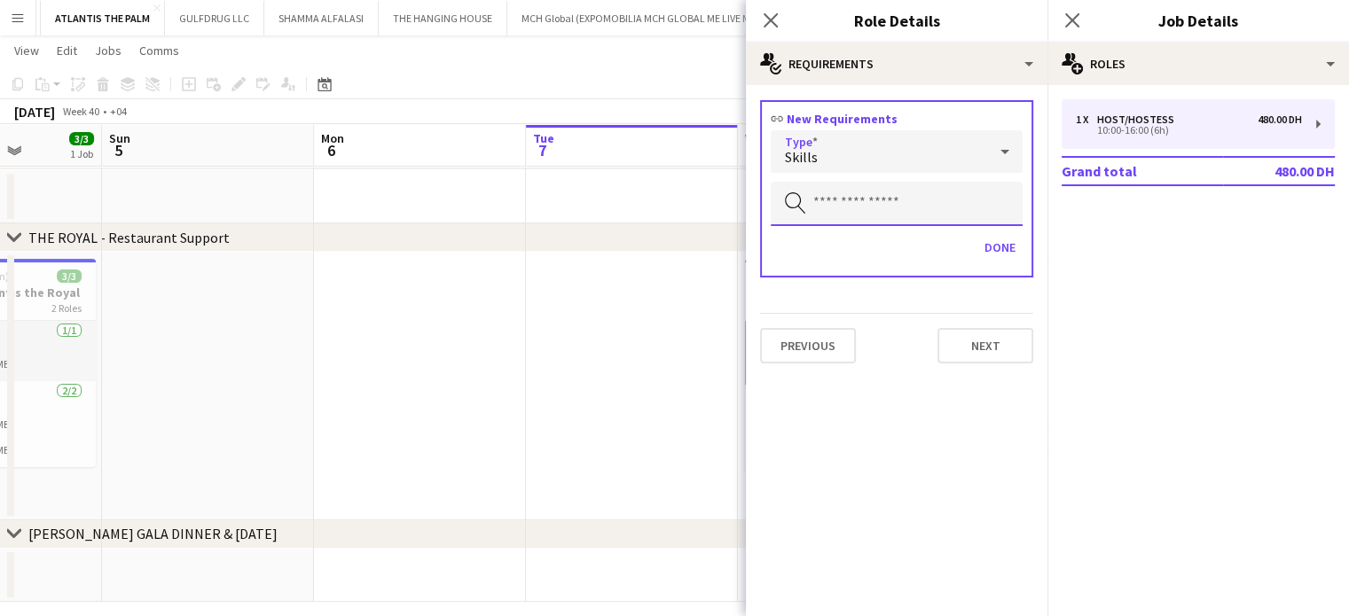
drag, startPoint x: 849, startPoint y: 206, endPoint x: 865, endPoint y: 205, distance: 16.0
click at [865, 205] on input "text" at bounding box center [897, 204] width 252 height 44
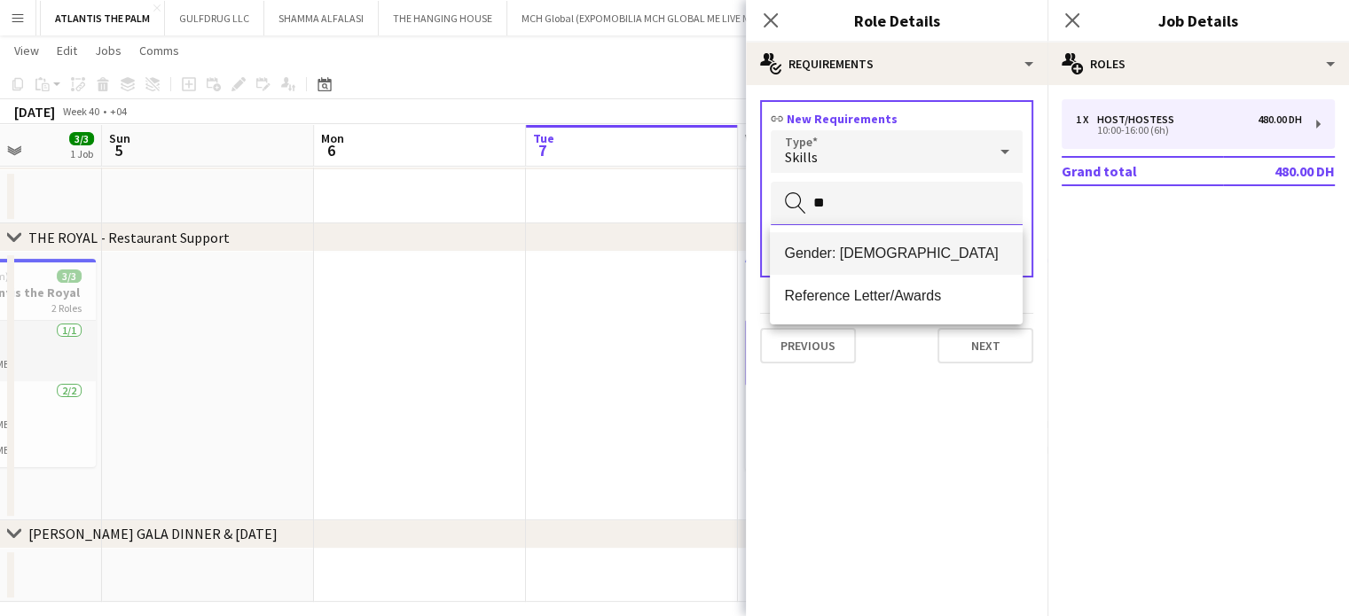
type input "**"
click at [866, 250] on span "Gender: Female" at bounding box center [896, 253] width 224 height 17
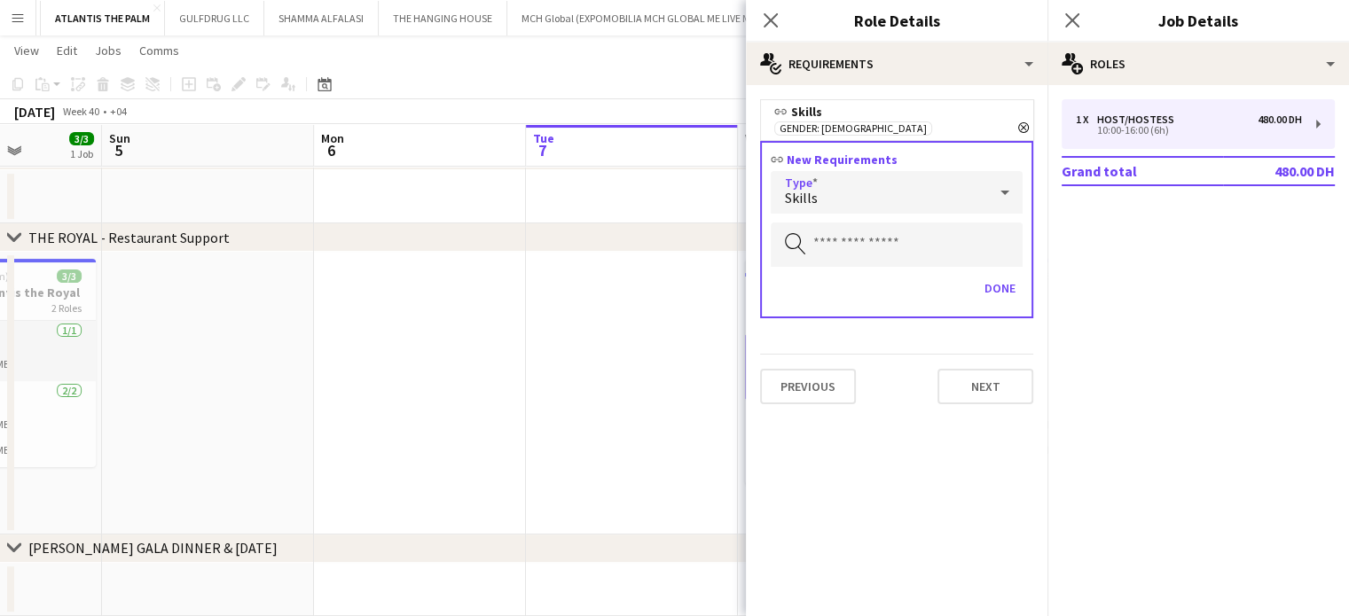
click at [873, 188] on div "Skills" at bounding box center [879, 192] width 216 height 43
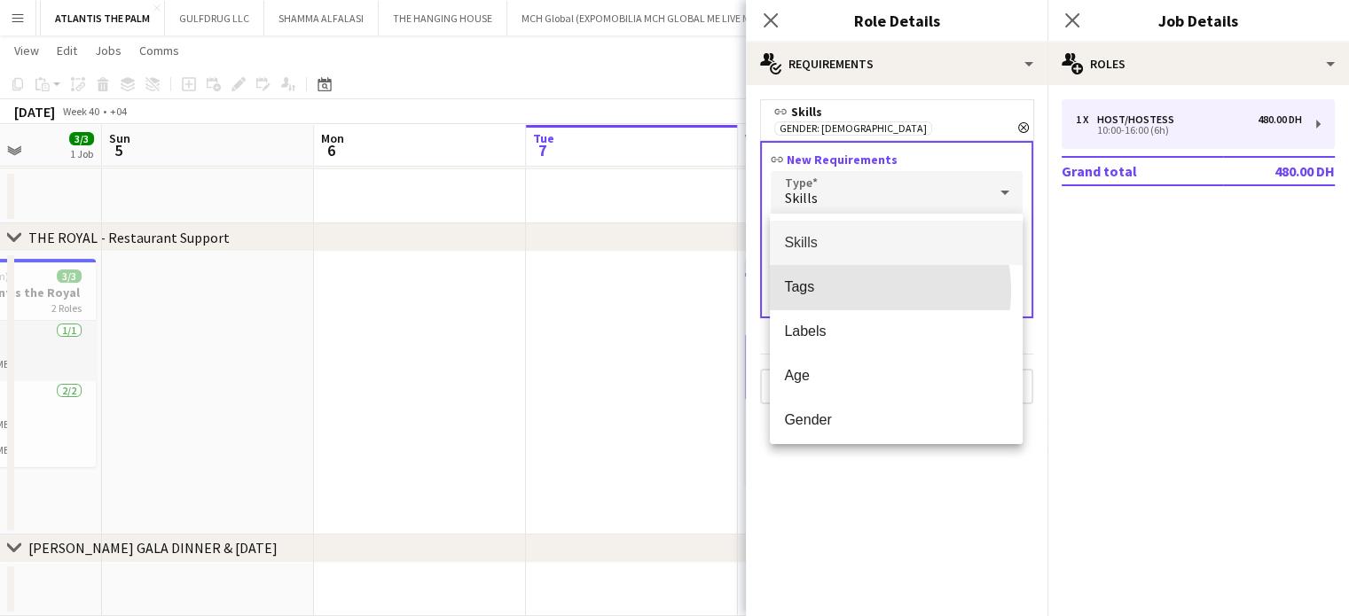
drag, startPoint x: 835, startPoint y: 291, endPoint x: 855, endPoint y: 251, distance: 44.4
click at [834, 288] on span "Tags" at bounding box center [896, 286] width 224 height 17
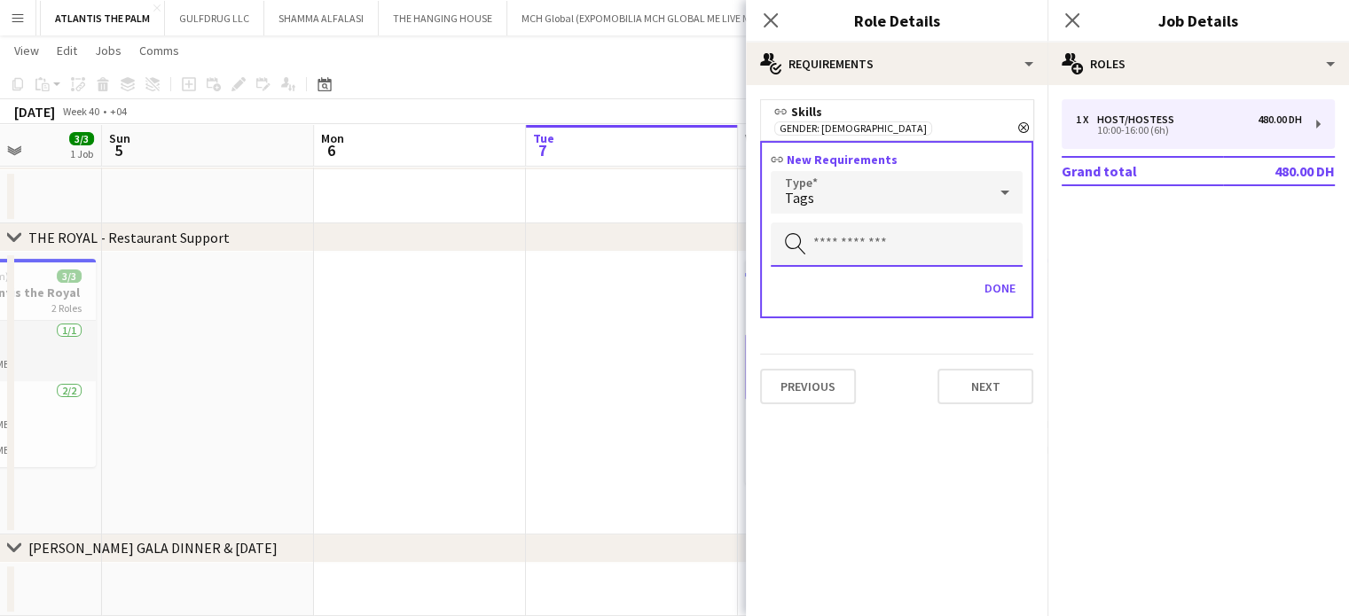
click at [851, 232] on input "text" at bounding box center [897, 245] width 252 height 44
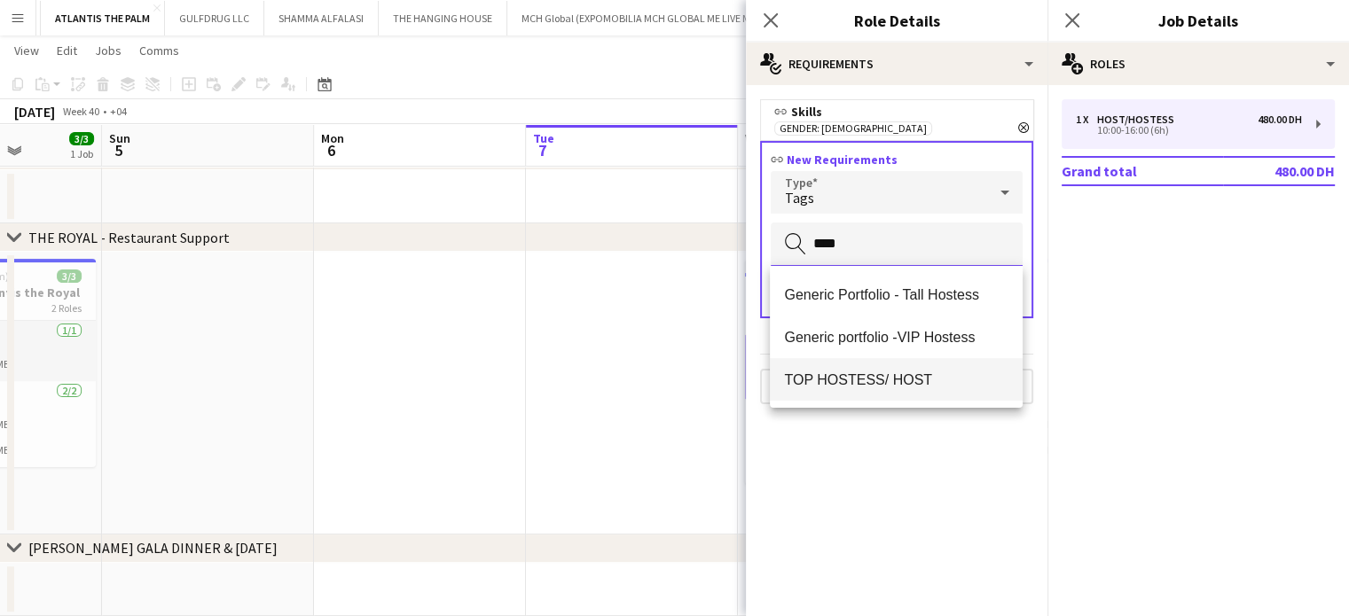
type input "****"
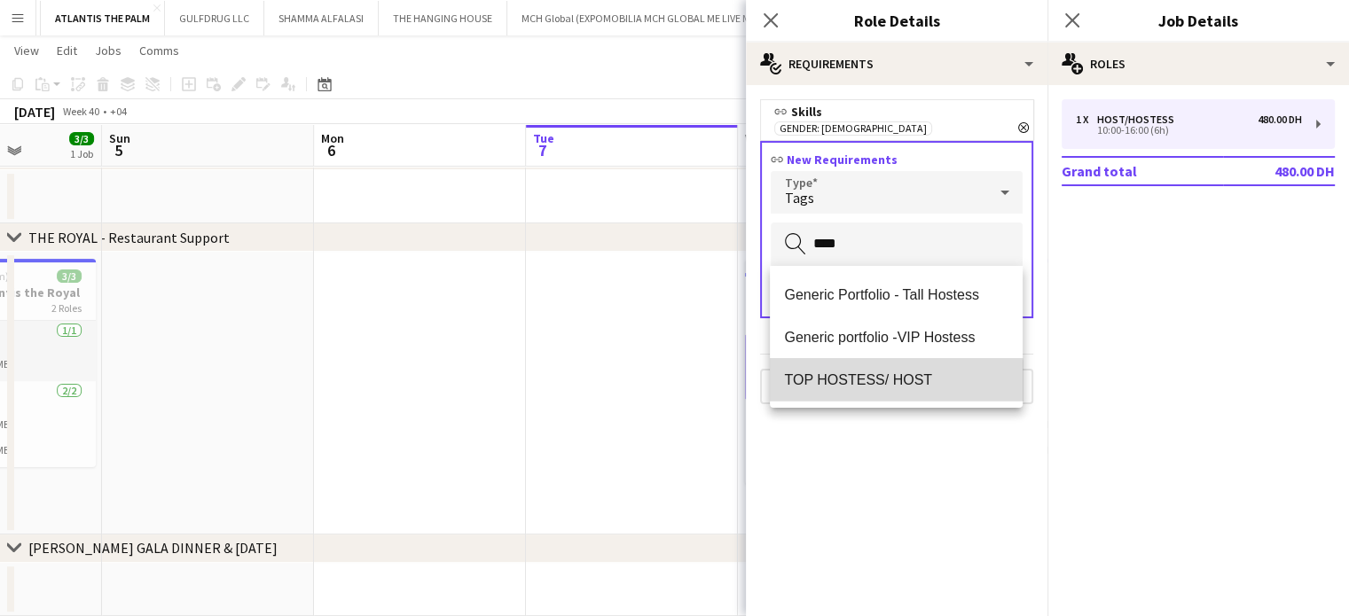
click at [865, 395] on mat-option "TOP HOSTESS/ HOST" at bounding box center [896, 379] width 253 height 43
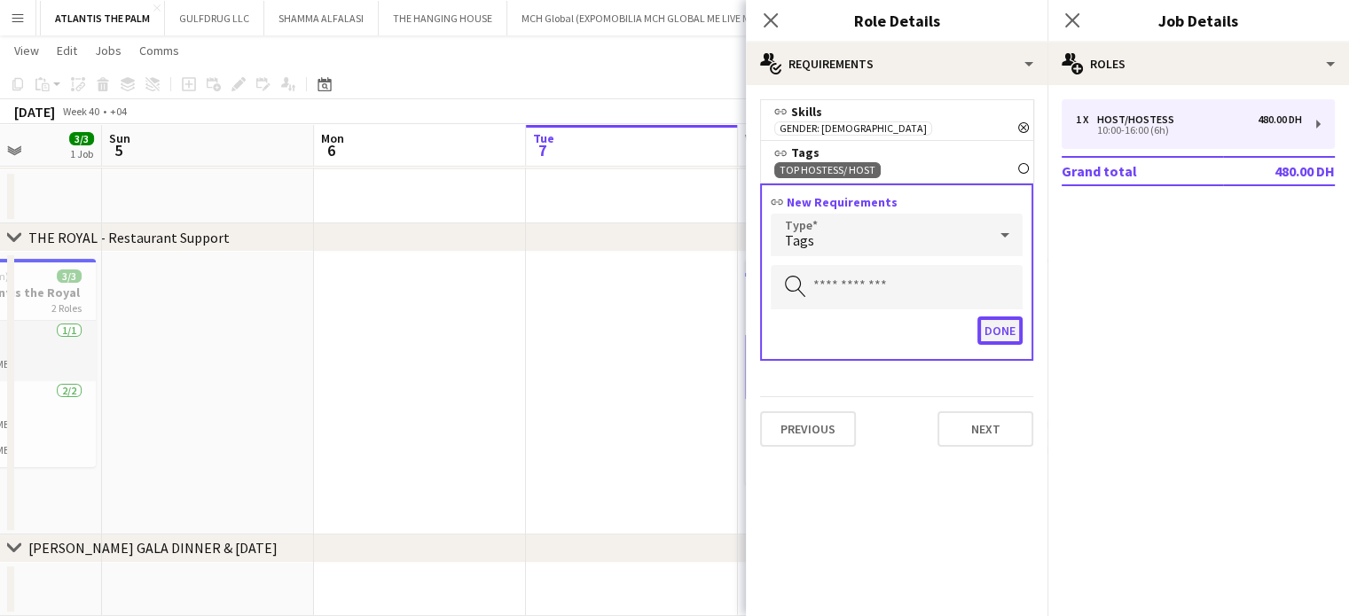
click at [1011, 330] on button "Done" at bounding box center [999, 331] width 45 height 28
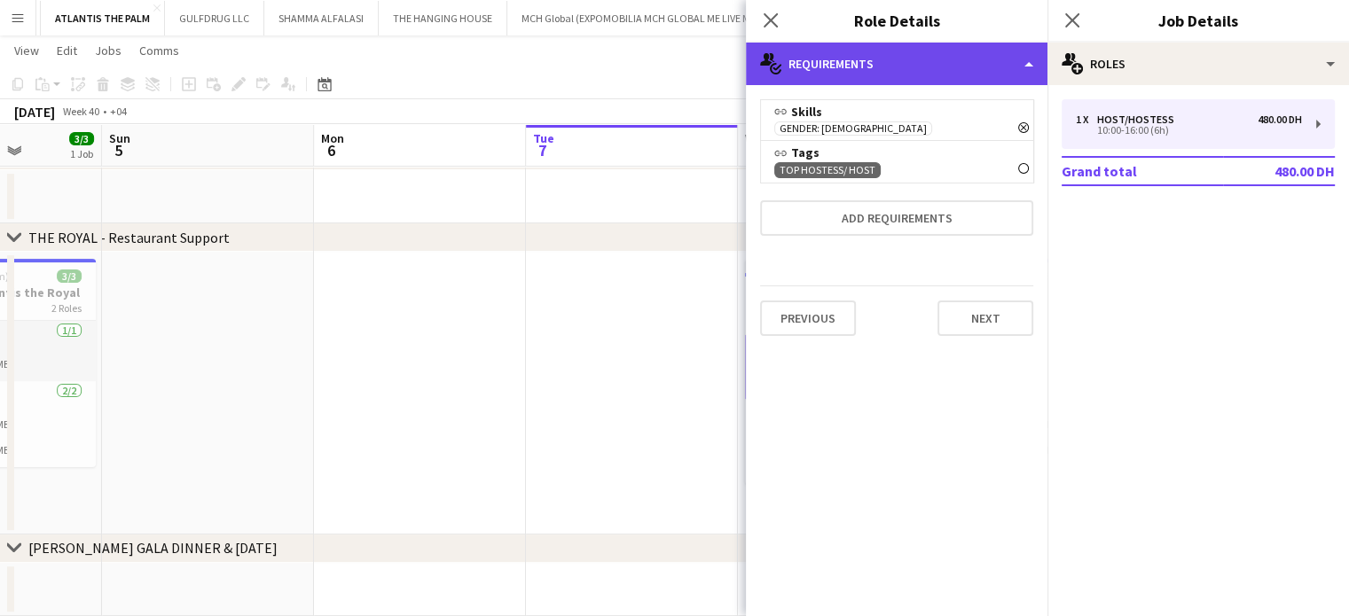
click at [1016, 62] on div "multiple-actions-check-2 Requirements" at bounding box center [897, 64] width 302 height 43
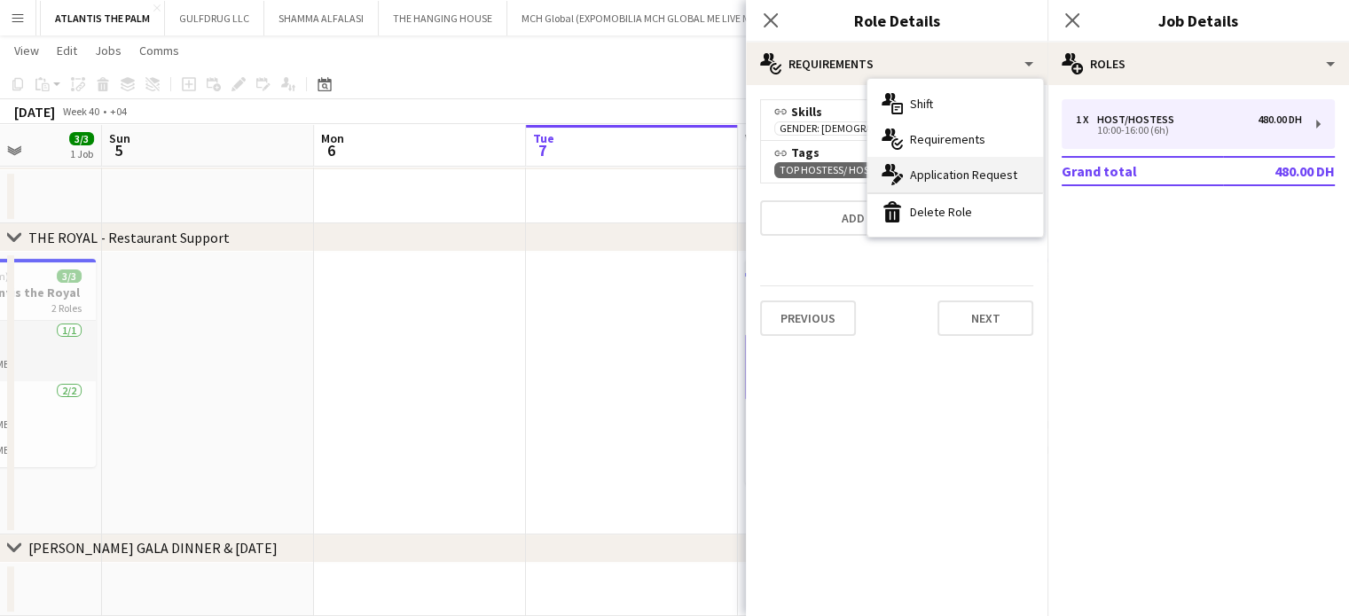
click at [947, 175] on span "Application Request" at bounding box center [963, 175] width 107 height 16
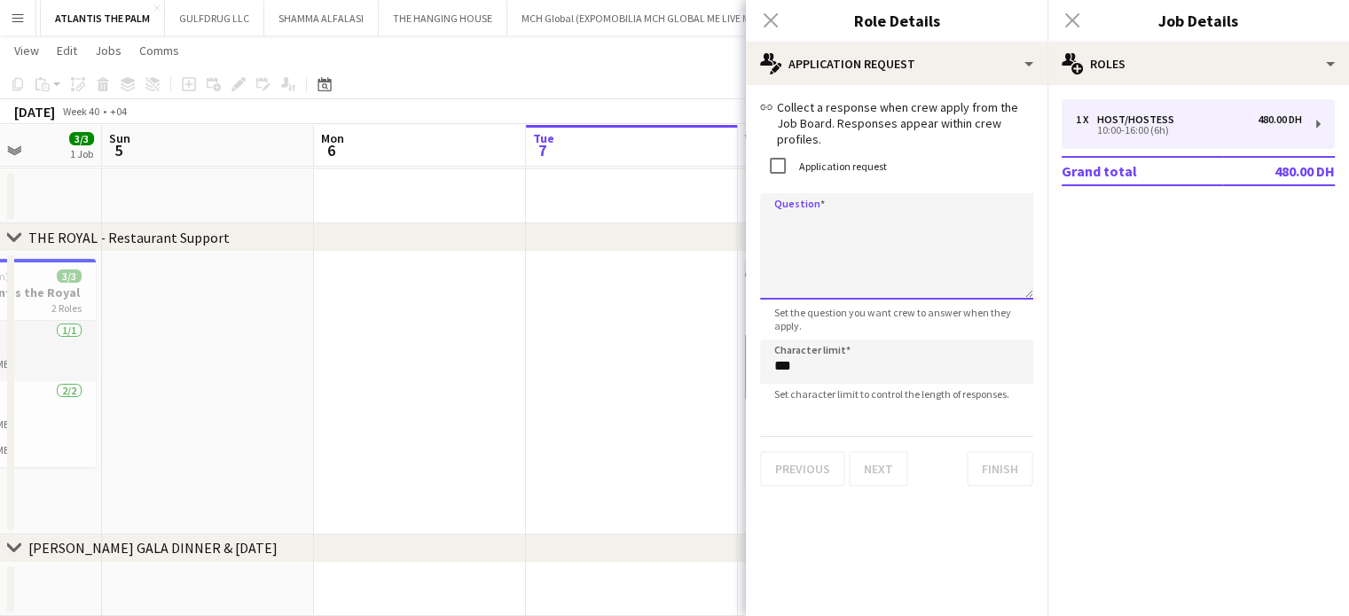
click at [823, 215] on textarea "Question" at bounding box center [896, 246] width 273 height 106
paste textarea "**********"
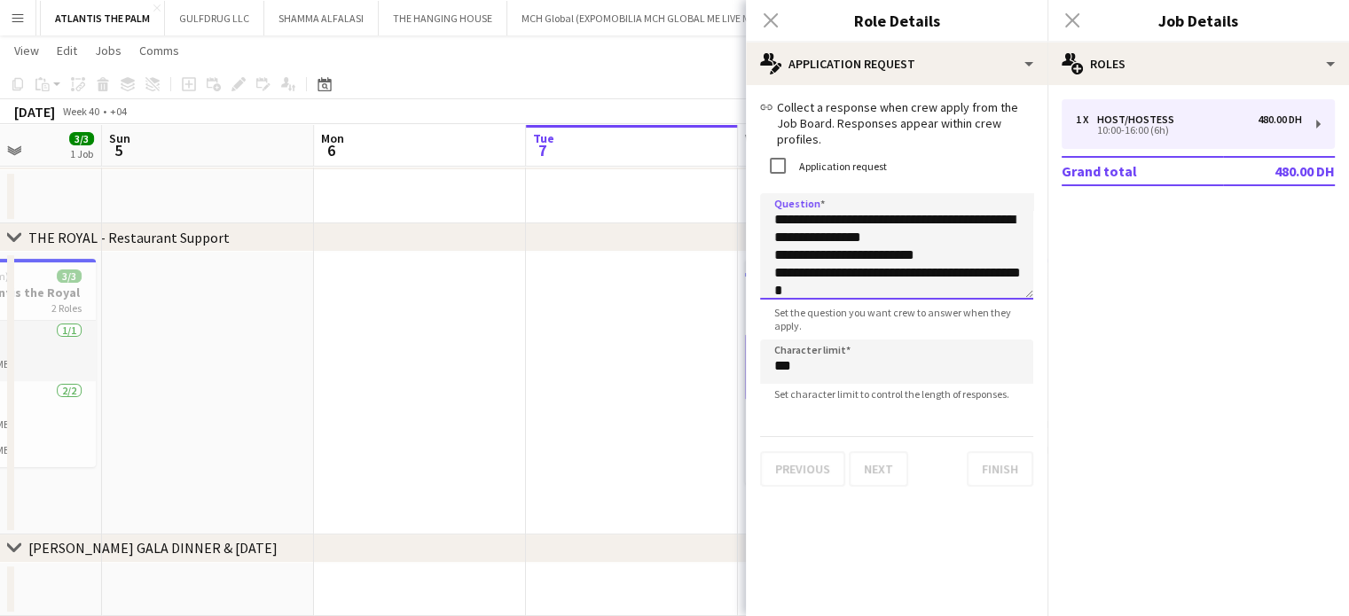
scroll to position [2, 0]
drag, startPoint x: 1027, startPoint y: 284, endPoint x: 1029, endPoint y: 329, distance: 45.3
click at [1029, 329] on form "**********" at bounding box center [897, 293] width 302 height 388
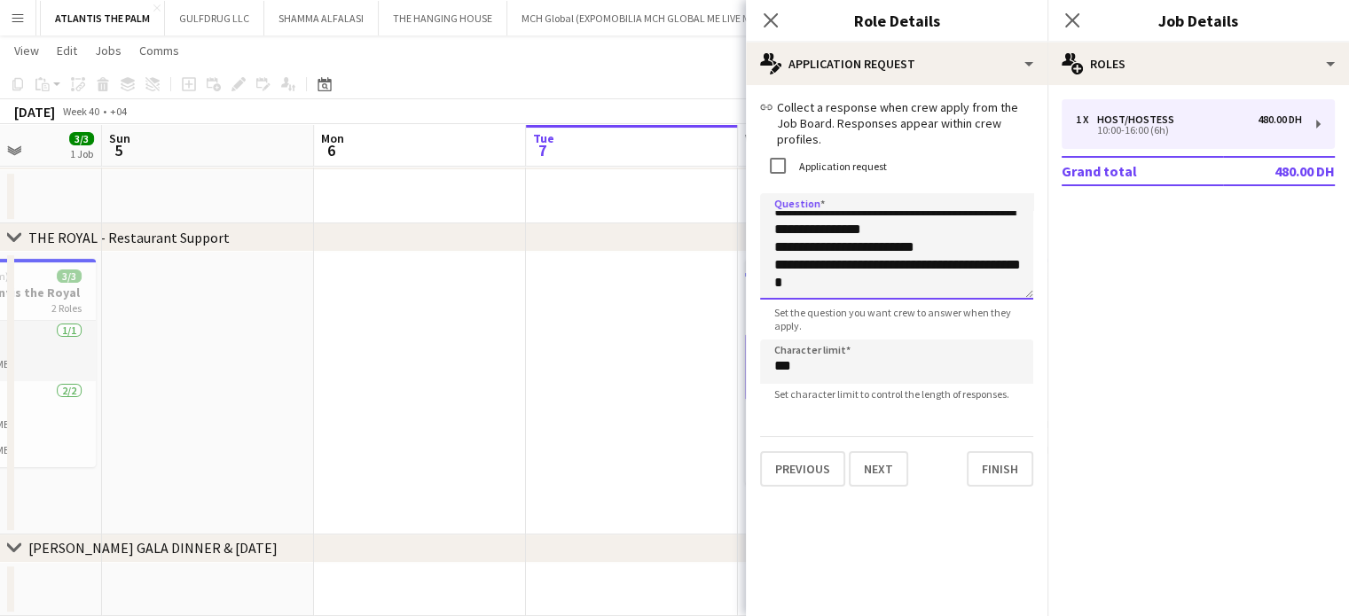
drag, startPoint x: 826, startPoint y: 266, endPoint x: 773, endPoint y: 255, distance: 53.6
click at [773, 255] on textarea "**********" at bounding box center [896, 246] width 273 height 106
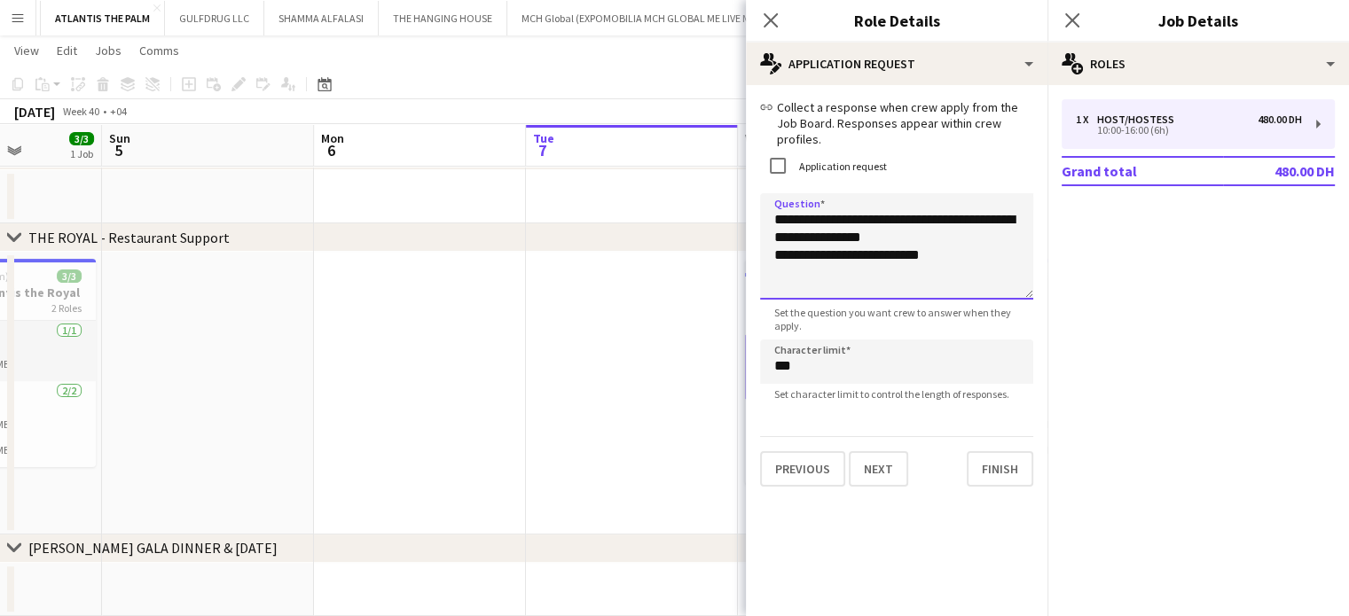
scroll to position [0, 0]
type textarea "**********"
click at [685, 285] on app-date-cell at bounding box center [632, 393] width 212 height 283
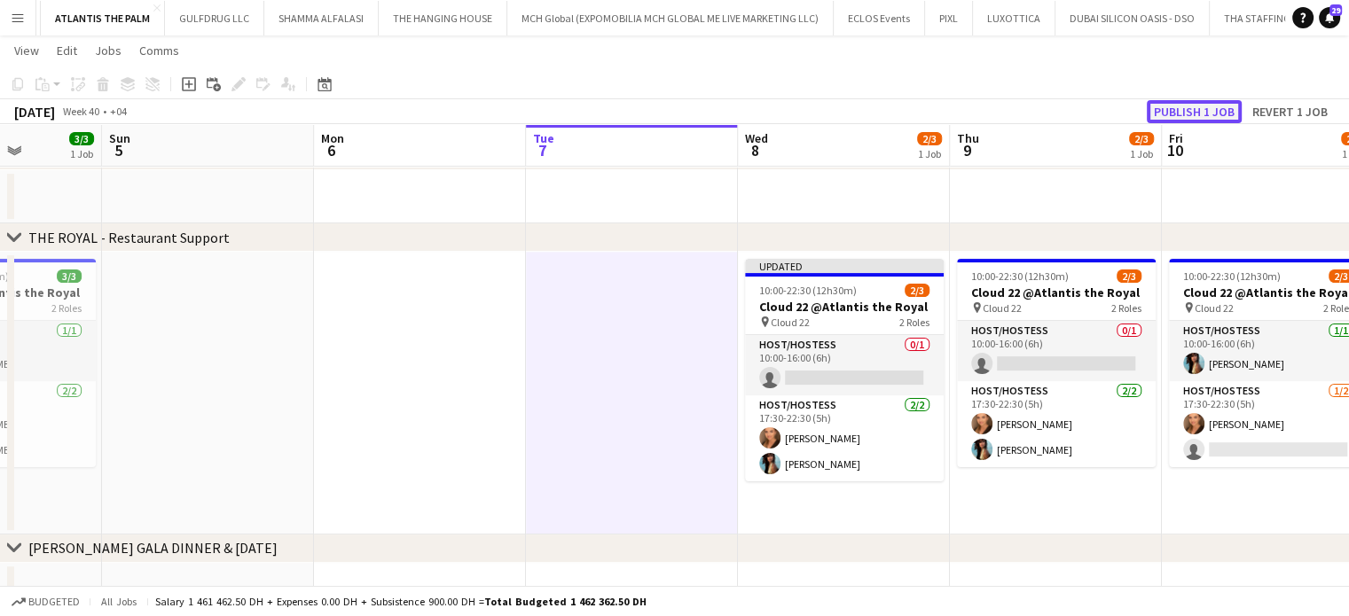
click at [1202, 101] on button "Publish 1 job" at bounding box center [1194, 111] width 95 height 23
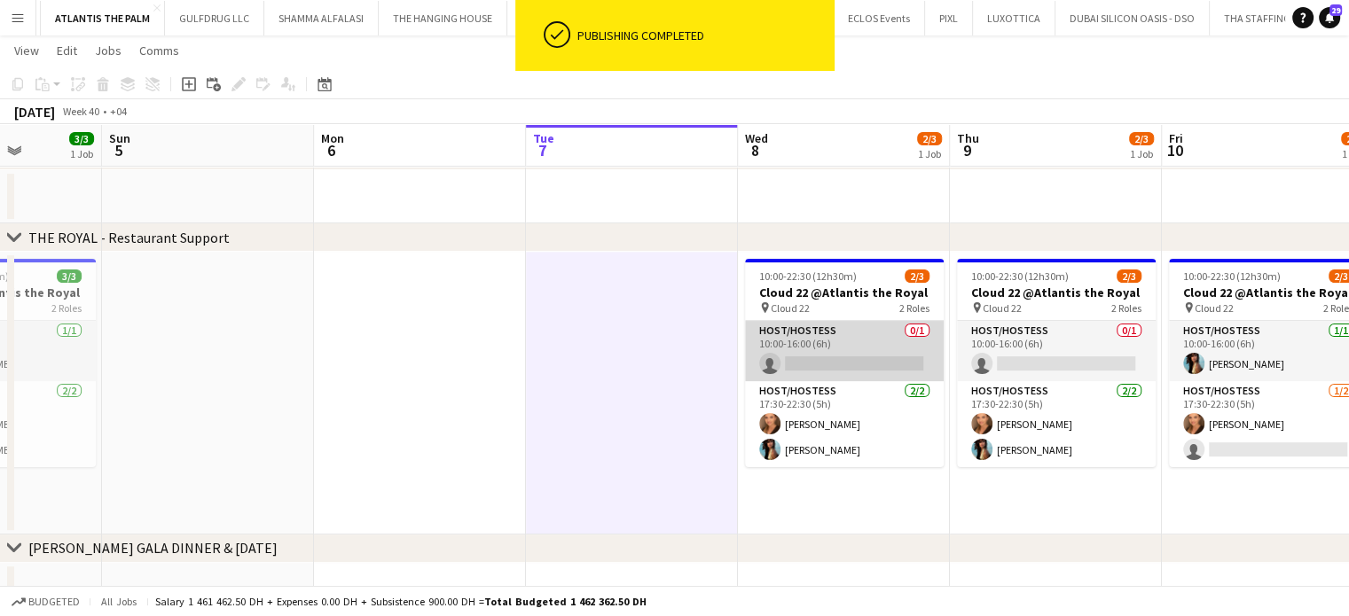
click at [867, 348] on app-card-role "Host/Hostess 0/1 10:00-16:00 (6h) single-neutral-actions" at bounding box center [844, 351] width 199 height 60
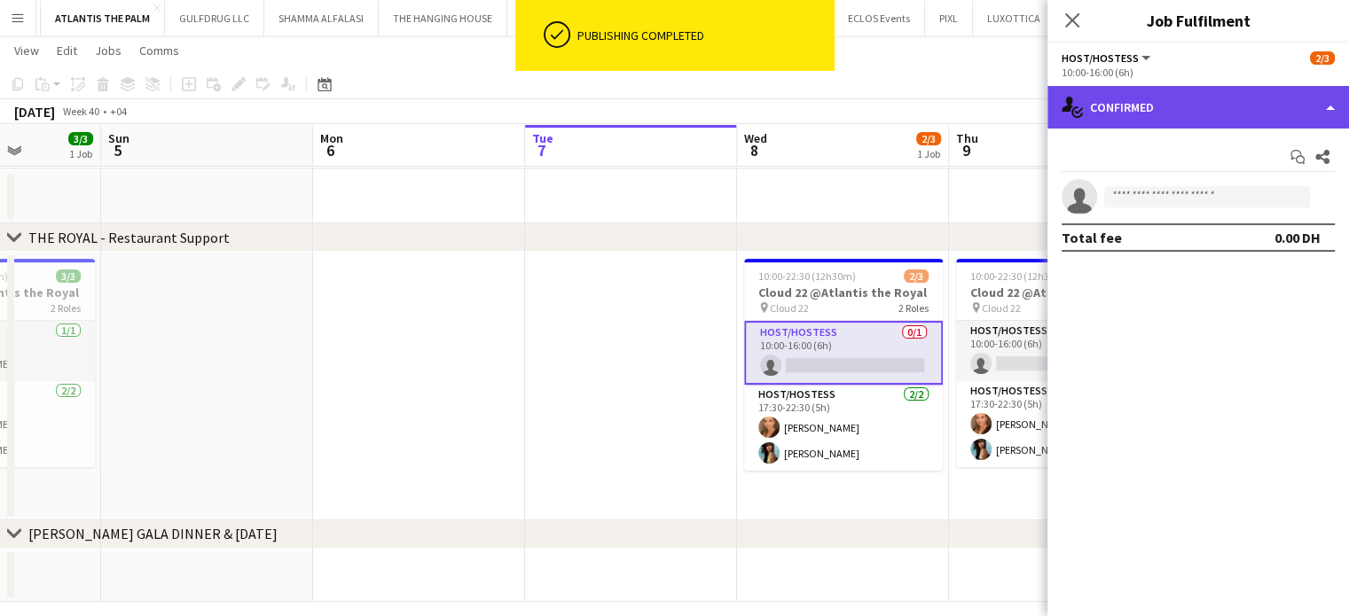
click at [1336, 101] on div "single-neutral-actions-check-2 Confirmed" at bounding box center [1198, 107] width 302 height 43
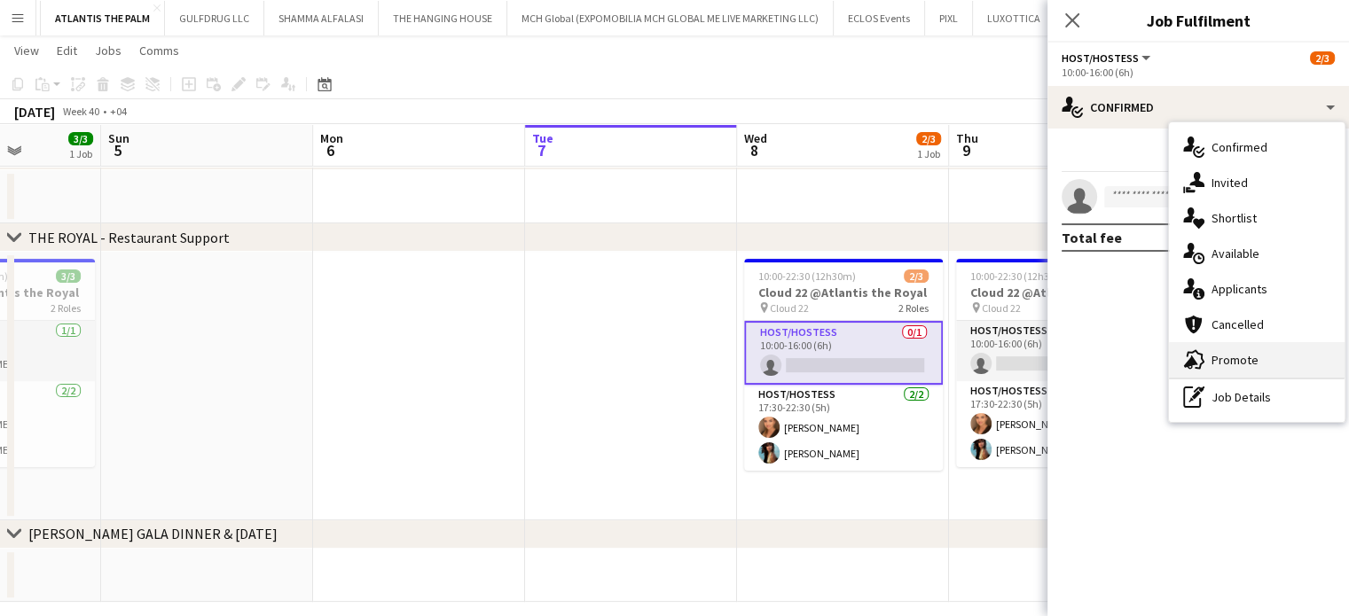
click at [1210, 369] on div "advertising-megaphone Promote" at bounding box center [1257, 359] width 176 height 35
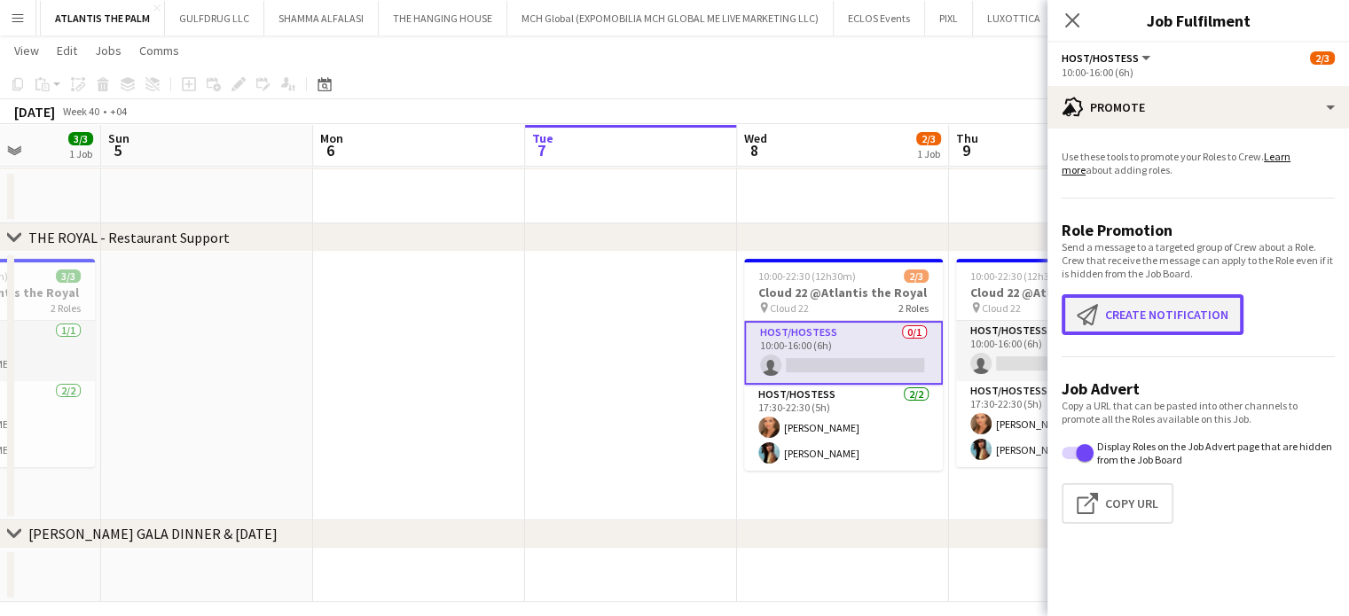
click at [1131, 330] on button "Create notification Create notification" at bounding box center [1152, 314] width 182 height 41
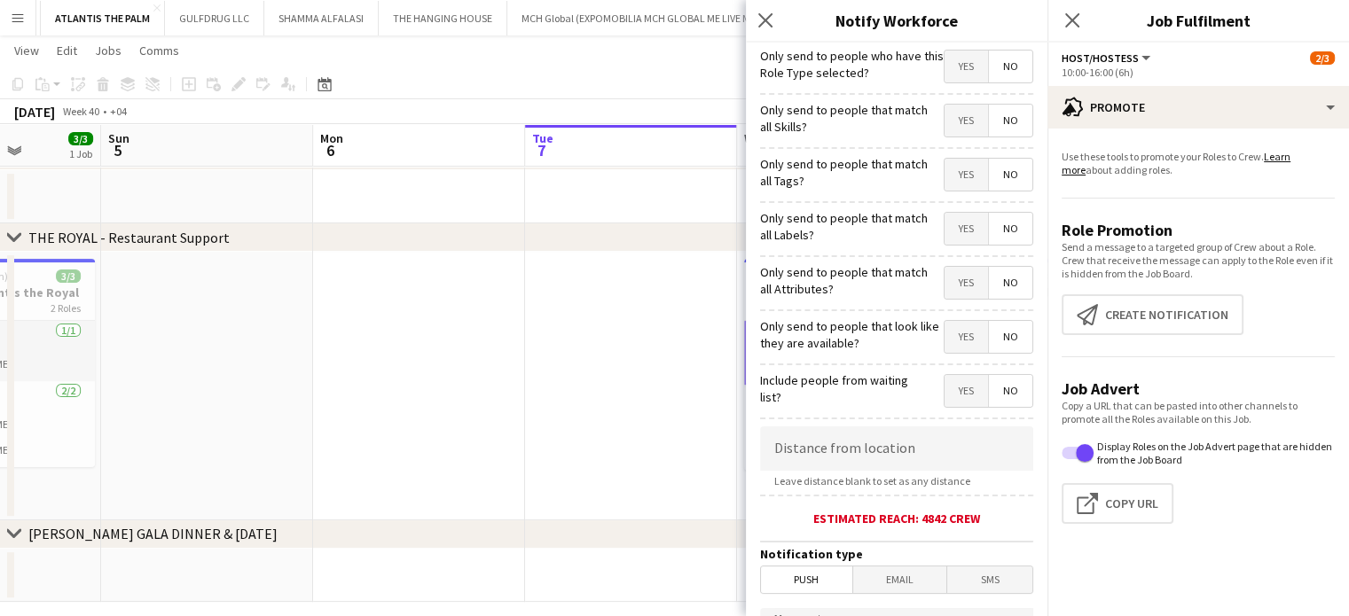
click at [954, 112] on span "Yes" at bounding box center [965, 121] width 43 height 32
drag, startPoint x: 941, startPoint y: 162, endPoint x: 941, endPoint y: 209, distance: 47.0
click at [944, 162] on span "Yes" at bounding box center [965, 175] width 43 height 32
click at [944, 221] on span "Yes" at bounding box center [965, 229] width 43 height 32
click at [952, 287] on span "Yes" at bounding box center [965, 283] width 43 height 32
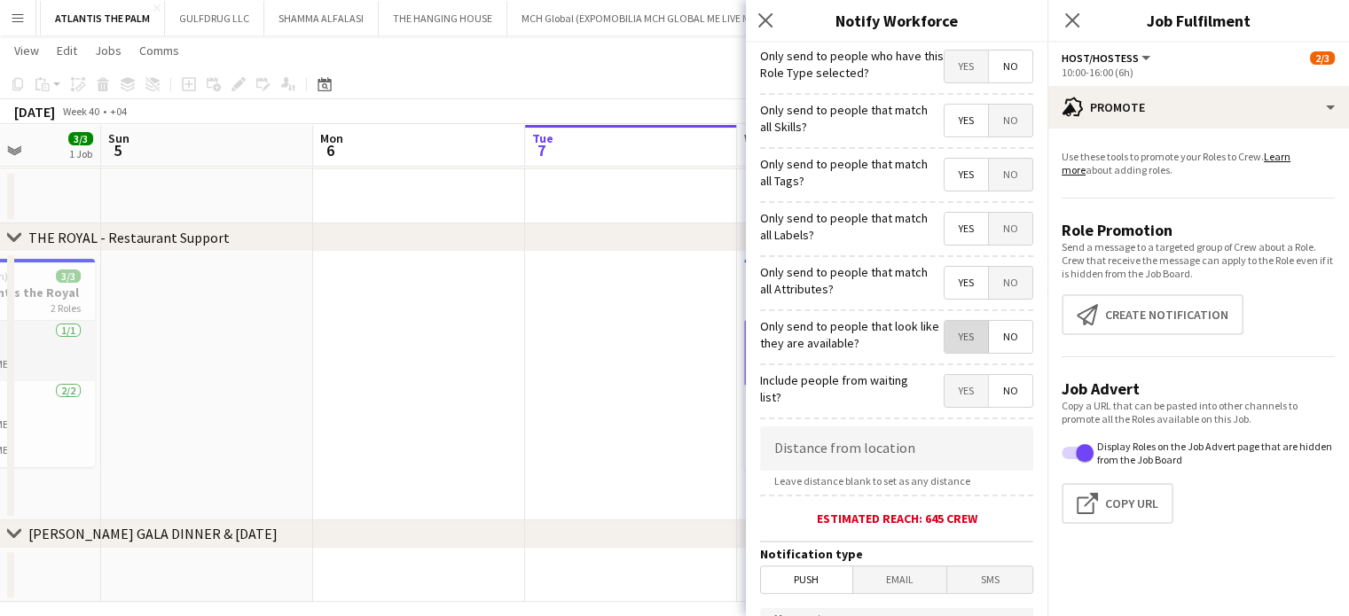
click at [952, 329] on span "Yes" at bounding box center [965, 337] width 43 height 32
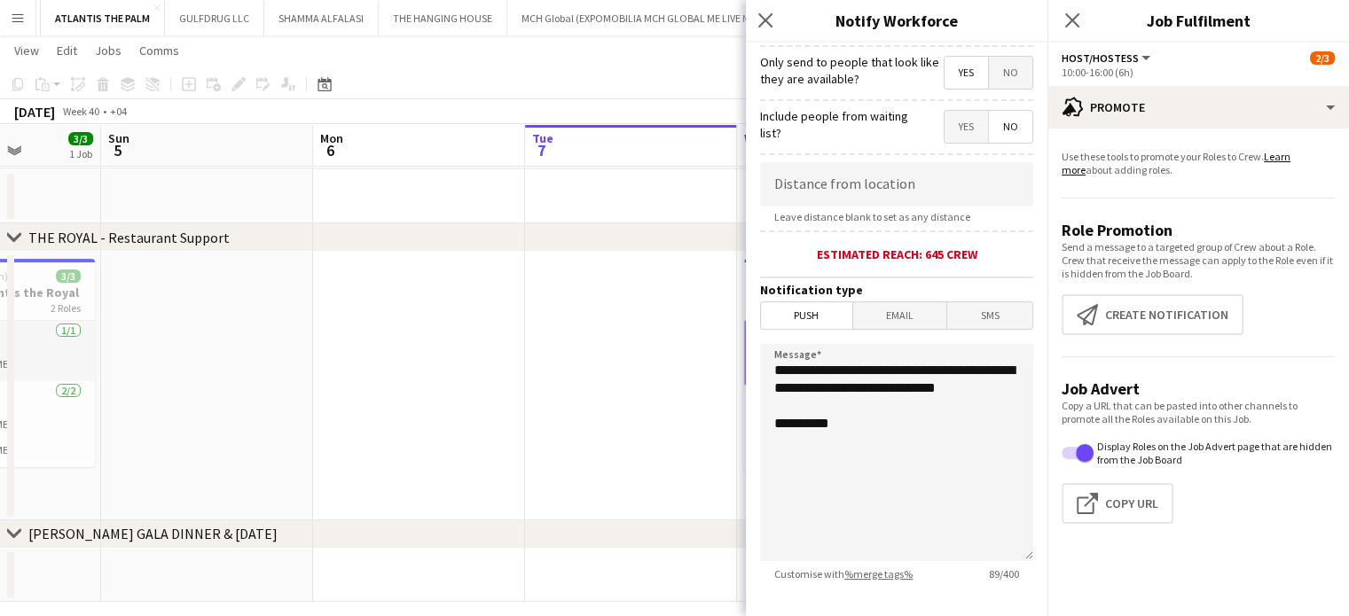
scroll to position [266, 0]
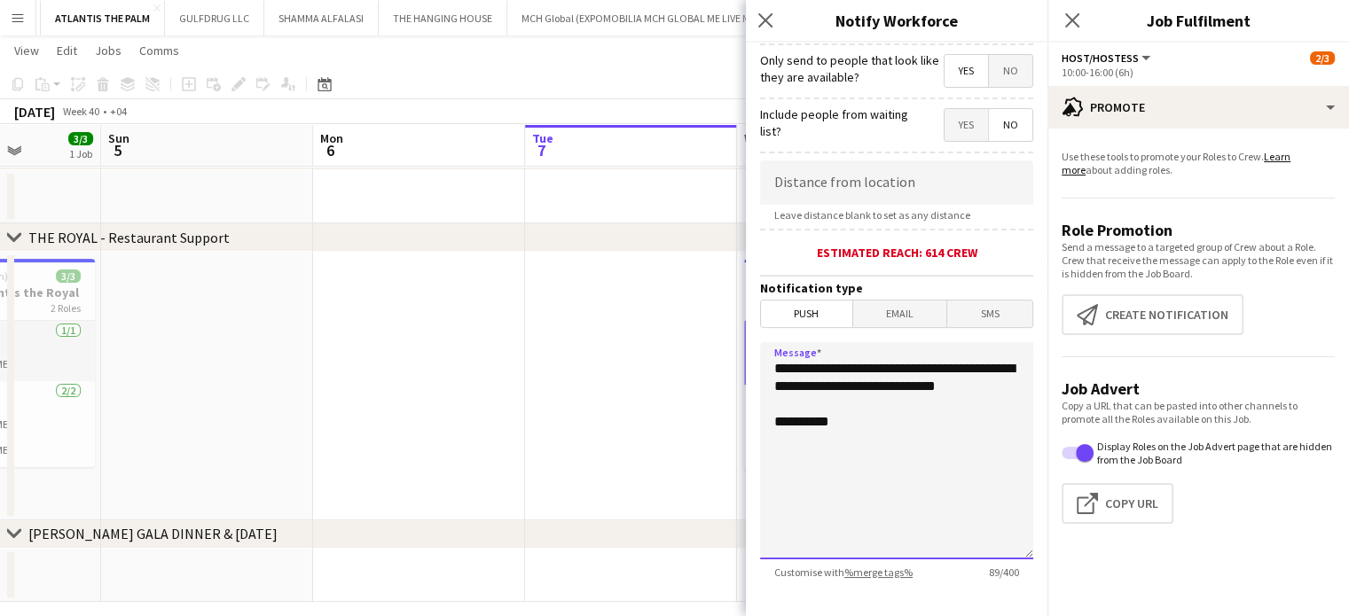
click at [773, 376] on textarea "**********" at bounding box center [896, 450] width 273 height 217
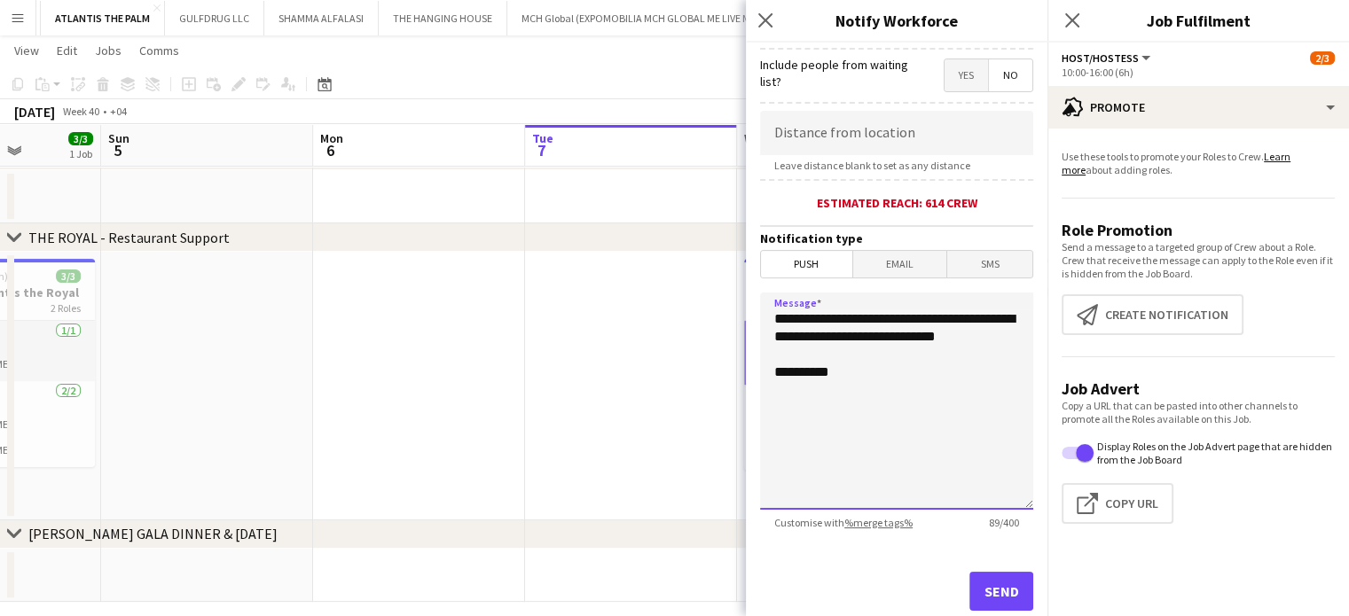
scroll to position [359, 0]
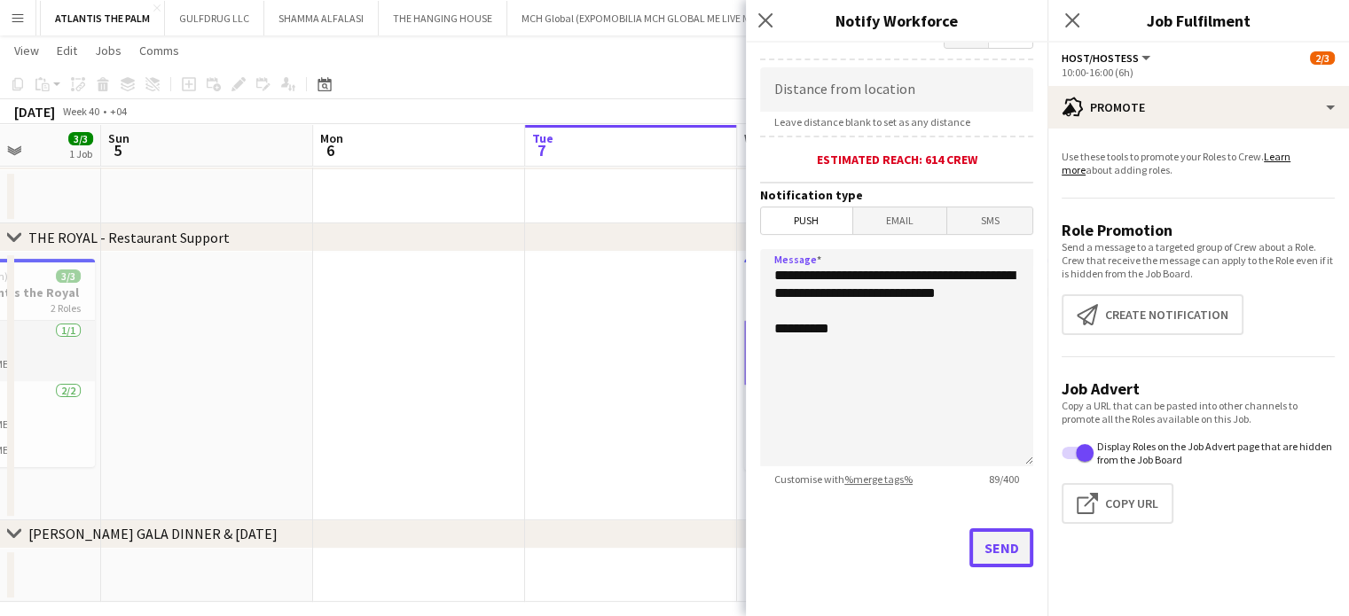
click at [990, 542] on button "Send" at bounding box center [1001, 548] width 64 height 39
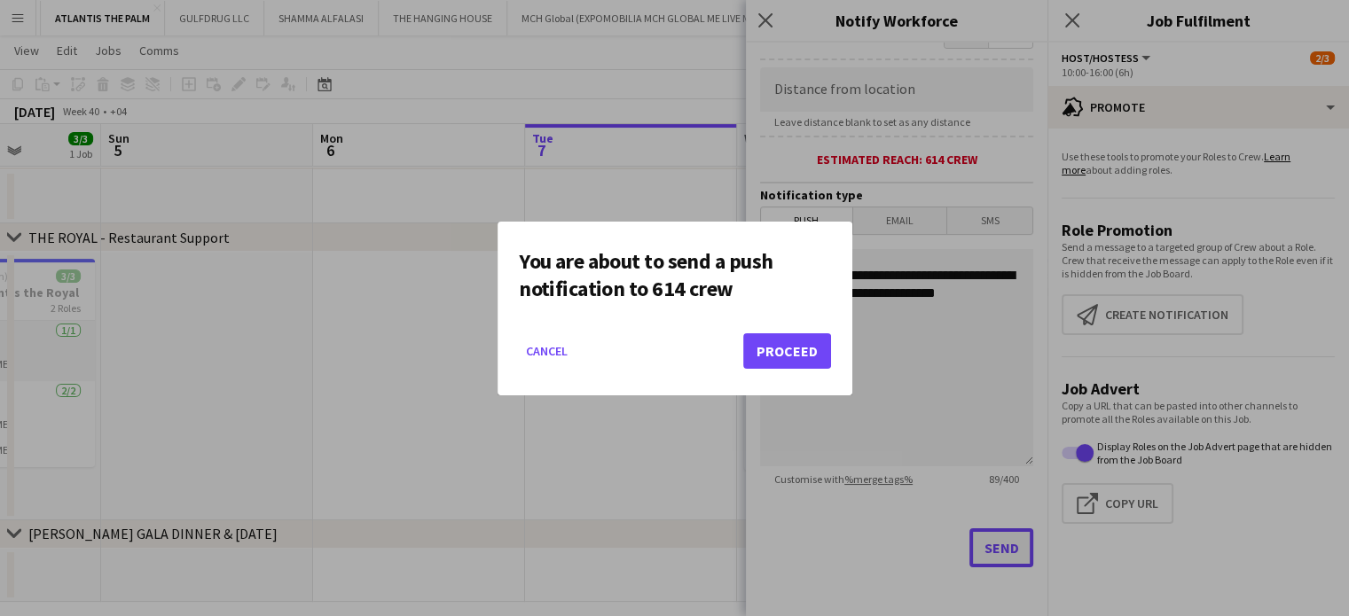
scroll to position [0, 0]
click at [772, 340] on button "Proceed" at bounding box center [787, 350] width 88 height 35
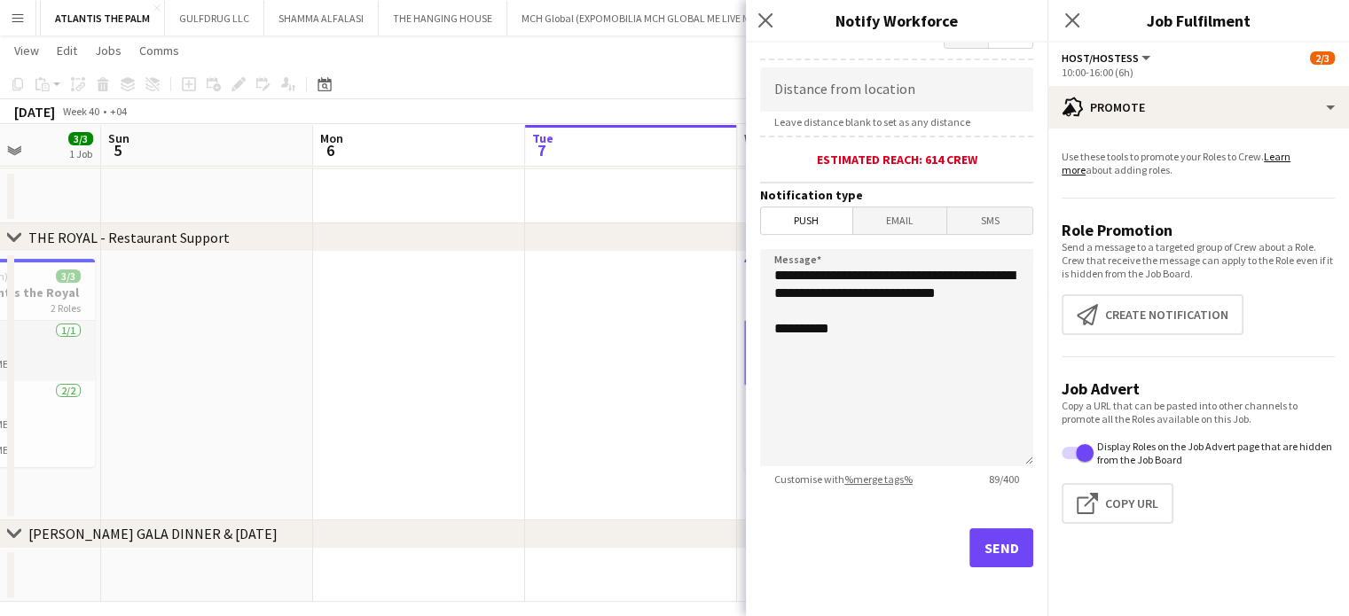
click at [686, 378] on app-date-cell at bounding box center [631, 386] width 212 height 269
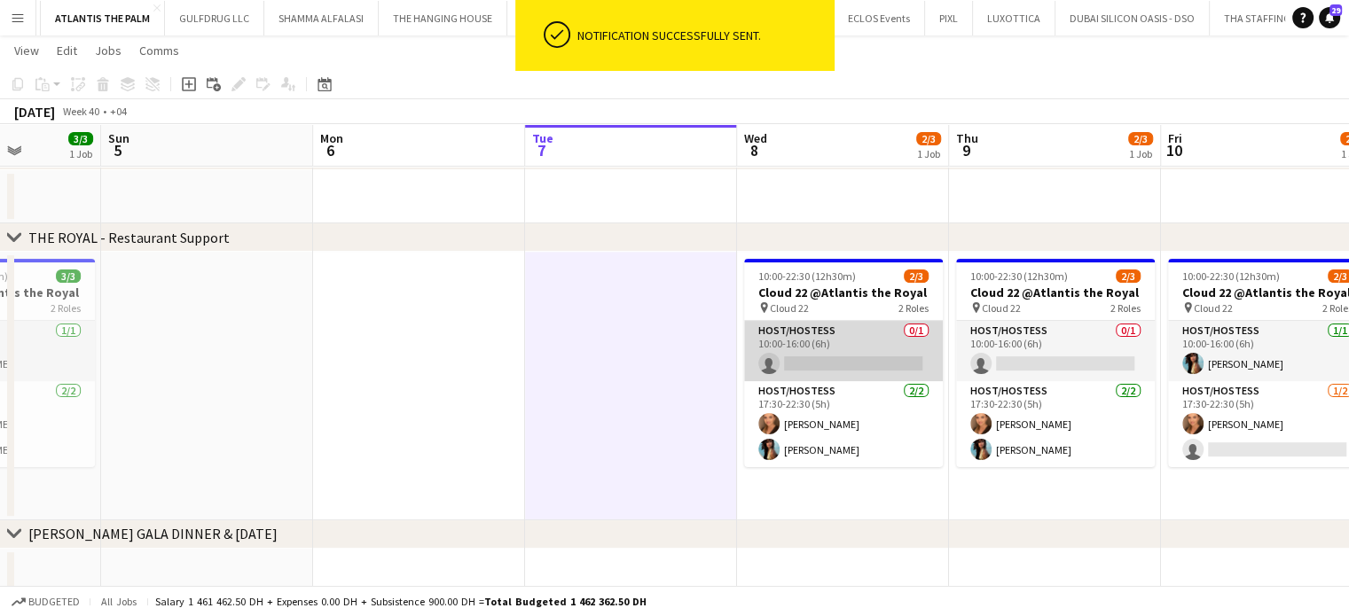
click at [846, 354] on app-card-role "Host/Hostess 0/1 10:00-16:00 (6h) single-neutral-actions" at bounding box center [843, 351] width 199 height 60
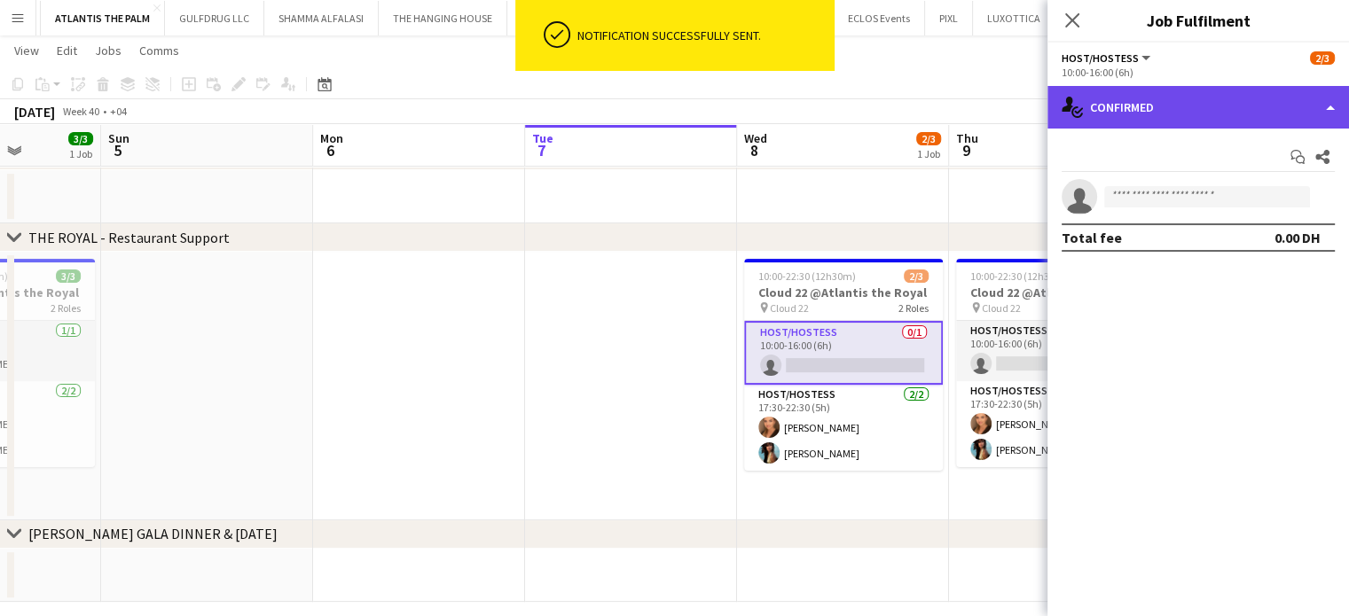
click at [1320, 112] on div "single-neutral-actions-check-2 Confirmed" at bounding box center [1198, 107] width 302 height 43
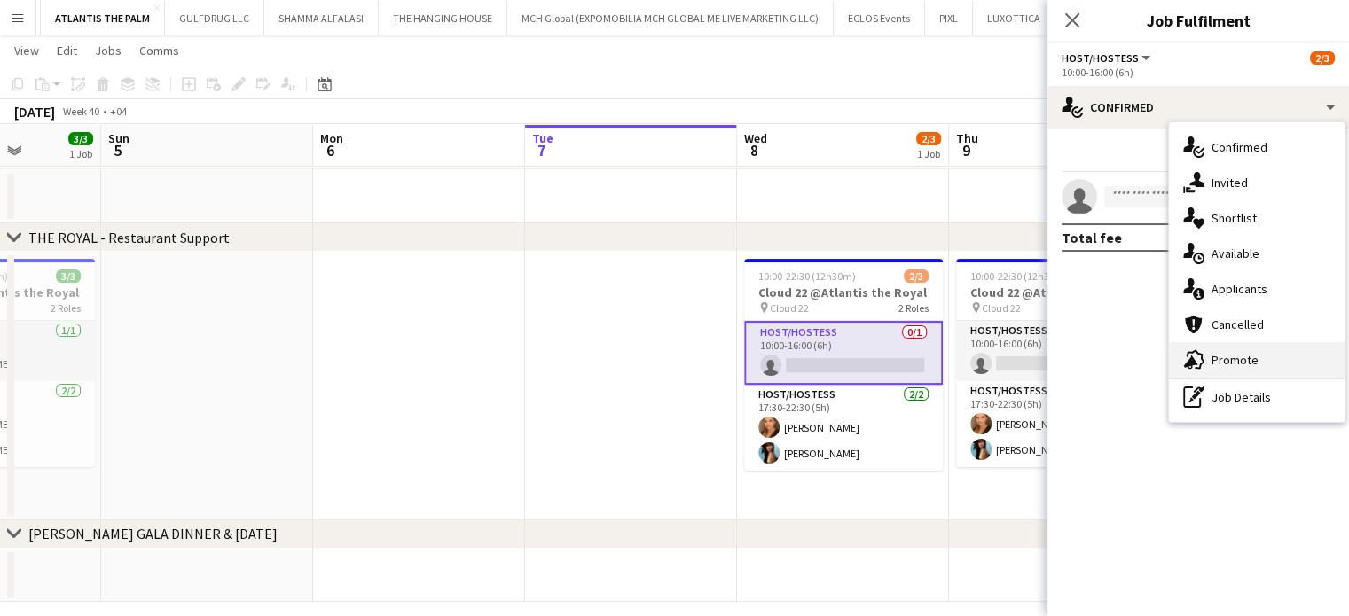
click at [1259, 364] on div "advertising-megaphone Promote" at bounding box center [1257, 359] width 176 height 35
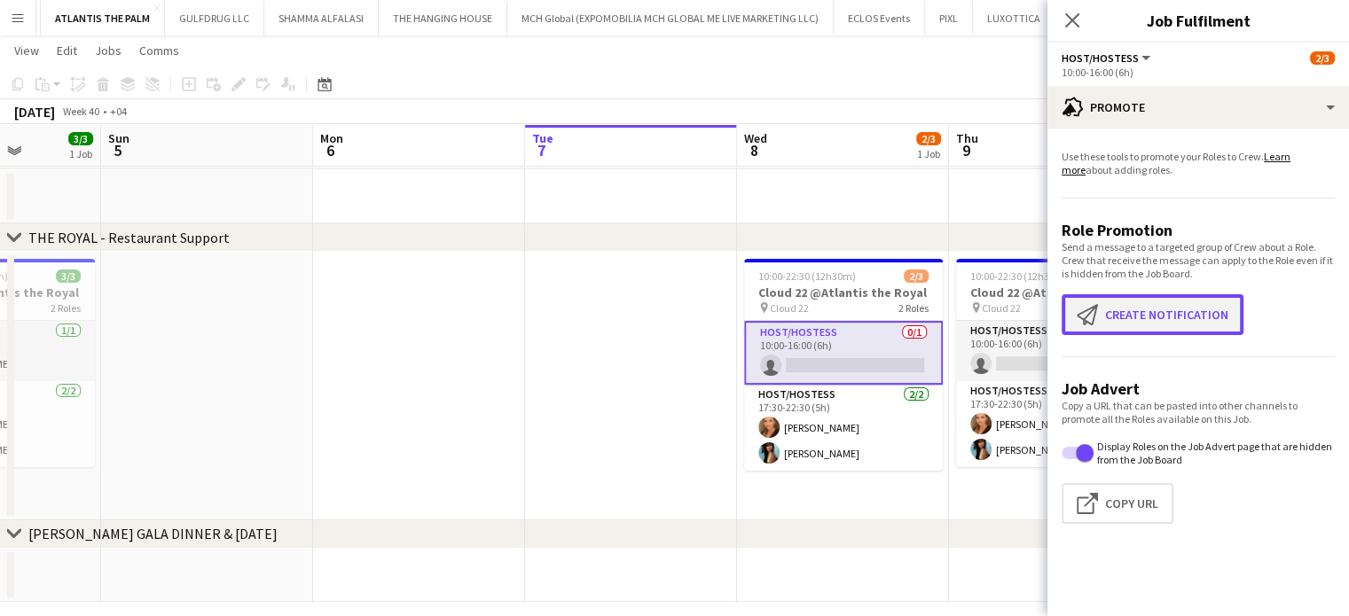
click at [1114, 316] on button "Create notification Create notification" at bounding box center [1152, 314] width 182 height 41
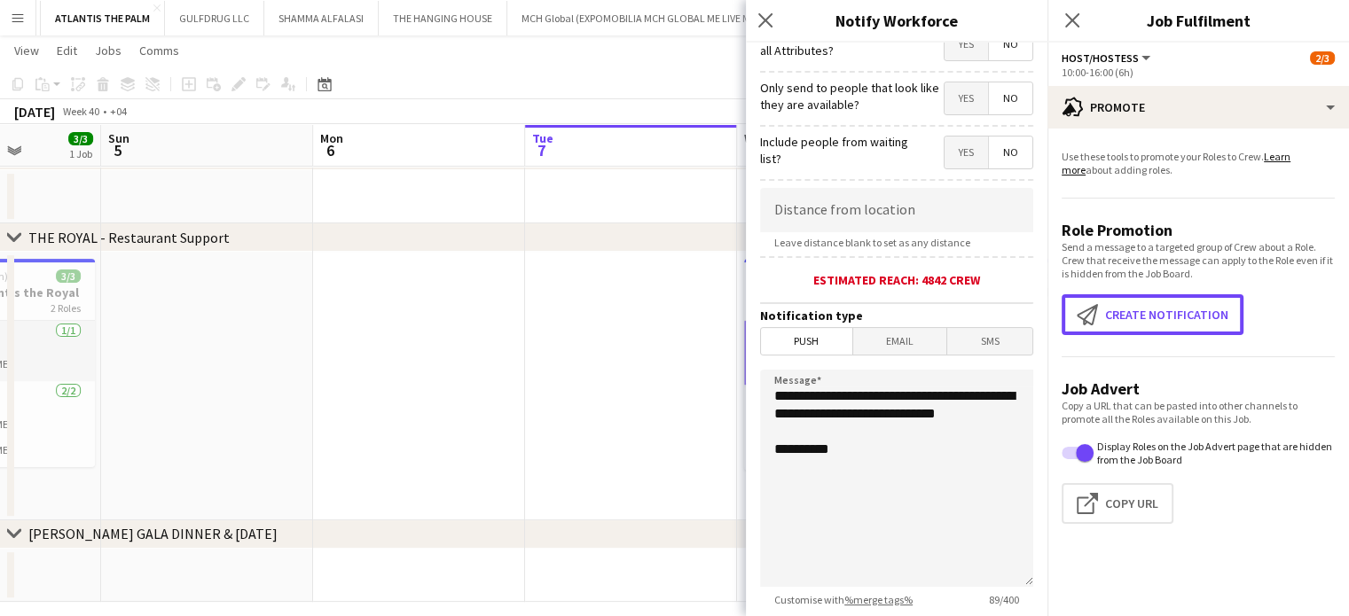
scroll to position [359, 0]
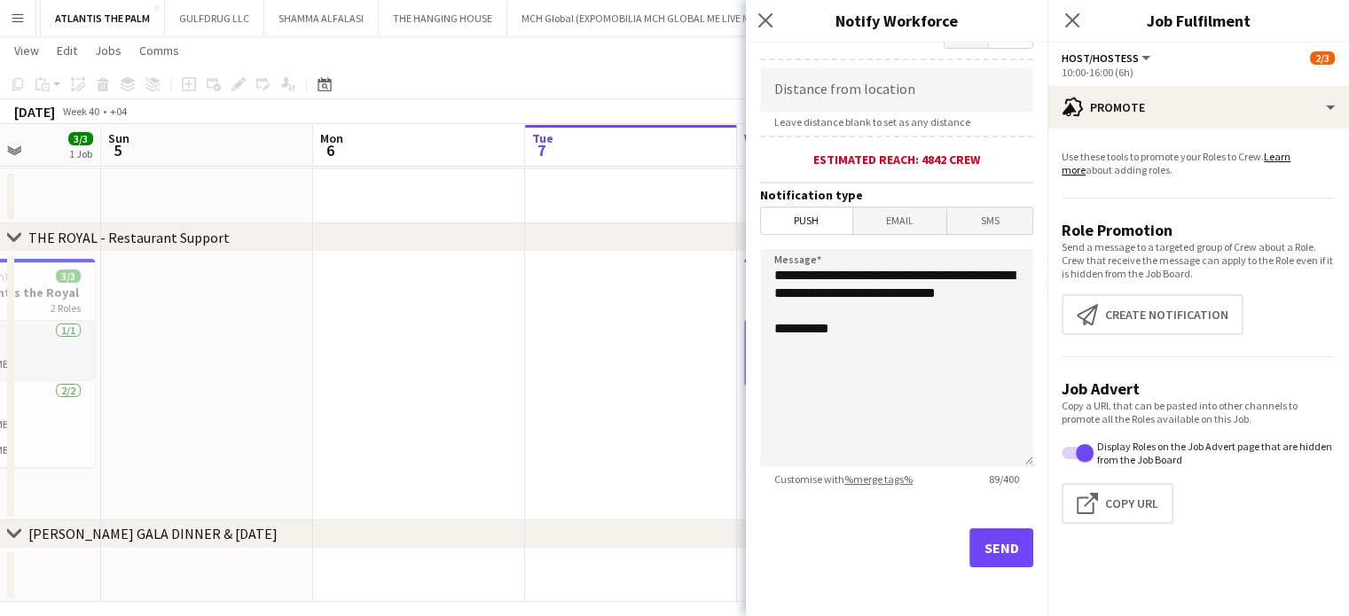
click at [727, 419] on app-date-cell at bounding box center [631, 386] width 212 height 269
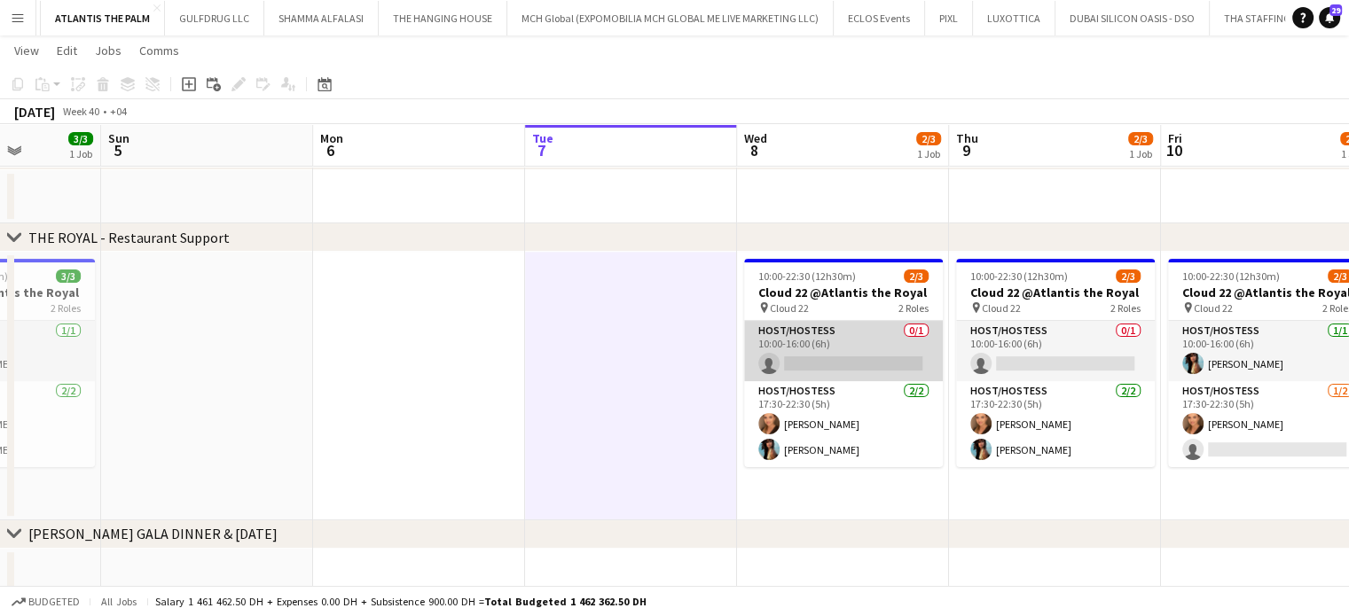
click at [897, 347] on app-card-role "Host/Hostess 0/1 10:00-16:00 (6h) single-neutral-actions" at bounding box center [843, 351] width 199 height 60
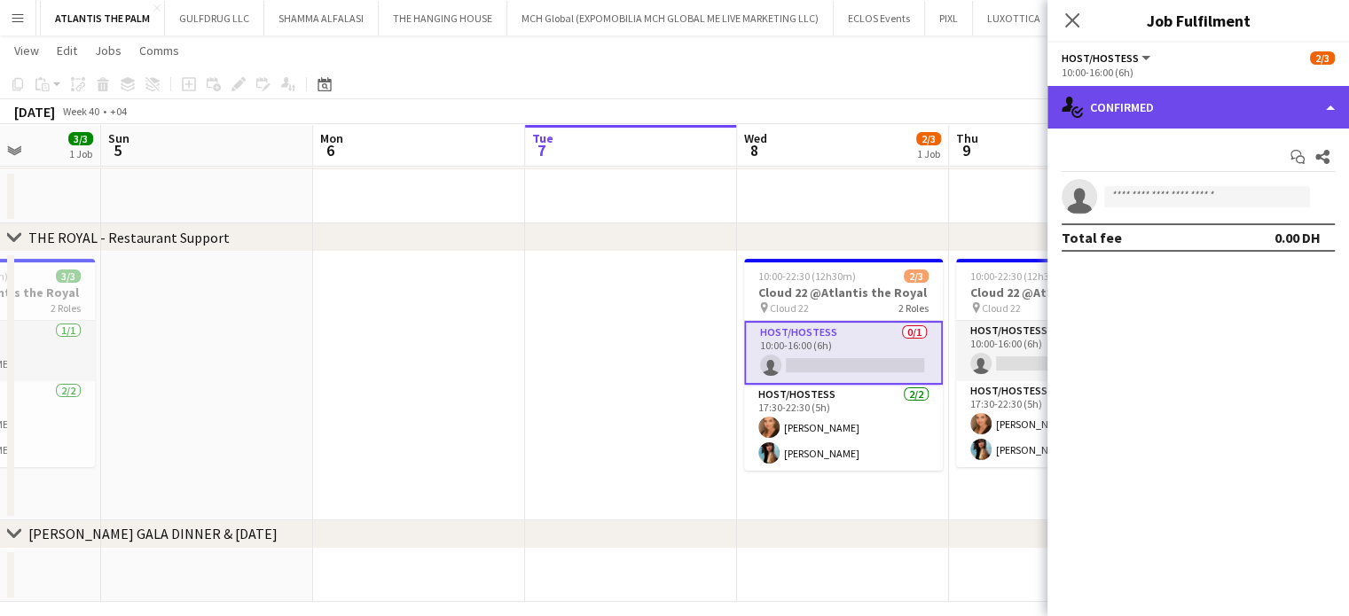
click at [1328, 98] on div "single-neutral-actions-check-2 Confirmed" at bounding box center [1198, 107] width 302 height 43
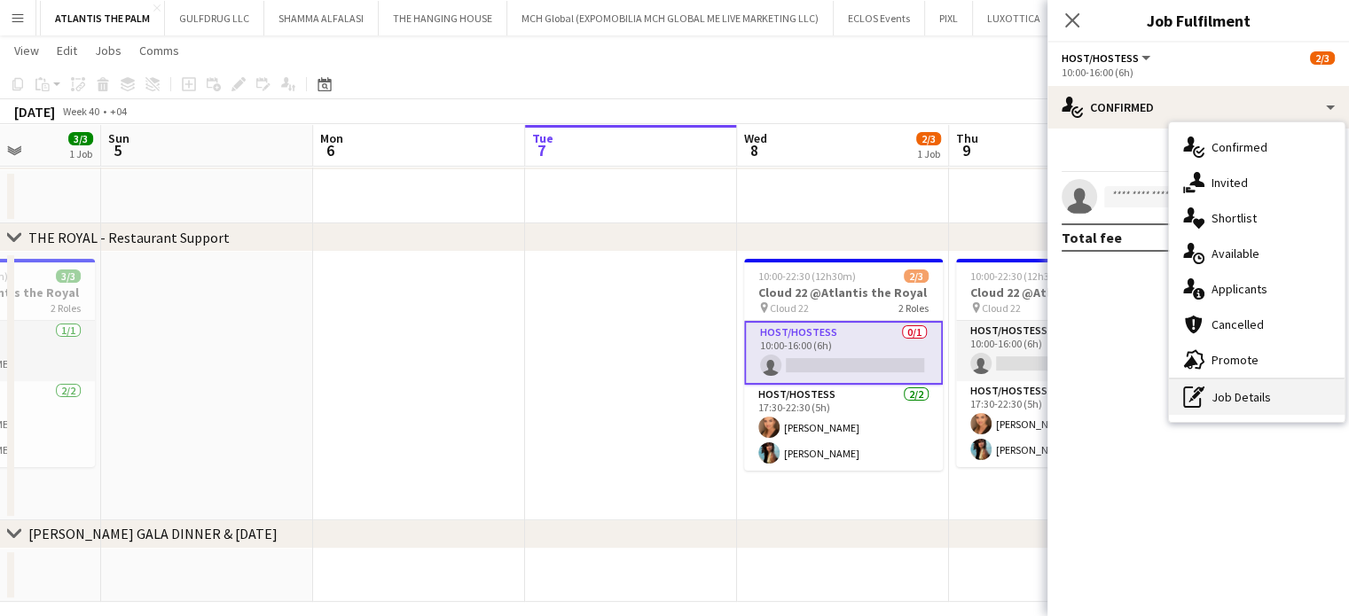
click at [1263, 400] on div "pen-write Job Details" at bounding box center [1257, 397] width 176 height 35
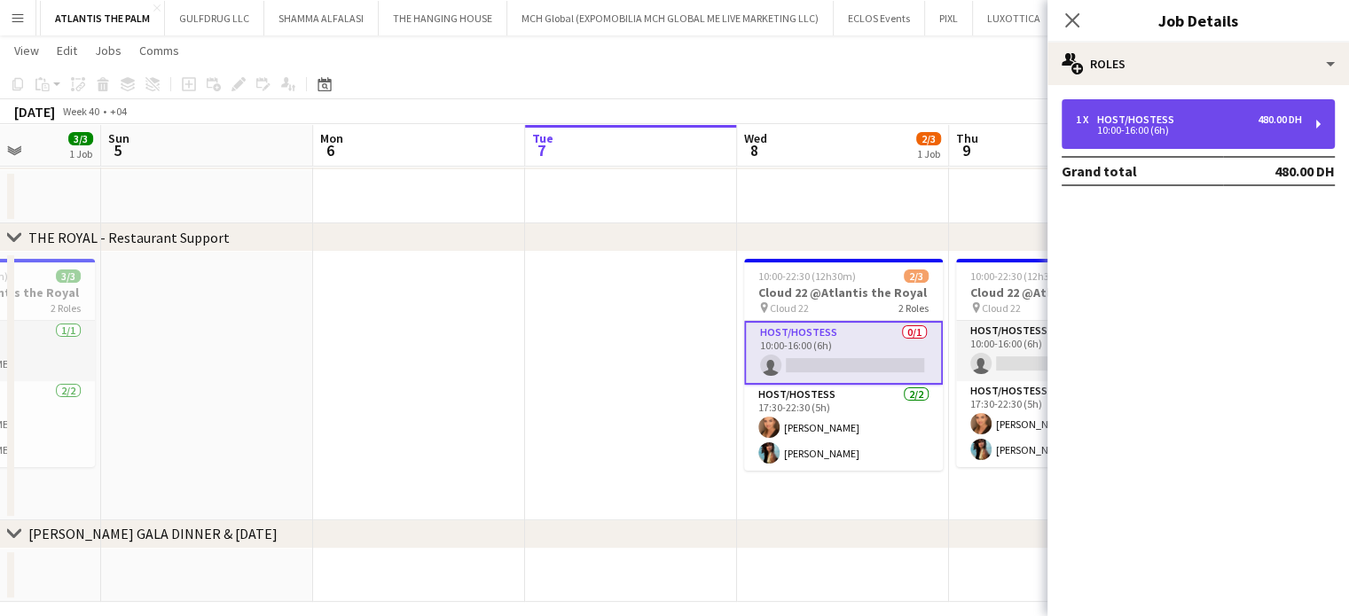
click at [1210, 128] on div "10:00-16:00 (6h)" at bounding box center [1189, 130] width 226 height 9
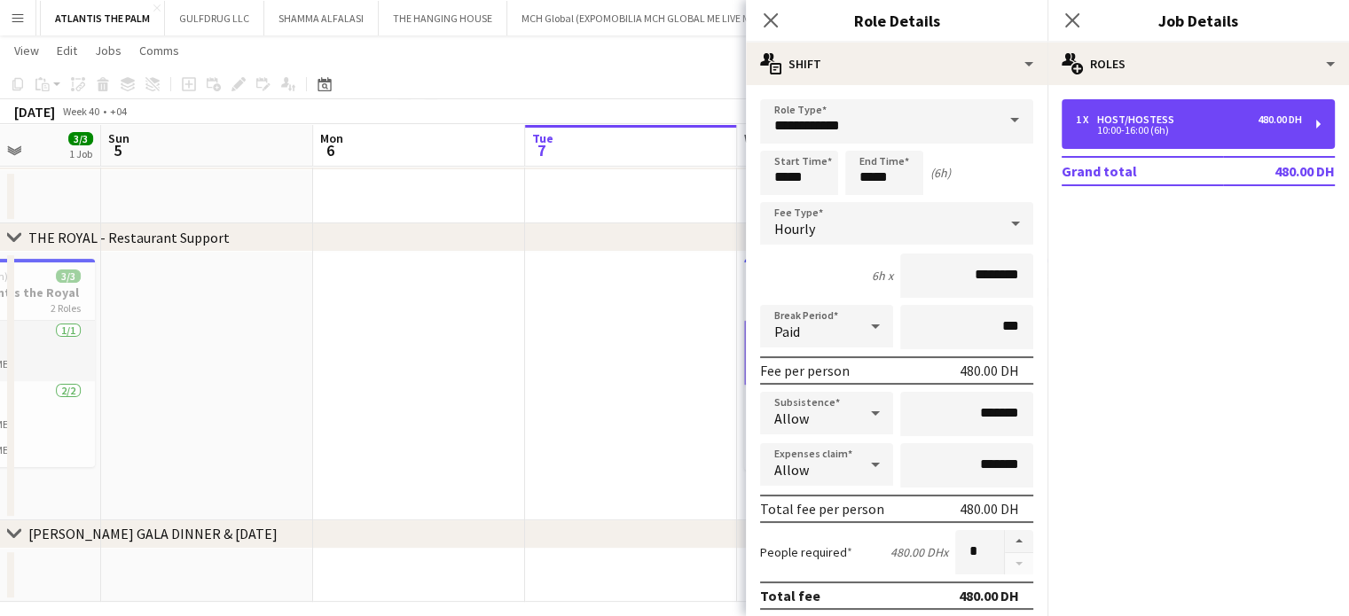
scroll to position [443, 0]
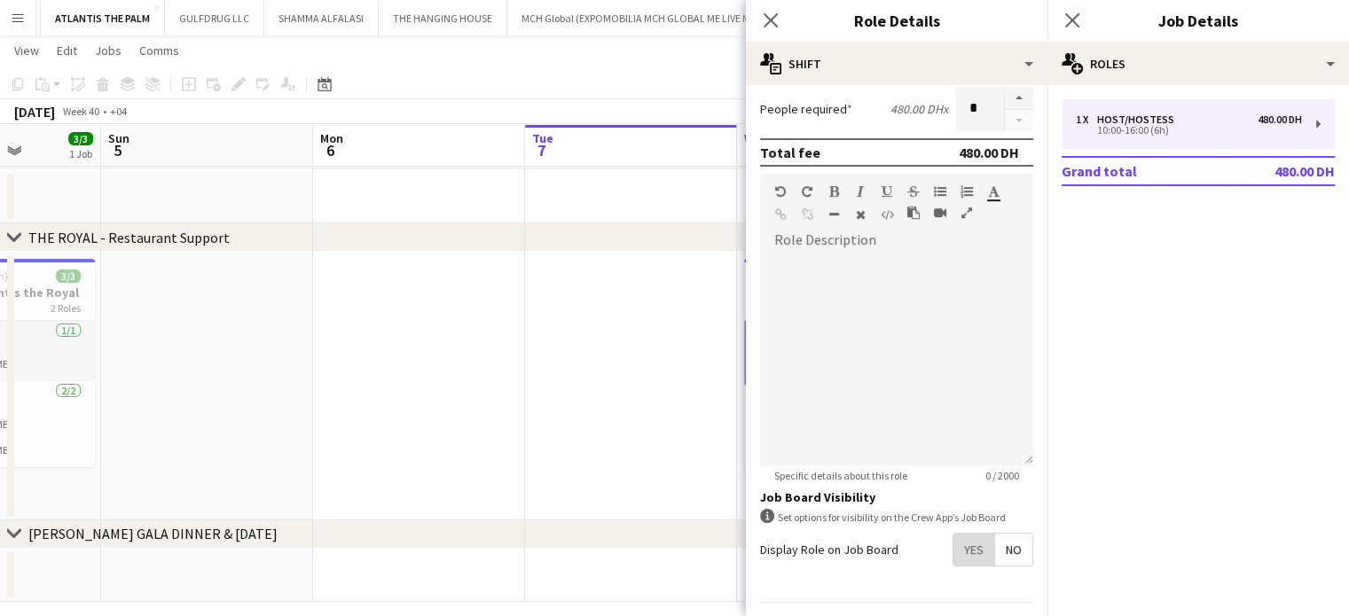
click at [966, 546] on span "Yes" at bounding box center [973, 550] width 41 height 32
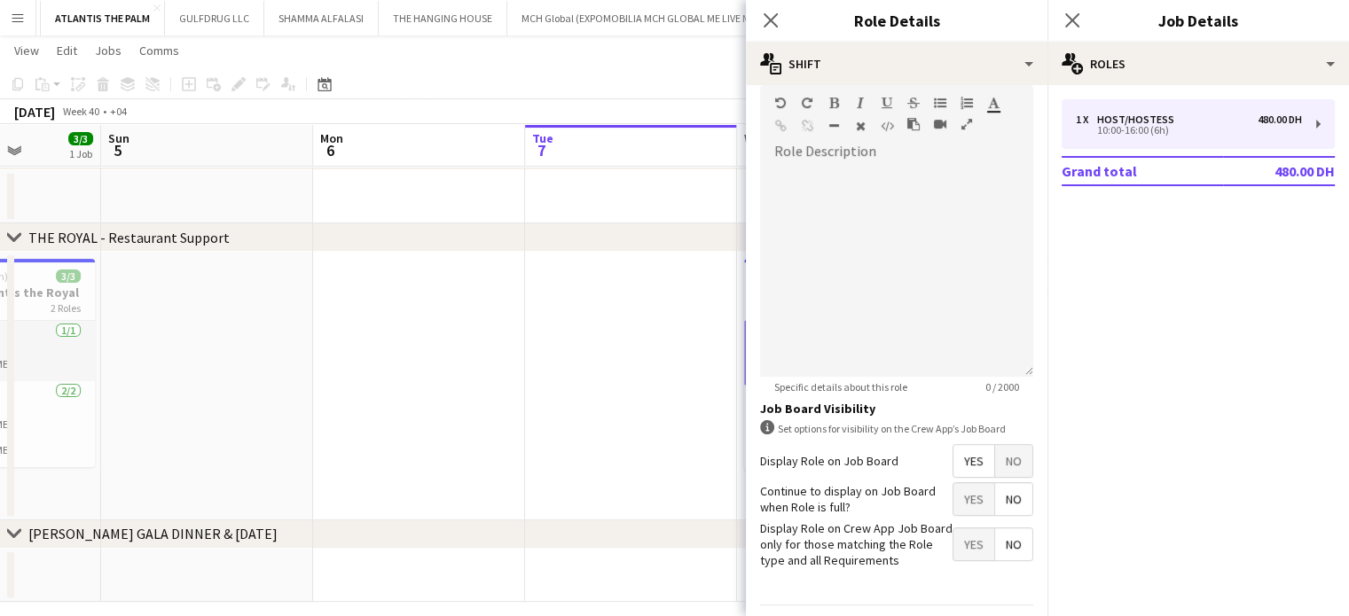
scroll to position [580, 0]
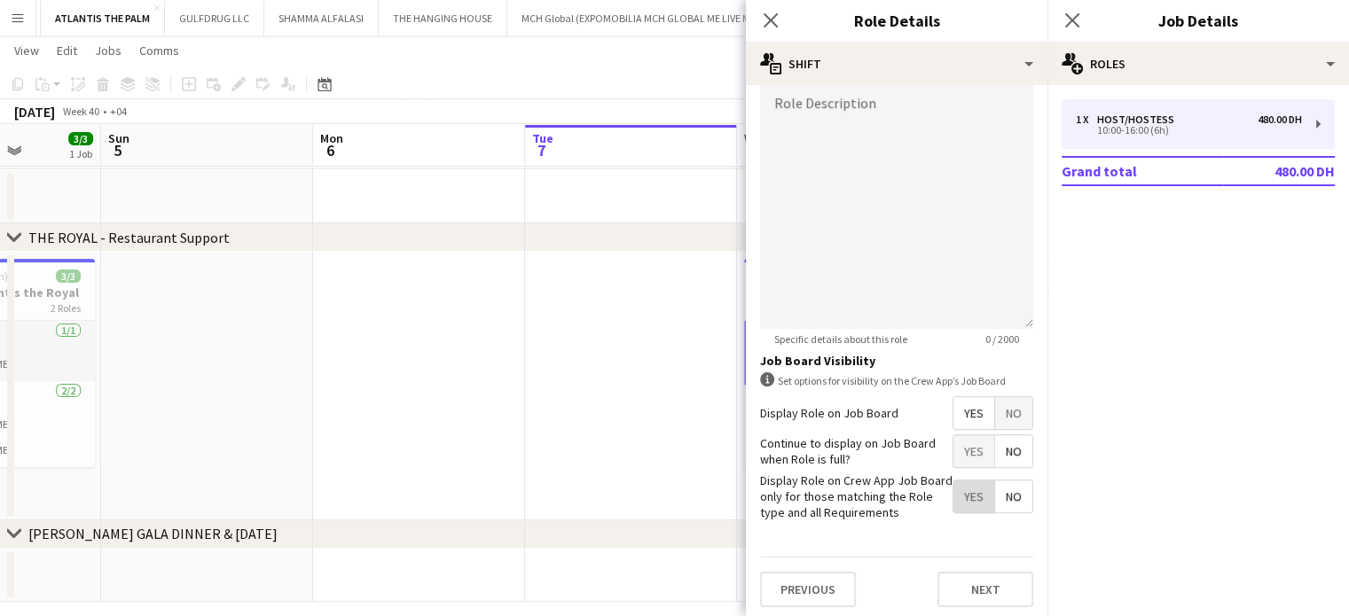
click at [958, 490] on span "Yes" at bounding box center [973, 497] width 41 height 32
click at [681, 439] on app-date-cell at bounding box center [631, 386] width 212 height 269
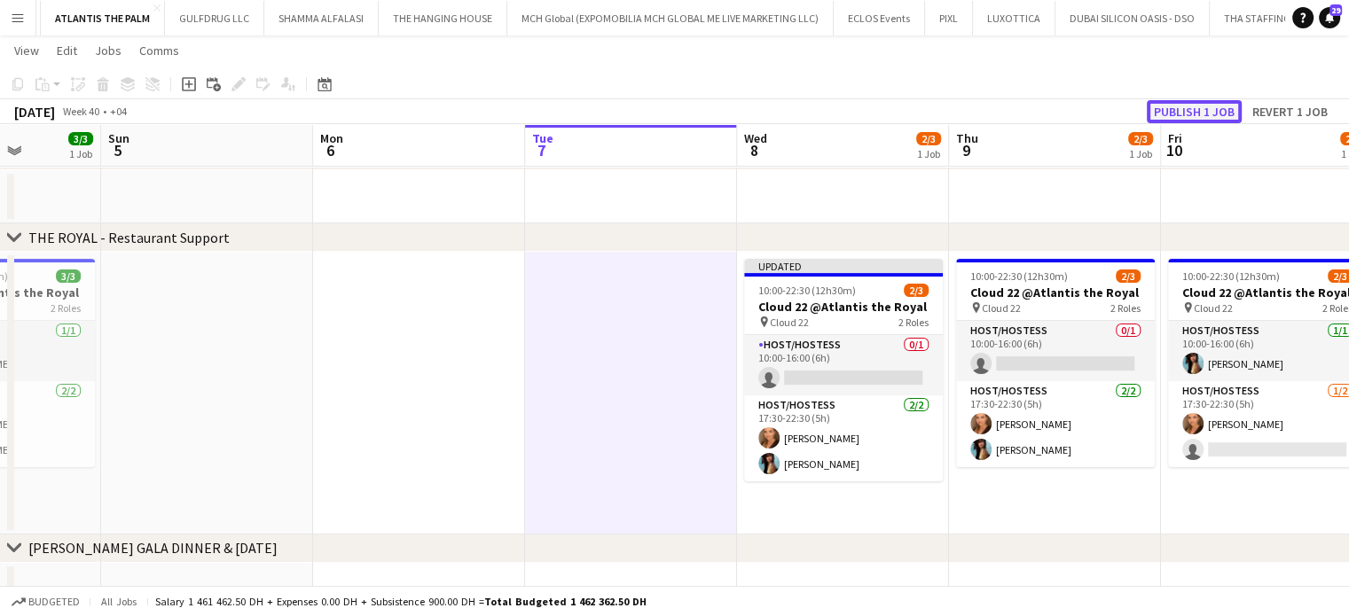
click at [1209, 106] on button "Publish 1 job" at bounding box center [1194, 111] width 95 height 23
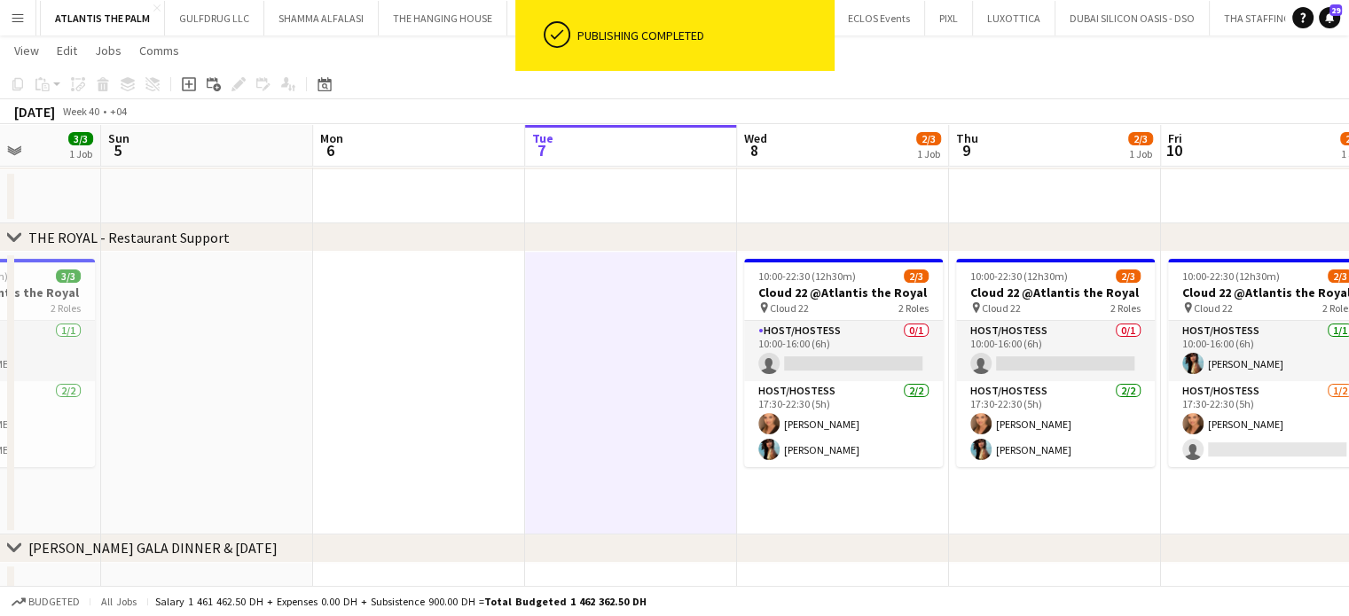
click at [690, 347] on app-date-cell at bounding box center [631, 393] width 212 height 283
